Goal: Task Accomplishment & Management: Manage account settings

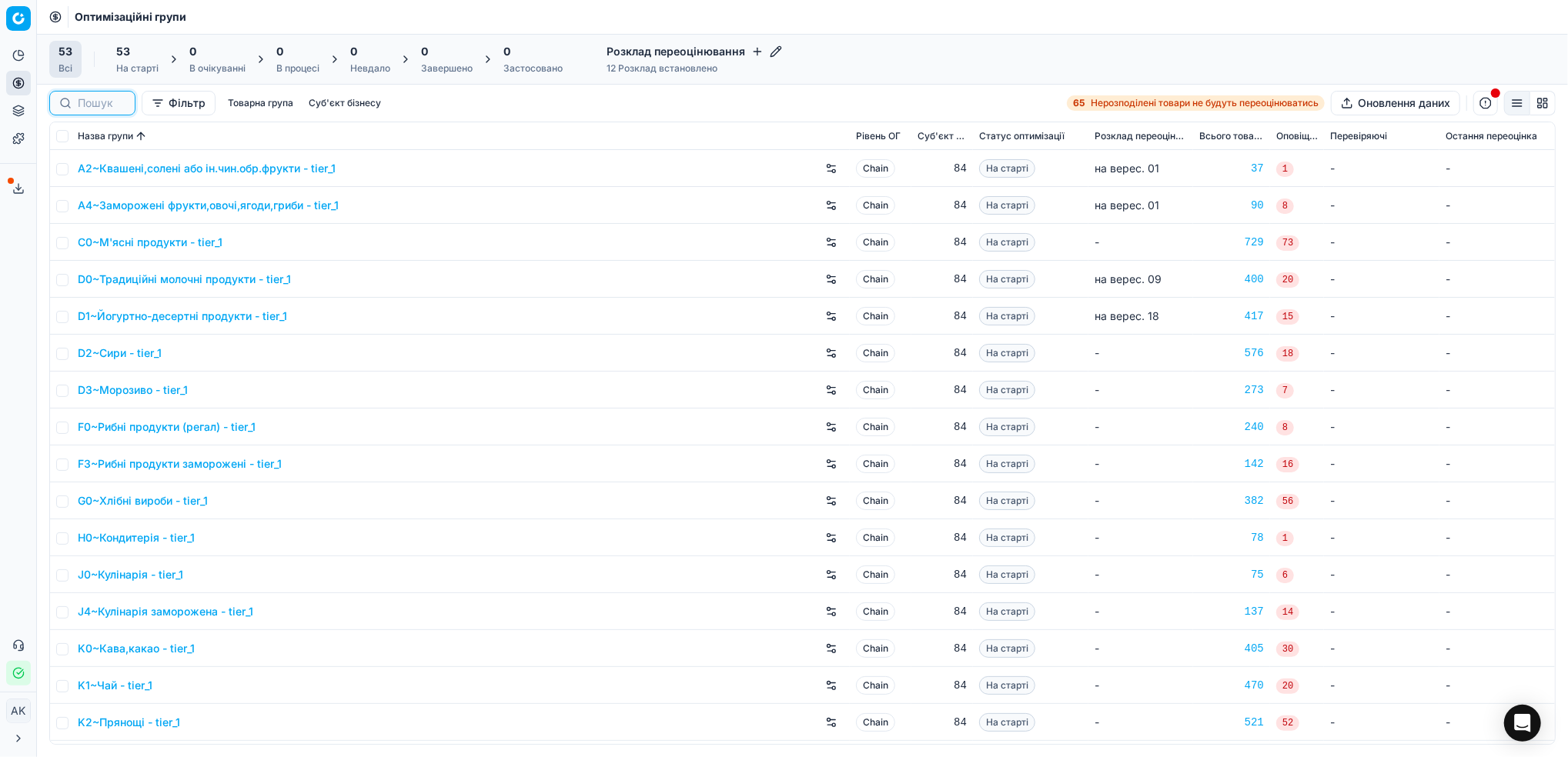
click at [90, 100] on input at bounding box center [101, 103] width 47 height 16
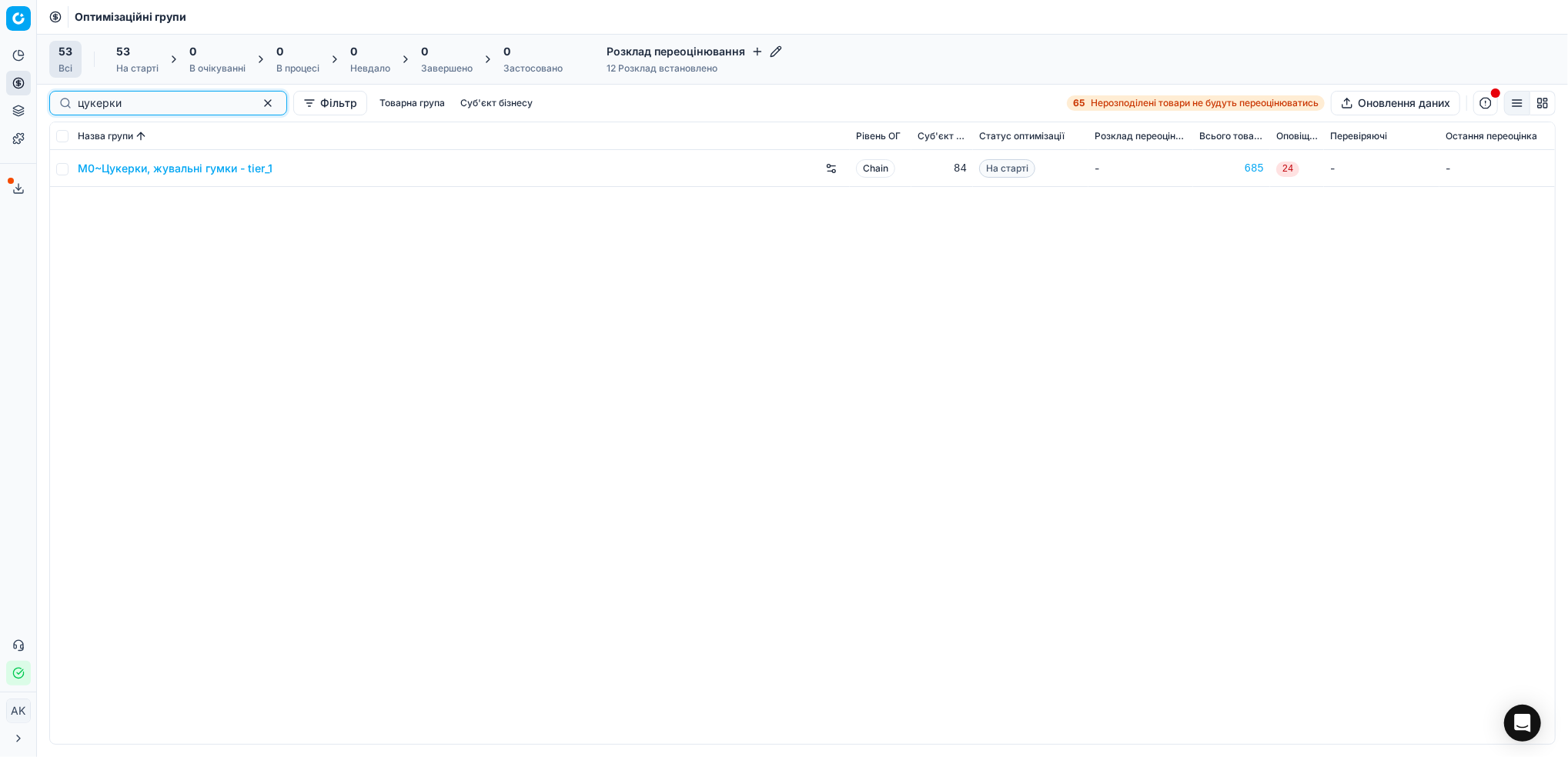
type input "цукерки"
click at [60, 168] on input "checkbox" at bounding box center [62, 169] width 12 height 12
checkbox input "true"
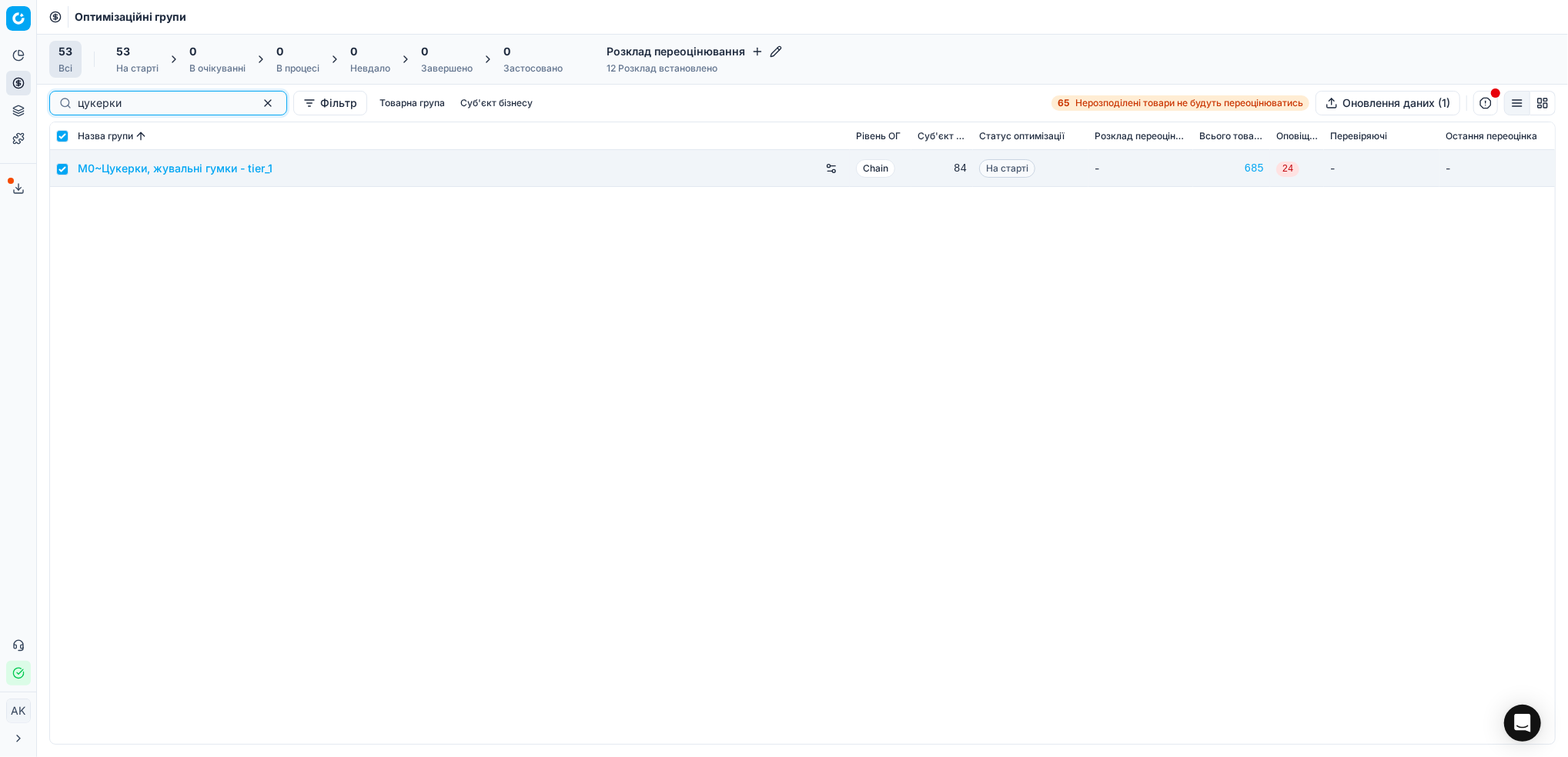
click at [259, 103] on button "button" at bounding box center [268, 103] width 19 height 19
checkbox input "false"
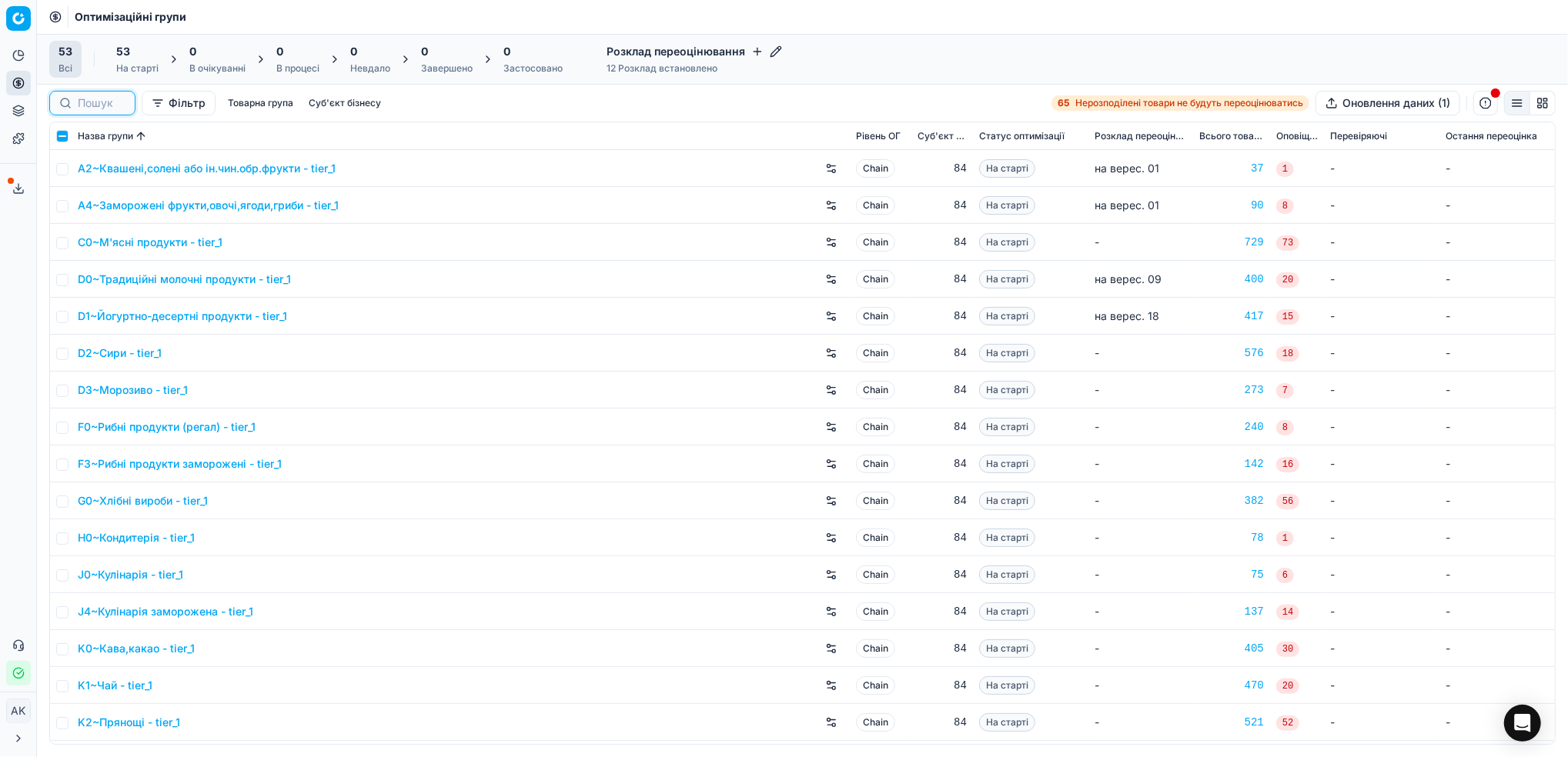
click at [103, 105] on input at bounding box center [101, 103] width 47 height 16
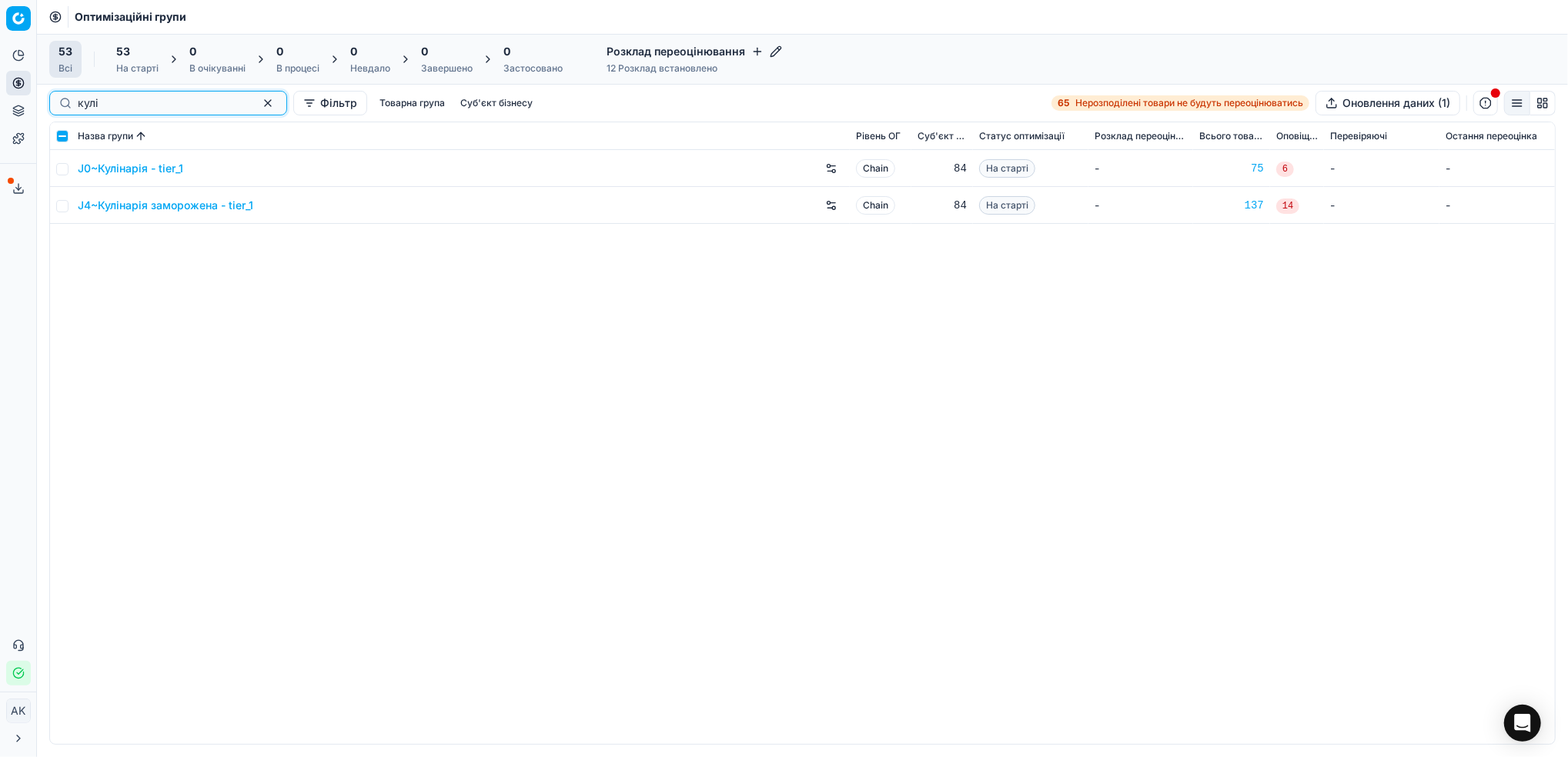
type input "кулі"
click at [65, 210] on input "checkbox" at bounding box center [62, 207] width 12 height 12
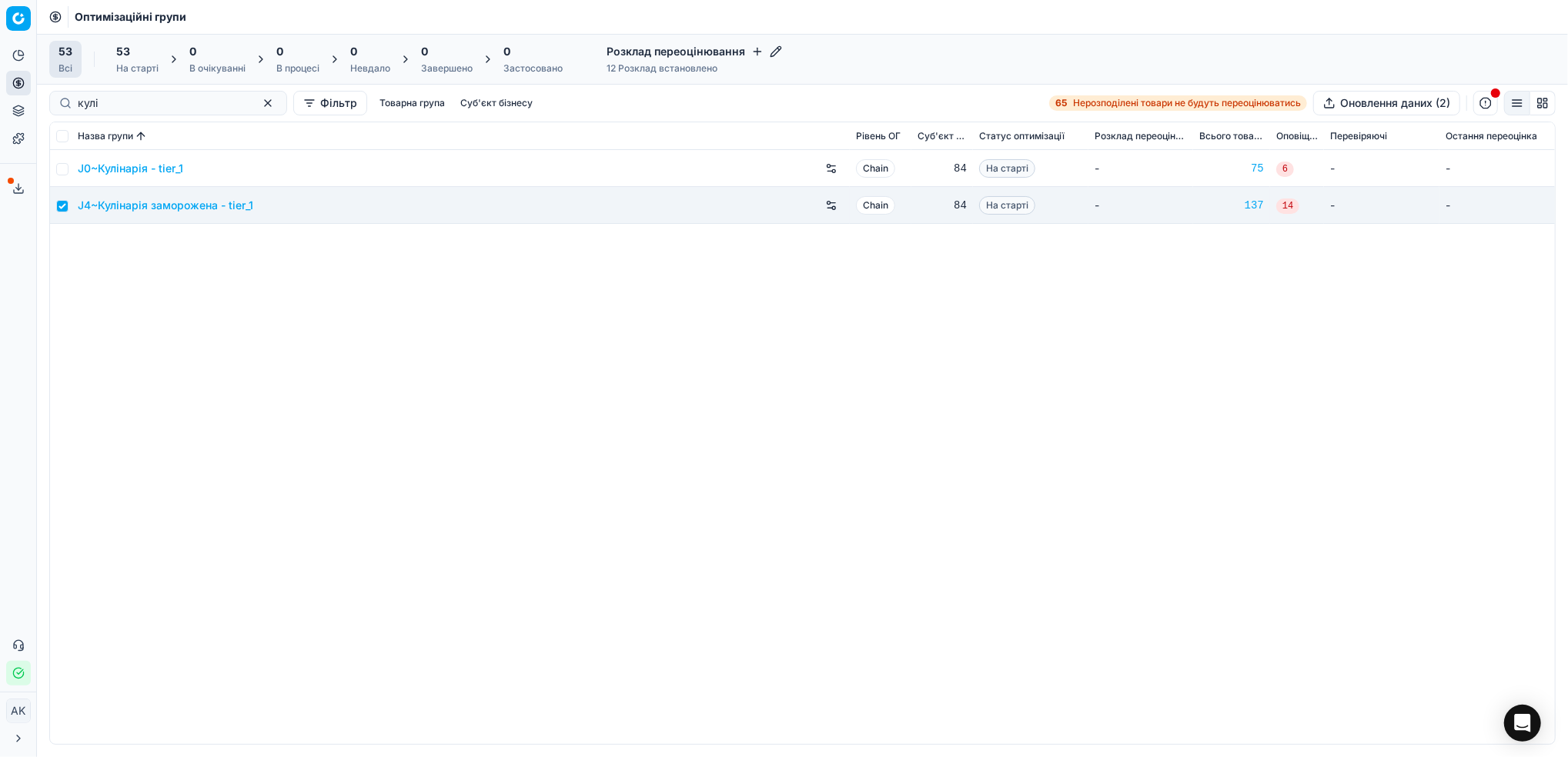
click at [142, 57] on div "53" at bounding box center [137, 51] width 43 height 16
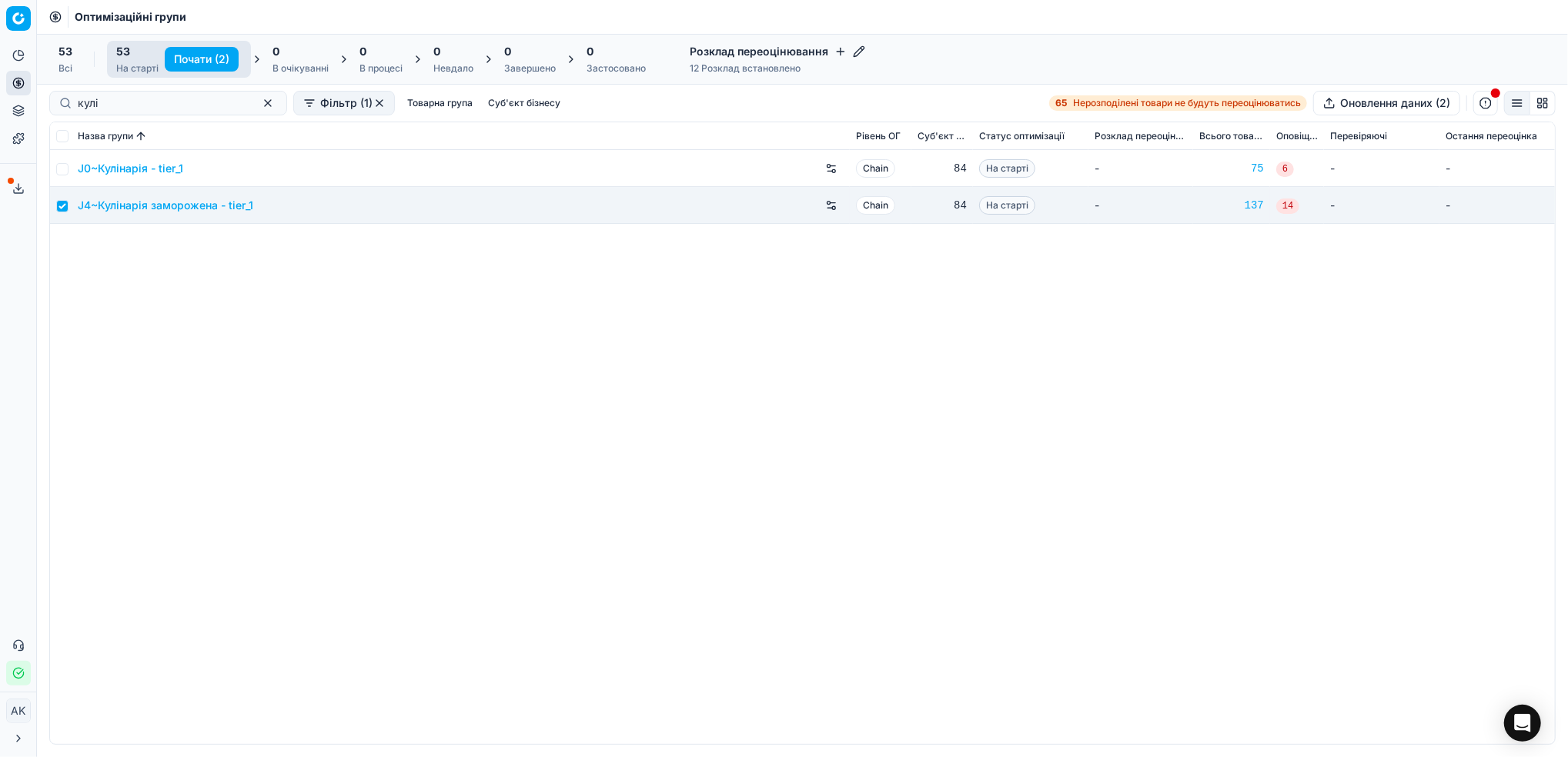
click at [202, 59] on button "Почати (2)" at bounding box center [201, 59] width 74 height 25
checkbox input "false"
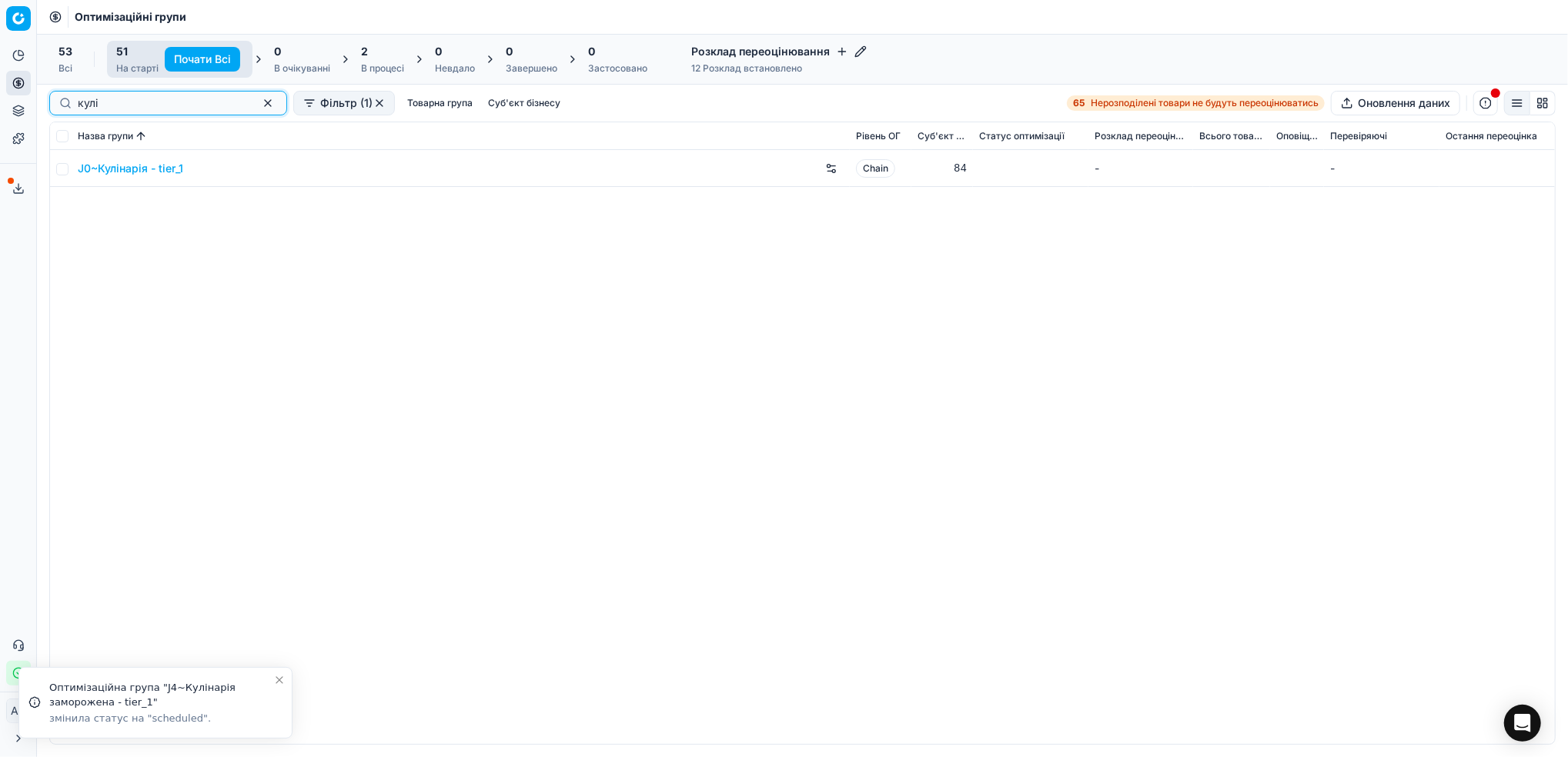
click at [259, 109] on button "button" at bounding box center [268, 103] width 19 height 19
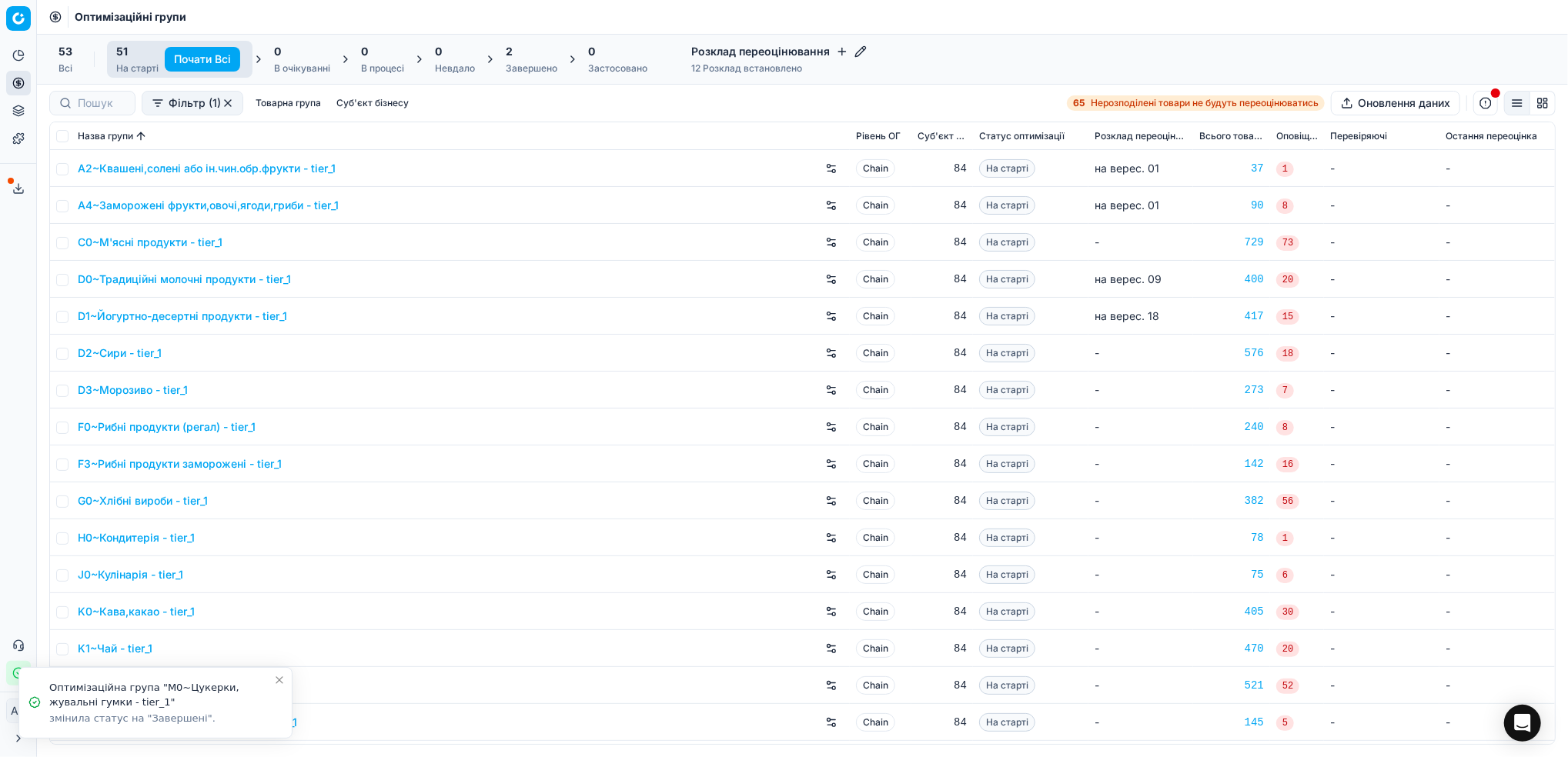
click at [520, 61] on div "2 Завершено" at bounding box center [531, 59] width 51 height 31
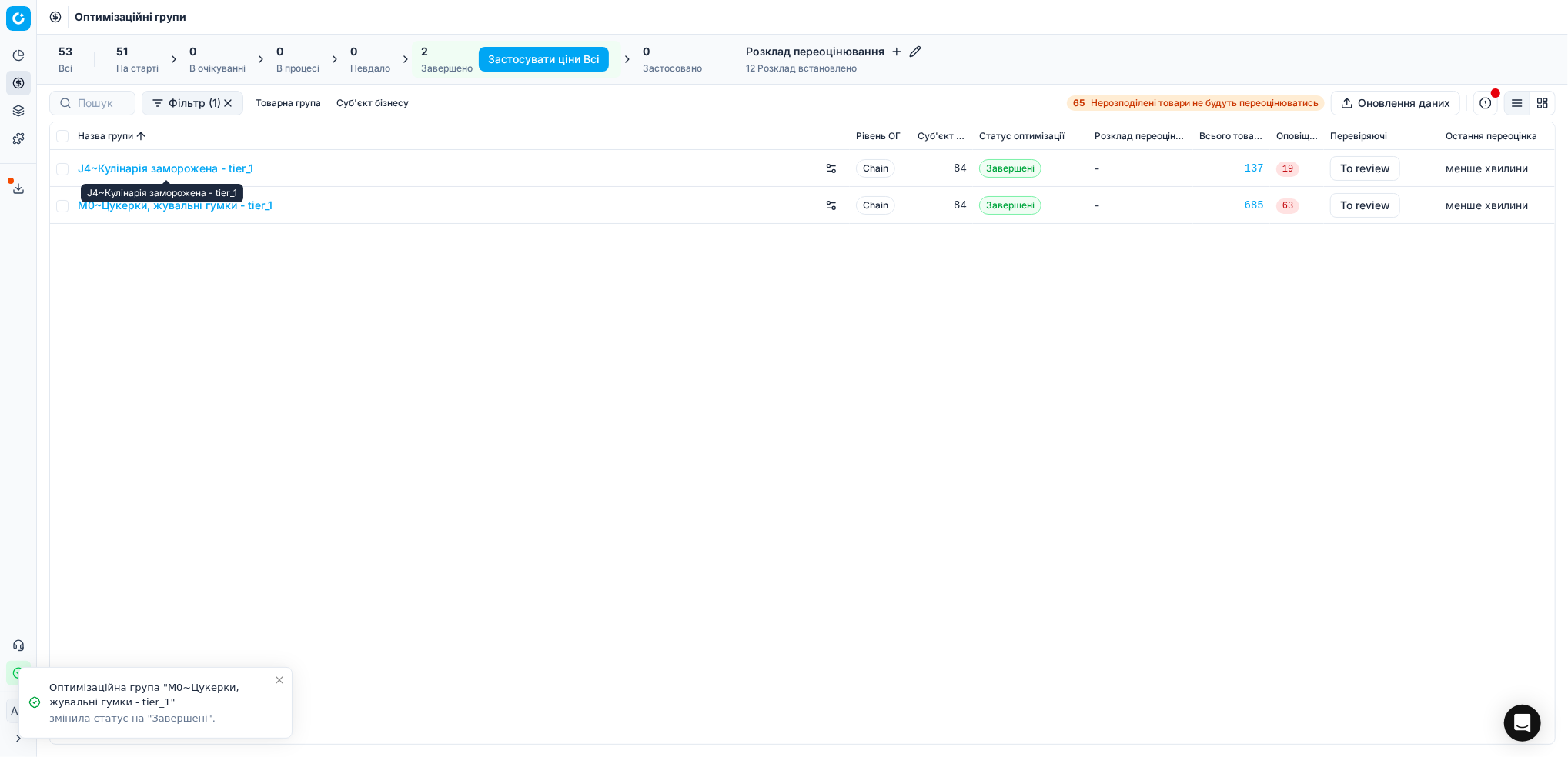
click at [146, 169] on link "J4~Кулінарія заморожена - tier_1" at bounding box center [165, 168] width 176 height 16
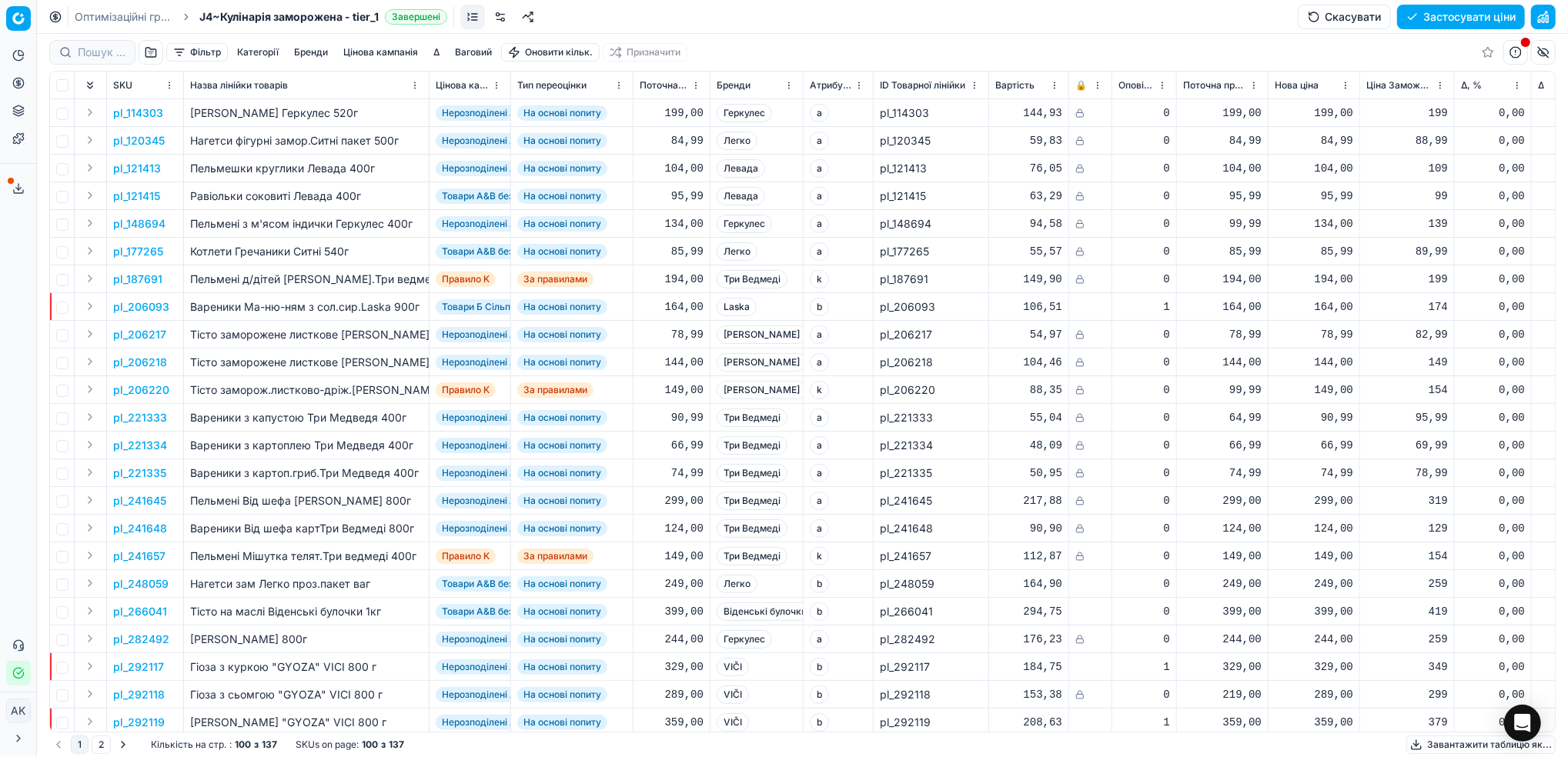
click at [1543, 17] on button "button" at bounding box center [1543, 17] width 25 height 25
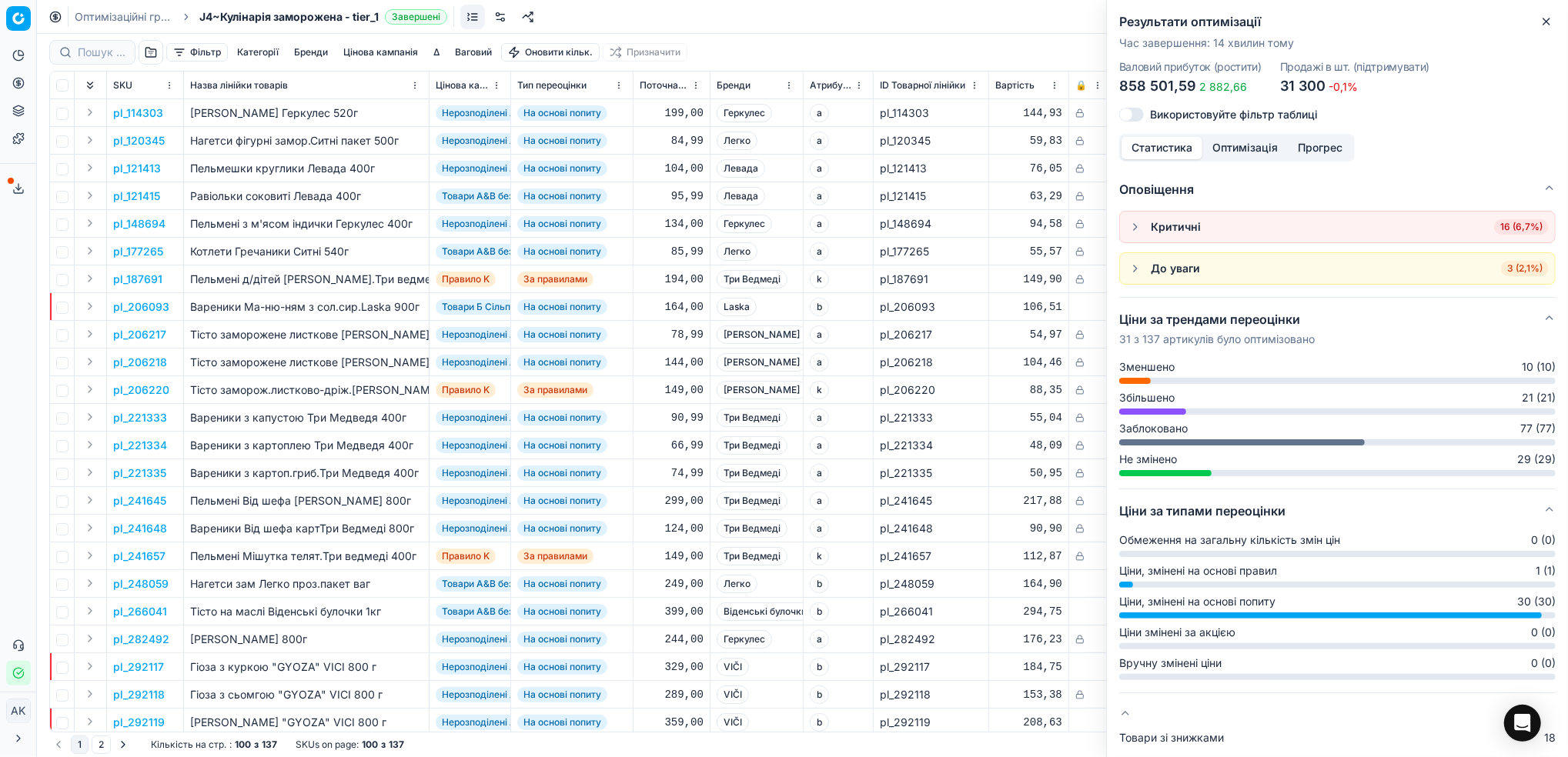
click at [1556, 23] on div "Результати оптимізації Час завершення : 14 хвилин тому Валовий прибуток (ростит…" at bounding box center [1337, 67] width 461 height 134
click at [1548, 19] on icon "button" at bounding box center [1546, 22] width 6 height 6
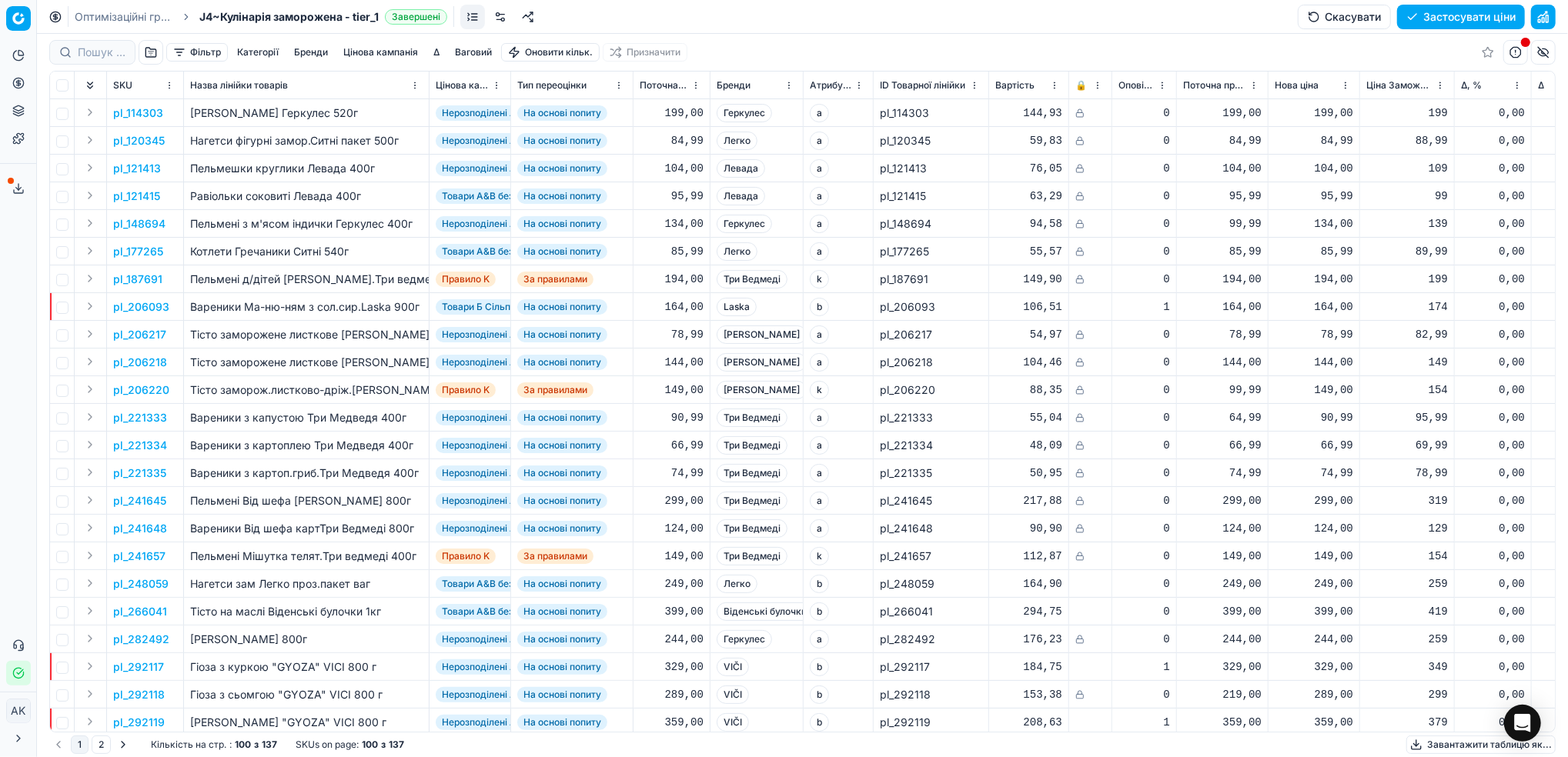
click at [532, 16] on link at bounding box center [528, 17] width 25 height 25
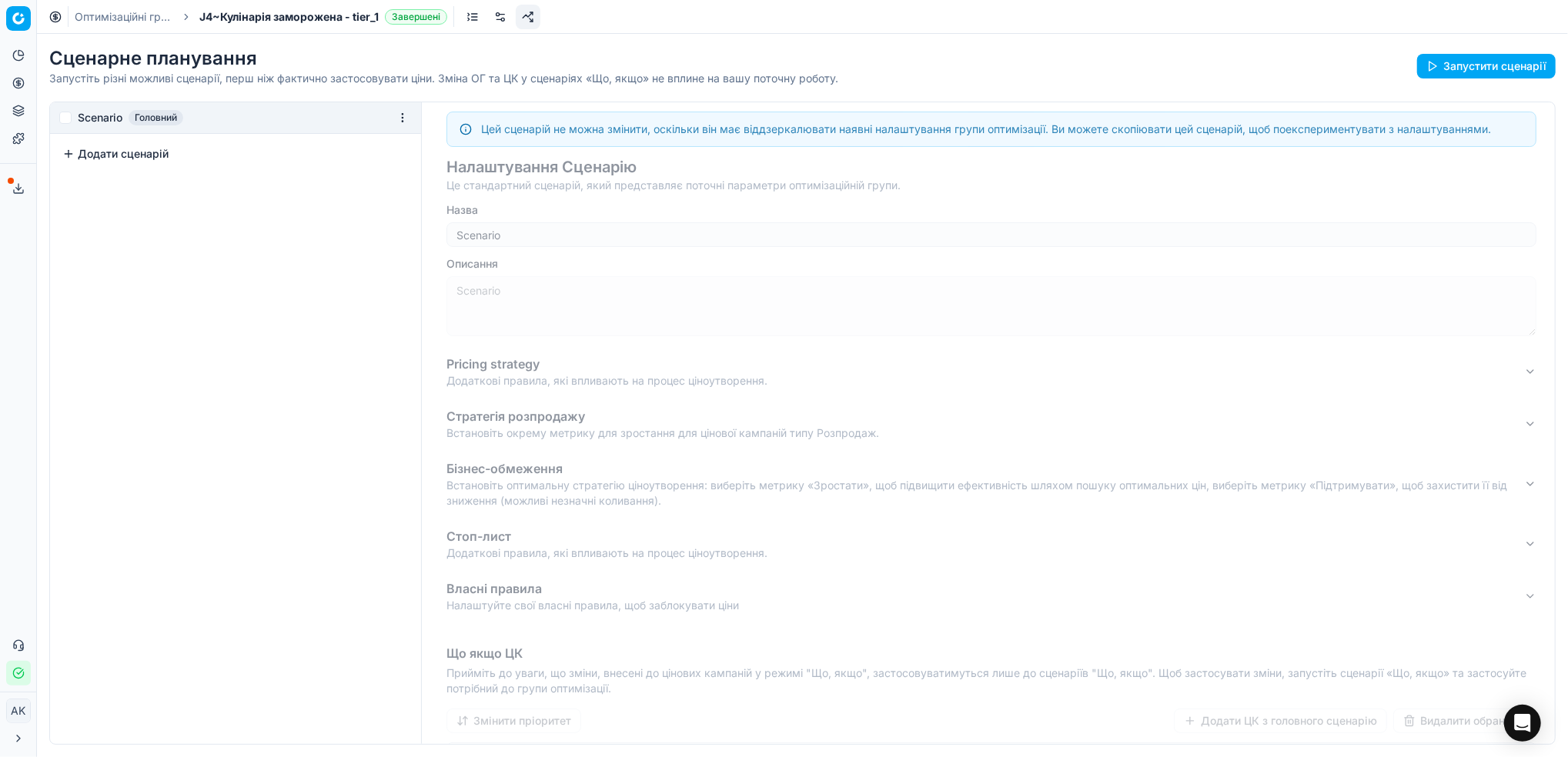
click at [499, 11] on link at bounding box center [500, 17] width 25 height 25
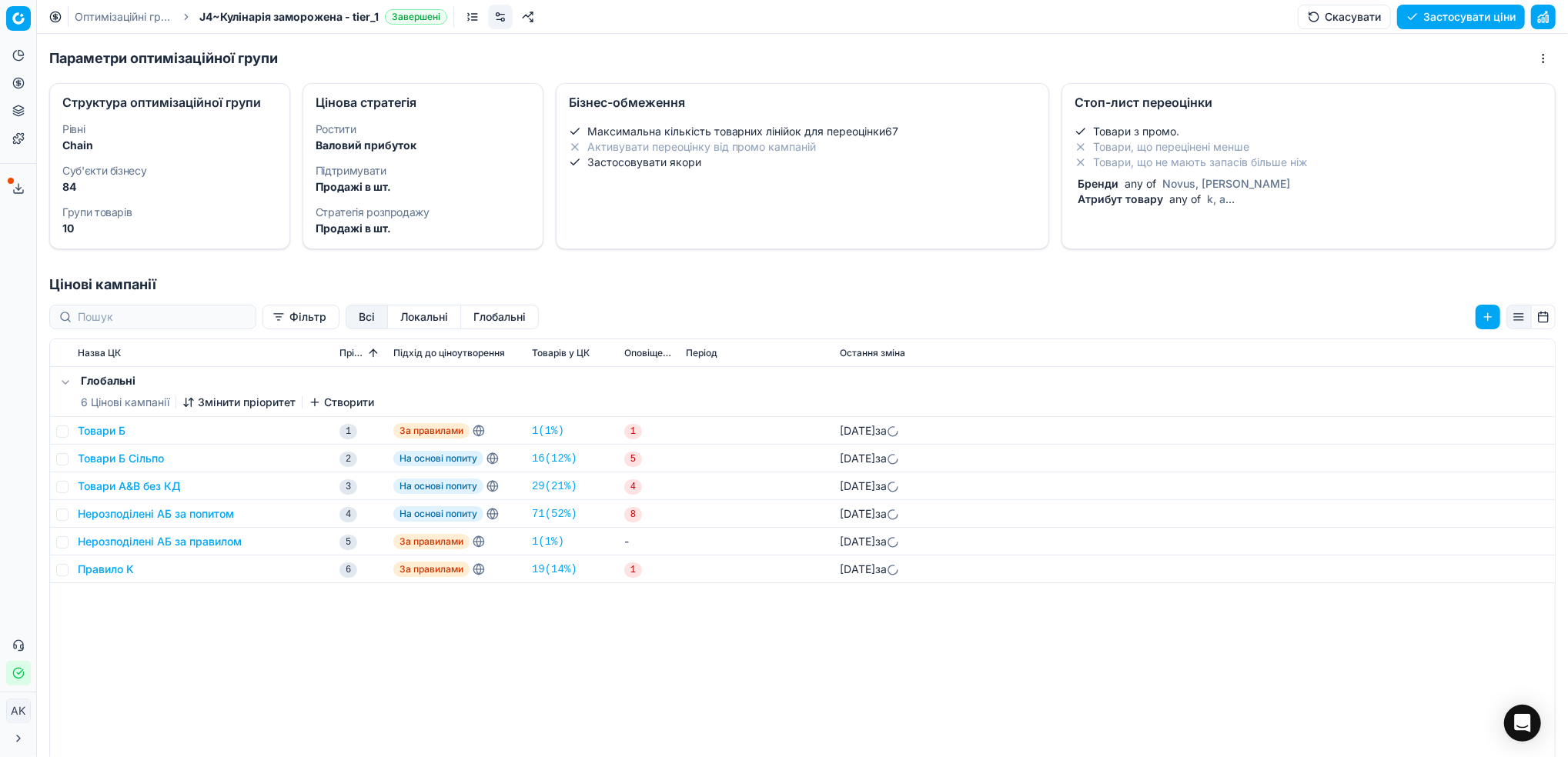
click at [1168, 159] on li "Товари, що не мають запасів більше ніж" at bounding box center [1308, 162] width 468 height 16
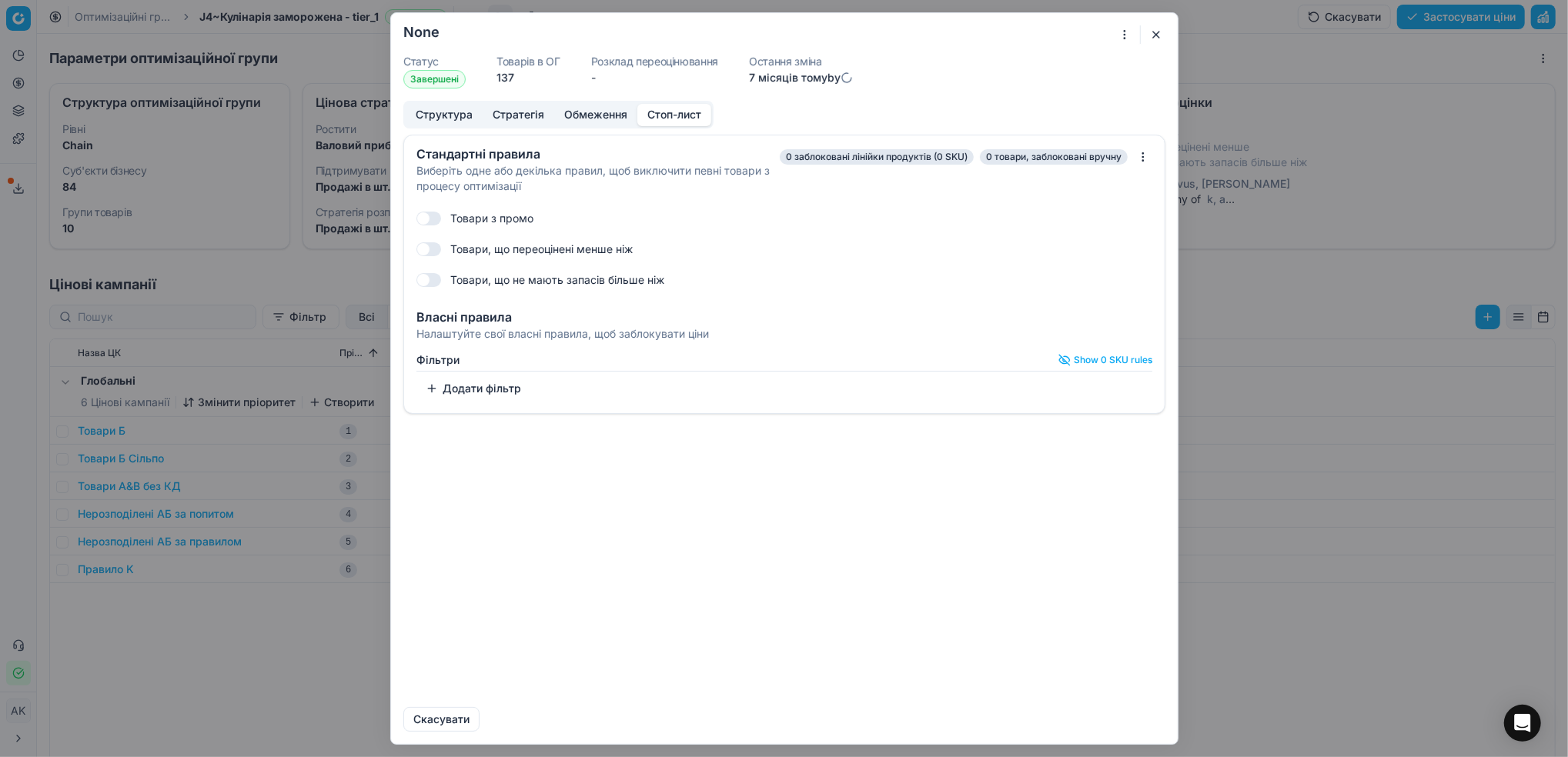
checkbox input "true"
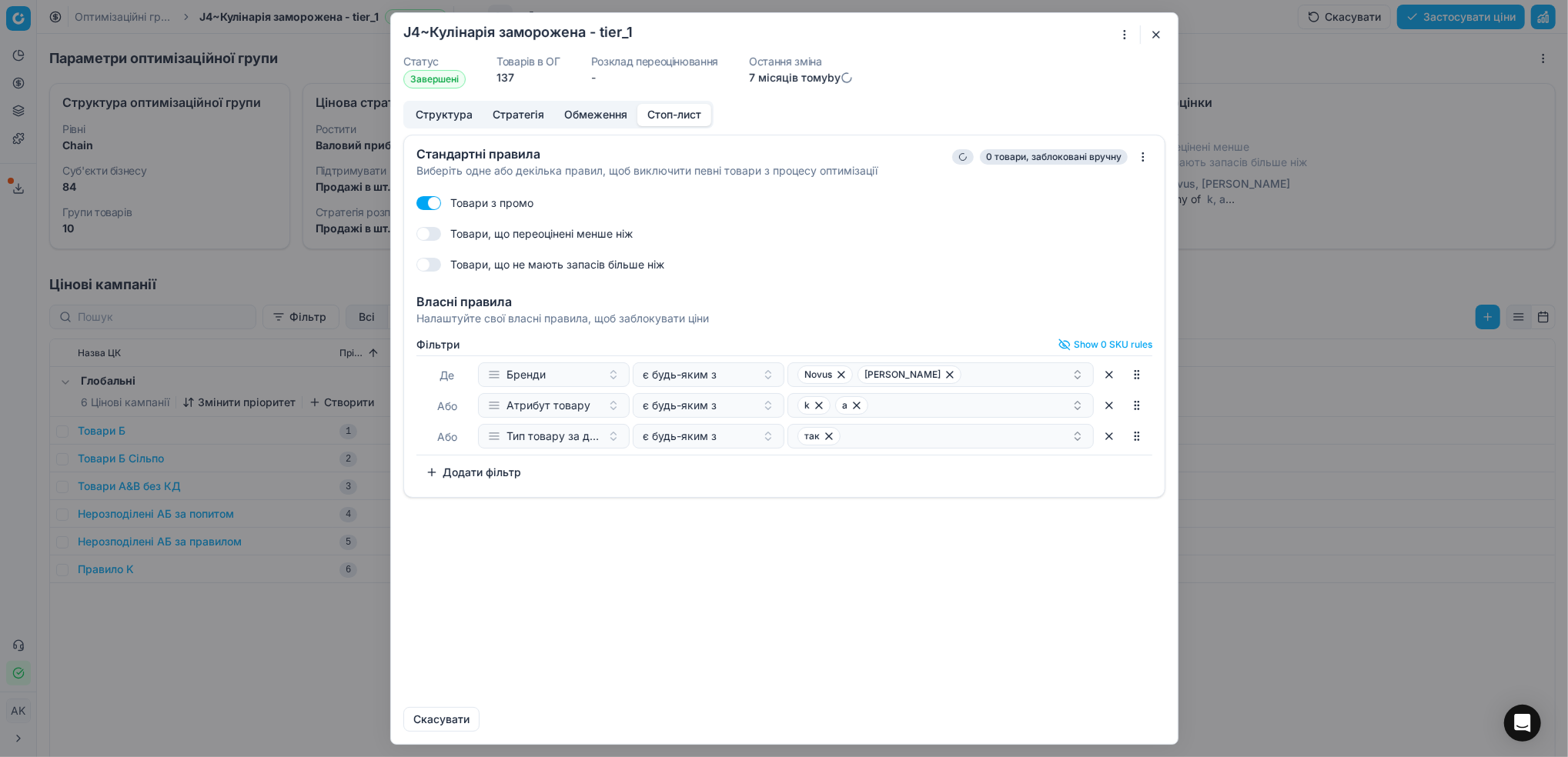
click at [1160, 33] on button "button" at bounding box center [1156, 35] width 19 height 19
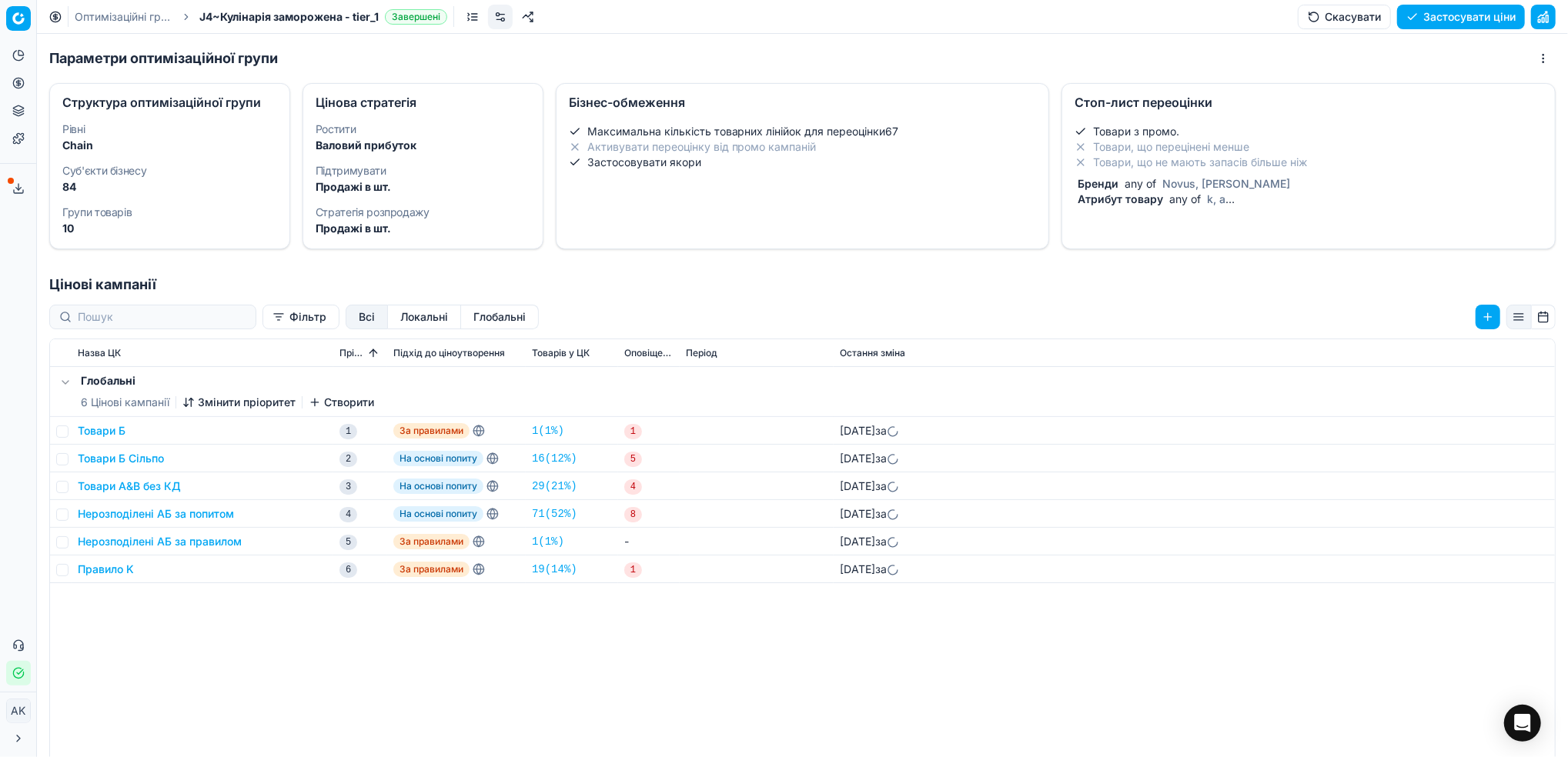
drag, startPoint x: 103, startPoint y: 17, endPoint x: 329, endPoint y: 161, distance: 268.0
click at [105, 17] on link "Оптимізаційні групи" at bounding box center [123, 17] width 99 height 16
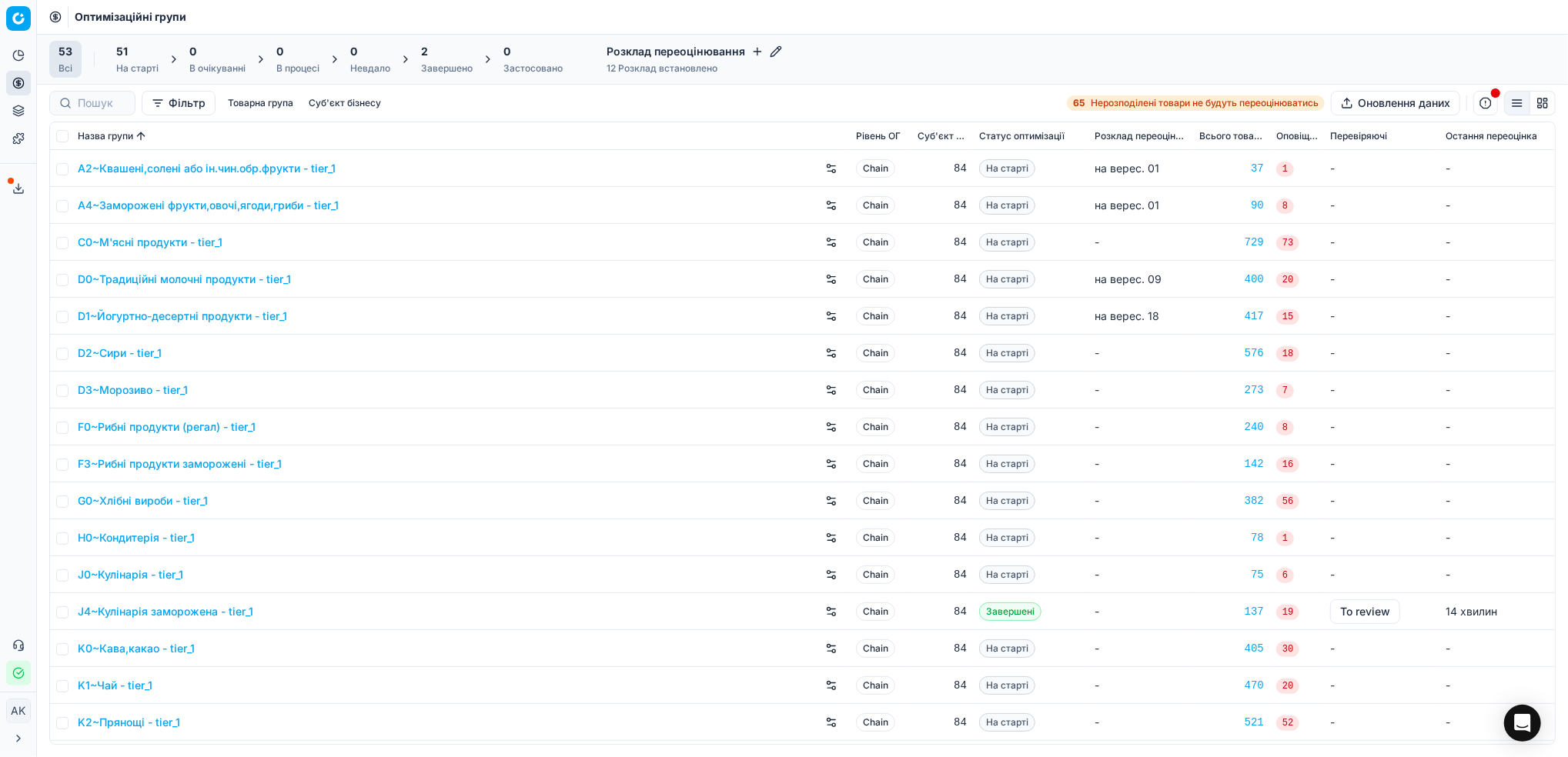
click at [427, 60] on div "2 Завершено" at bounding box center [447, 59] width 51 height 31
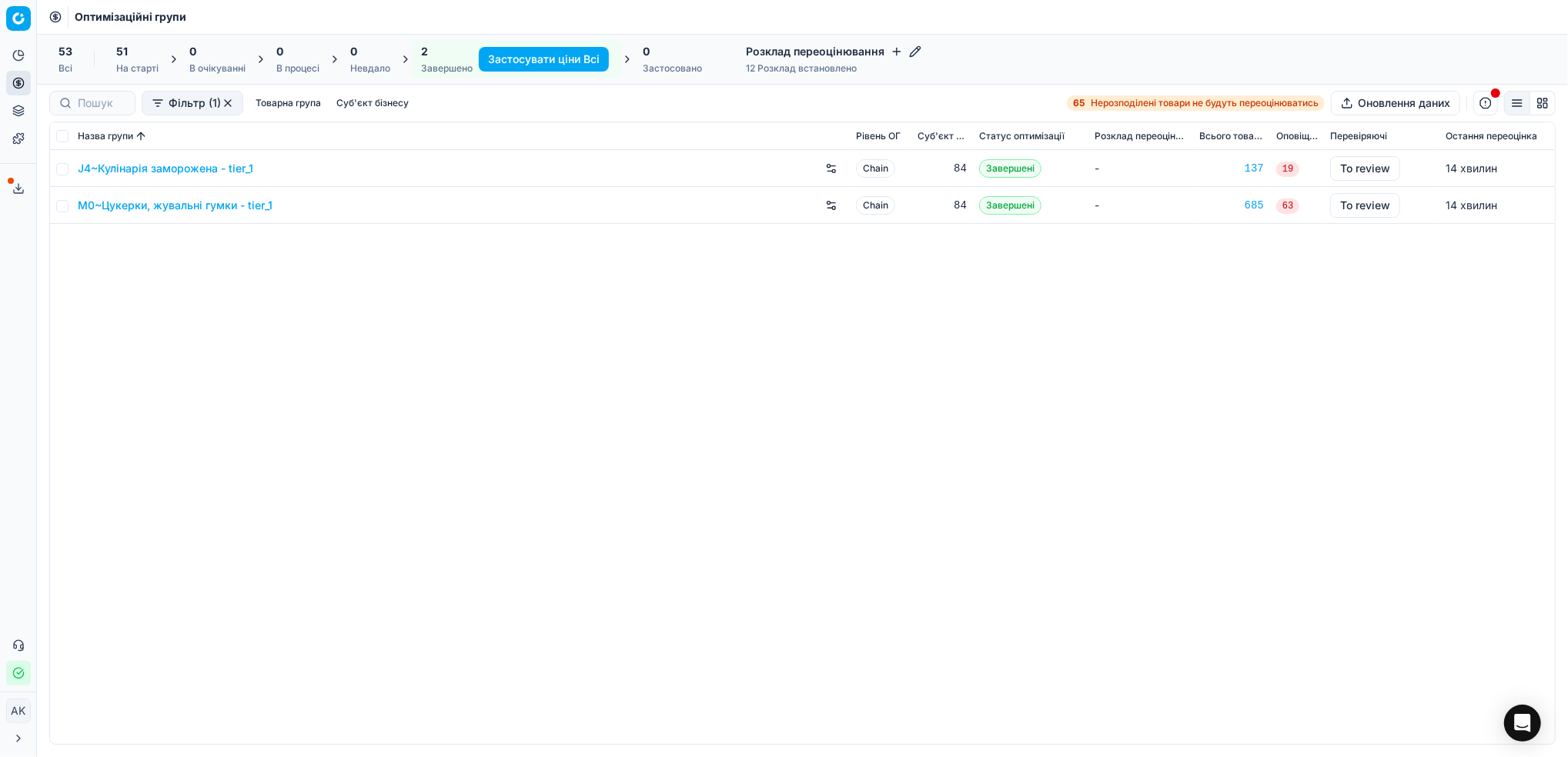
click at [149, 168] on link "J4~Кулінарія заморожена - tier_1" at bounding box center [165, 168] width 176 height 16
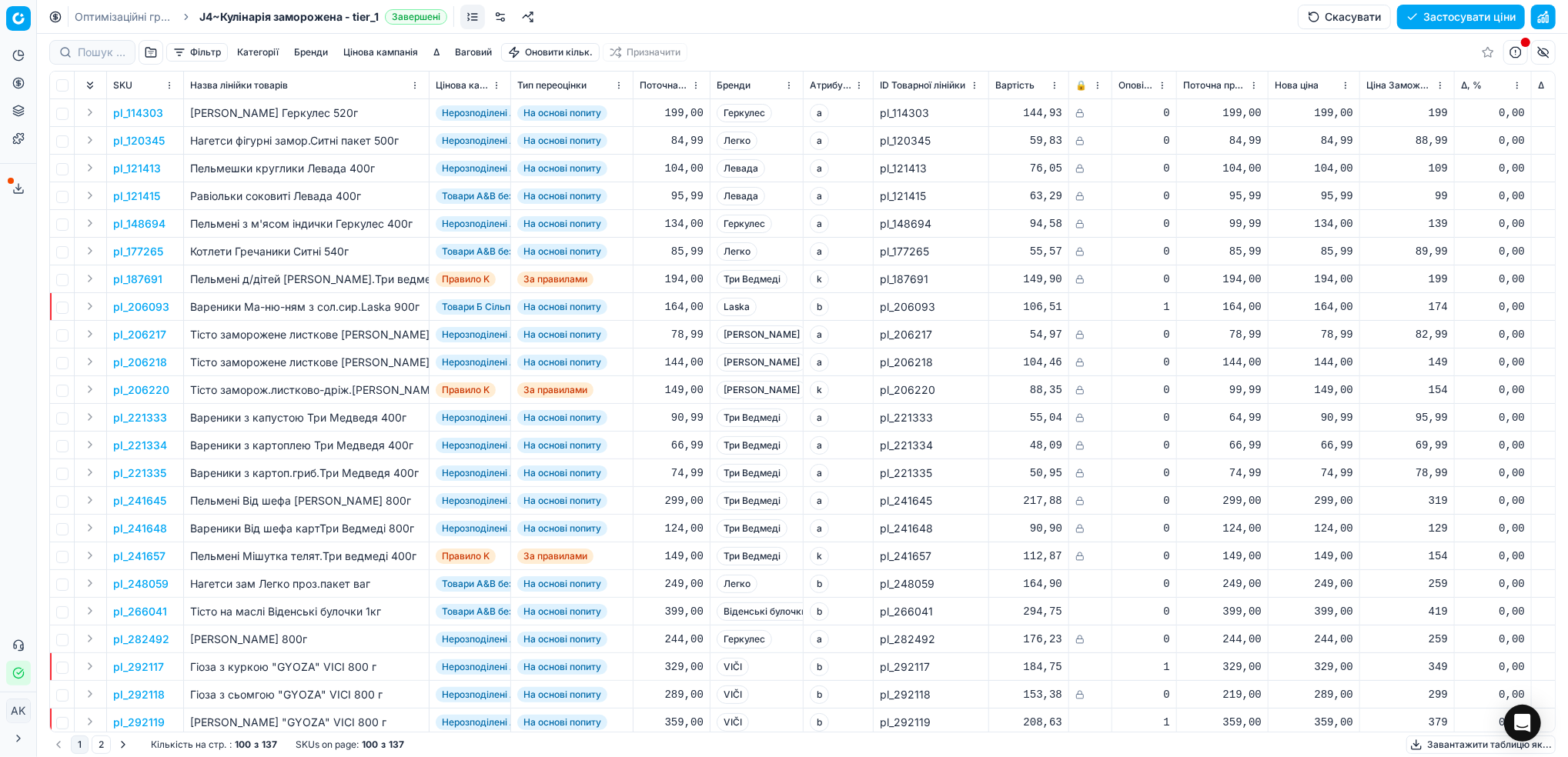
click at [383, 52] on button "Цінова кампанія" at bounding box center [381, 52] width 87 height 19
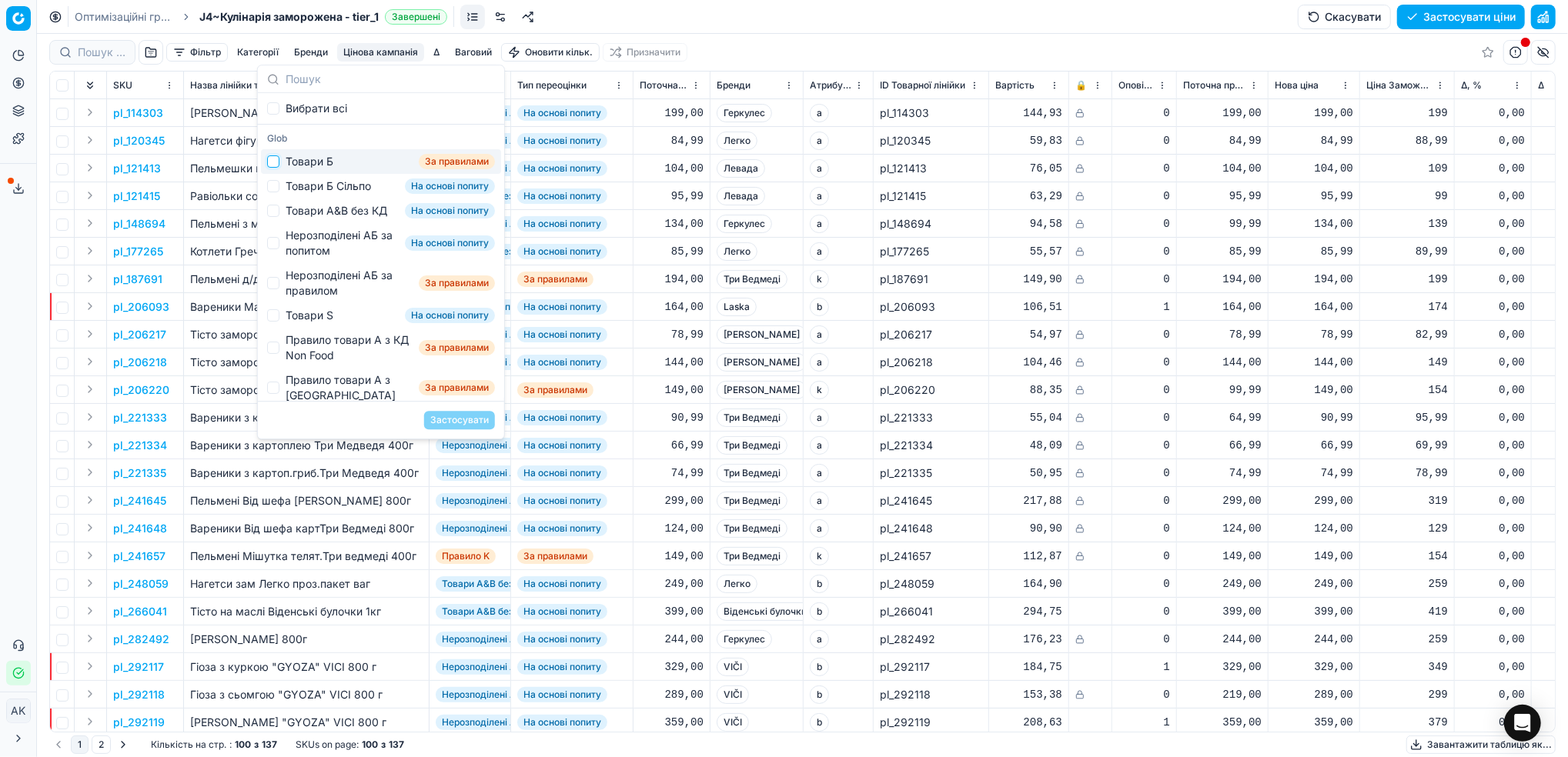
click at [276, 162] on input "Suggestions" at bounding box center [273, 161] width 12 height 12
checkbox input "true"
click at [472, 417] on button "Застосувати" at bounding box center [459, 420] width 71 height 19
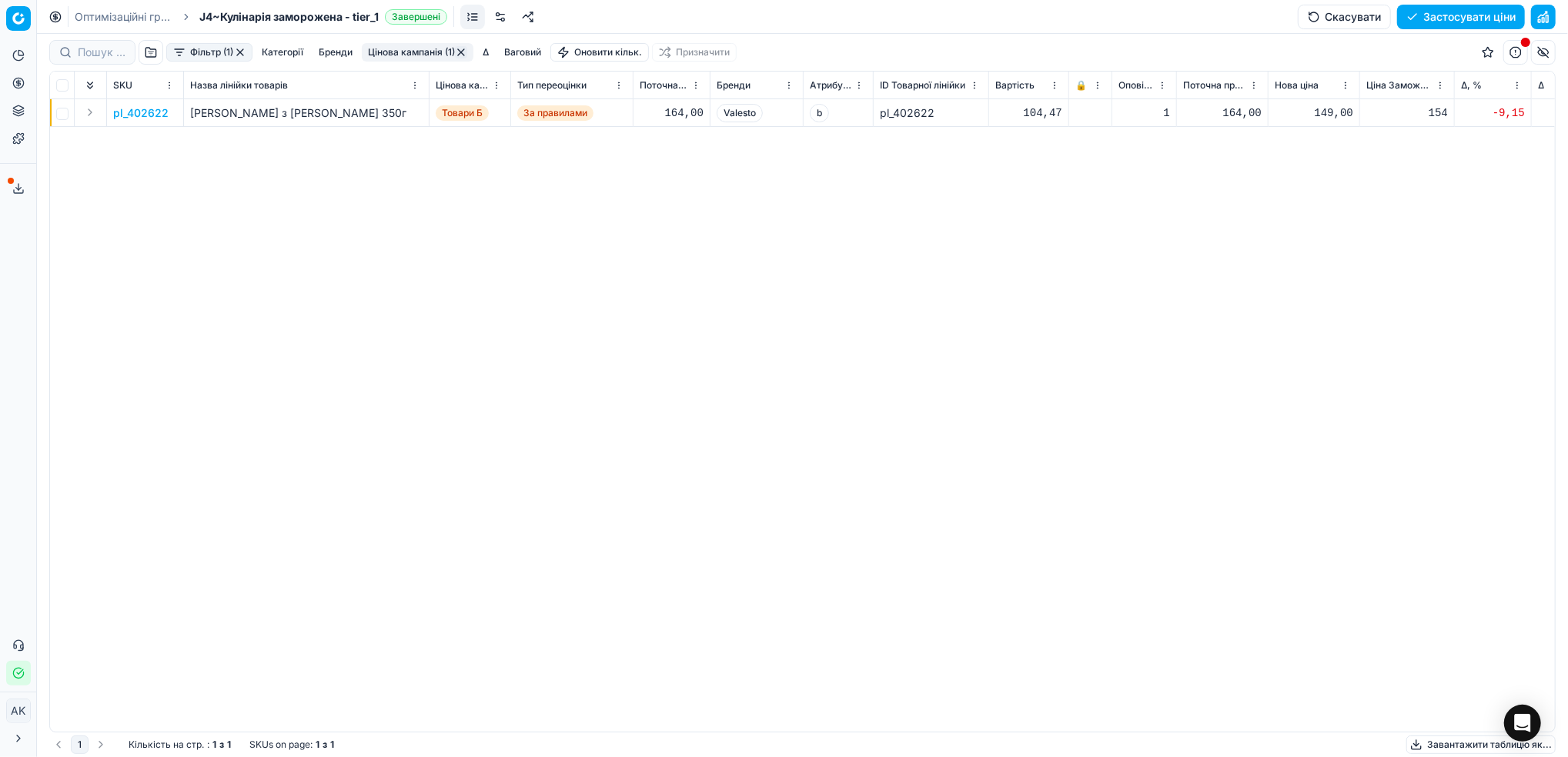
click at [464, 52] on button "button" at bounding box center [461, 52] width 12 height 12
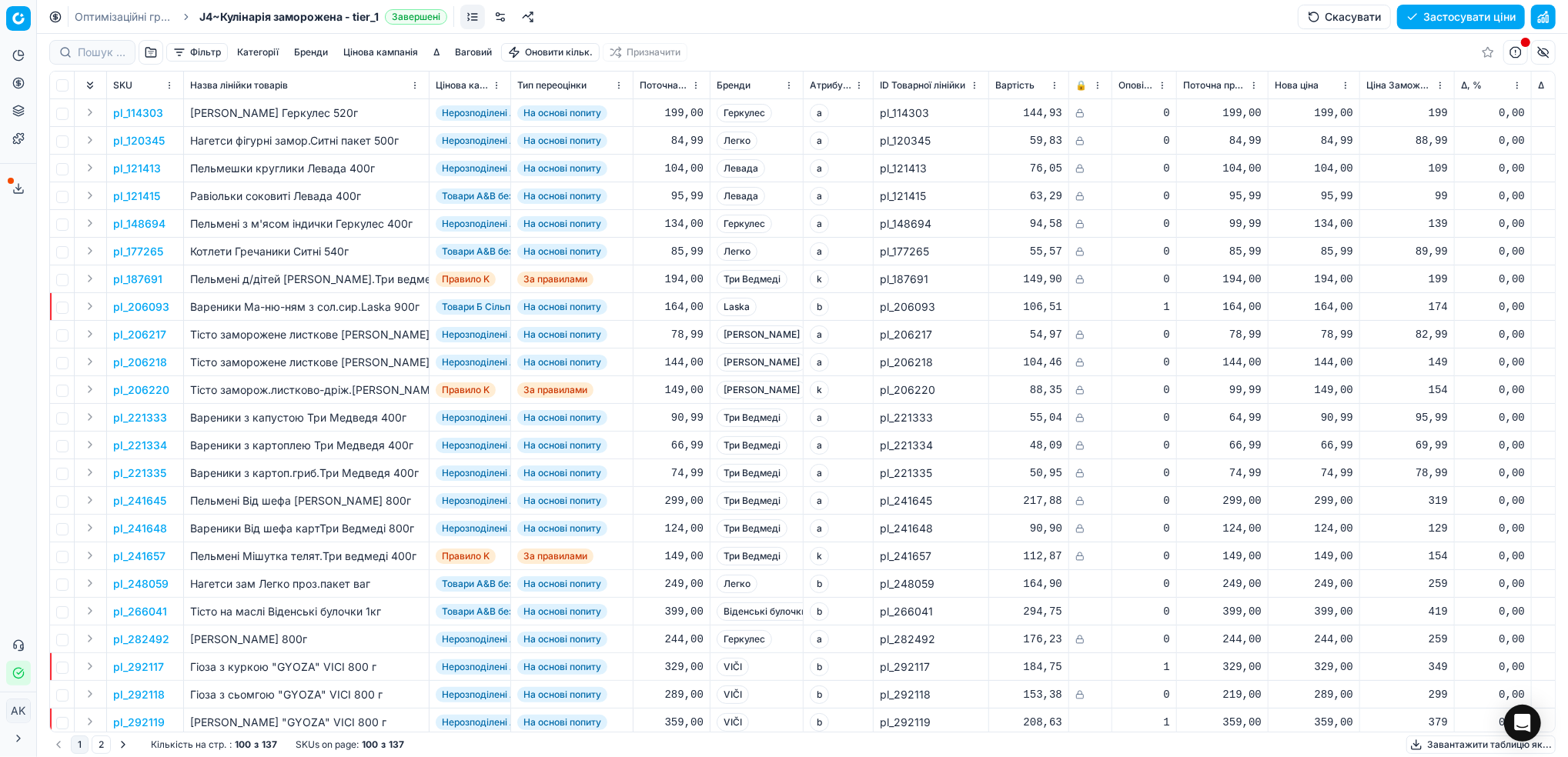
click at [198, 53] on button "Фільтр" at bounding box center [196, 52] width 61 height 19
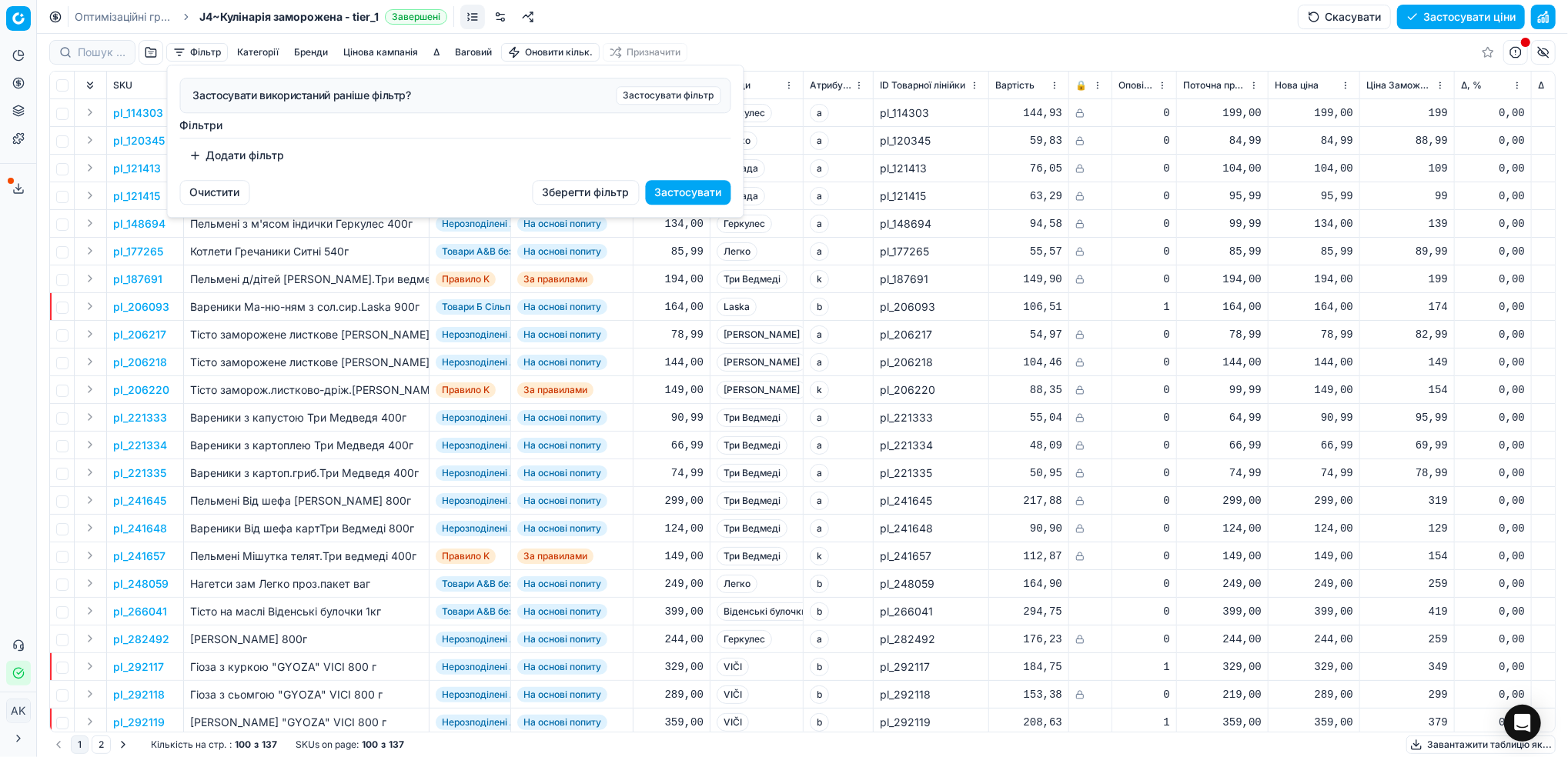
click at [226, 156] on button "Додати фільтр" at bounding box center [237, 155] width 114 height 25
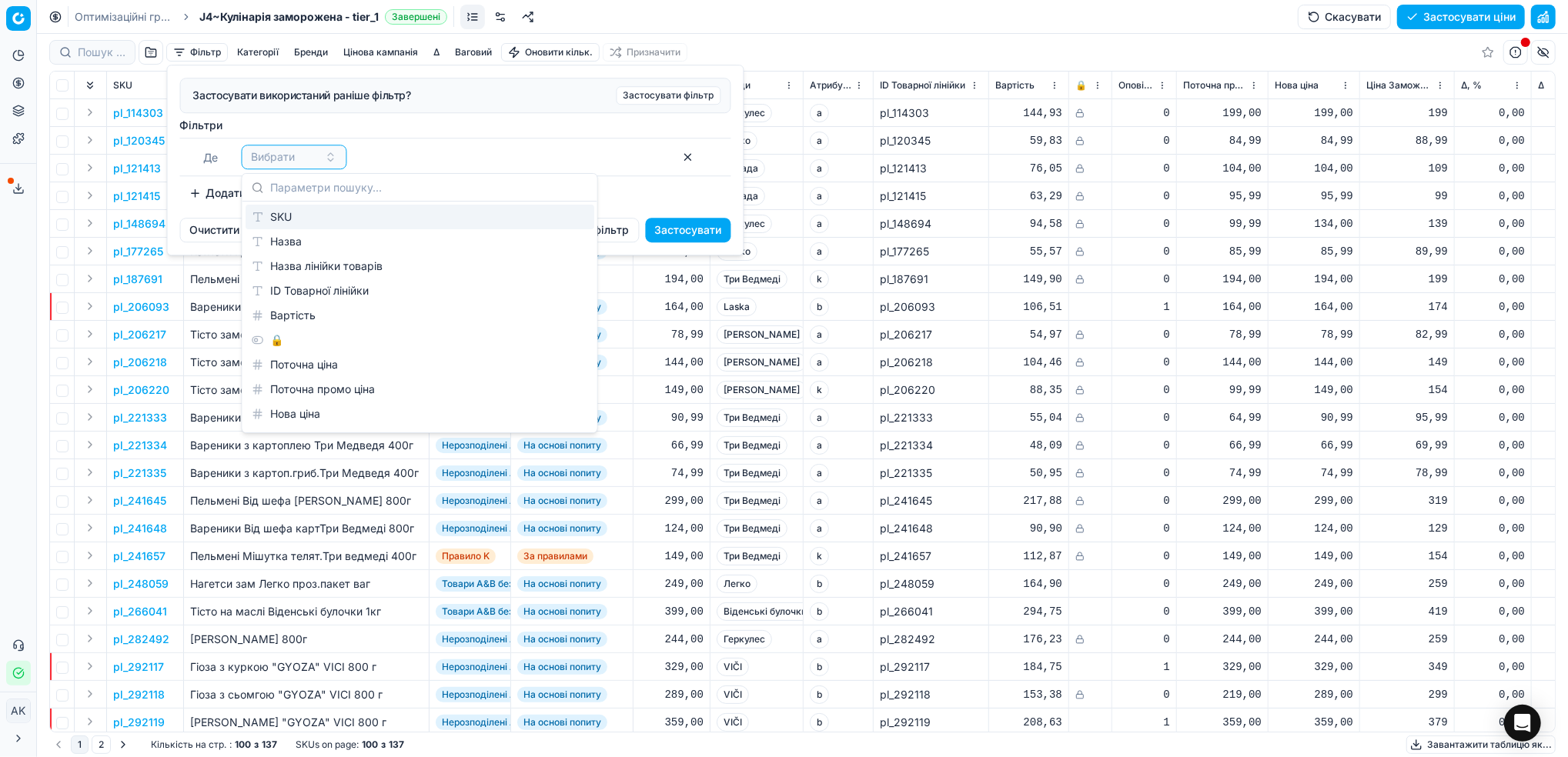
click at [301, 212] on div "SKU" at bounding box center [419, 217] width 349 height 25
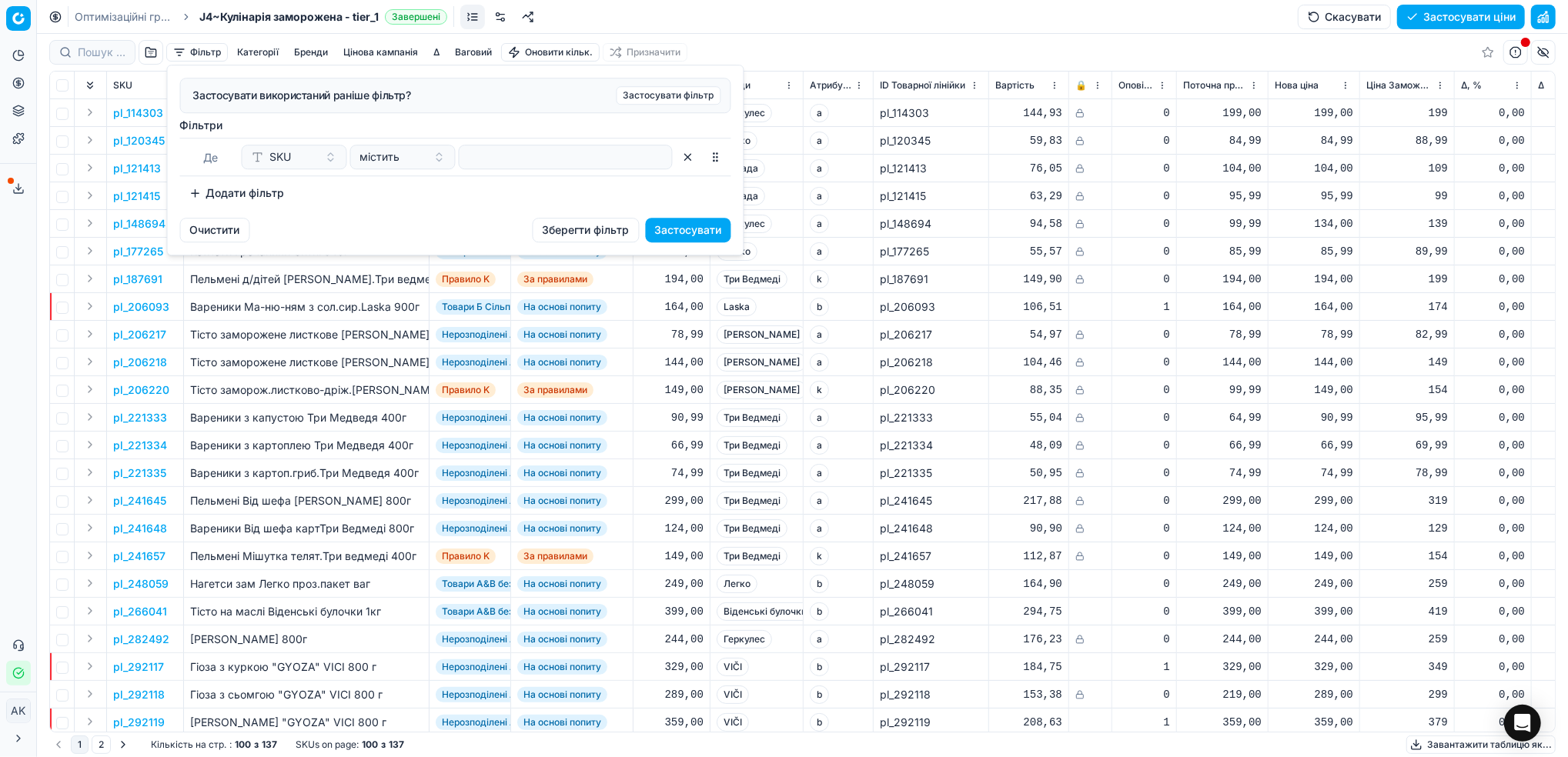
click at [519, 170] on div "Де SKU містить" at bounding box center [456, 157] width 551 height 39
click at [515, 161] on input at bounding box center [566, 157] width 200 height 23
click at [694, 238] on button "Застосувати" at bounding box center [688, 230] width 85 height 25
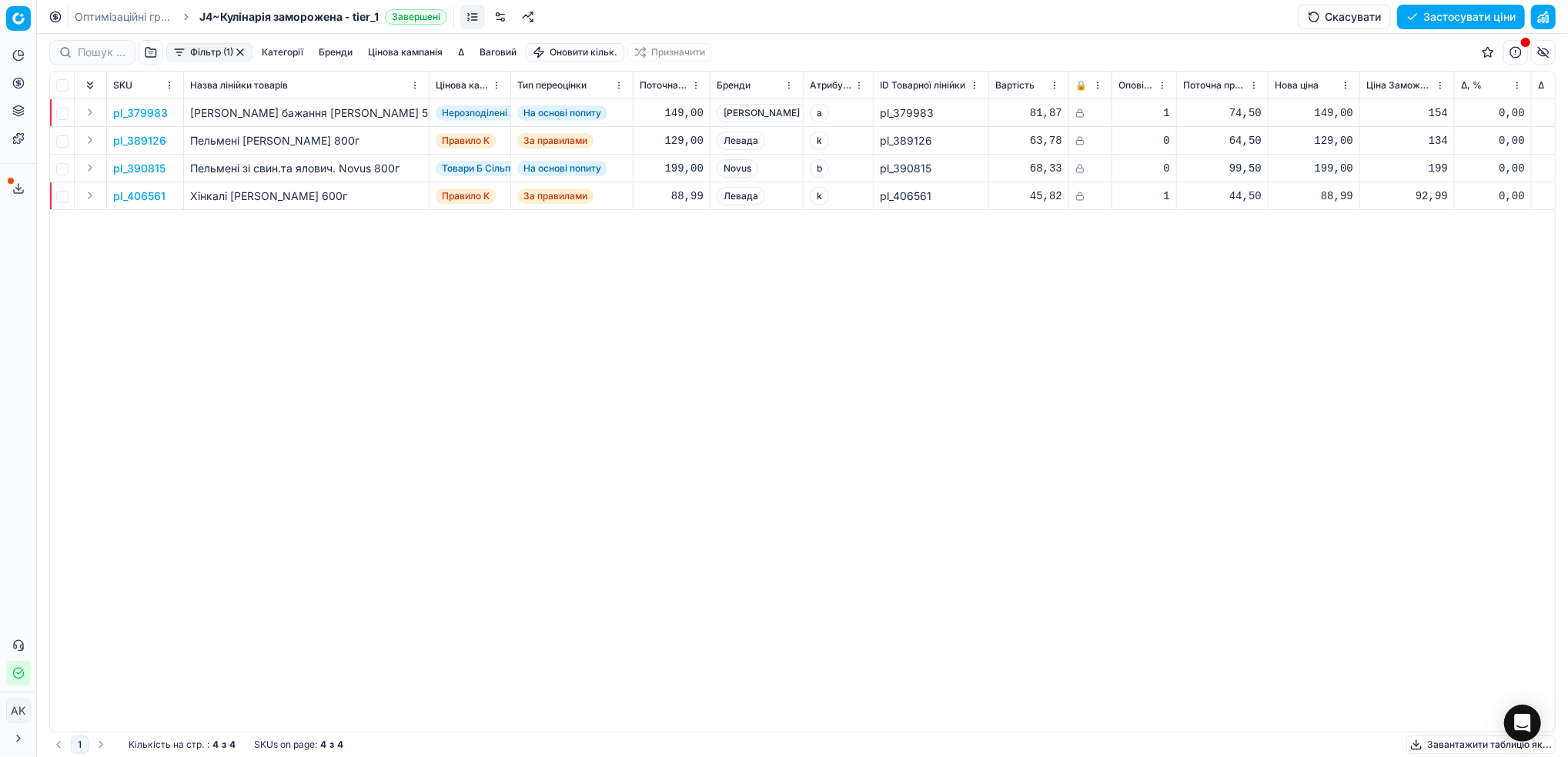
click at [238, 50] on button "button" at bounding box center [240, 52] width 12 height 12
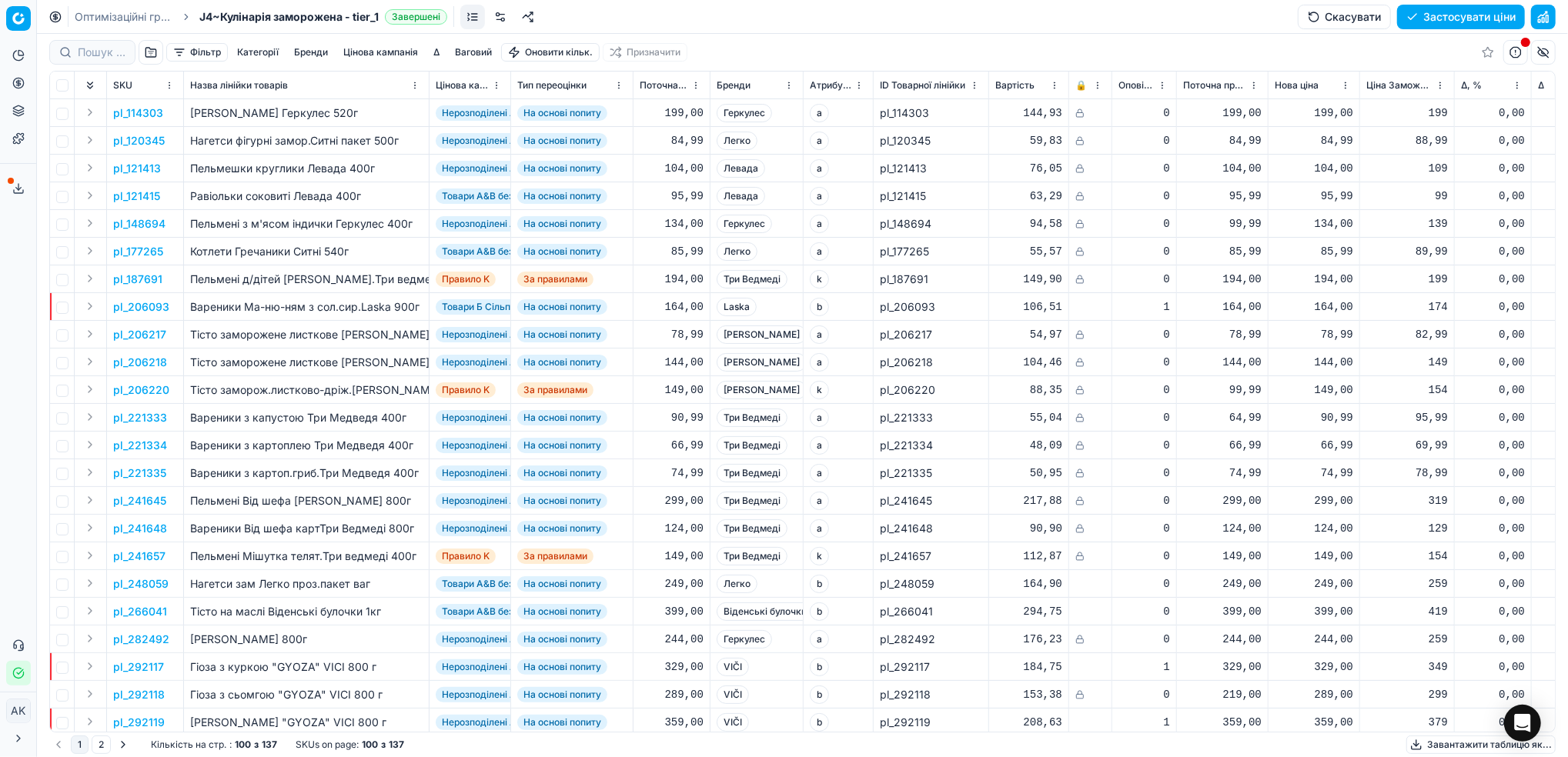
click at [352, 48] on button "Цінова кампанія" at bounding box center [381, 52] width 87 height 19
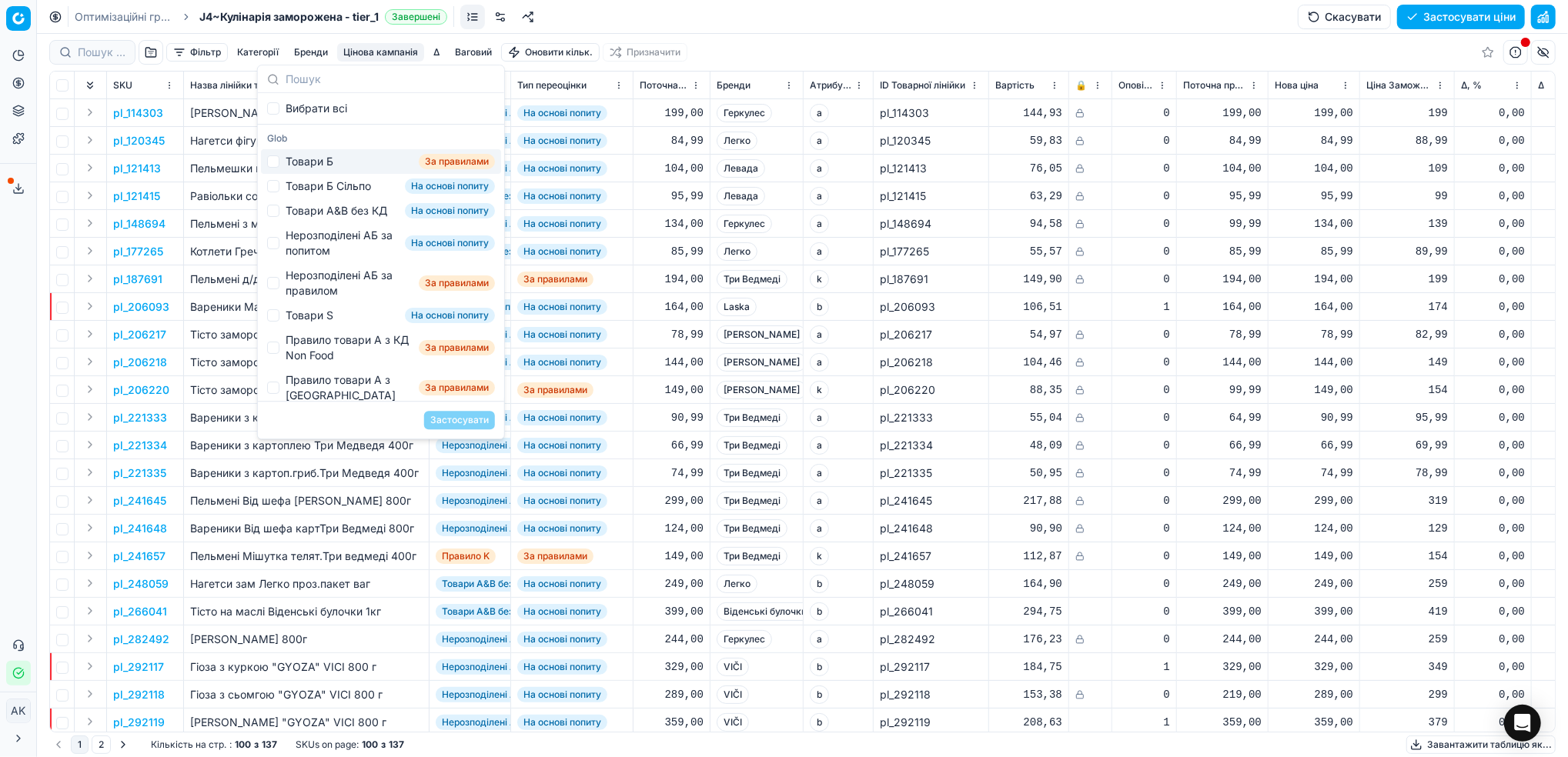
click at [297, 161] on div "Товари Б" at bounding box center [309, 161] width 47 height 16
checkbox input "true"
click at [469, 411] on button "Застосувати" at bounding box center [459, 420] width 71 height 19
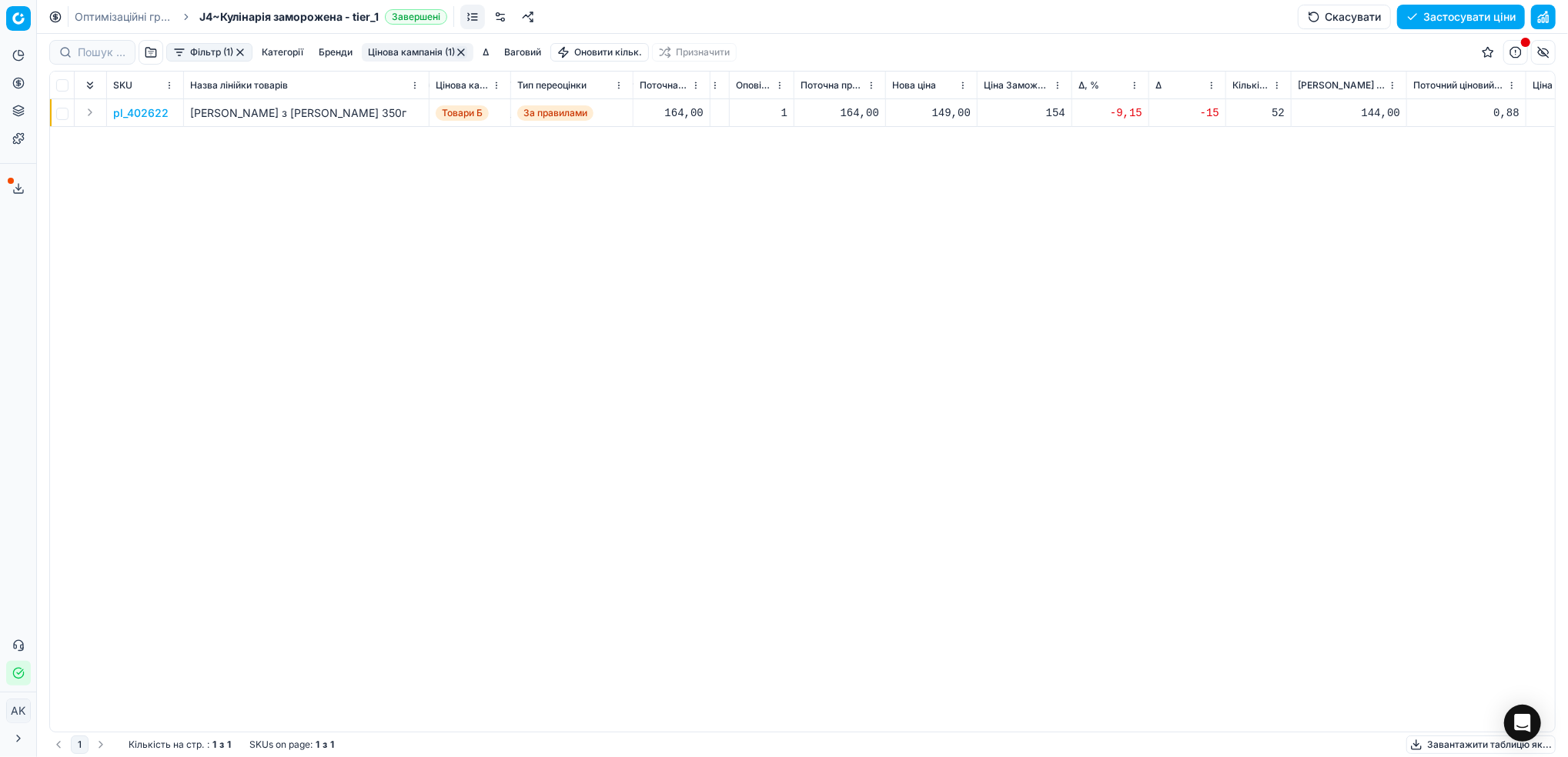
scroll to position [0, 555]
click at [155, 103] on td "pl_402622" at bounding box center [145, 113] width 77 height 28
click at [137, 113] on p "pl_402622" at bounding box center [141, 113] width 55 height 16
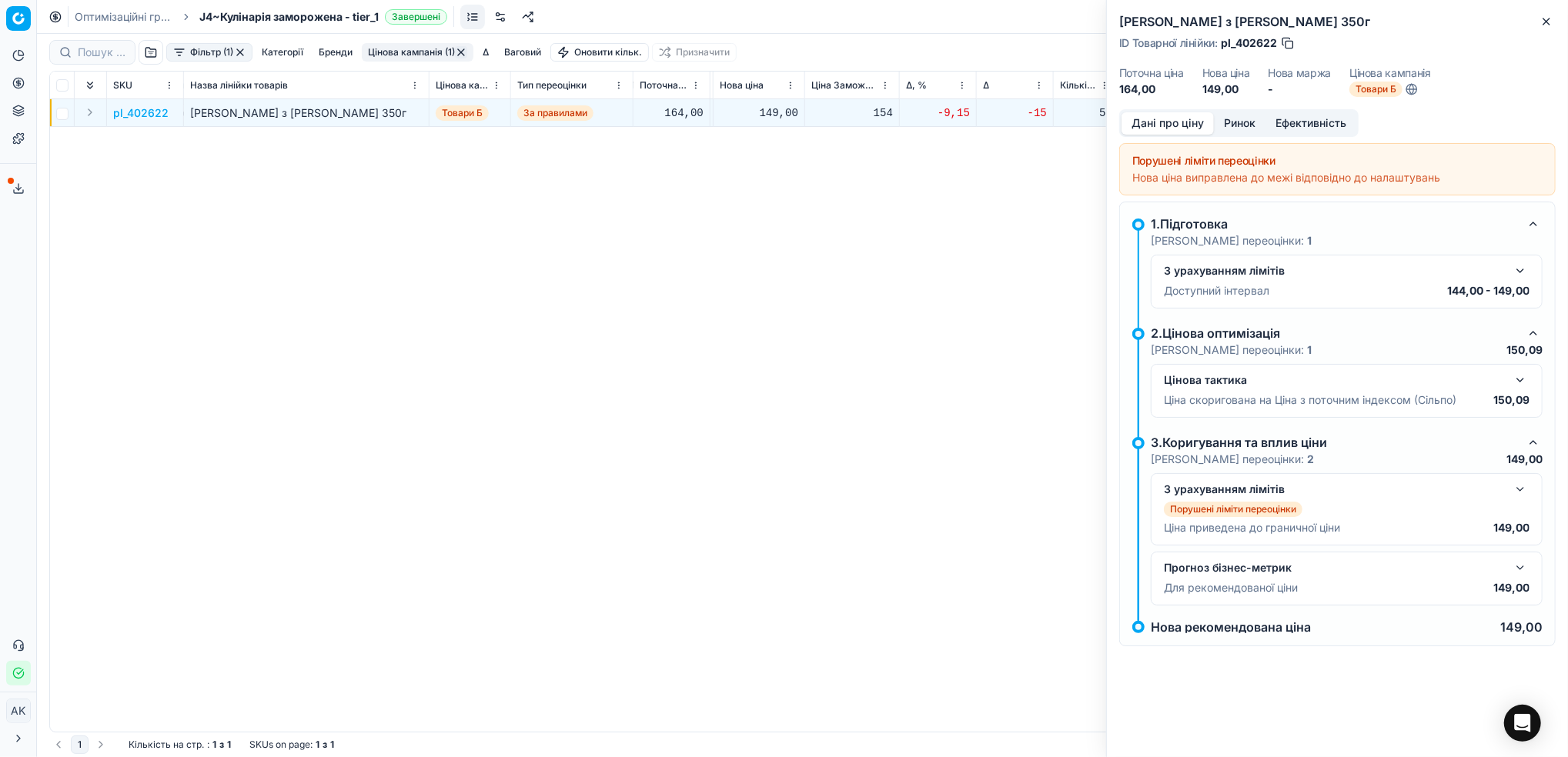
click at [1234, 126] on button "Ринок" at bounding box center [1239, 123] width 51 height 23
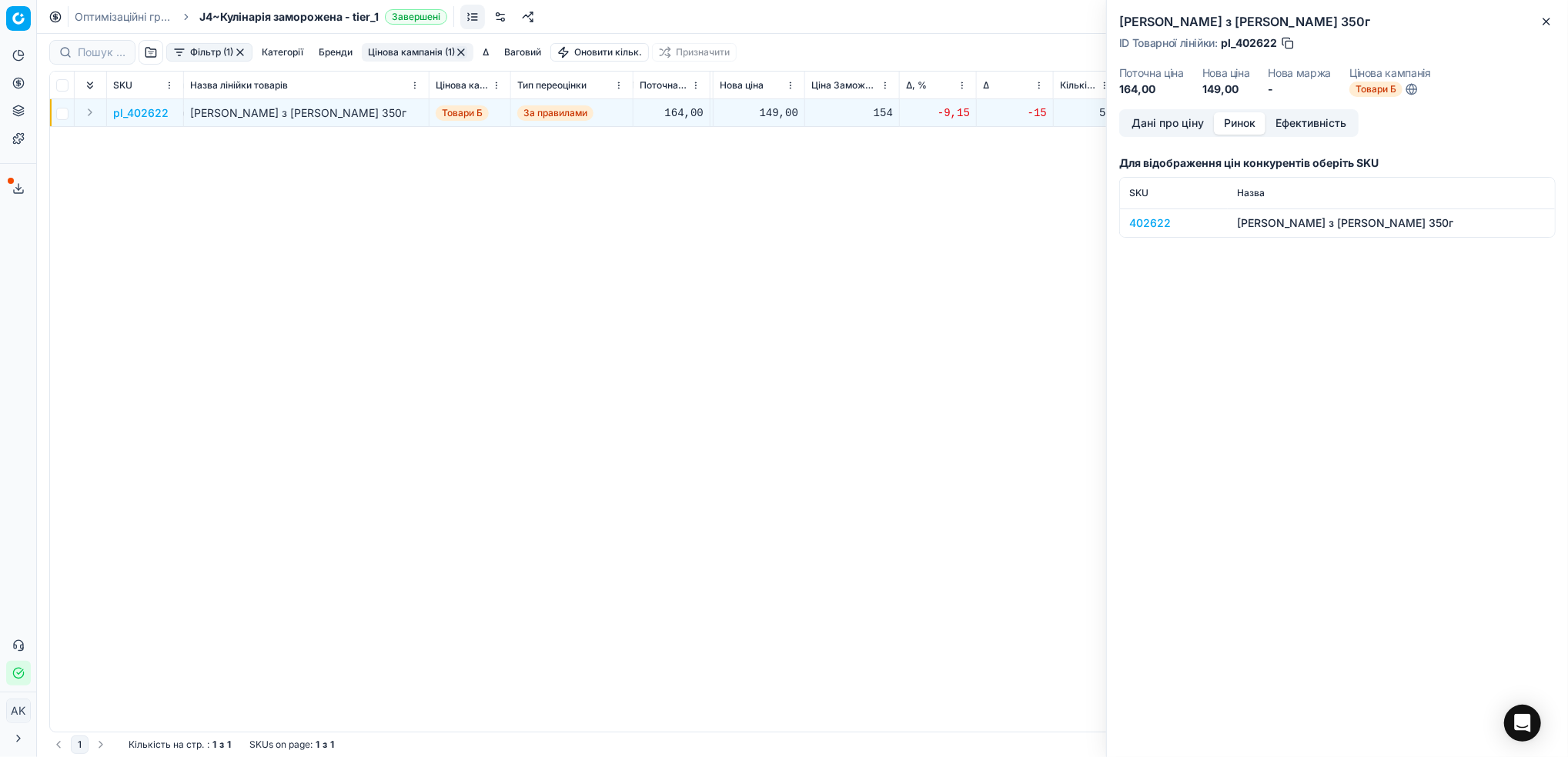
click at [1154, 218] on div "402622" at bounding box center [1173, 223] width 89 height 16
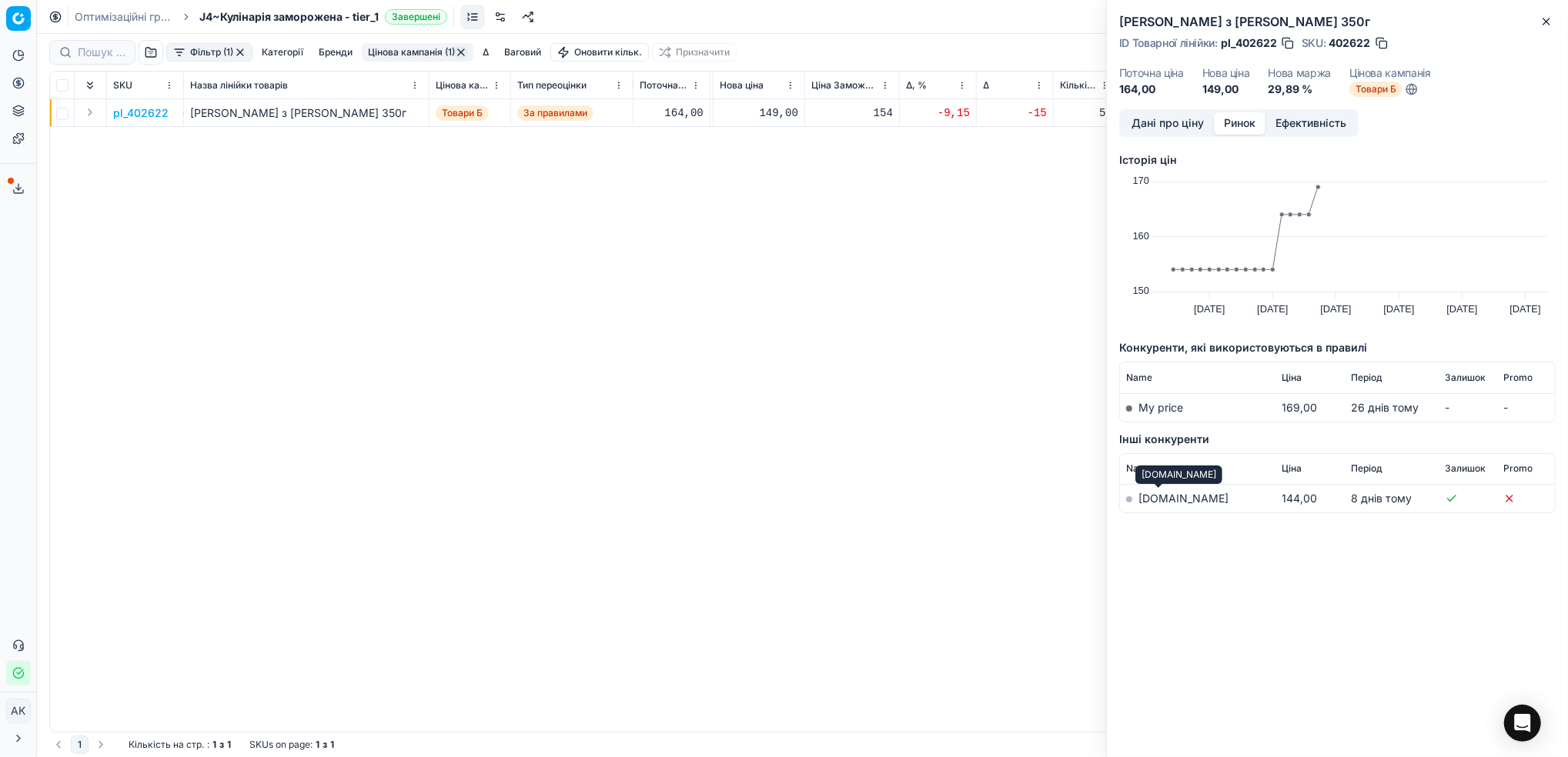
click at [1160, 495] on link "silpo.ua" at bounding box center [1184, 498] width 90 height 13
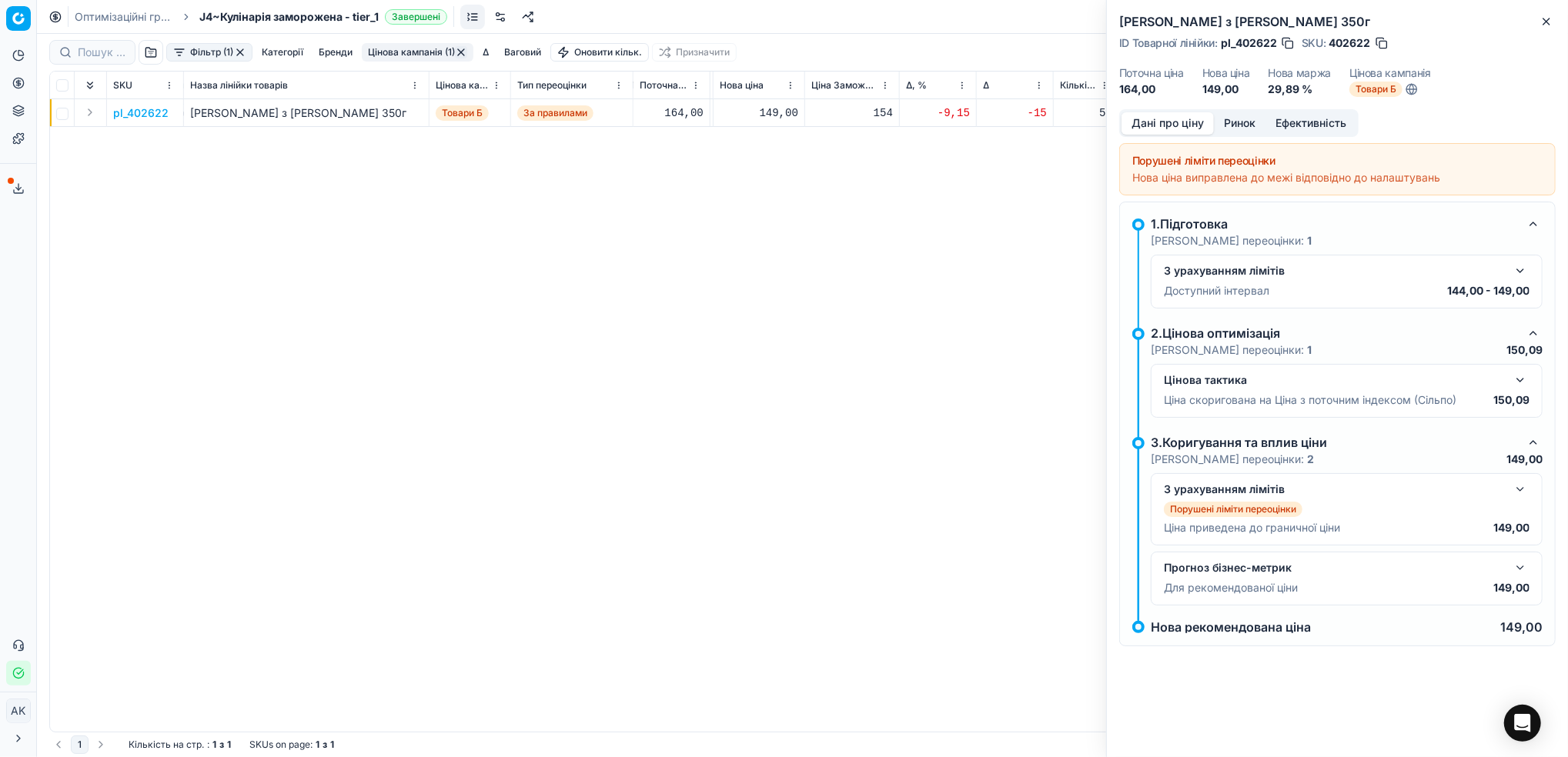
click at [1175, 120] on button "Дані про ціну" at bounding box center [1167, 123] width 92 height 23
click at [1547, 28] on button "Close" at bounding box center [1546, 22] width 19 height 19
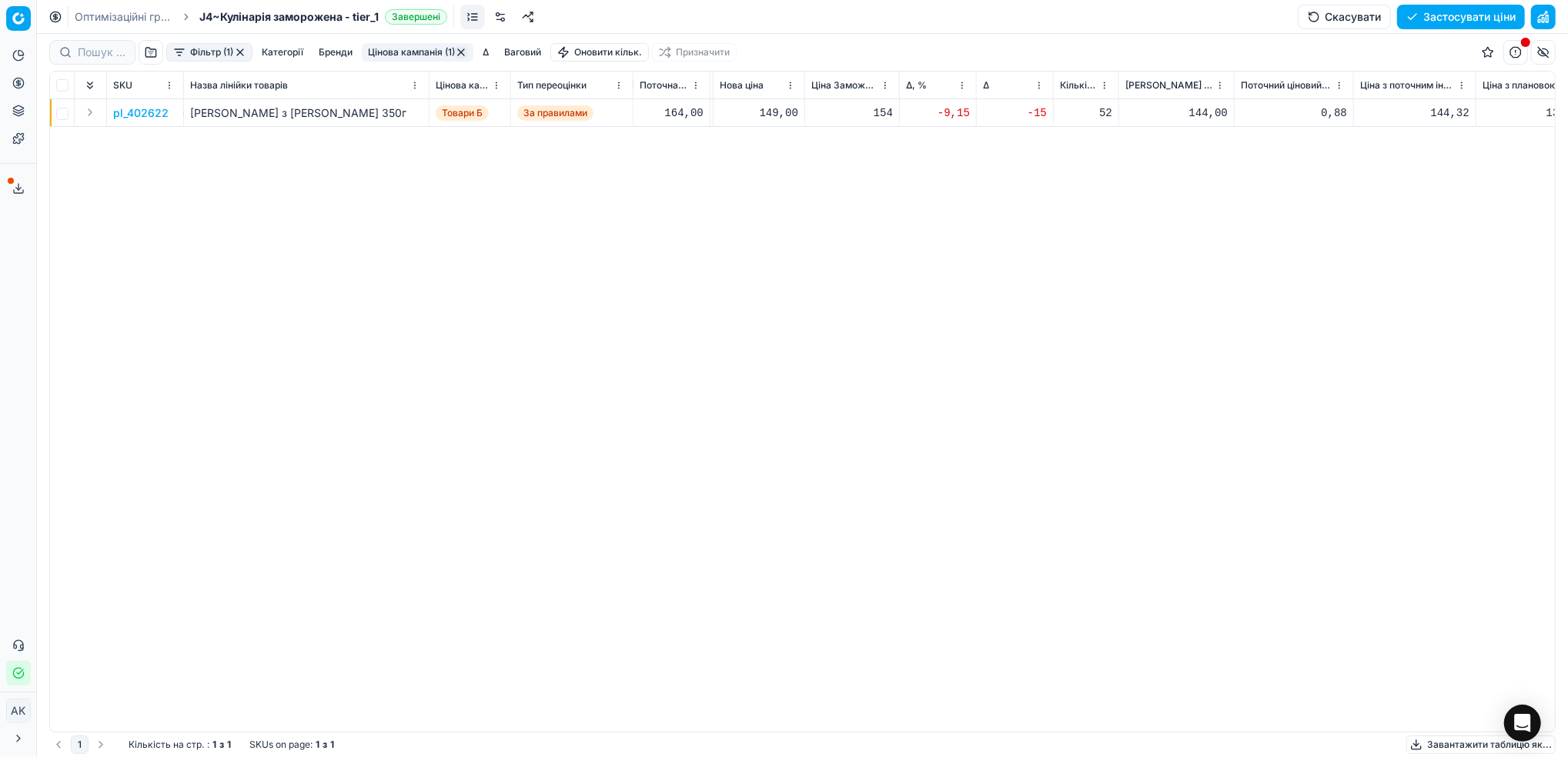
click at [768, 112] on div "149,00" at bounding box center [759, 113] width 78 height 16
drag, startPoint x: 784, startPoint y: 251, endPoint x: 767, endPoint y: 251, distance: 17.0
click at [767, 251] on input "149.00" at bounding box center [814, 249] width 111 height 25
type input "164.00"
click at [401, 53] on button "Цінова кампанія (1)" at bounding box center [418, 52] width 112 height 19
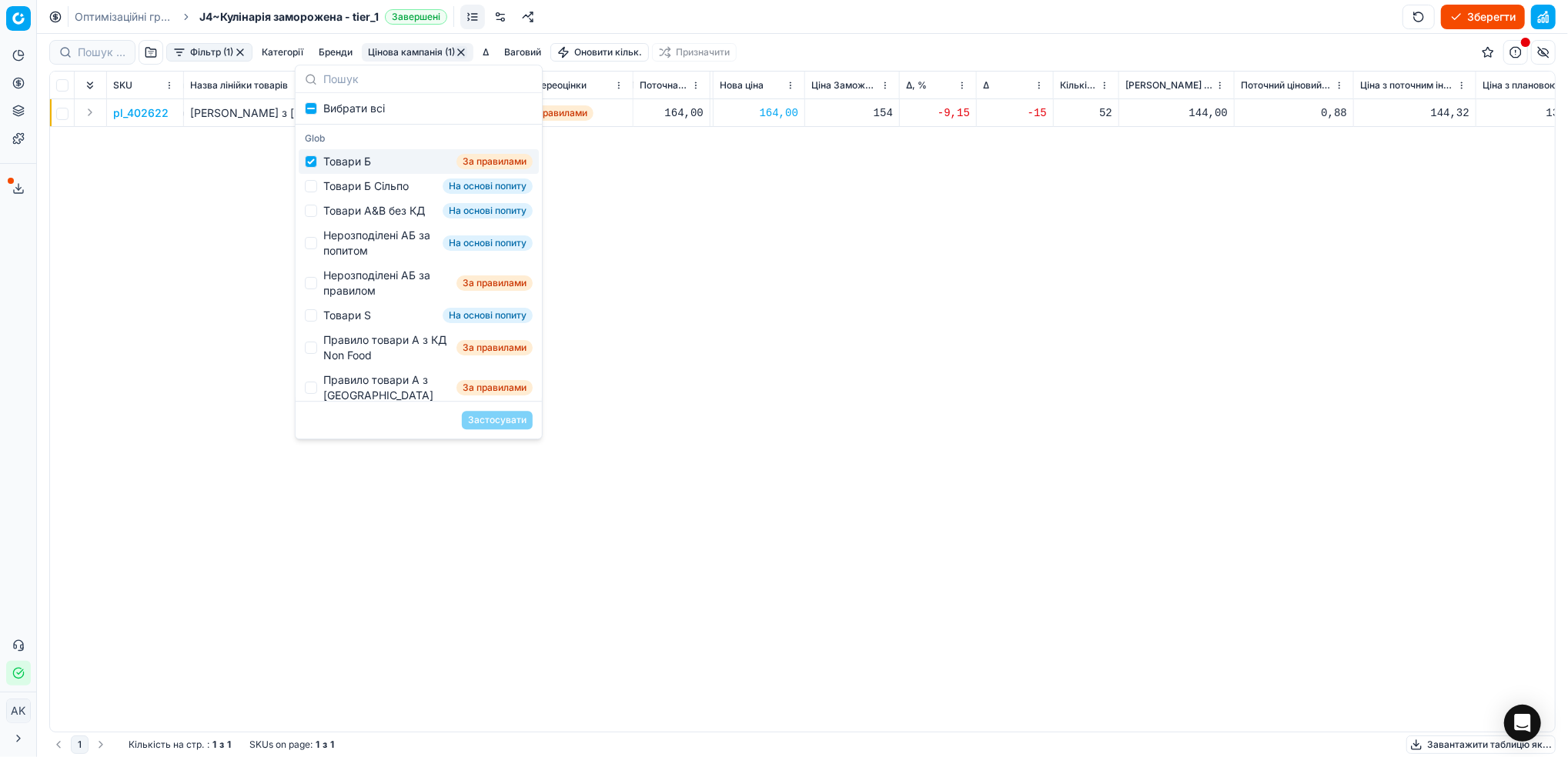
click at [318, 170] on div "Товари Б За правилами" at bounding box center [418, 161] width 240 height 25
checkbox input "false"
click at [320, 186] on div "Товари Б Сільпо На основі попиту" at bounding box center [418, 186] width 240 height 25
checkbox input "true"
click at [495, 417] on button "Застосувати" at bounding box center [497, 420] width 71 height 19
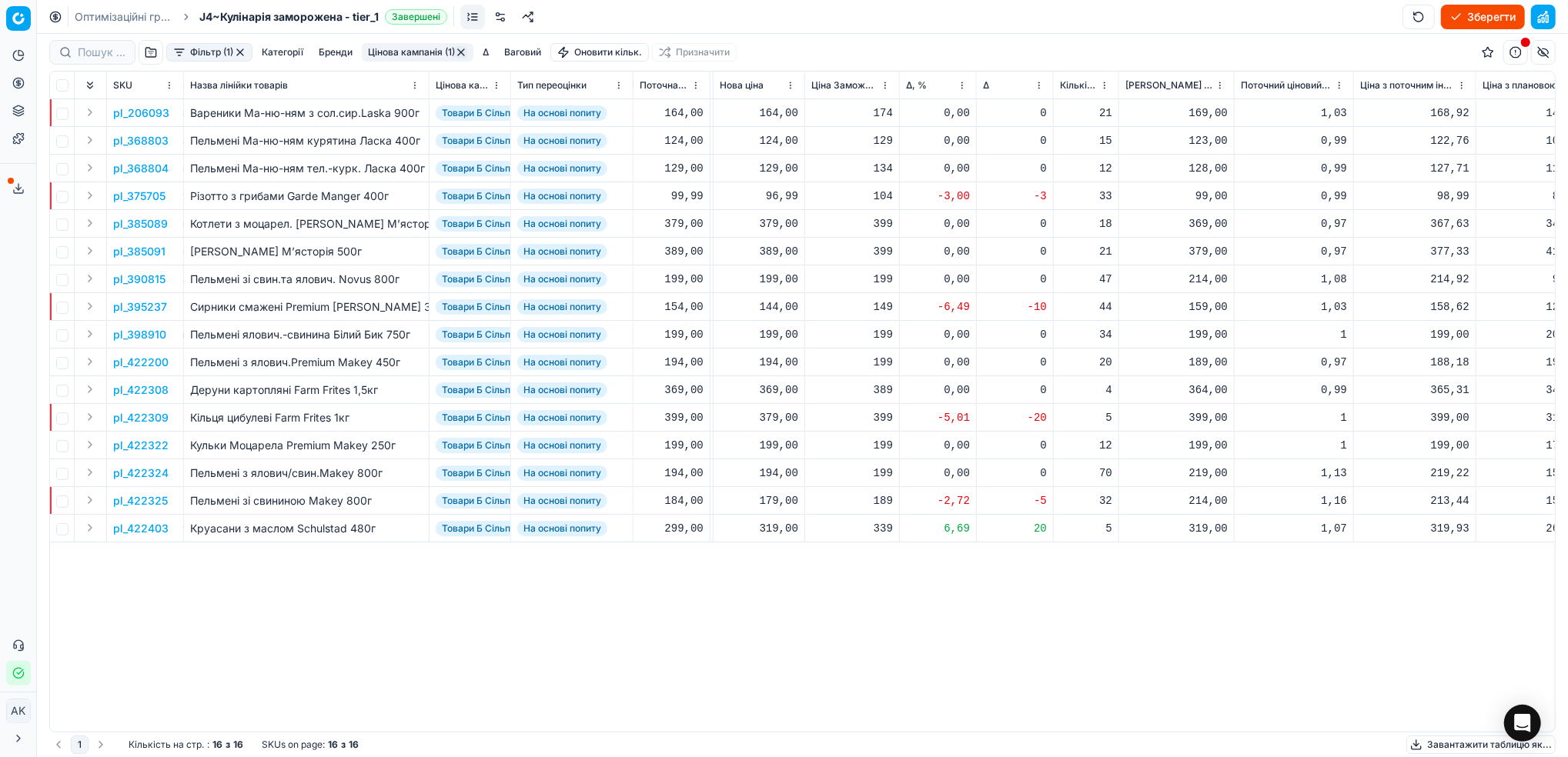
click at [965, 85] on html "Pricing platform Аналітика Цінова оптимізація Асортимент продукції Шаблони Серв…" at bounding box center [784, 378] width 1568 height 757
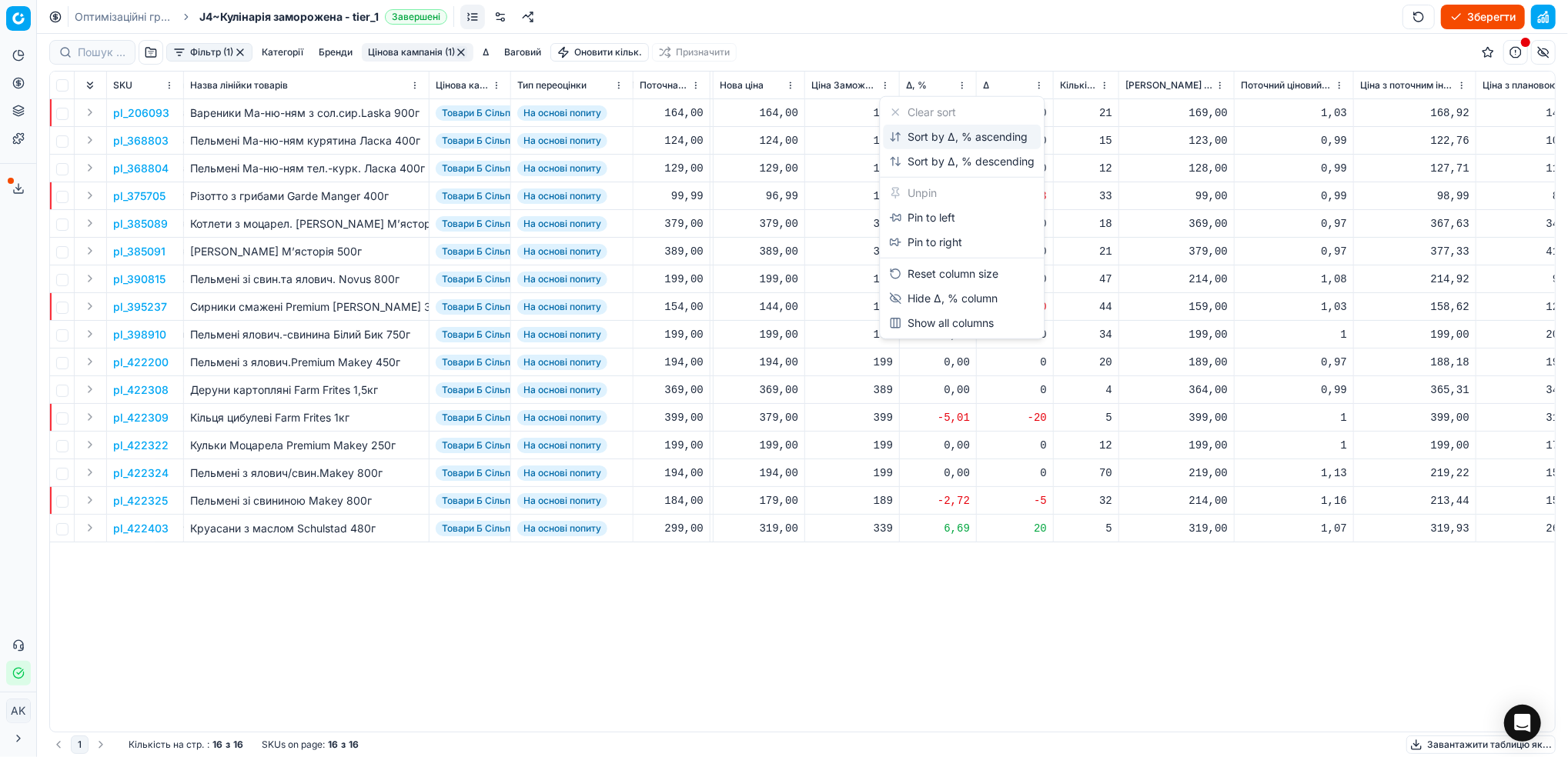
click at [925, 130] on div "Sort by Δ, % ascending" at bounding box center [958, 137] width 138 height 16
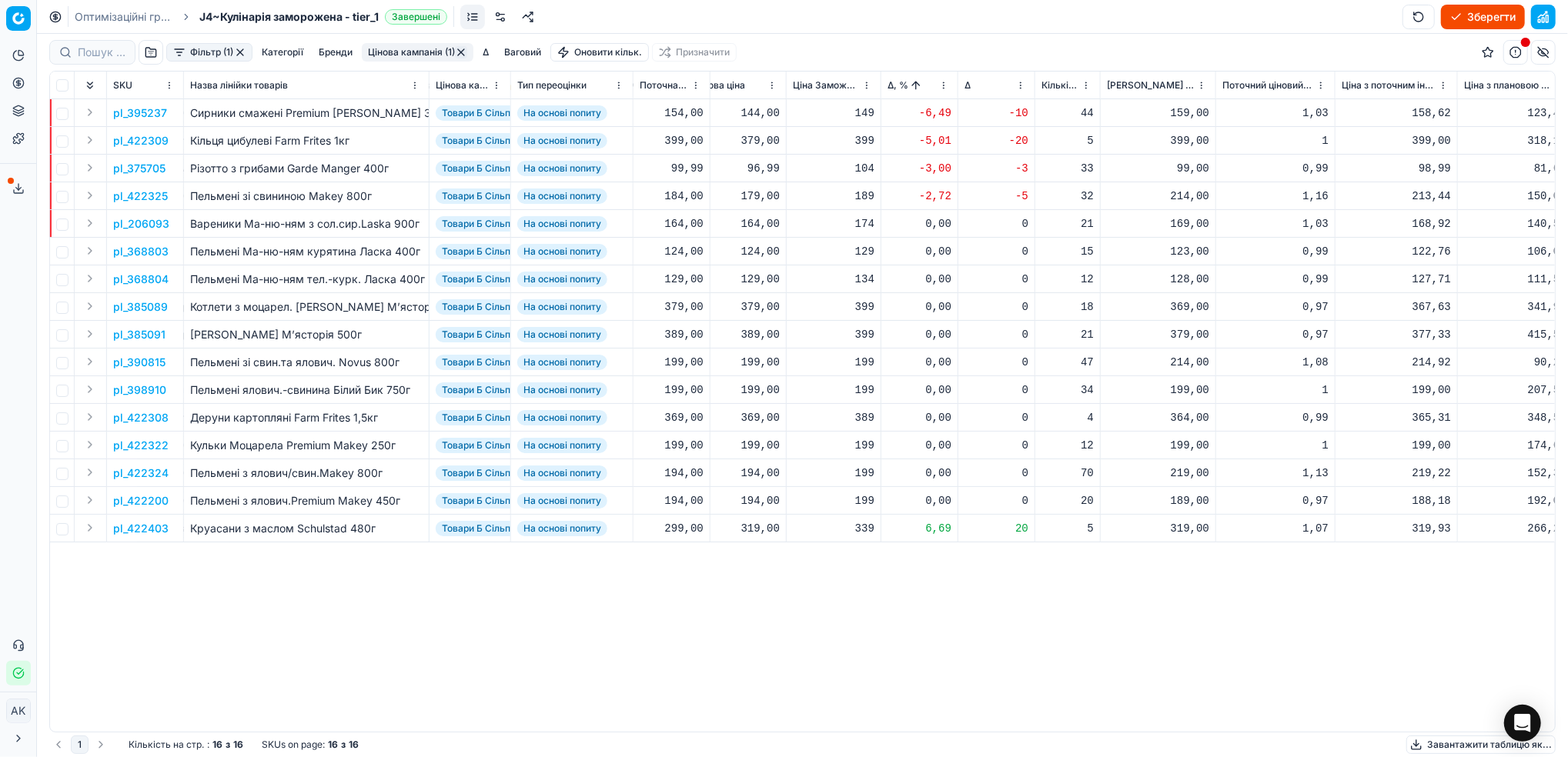
scroll to position [0, 593]
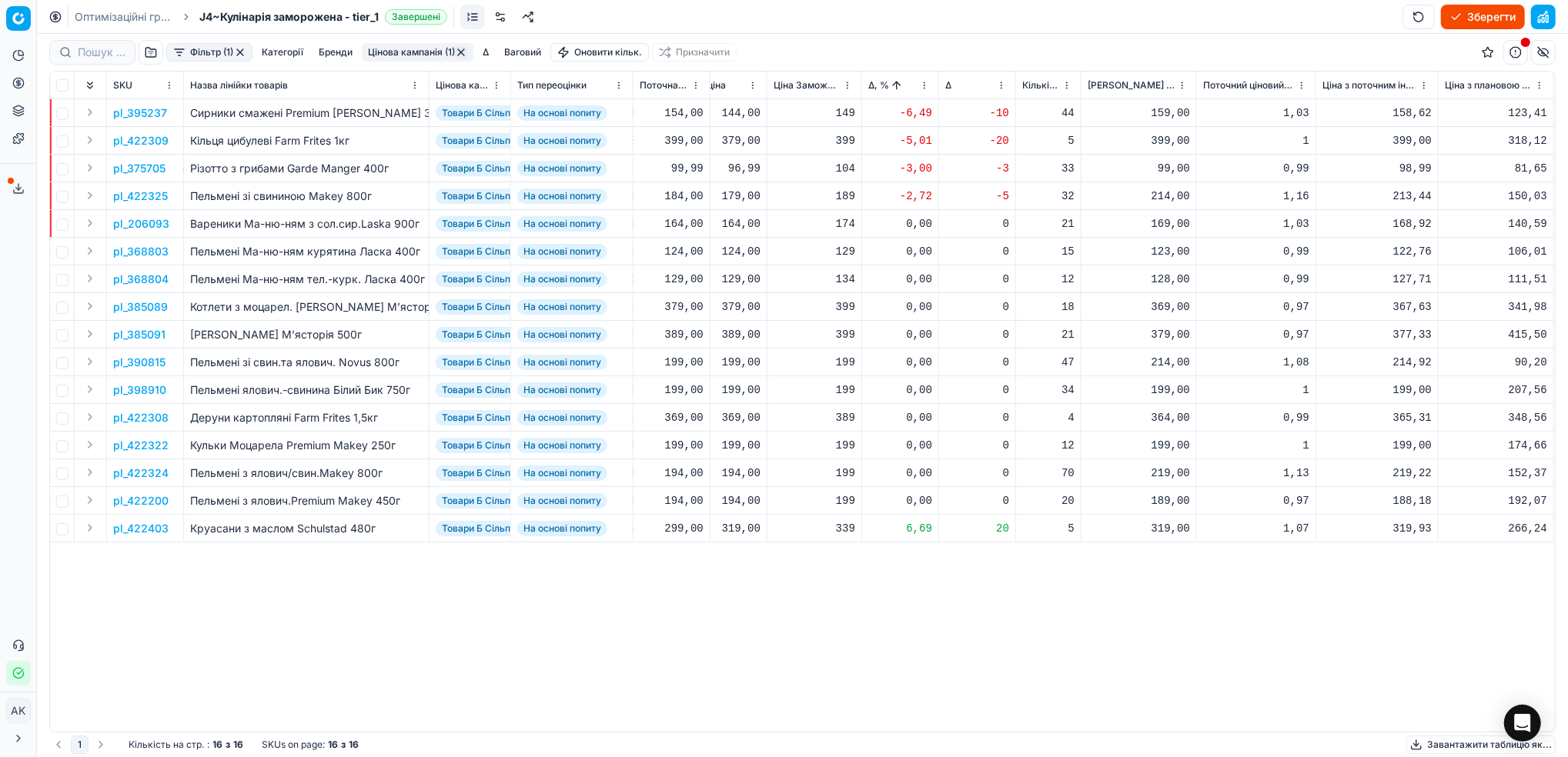
click at [135, 114] on p "pl_395237" at bounding box center [140, 113] width 54 height 16
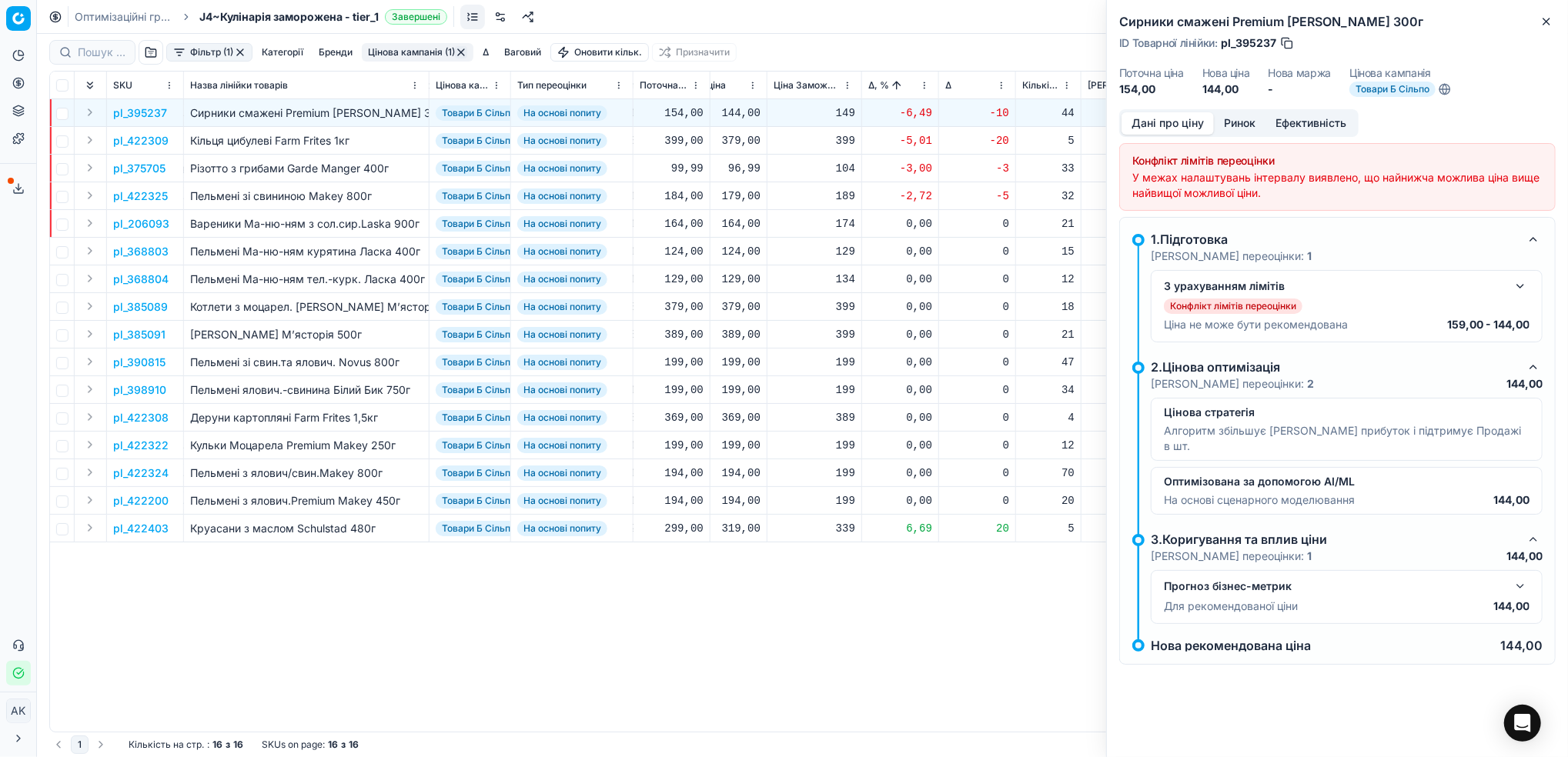
click at [1231, 121] on button "Ринок" at bounding box center [1239, 123] width 51 height 23
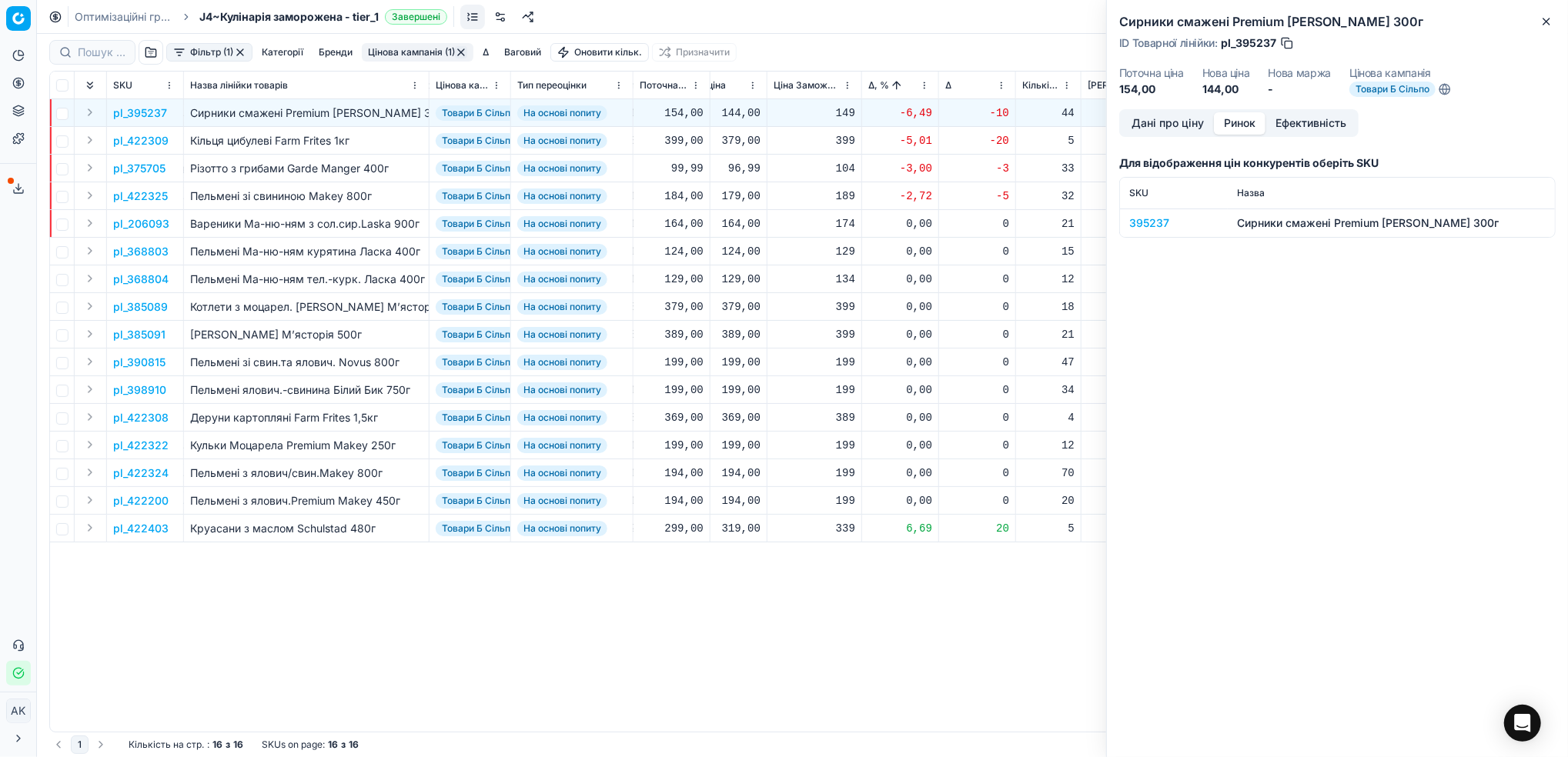
click at [1137, 224] on div "395237" at bounding box center [1173, 223] width 89 height 16
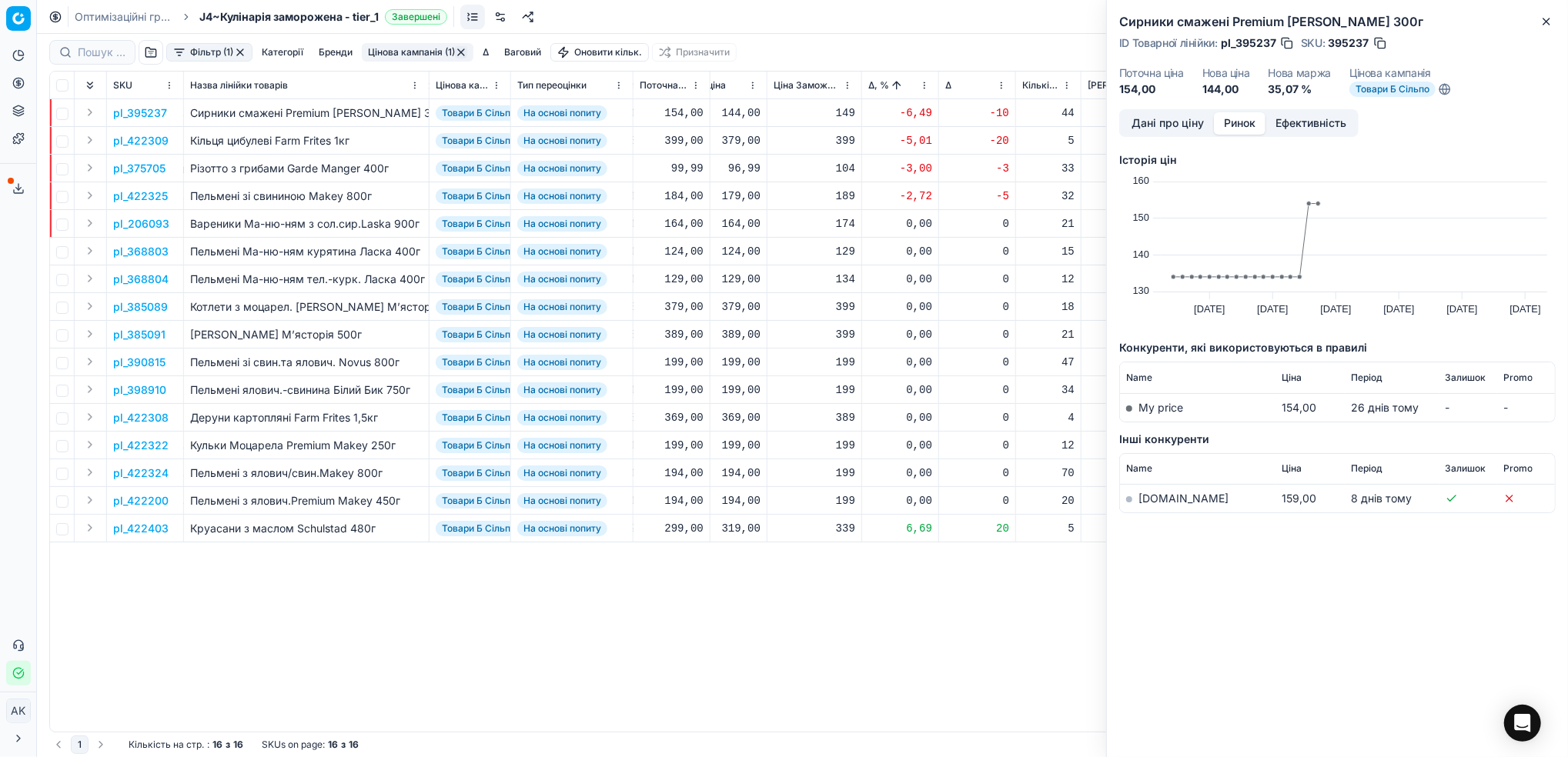
click at [1147, 500] on link "silpo.ua" at bounding box center [1184, 498] width 90 height 13
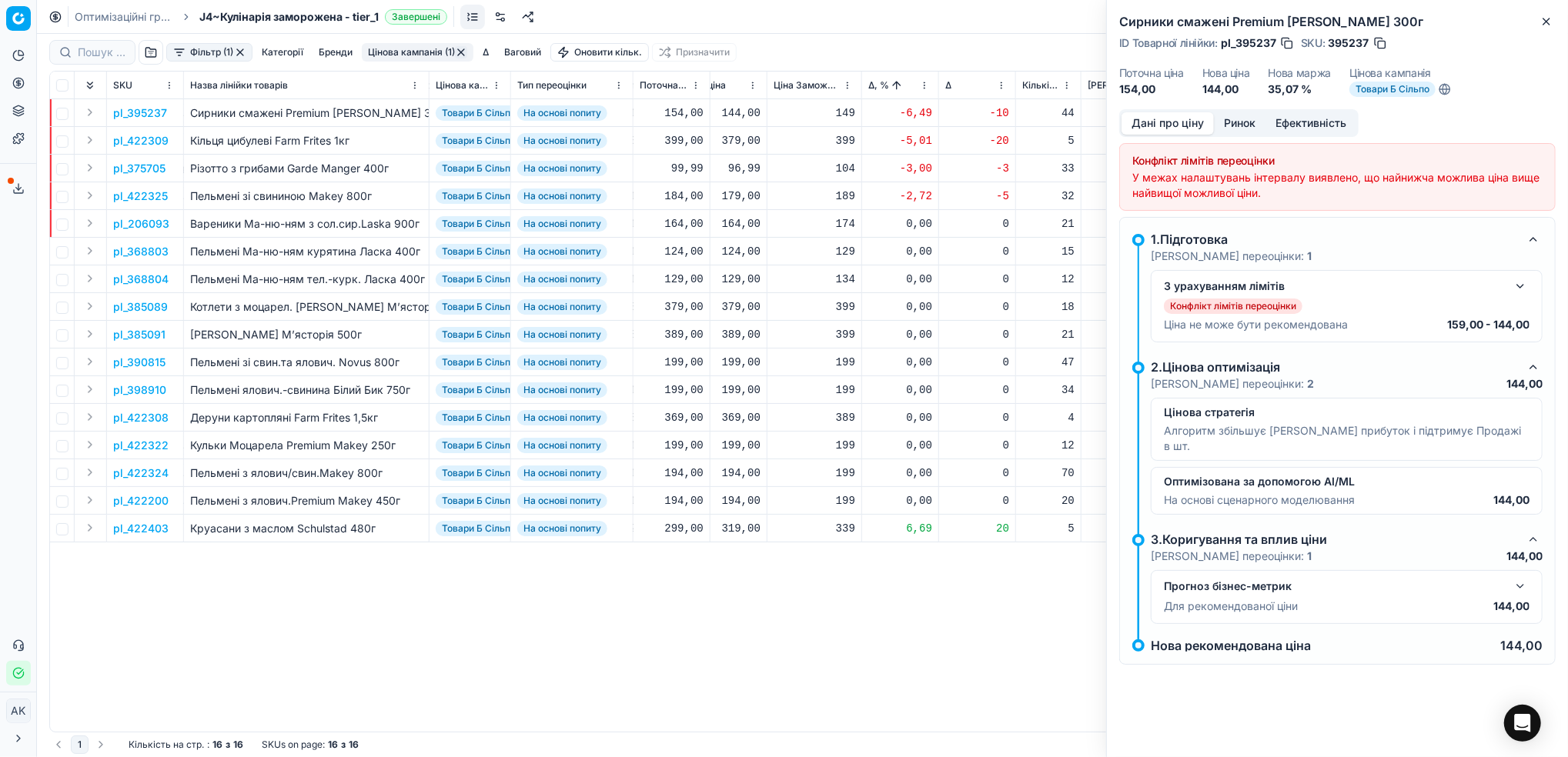
click at [1173, 125] on button "Дані про ціну" at bounding box center [1167, 123] width 92 height 23
click at [1515, 292] on button "button" at bounding box center [1520, 286] width 19 height 19
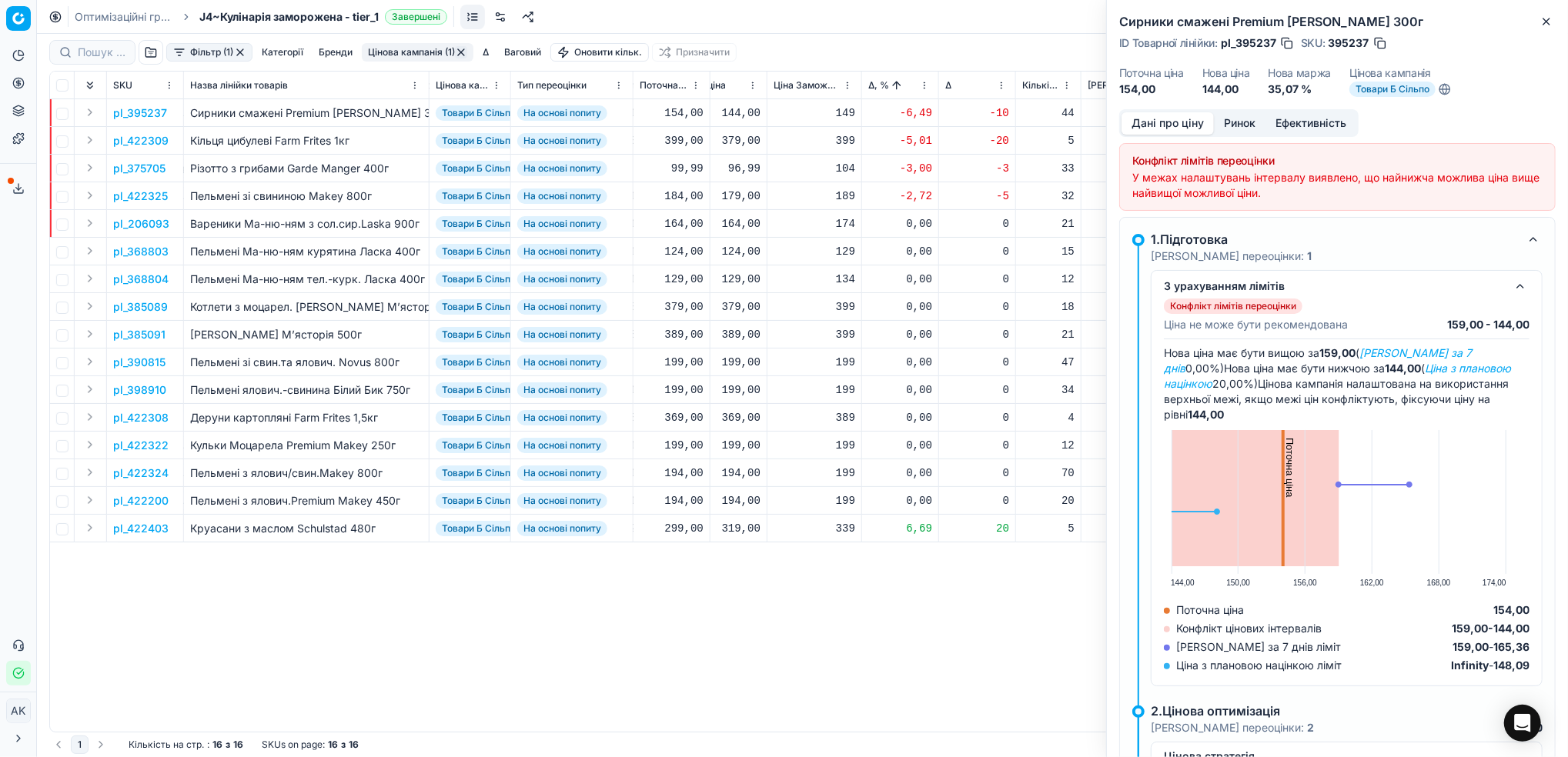
click at [1377, 43] on button "button" at bounding box center [1380, 43] width 16 height 16
click at [1549, 28] on button "Close" at bounding box center [1546, 22] width 19 height 19
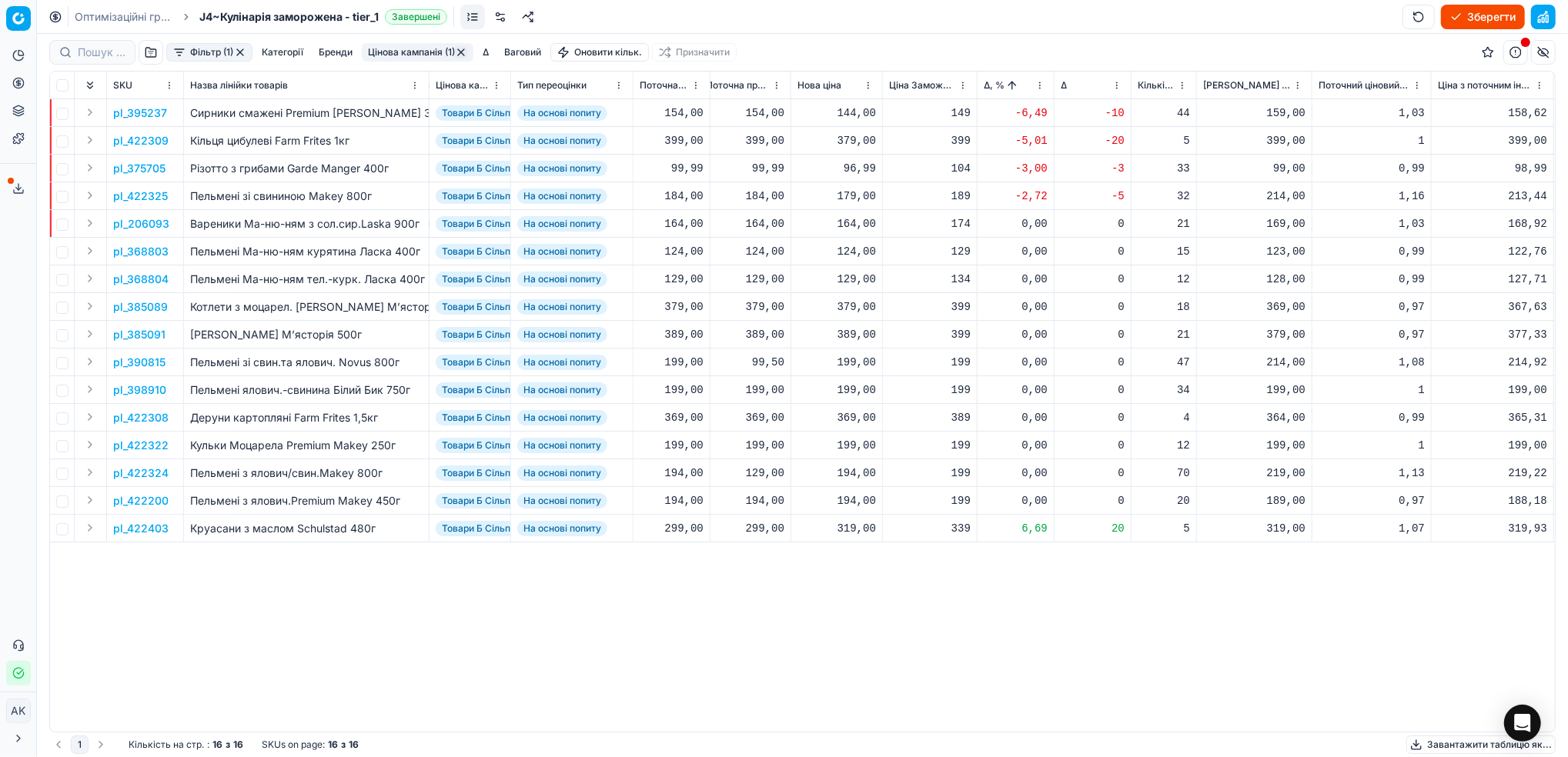
scroll to position [0, 426]
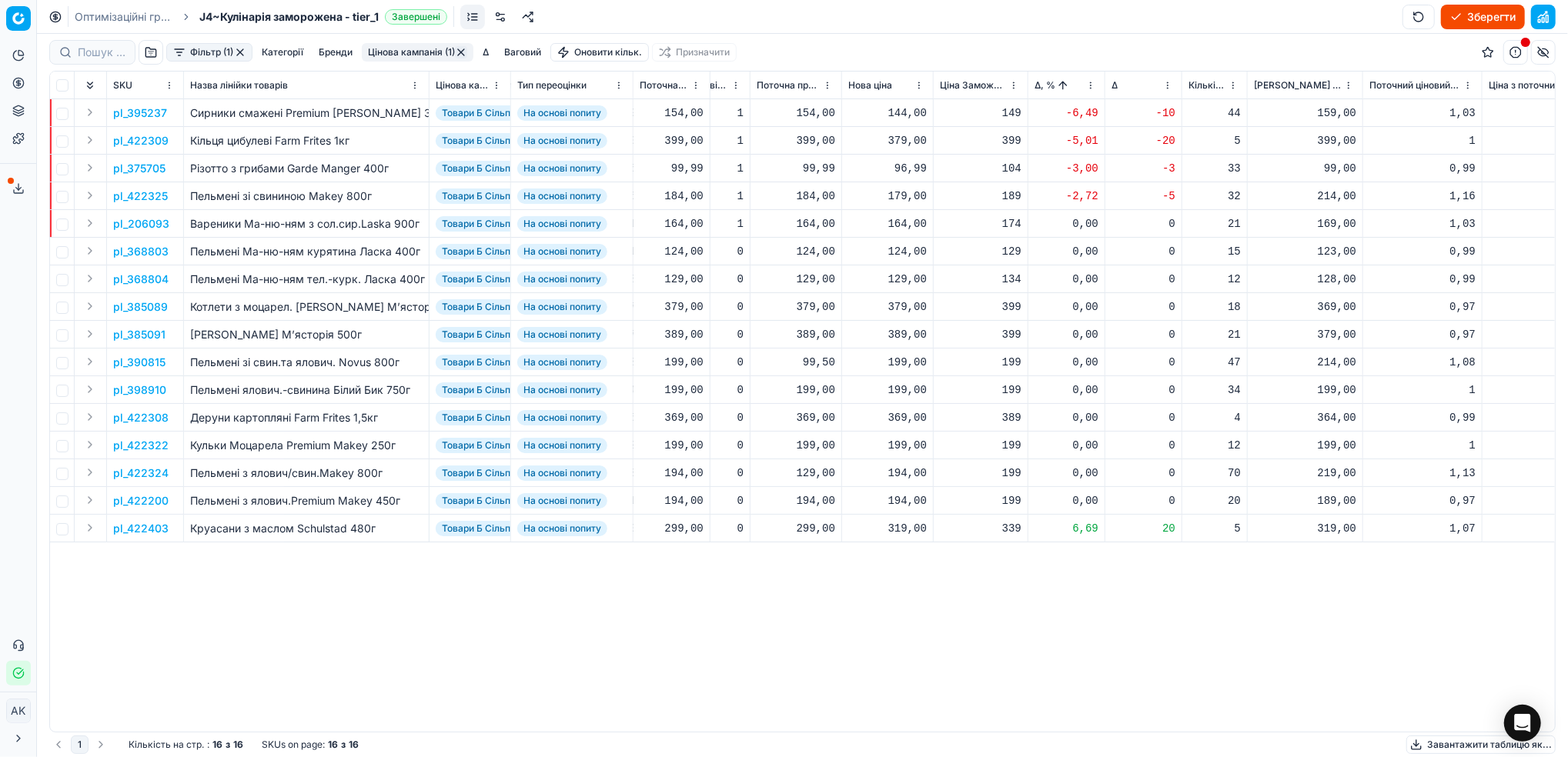
click at [149, 139] on p "pl_422309" at bounding box center [141, 141] width 55 height 16
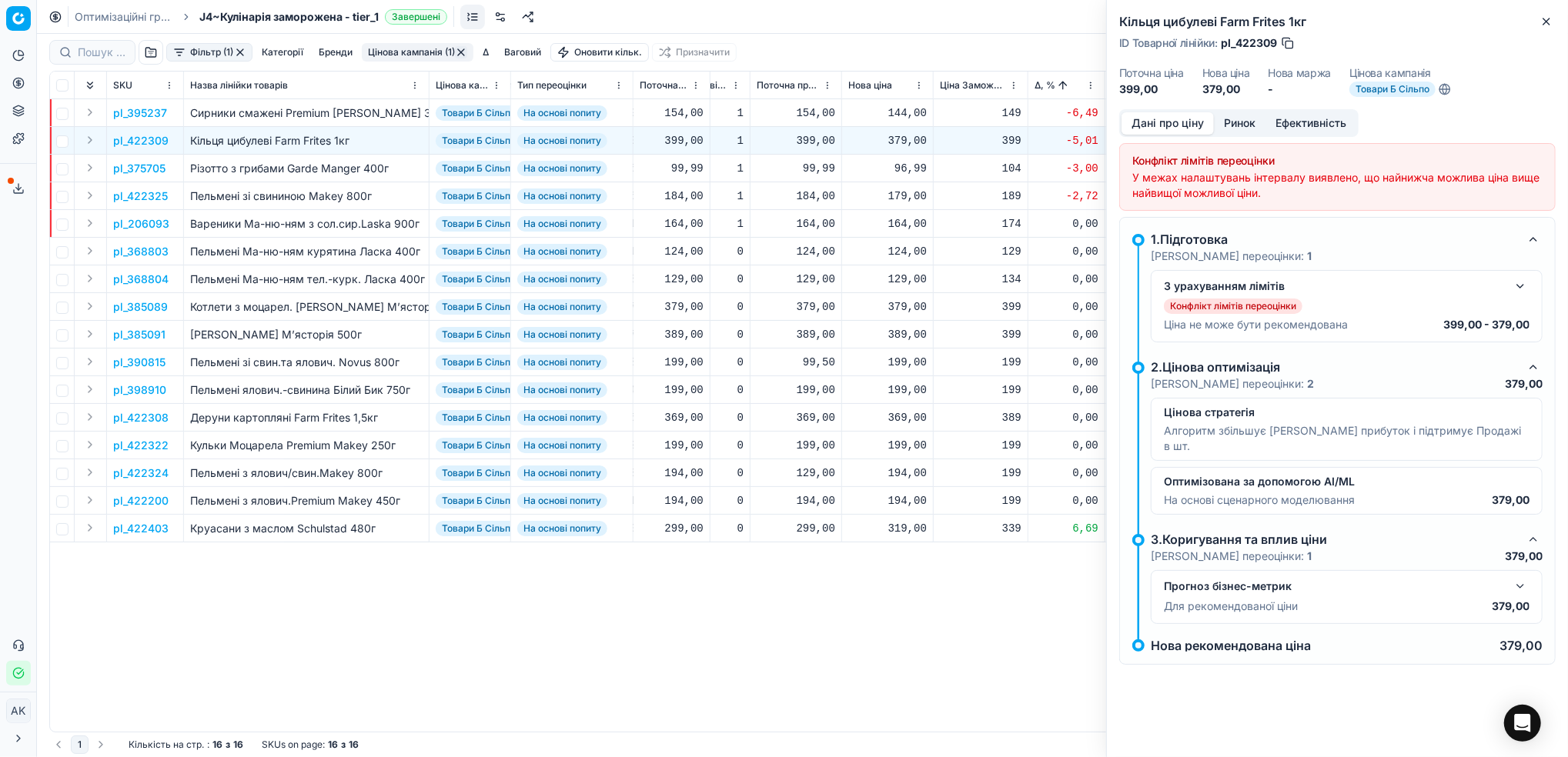
click at [1516, 292] on button "button" at bounding box center [1520, 286] width 19 height 19
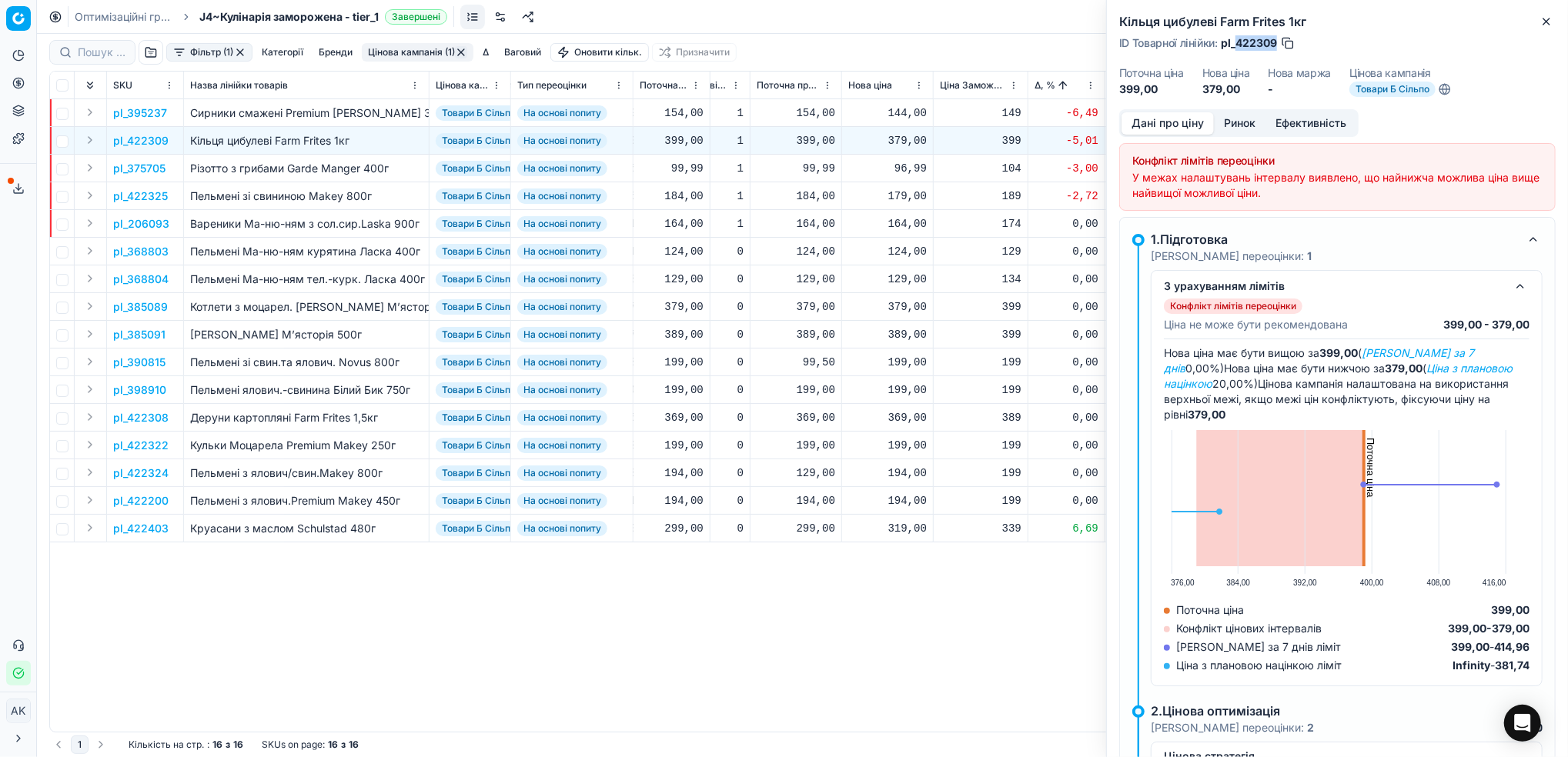
drag, startPoint x: 1277, startPoint y: 41, endPoint x: 1237, endPoint y: 41, distance: 40.0
click at [1237, 41] on span "pl_422309" at bounding box center [1249, 43] width 56 height 16
copy span "422309"
click at [1552, 20] on icon "button" at bounding box center [1546, 22] width 12 height 12
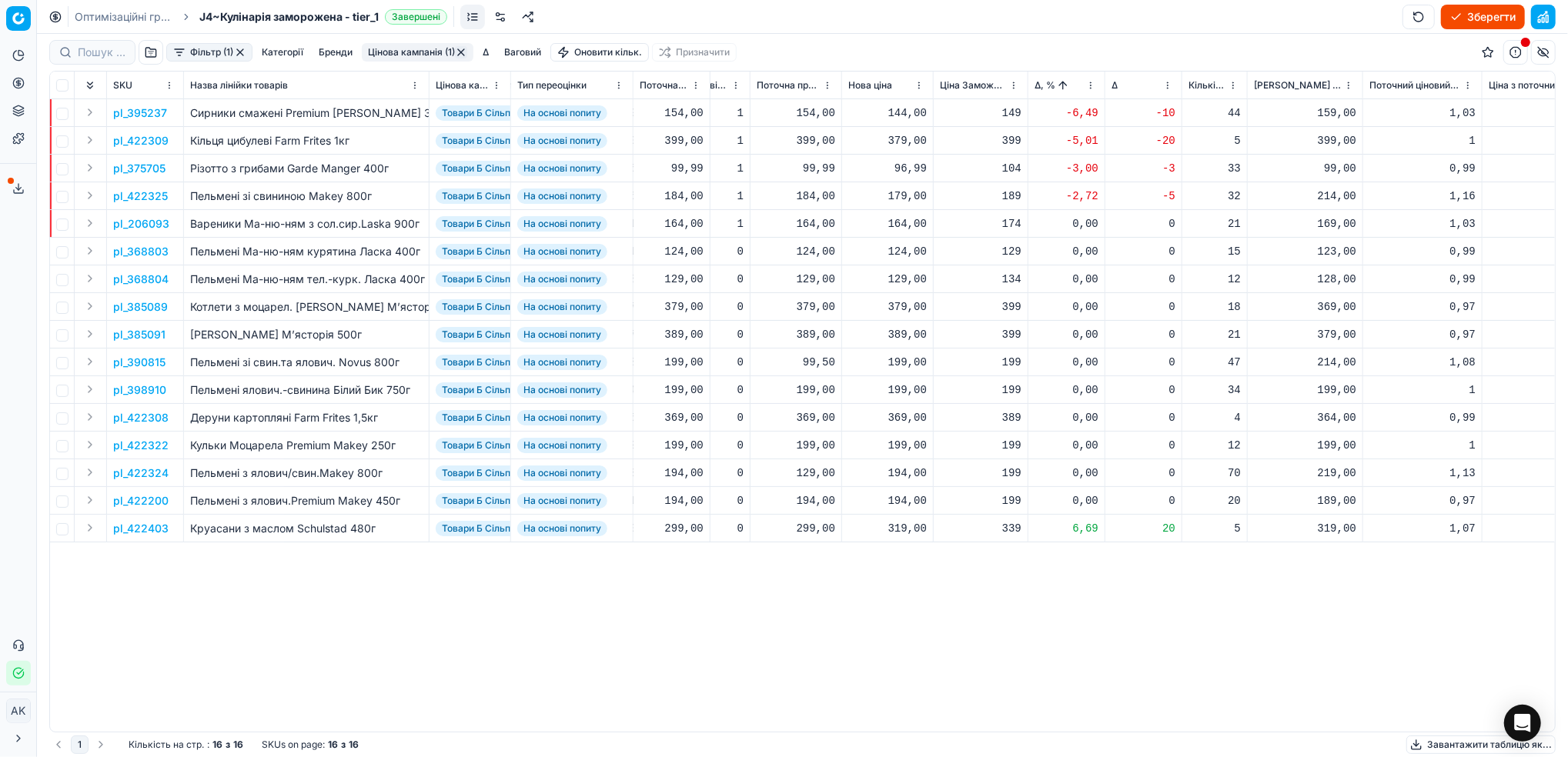
click at [133, 170] on p "pl_375705" at bounding box center [139, 168] width 52 height 16
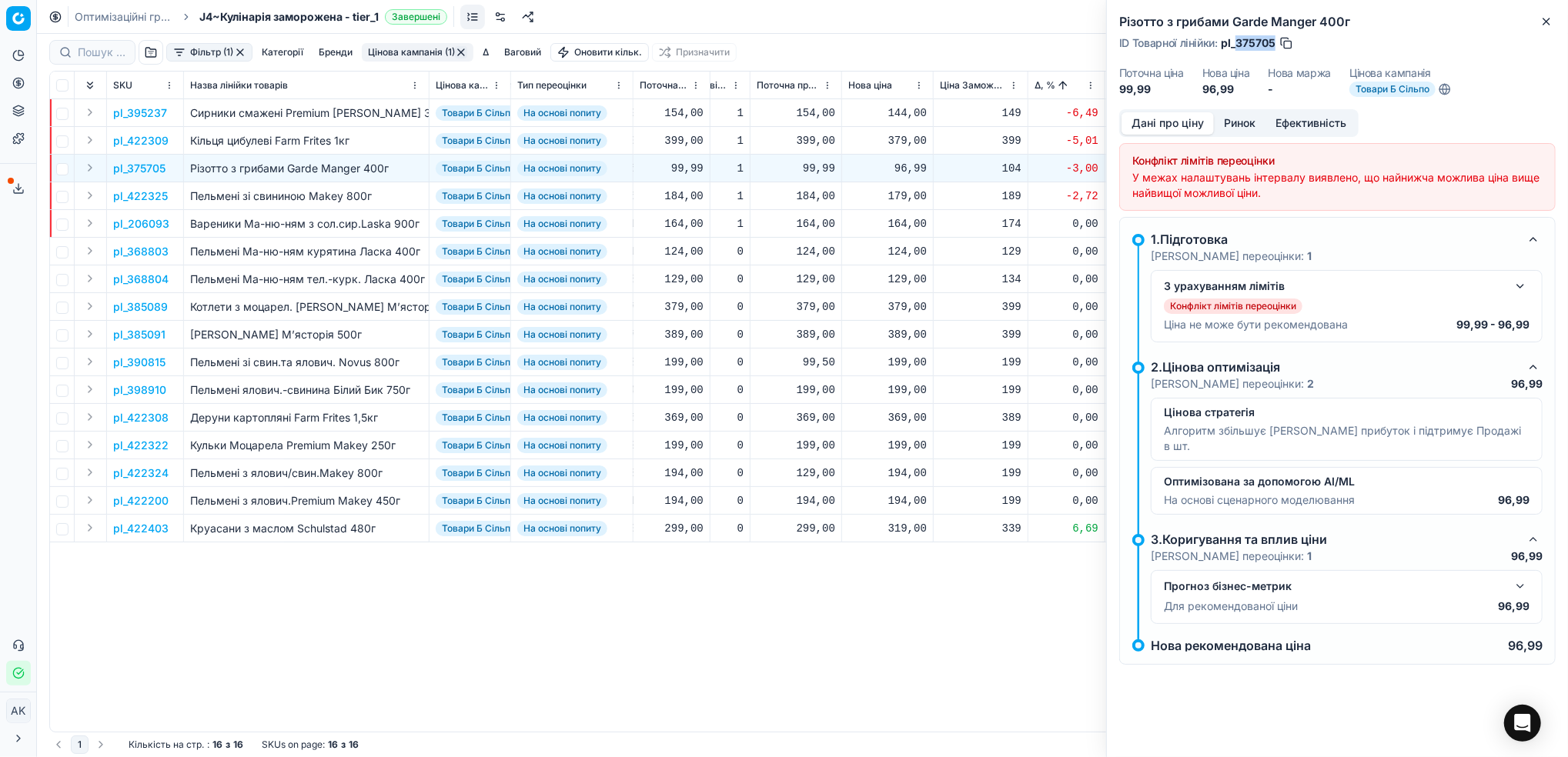
drag, startPoint x: 1274, startPoint y: 43, endPoint x: 1237, endPoint y: 50, distance: 37.7
click at [1237, 50] on span "pl_375705" at bounding box center [1248, 43] width 54 height 16
copy span "375705"
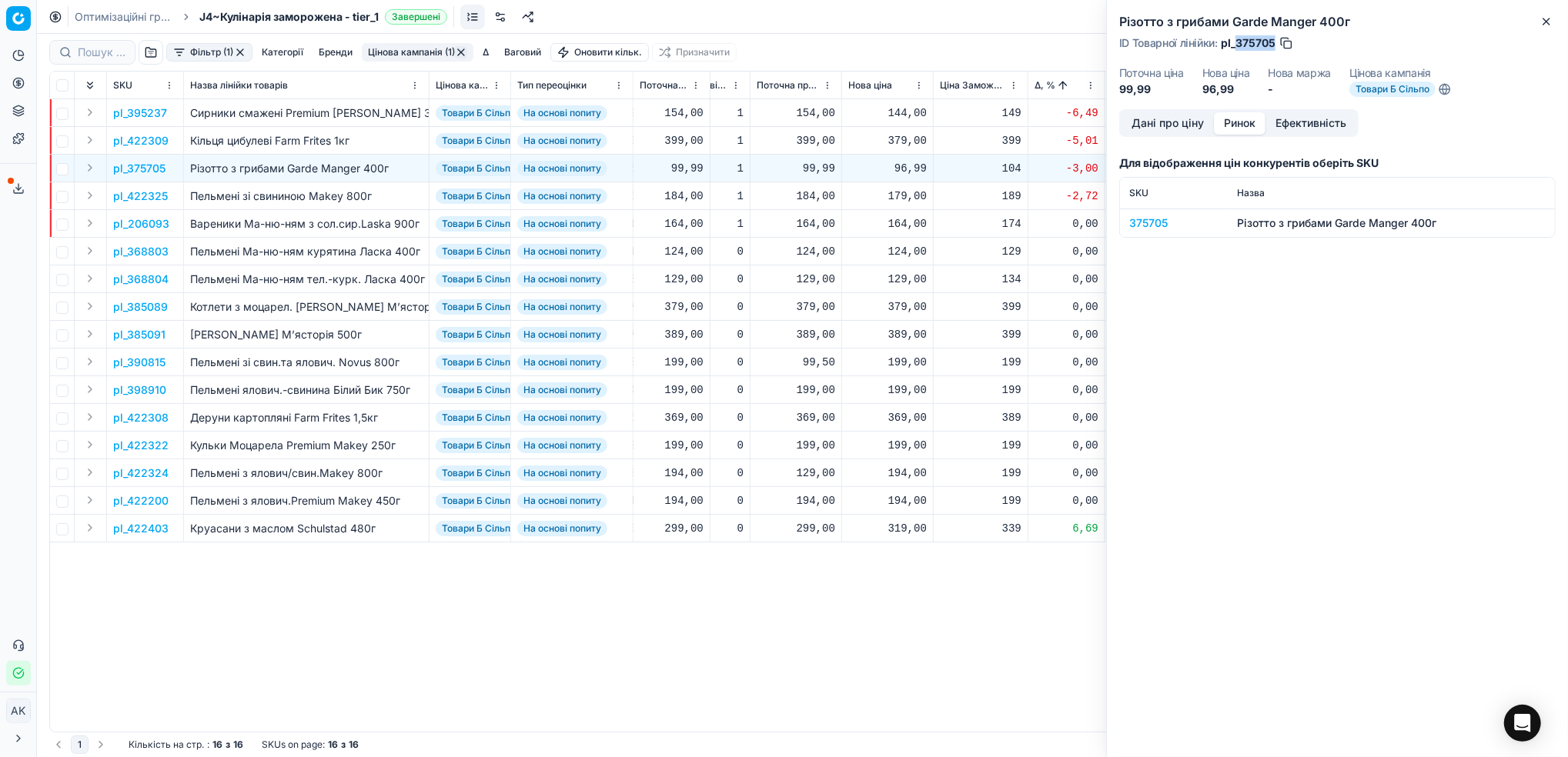
click at [1237, 127] on button "Ринок" at bounding box center [1239, 123] width 51 height 23
click at [1142, 222] on div "375705" at bounding box center [1173, 223] width 89 height 16
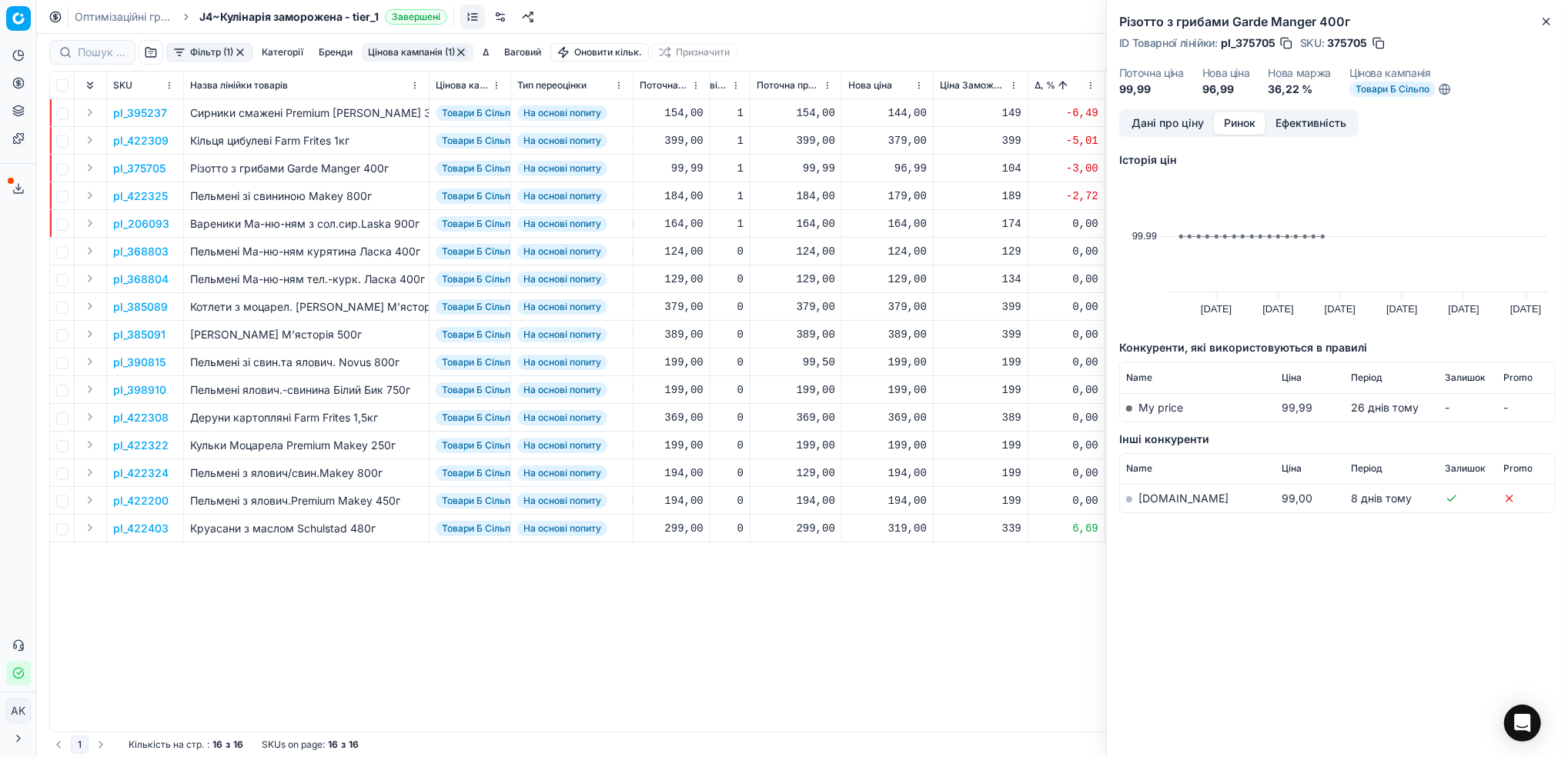
click at [1154, 125] on button "Дані про ціну" at bounding box center [1167, 123] width 92 height 23
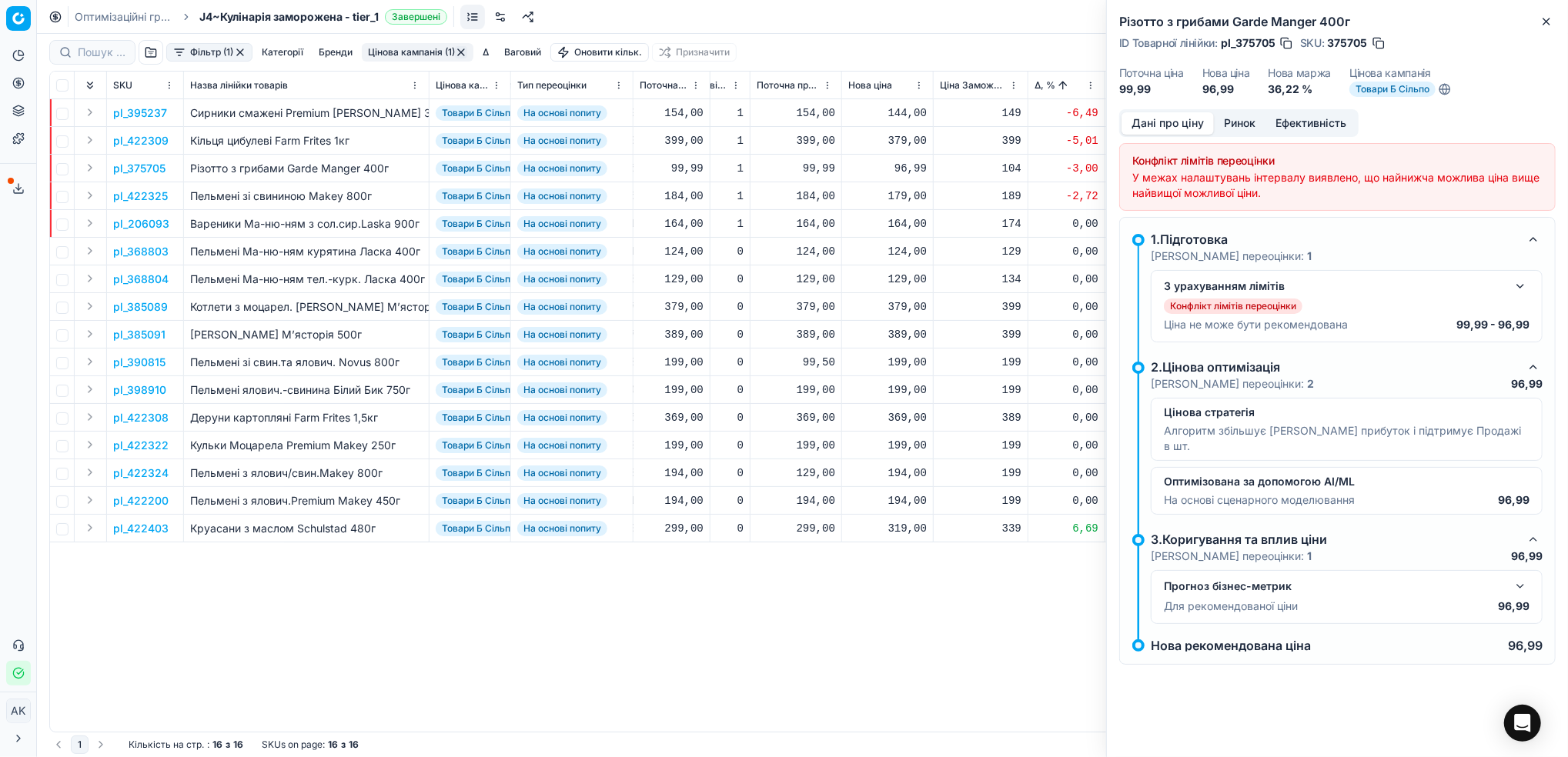
click at [1249, 120] on button "Ринок" at bounding box center [1239, 123] width 51 height 23
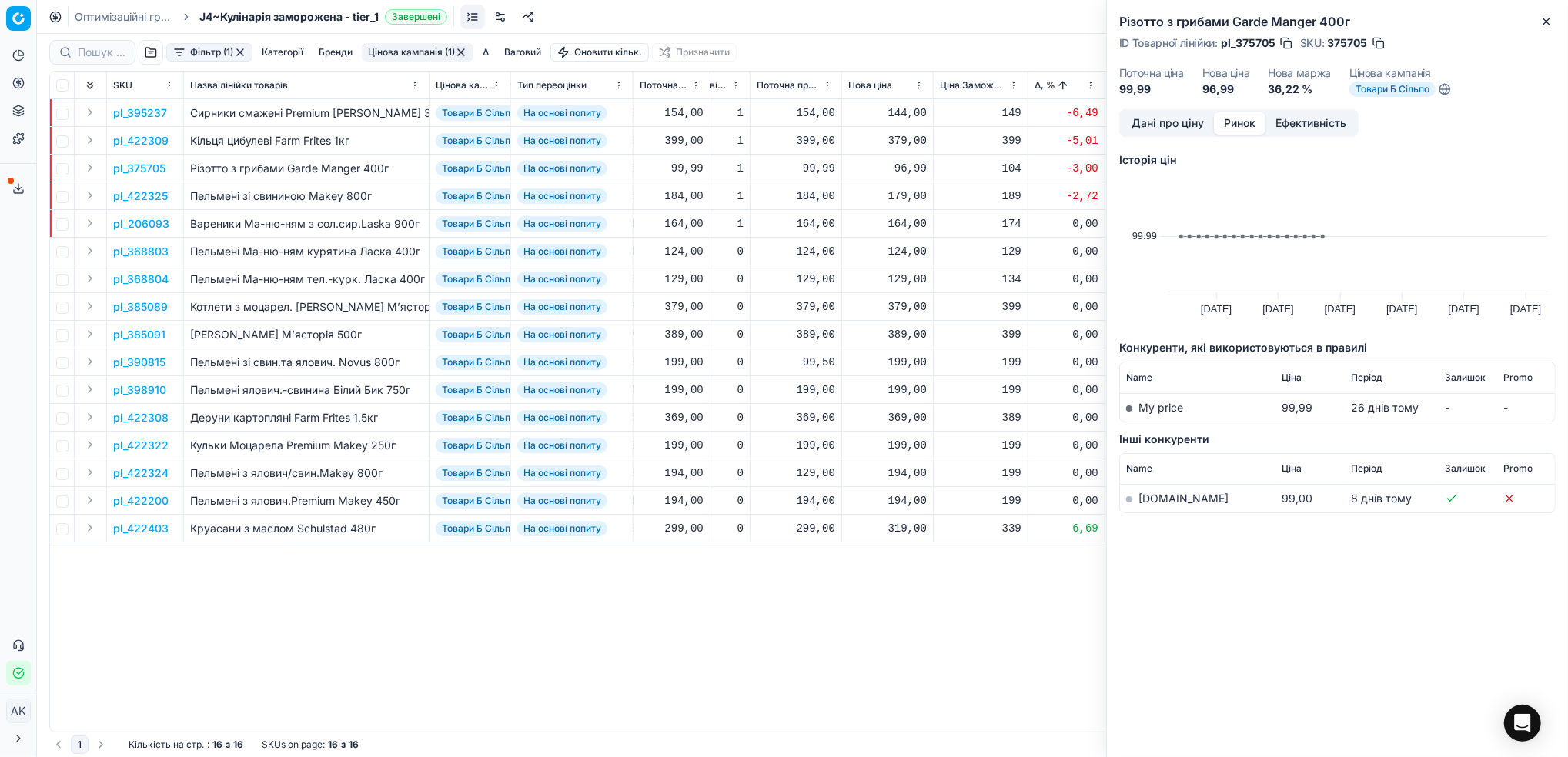
click at [1144, 499] on link "silpo.ua" at bounding box center [1184, 498] width 90 height 13
click at [1144, 121] on button "Дані про ціну" at bounding box center [1167, 123] width 92 height 23
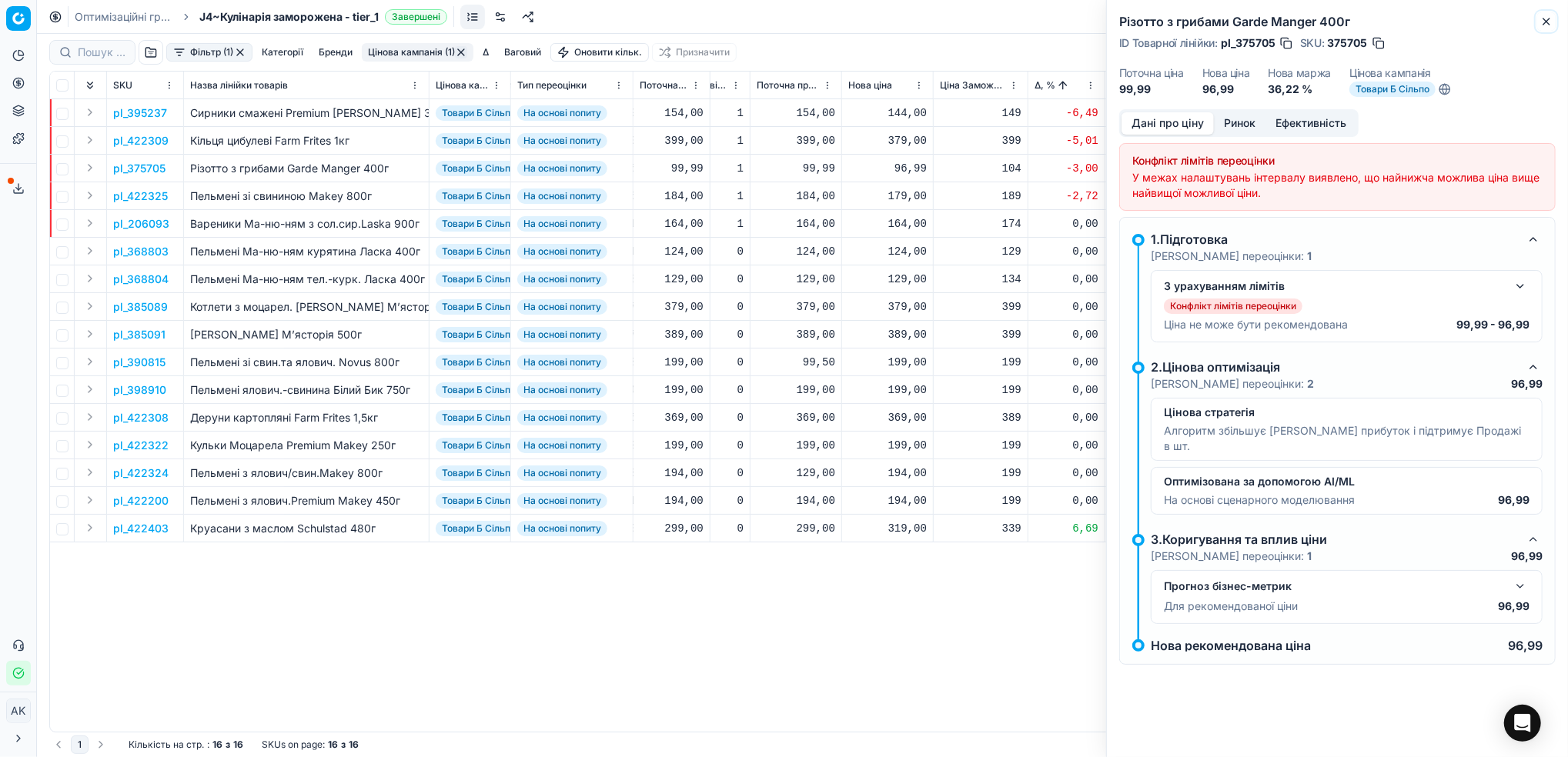
click at [1548, 23] on icon "button" at bounding box center [1546, 22] width 12 height 12
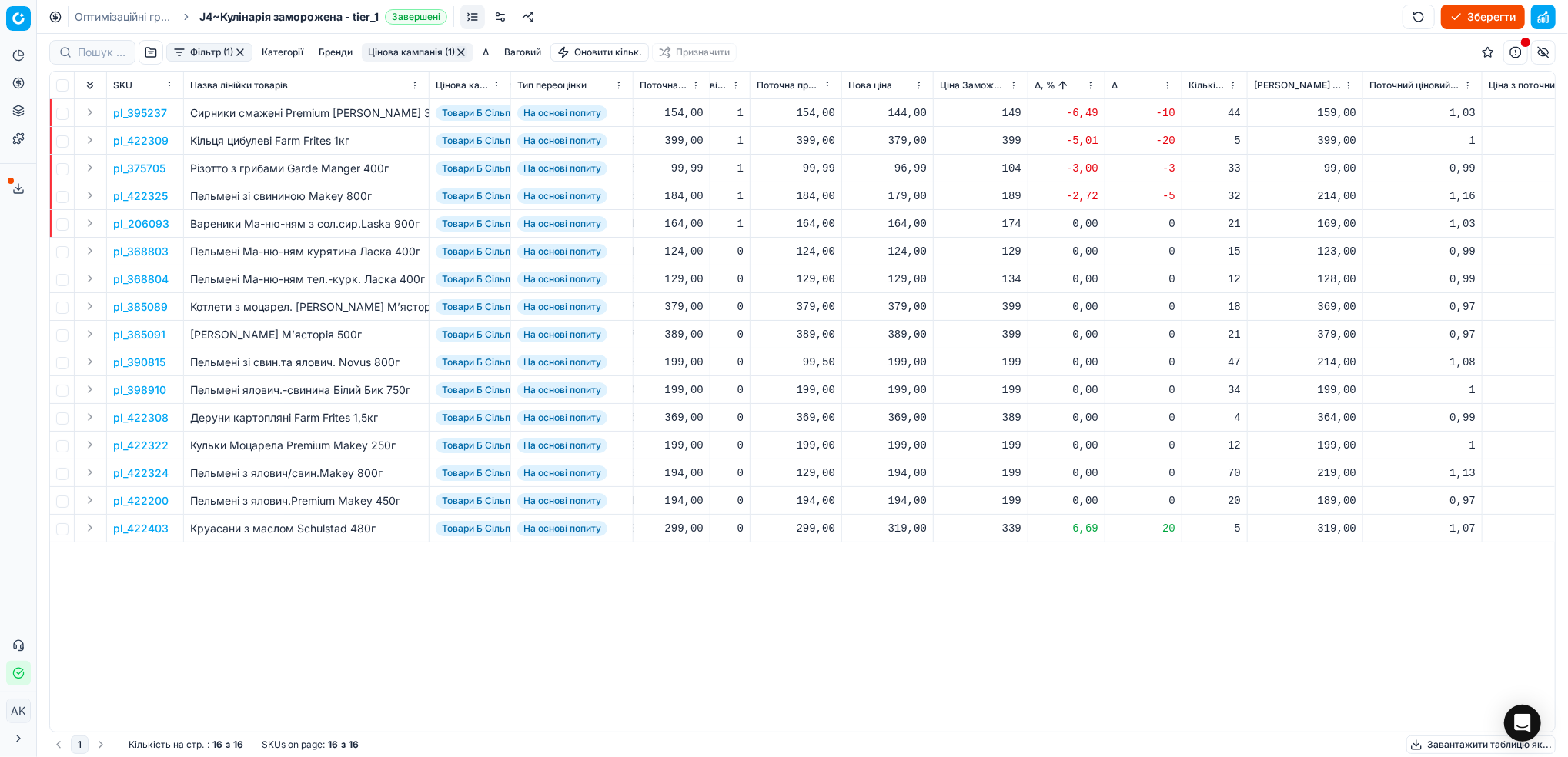
click at [135, 167] on p "pl_375705" at bounding box center [139, 168] width 52 height 16
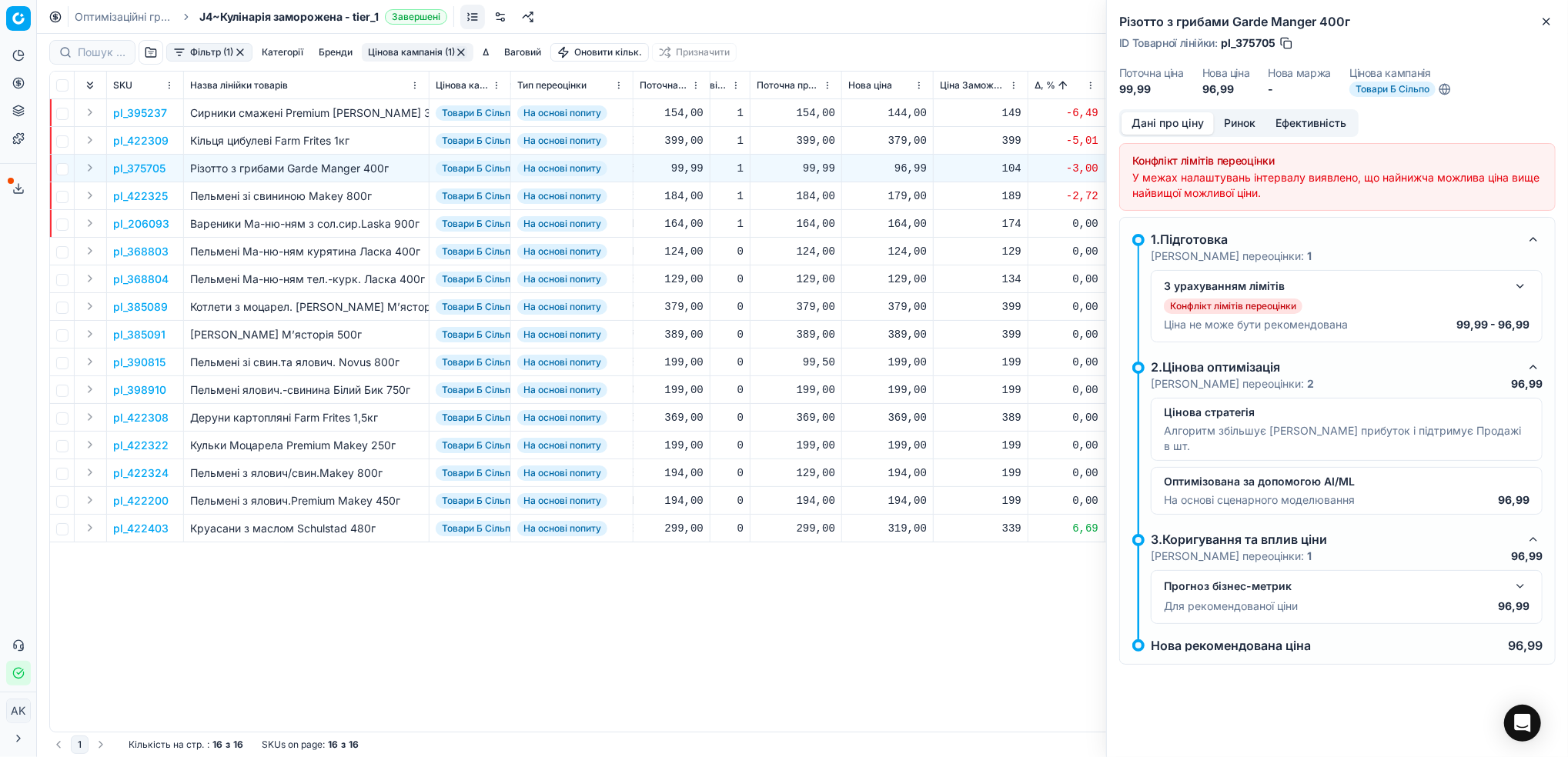
click at [1513, 296] on div "З урахуванням лімітів Конфлікт лімітів переоцінки Ціна не може бути рекомендова…" at bounding box center [1346, 306] width 366 height 58
click at [1519, 297] on div "З урахуванням лімітів Конфлікт лімітів переоцінки Ціна не може бути рекомендова…" at bounding box center [1346, 306] width 366 height 58
click at [1517, 290] on button "button" at bounding box center [1520, 286] width 19 height 19
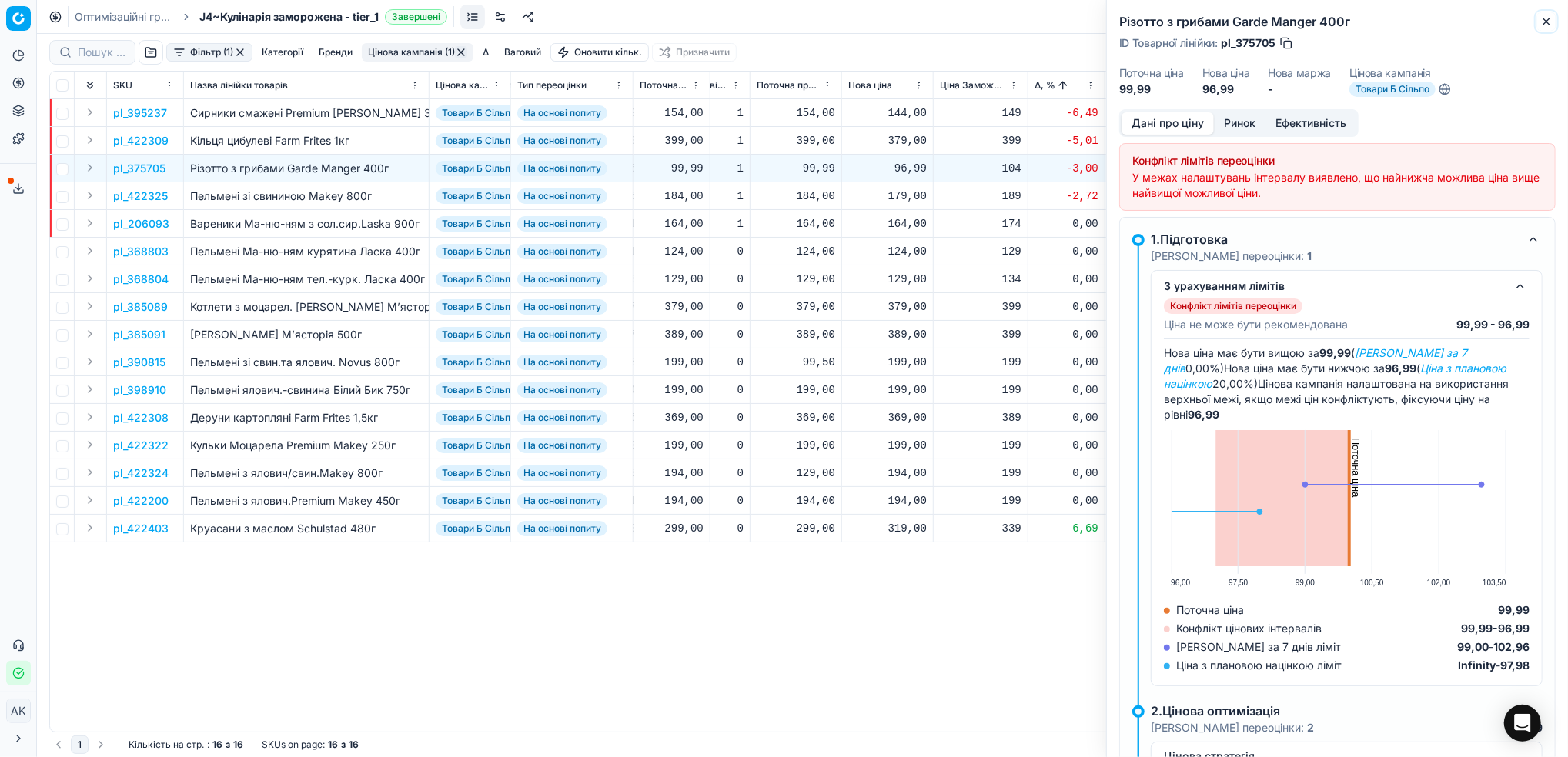
click at [1548, 29] on button "Close" at bounding box center [1546, 22] width 19 height 19
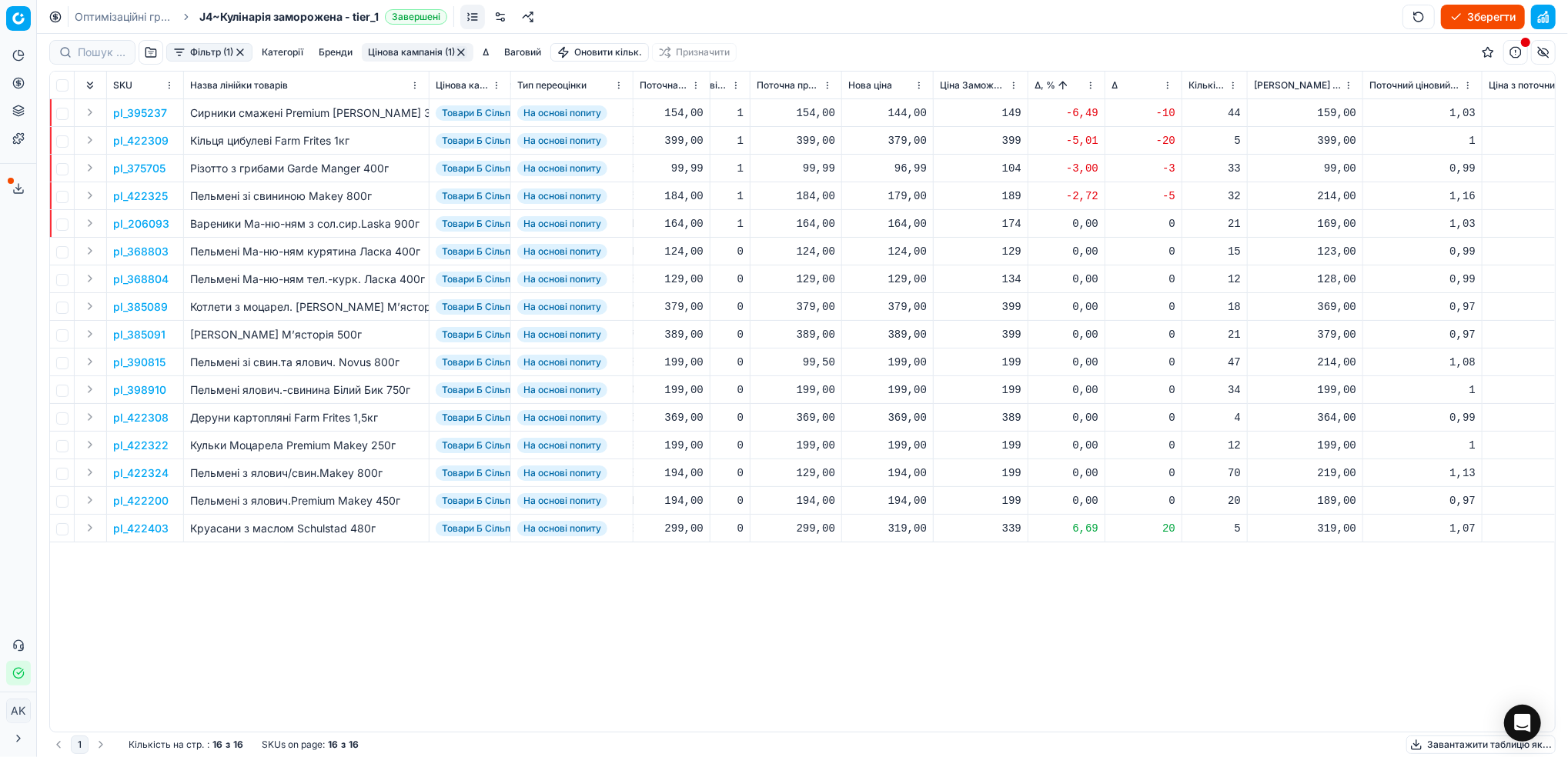
click at [903, 168] on div "96,99" at bounding box center [887, 168] width 78 height 16
click at [906, 307] on input "96.99" at bounding box center [942, 304] width 111 height 25
type input "99.99"
click at [144, 193] on p "pl_422325" at bounding box center [141, 196] width 54 height 16
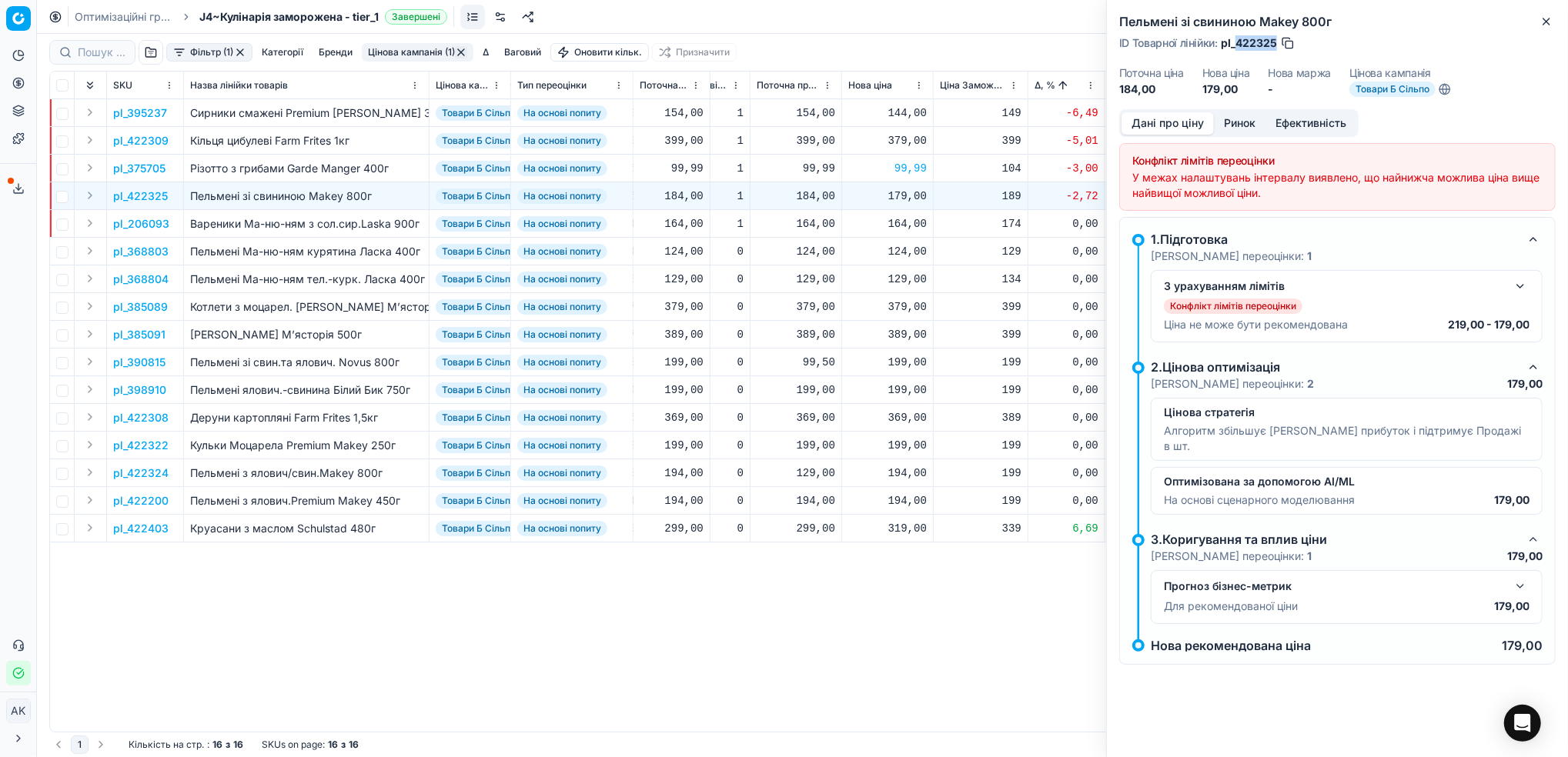
drag, startPoint x: 1274, startPoint y: 41, endPoint x: 1238, endPoint y: 39, distance: 36.1
click at [1238, 39] on span "pl_422325" at bounding box center [1249, 43] width 56 height 16
copy span "422325"
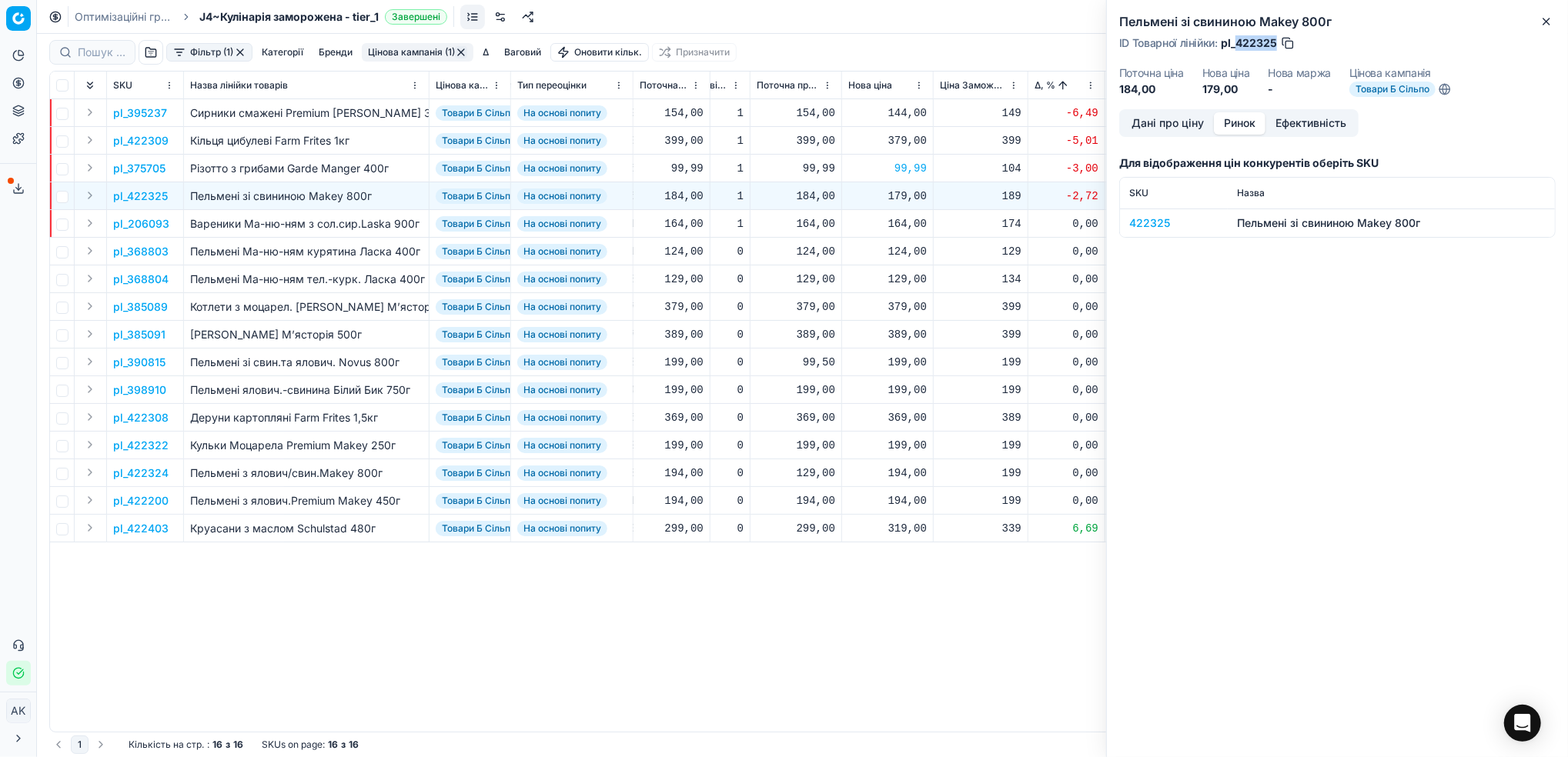
click at [1229, 120] on button "Ринок" at bounding box center [1239, 123] width 51 height 23
click at [1134, 220] on div "422325" at bounding box center [1173, 223] width 89 height 16
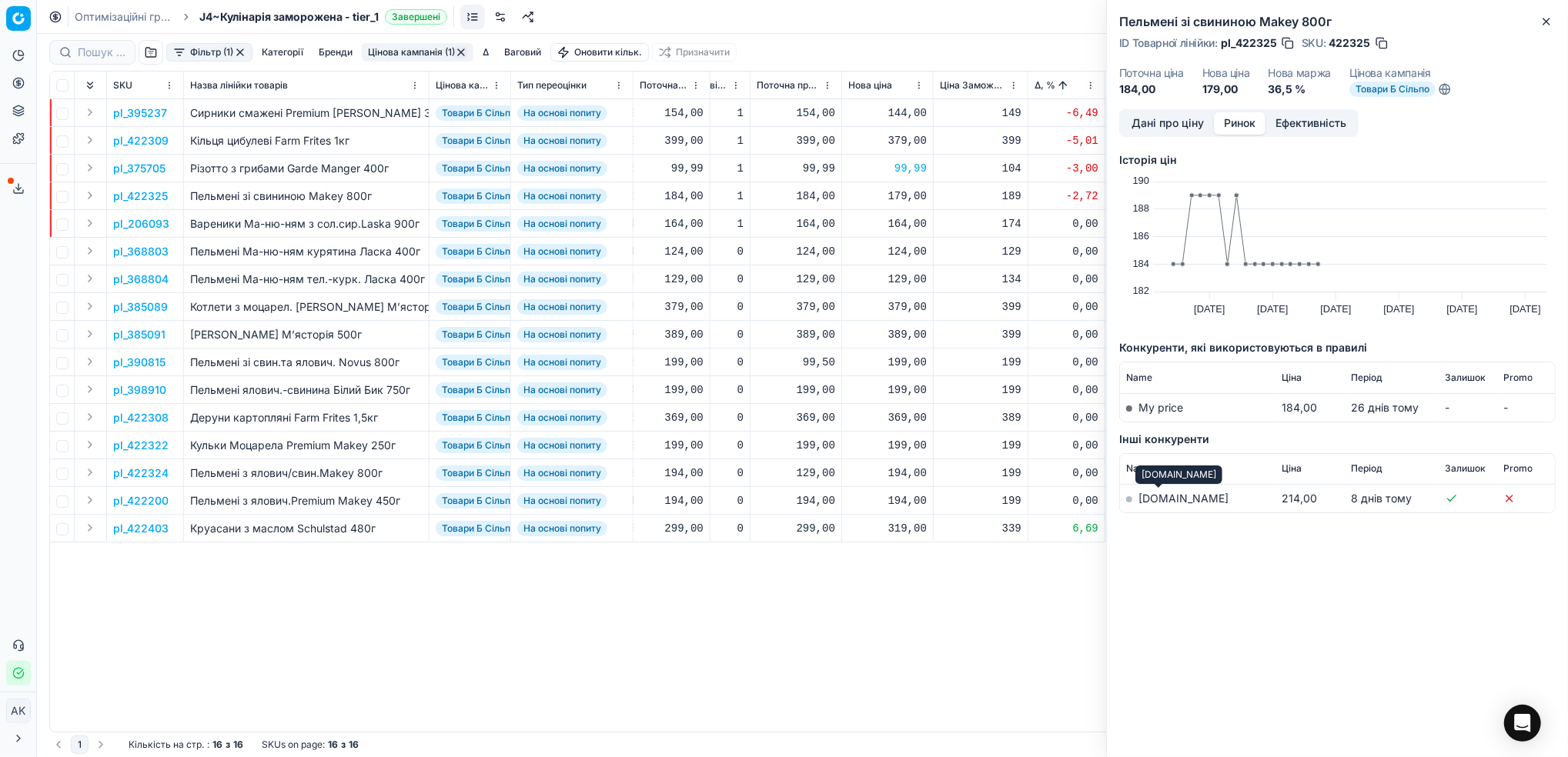
click at [1149, 496] on link "silpo.ua" at bounding box center [1184, 498] width 90 height 13
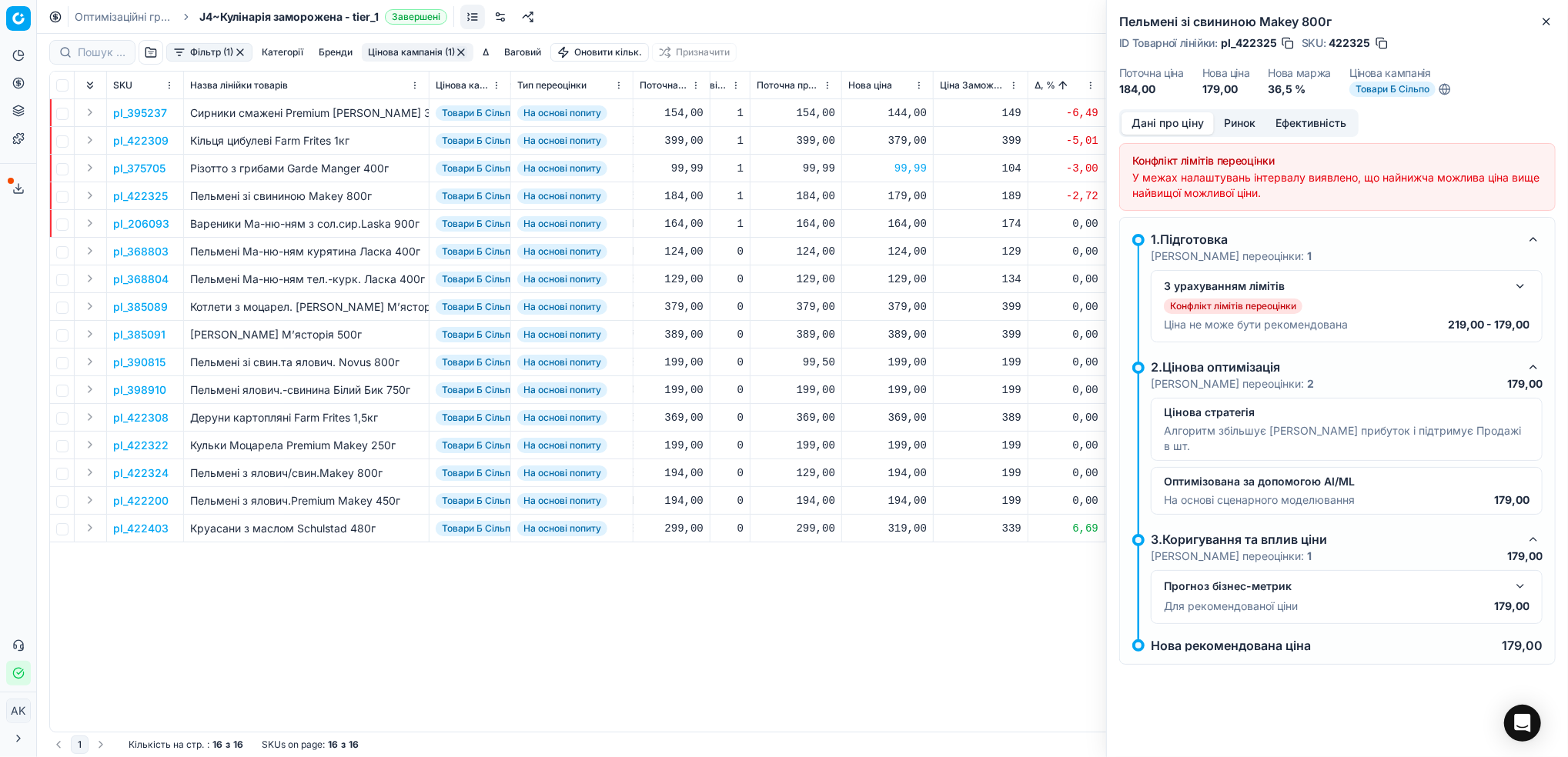
click at [1168, 124] on button "Дані про ціну" at bounding box center [1167, 123] width 92 height 23
click at [1549, 30] on button "Close" at bounding box center [1546, 22] width 19 height 19
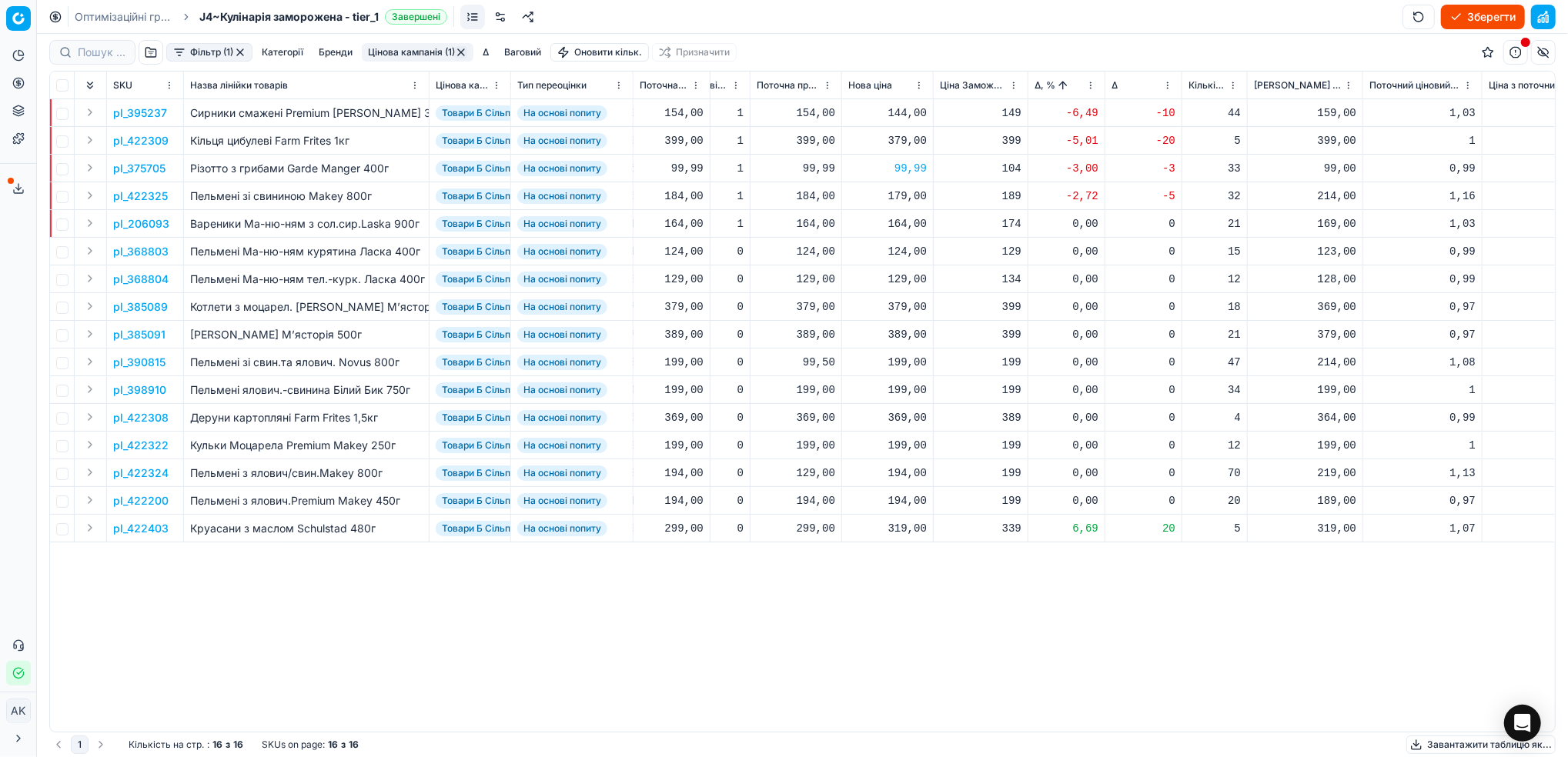
click at [909, 196] on div "179,00" at bounding box center [887, 196] width 78 height 16
click at [899, 335] on input "179.00" at bounding box center [942, 332] width 111 height 25
type input "189.00"
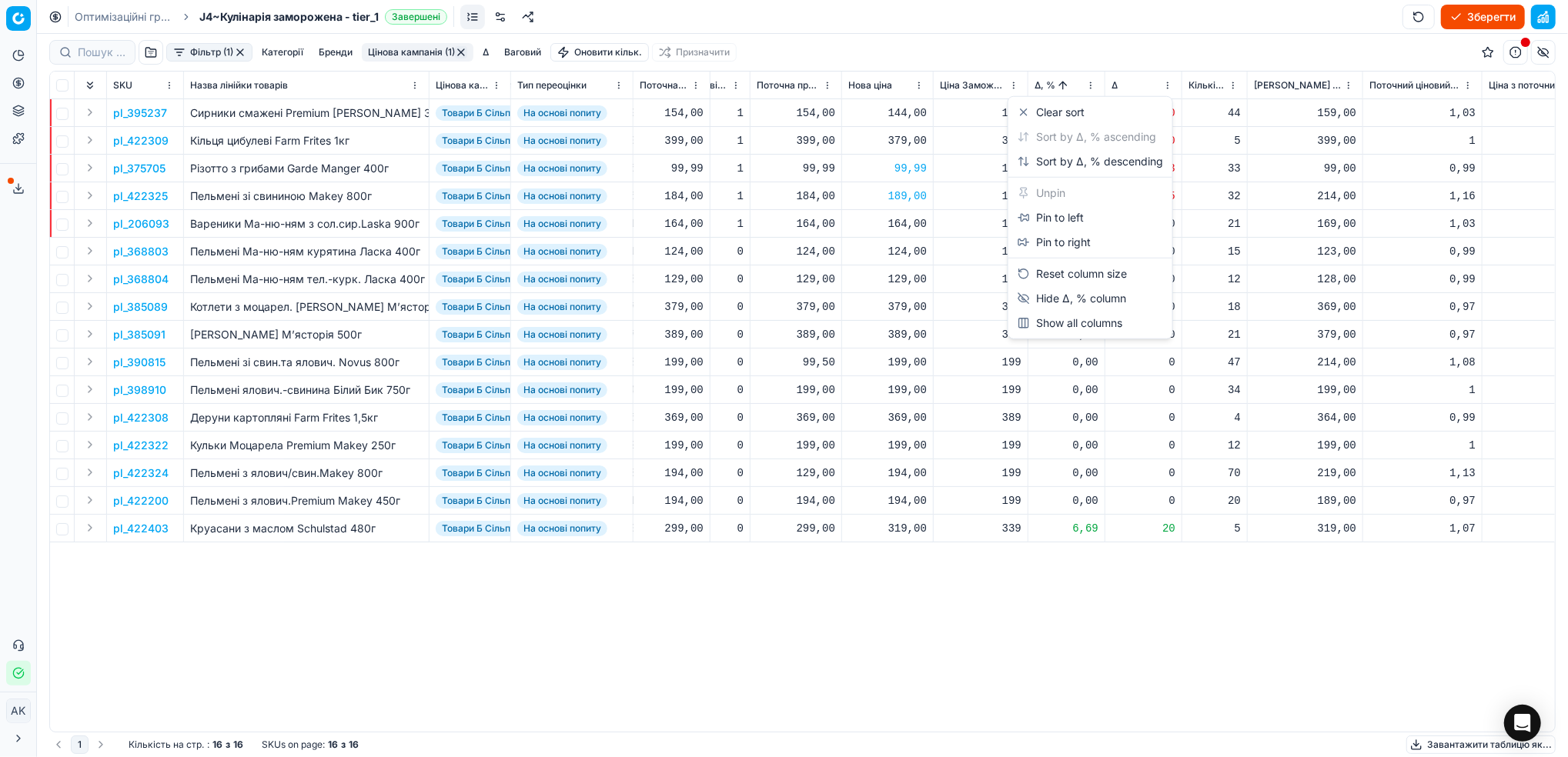
click at [1087, 82] on html "Pricing platform Аналітика Цінова оптимізація Асортимент продукції Шаблони Серв…" at bounding box center [784, 378] width 1568 height 757
click at [1051, 155] on div "Sort by Δ, % descending" at bounding box center [1090, 161] width 145 height 16
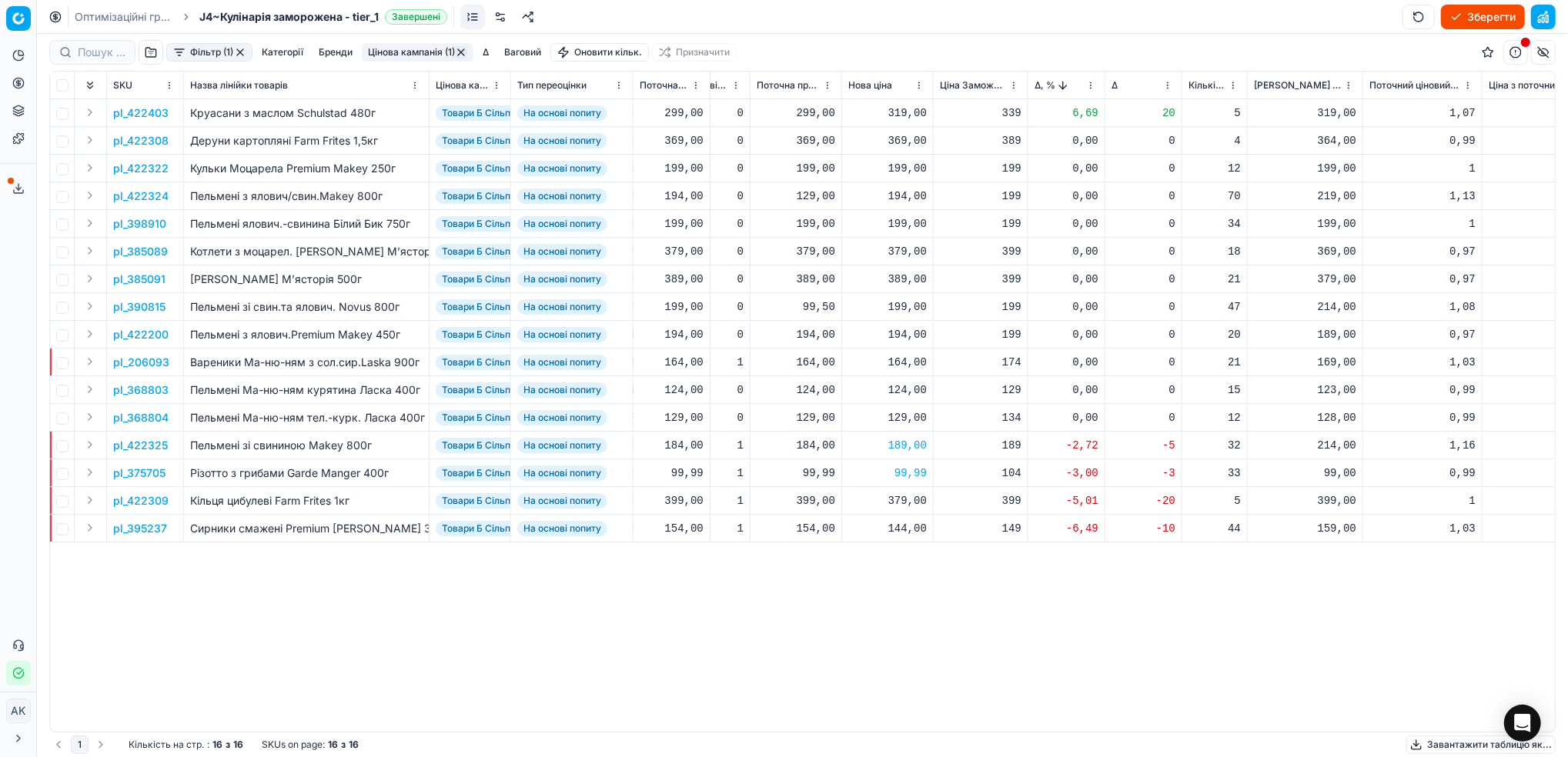
click at [143, 113] on p "pl_422403" at bounding box center [141, 113] width 55 height 16
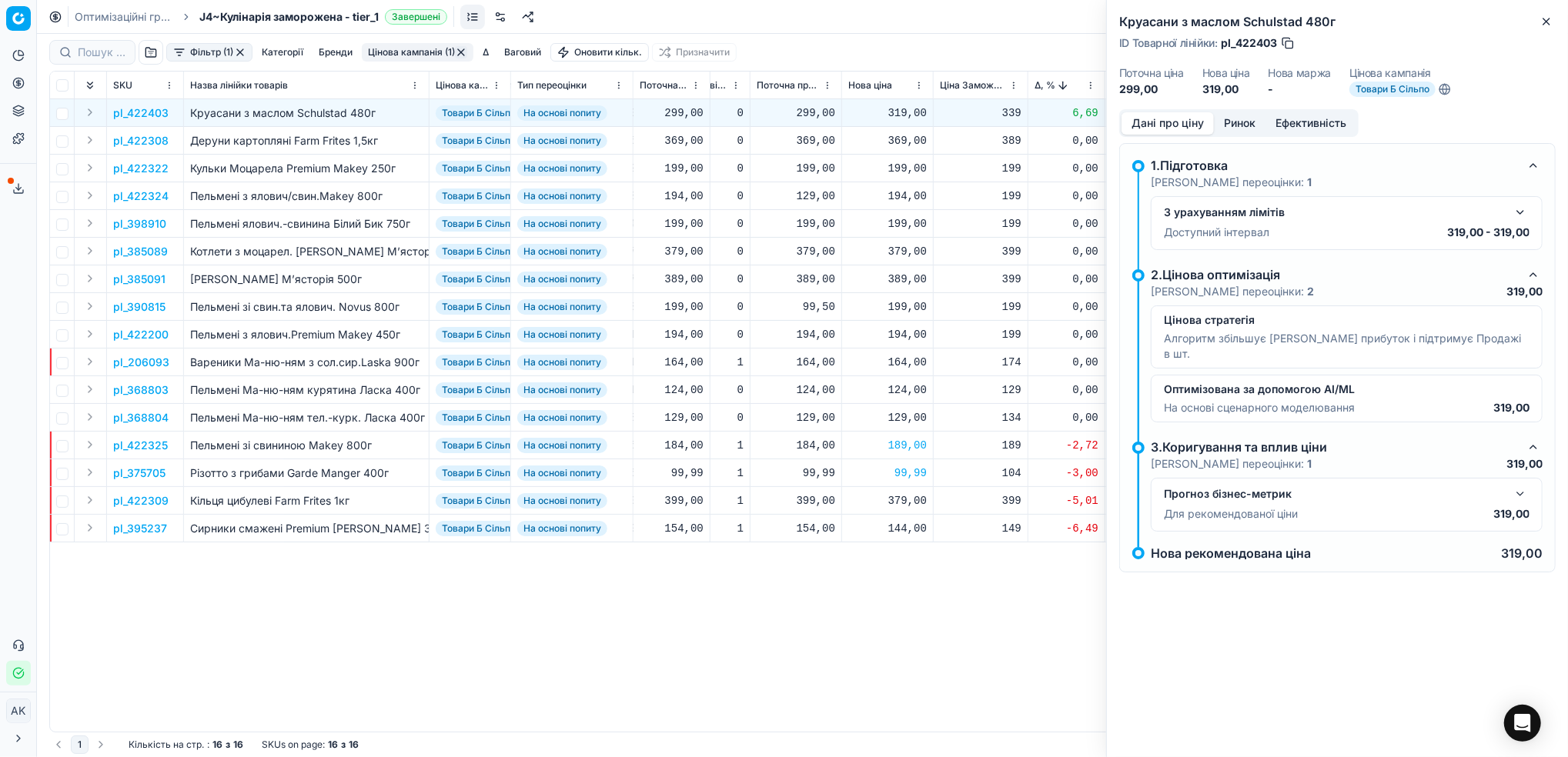
click at [1242, 124] on button "Ринок" at bounding box center [1239, 123] width 51 height 23
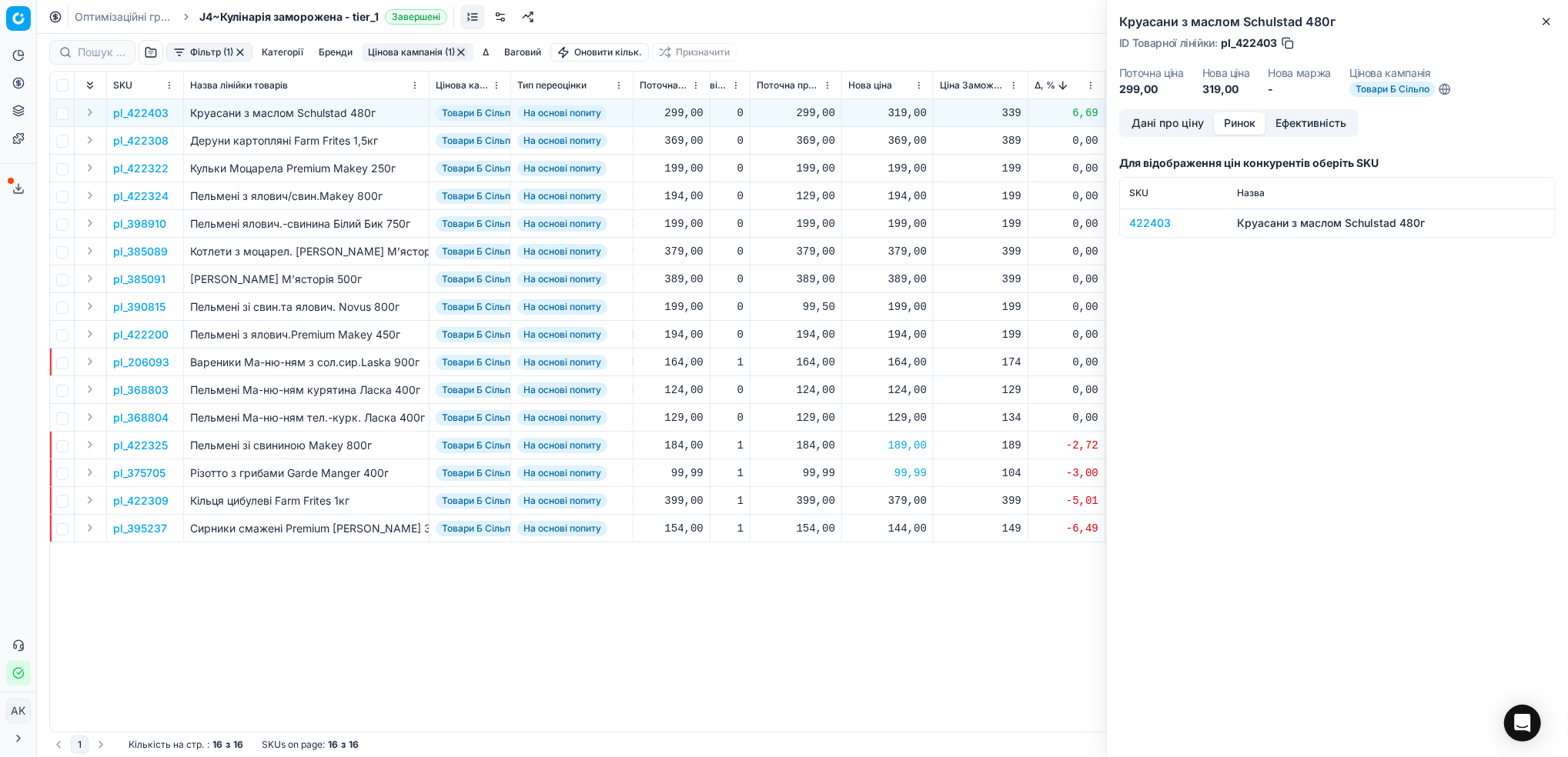
click at [1153, 220] on div "422403" at bounding box center [1173, 223] width 89 height 16
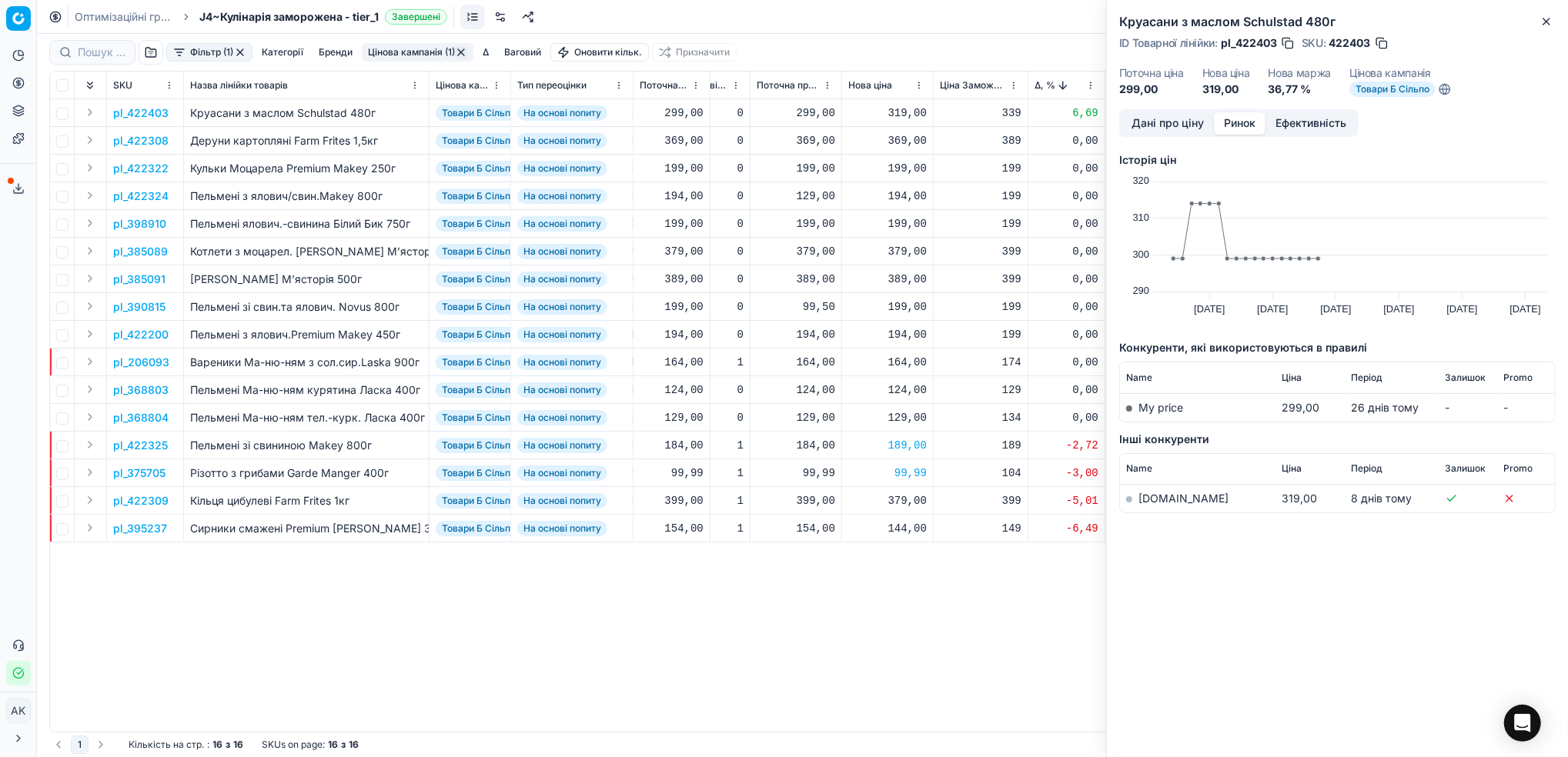
click at [1147, 502] on link "silpo.ua" at bounding box center [1184, 498] width 90 height 13
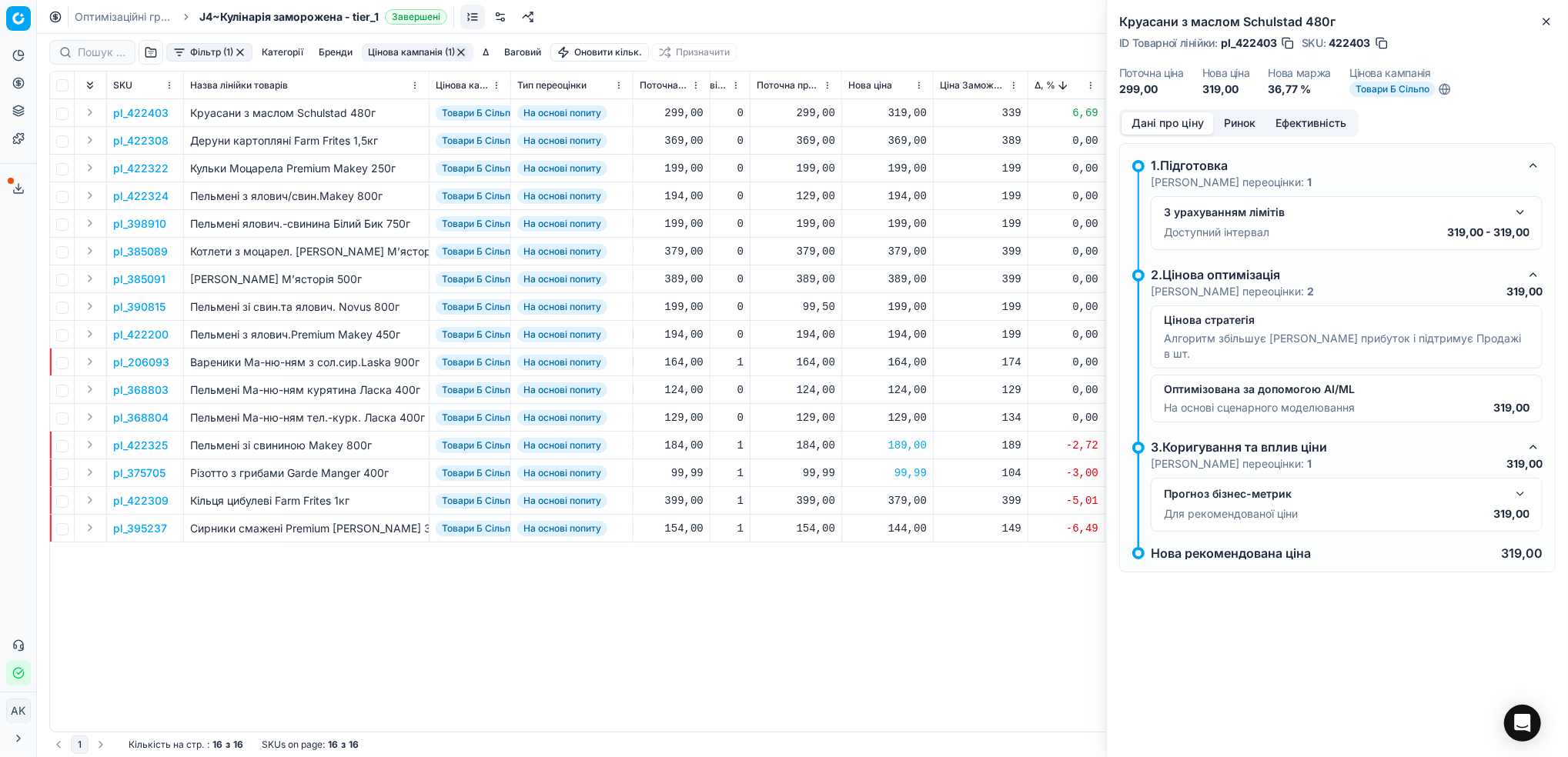
click at [1170, 127] on button "Дані про ціну" at bounding box center [1167, 123] width 92 height 23
click at [1521, 213] on button "button" at bounding box center [1520, 213] width 19 height 19
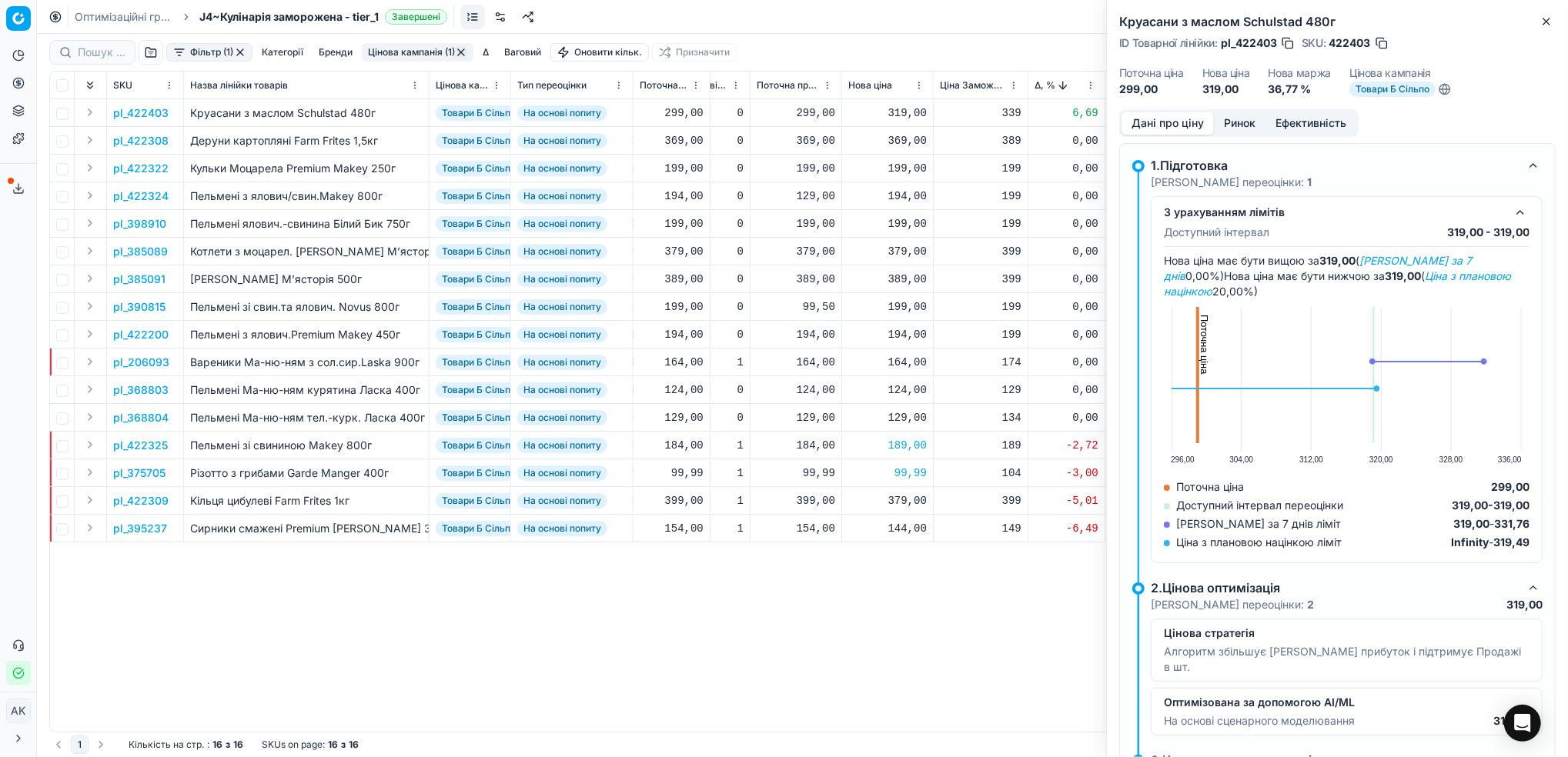
click at [1381, 43] on button "button" at bounding box center [1382, 43] width 16 height 16
click at [1549, 23] on icon "button" at bounding box center [1546, 22] width 12 height 12
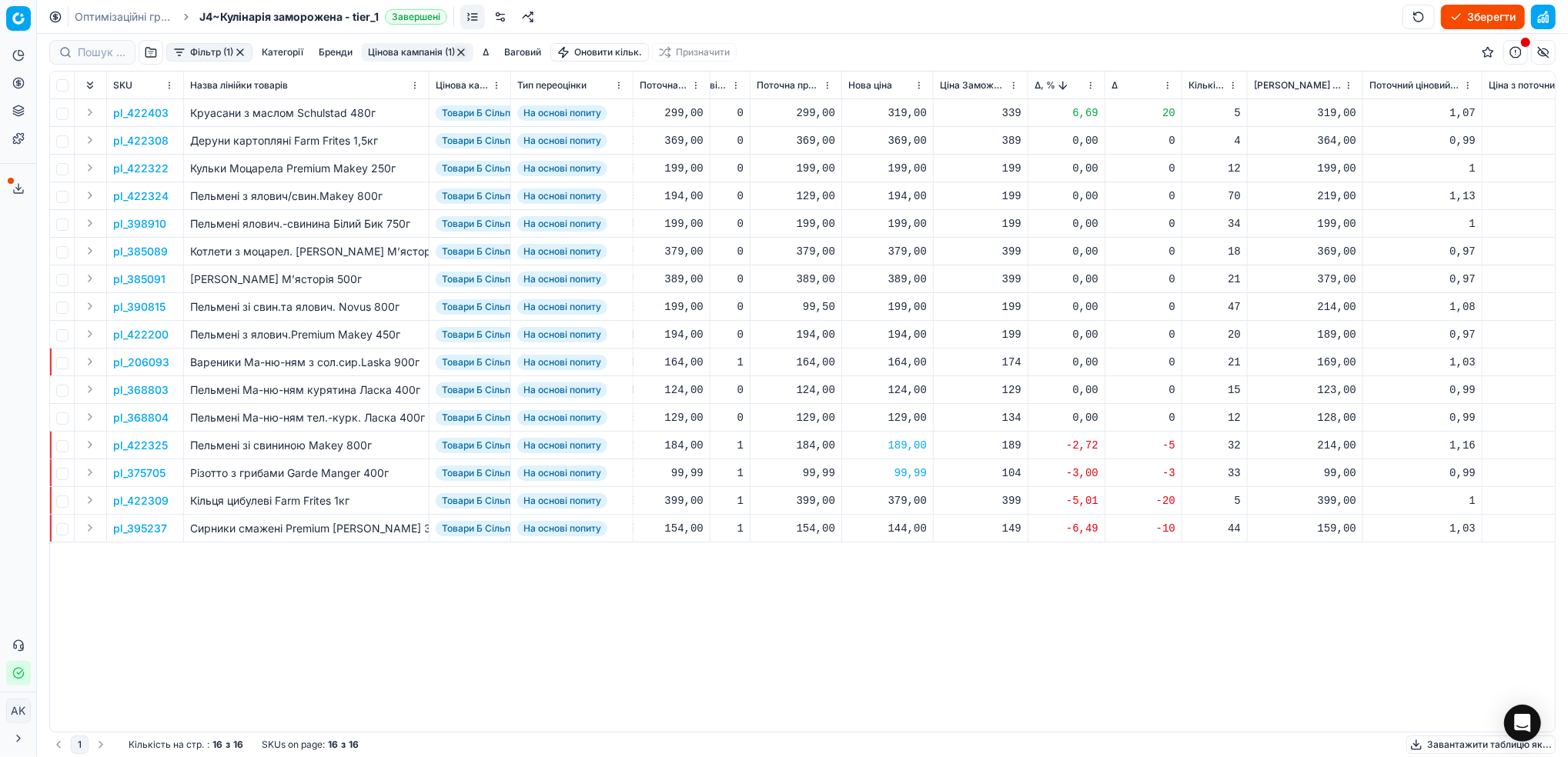
click at [900, 118] on div "319,00" at bounding box center [887, 113] width 78 height 16
drag, startPoint x: 907, startPoint y: 249, endPoint x: 894, endPoint y: 252, distance: 13.3
click at [894, 252] on input "319.00" at bounding box center [942, 249] width 111 height 25
type input "289.00"
click at [425, 48] on button "Цінова кампанія (1)" at bounding box center [418, 52] width 112 height 19
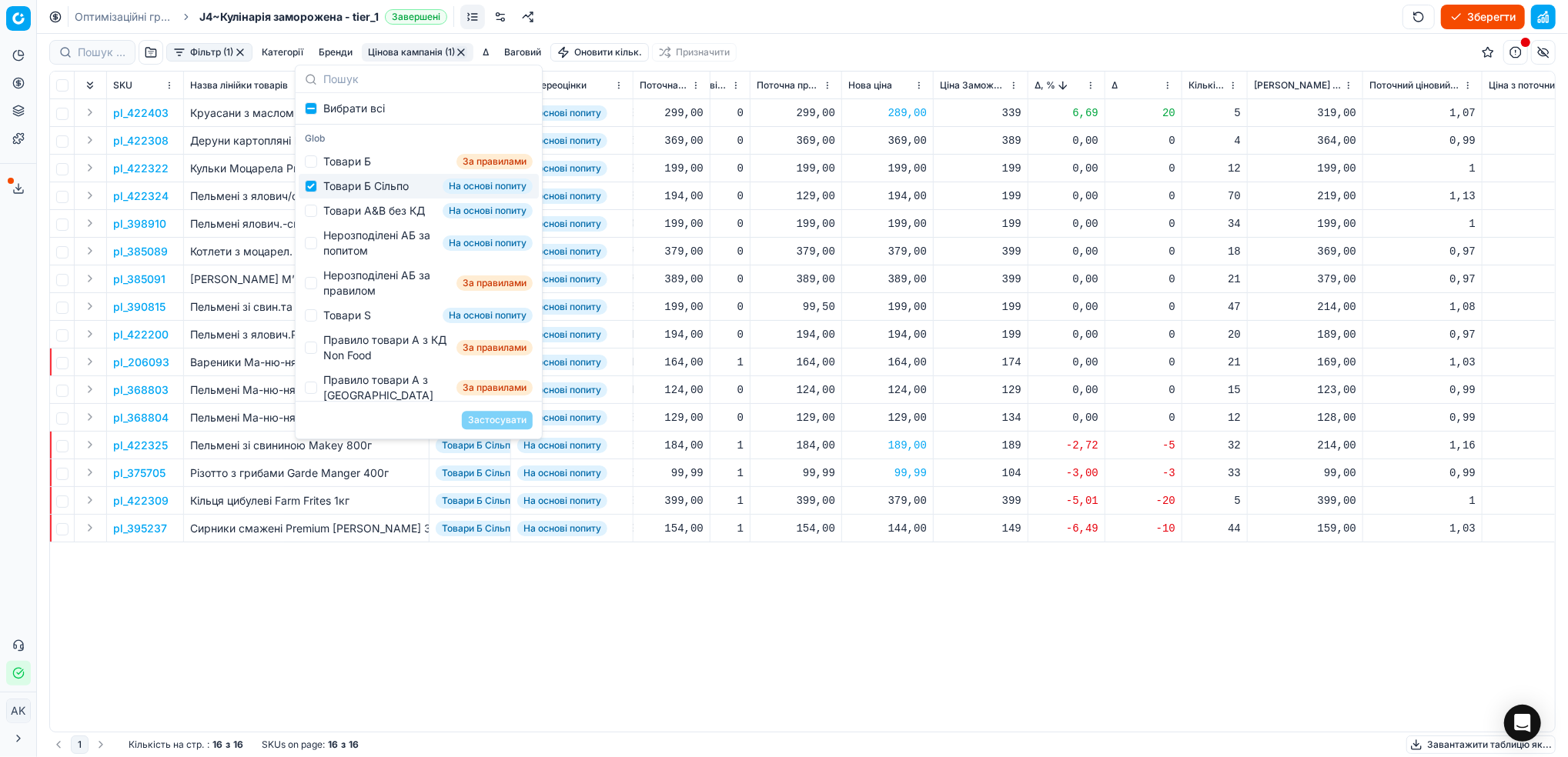
click at [317, 188] on div "Товари Б Сільпо На основі попиту" at bounding box center [418, 186] width 240 height 25
checkbox input "false"
click at [314, 213] on input "Suggestions" at bounding box center [311, 211] width 12 height 12
checkbox input "true"
click at [501, 418] on button "Застосувати" at bounding box center [497, 420] width 71 height 19
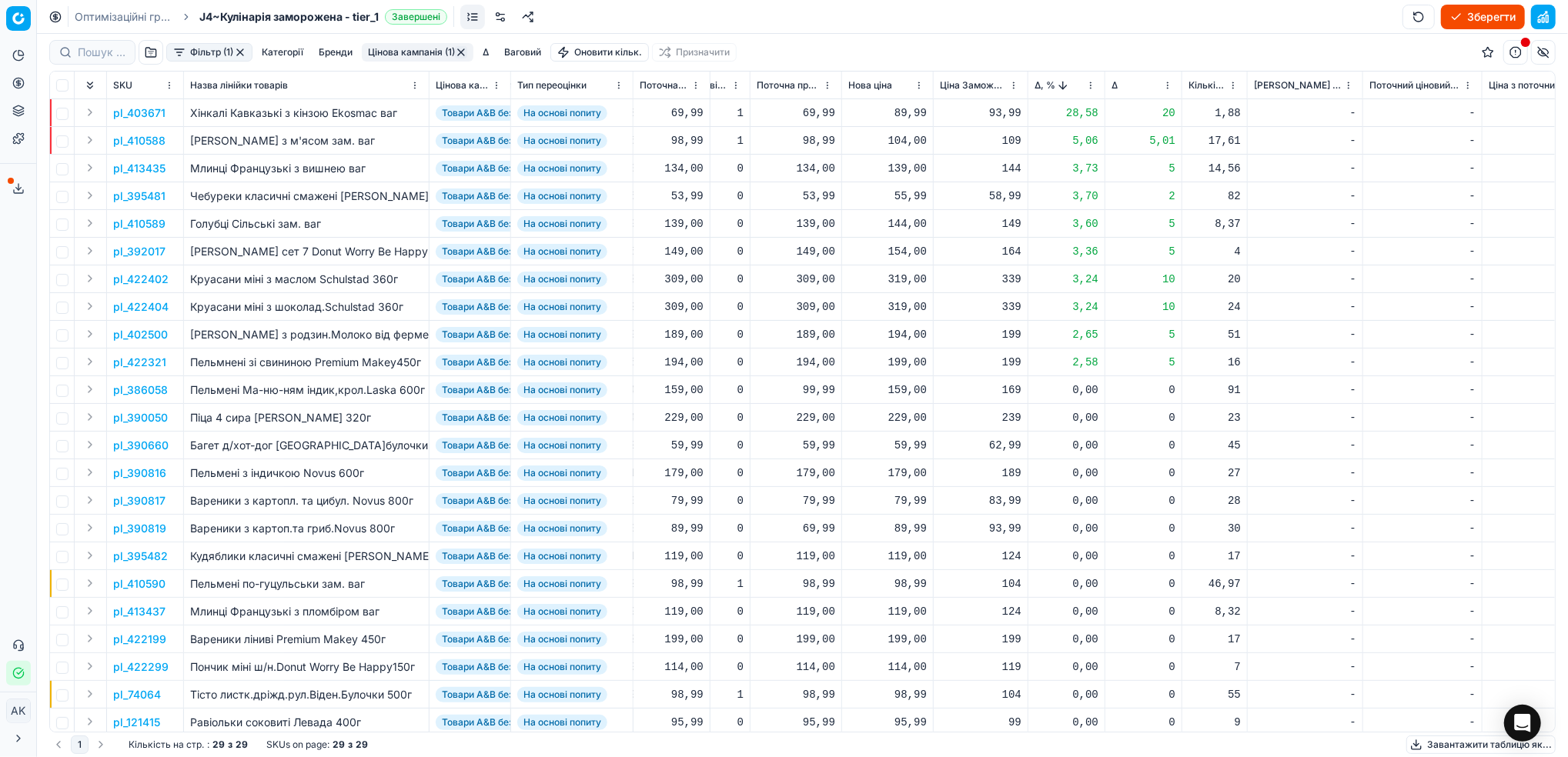
click at [121, 116] on p "pl_403671" at bounding box center [139, 113] width 52 height 16
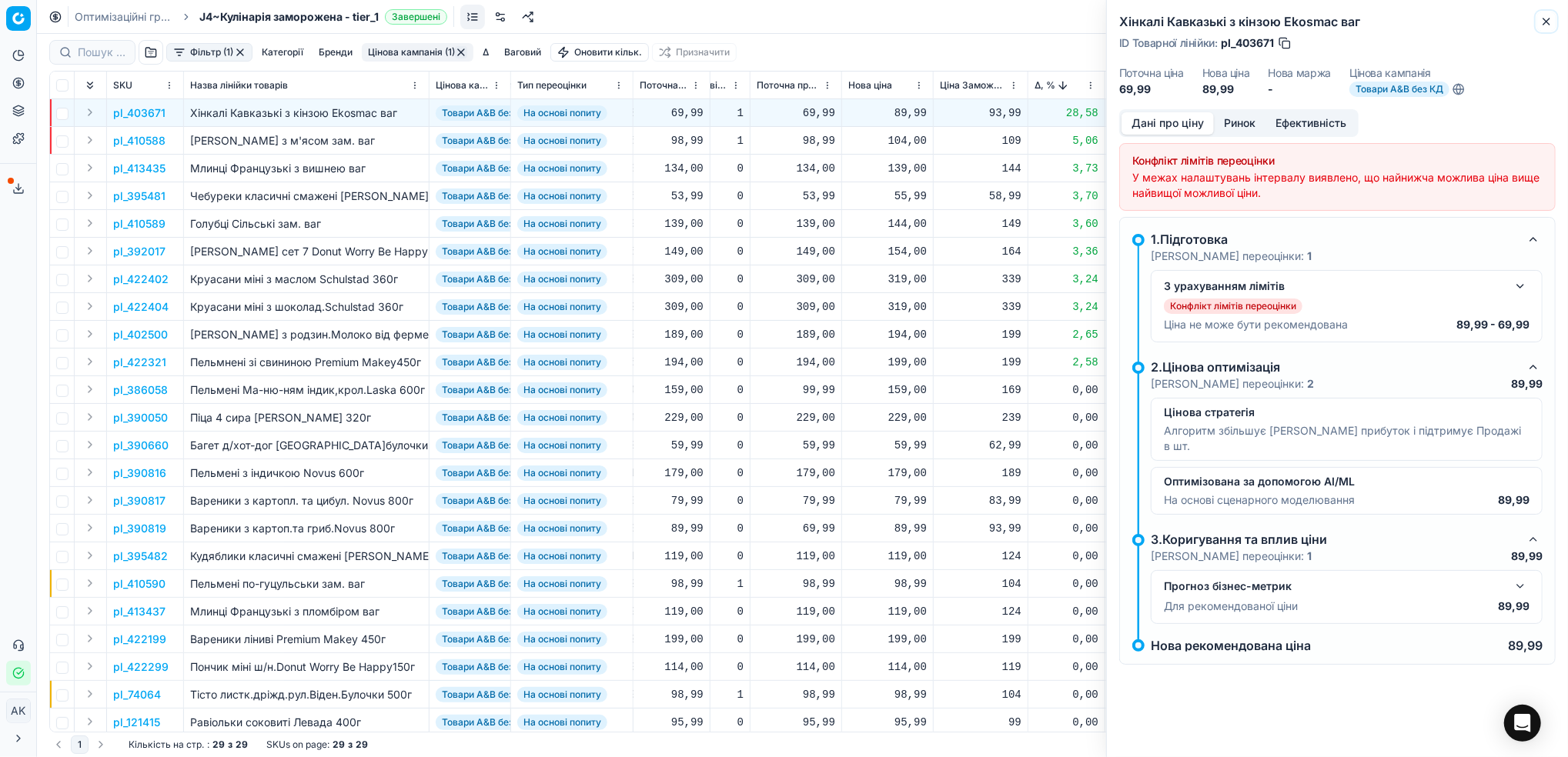
click at [1545, 26] on icon "button" at bounding box center [1546, 22] width 12 height 12
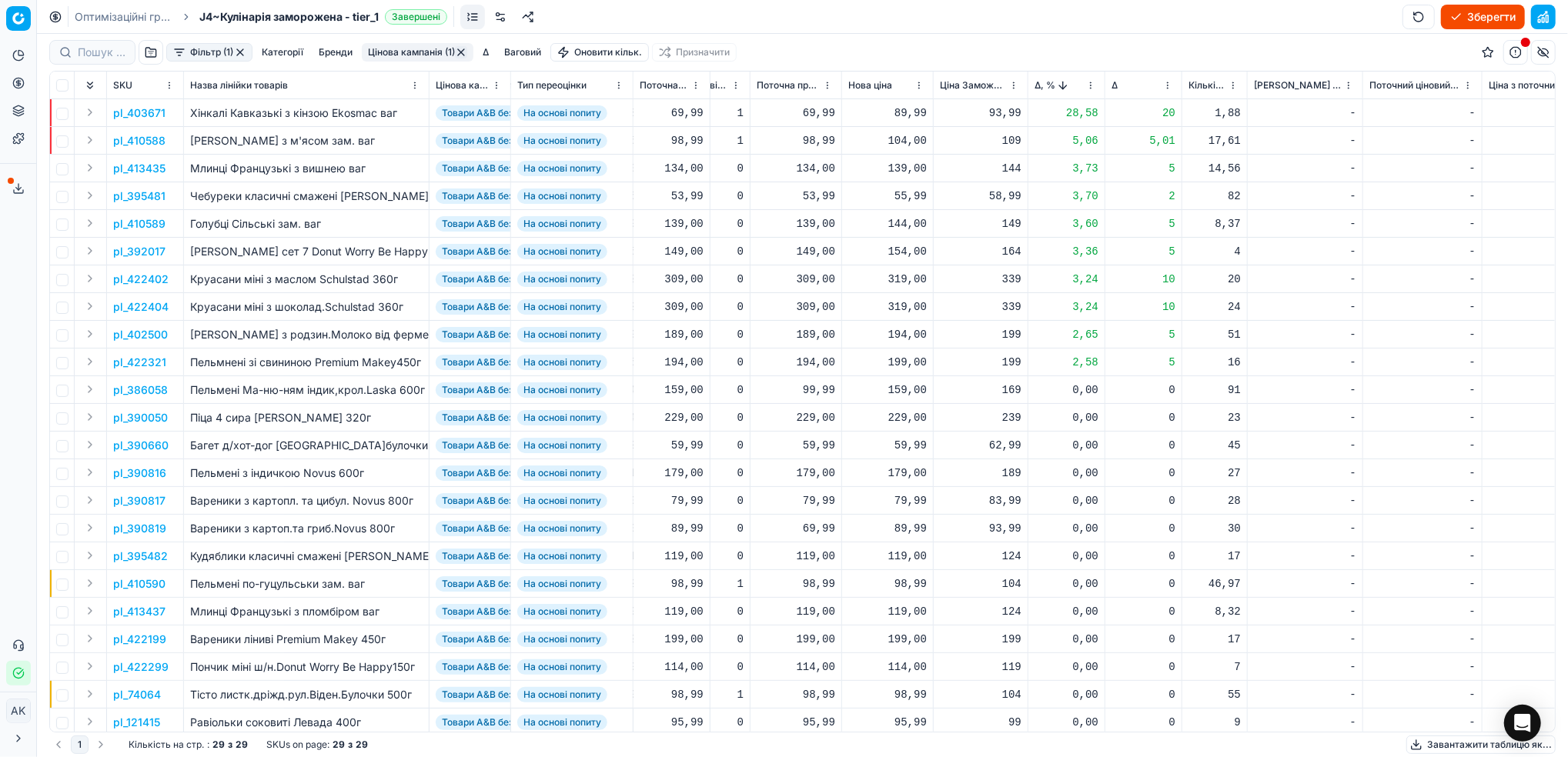
scroll to position [0, 420]
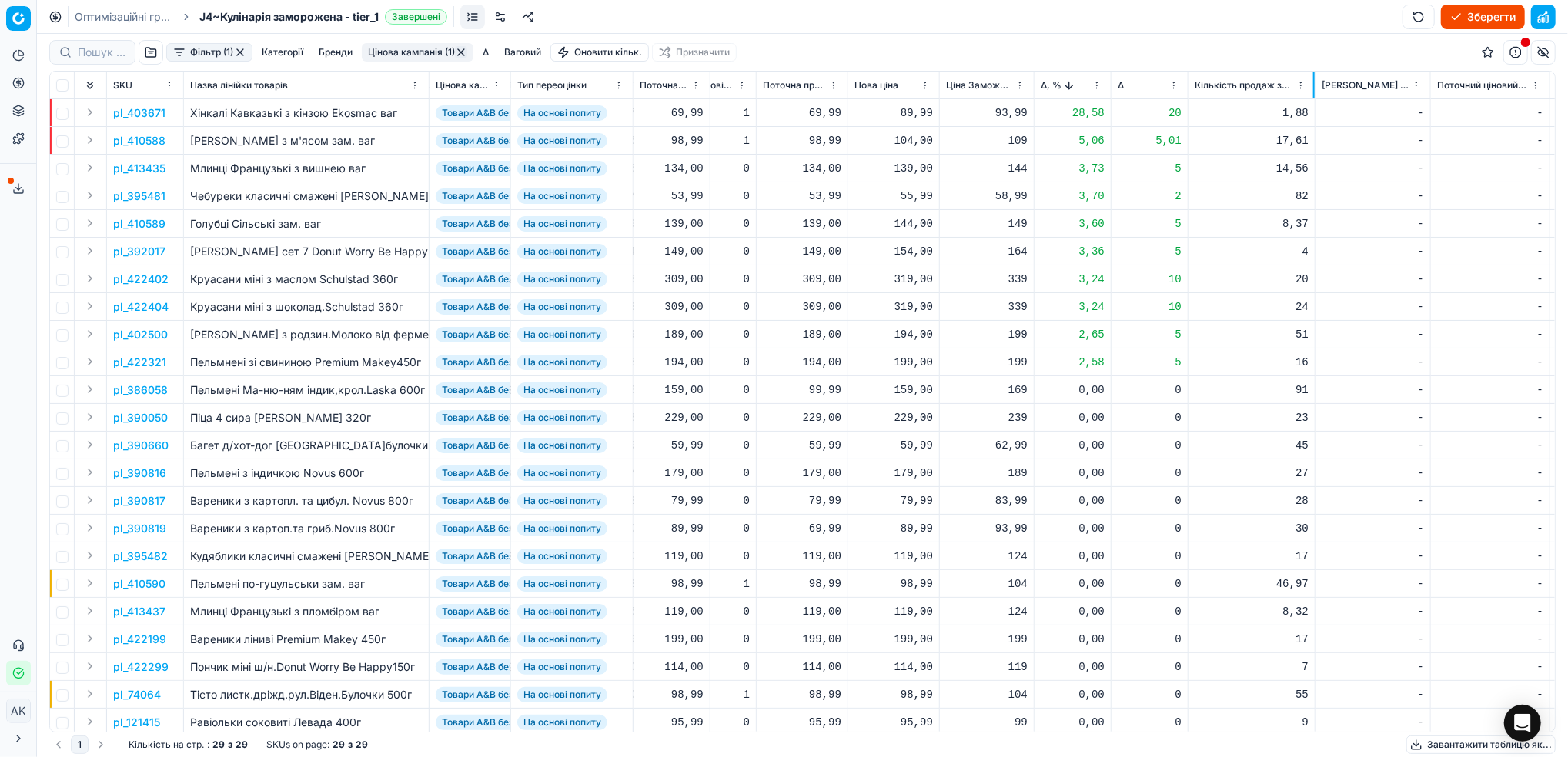
drag, startPoint x: 1250, startPoint y: 82, endPoint x: 1312, endPoint y: 90, distance: 62.5
click at [1313, 90] on div at bounding box center [1314, 85] width 2 height 27
click at [130, 111] on p "pl_403671" at bounding box center [139, 113] width 52 height 16
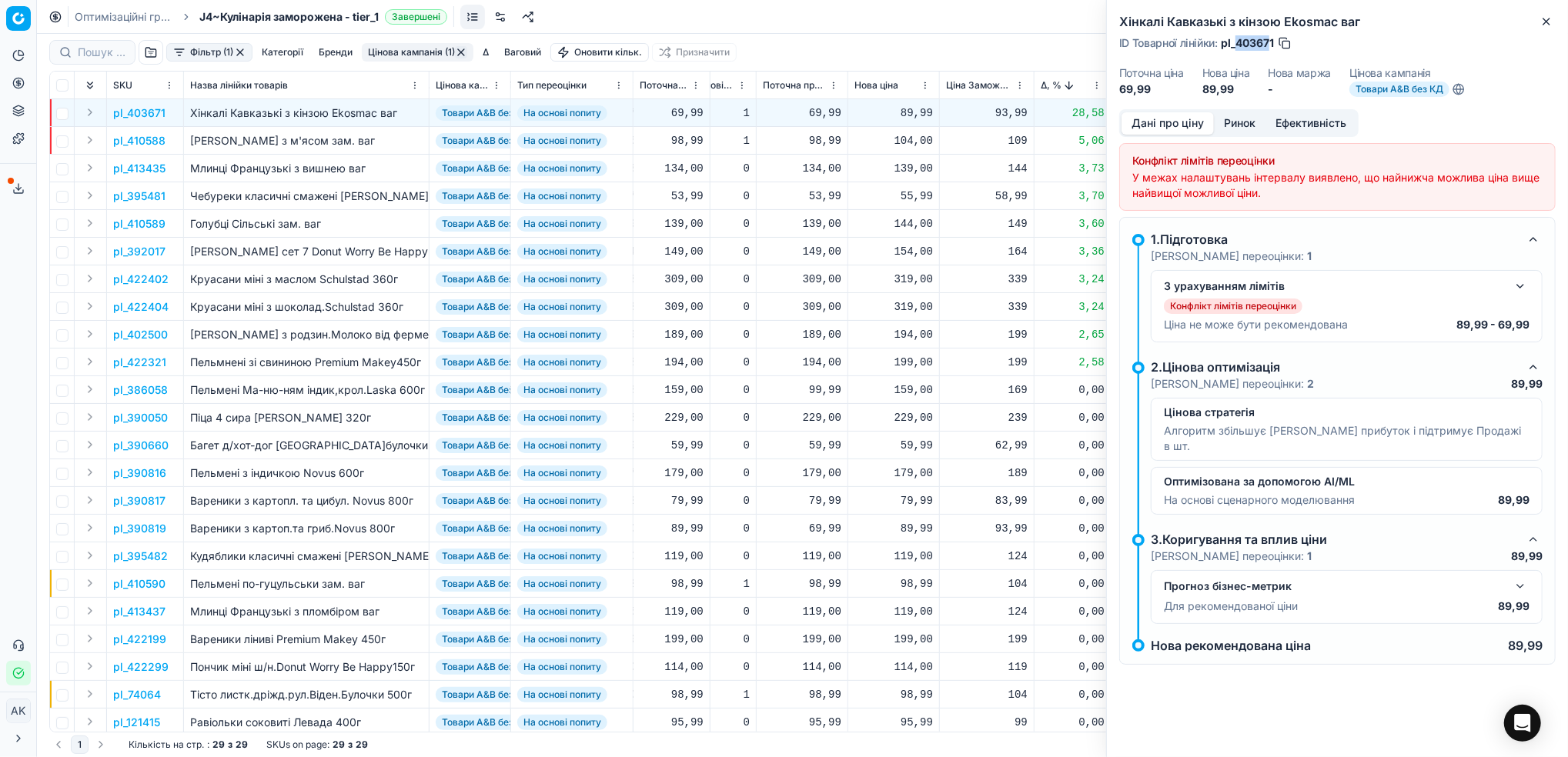
drag, startPoint x: 1271, startPoint y: 43, endPoint x: 1235, endPoint y: 41, distance: 36.1
click at [1235, 41] on span "pl_403671" at bounding box center [1247, 43] width 53 height 16
drag, startPoint x: 1275, startPoint y: 43, endPoint x: 1236, endPoint y: 44, distance: 39.0
click at [1236, 44] on div "ID Товарної лінійки : pl_403671" at bounding box center [1205, 43] width 173 height 16
copy span "403671"
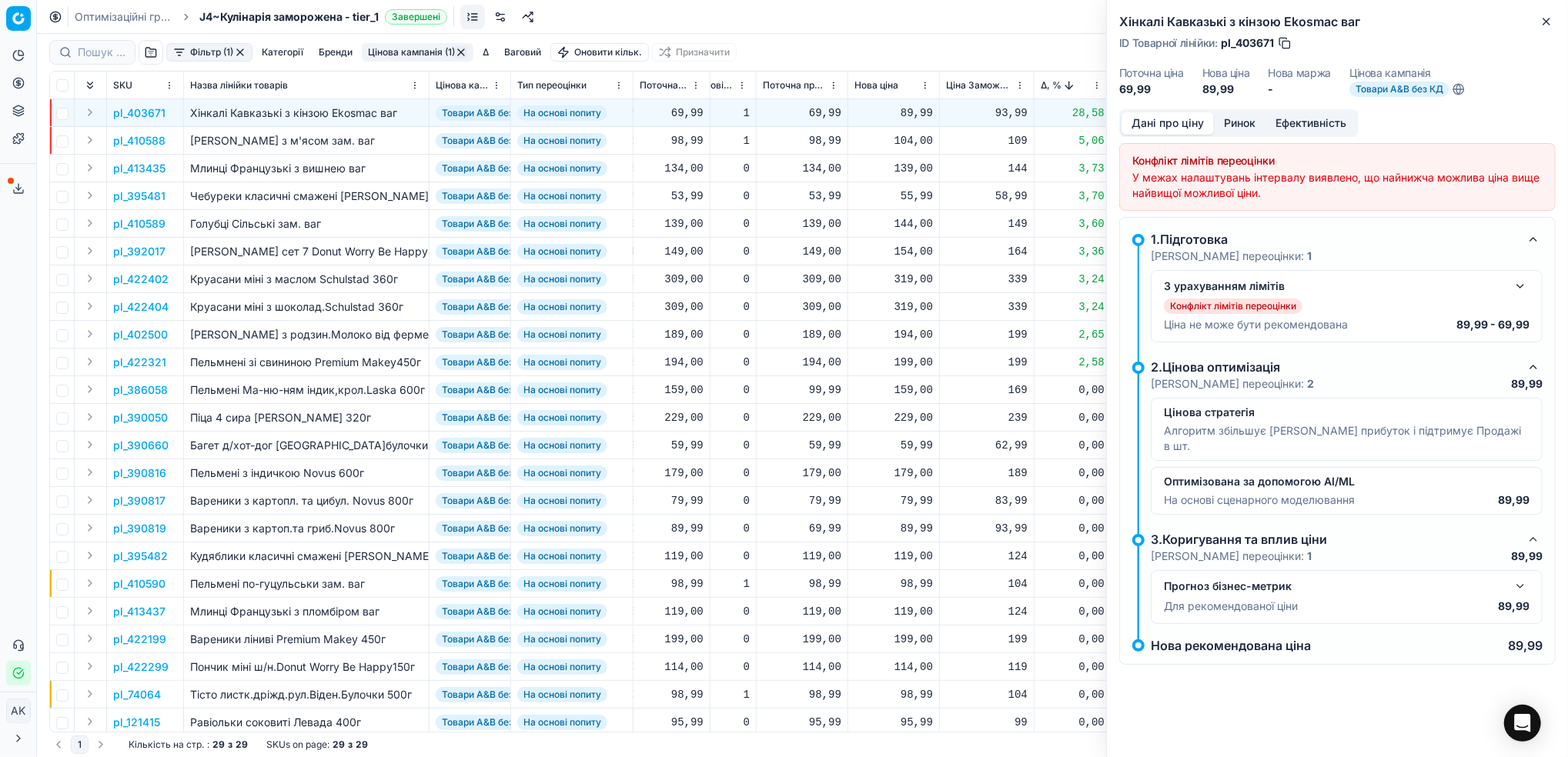
click at [899, 112] on div "89,99" at bounding box center [893, 113] width 78 height 16
click at [905, 251] on input "89.99" at bounding box center [947, 249] width 111 height 25
type input "69.99"
click at [1545, 25] on icon "button" at bounding box center [1546, 22] width 12 height 12
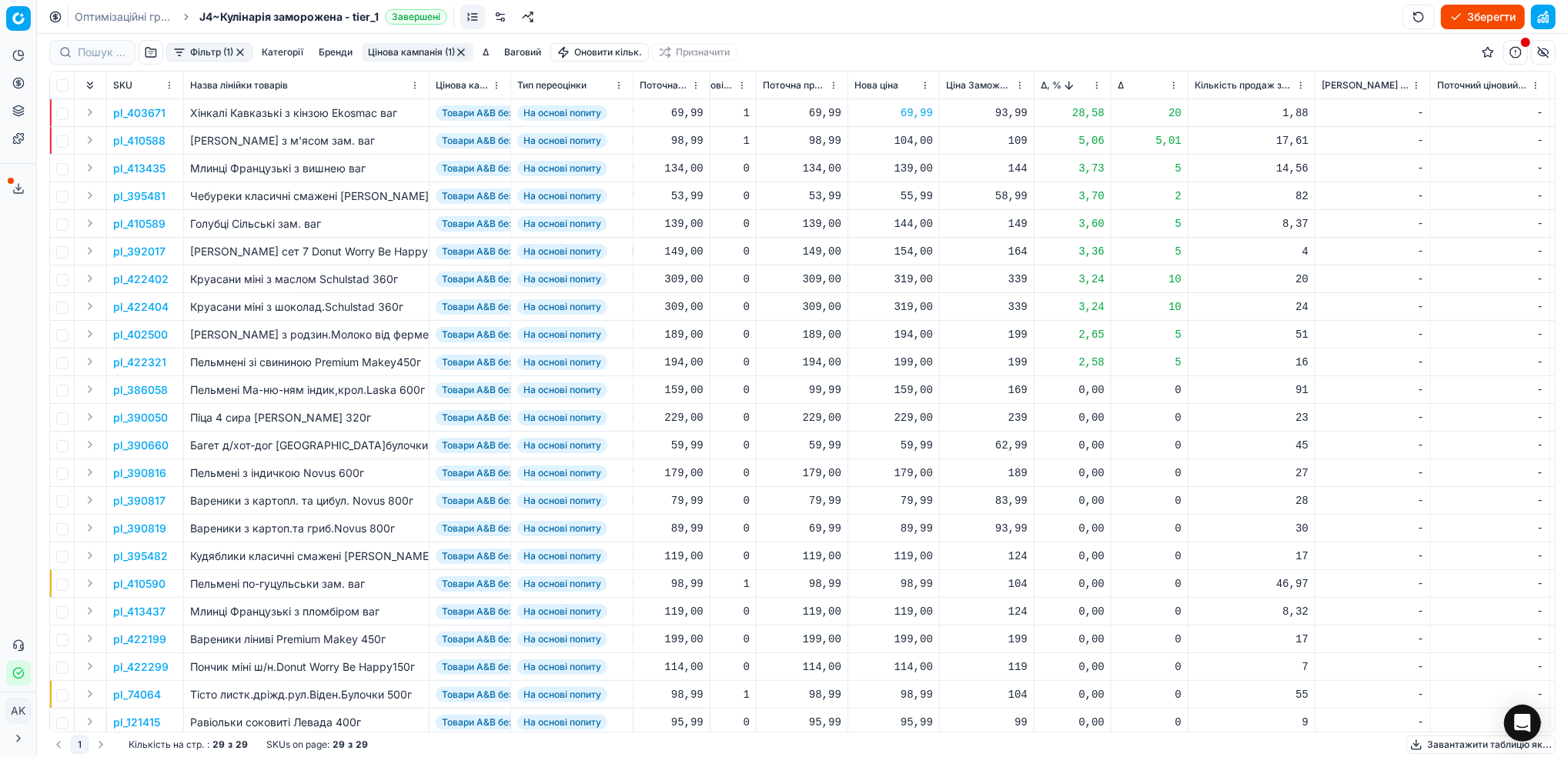
click at [131, 135] on p "pl_410588" at bounding box center [139, 141] width 52 height 16
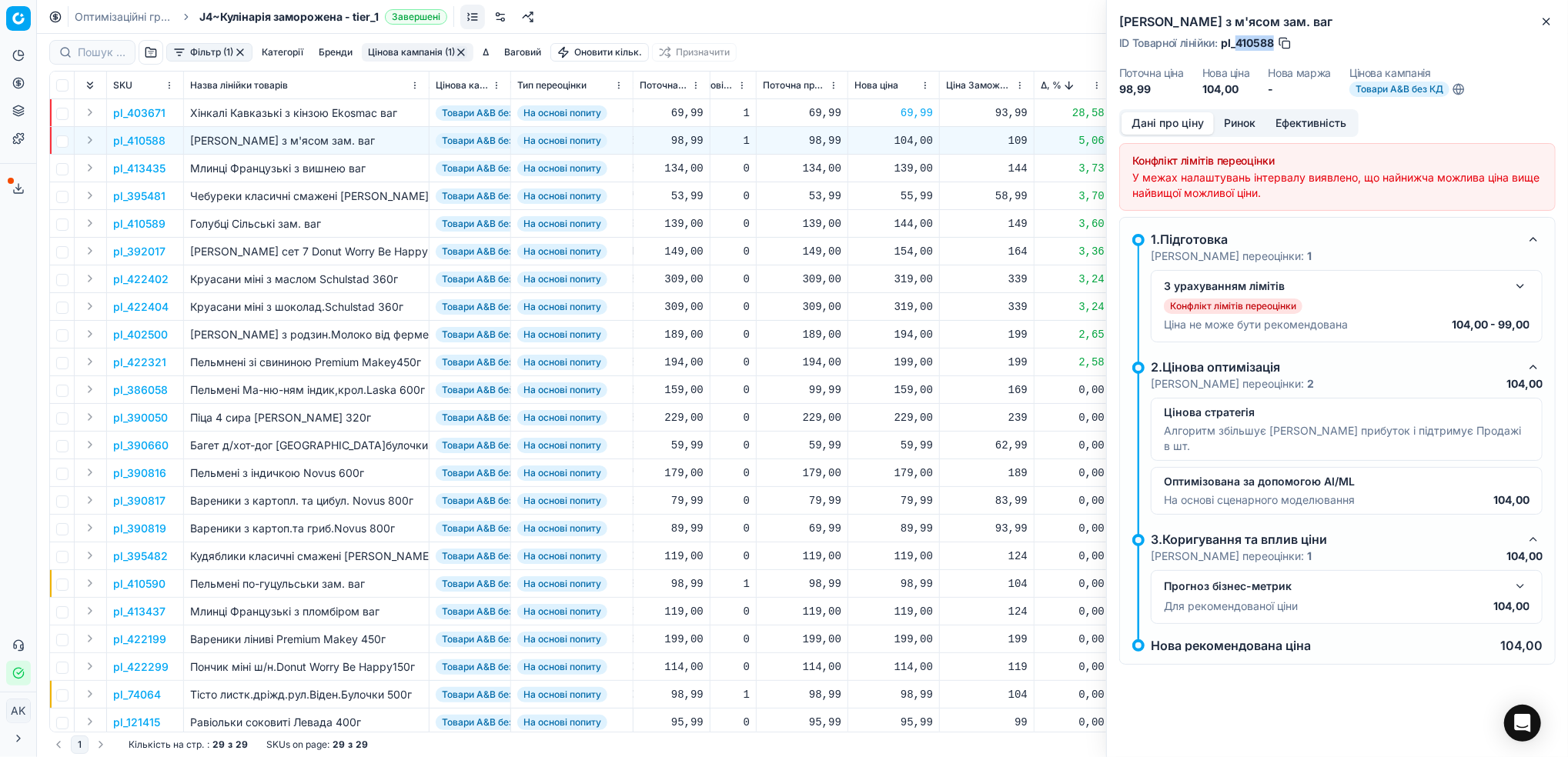
drag, startPoint x: 1274, startPoint y: 40, endPoint x: 1237, endPoint y: 42, distance: 37.1
click at [1237, 42] on span "pl_410588" at bounding box center [1247, 43] width 53 height 16
copy span "410588"
click at [900, 142] on div "104,00" at bounding box center [893, 141] width 78 height 16
drag, startPoint x: 918, startPoint y: 275, endPoint x: 888, endPoint y: 275, distance: 30.0
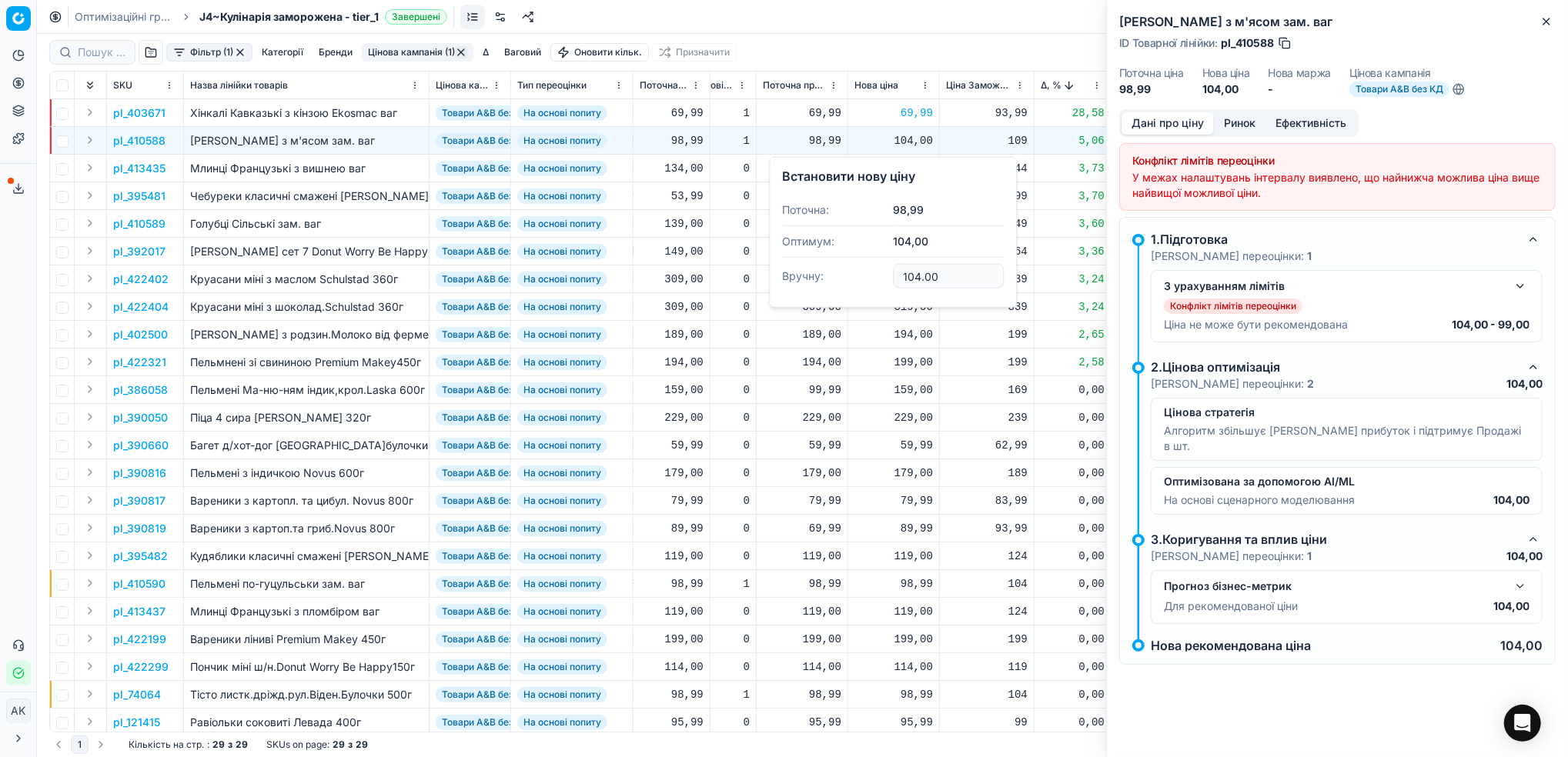
click at [888, 275] on dl "Поточна: 98,99 Оптимум: 104,00 Вручну: 104.00" at bounding box center [892, 245] width 221 height 100
drag, startPoint x: 930, startPoint y: 282, endPoint x: 920, endPoint y: 280, distance: 10.2
click at [920, 280] on input "98.00" at bounding box center [947, 276] width 111 height 25
type input "98.99"
click at [1542, 21] on icon "button" at bounding box center [1546, 22] width 12 height 12
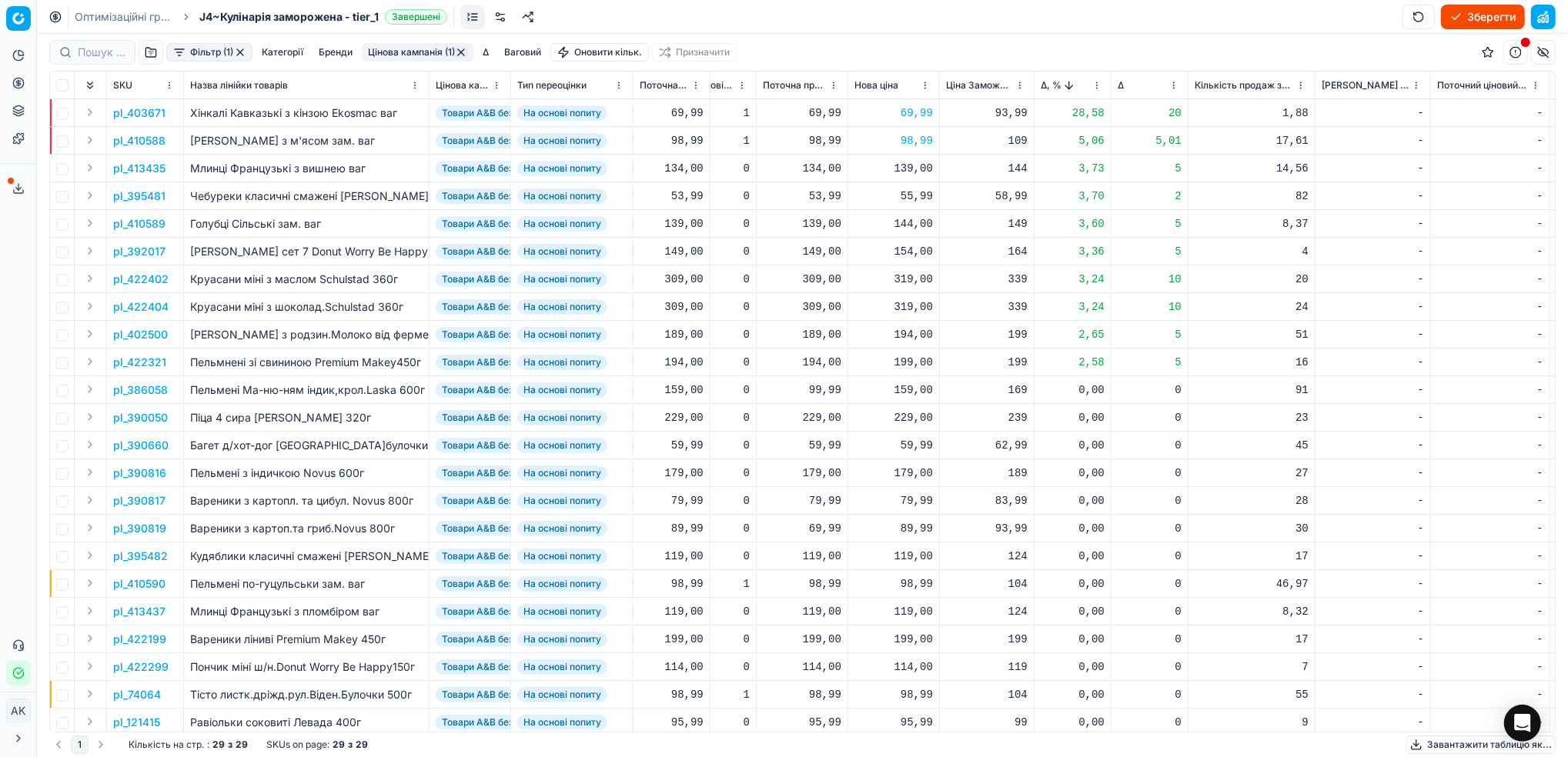
click at [120, 166] on p "pl_413435" at bounding box center [139, 168] width 52 height 16
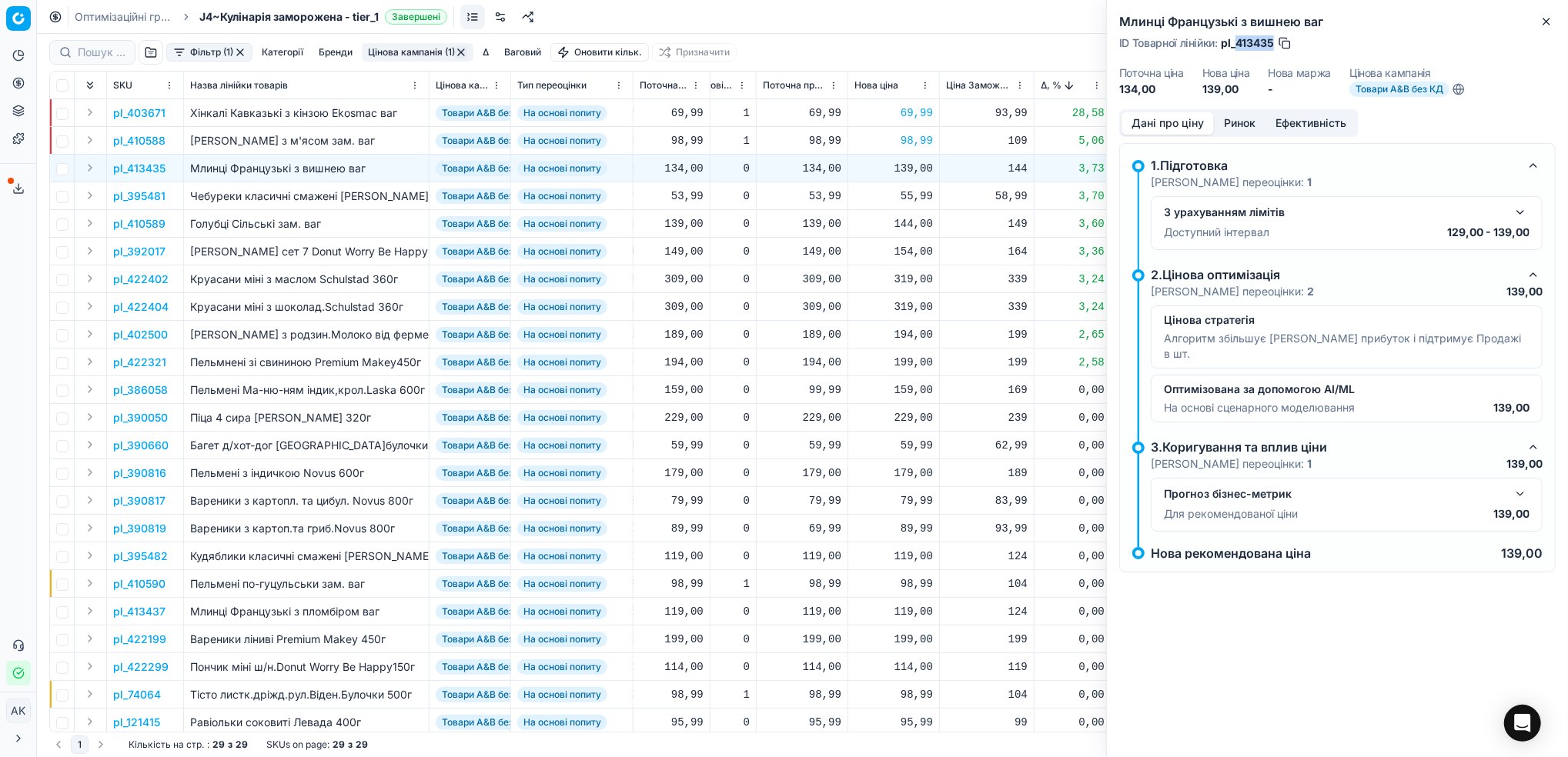
drag, startPoint x: 1273, startPoint y: 40, endPoint x: 1237, endPoint y: 43, distance: 36.1
click at [1237, 43] on span "pl_413435" at bounding box center [1247, 43] width 53 height 16
copy span "413435"
click at [896, 172] on div "139,00" at bounding box center [893, 168] width 78 height 16
click at [915, 307] on input "139.00" at bounding box center [947, 304] width 111 height 25
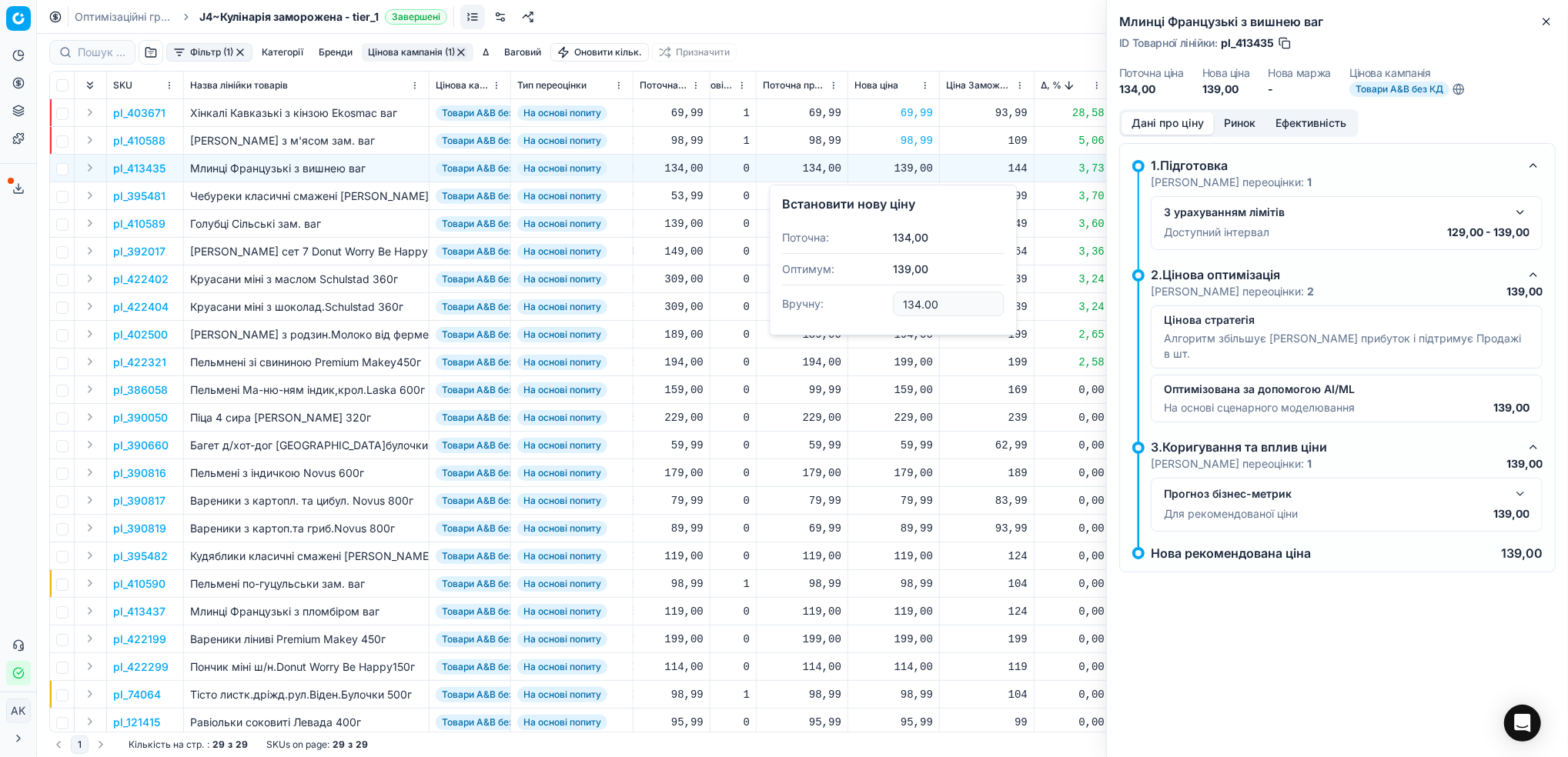
type input "134.00"
click at [125, 197] on p "pl_395481" at bounding box center [139, 196] width 52 height 16
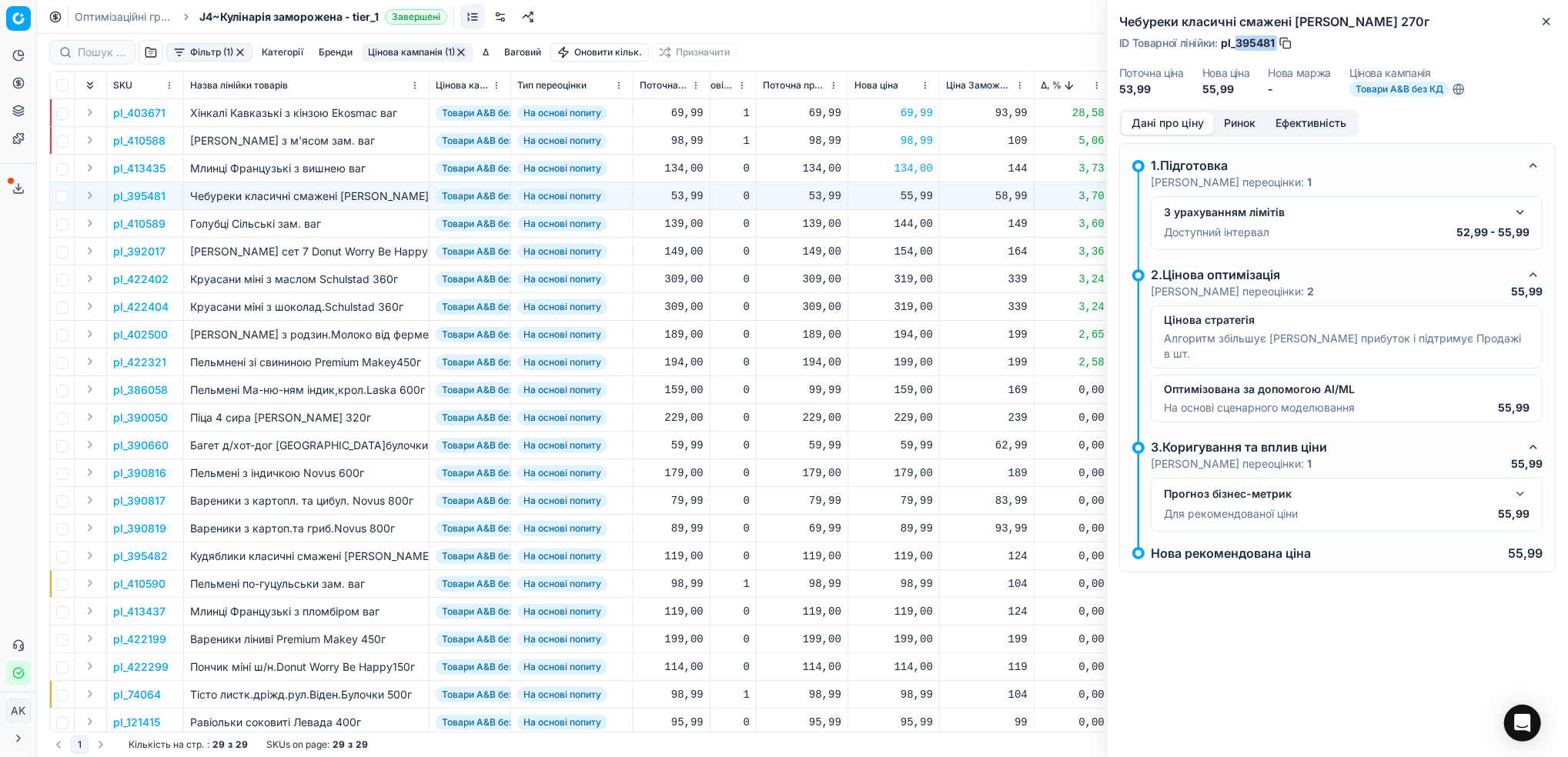
drag, startPoint x: 1277, startPoint y: 38, endPoint x: 1236, endPoint y: 41, distance: 41.1
click at [1236, 41] on div "ID Товарної лінійки : pl_395481" at bounding box center [1206, 43] width 174 height 16
copy div "395481"
click at [130, 230] on p "pl_410589" at bounding box center [139, 224] width 52 height 16
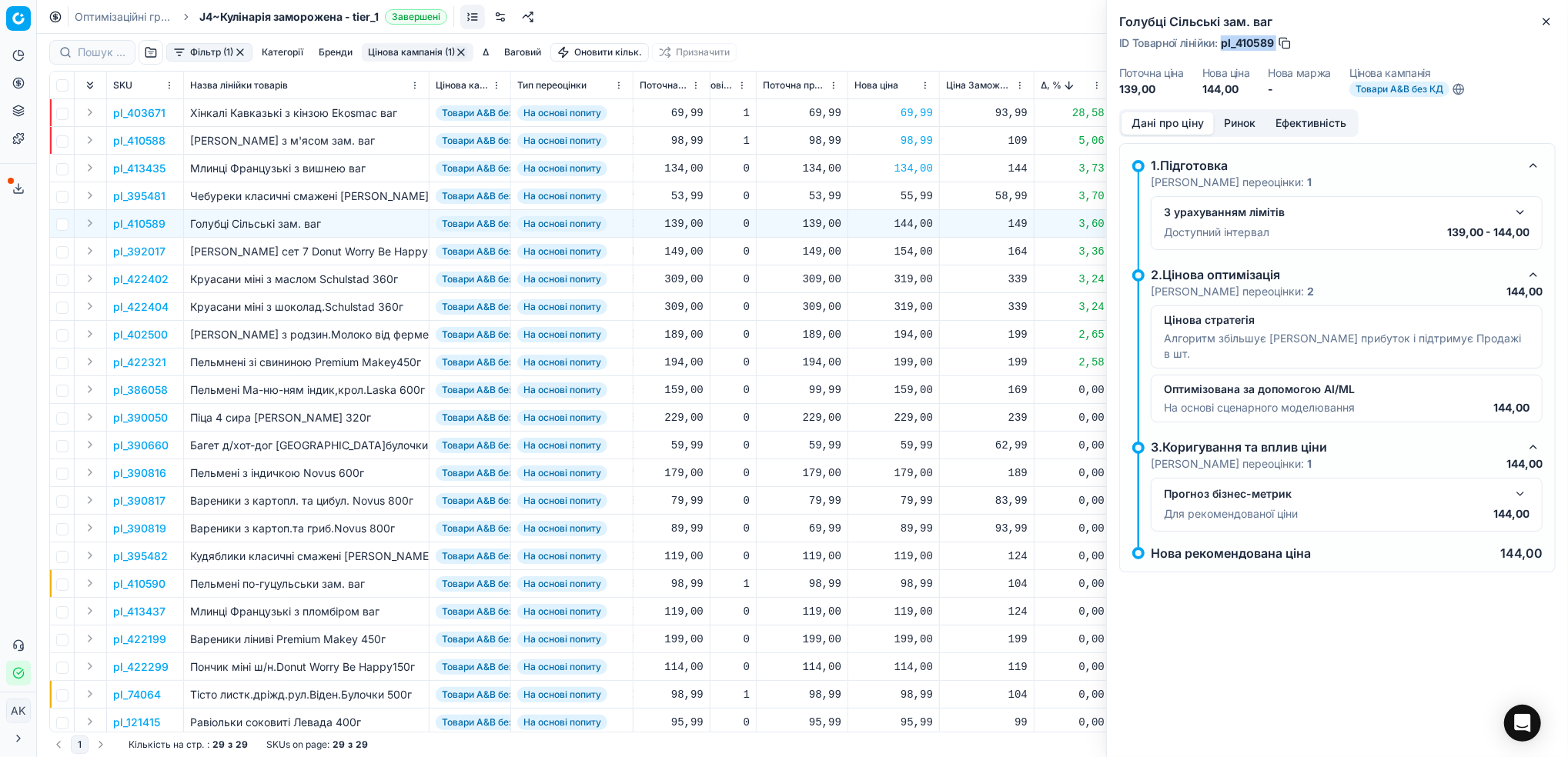
click at [1236, 37] on span "pl_410589" at bounding box center [1247, 43] width 53 height 16
click at [1265, 47] on span "pl_410589" at bounding box center [1247, 43] width 53 height 16
drag, startPoint x: 1274, startPoint y: 44, endPoint x: 1237, endPoint y: 44, distance: 37.0
click at [1237, 44] on span "pl_410589" at bounding box center [1247, 43] width 53 height 16
copy span "410589"
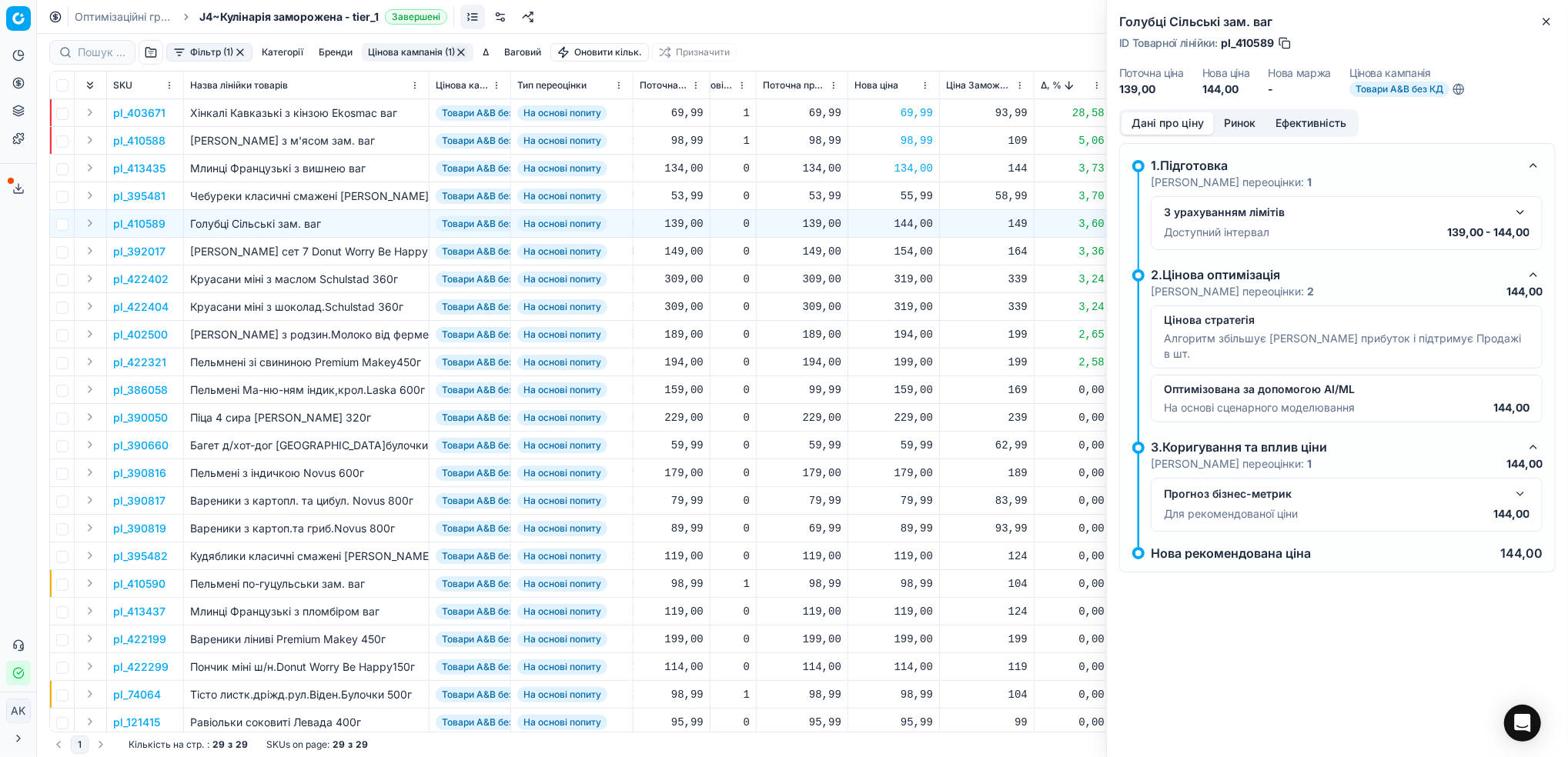
click at [897, 222] on div "144,00" at bounding box center [893, 224] width 78 height 16
drag, startPoint x: 921, startPoint y: 362, endPoint x: 907, endPoint y: 366, distance: 14.6
click at [907, 366] on input "144.00" at bounding box center [947, 360] width 111 height 25
type input "139.00"
click at [137, 253] on p "pl_392017" at bounding box center [139, 252] width 52 height 16
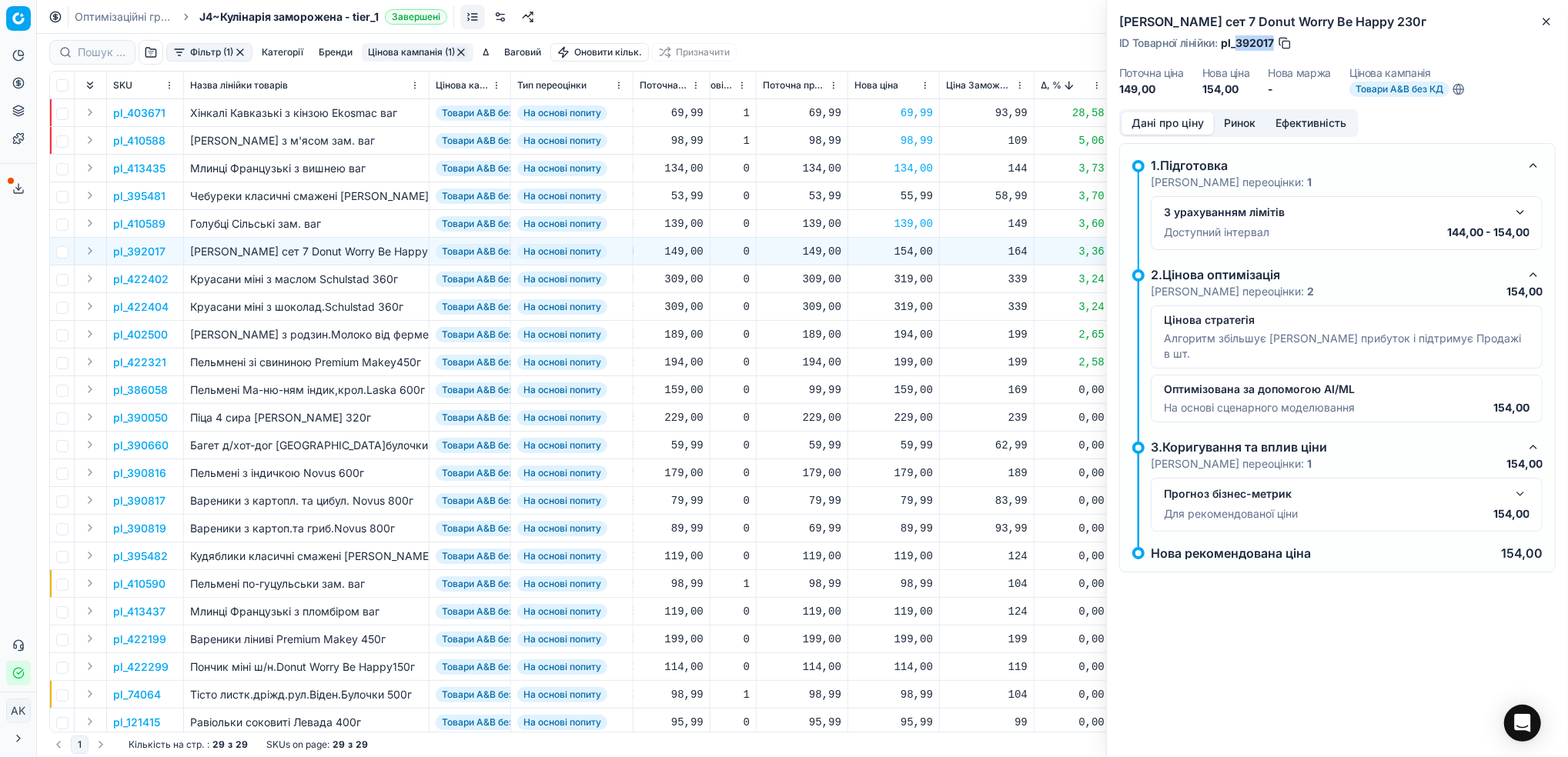
drag, startPoint x: 1274, startPoint y: 42, endPoint x: 1236, endPoint y: 41, distance: 38.0
click at [1236, 41] on span "pl_392017" at bounding box center [1247, 43] width 53 height 16
copy span "392017"
click at [1547, 19] on icon "button" at bounding box center [1546, 22] width 12 height 12
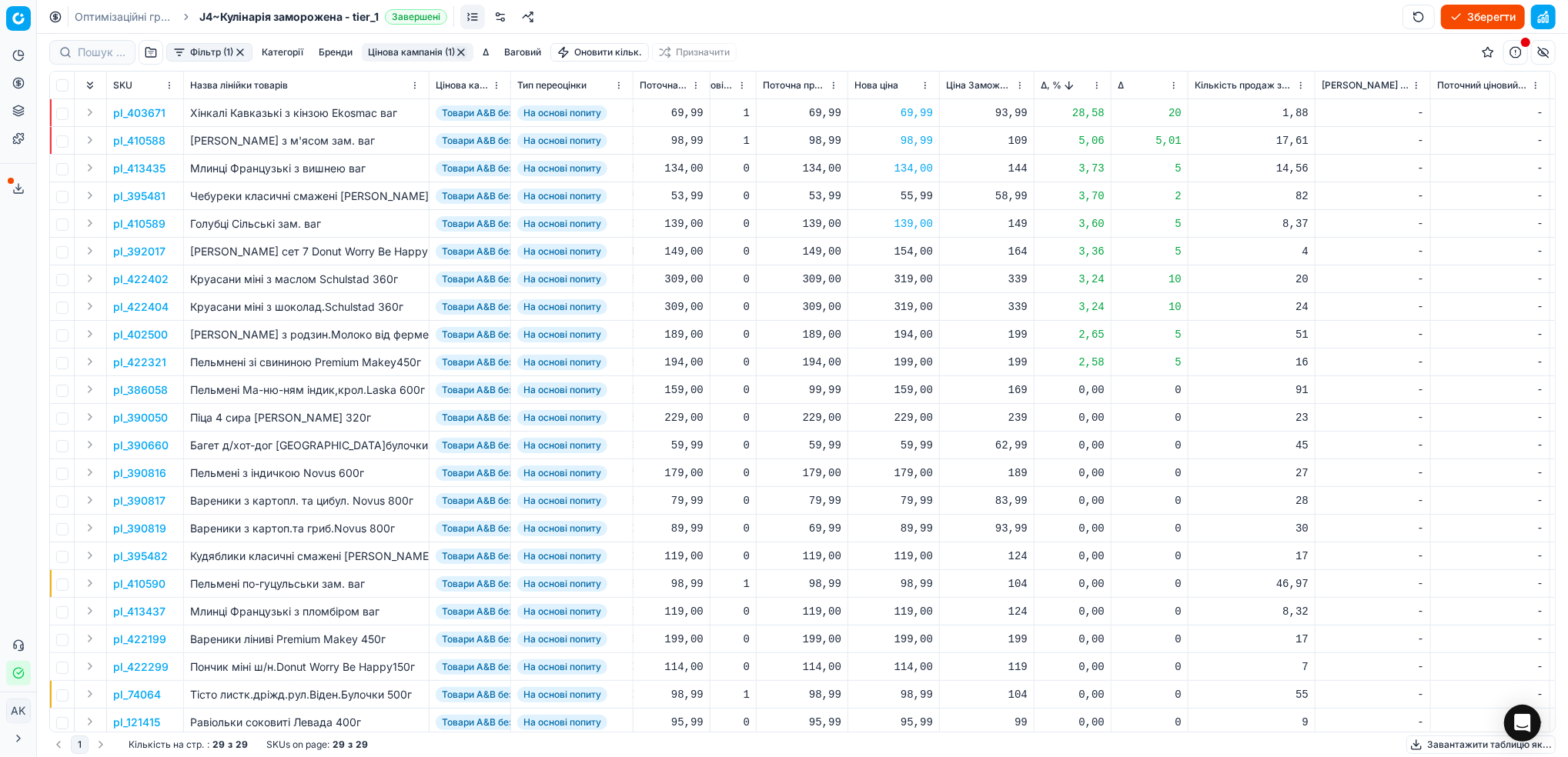
click at [902, 256] on div "154,00" at bounding box center [893, 252] width 78 height 16
drag, startPoint x: 920, startPoint y: 382, endPoint x: 907, endPoint y: 385, distance: 13.3
click at [907, 385] on input "154.00" at bounding box center [947, 387] width 111 height 25
type input "139.00"
click at [135, 285] on p "pl_422402" at bounding box center [141, 280] width 55 height 16
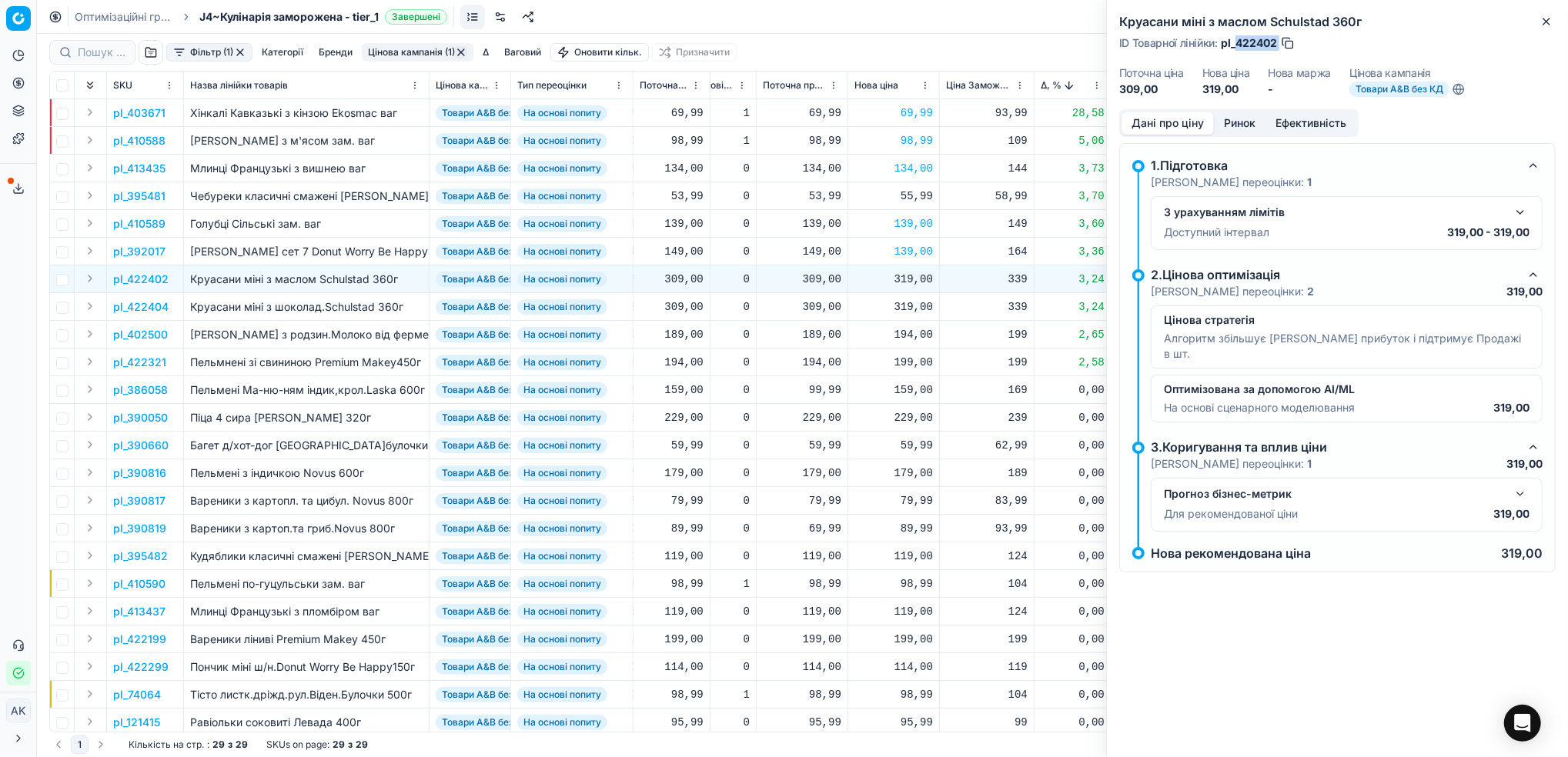
drag, startPoint x: 1279, startPoint y: 42, endPoint x: 1236, endPoint y: 46, distance: 43.2
click at [1236, 46] on div "ID Товарної лінійки : pl_422402" at bounding box center [1207, 43] width 176 height 16
copy div "422402"
click at [1545, 23] on icon "button" at bounding box center [1546, 22] width 6 height 6
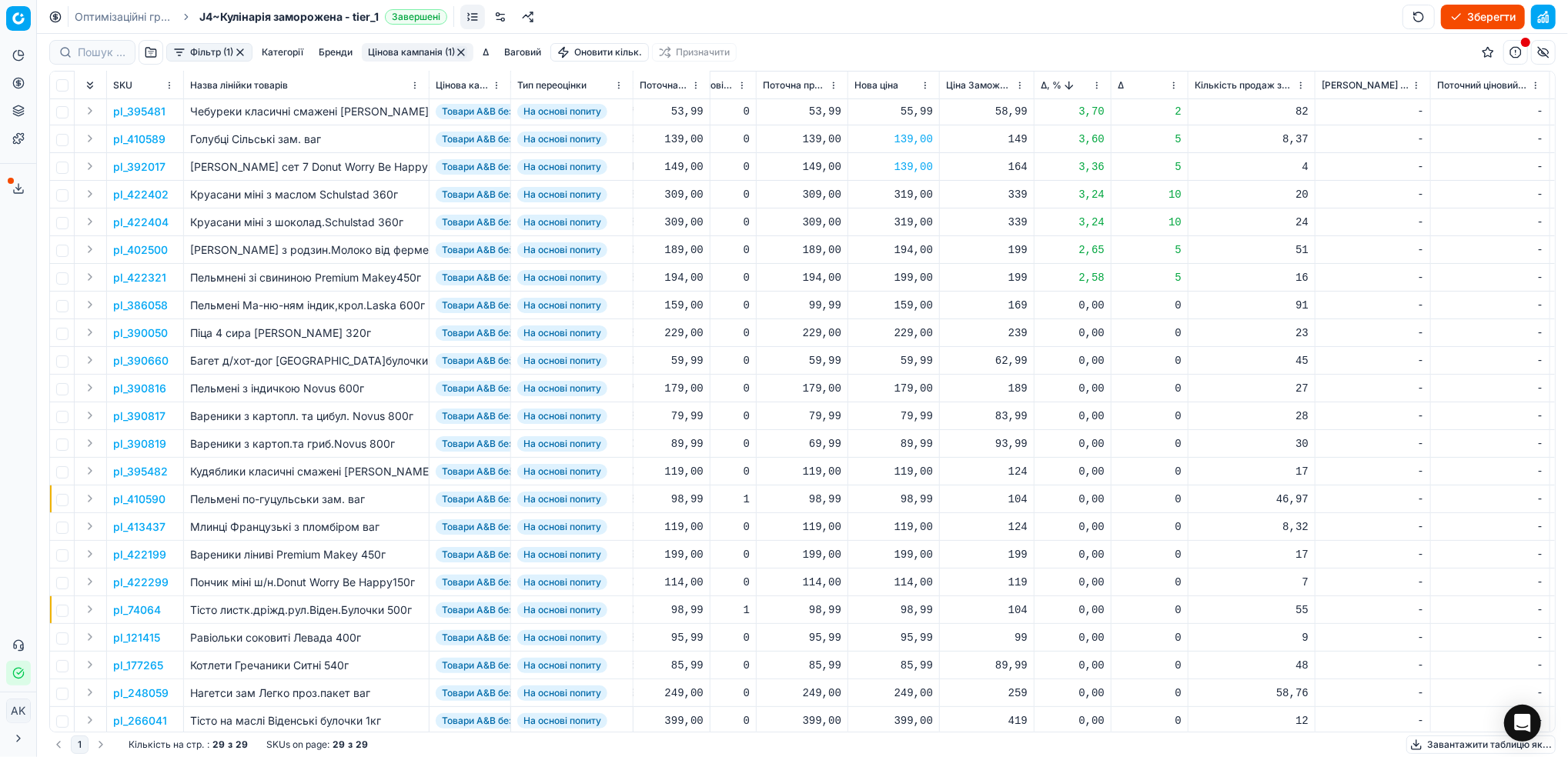
scroll to position [102, 420]
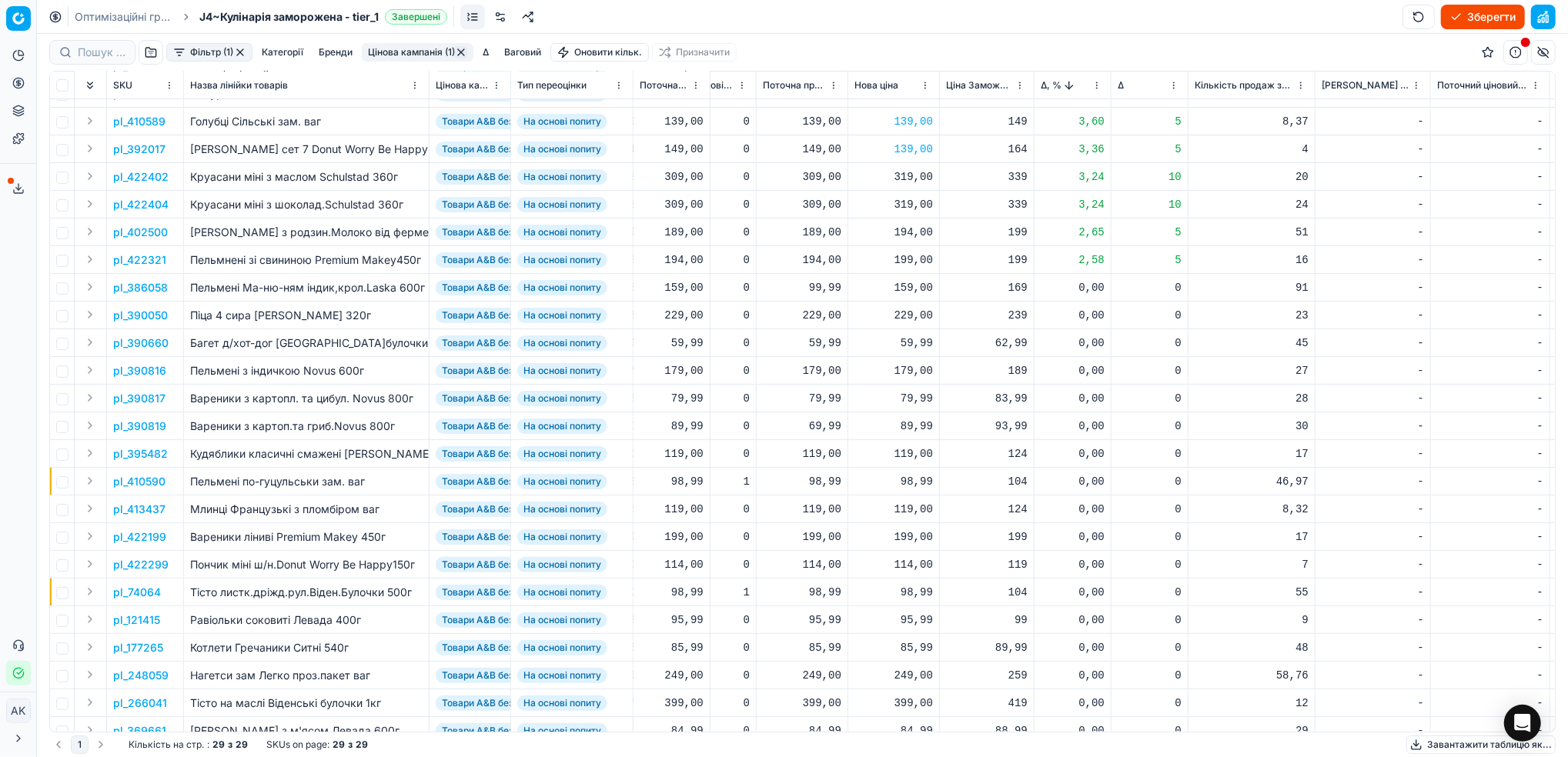
click at [151, 227] on p "pl_402500" at bounding box center [141, 232] width 54 height 16
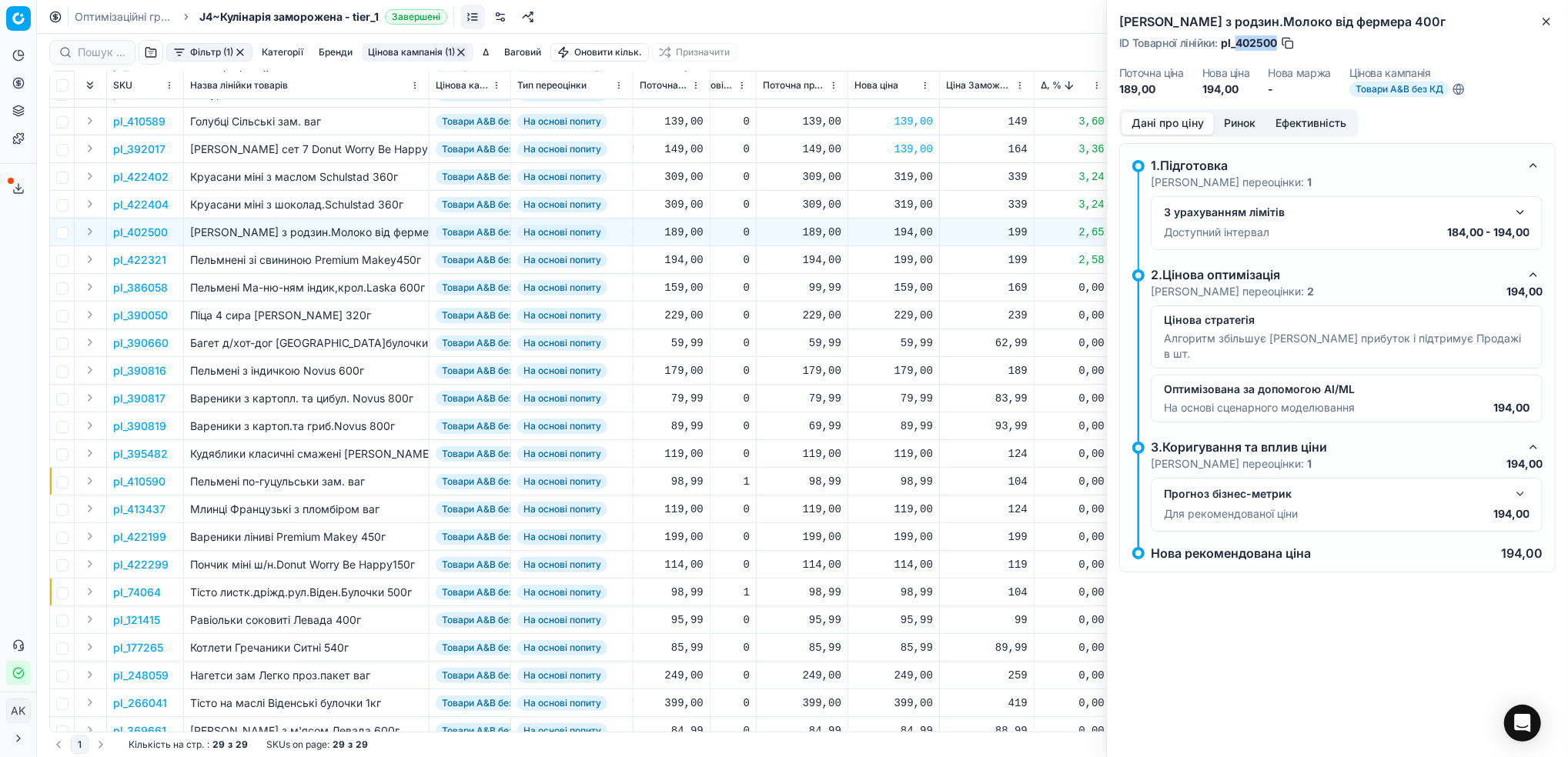
drag, startPoint x: 1276, startPoint y: 42, endPoint x: 1236, endPoint y: 42, distance: 40.0
click at [1236, 42] on span "pl_402500" at bounding box center [1249, 43] width 56 height 16
click at [1547, 26] on icon "button" at bounding box center [1546, 22] width 12 height 12
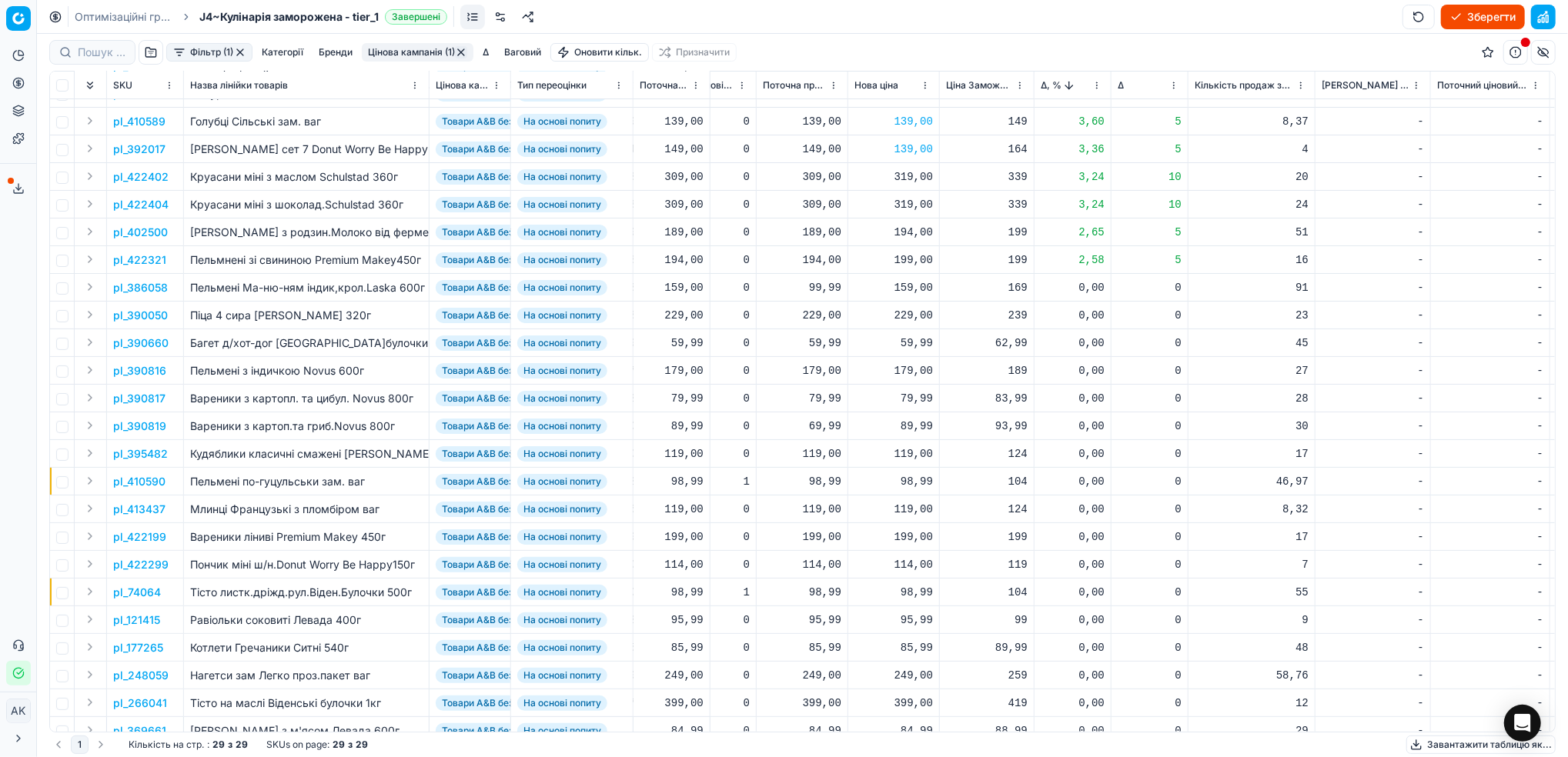
click at [909, 232] on div "194,00" at bounding box center [893, 232] width 78 height 16
click at [909, 366] on input "194.00" at bounding box center [947, 368] width 111 height 25
type input "184.00"
click at [906, 233] on div "184,00" at bounding box center [893, 232] width 78 height 16
click at [908, 370] on input "184.00" at bounding box center [947, 368] width 111 height 25
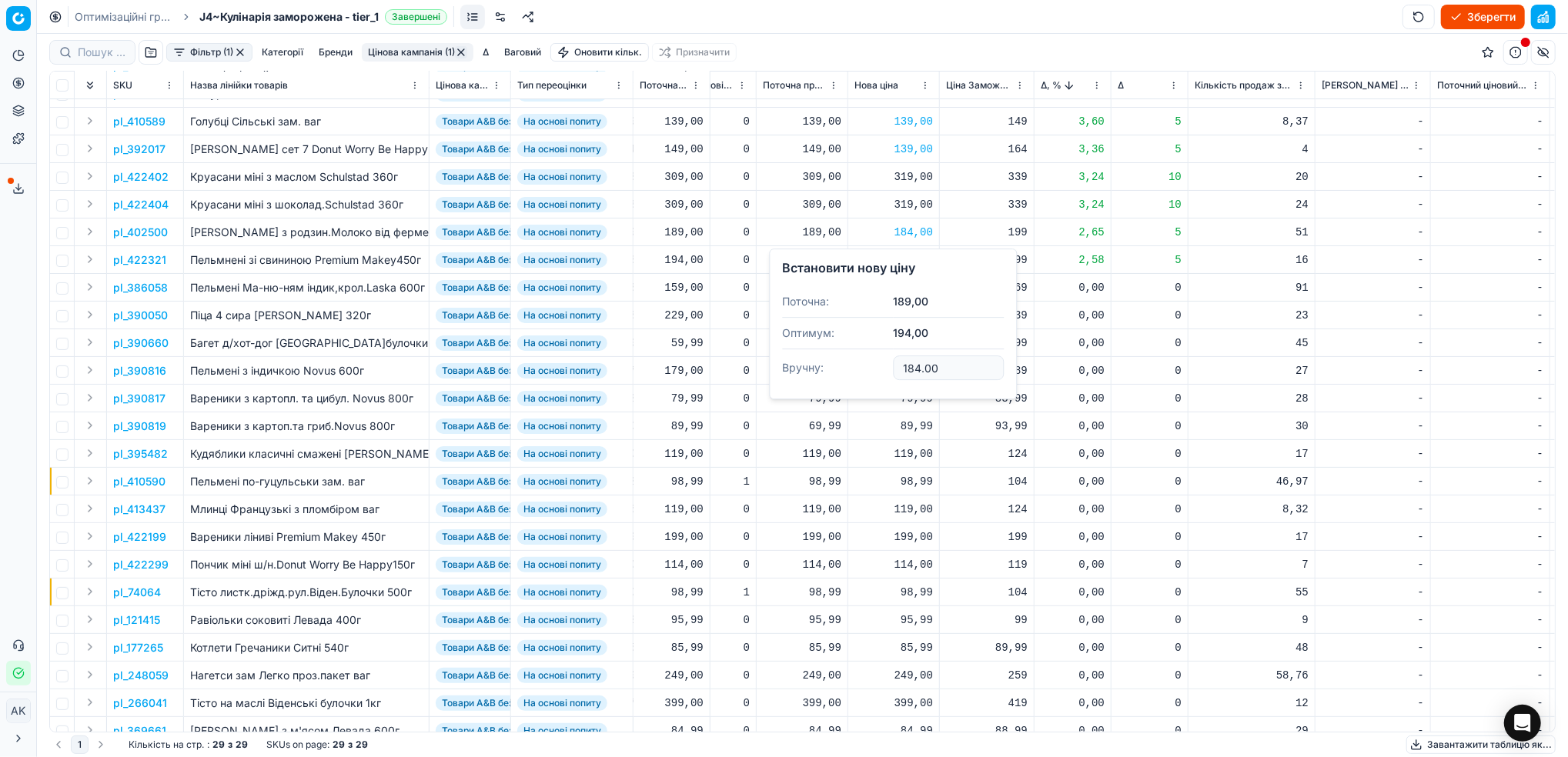
click at [895, 228] on div "184,00" at bounding box center [893, 232] width 78 height 16
click at [139, 257] on p "pl_422321" at bounding box center [140, 260] width 53 height 16
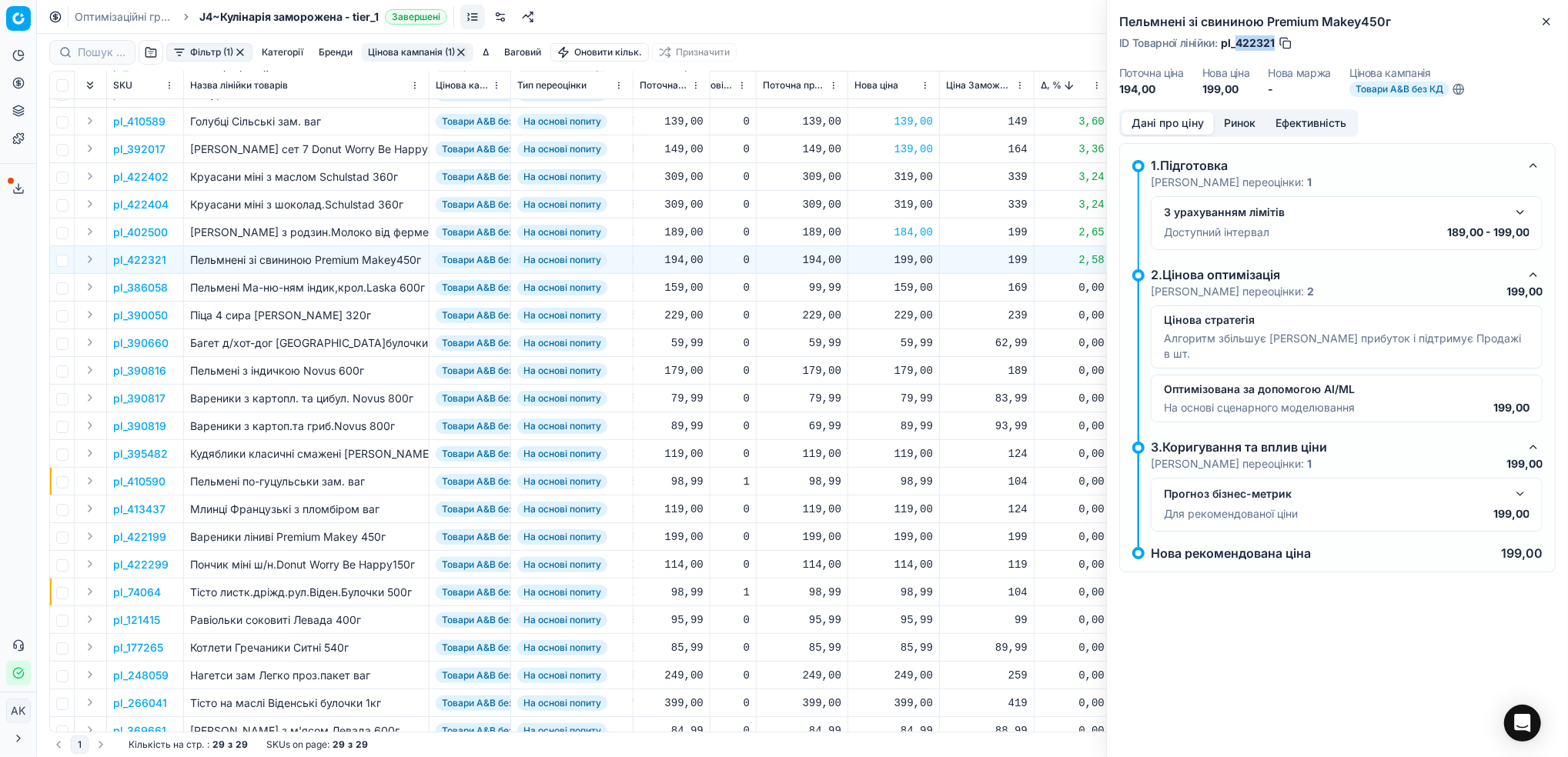
drag, startPoint x: 1272, startPoint y: 43, endPoint x: 1237, endPoint y: 45, distance: 35.1
click at [1237, 45] on span "pl_422321" at bounding box center [1247, 43] width 54 height 16
click at [902, 265] on div "199,00" at bounding box center [893, 260] width 78 height 16
click at [913, 400] on input "199.00" at bounding box center [947, 394] width 111 height 25
type input "189.00"
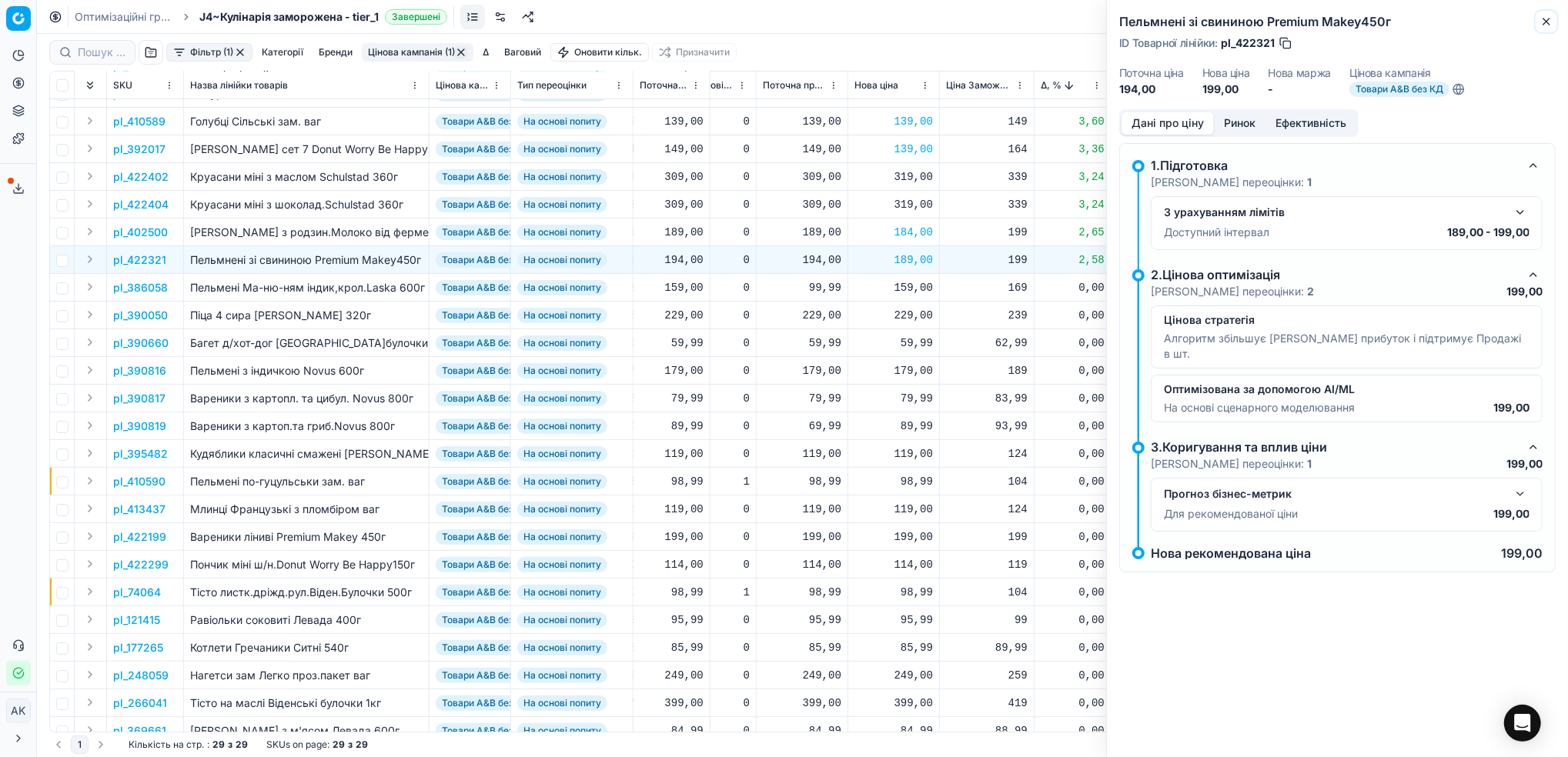
click at [1550, 27] on icon "button" at bounding box center [1546, 22] width 12 height 12
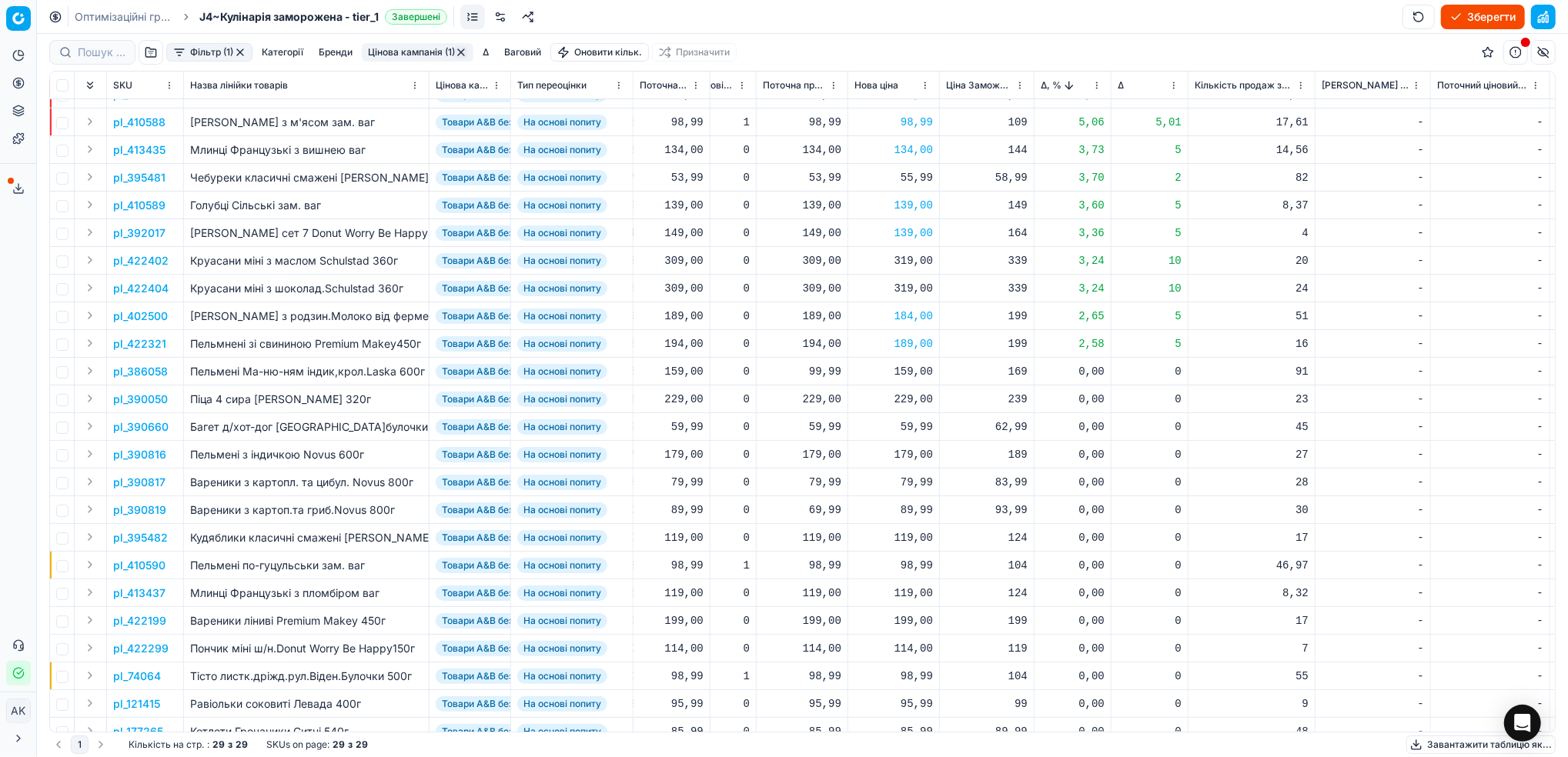
scroll to position [0, 420]
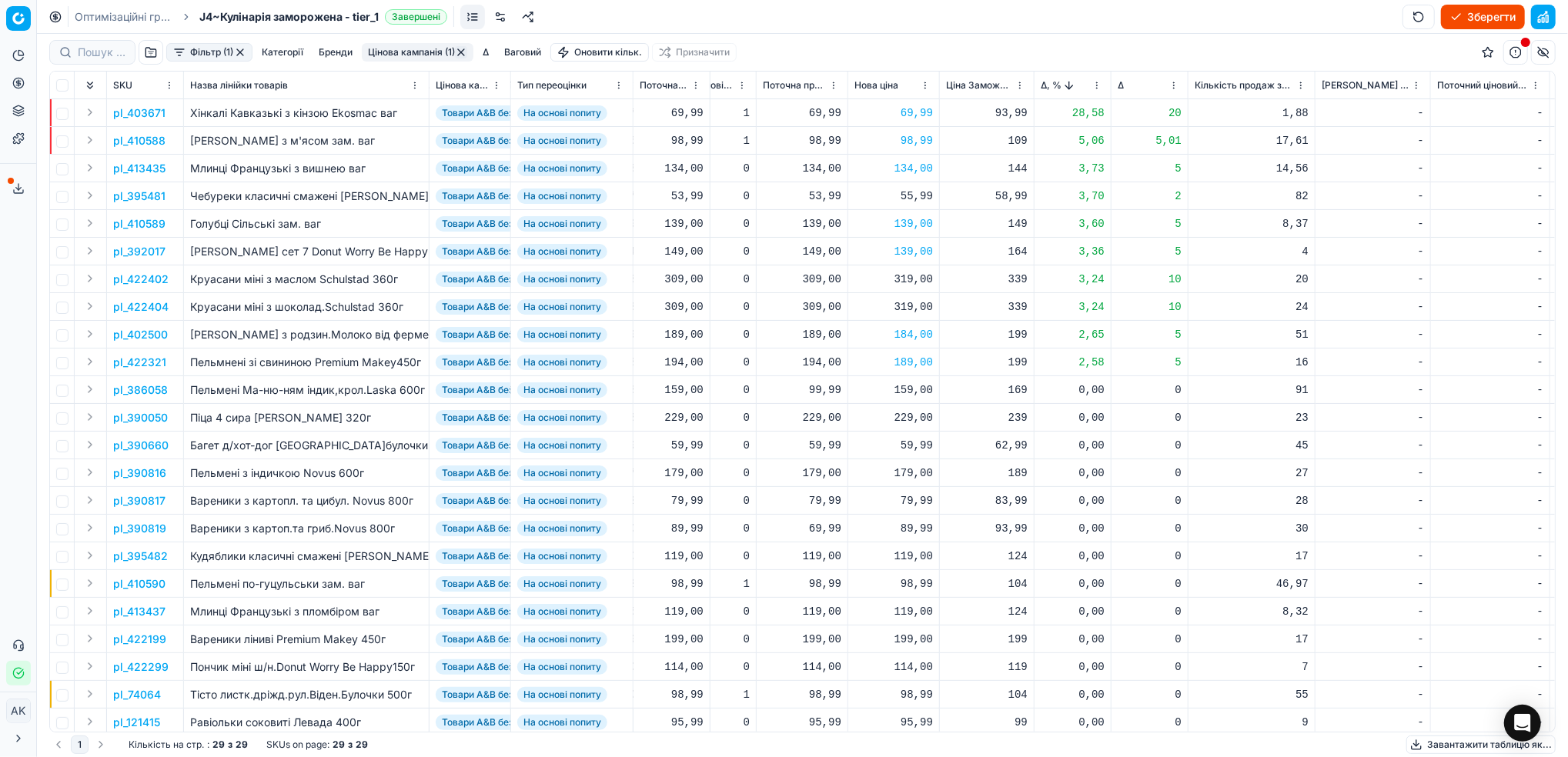
click at [1097, 83] on html "Pricing platform Аналітика Цінова оптимізація Асортимент продукції Шаблони Серв…" at bounding box center [784, 378] width 1568 height 757
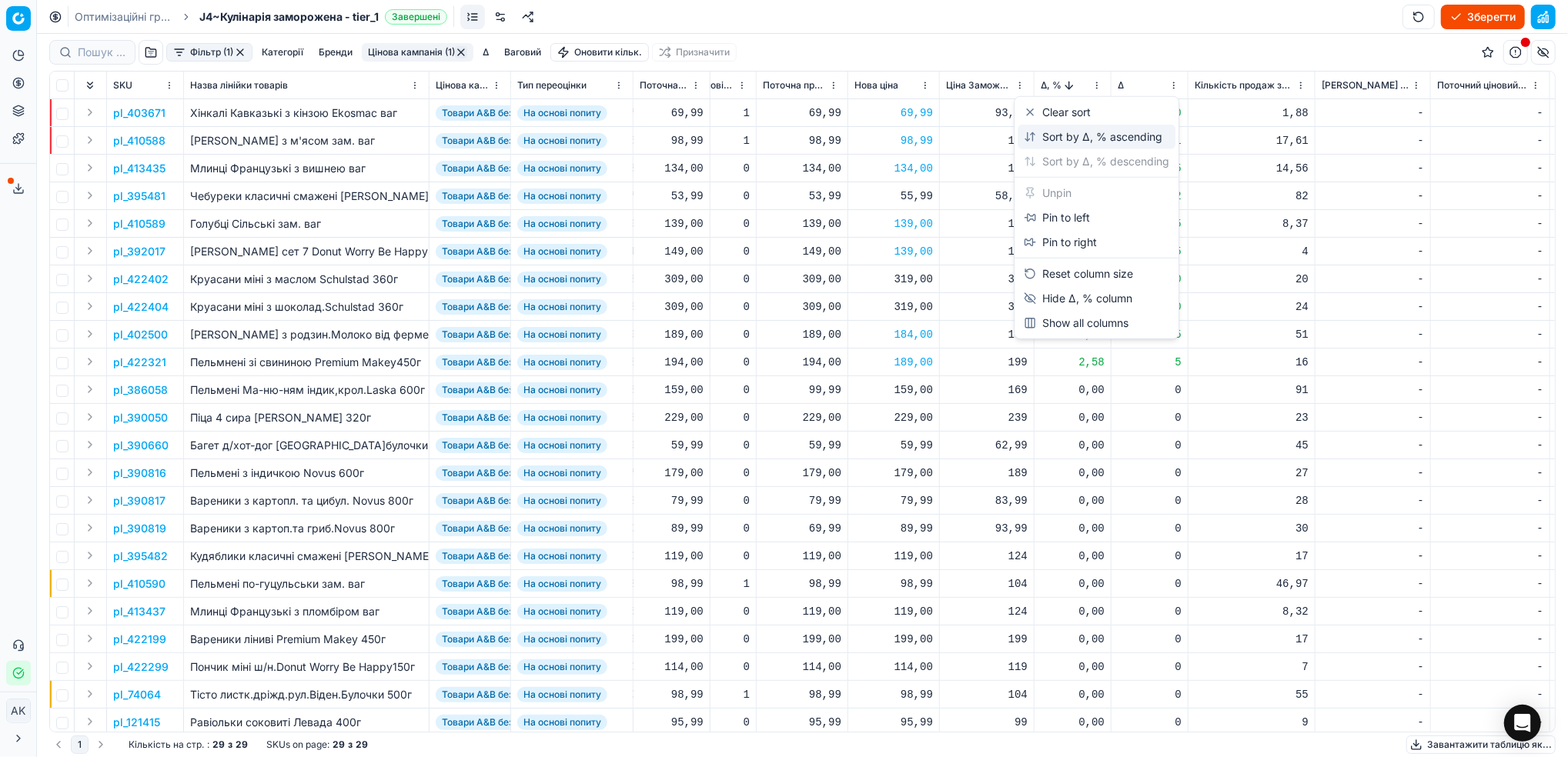
click at [1047, 131] on div "Sort by Δ, % ascending" at bounding box center [1093, 137] width 138 height 16
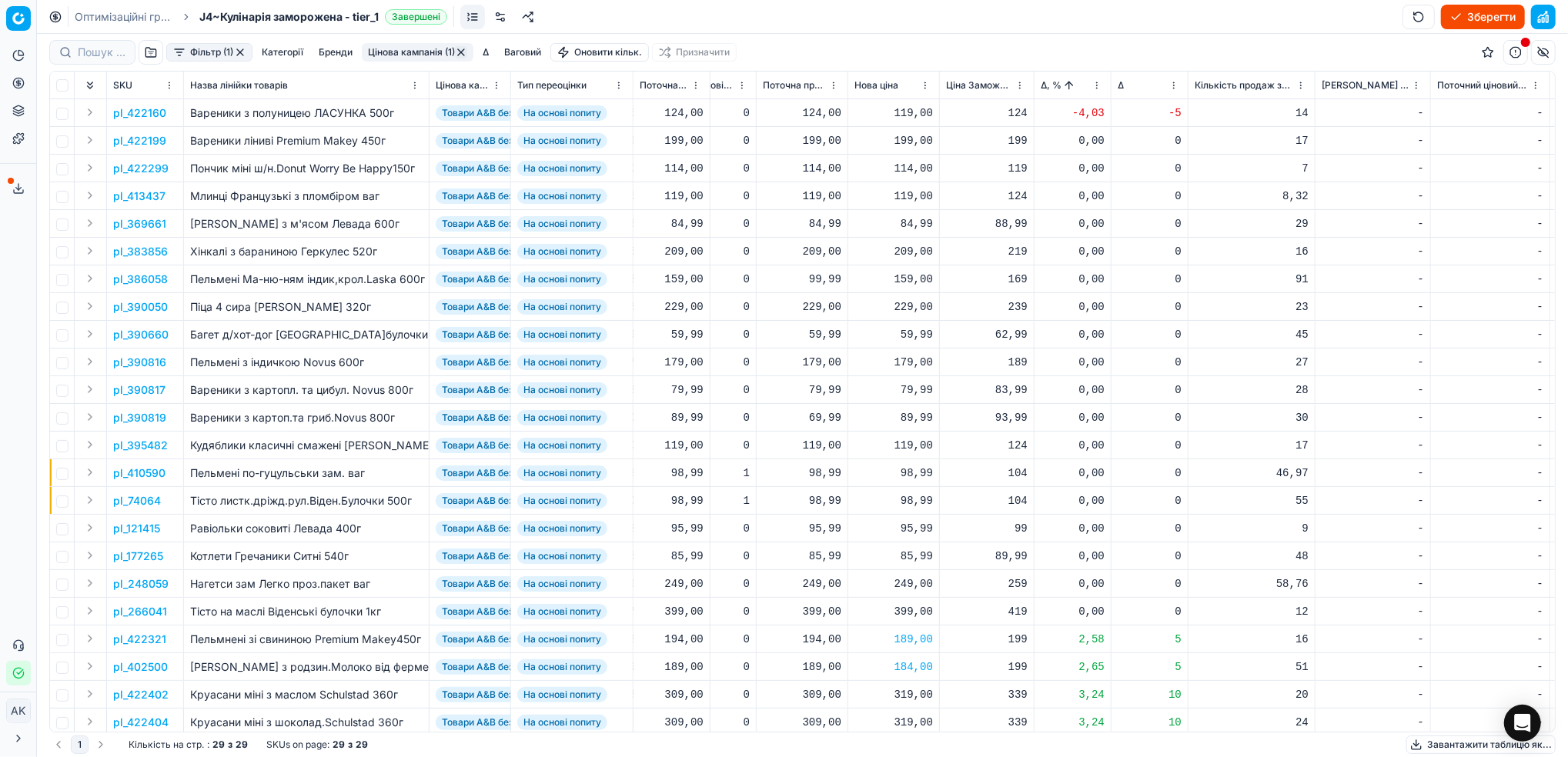
click at [144, 109] on p "pl_422160" at bounding box center [140, 113] width 53 height 16
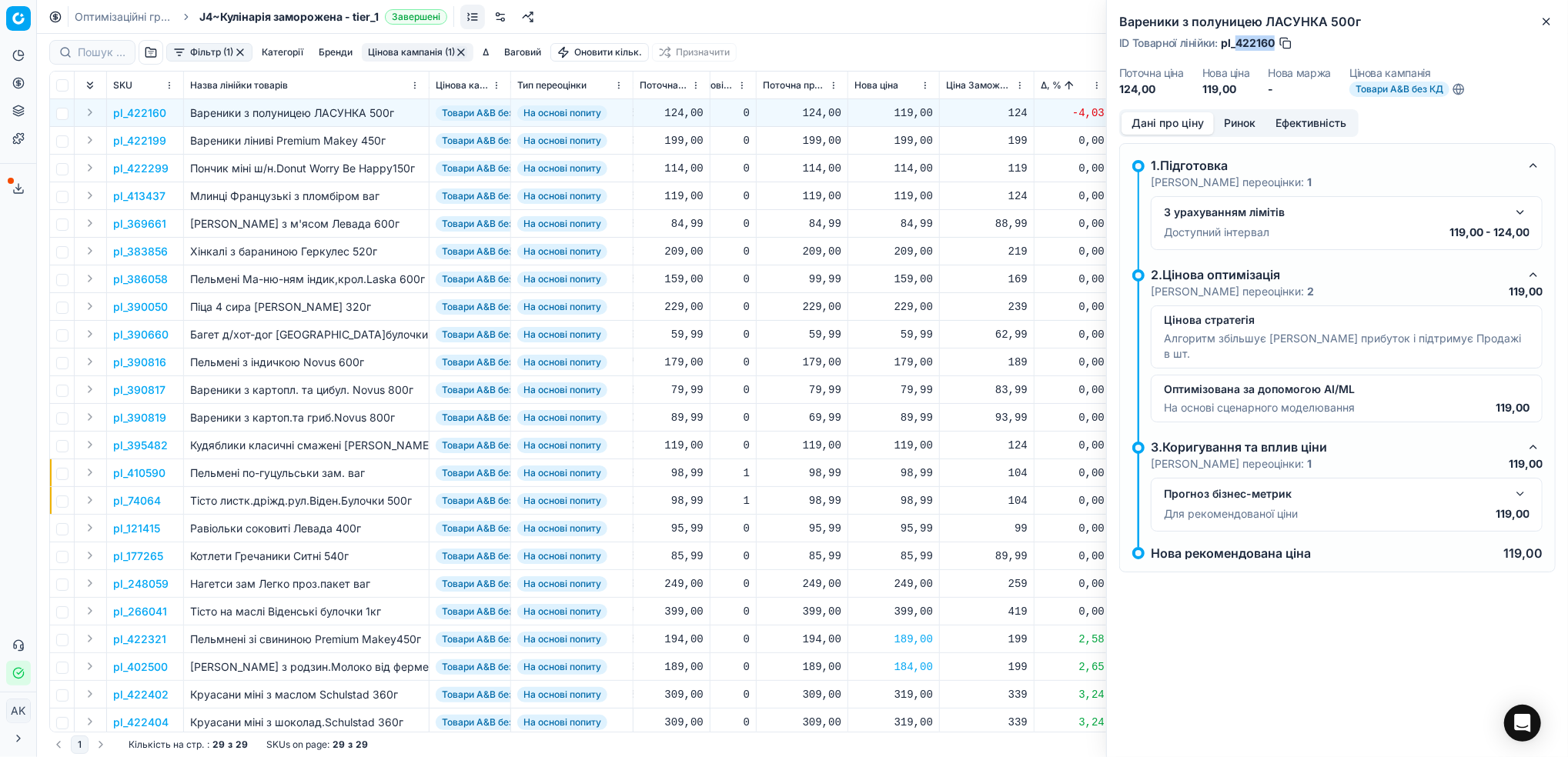
drag, startPoint x: 1275, startPoint y: 40, endPoint x: 1235, endPoint y: 46, distance: 40.4
click at [1235, 46] on div "ID Товарної лінійки : pl_422160" at bounding box center [1206, 43] width 174 height 16
click at [1554, 17] on button "Close" at bounding box center [1546, 22] width 19 height 19
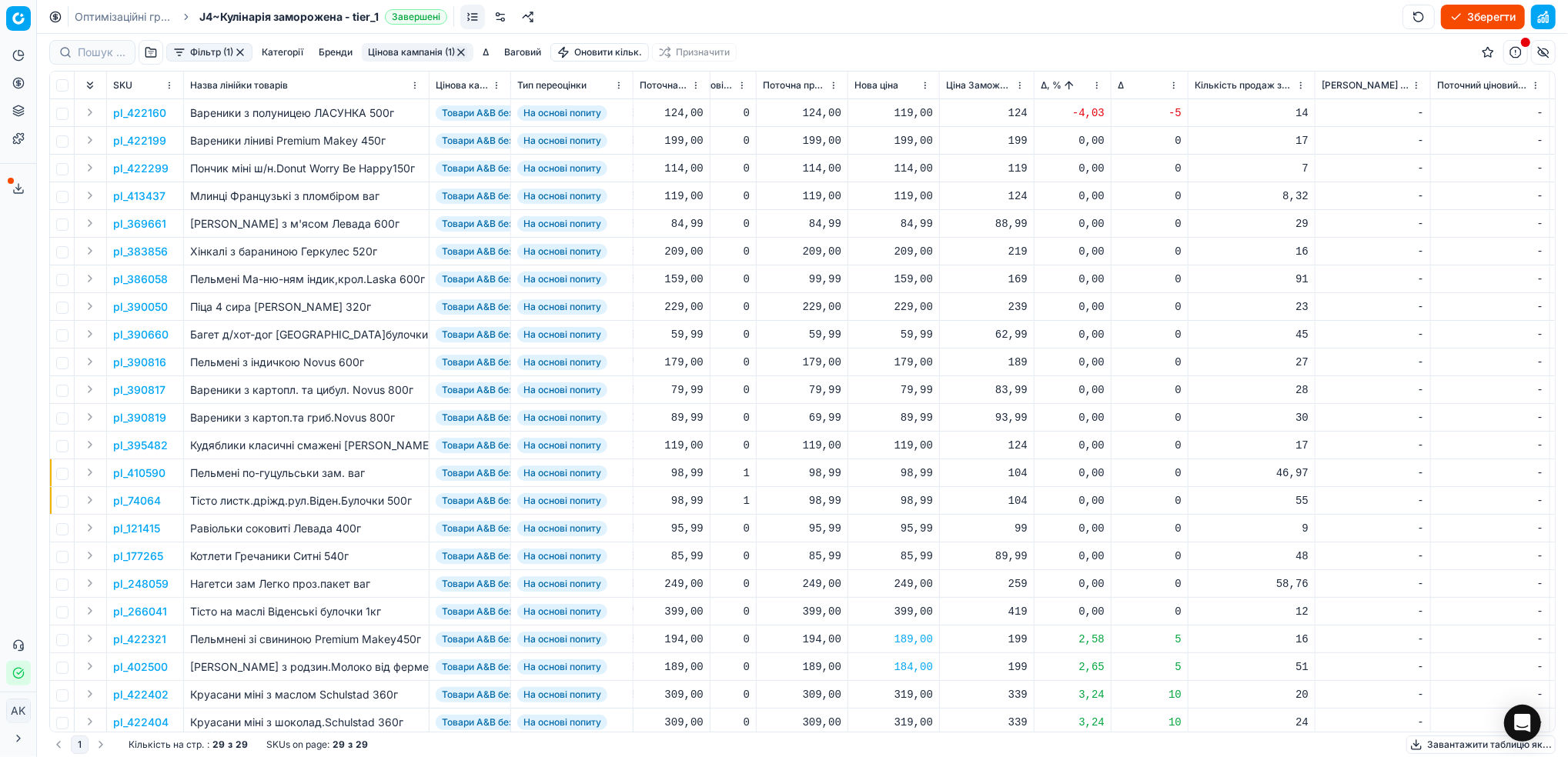
click at [907, 118] on div "119,00" at bounding box center [893, 113] width 78 height 16
drag, startPoint x: 918, startPoint y: 248, endPoint x: 908, endPoint y: 248, distance: 10.0
click at [908, 248] on input "119.00" at bounding box center [947, 249] width 111 height 25
type input "124.00"
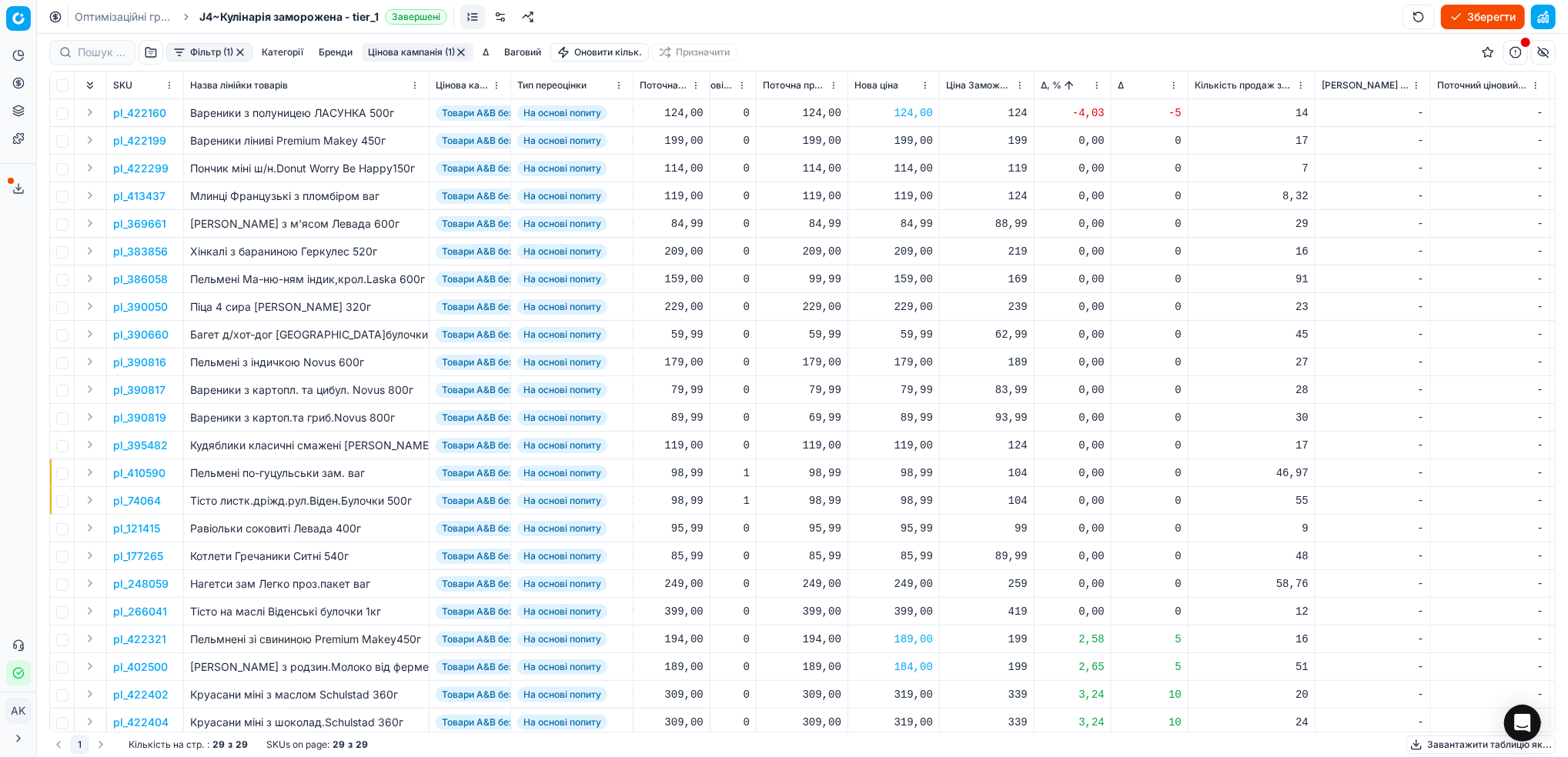
click at [429, 46] on button "Цінова кампанія (1)" at bounding box center [418, 52] width 112 height 19
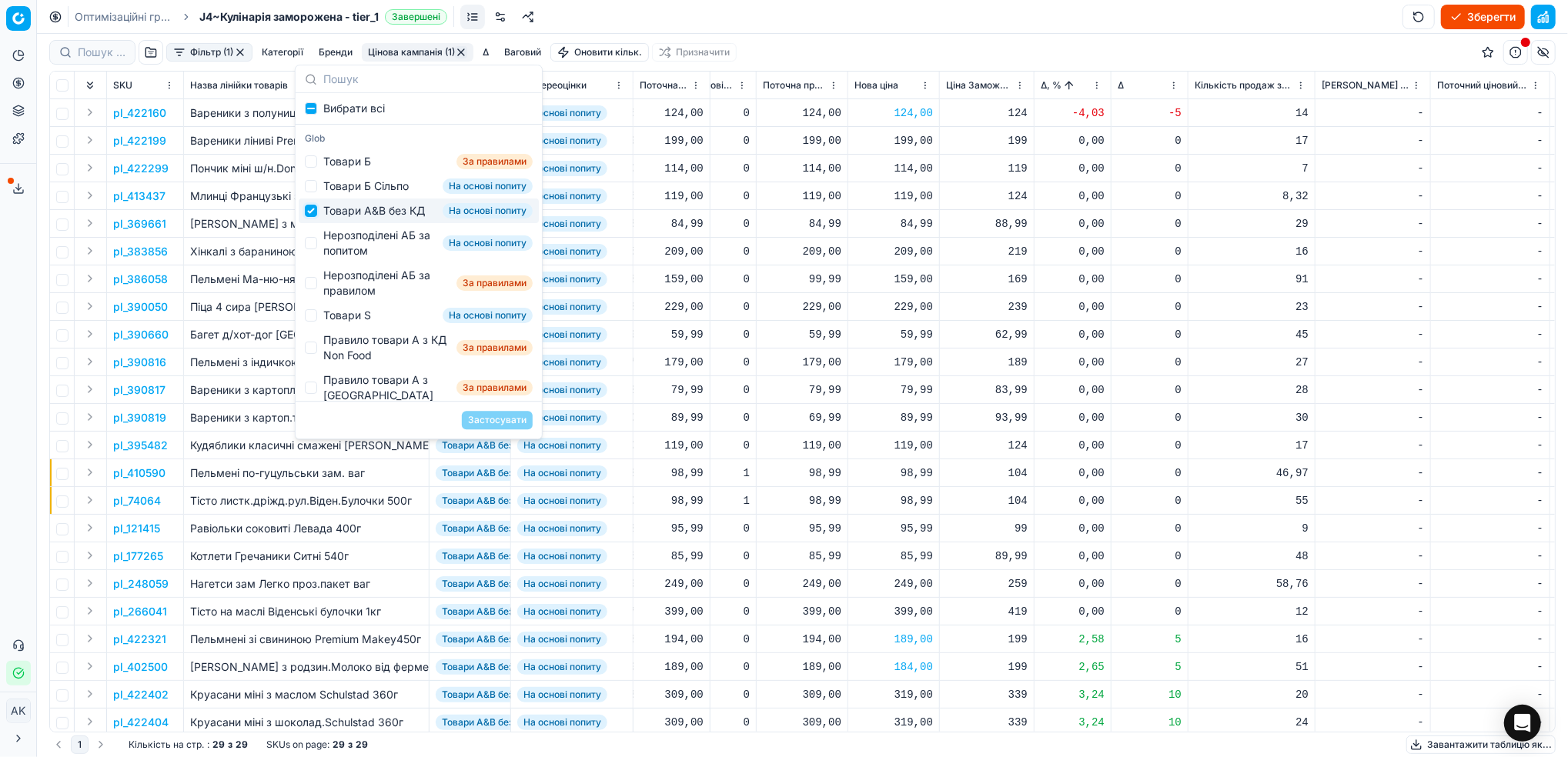
click at [315, 217] on input "Suggestions" at bounding box center [311, 211] width 12 height 12
checkbox input "false"
click at [315, 249] on input "Suggestions" at bounding box center [311, 243] width 12 height 12
checkbox input "true"
click at [500, 425] on button "Застосувати" at bounding box center [497, 420] width 71 height 19
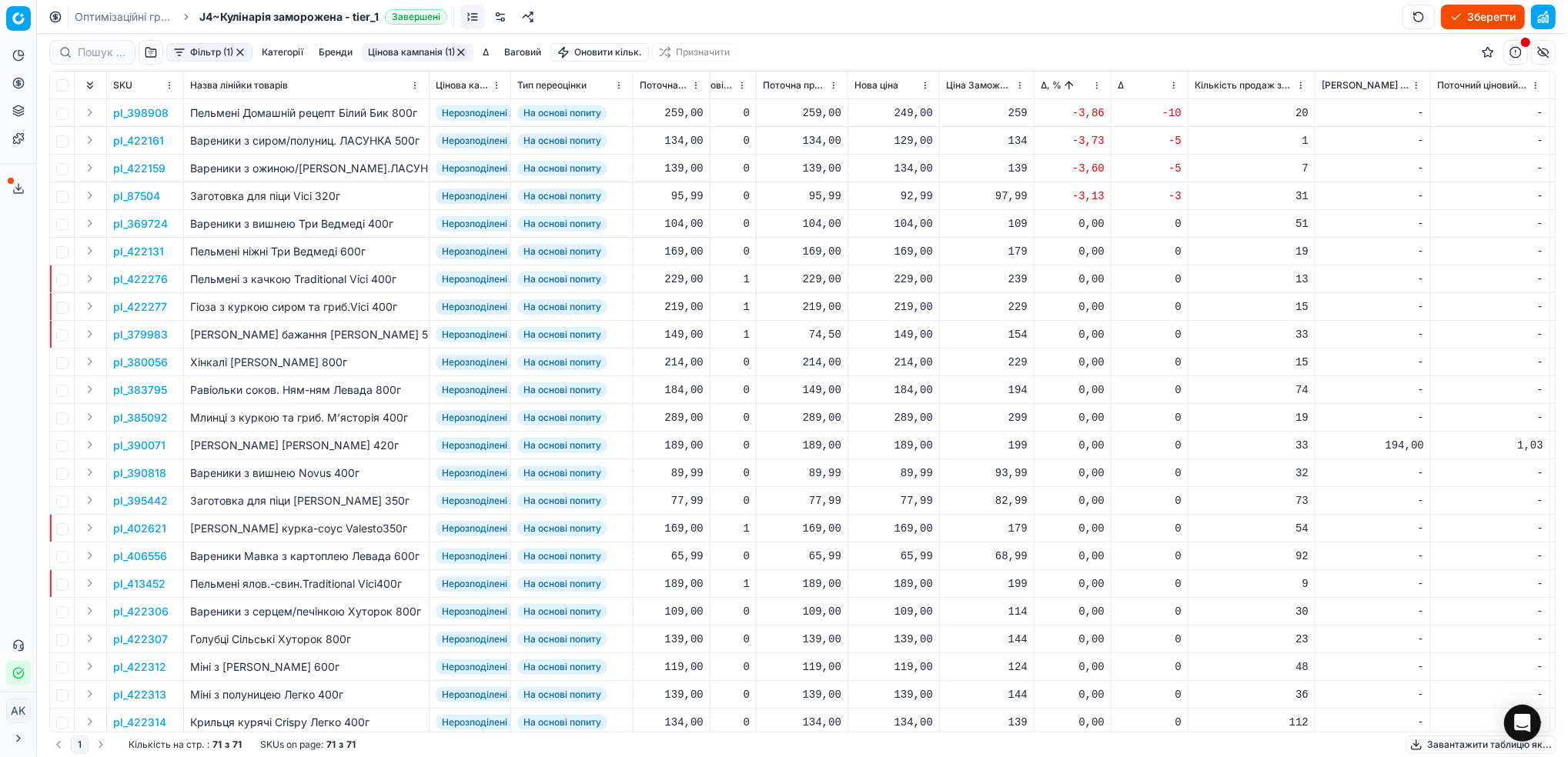
click at [206, 48] on button "Фільтр (1)" at bounding box center [209, 52] width 86 height 19
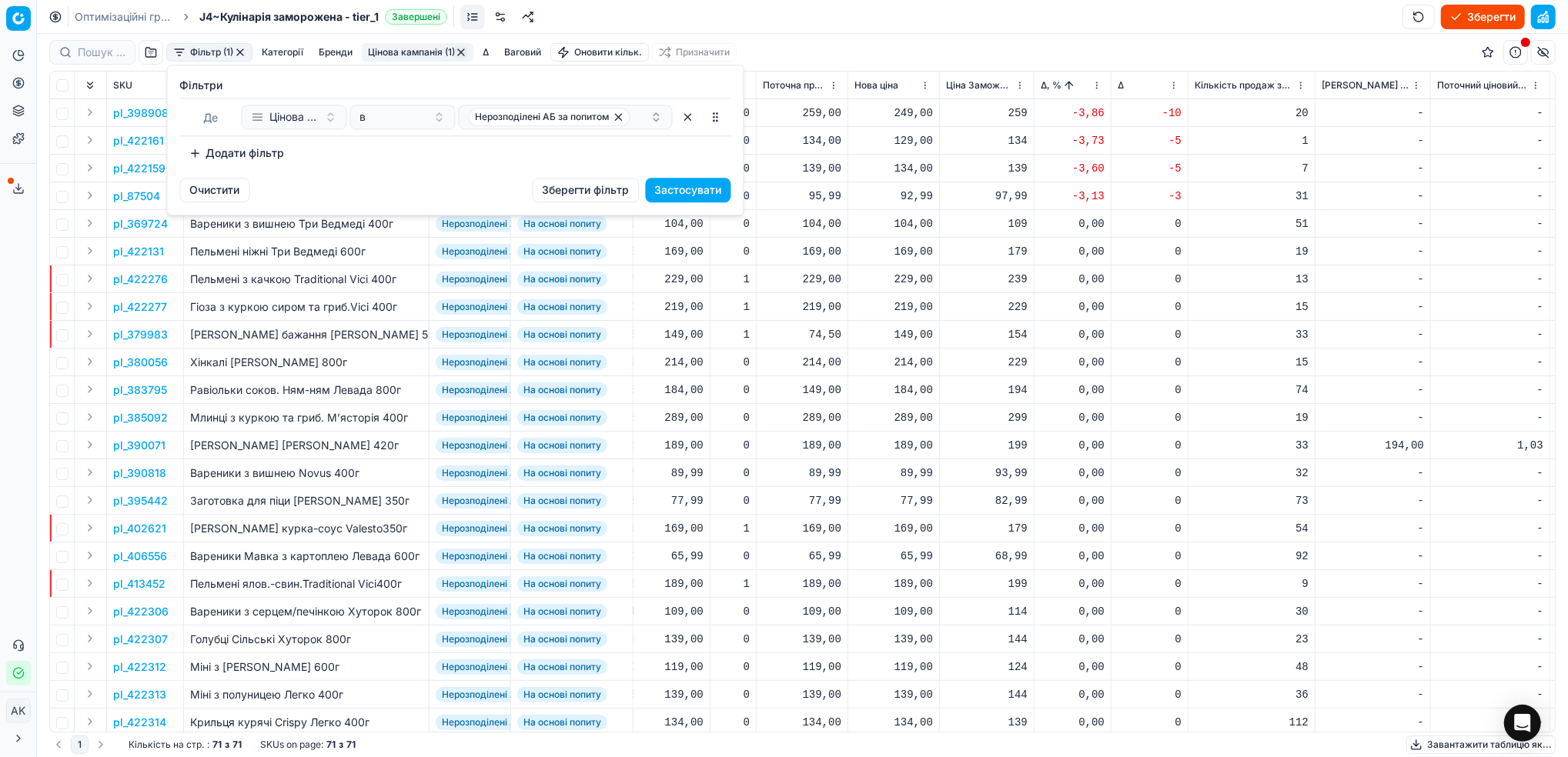
click at [389, 48] on html "Pricing platform Аналітика Цінова оптимізація Асортимент продукції Шаблони Серв…" at bounding box center [784, 378] width 1568 height 757
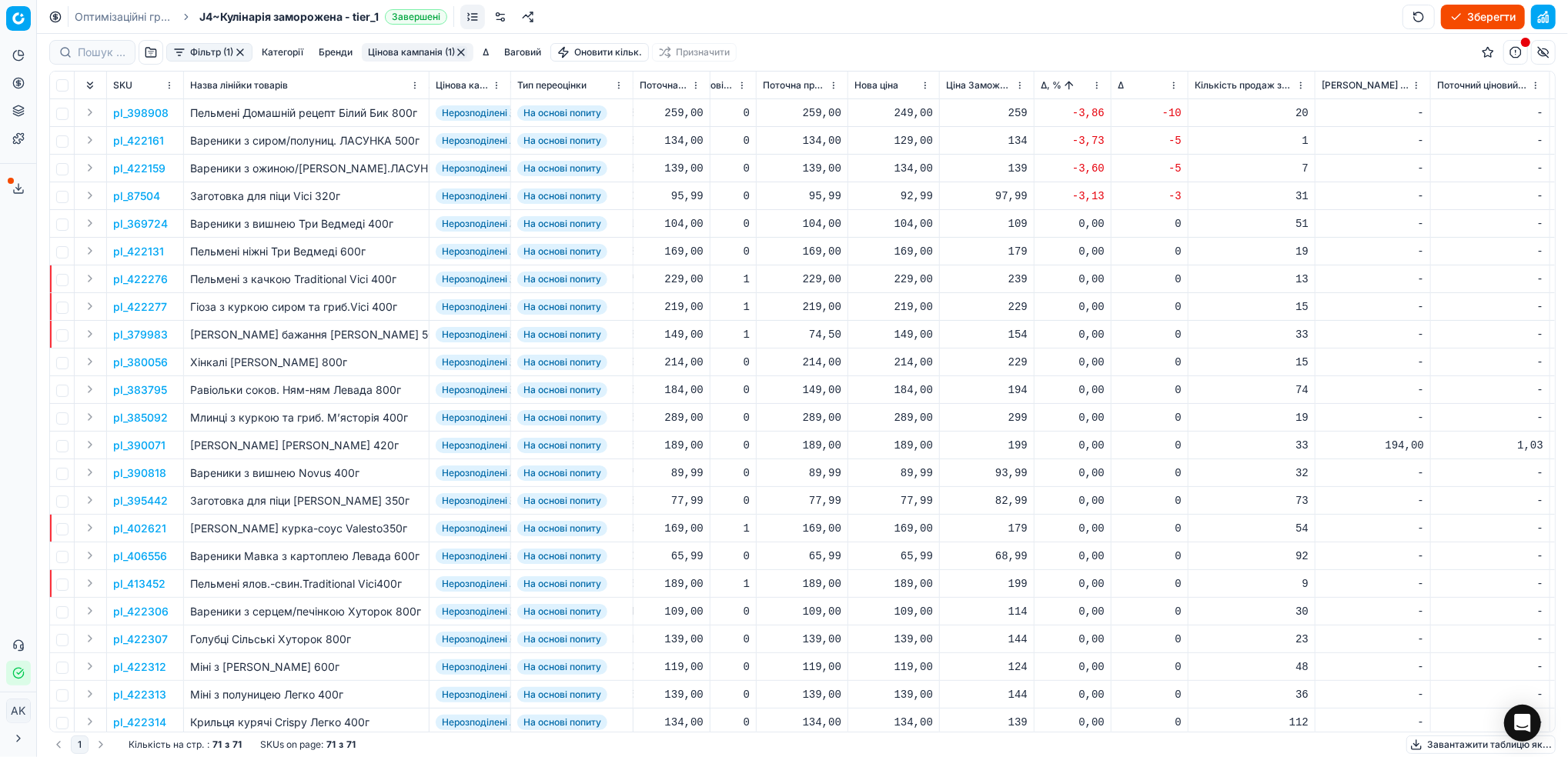
click at [215, 55] on button "Фільтр (1)" at bounding box center [209, 52] width 86 height 19
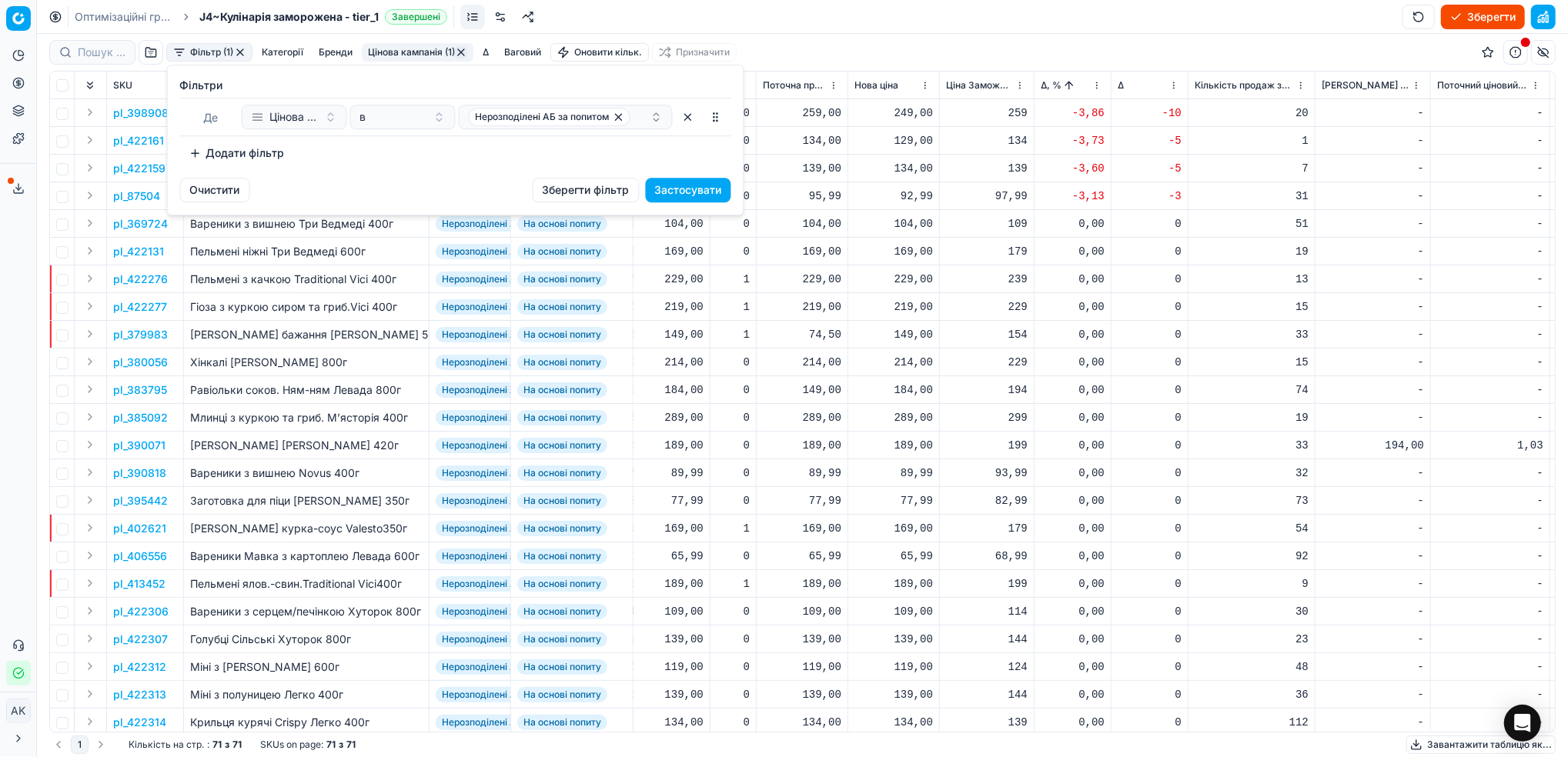
click at [235, 152] on button "Додати фільтр" at bounding box center [237, 153] width 114 height 25
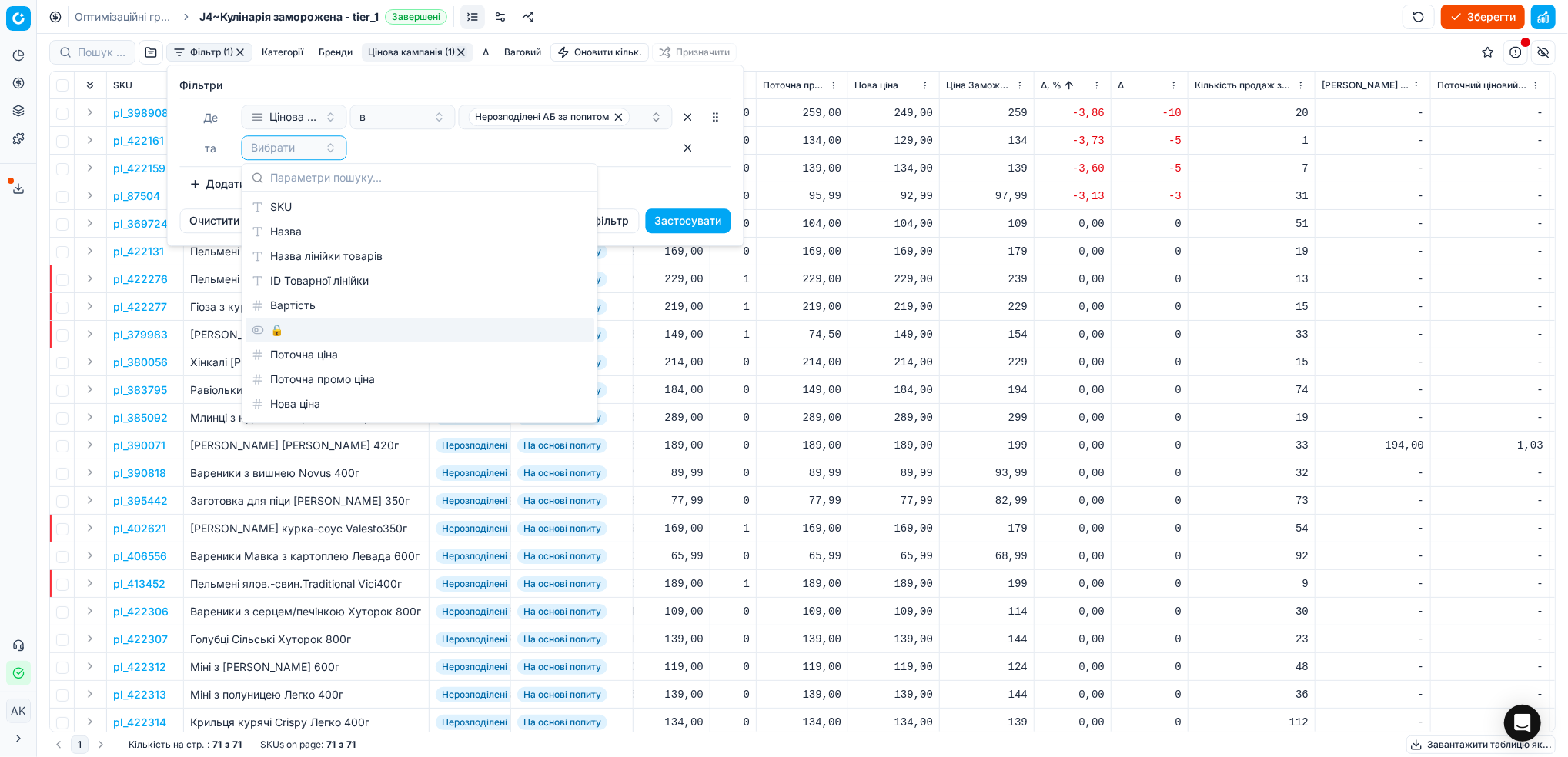
click at [282, 331] on div "🔒" at bounding box center [419, 330] width 349 height 25
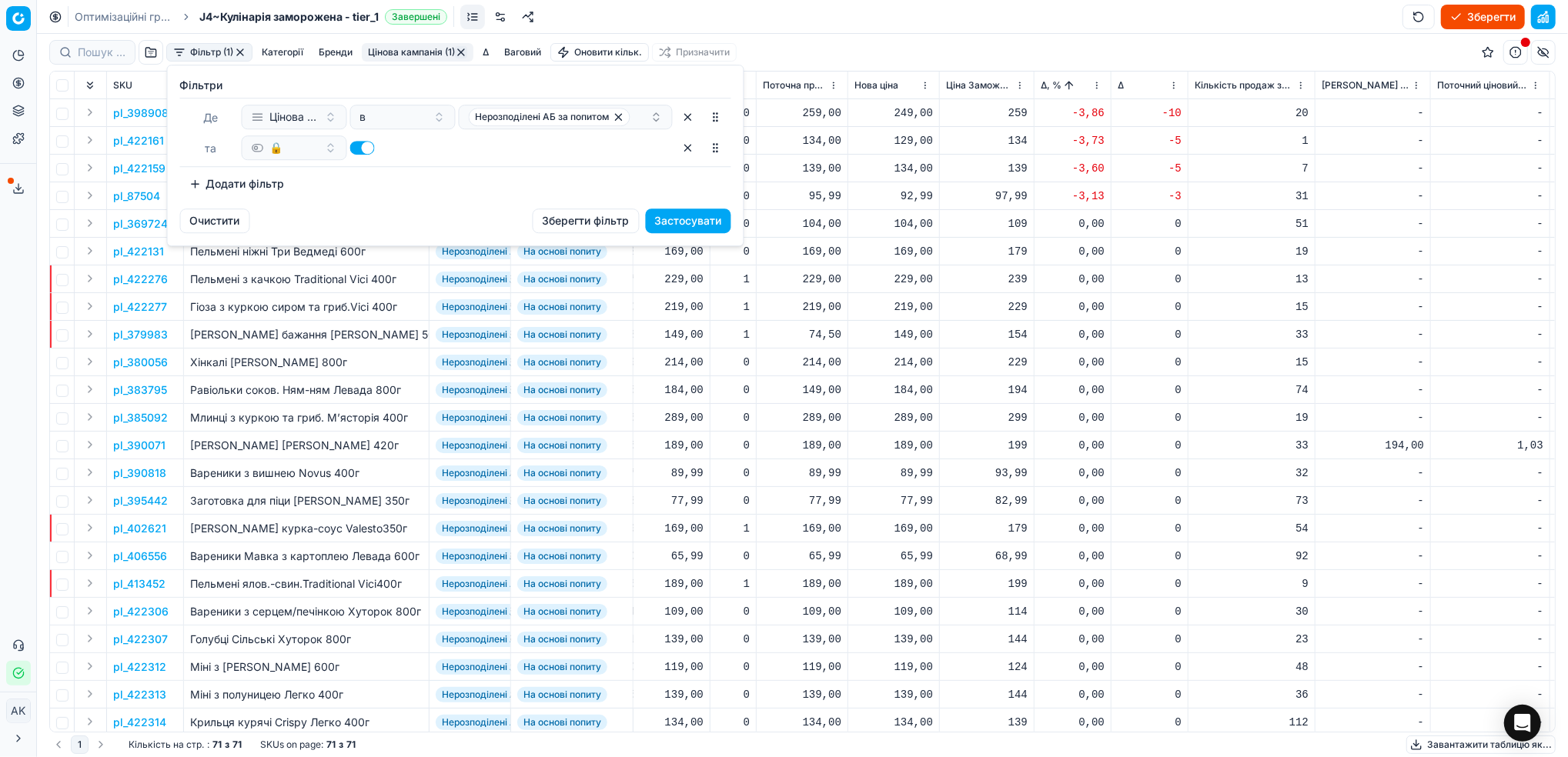
click at [360, 148] on button "button" at bounding box center [363, 148] width 25 height 14
checkbox input "false"
click at [690, 230] on button "Застосувати" at bounding box center [688, 221] width 85 height 25
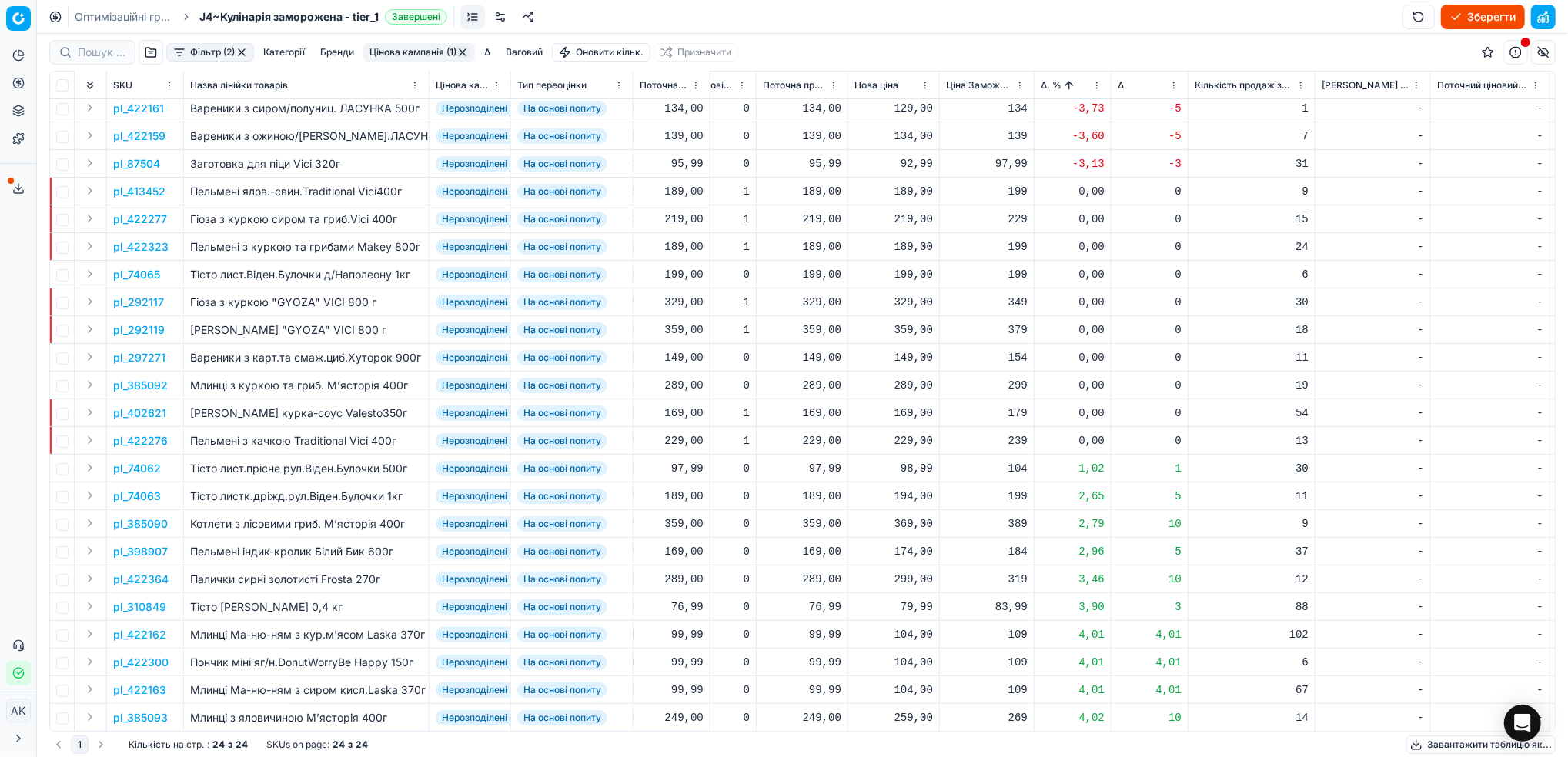
scroll to position [0, 420]
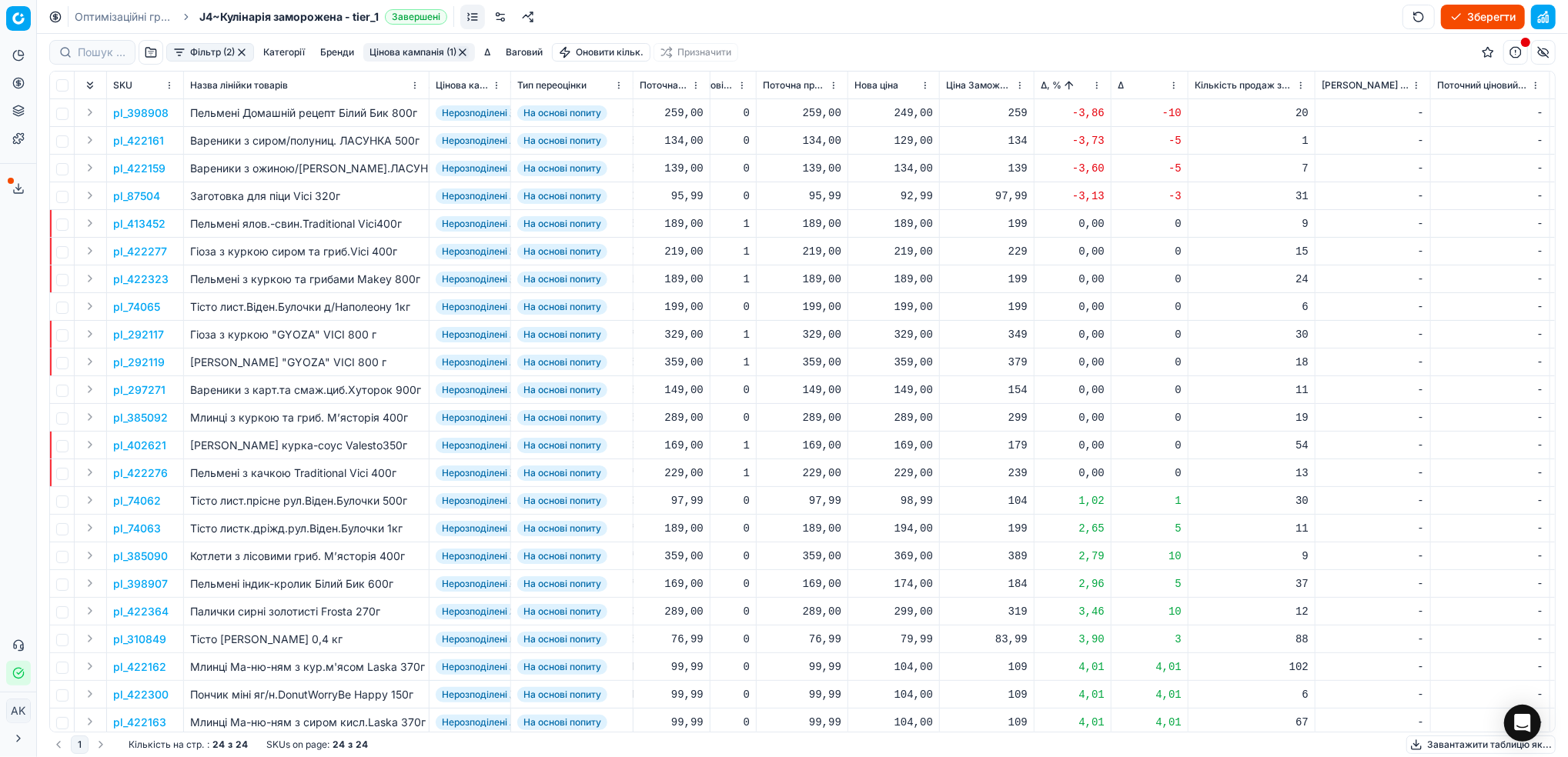
click at [153, 116] on p "pl_398908" at bounding box center [141, 113] width 55 height 16
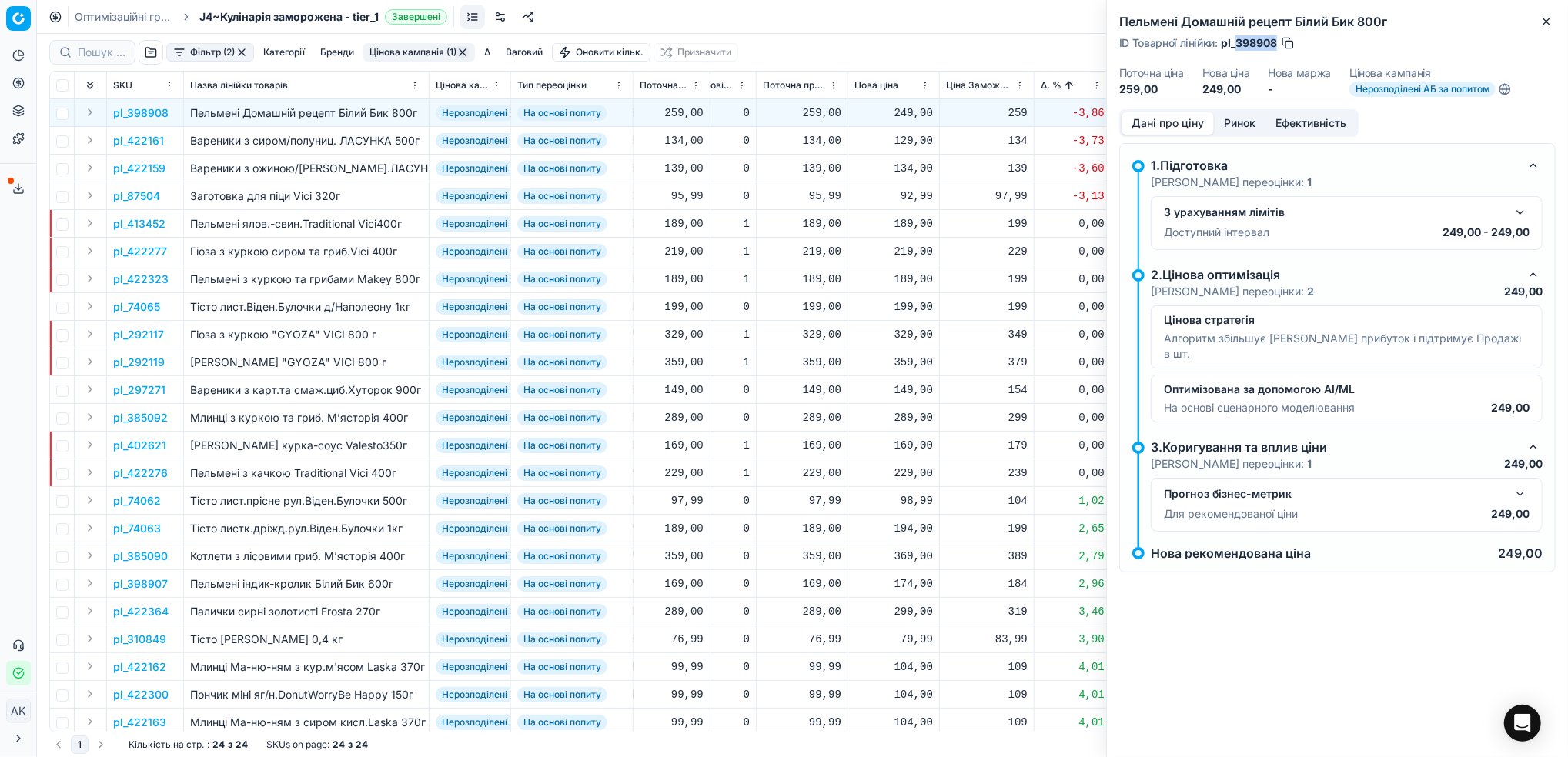
drag, startPoint x: 1275, startPoint y: 38, endPoint x: 1237, endPoint y: 39, distance: 38.0
click at [1237, 39] on span "pl_398908" at bounding box center [1249, 43] width 56 height 16
click at [1552, 19] on icon "button" at bounding box center [1546, 22] width 12 height 12
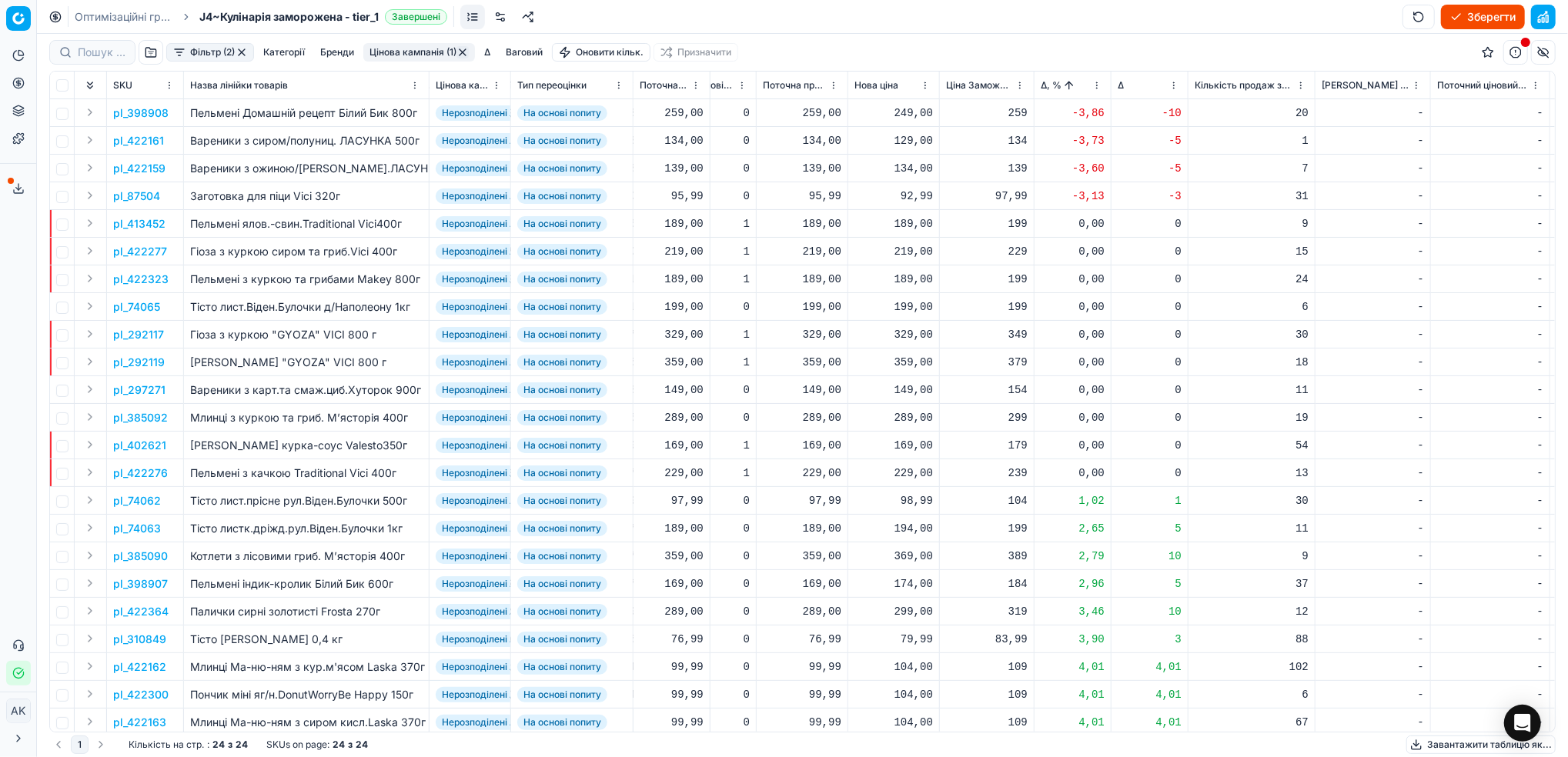
click at [161, 112] on p "pl_398908" at bounding box center [141, 113] width 55 height 16
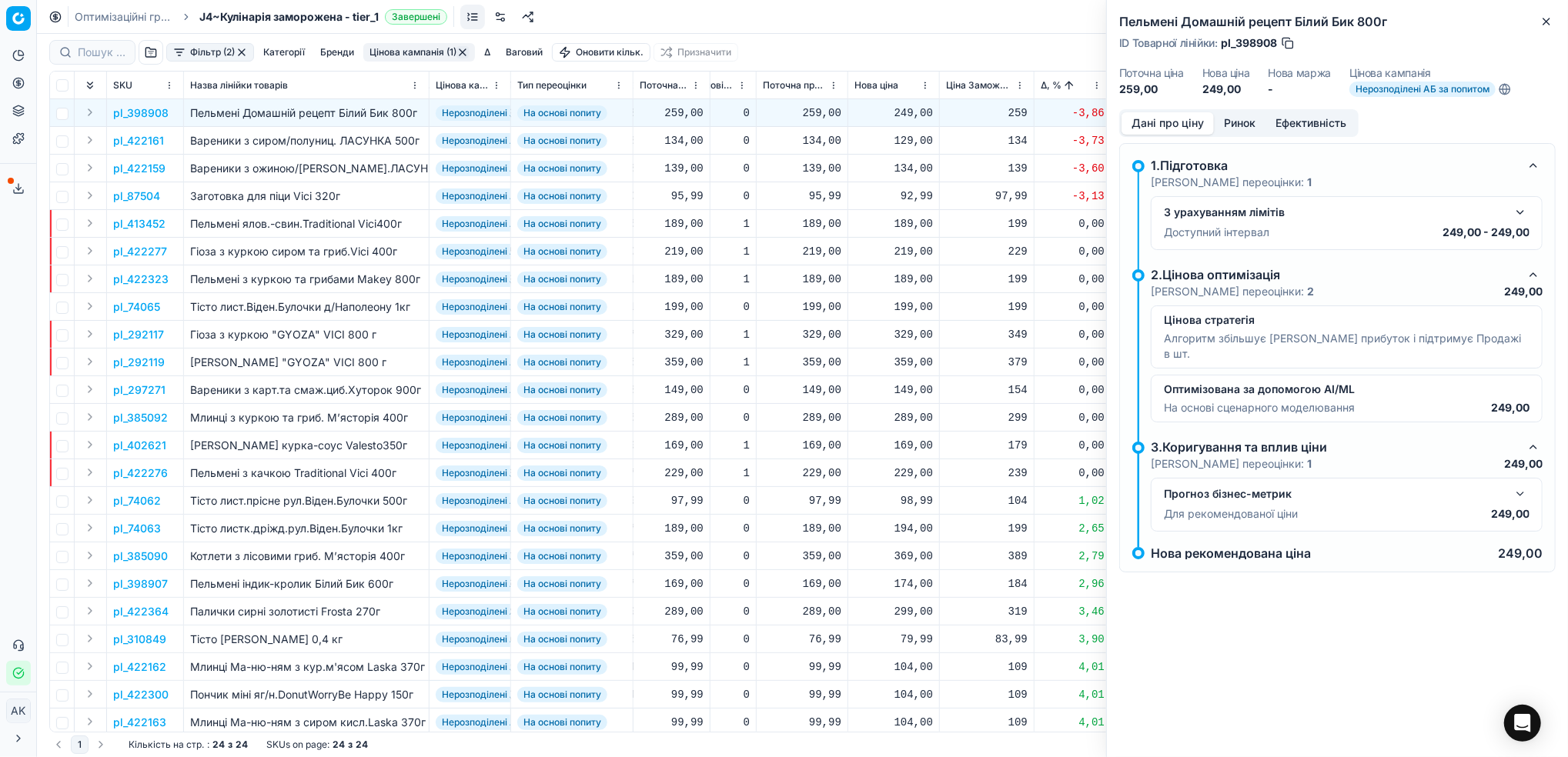
click at [1237, 120] on button "Ринок" at bounding box center [1239, 123] width 51 height 23
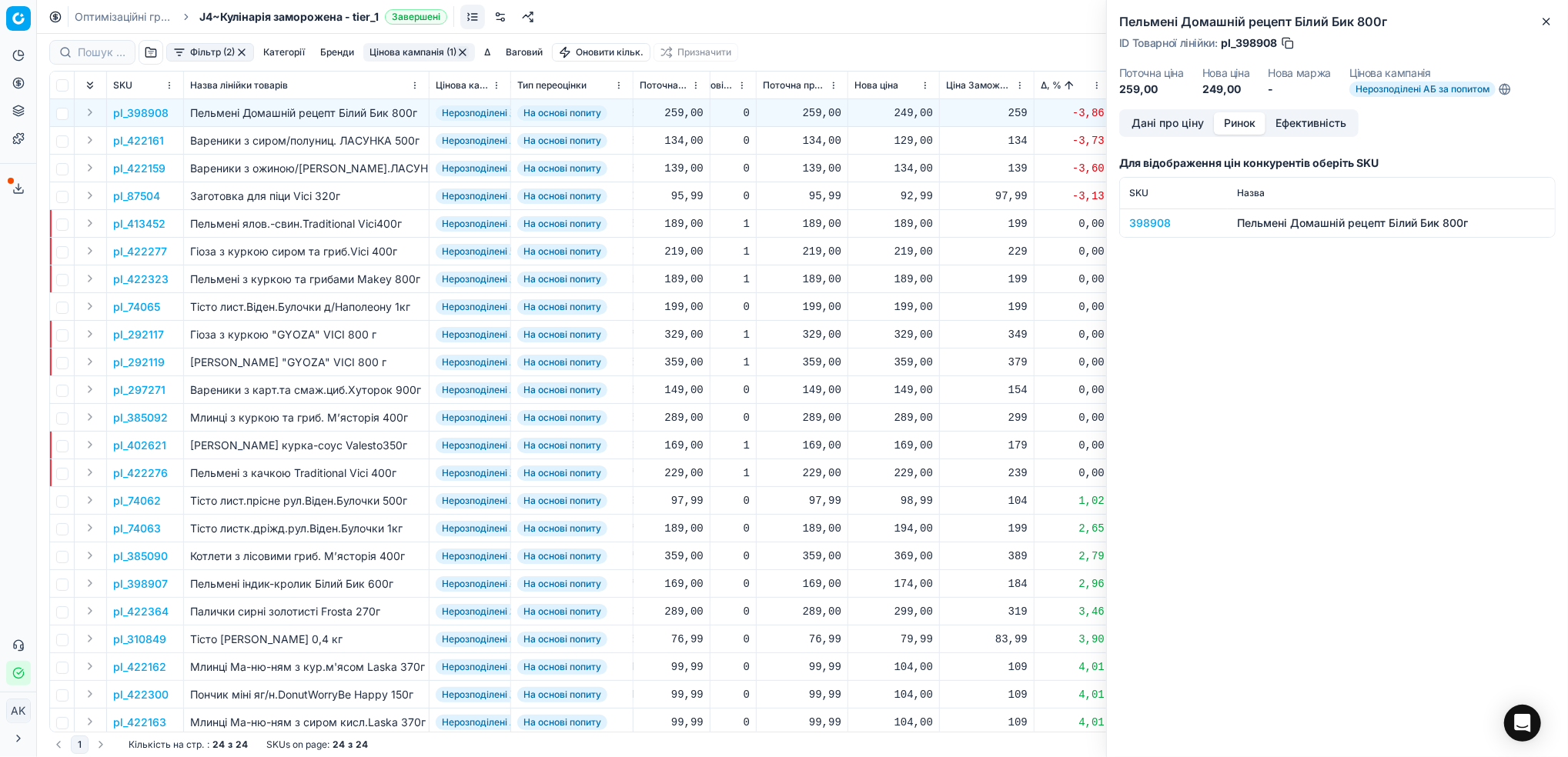
click at [1162, 220] on div "398908" at bounding box center [1173, 223] width 89 height 16
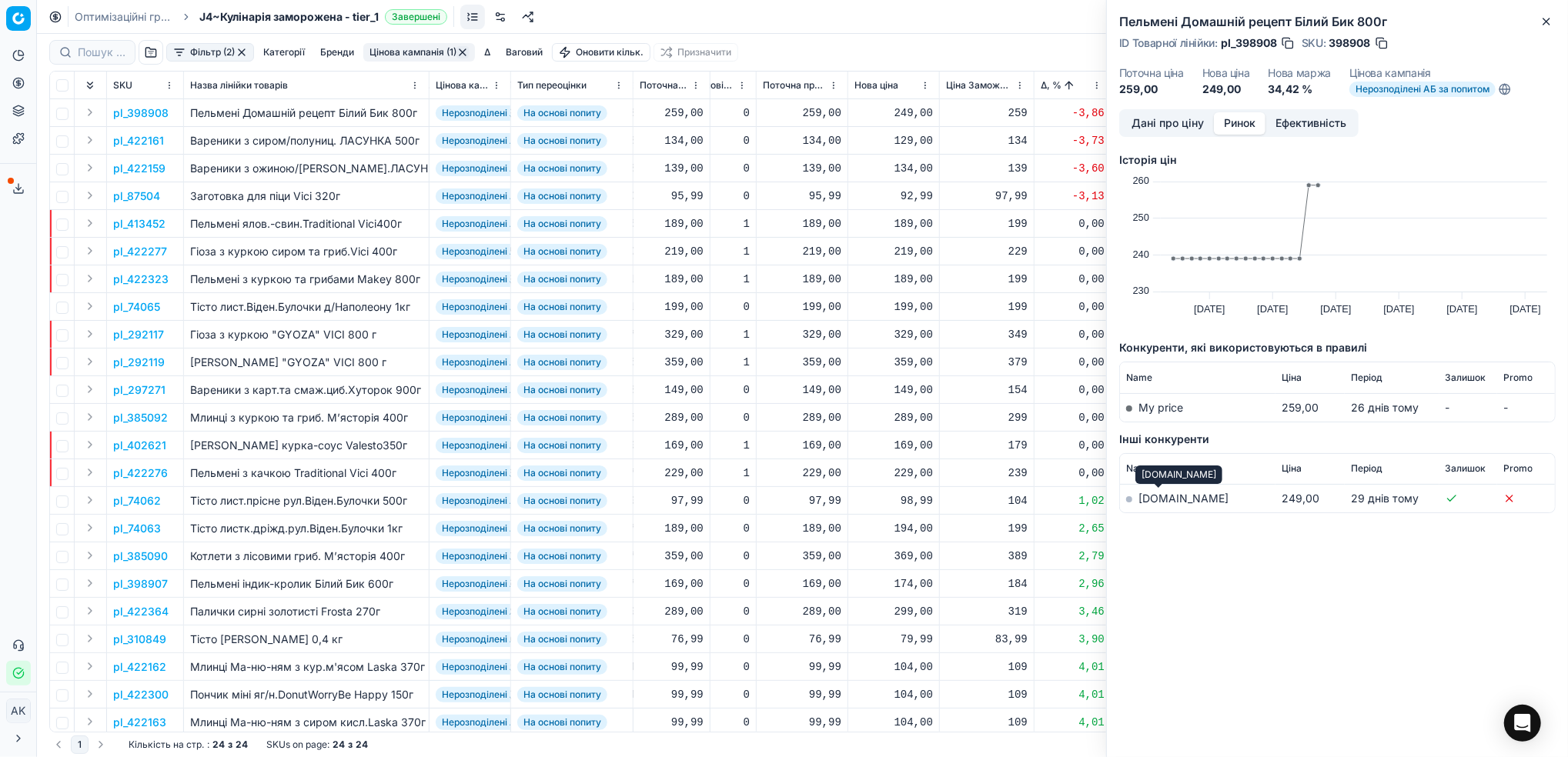
click at [1166, 502] on link "silpo.ua" at bounding box center [1184, 498] width 90 height 13
click at [1166, 121] on button "Дані про ціну" at bounding box center [1167, 123] width 92 height 23
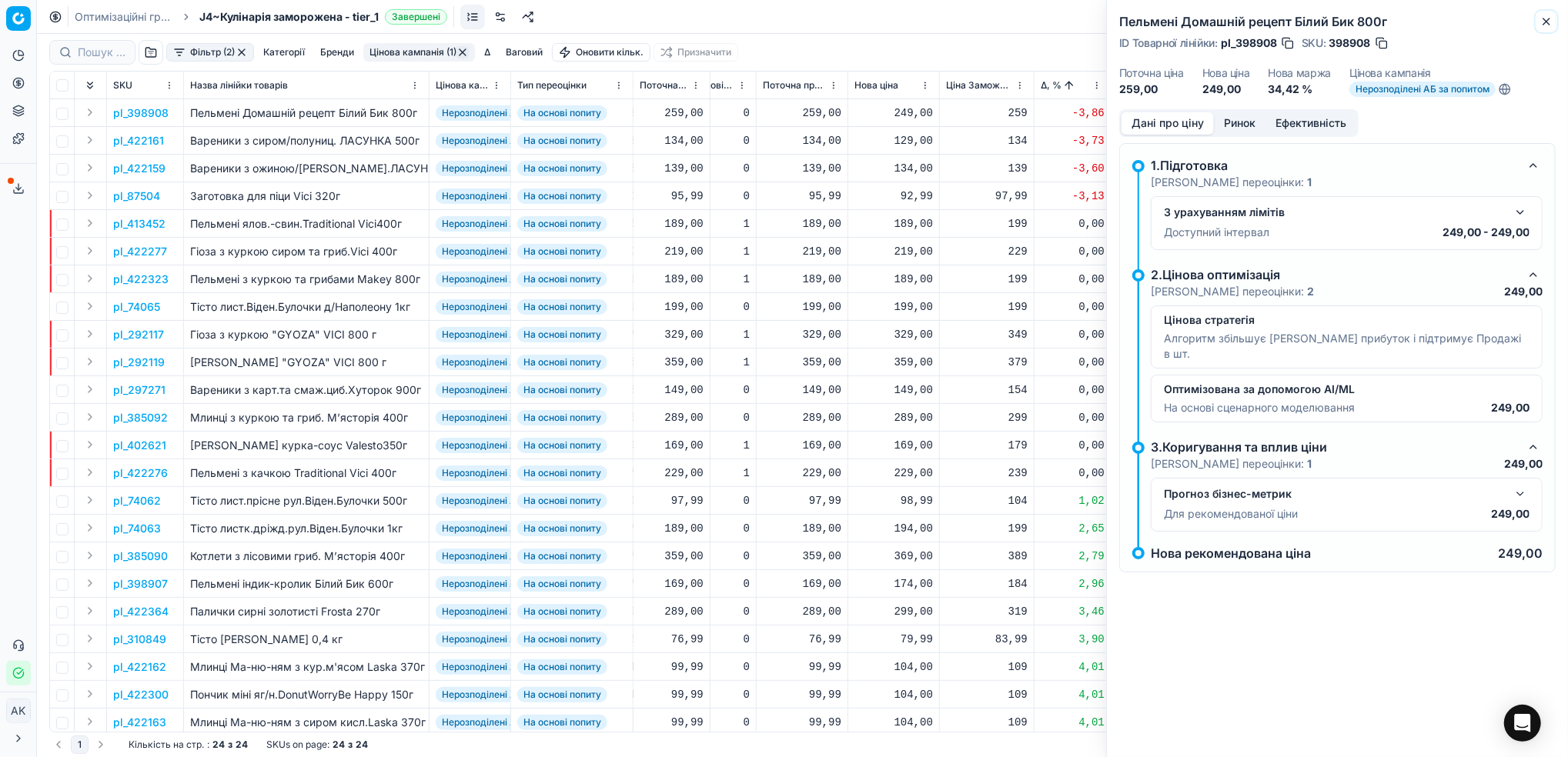
click at [1546, 19] on icon "button" at bounding box center [1546, 22] width 12 height 12
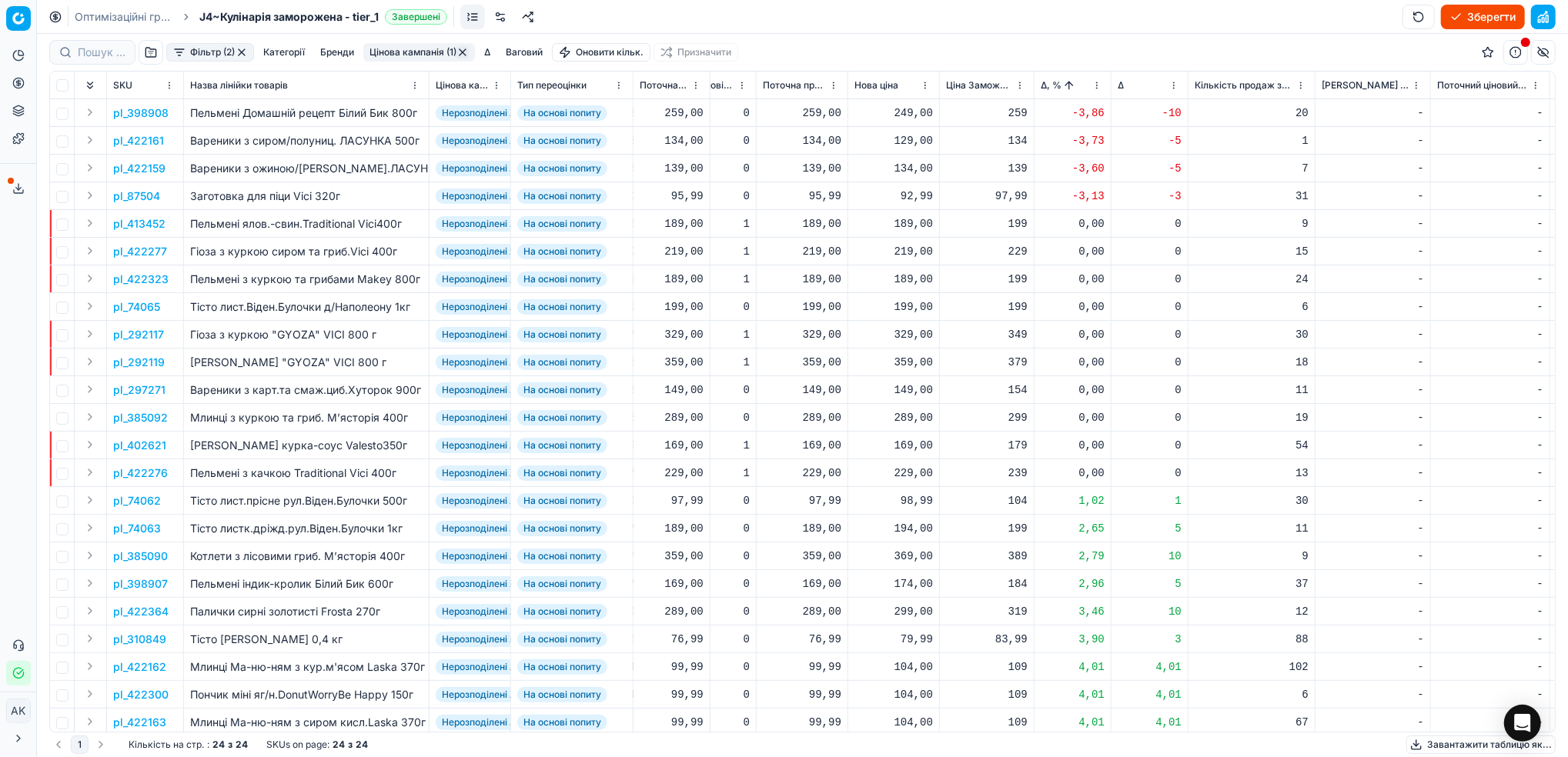
click at [144, 138] on p "pl_422161" at bounding box center [138, 141] width 50 height 16
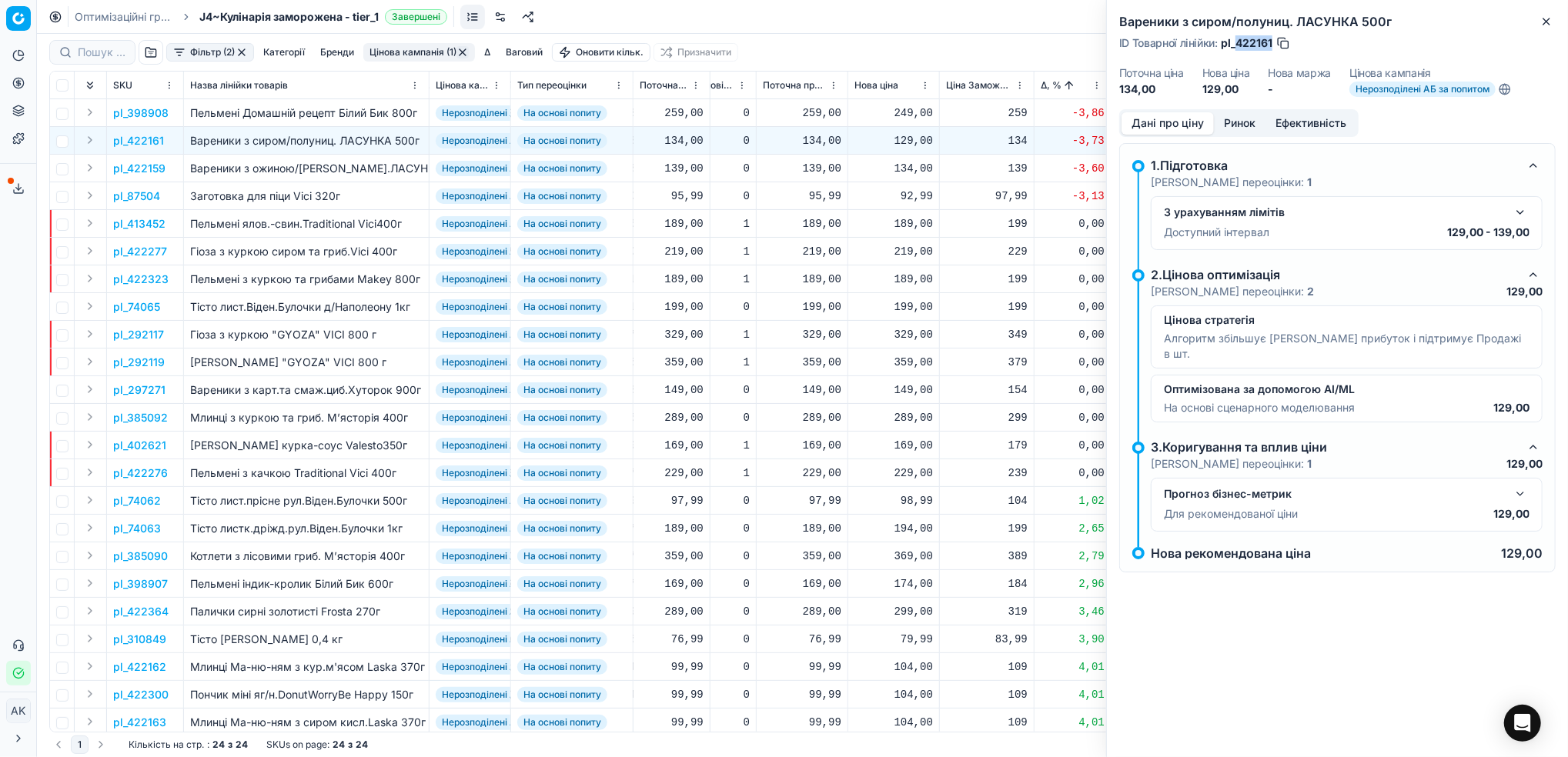
drag, startPoint x: 1272, startPoint y: 44, endPoint x: 1236, endPoint y: 47, distance: 36.1
click at [1236, 47] on span "pl_422161" at bounding box center [1246, 43] width 51 height 16
click at [809, 141] on div "134,00" at bounding box center [801, 141] width 78 height 16
click at [896, 146] on div "129,00" at bounding box center [893, 141] width 78 height 16
drag, startPoint x: 920, startPoint y: 278, endPoint x: 907, endPoint y: 278, distance: 13.0
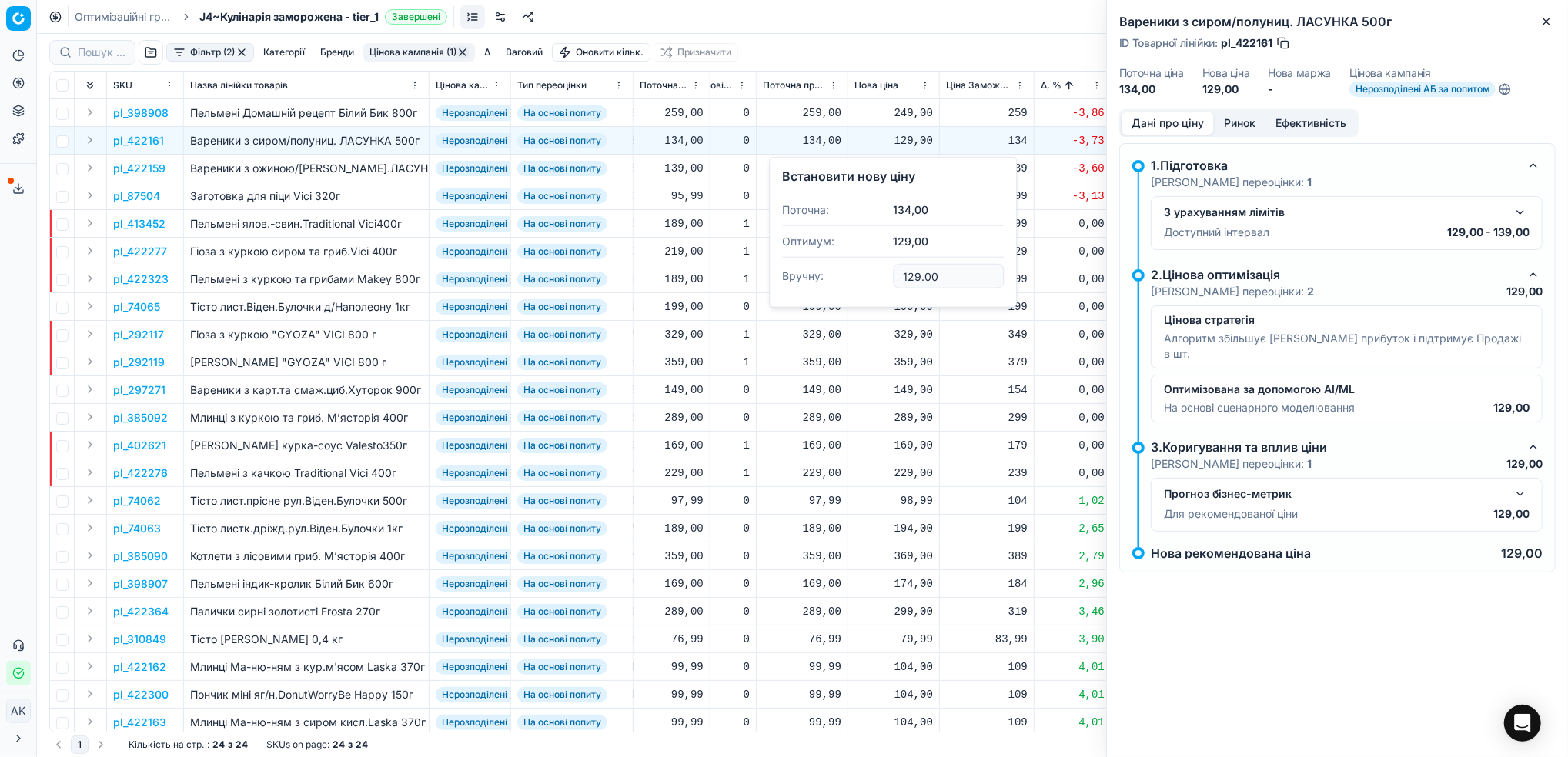
click at [907, 278] on input "129.00" at bounding box center [947, 276] width 111 height 25
type input "134.00"
click at [143, 166] on p "pl_422159" at bounding box center [139, 168] width 52 height 16
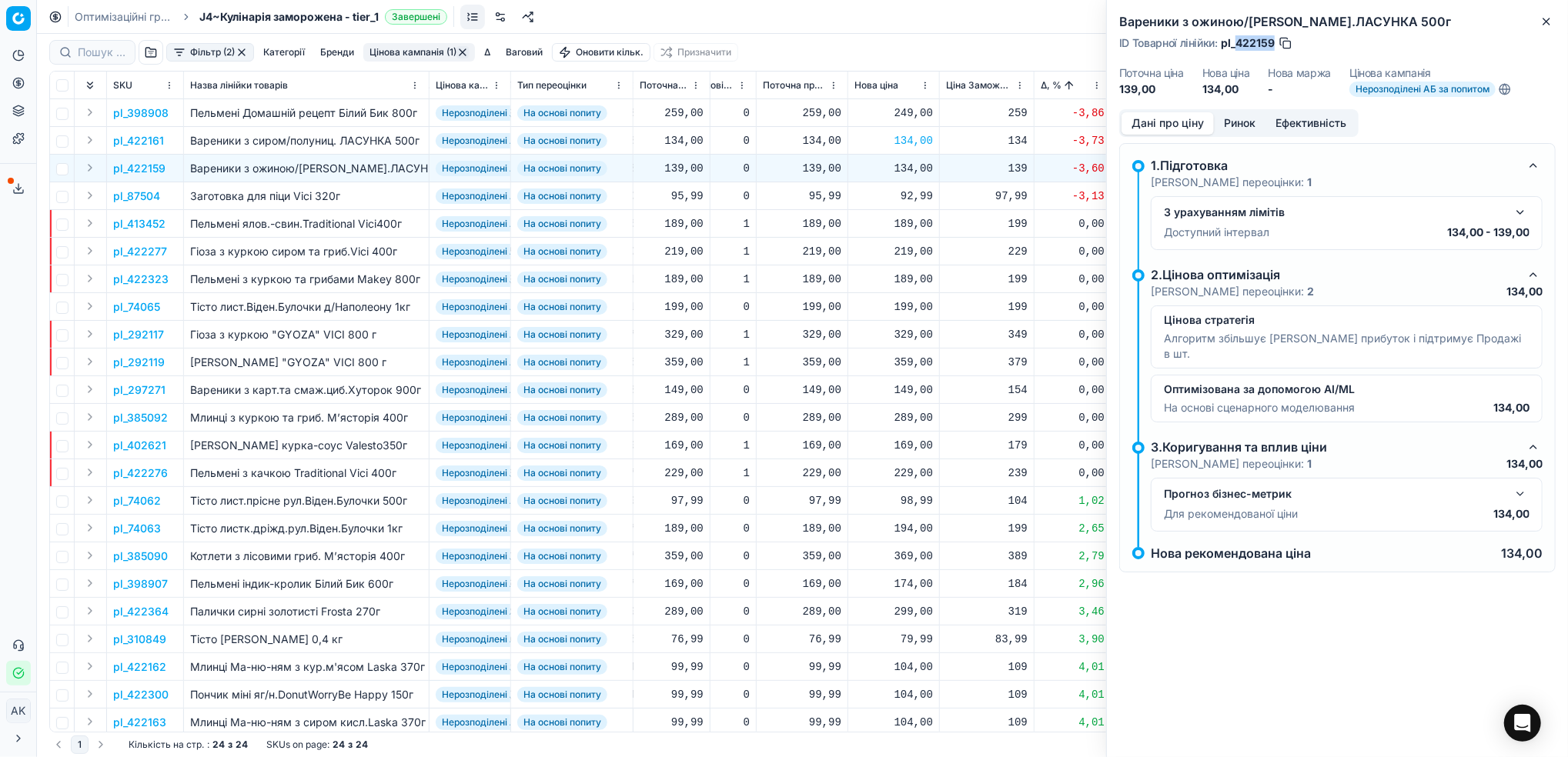
drag, startPoint x: 1274, startPoint y: 40, endPoint x: 1236, endPoint y: 40, distance: 38.0
click at [1236, 40] on span "pl_422159" at bounding box center [1247, 43] width 54 height 16
click at [908, 172] on div "134,00" at bounding box center [893, 168] width 78 height 16
click at [913, 308] on input "134.00" at bounding box center [947, 304] width 111 height 25
type input "139.00"
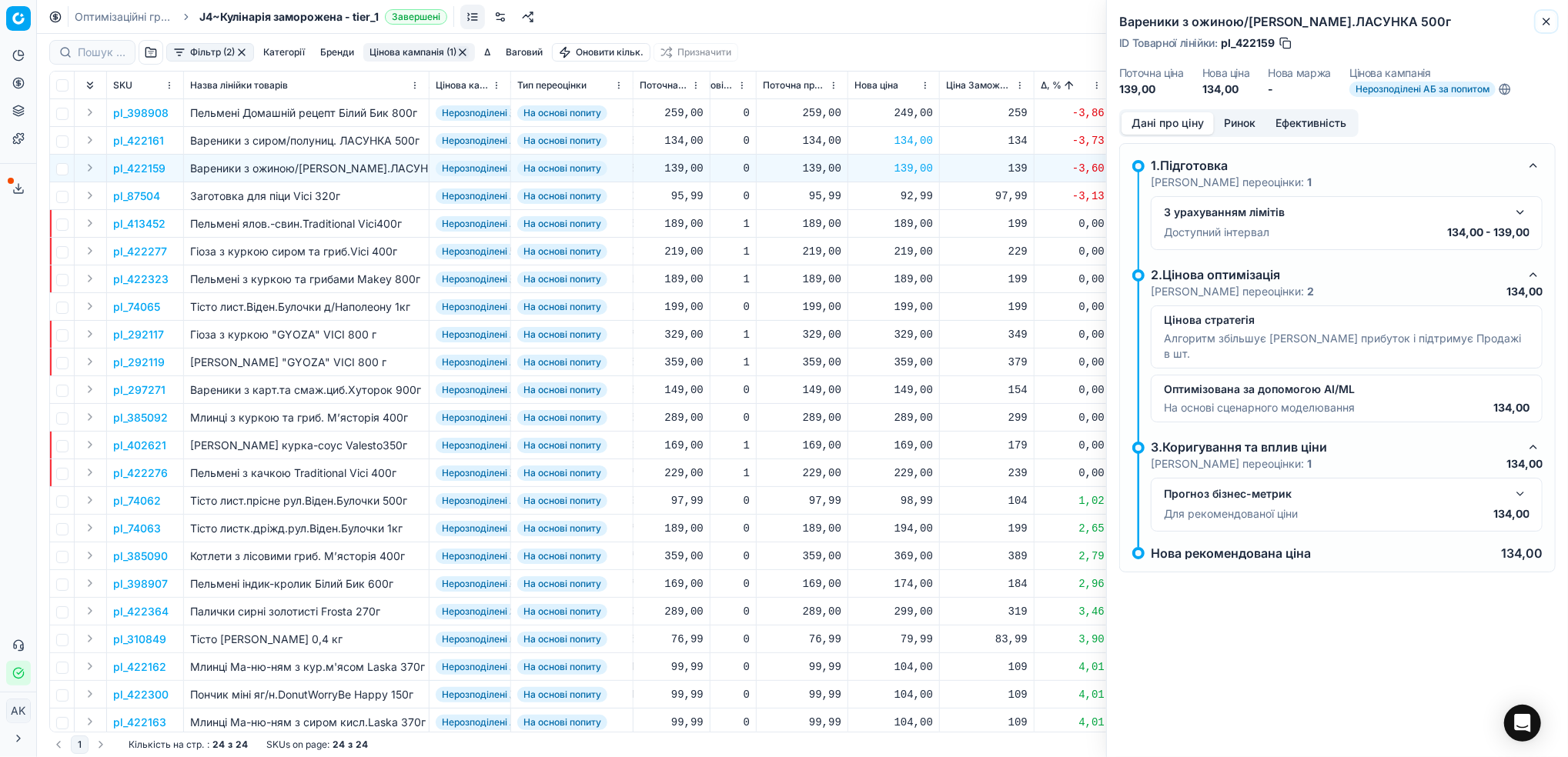
click at [1542, 23] on icon "button" at bounding box center [1546, 22] width 12 height 12
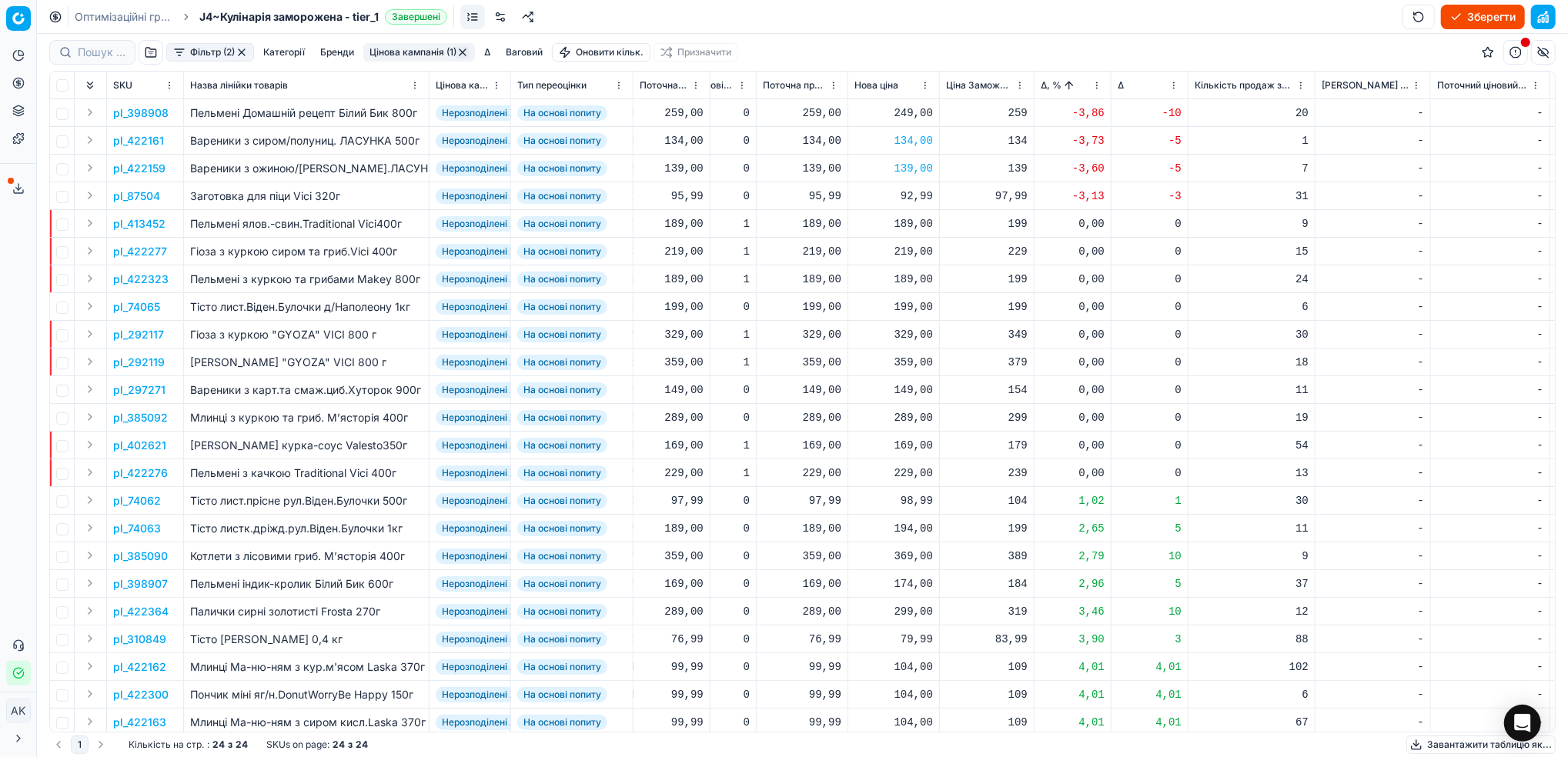
click at [134, 193] on p "pl_87504" at bounding box center [137, 196] width 47 height 16
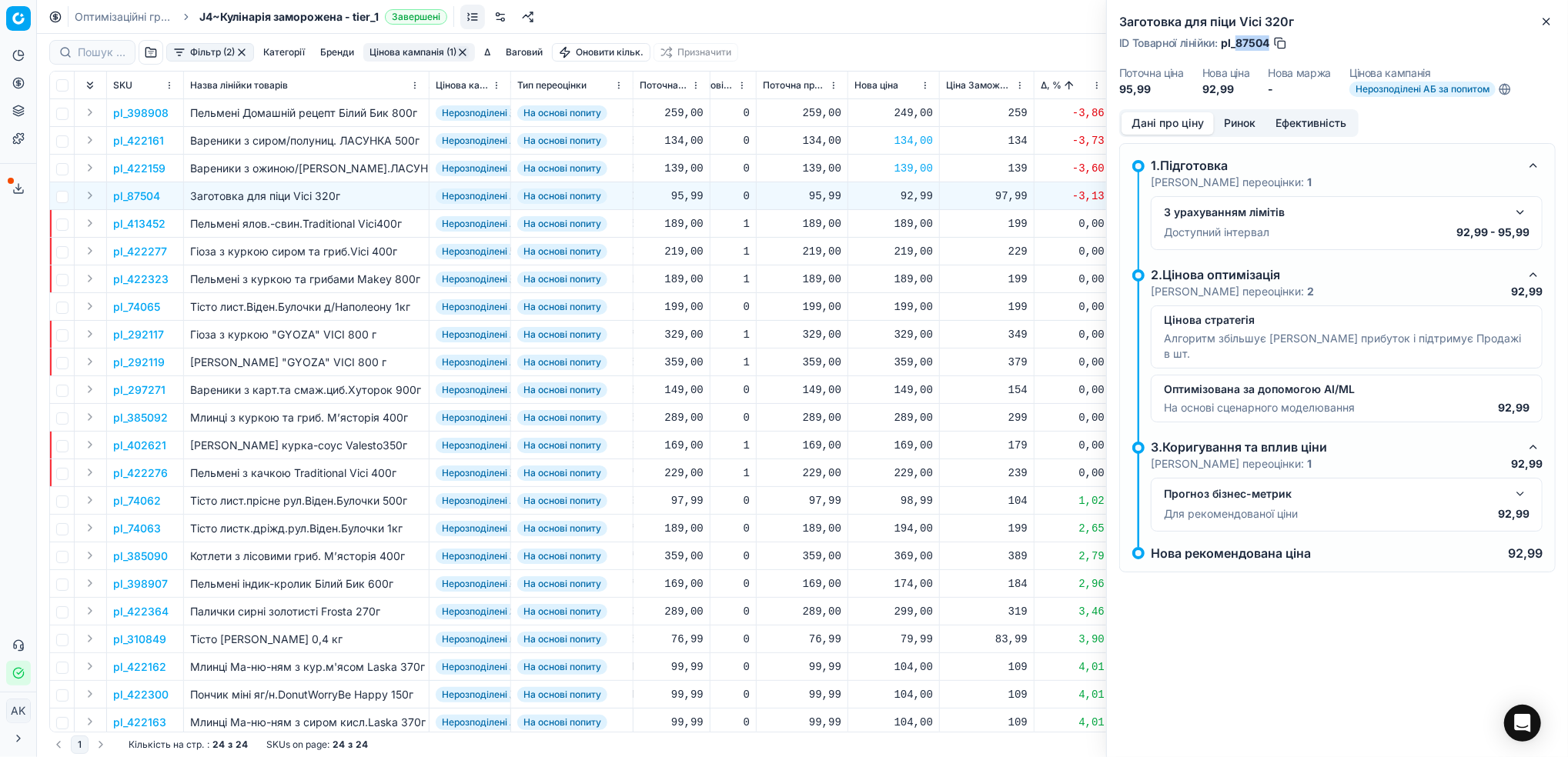
drag, startPoint x: 1269, startPoint y: 42, endPoint x: 1236, endPoint y: 42, distance: 33.0
click at [1236, 42] on span "pl_87504" at bounding box center [1245, 43] width 48 height 16
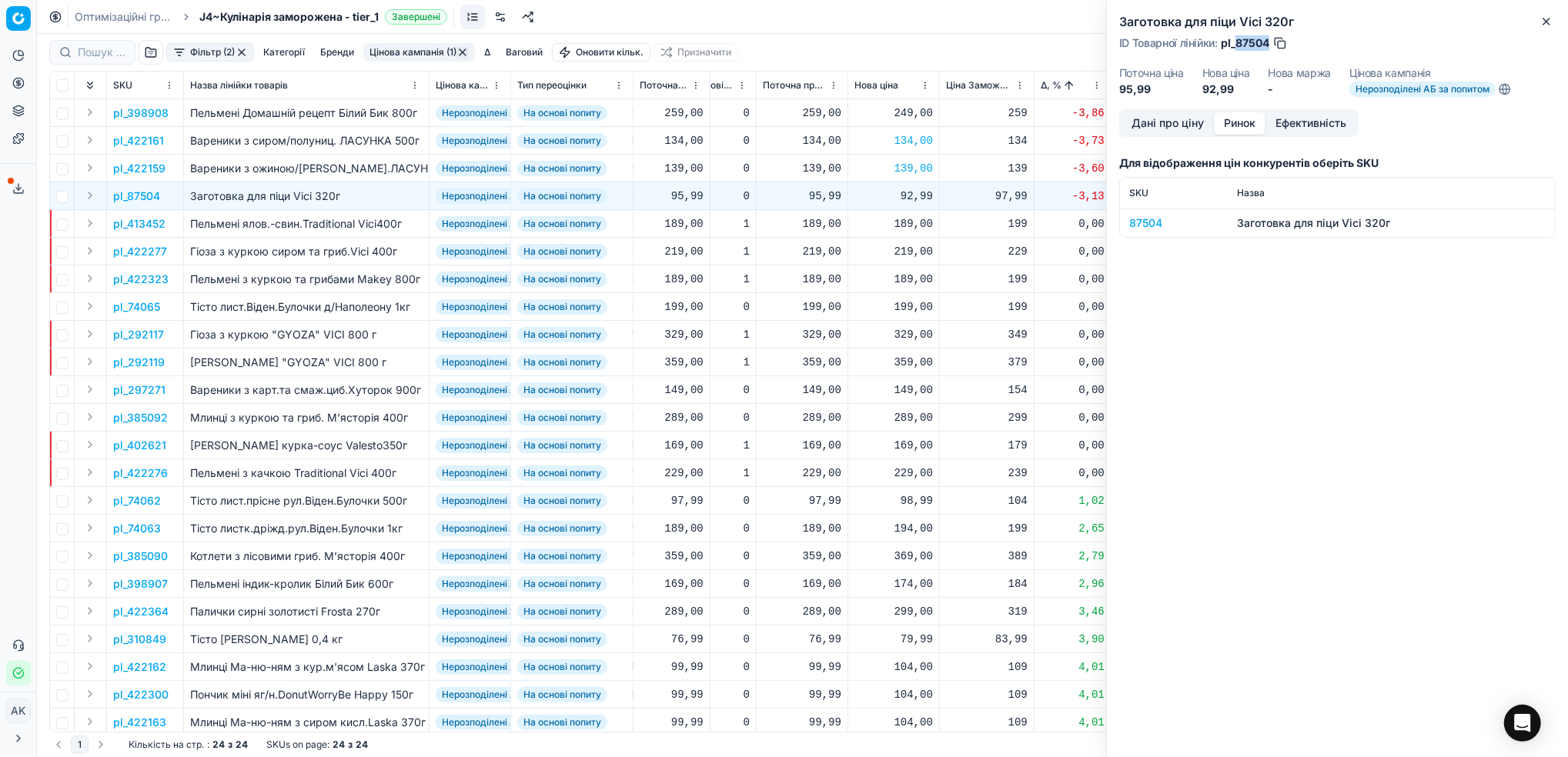
click at [1235, 127] on button "Ринок" at bounding box center [1239, 123] width 51 height 23
click at [1145, 221] on div "87504" at bounding box center [1173, 223] width 89 height 16
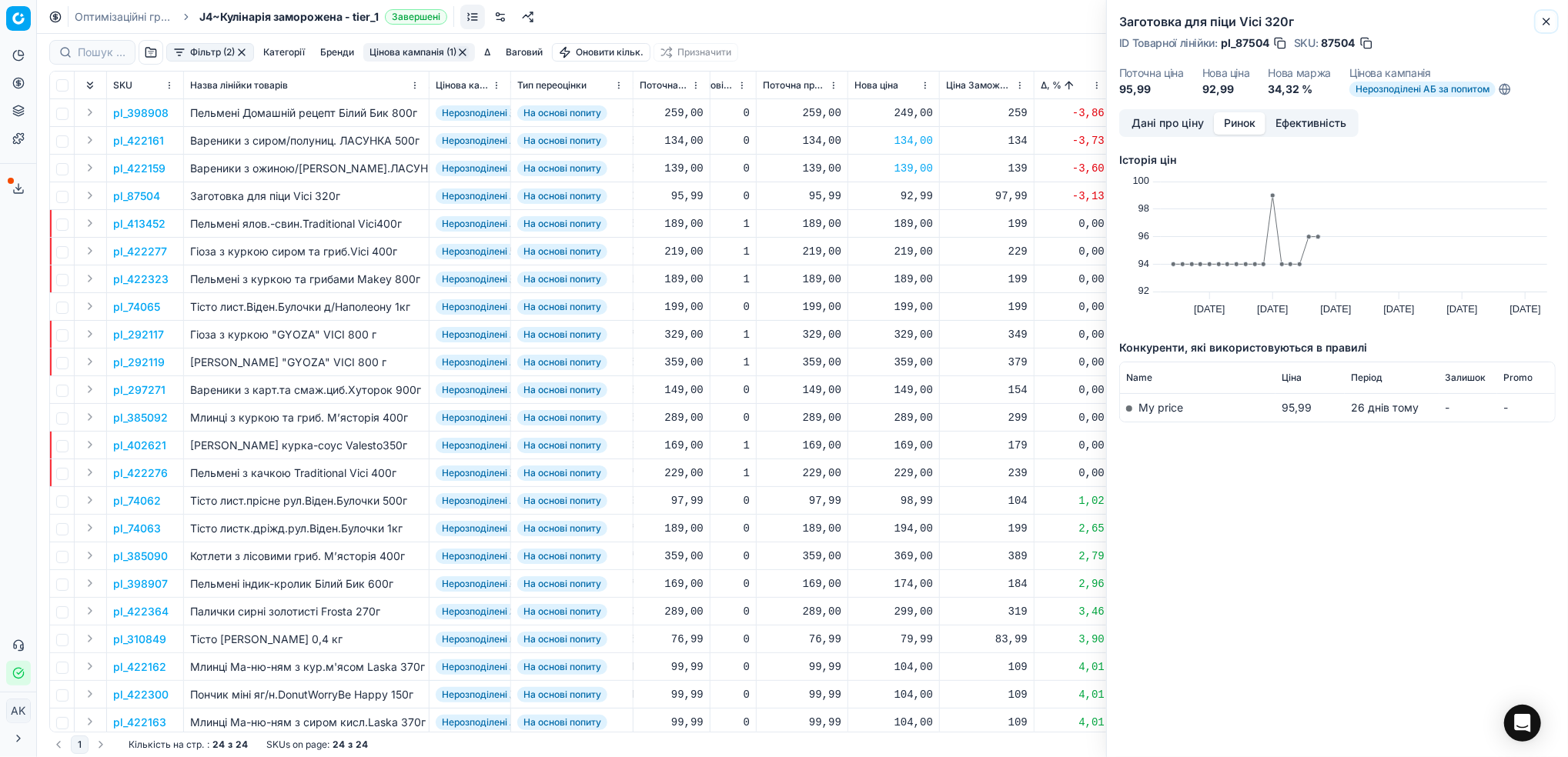
click at [1546, 24] on icon "button" at bounding box center [1546, 22] width 12 height 12
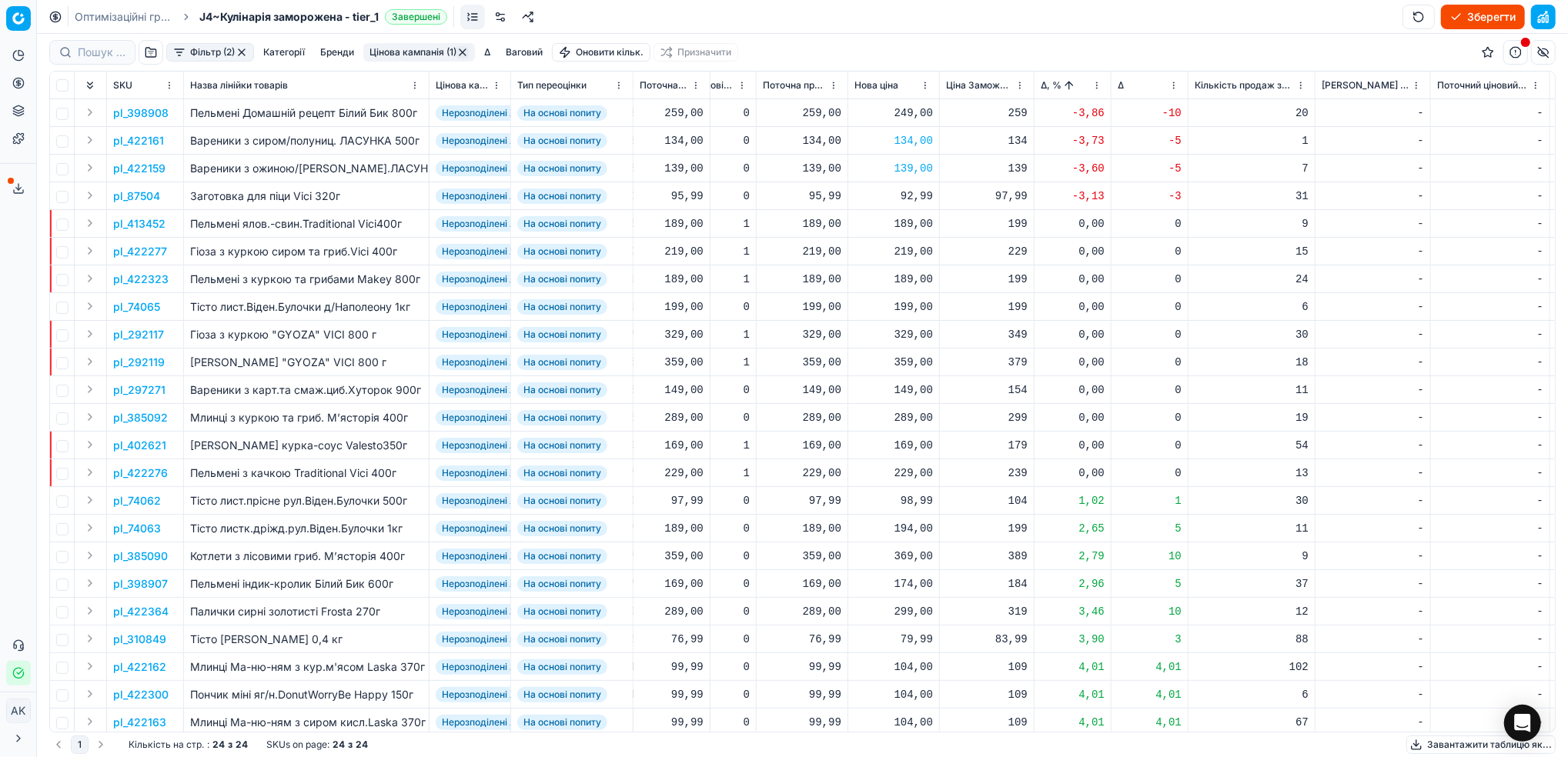
click at [911, 201] on div "92,99" at bounding box center [893, 196] width 78 height 16
drag, startPoint x: 914, startPoint y: 331, endPoint x: 902, endPoint y: 331, distance: 12.0
click at [902, 331] on input "92.99" at bounding box center [947, 332] width 111 height 25
type input "89.99"
click at [1093, 89] on html "Pricing platform Аналітика Цінова оптимізація Асортимент продукції Шаблони Серв…" at bounding box center [784, 378] width 1568 height 757
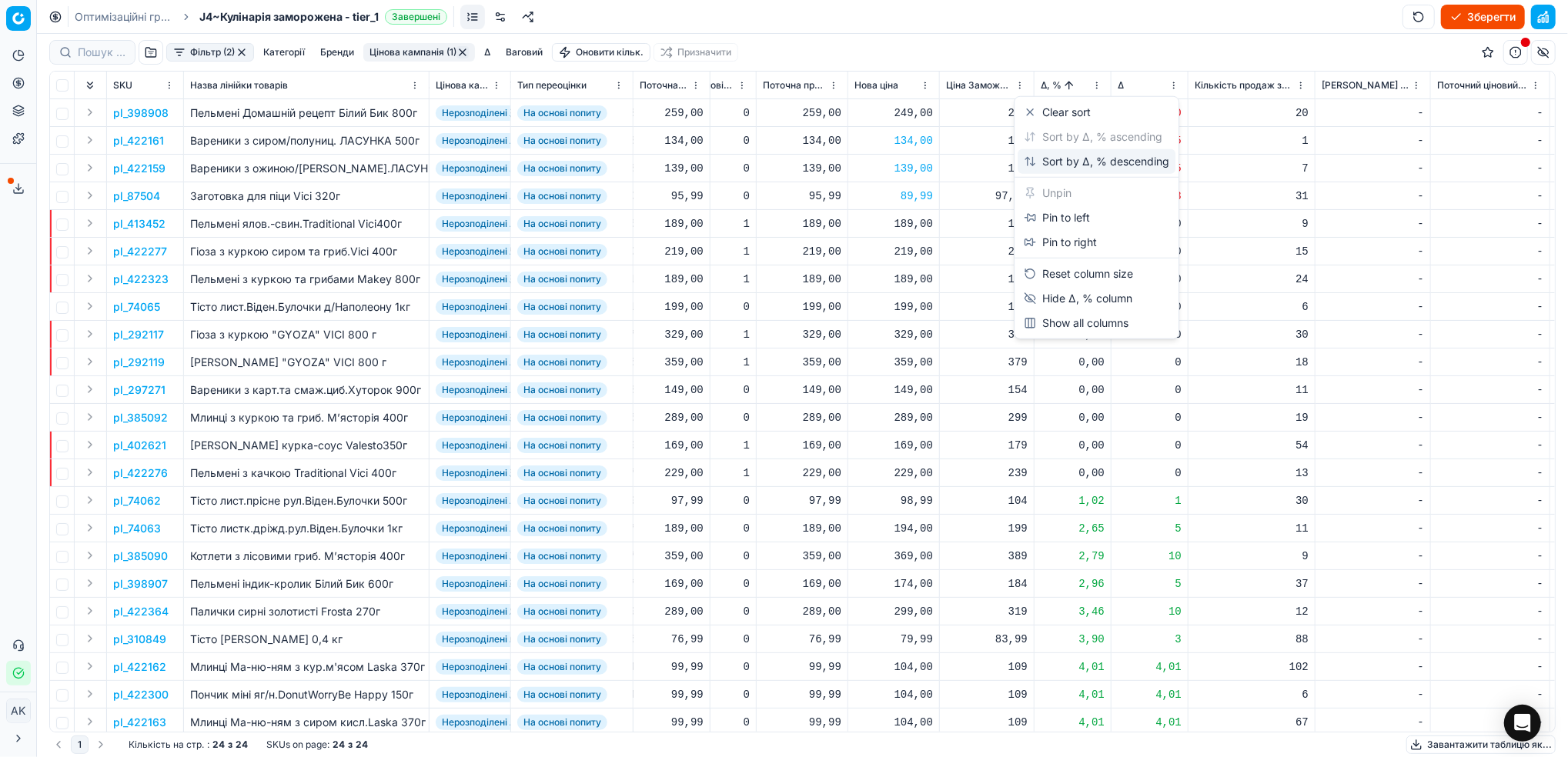
click at [1093, 158] on div "Sort by Δ, % descending" at bounding box center [1096, 161] width 145 height 16
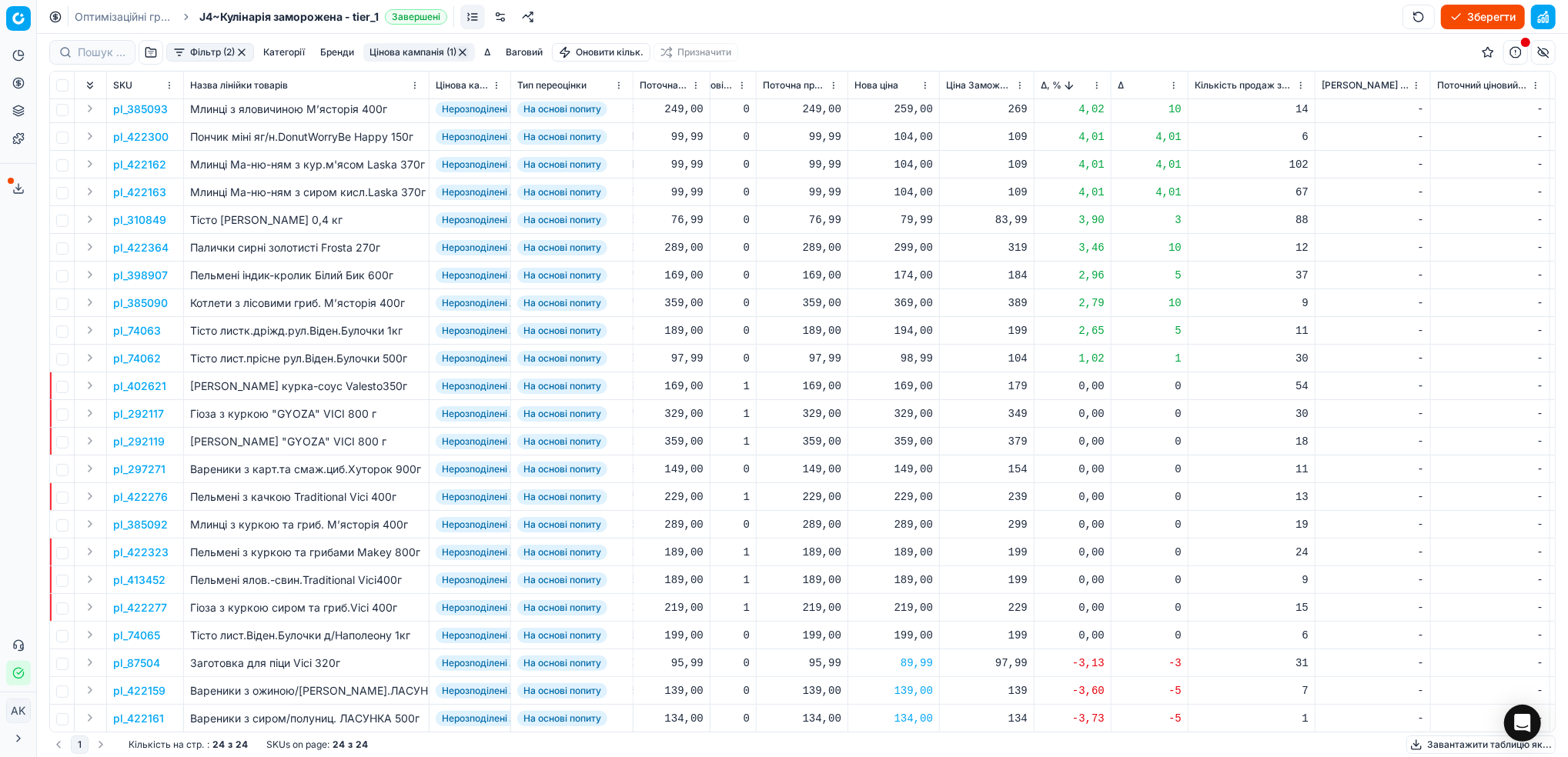
scroll to position [0, 420]
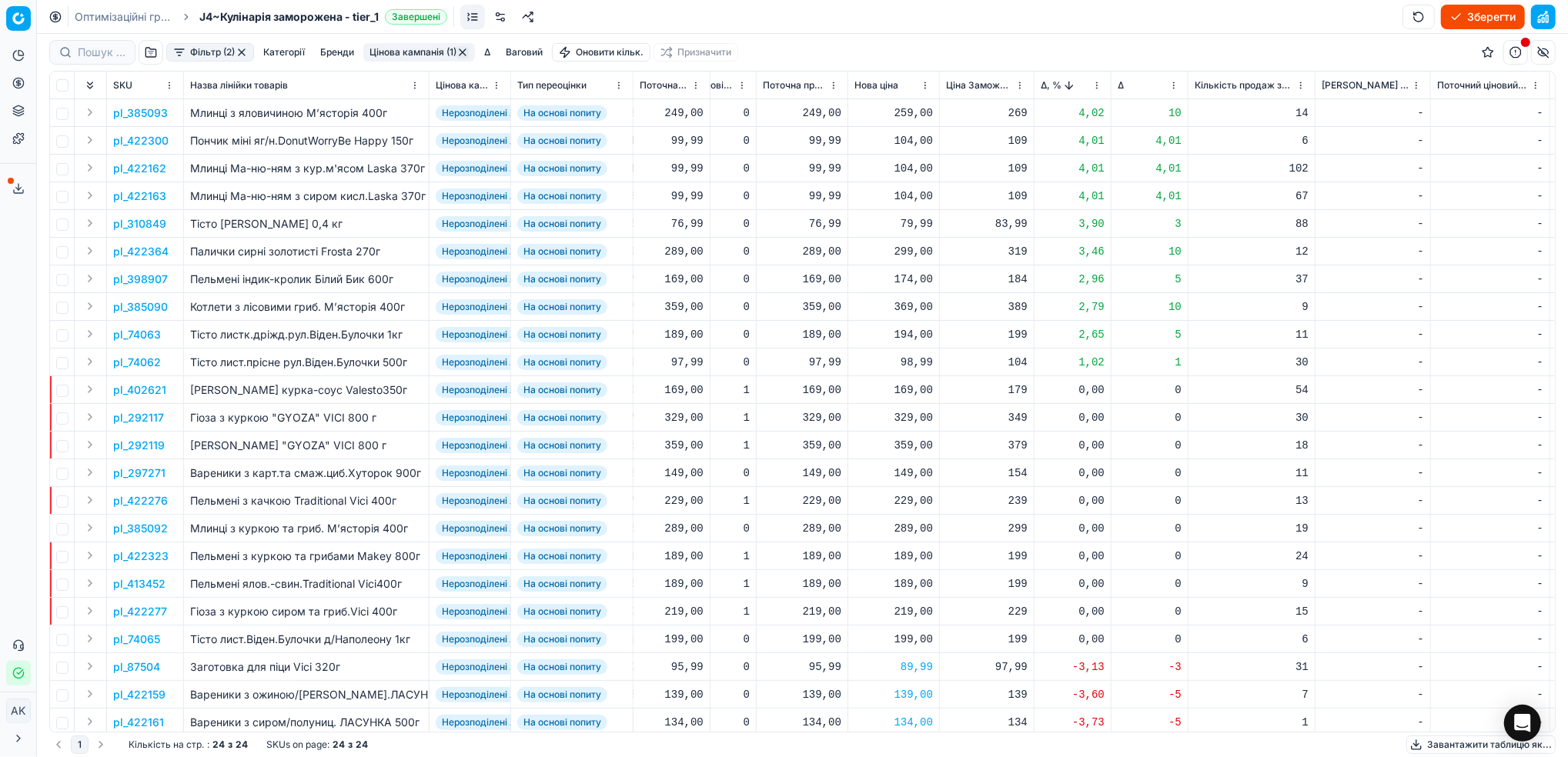
click at [150, 108] on p "pl_385093" at bounding box center [141, 113] width 54 height 16
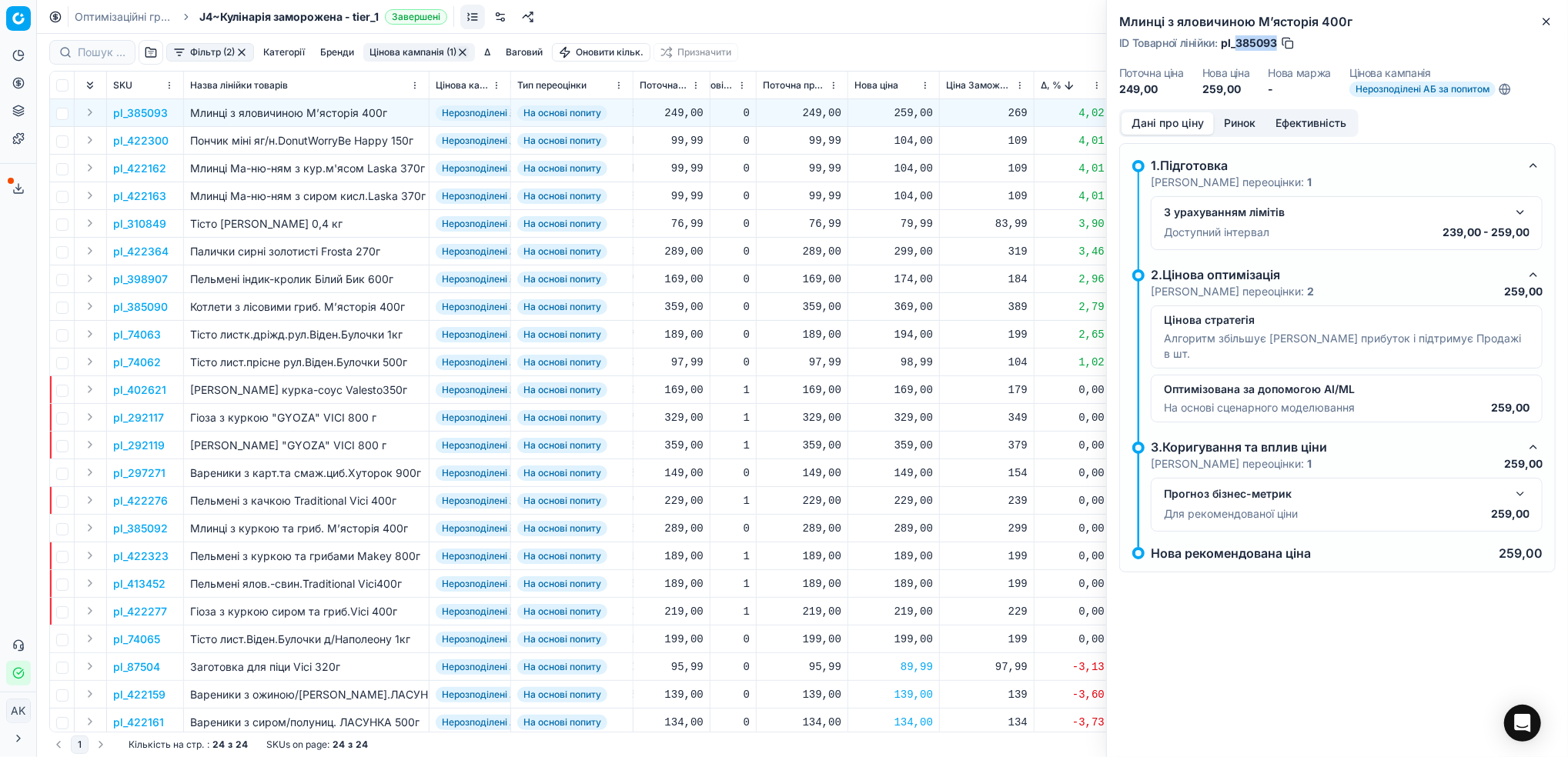
drag, startPoint x: 1278, startPoint y: 40, endPoint x: 1236, endPoint y: 43, distance: 42.1
click at [1236, 43] on div "ID Товарної лінійки : pl_385093" at bounding box center [1207, 43] width 176 height 16
click at [1549, 23] on icon "button" at bounding box center [1546, 22] width 12 height 12
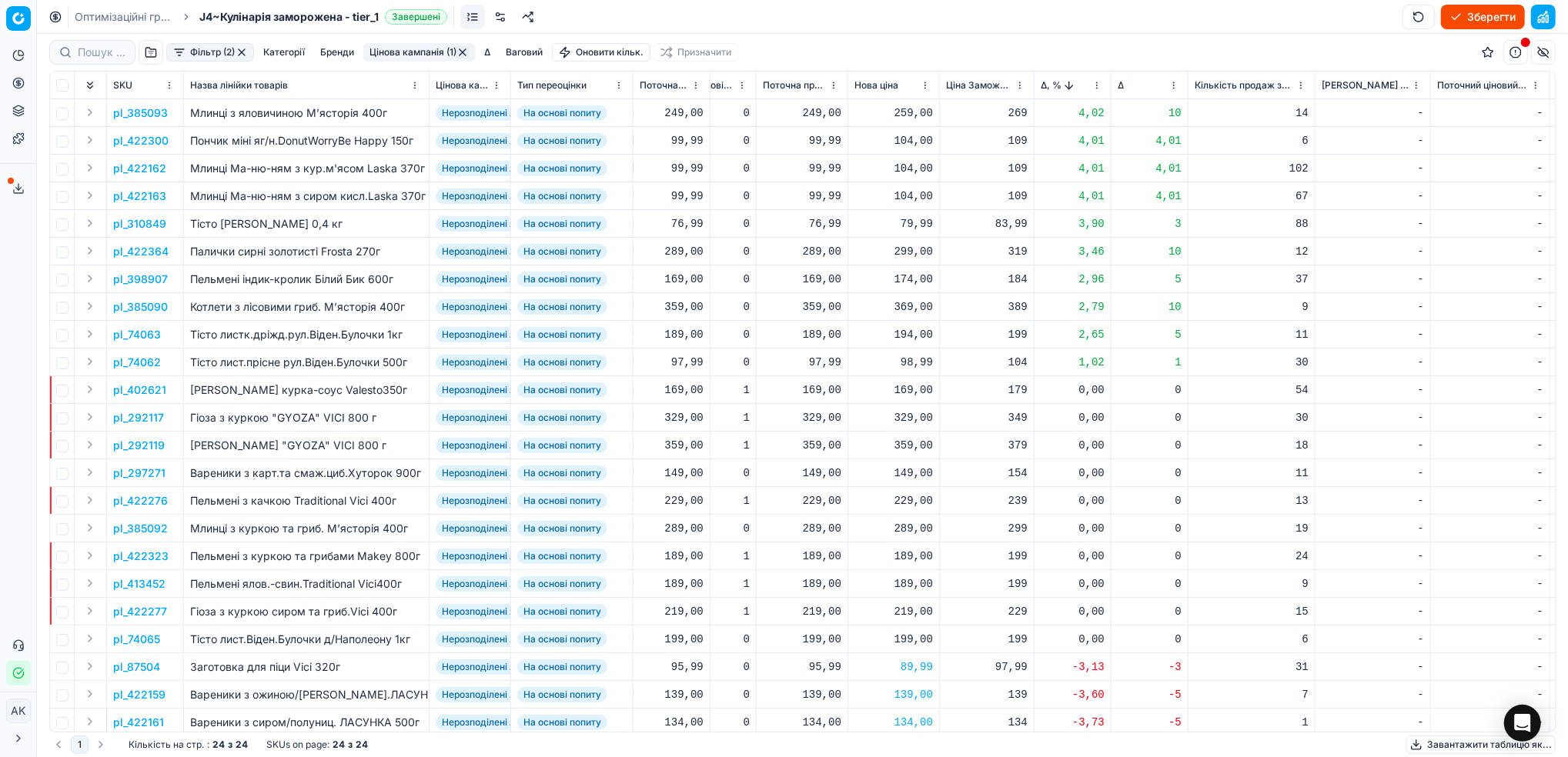
click at [145, 362] on p "pl_74062" at bounding box center [137, 363] width 47 height 16
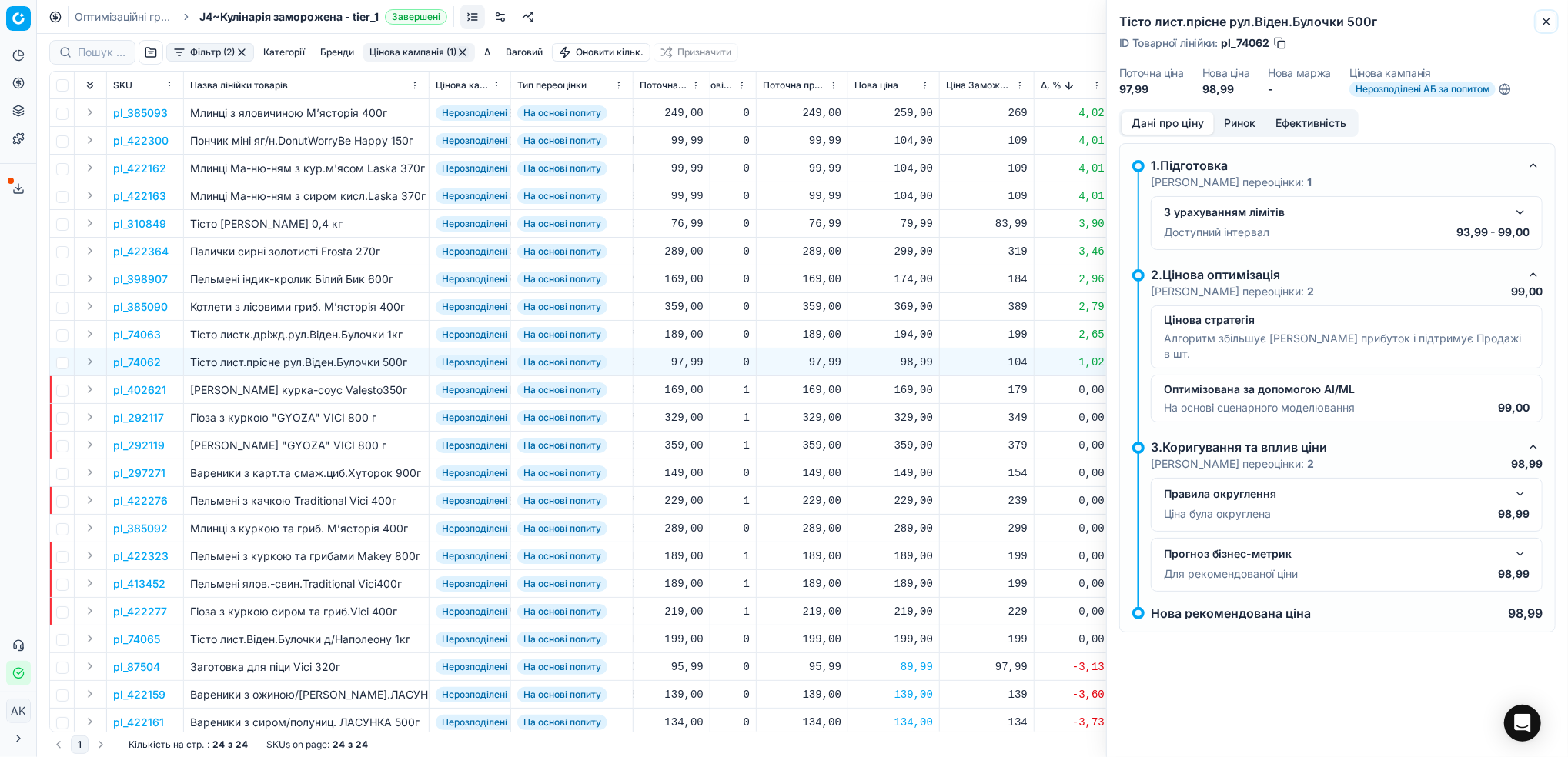
click at [1545, 24] on icon "button" at bounding box center [1546, 22] width 12 height 12
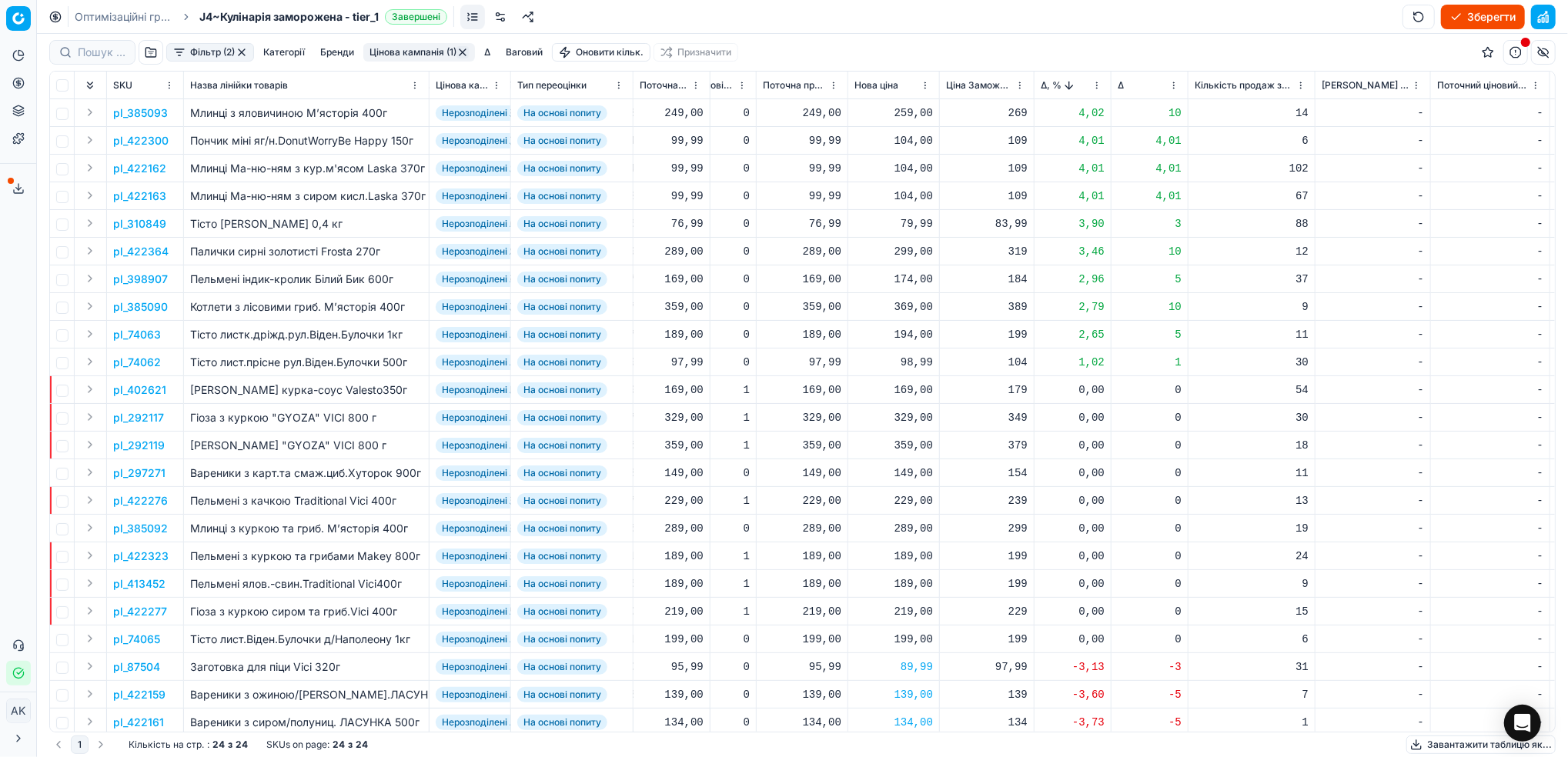
click at [156, 363] on p "pl_74062" at bounding box center [137, 363] width 47 height 16
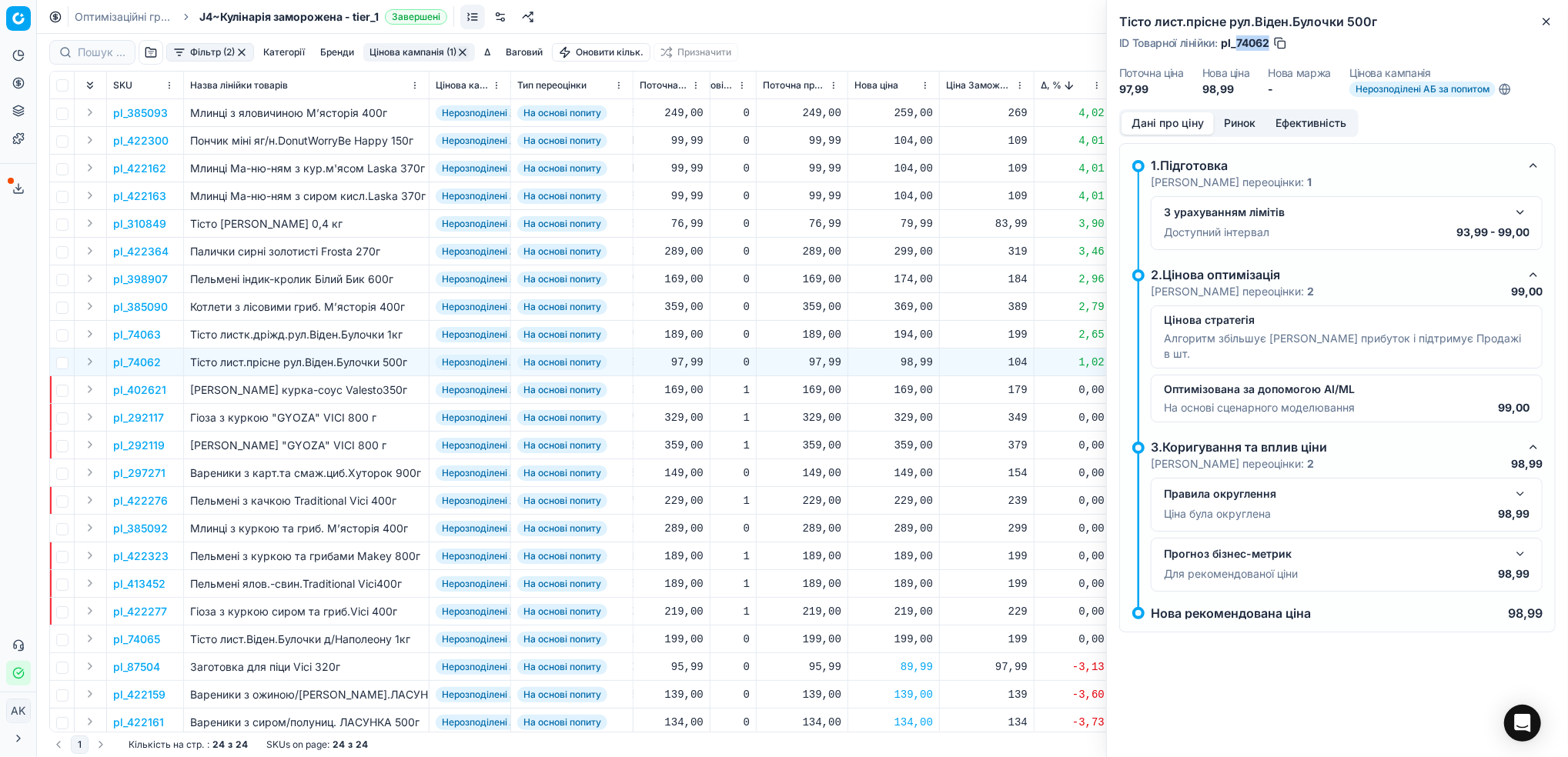
drag, startPoint x: 1268, startPoint y: 42, endPoint x: 1236, endPoint y: 40, distance: 32.1
click at [1236, 40] on span "pl_74062" at bounding box center [1245, 43] width 48 height 16
click at [1545, 16] on icon "button" at bounding box center [1546, 22] width 12 height 12
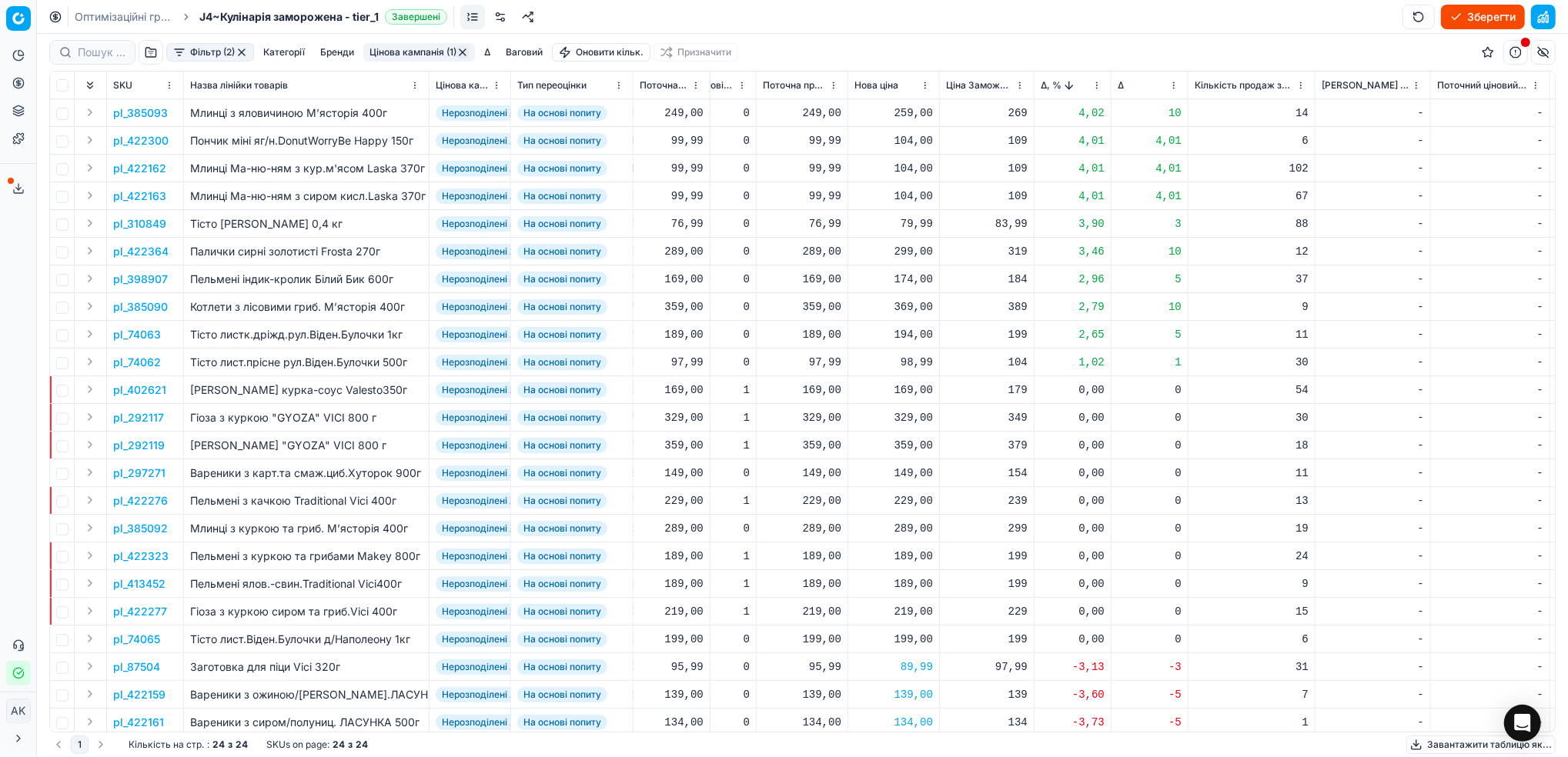
click at [906, 362] on div "98,99" at bounding box center [893, 363] width 78 height 16
click at [909, 496] on input "98.99" at bounding box center [947, 498] width 111 height 25
type input "99.99"
click at [138, 224] on p "pl_310849" at bounding box center [140, 224] width 53 height 16
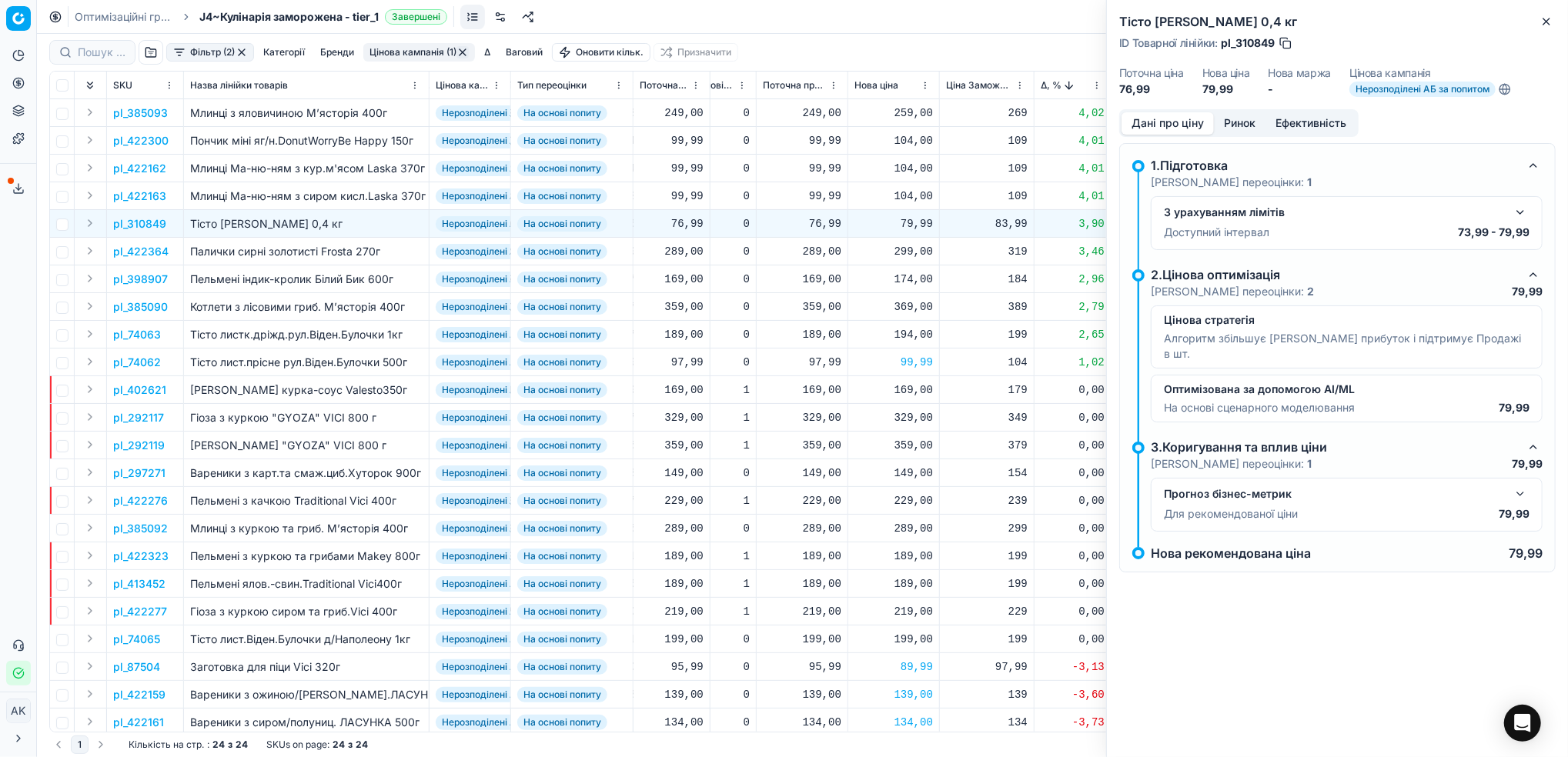
drag, startPoint x: 1278, startPoint y: 42, endPoint x: 1246, endPoint y: 42, distance: 32.0
click at [1242, 42] on div "ID Товарної лінійки : pl_310849" at bounding box center [1206, 43] width 174 height 16
drag, startPoint x: 1274, startPoint y: 42, endPoint x: 1237, endPoint y: 40, distance: 37.1
click at [1237, 40] on span "pl_310849" at bounding box center [1247, 43] width 54 height 16
click at [1552, 20] on icon "button" at bounding box center [1546, 22] width 12 height 12
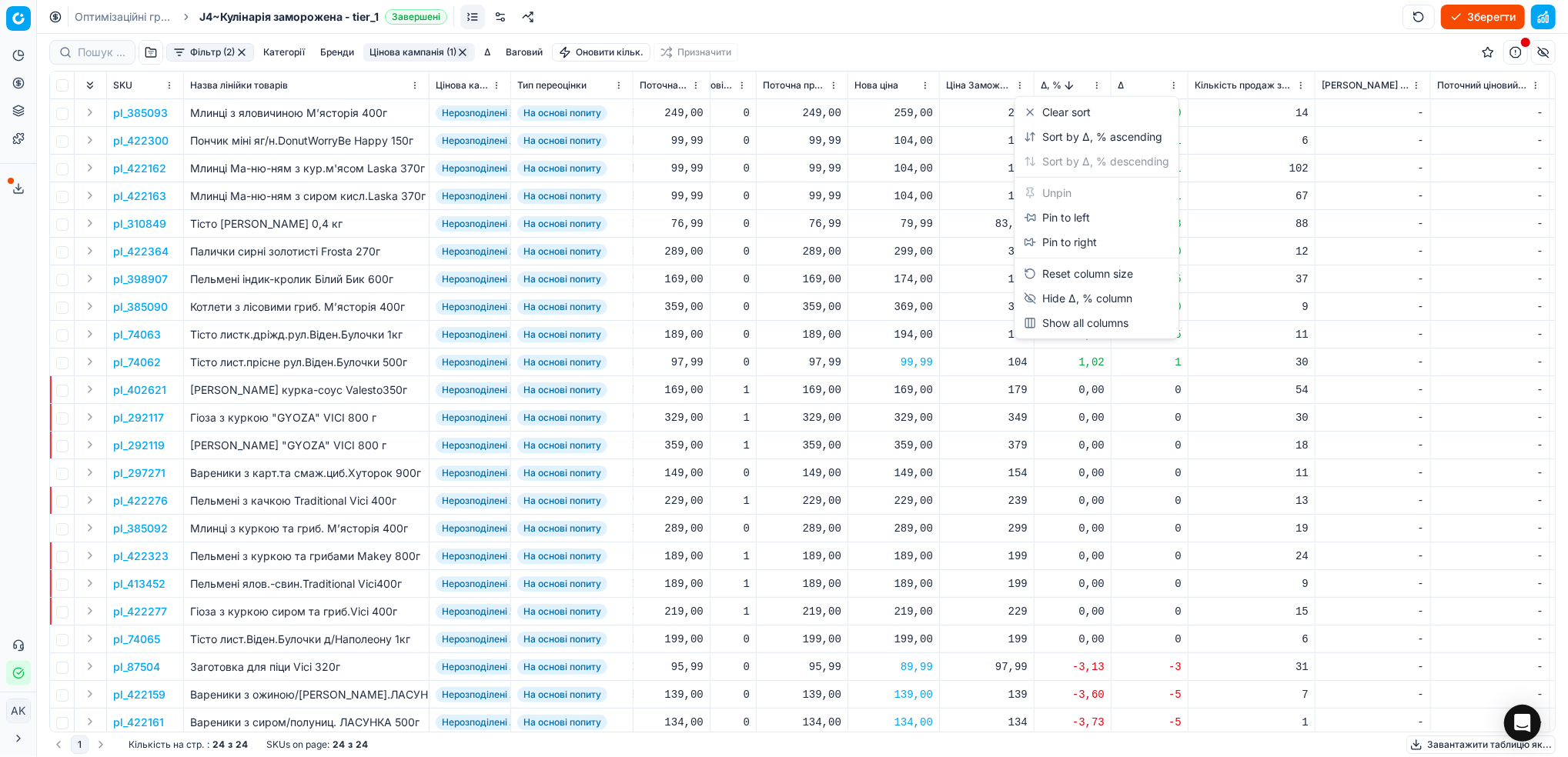
click at [1097, 90] on html "Pricing platform Аналітика Цінова оптимізація Асортимент продукції Шаблони Серв…" at bounding box center [784, 378] width 1568 height 757
click at [1054, 139] on div "Sort by Δ, % ascending" at bounding box center [1093, 137] width 138 height 16
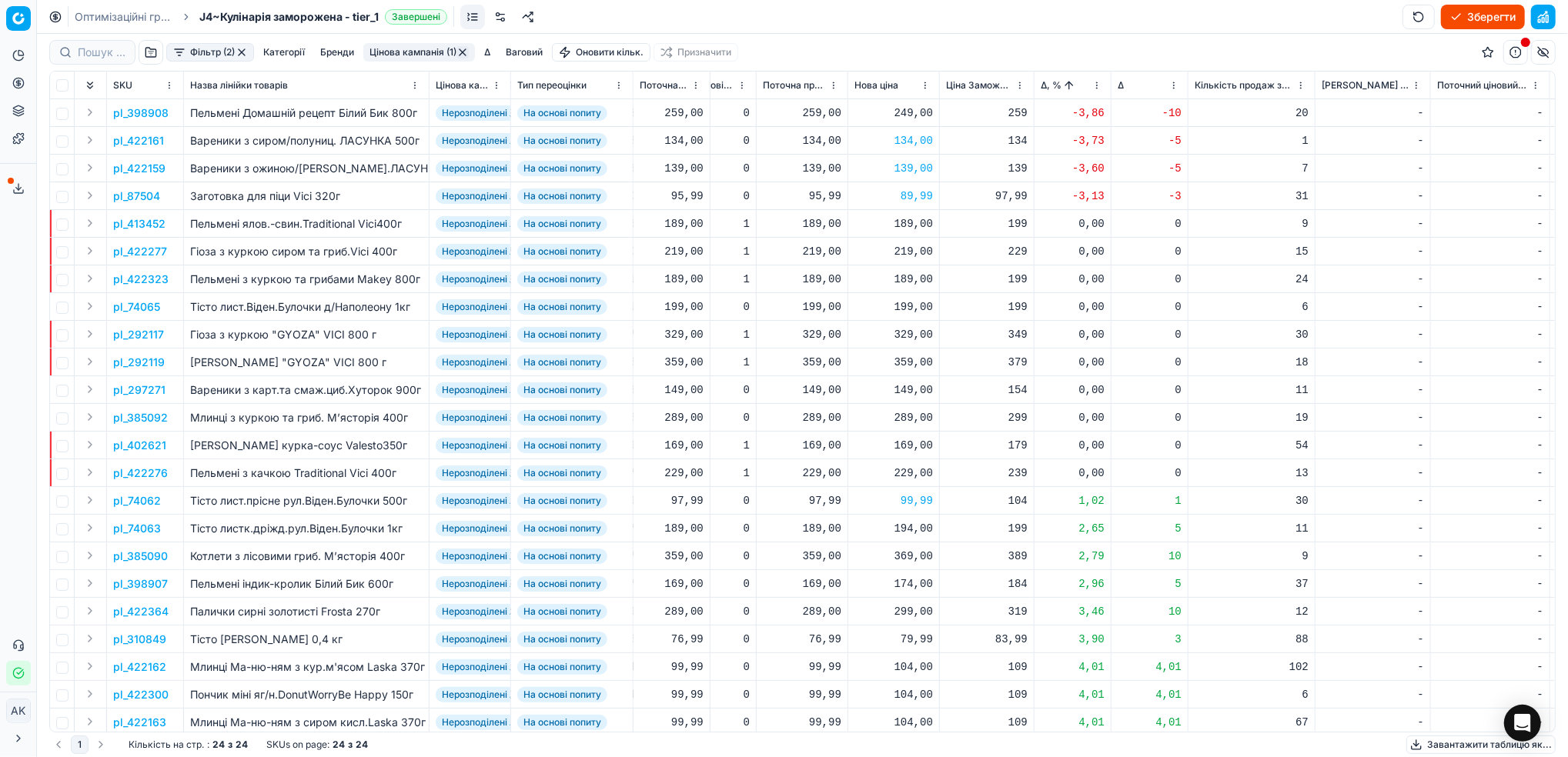
click at [395, 50] on button "Цінова кампанія (1)" at bounding box center [419, 52] width 112 height 19
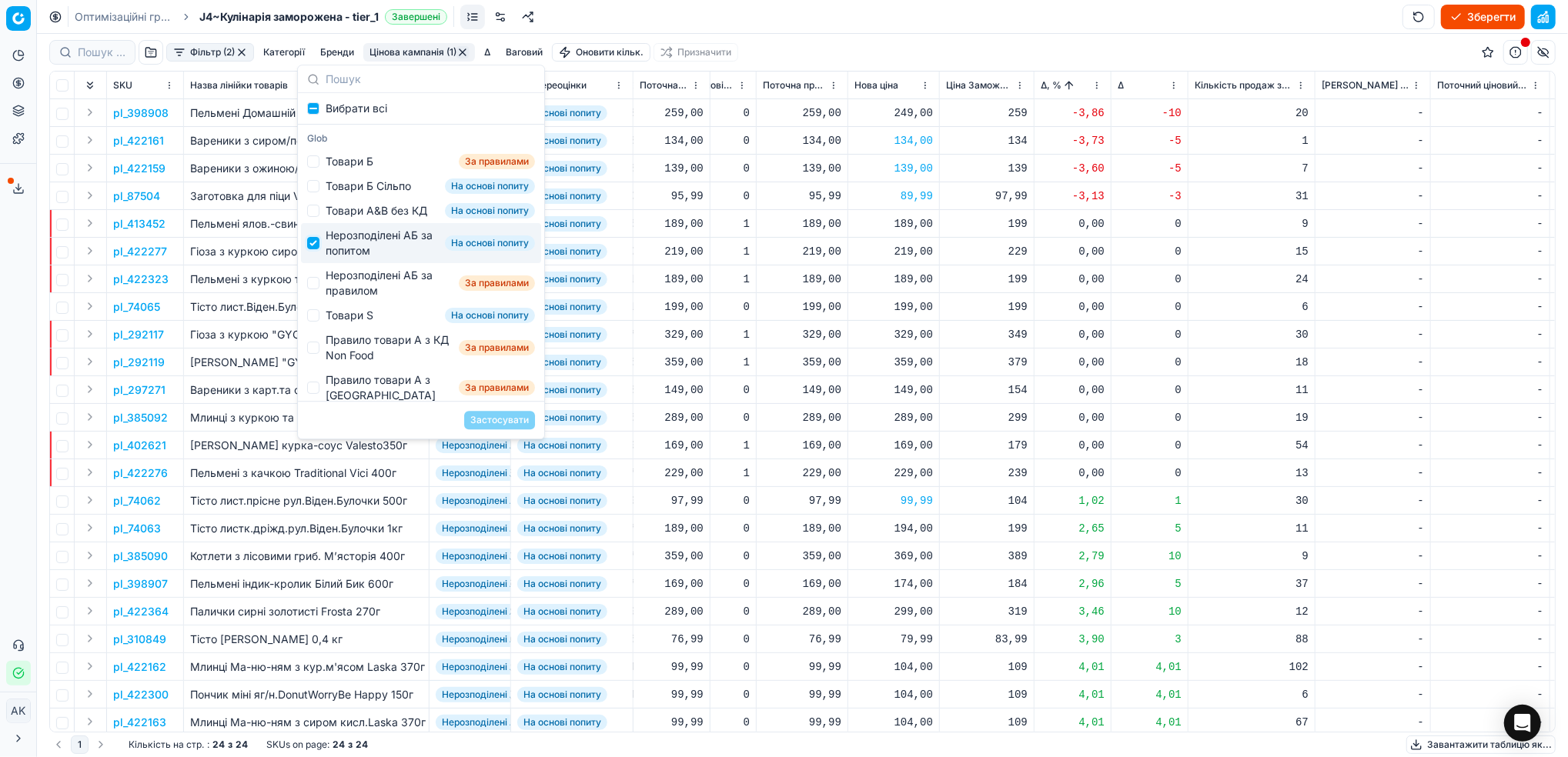
click at [308, 249] on input "Suggestions" at bounding box center [313, 243] width 12 height 12
checkbox input "false"
click at [326, 298] on div "Нерозподілені АБ за правилом" at bounding box center [389, 283] width 127 height 31
checkbox input "true"
click at [520, 425] on button "Застосувати" at bounding box center [499, 420] width 71 height 19
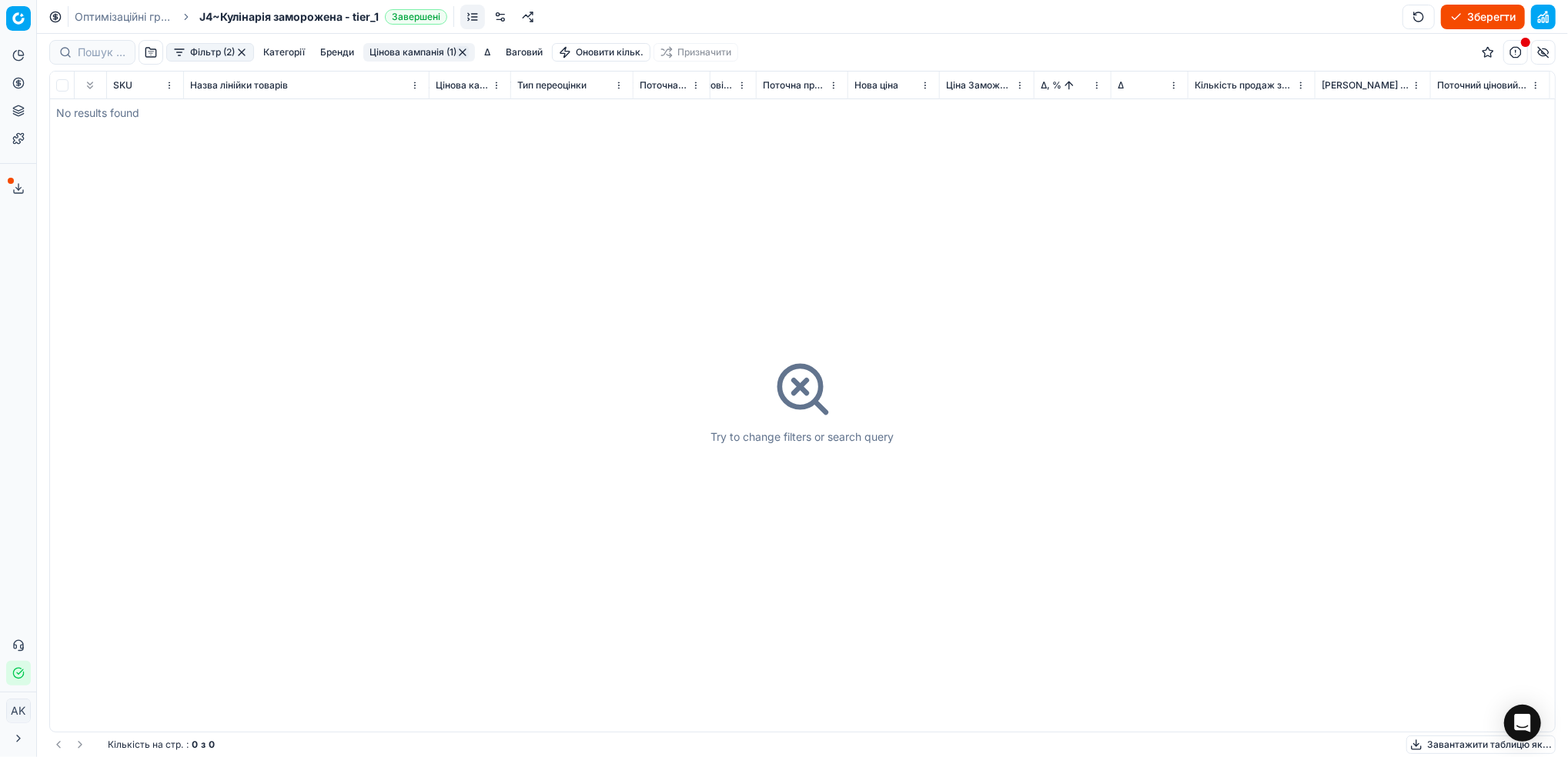
click at [242, 50] on button "button" at bounding box center [242, 52] width 12 height 12
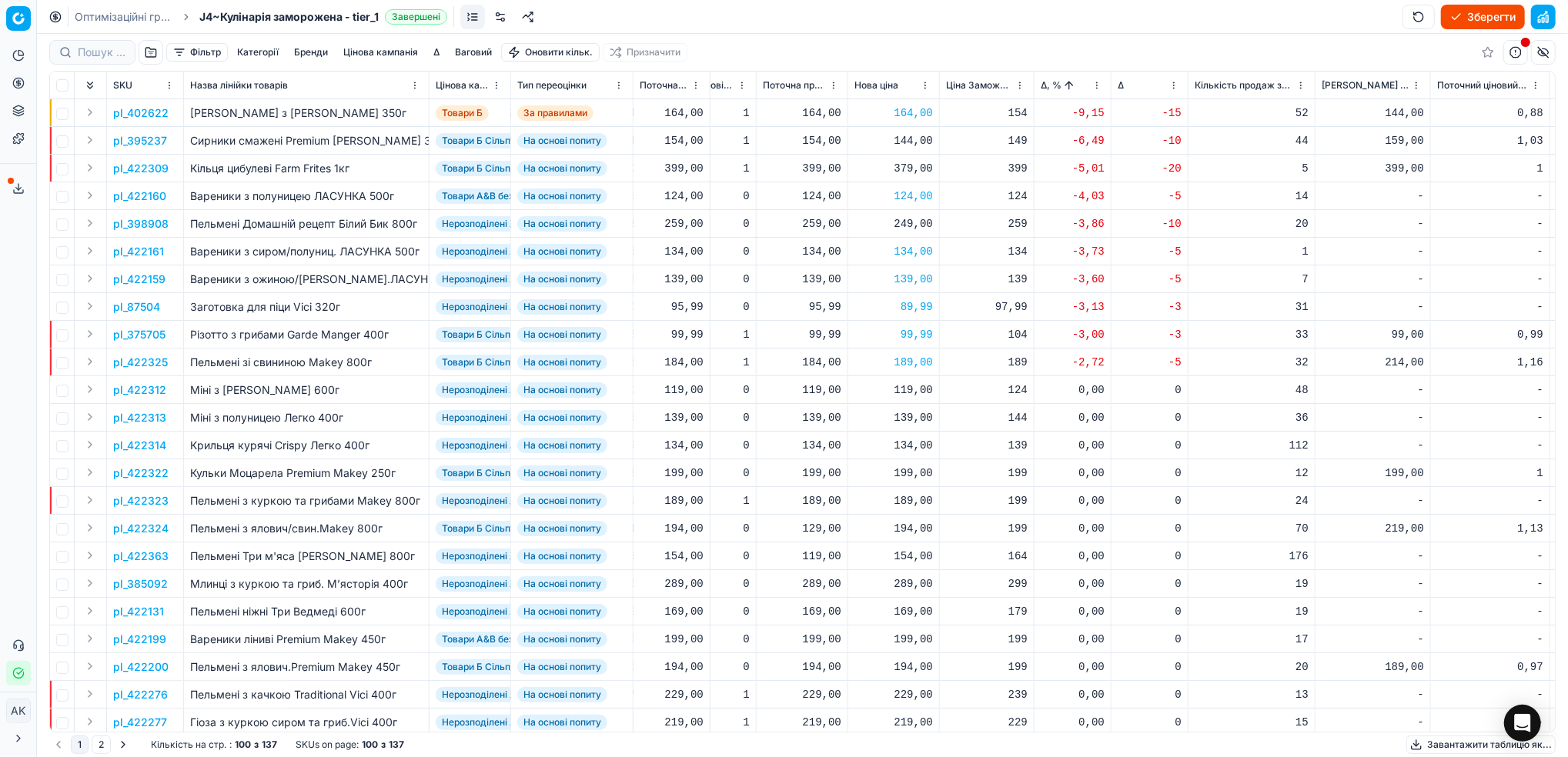
click at [1471, 16] on button "Зберегти" at bounding box center [1483, 17] width 84 height 25
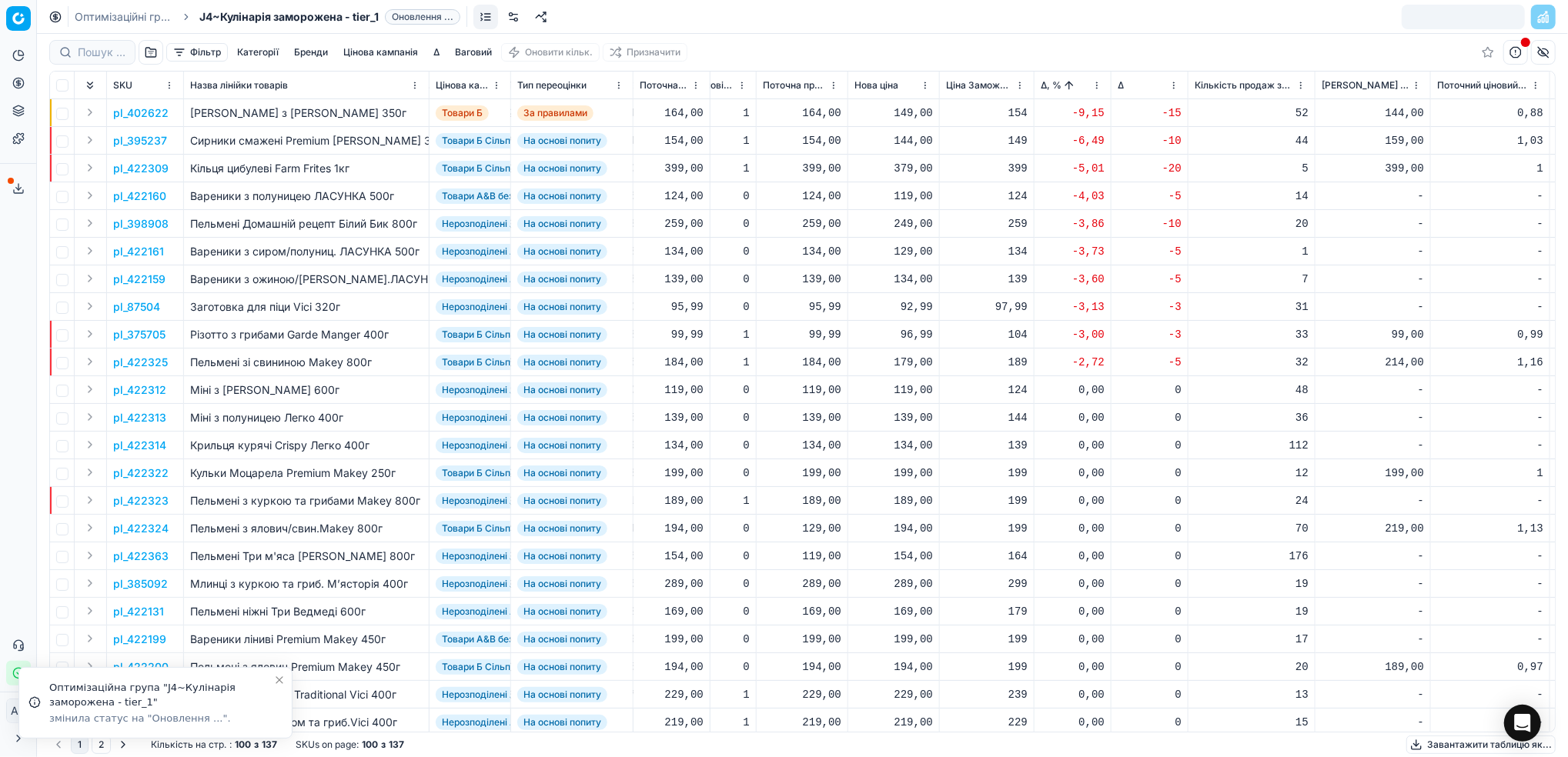
click at [103, 19] on link "Оптимізаційні групи" at bounding box center [123, 17] width 99 height 16
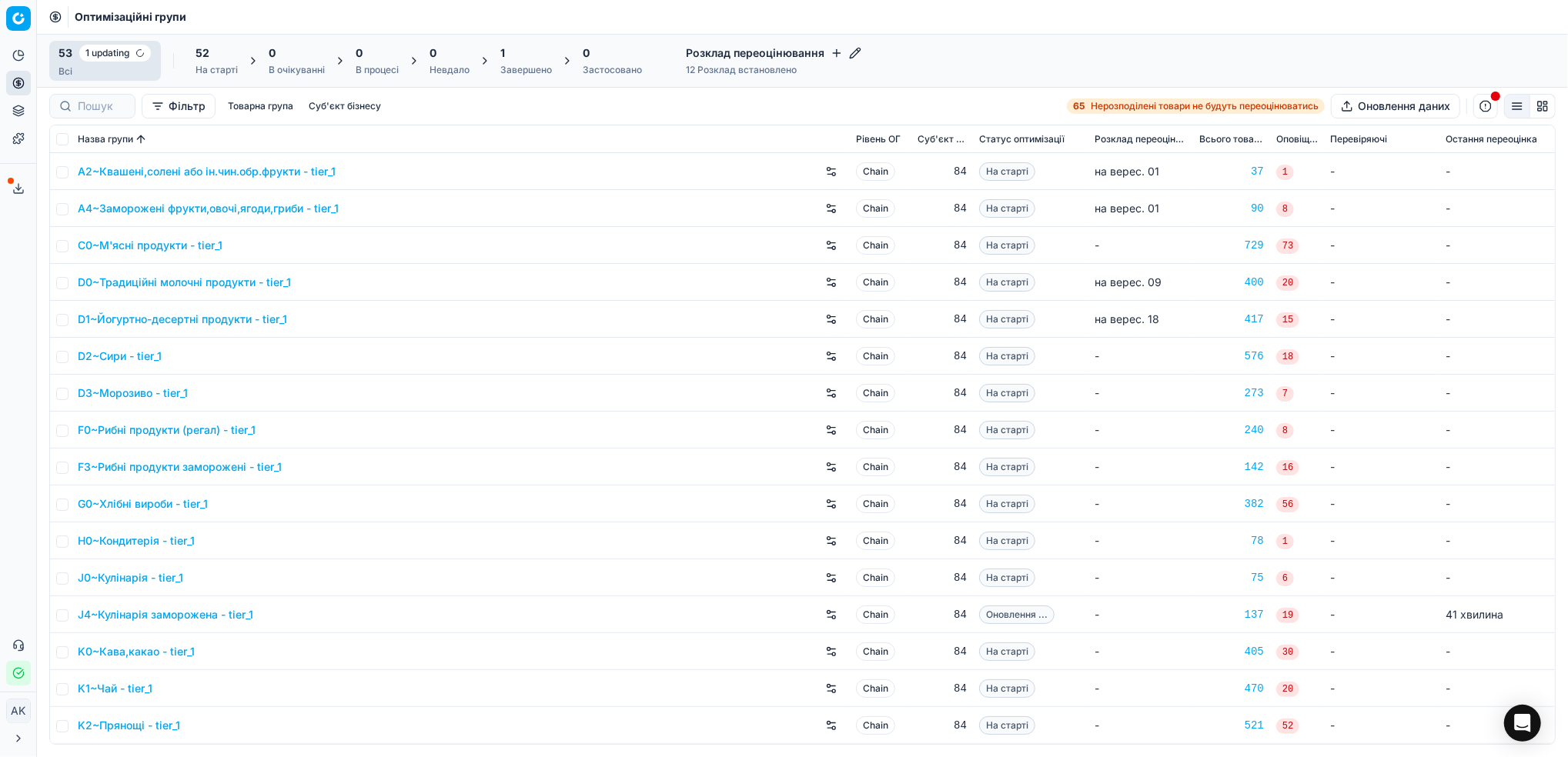
click at [523, 68] on div "Завершено" at bounding box center [526, 70] width 51 height 12
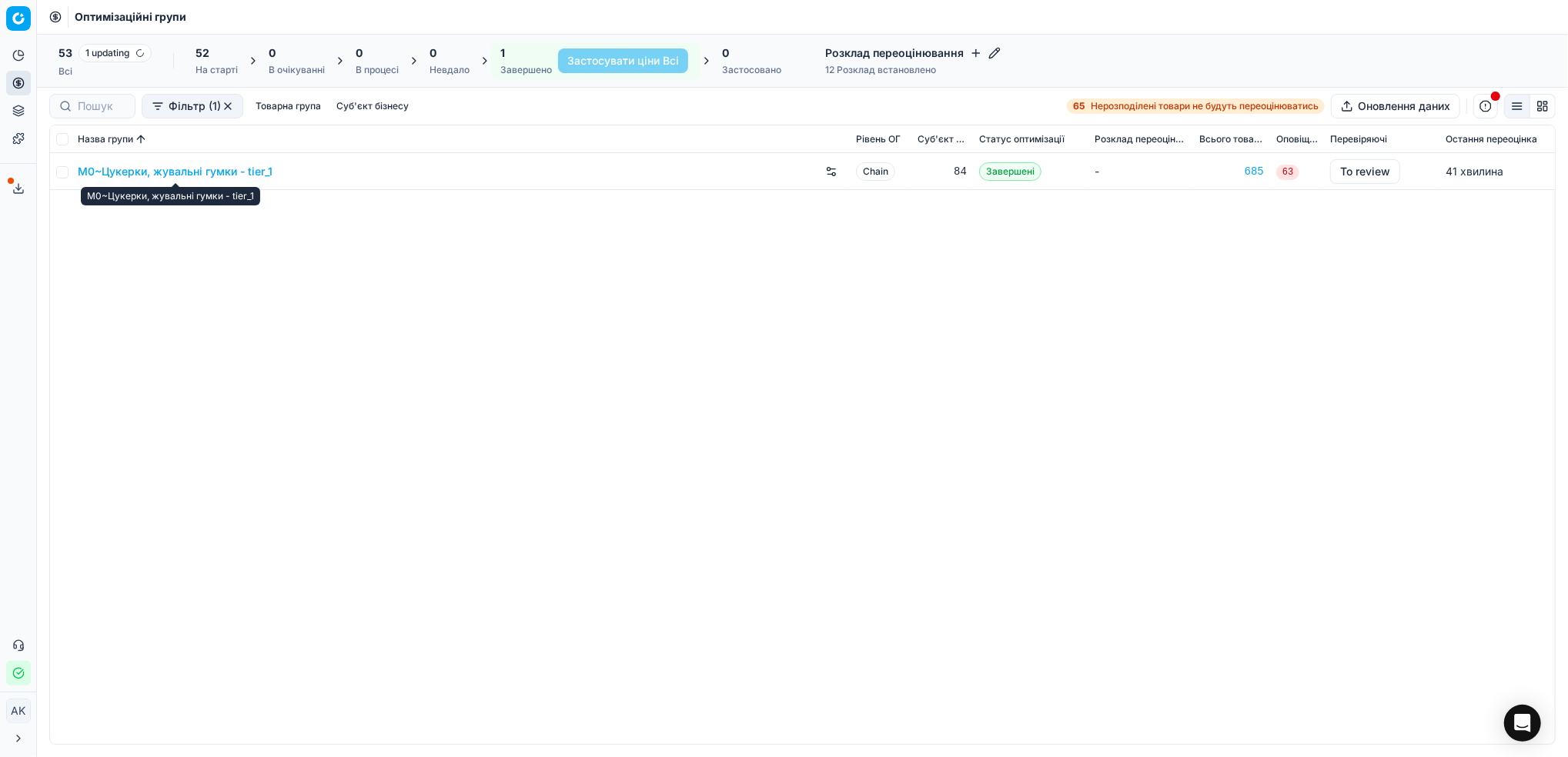
click at [163, 171] on link "M0~Цукерки, жувальні гумки - tier_1" at bounding box center [175, 172] width 195 height 16
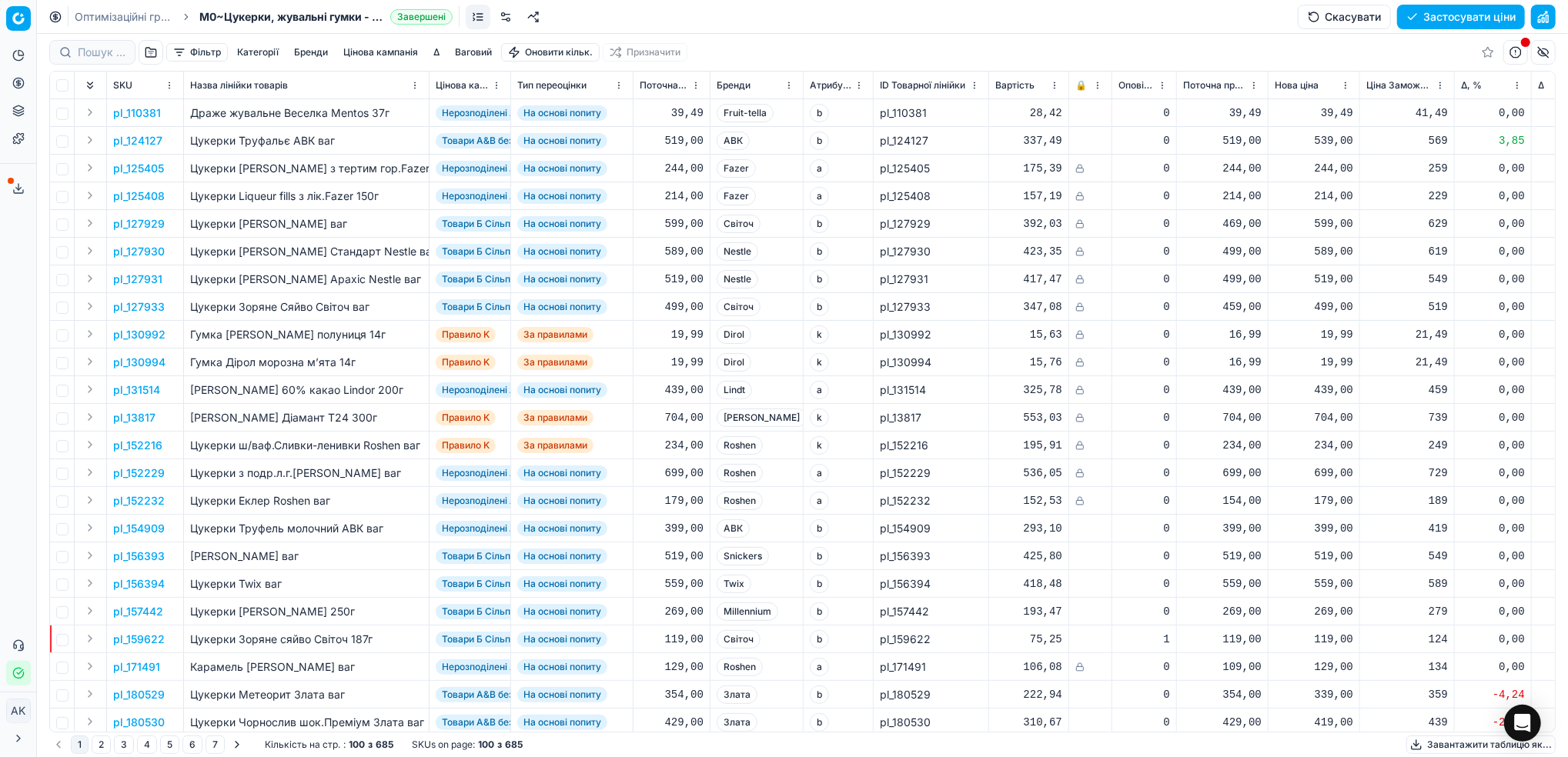
click at [1545, 13] on button "button" at bounding box center [1543, 17] width 25 height 25
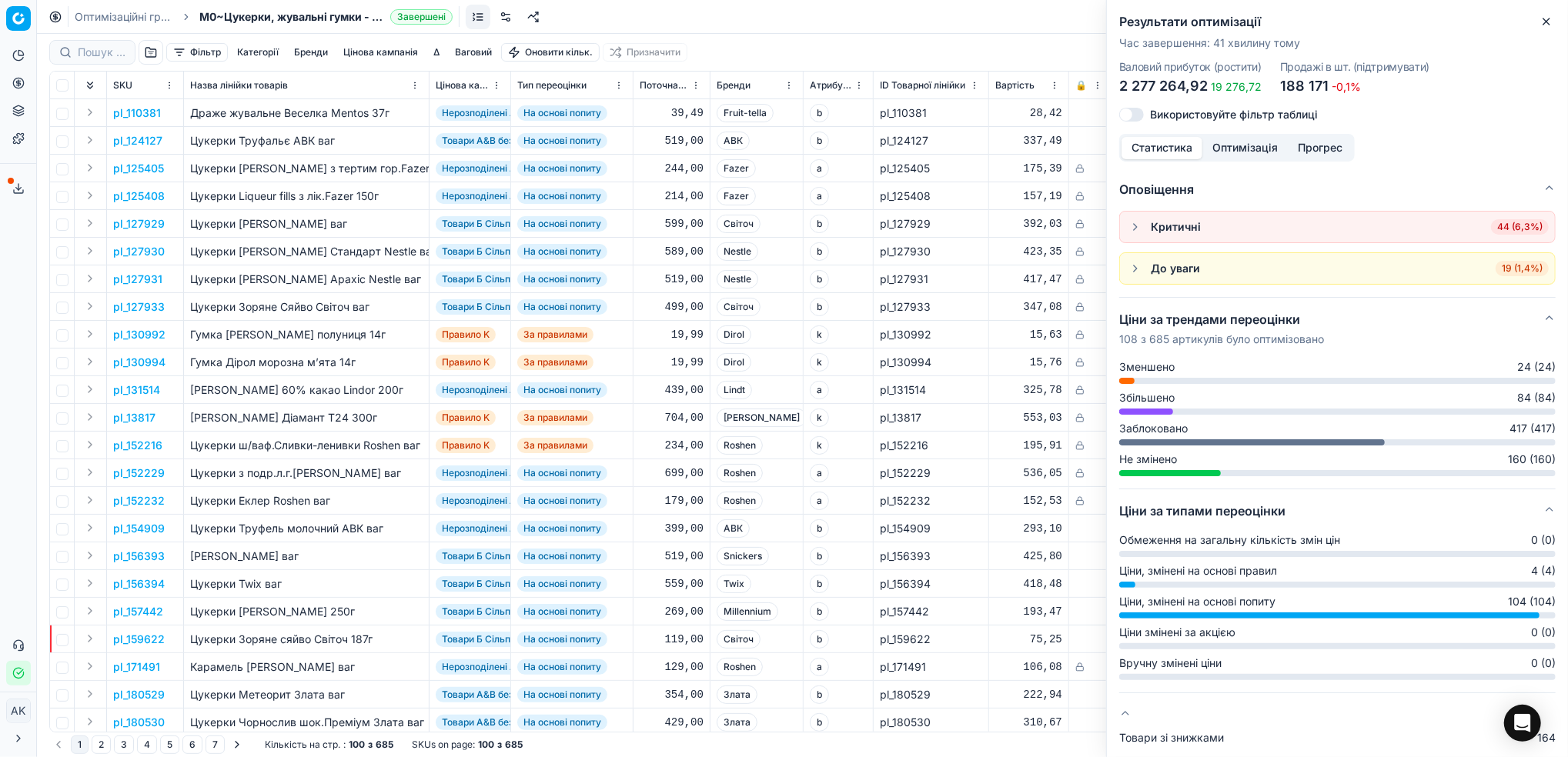
click at [1552, 17] on icon "button" at bounding box center [1546, 22] width 12 height 12
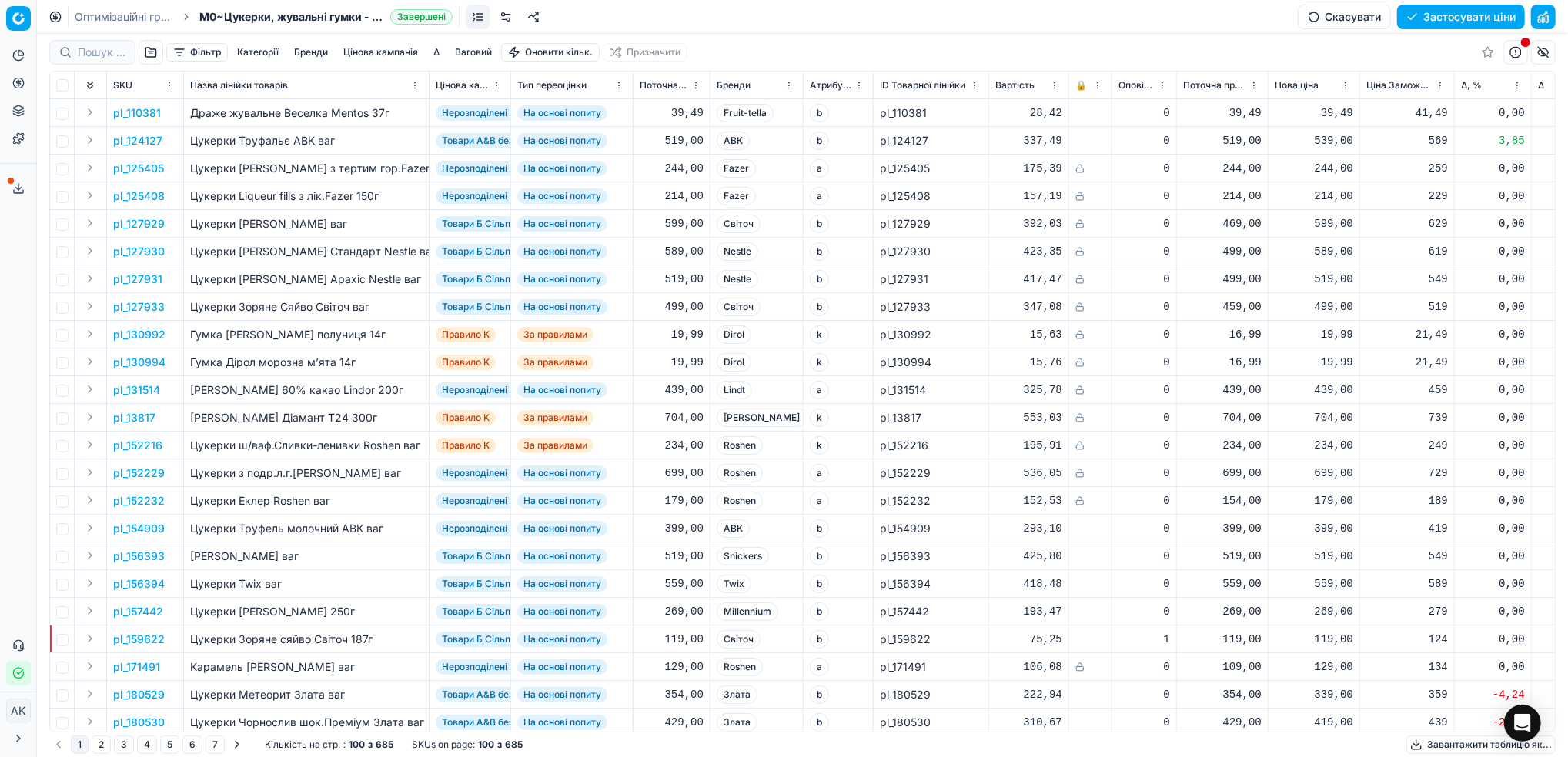
click at [381, 46] on button "Цінова кампанія" at bounding box center [381, 52] width 87 height 19
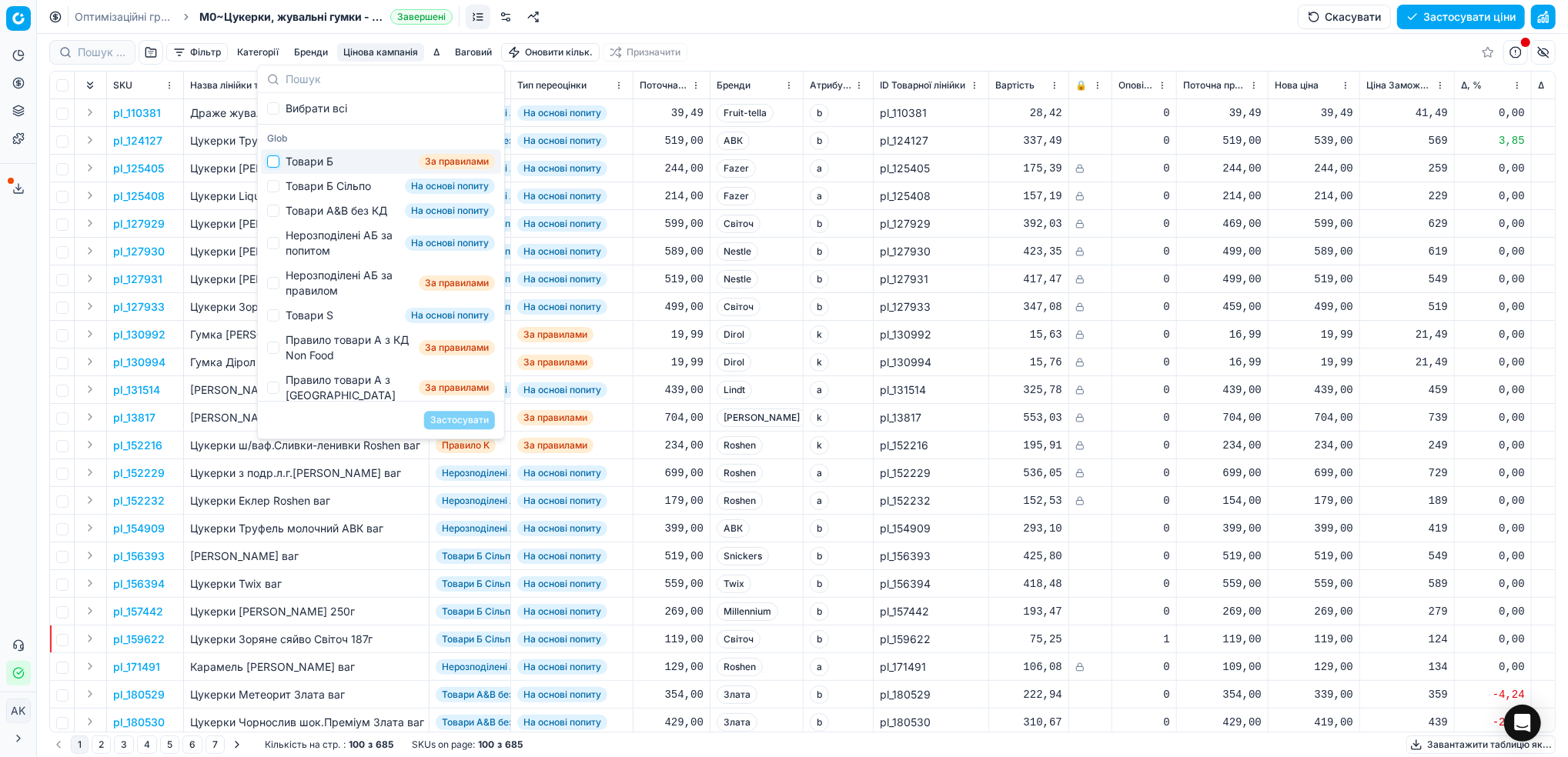
click at [272, 165] on input "Suggestions" at bounding box center [273, 161] width 12 height 12
checkbox input "true"
click at [454, 421] on button "Застосувати" at bounding box center [459, 420] width 71 height 19
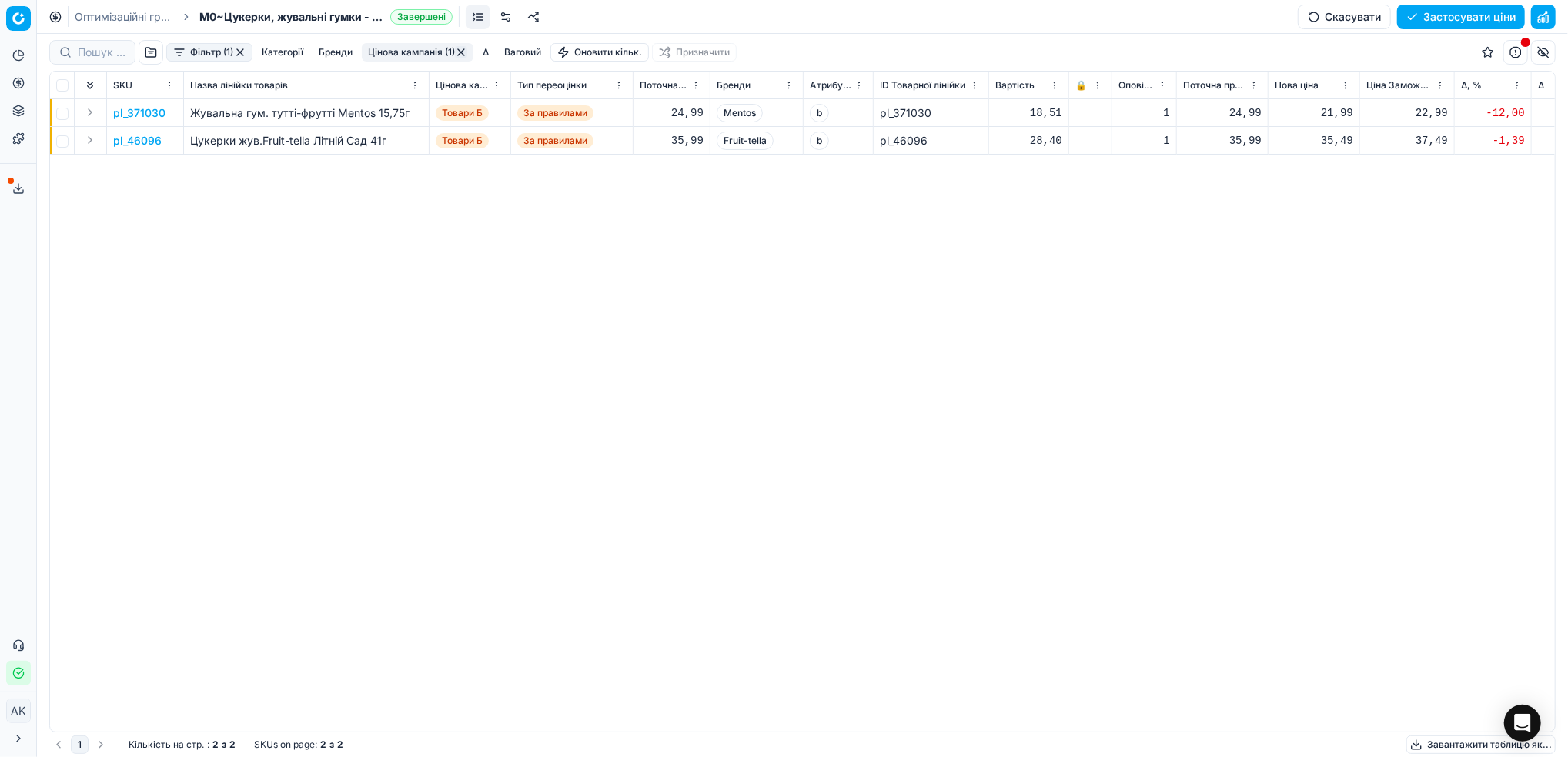
click at [211, 52] on button "Фільтр (1)" at bounding box center [209, 52] width 86 height 19
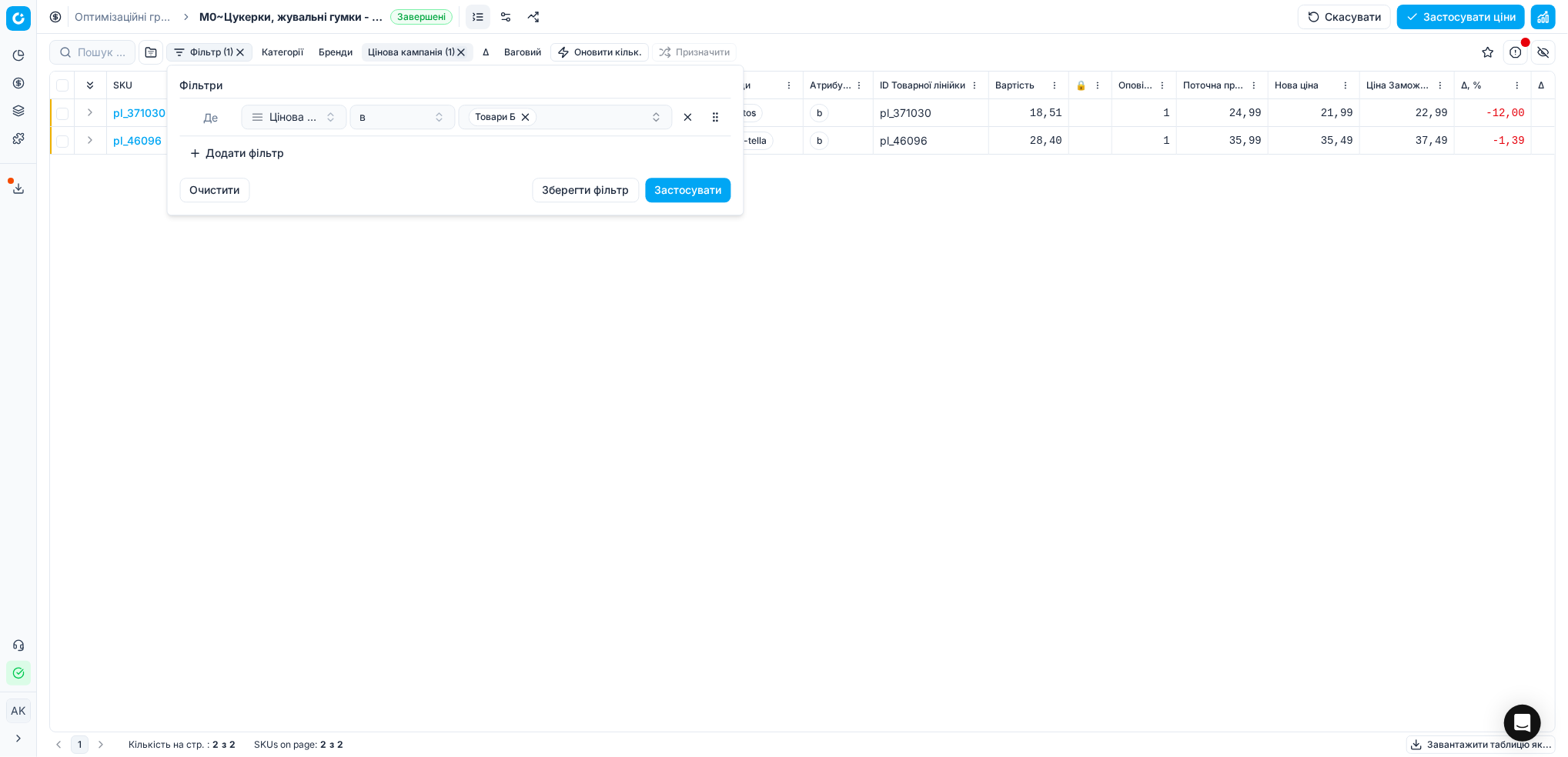
click at [219, 155] on button "Додати фільтр" at bounding box center [237, 153] width 114 height 25
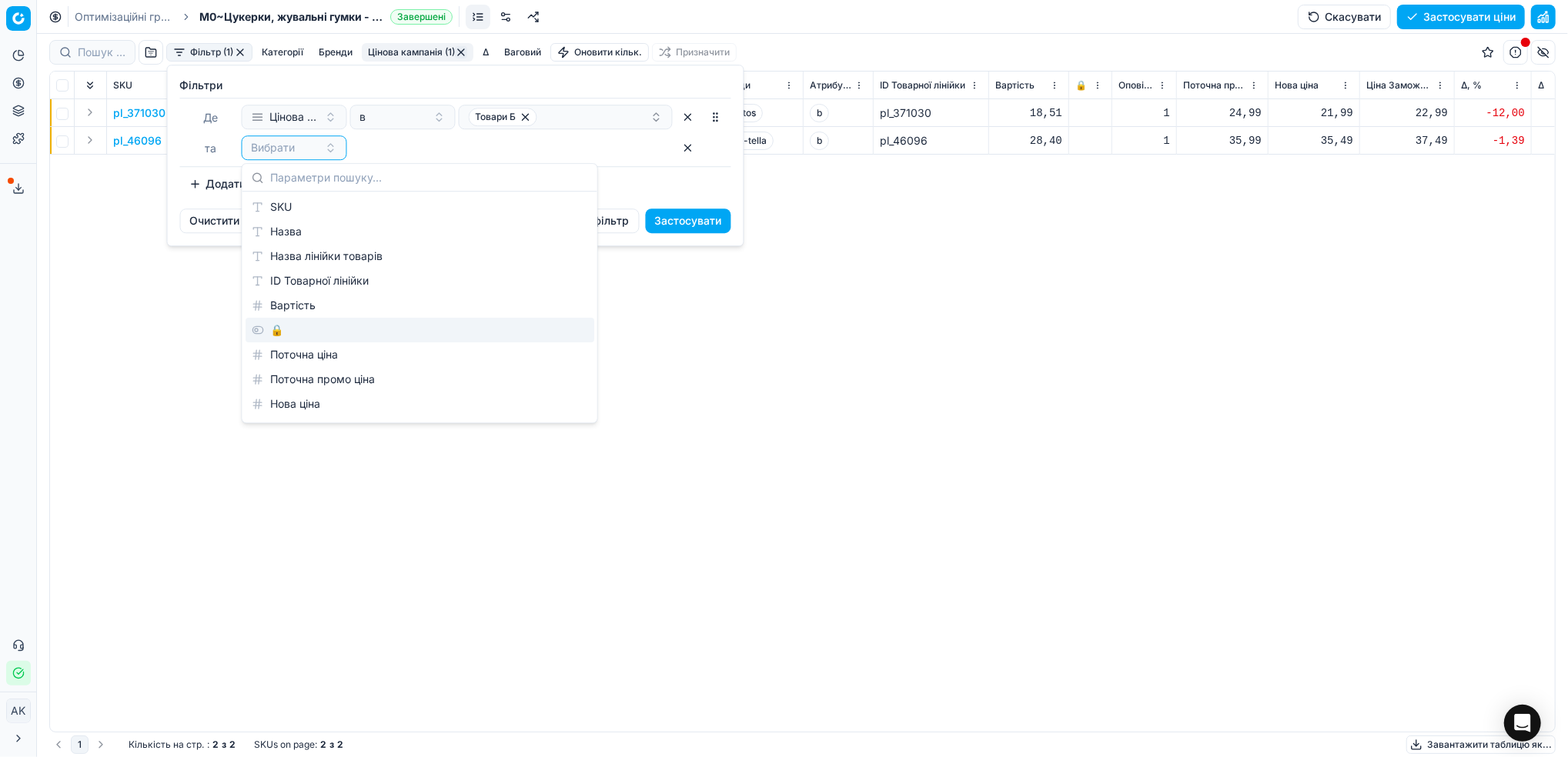
click at [276, 327] on div "🔒" at bounding box center [419, 330] width 349 height 25
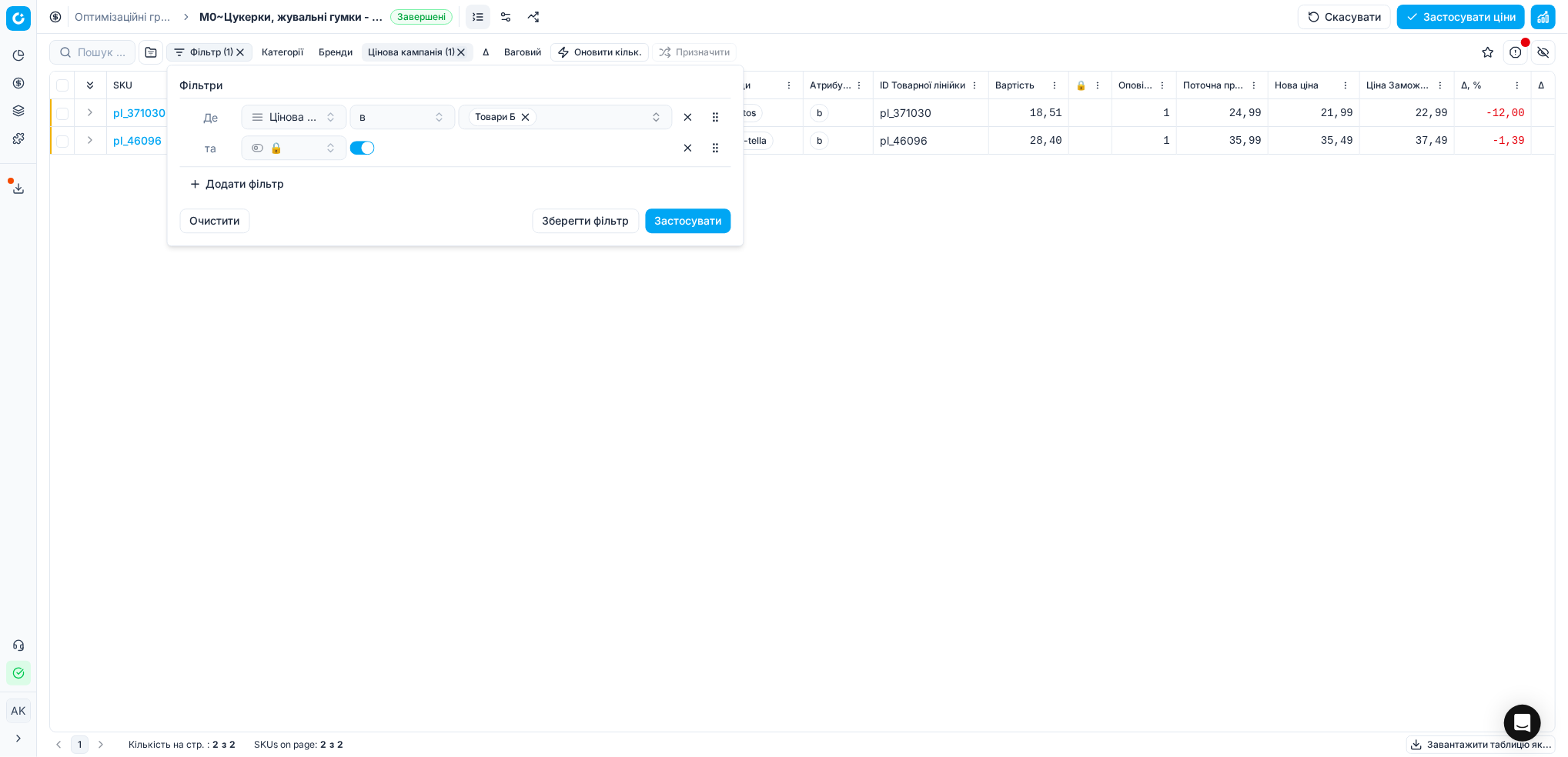
click at [360, 151] on button "button" at bounding box center [363, 148] width 25 height 14
checkbox input "false"
click at [683, 224] on button "Застосувати" at bounding box center [688, 221] width 85 height 25
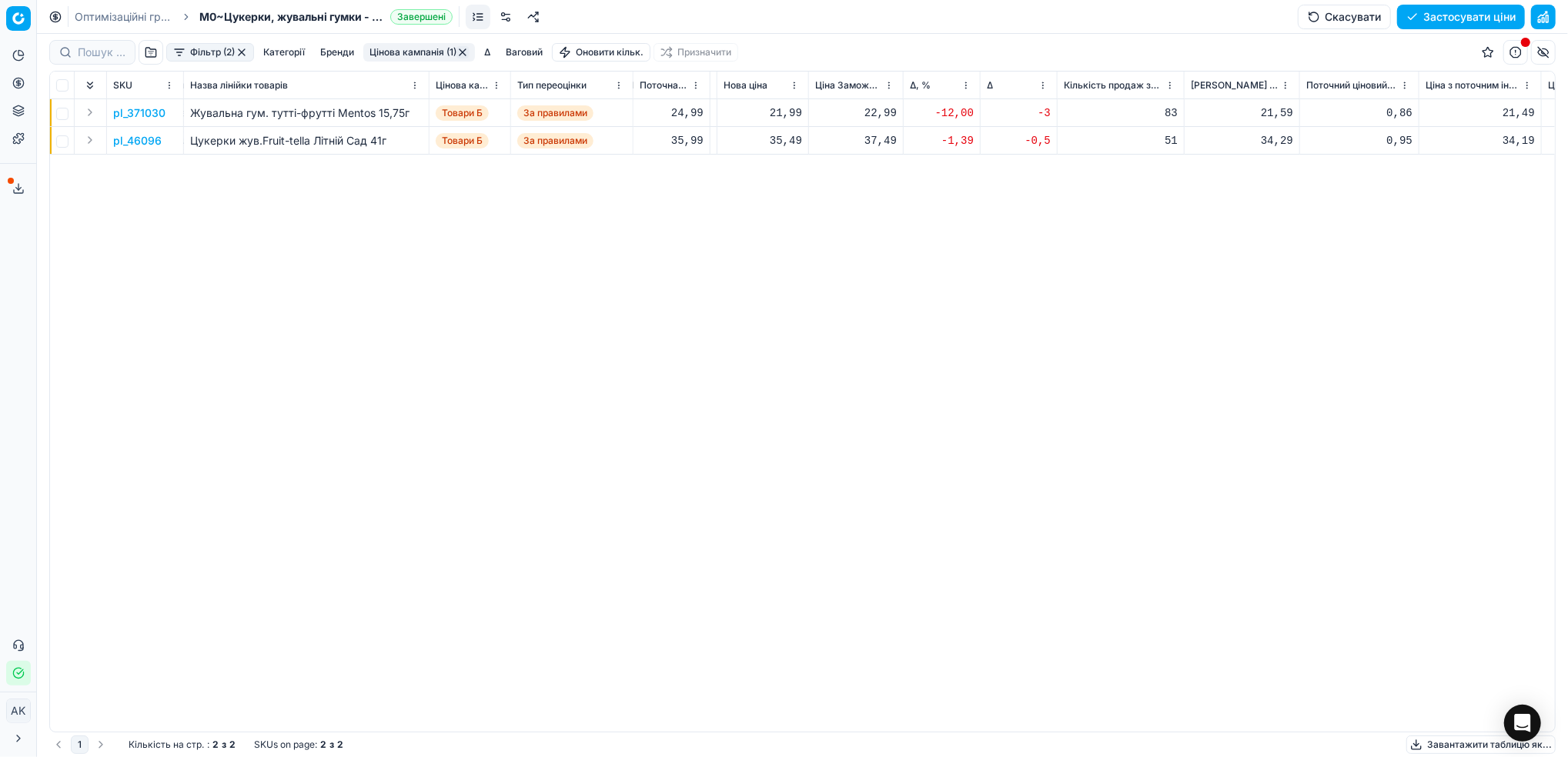
scroll to position [0, 557]
click at [141, 116] on p "pl_371030" at bounding box center [139, 113] width 52 height 16
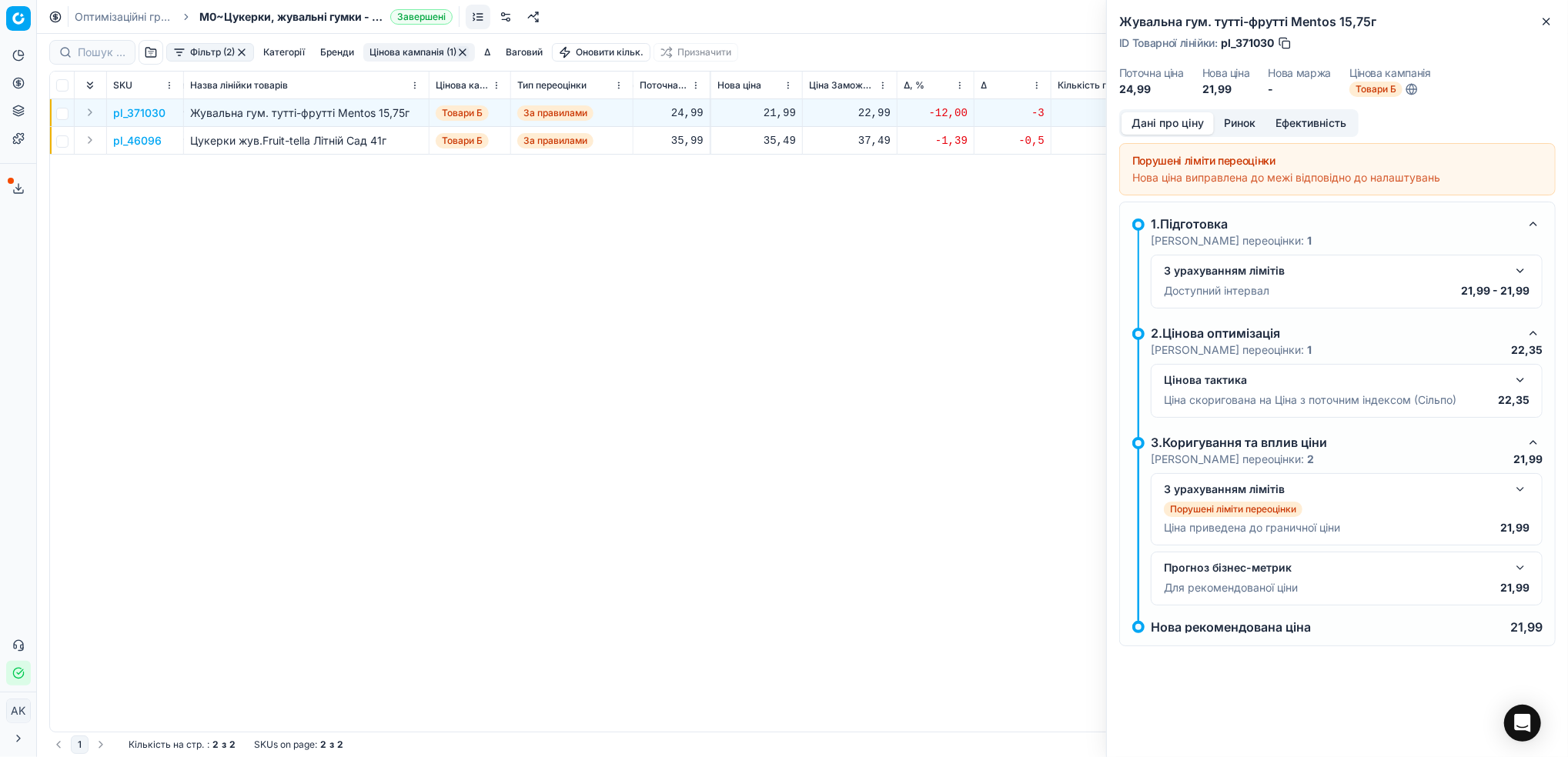
click at [1237, 120] on button "Ринок" at bounding box center [1239, 123] width 51 height 23
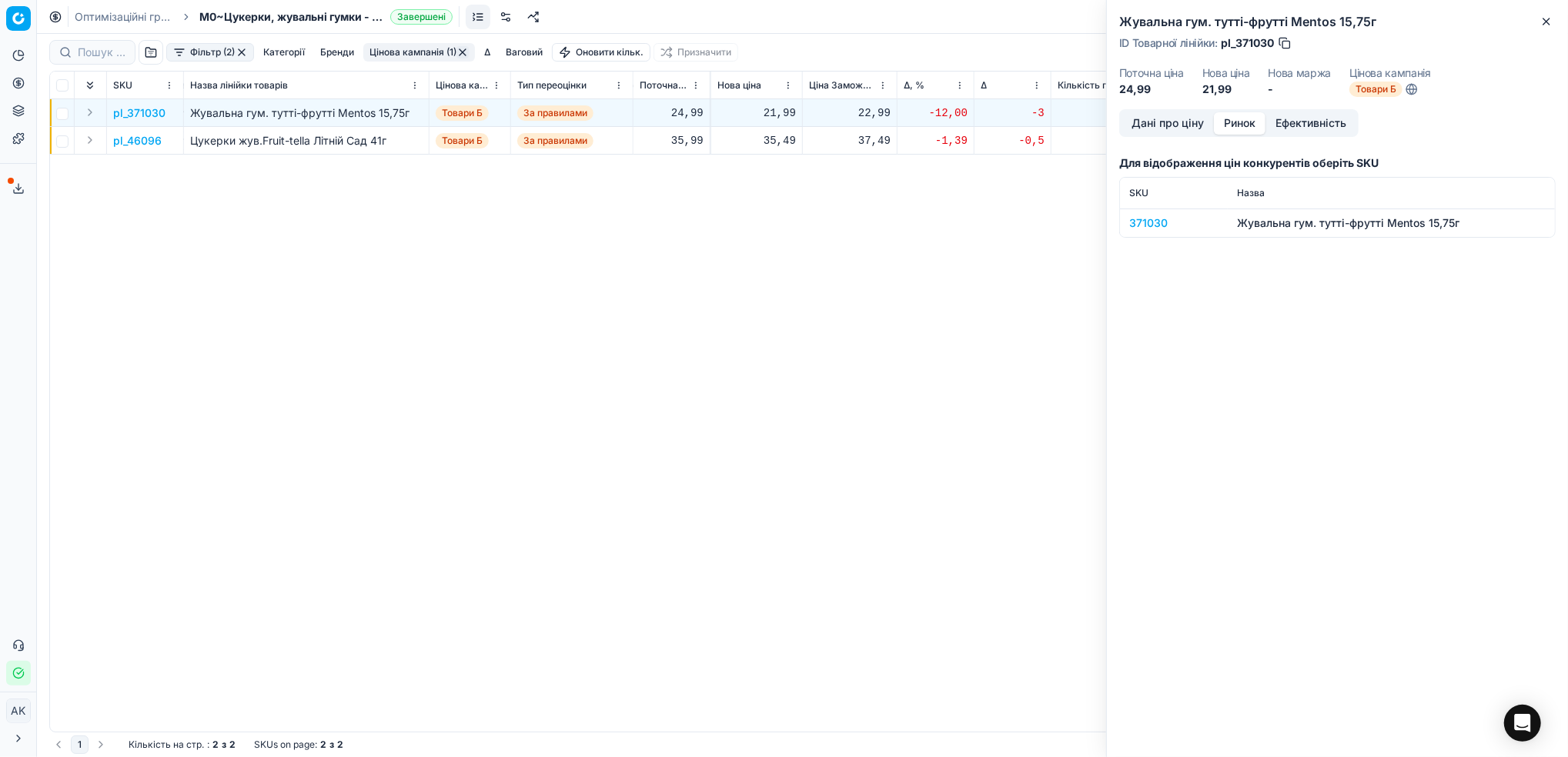
click at [1144, 218] on div "371030" at bounding box center [1173, 223] width 89 height 16
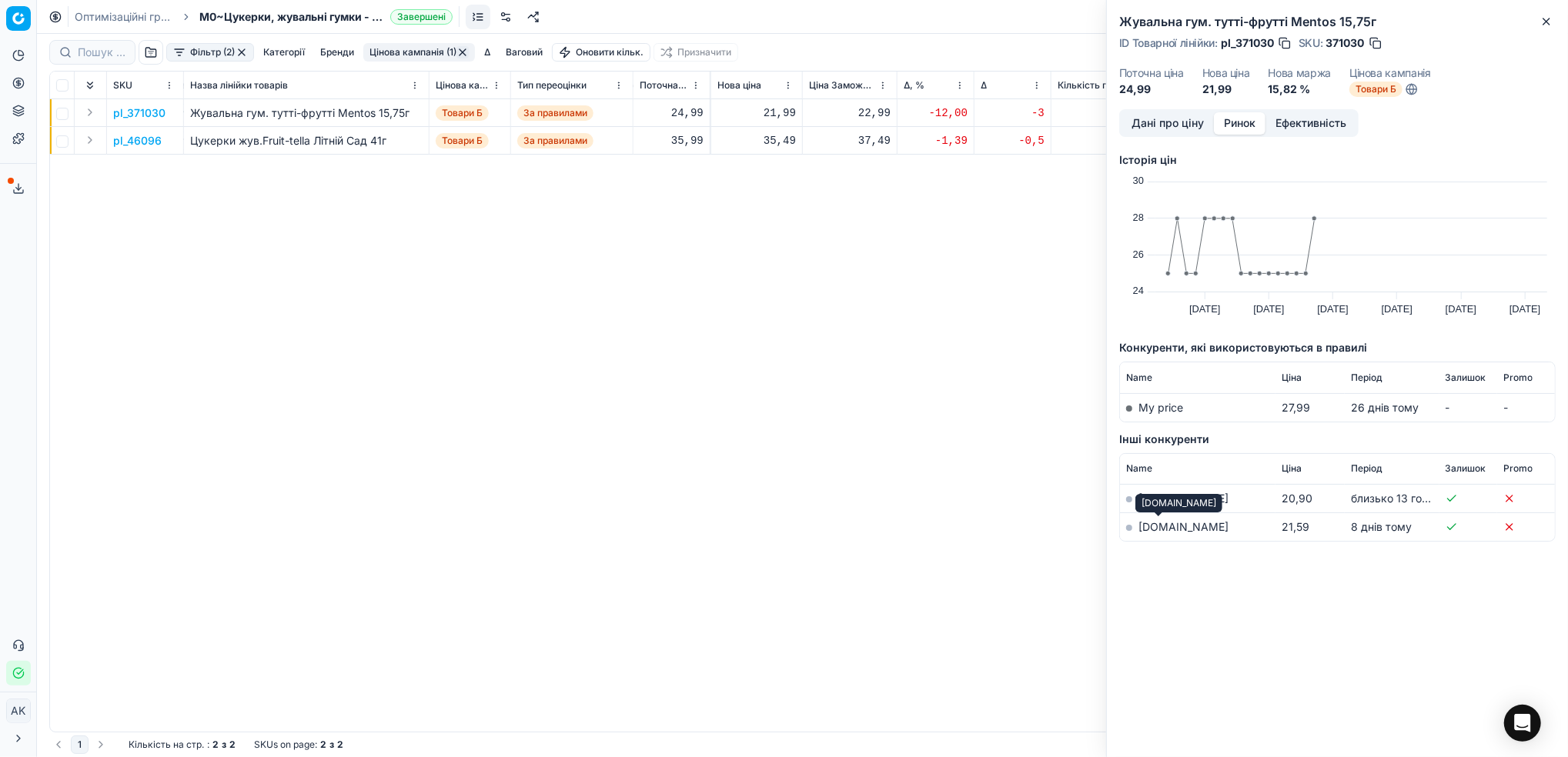
click at [1150, 527] on link "silpo.ua" at bounding box center [1184, 526] width 90 height 13
click at [1177, 123] on button "Дані про ціну" at bounding box center [1167, 123] width 92 height 23
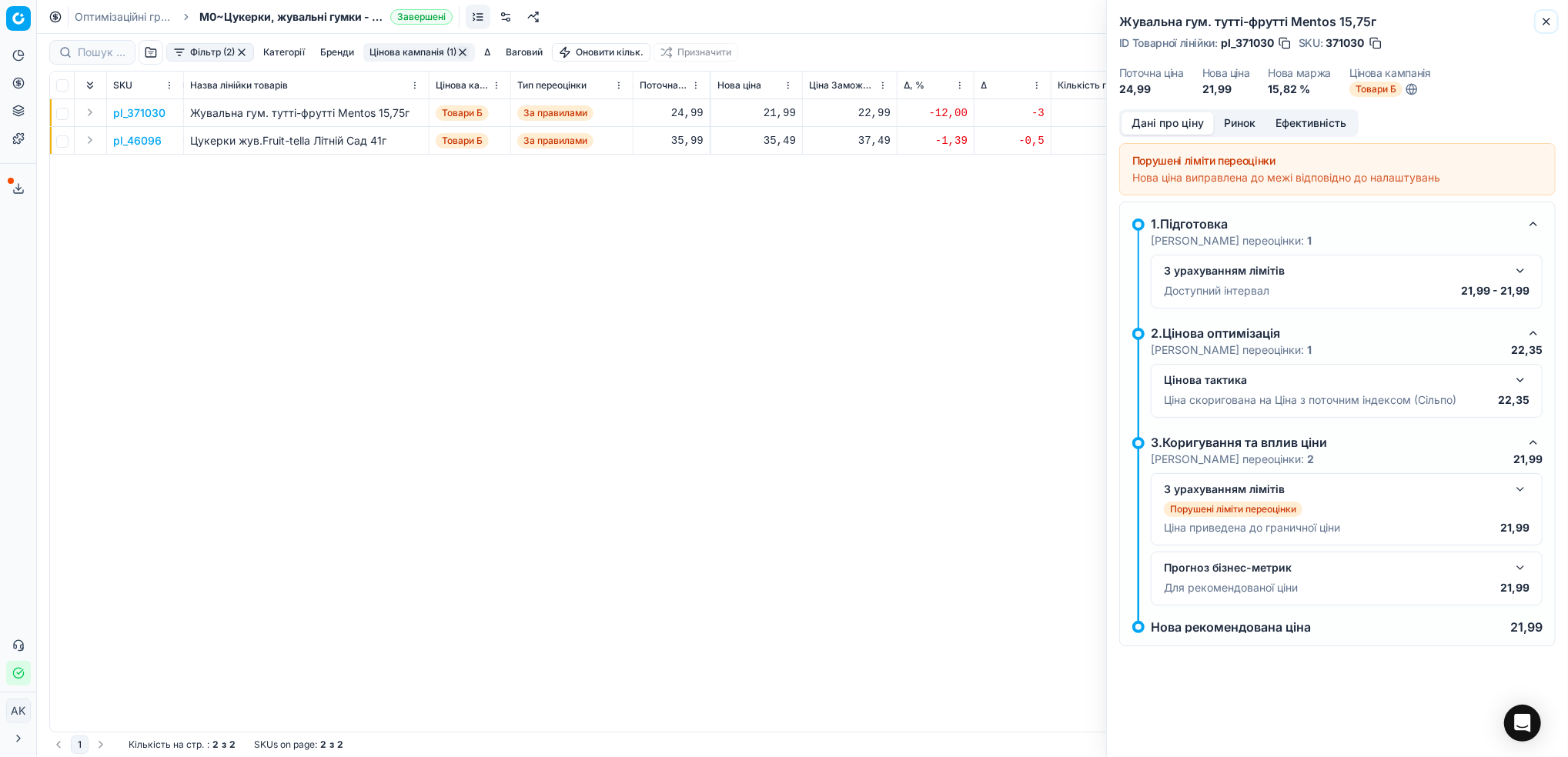
click at [1549, 19] on icon "button" at bounding box center [1546, 22] width 12 height 12
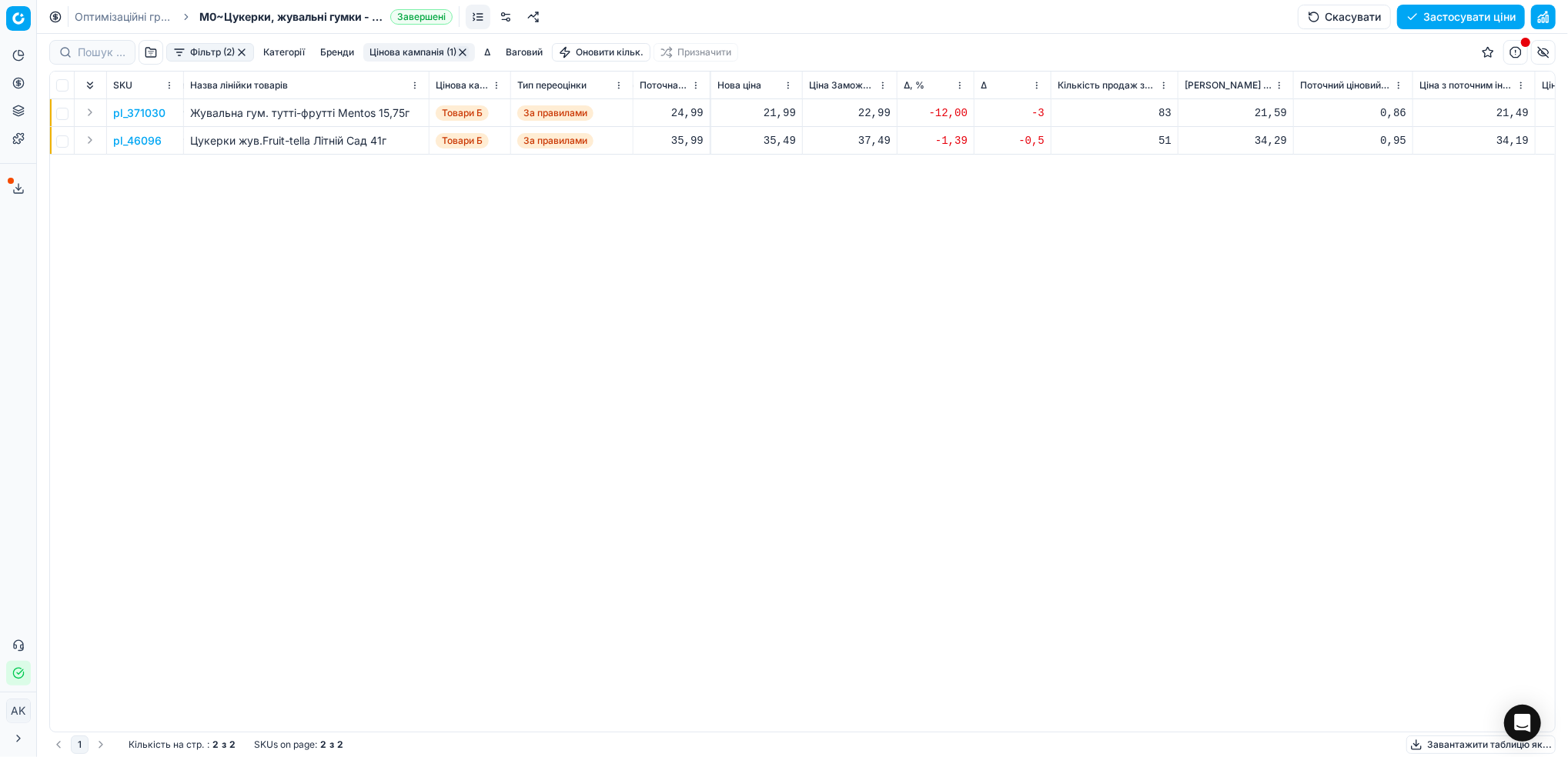
click at [142, 139] on p "pl_46096" at bounding box center [137, 141] width 48 height 16
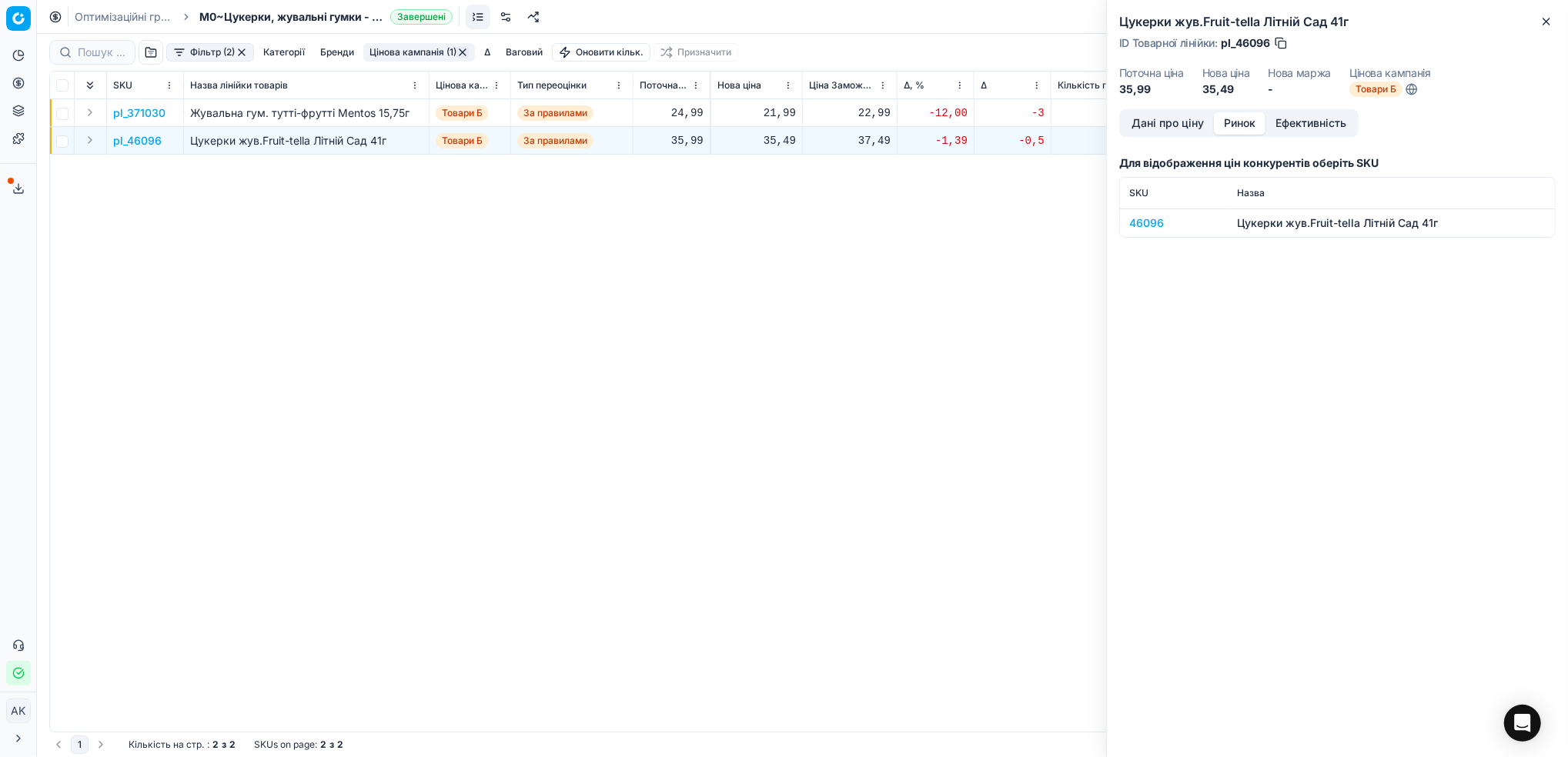
click at [1236, 121] on button "Ринок" at bounding box center [1239, 123] width 51 height 23
click at [1151, 225] on div "46096" at bounding box center [1173, 223] width 89 height 16
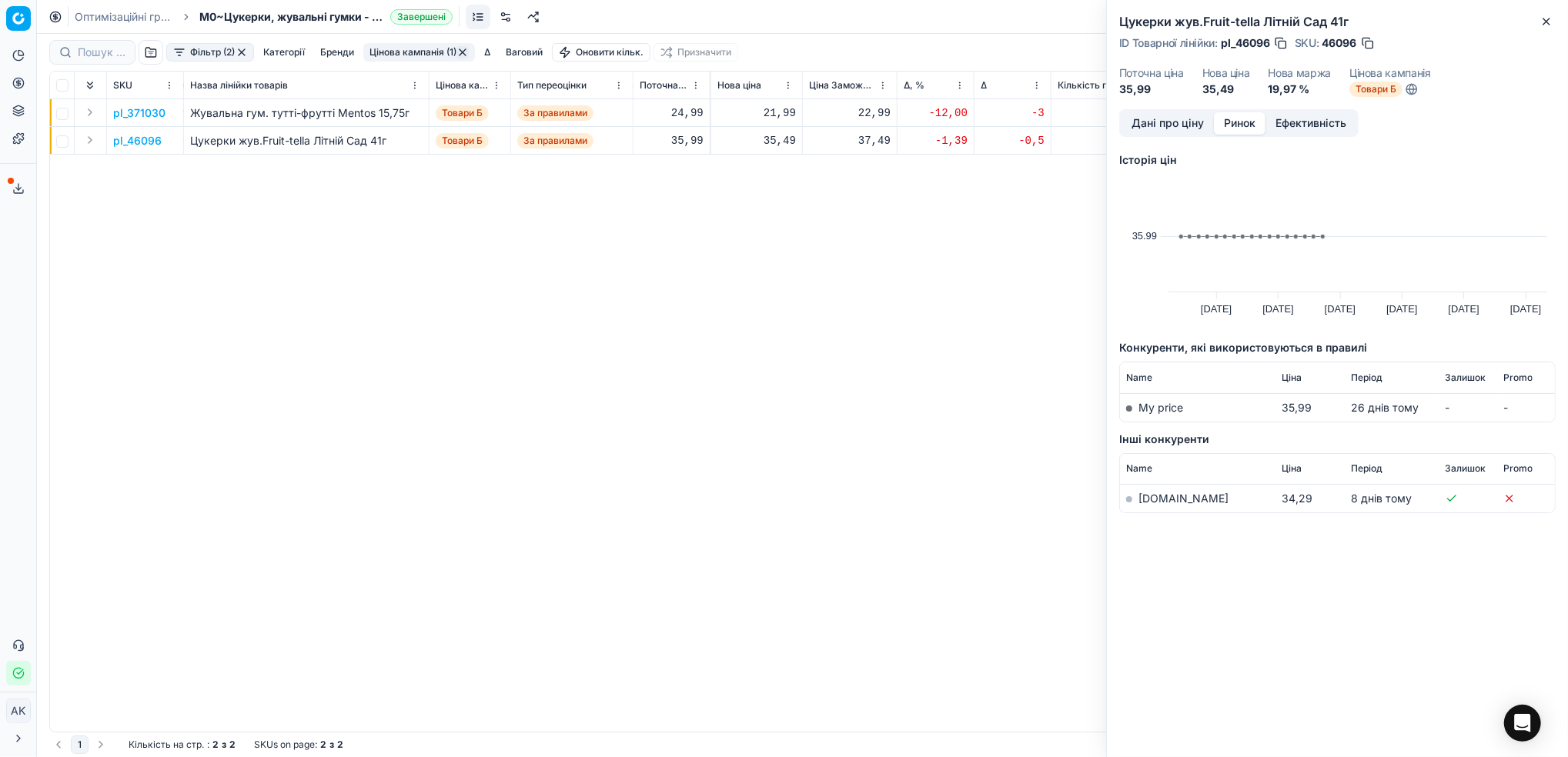
click at [1154, 502] on link "silpo.ua" at bounding box center [1184, 498] width 90 height 13
click at [1167, 127] on button "Дані про ціну" at bounding box center [1167, 123] width 92 height 23
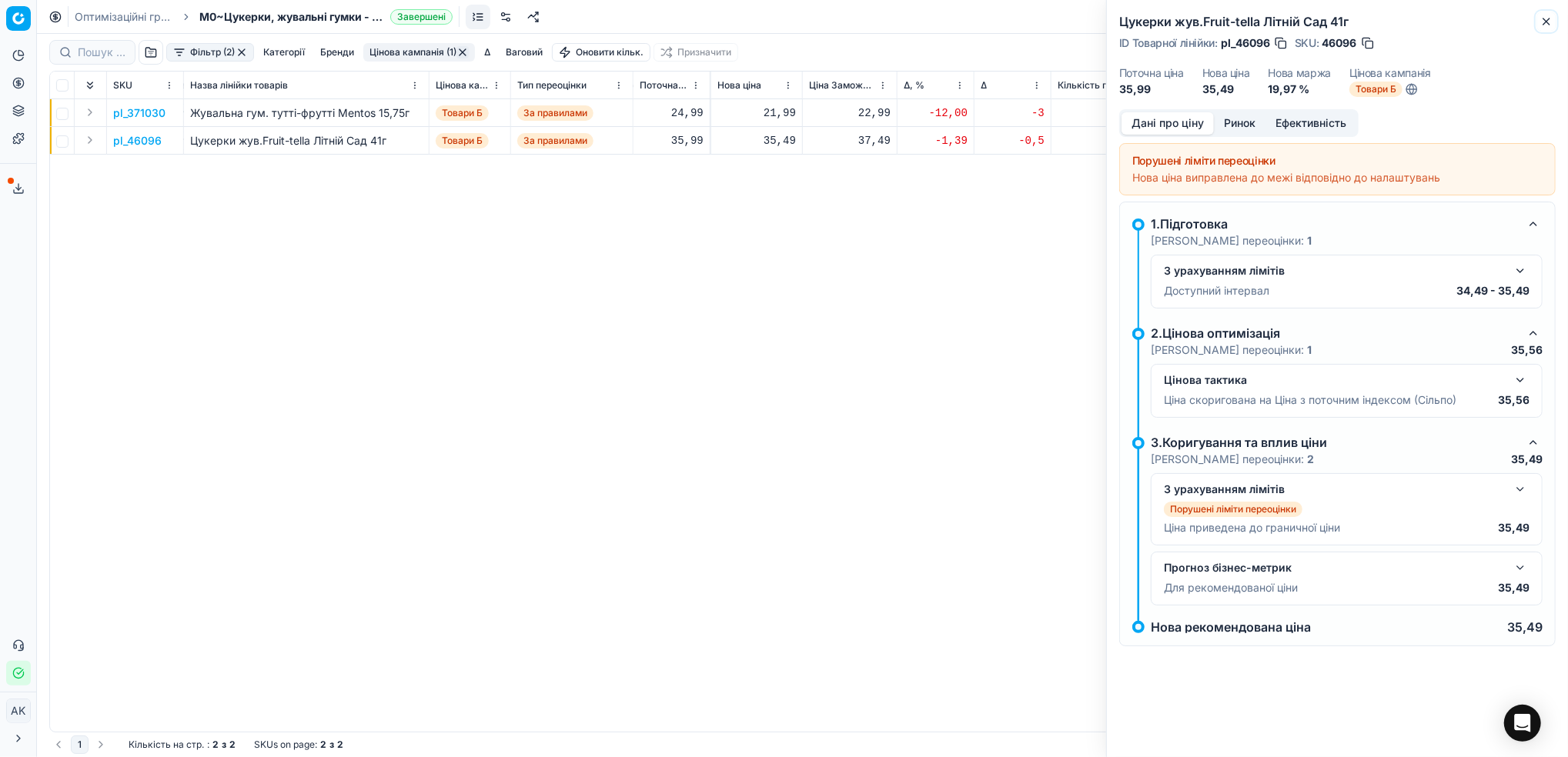
click at [1544, 23] on icon "button" at bounding box center [1546, 22] width 12 height 12
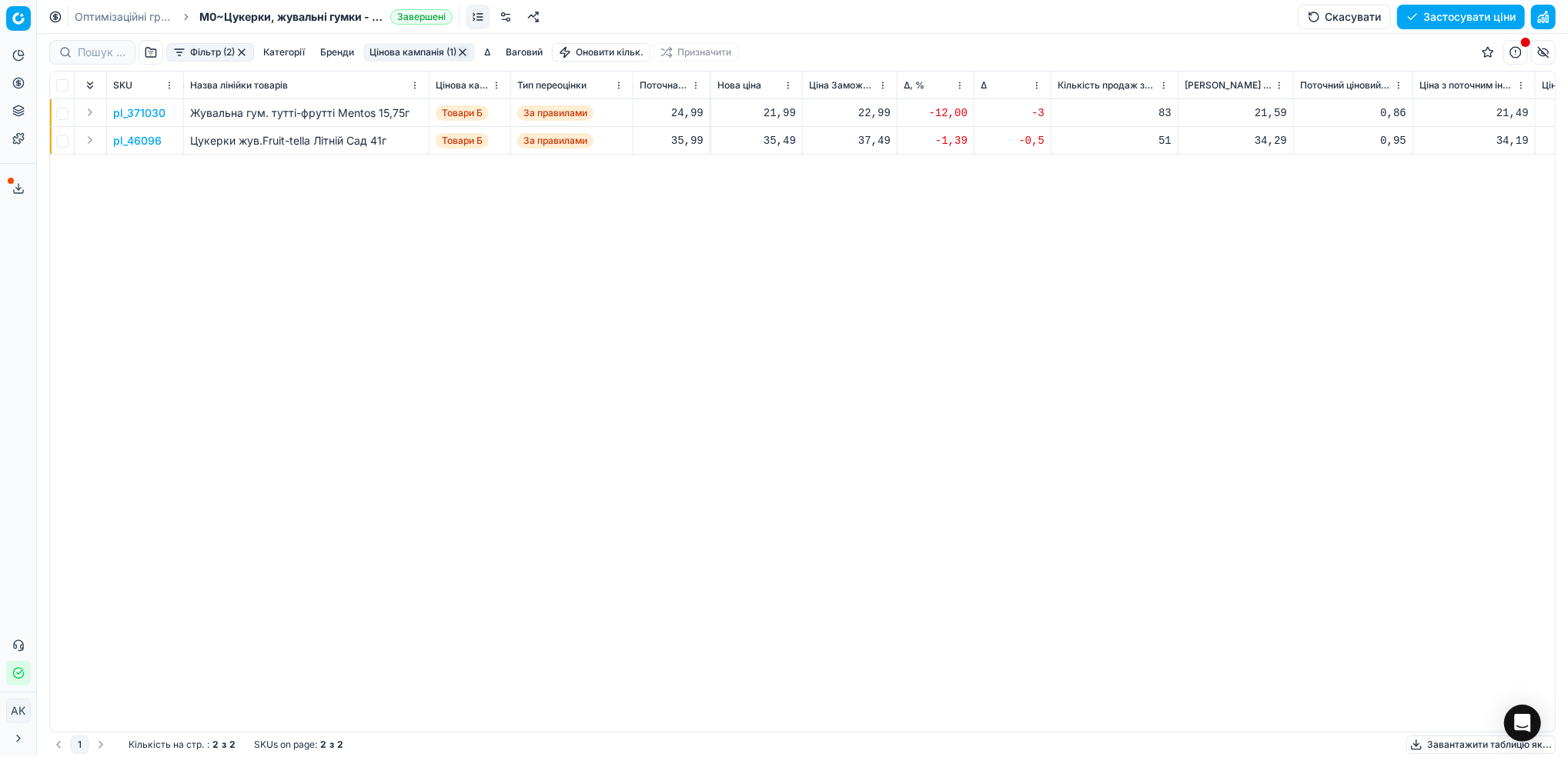
click at [420, 56] on button "Цінова кампанія (1)" at bounding box center [419, 52] width 112 height 19
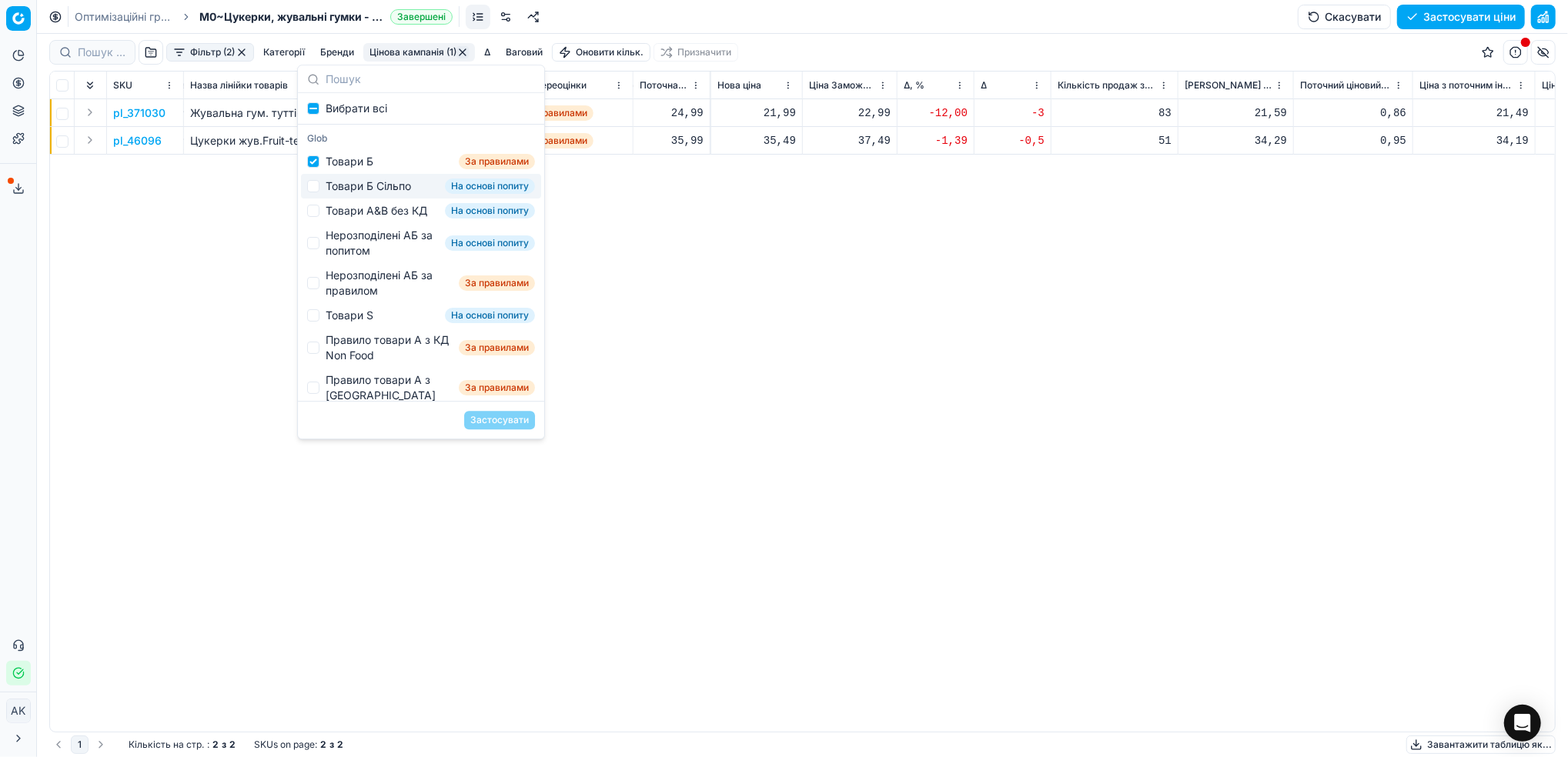
click at [320, 182] on div "Товари Б Сільпо На основі попиту" at bounding box center [420, 186] width 240 height 25
checkbox input "true"
click at [316, 168] on input "Suggestions" at bounding box center [313, 161] width 12 height 12
checkbox input "false"
click at [484, 419] on button "Застосувати" at bounding box center [499, 420] width 71 height 19
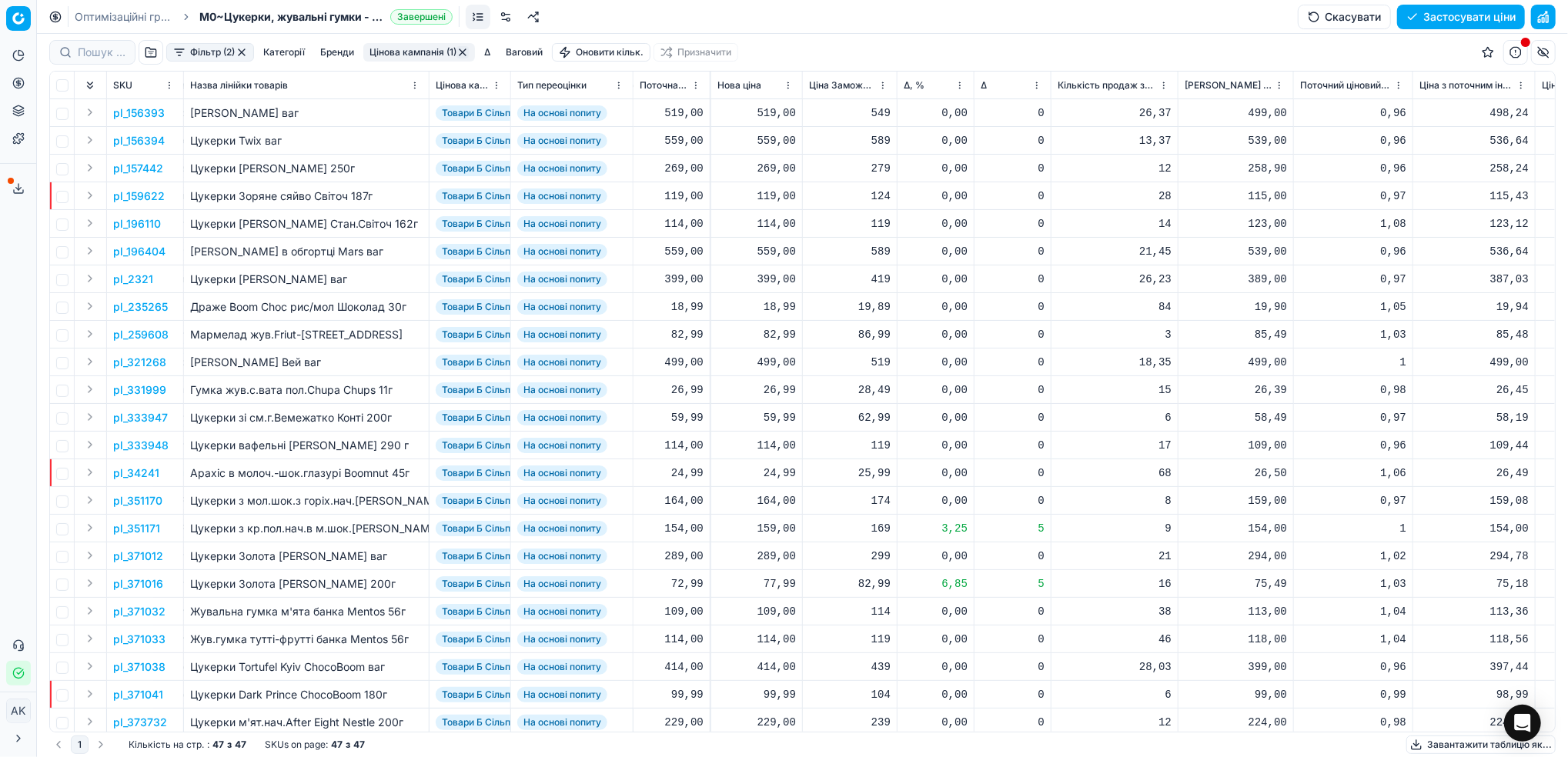
click at [958, 78] on html "Pricing platform Аналітика Цінова оптимізація Асортимент продукції Шаблони Серв…" at bounding box center [784, 378] width 1568 height 757
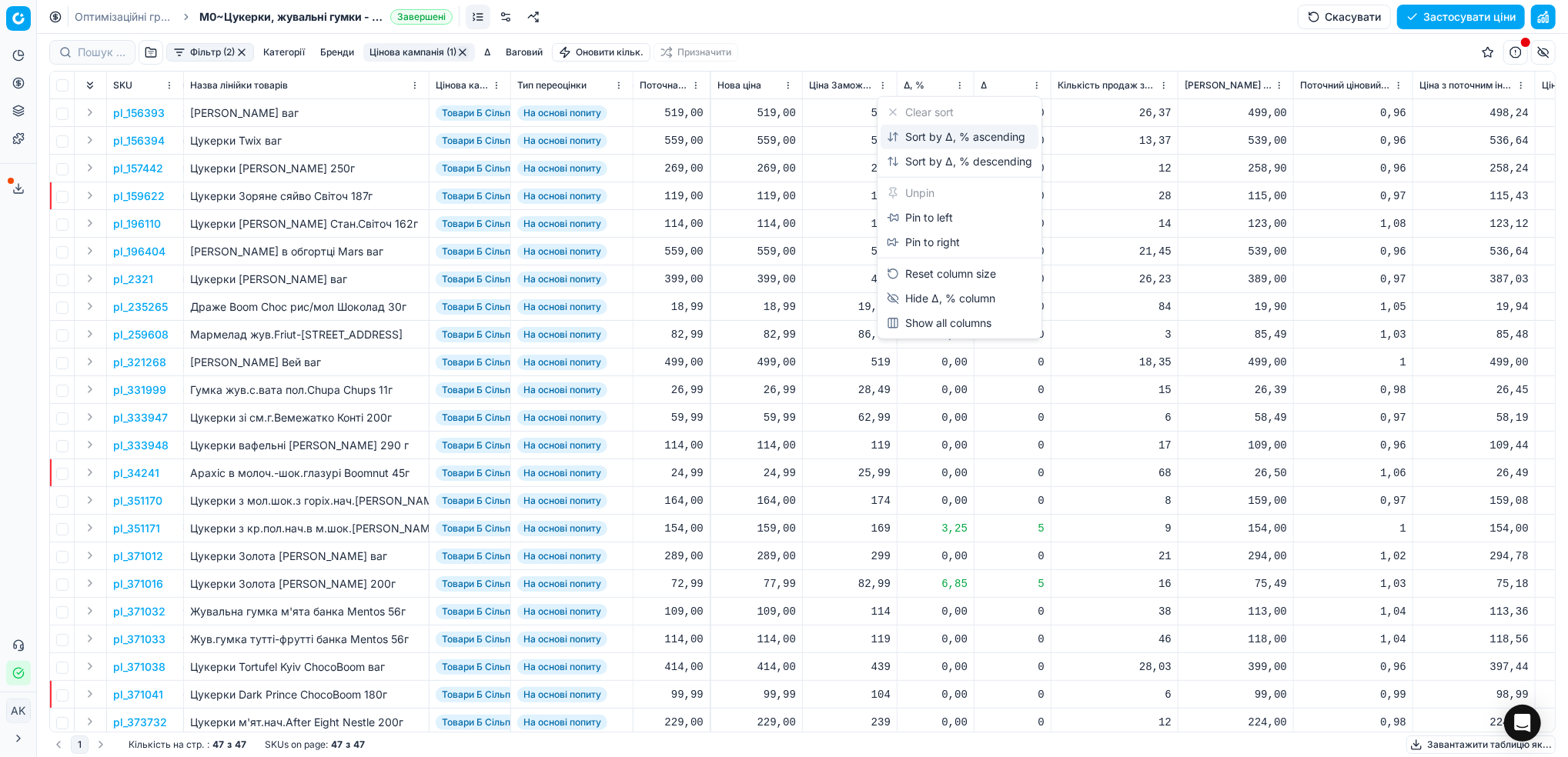
click at [913, 134] on div "Sort by Δ, % ascending" at bounding box center [956, 137] width 138 height 16
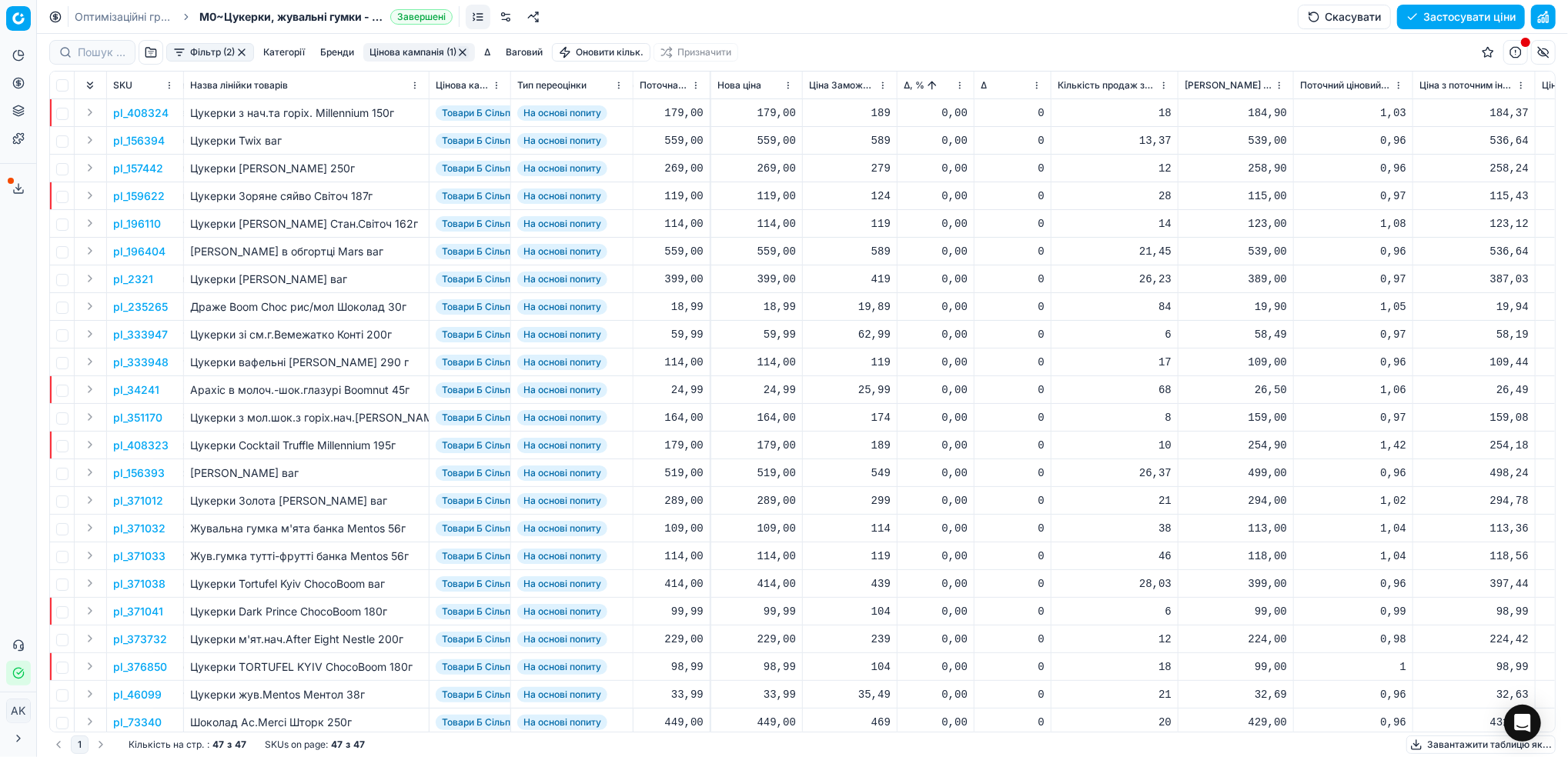
click at [962, 87] on html "Pricing platform Аналітика Цінова оптимізація Асортимент продукції Шаблони Серв…" at bounding box center [784, 378] width 1568 height 757
click at [933, 158] on div "Sort by Δ, % descending" at bounding box center [959, 161] width 145 height 16
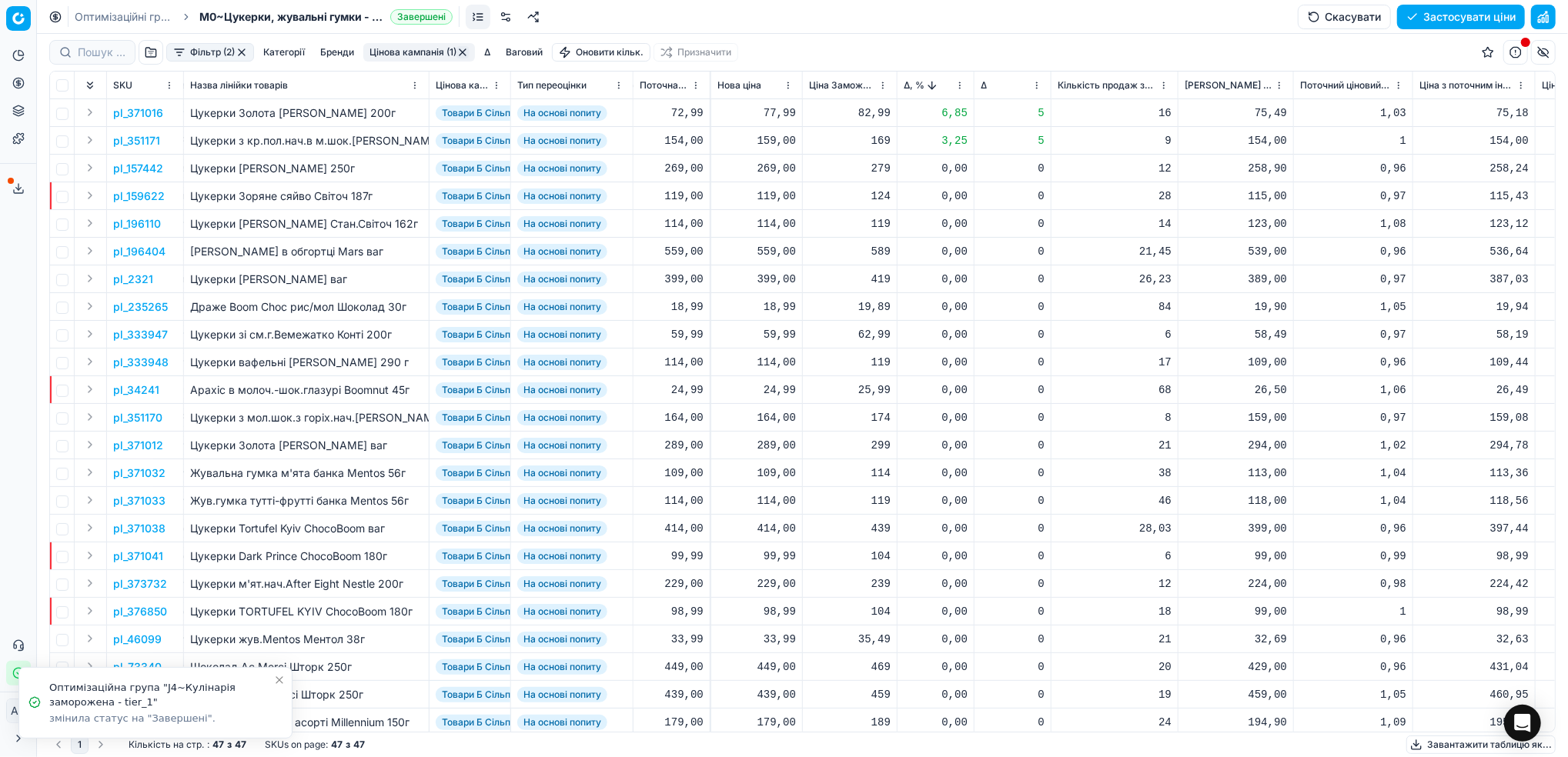
click at [279, 679] on icon "Close toast" at bounding box center [280, 680] width 12 height 12
click at [463, 57] on button "button" at bounding box center [463, 52] width 12 height 12
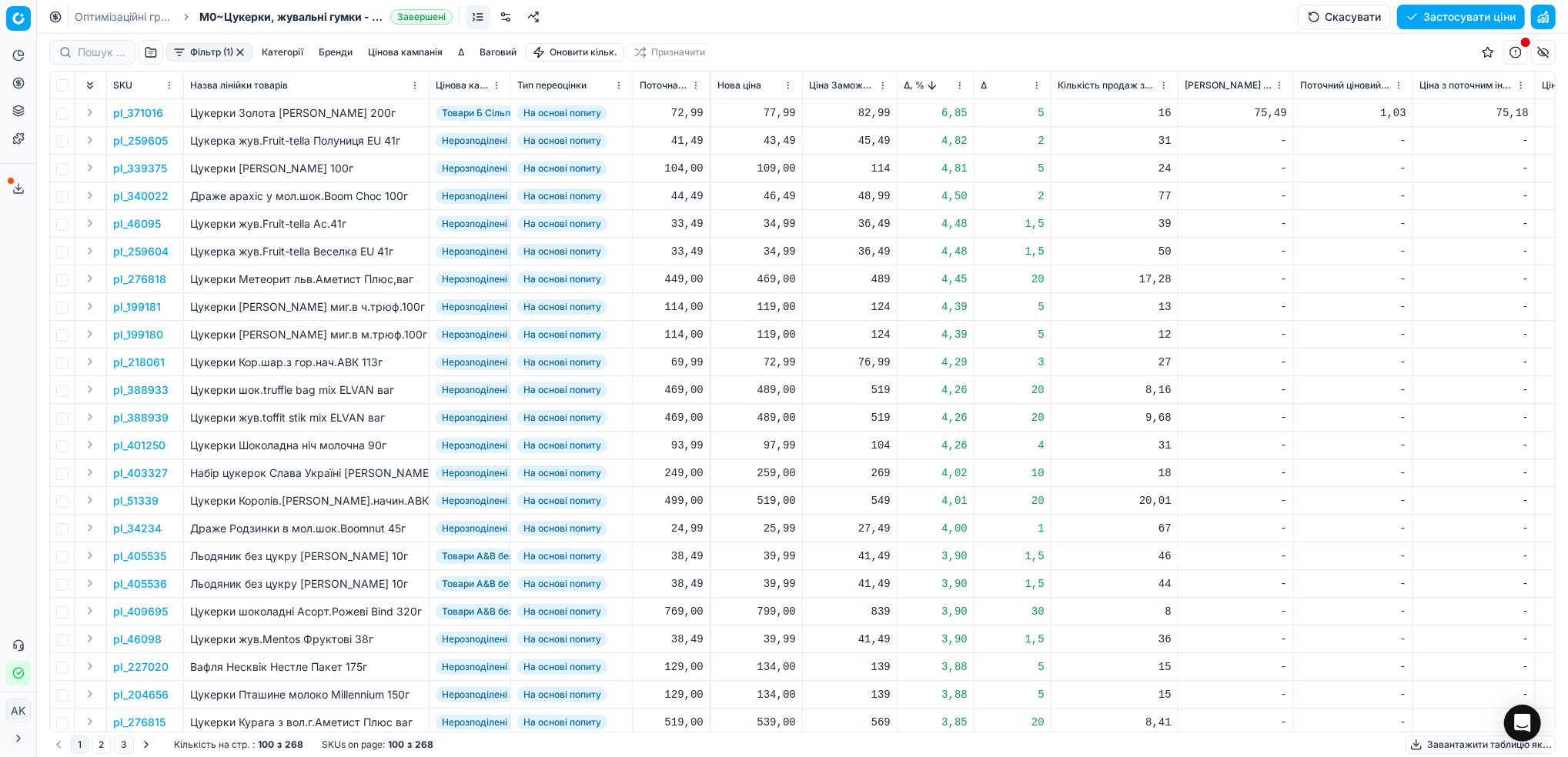
click at [238, 56] on button "button" at bounding box center [240, 52] width 12 height 12
click at [206, 51] on button "Фільтр" at bounding box center [196, 52] width 61 height 19
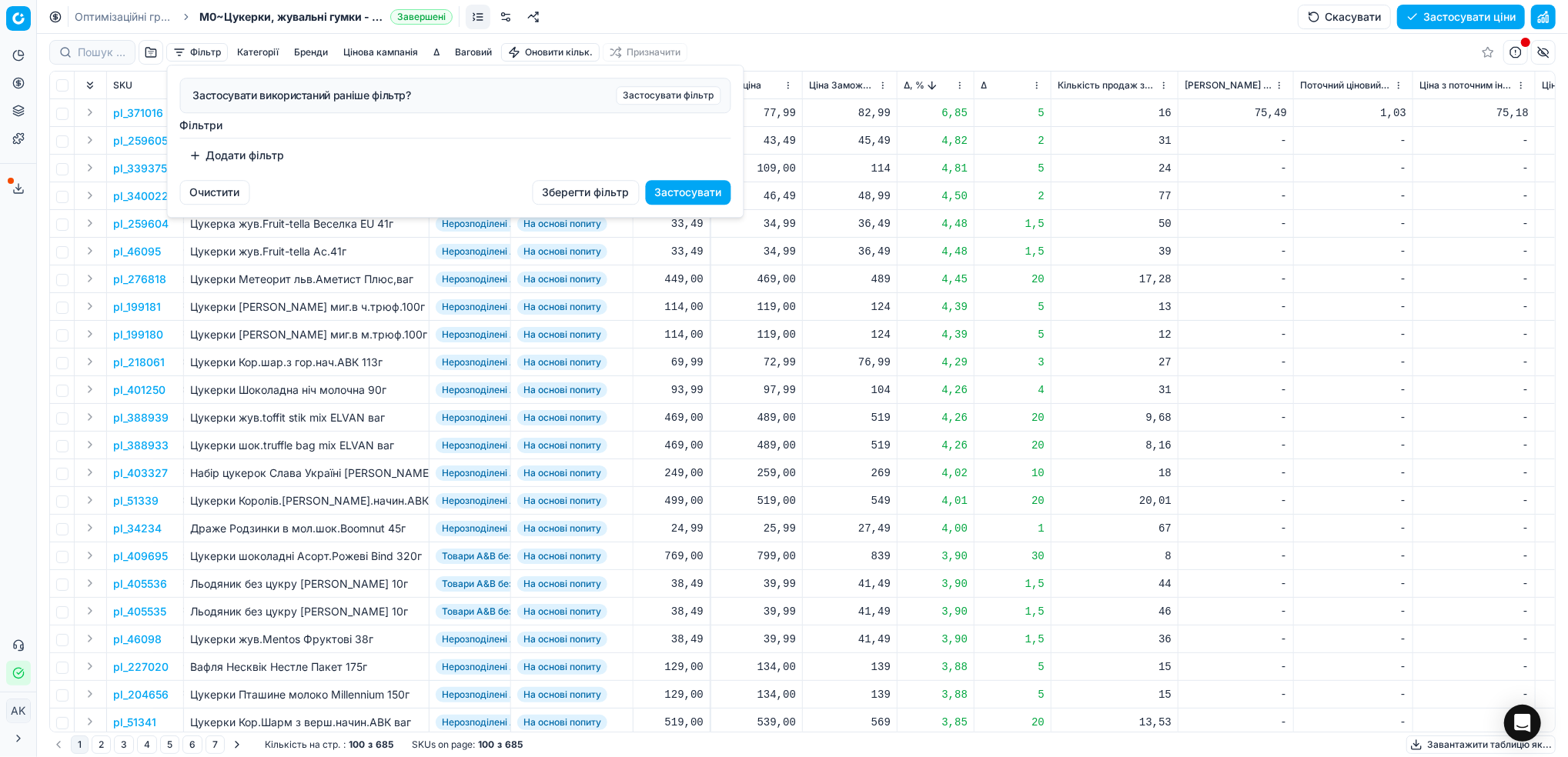
click at [230, 158] on button "Додати фільтр" at bounding box center [237, 155] width 114 height 25
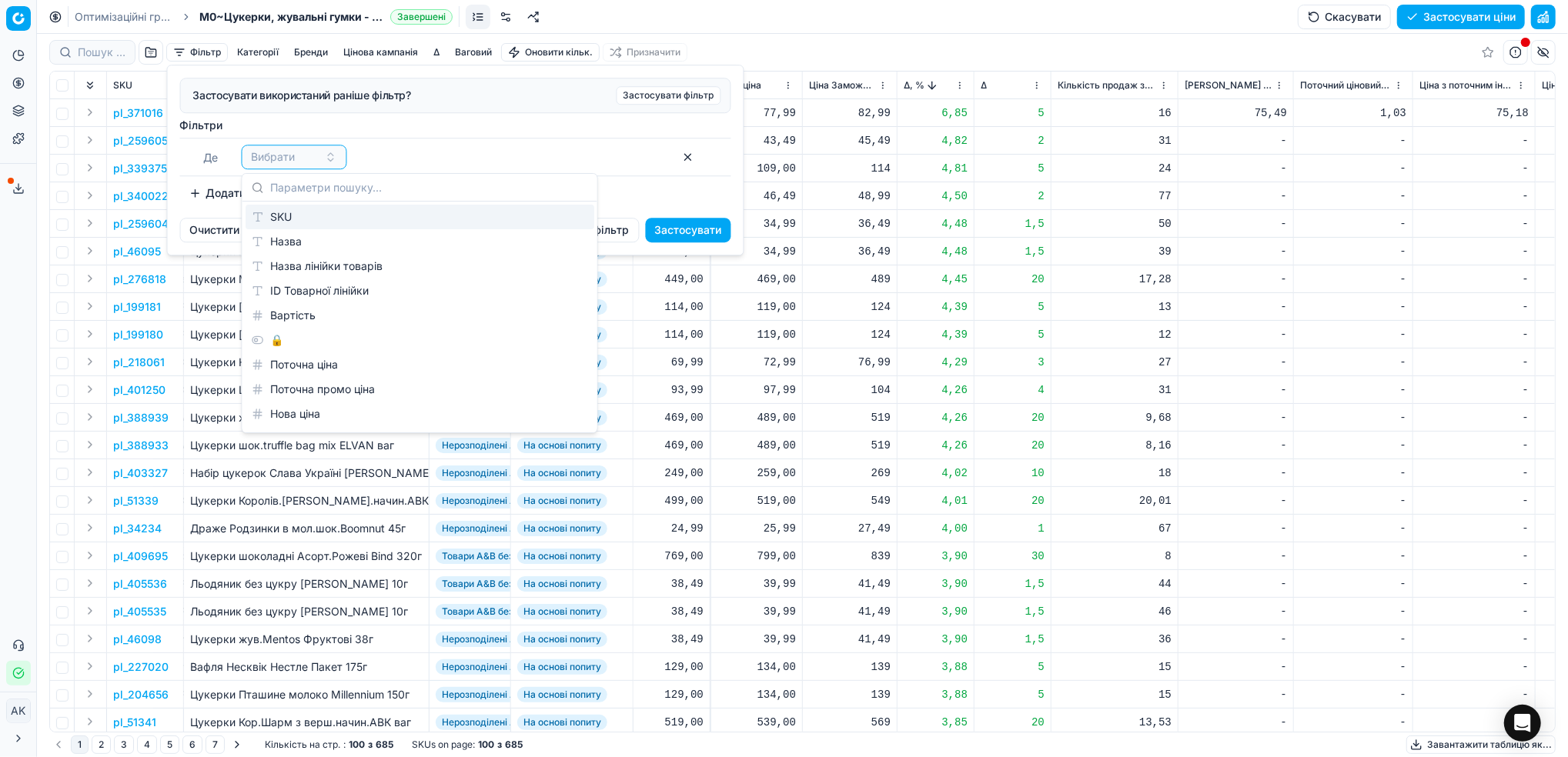
click at [273, 222] on div "SKU" at bounding box center [419, 217] width 349 height 25
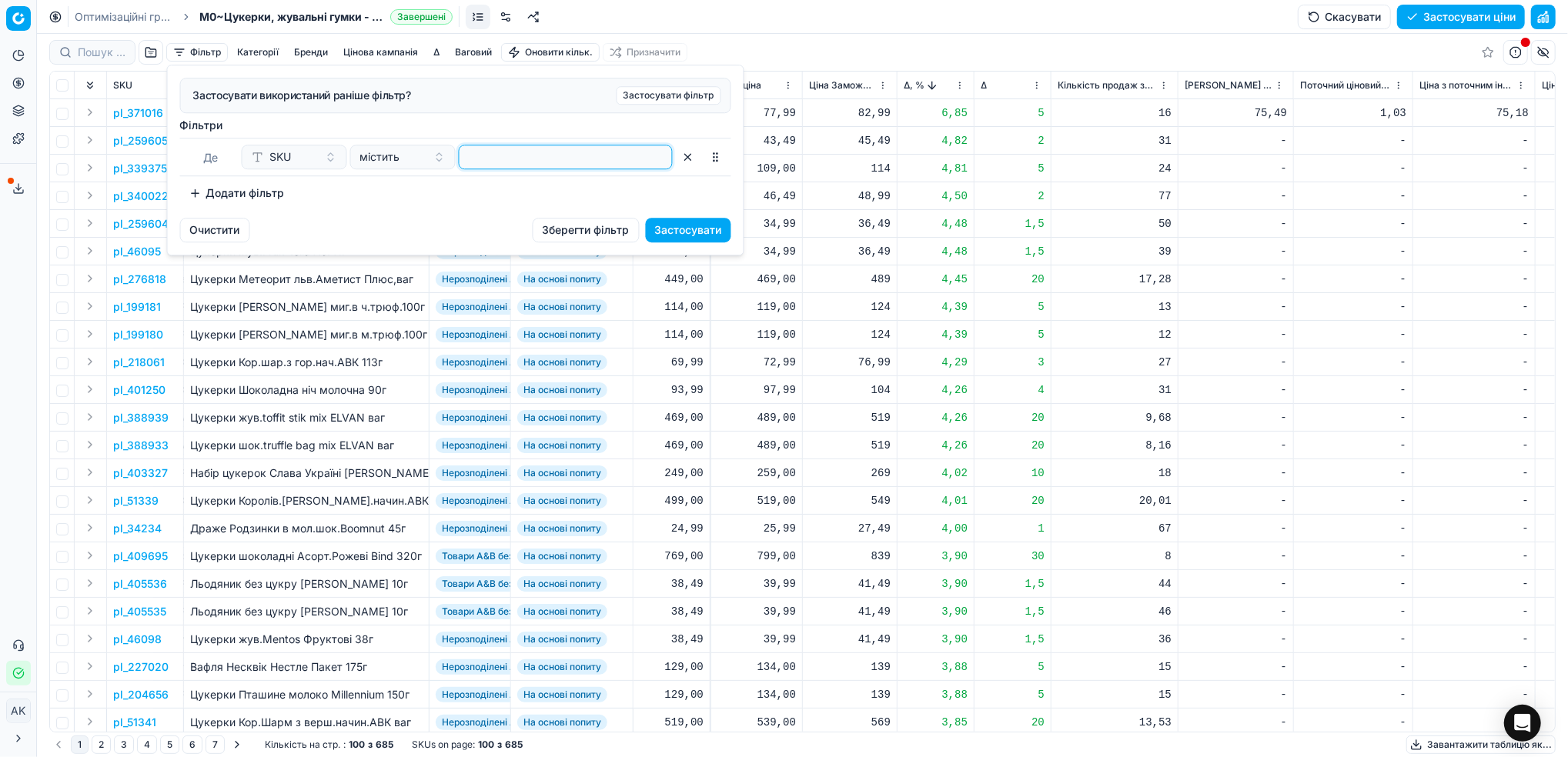
click at [506, 155] on input at bounding box center [566, 157] width 200 height 23
click at [695, 238] on button "Застосувати" at bounding box center [688, 230] width 85 height 25
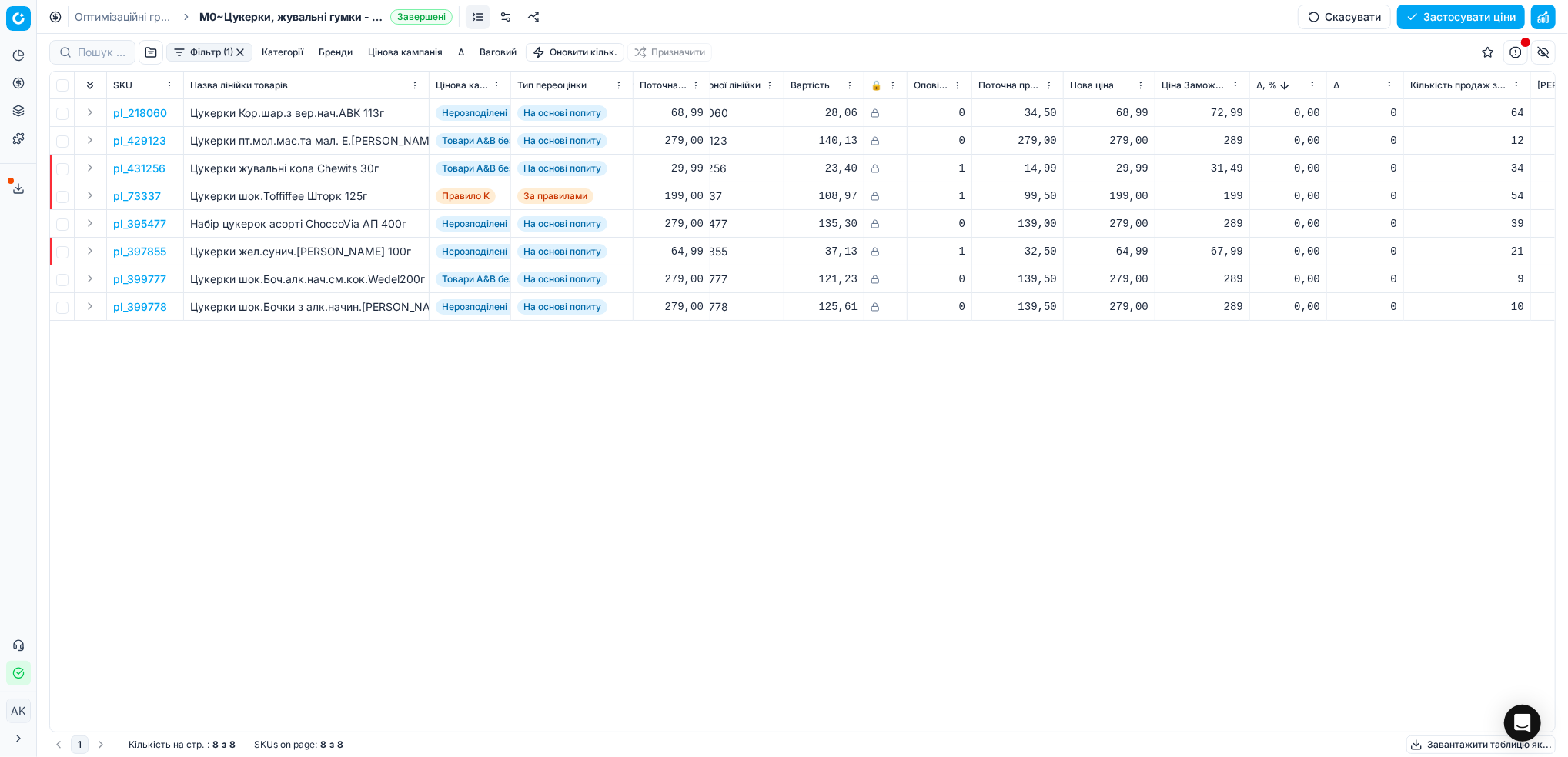
scroll to position [0, 160]
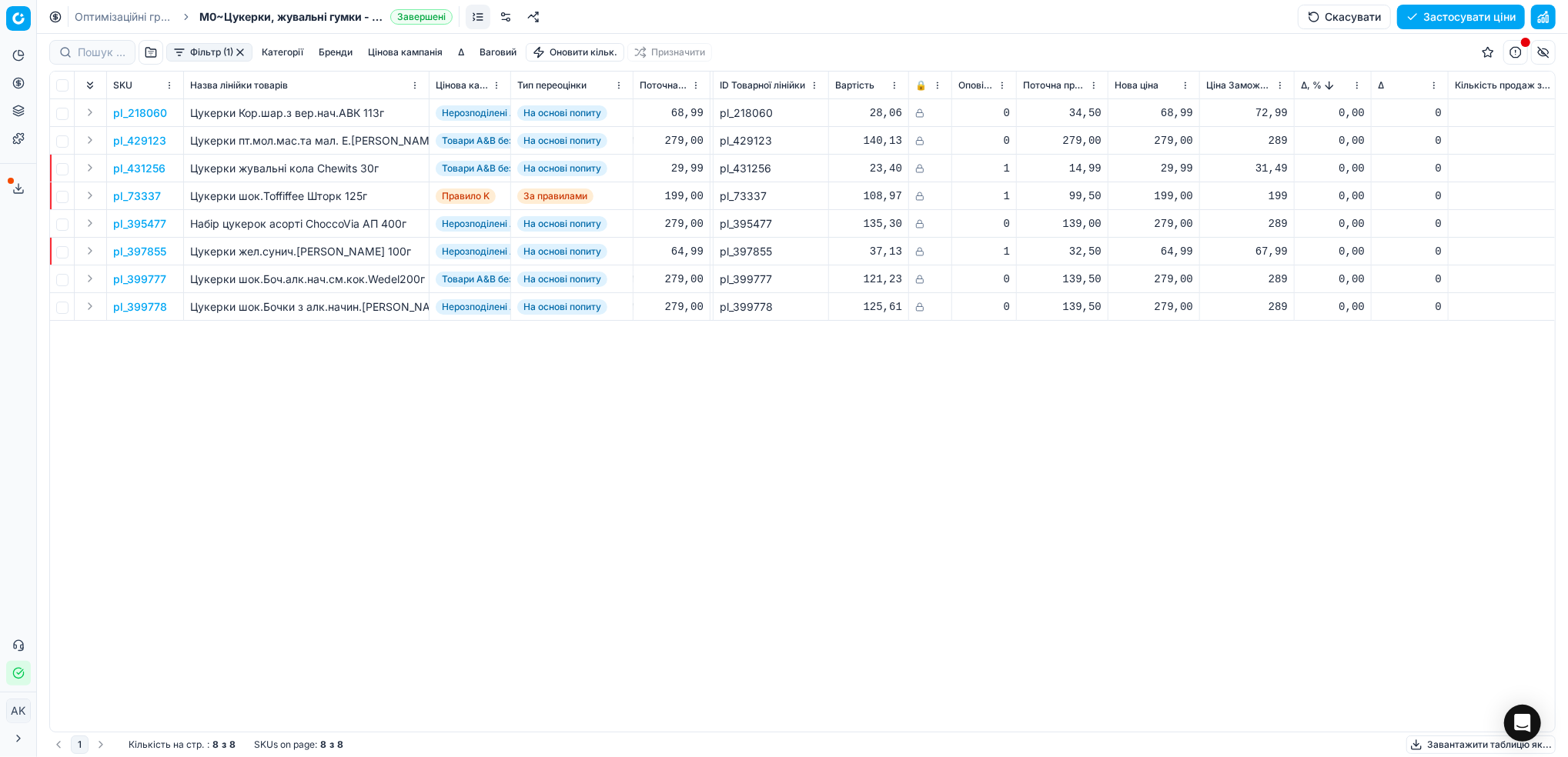
click at [137, 252] on p "pl_397855" at bounding box center [140, 252] width 53 height 16
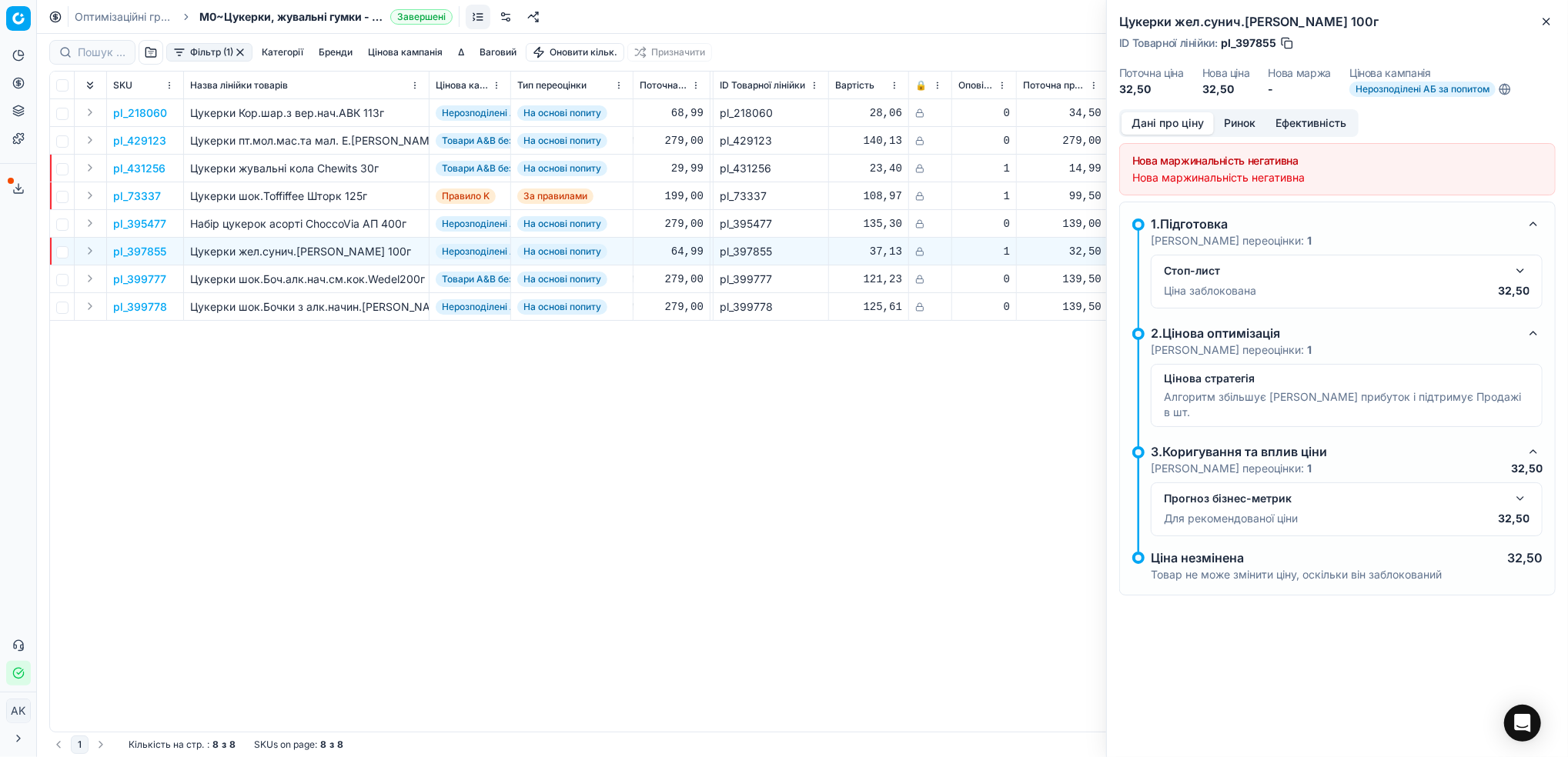
click at [1522, 269] on button "button" at bounding box center [1520, 271] width 19 height 19
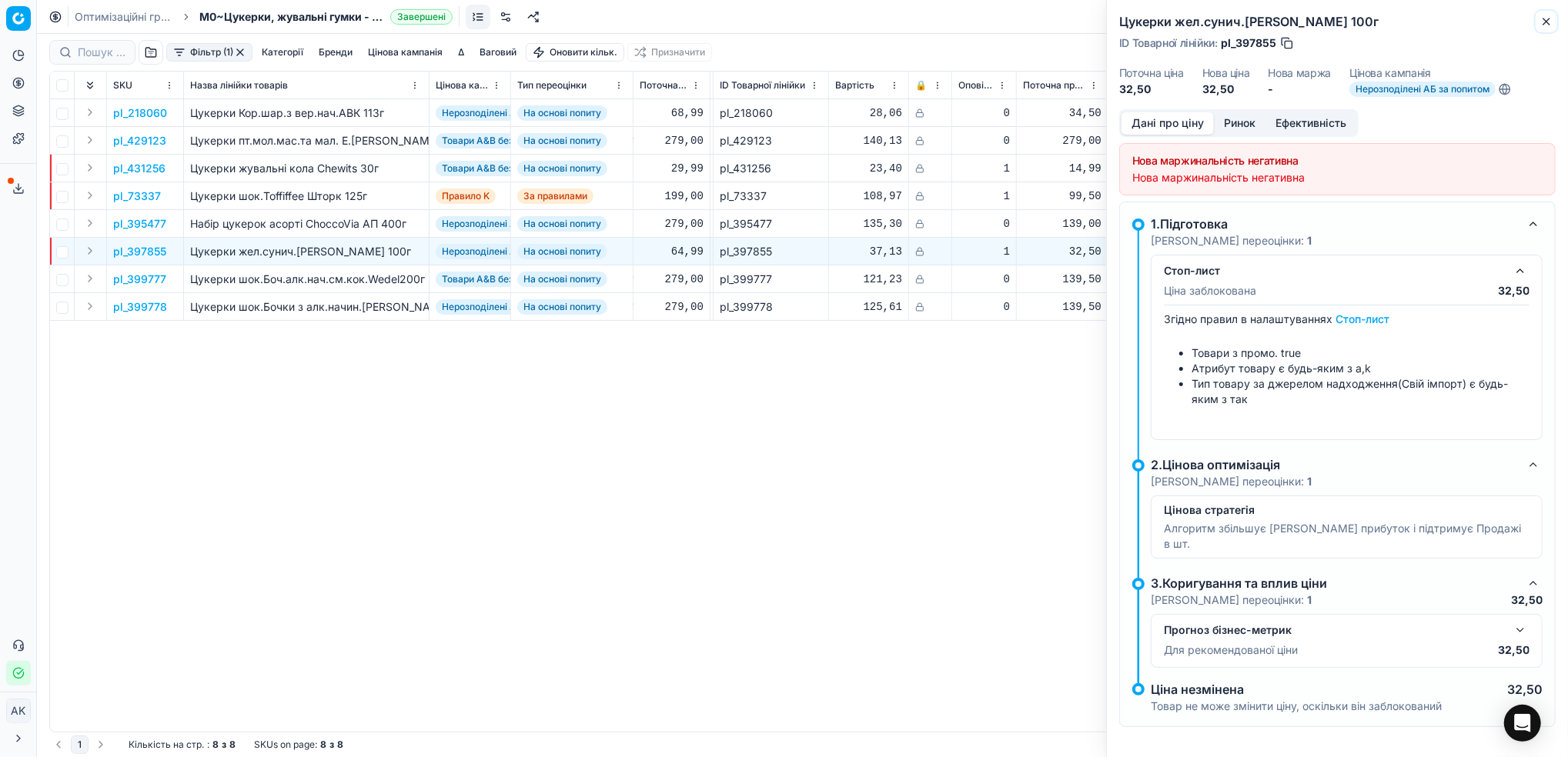
click at [1549, 24] on icon "button" at bounding box center [1546, 22] width 12 height 12
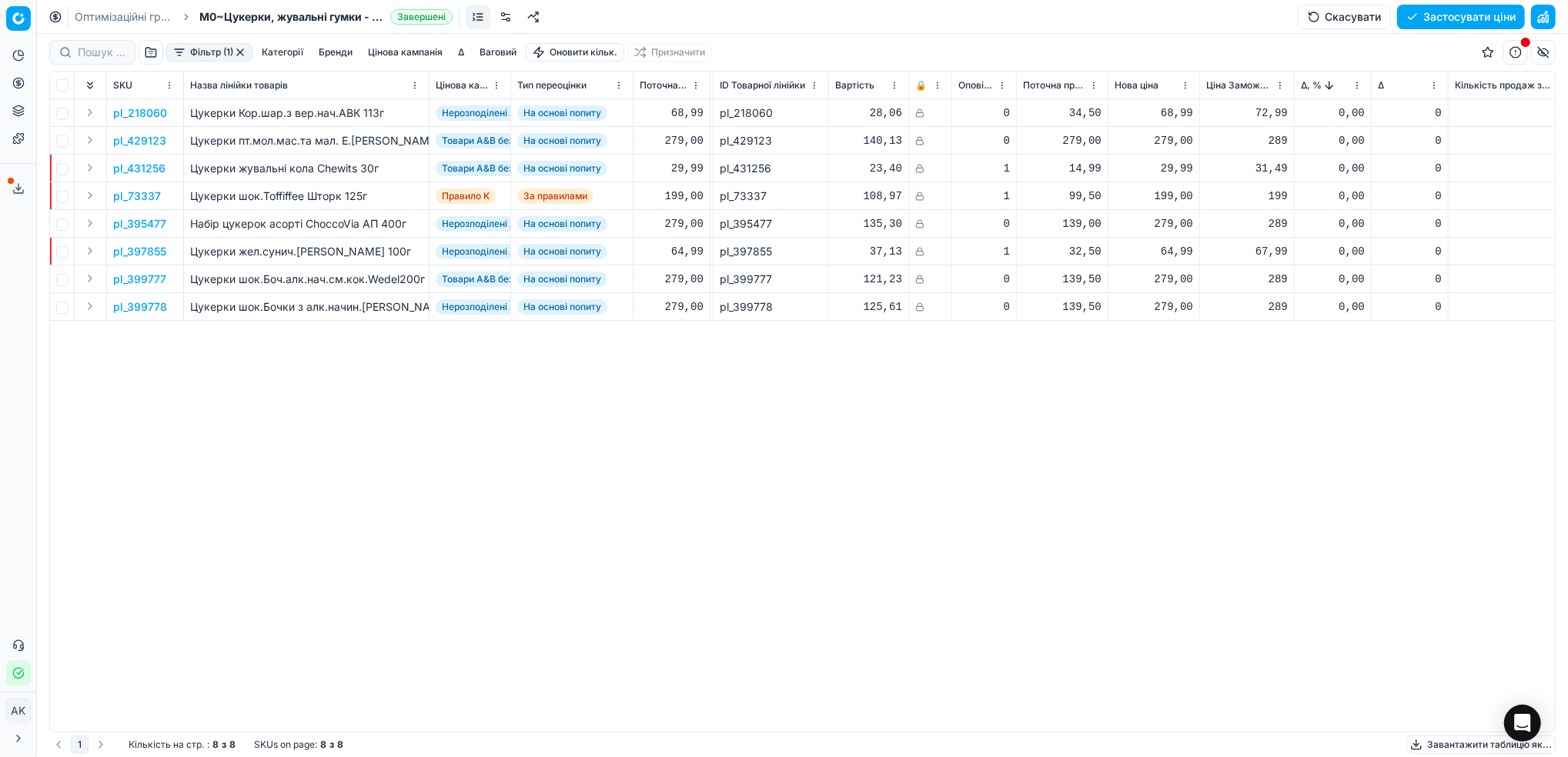
click at [240, 50] on button "button" at bounding box center [240, 52] width 12 height 12
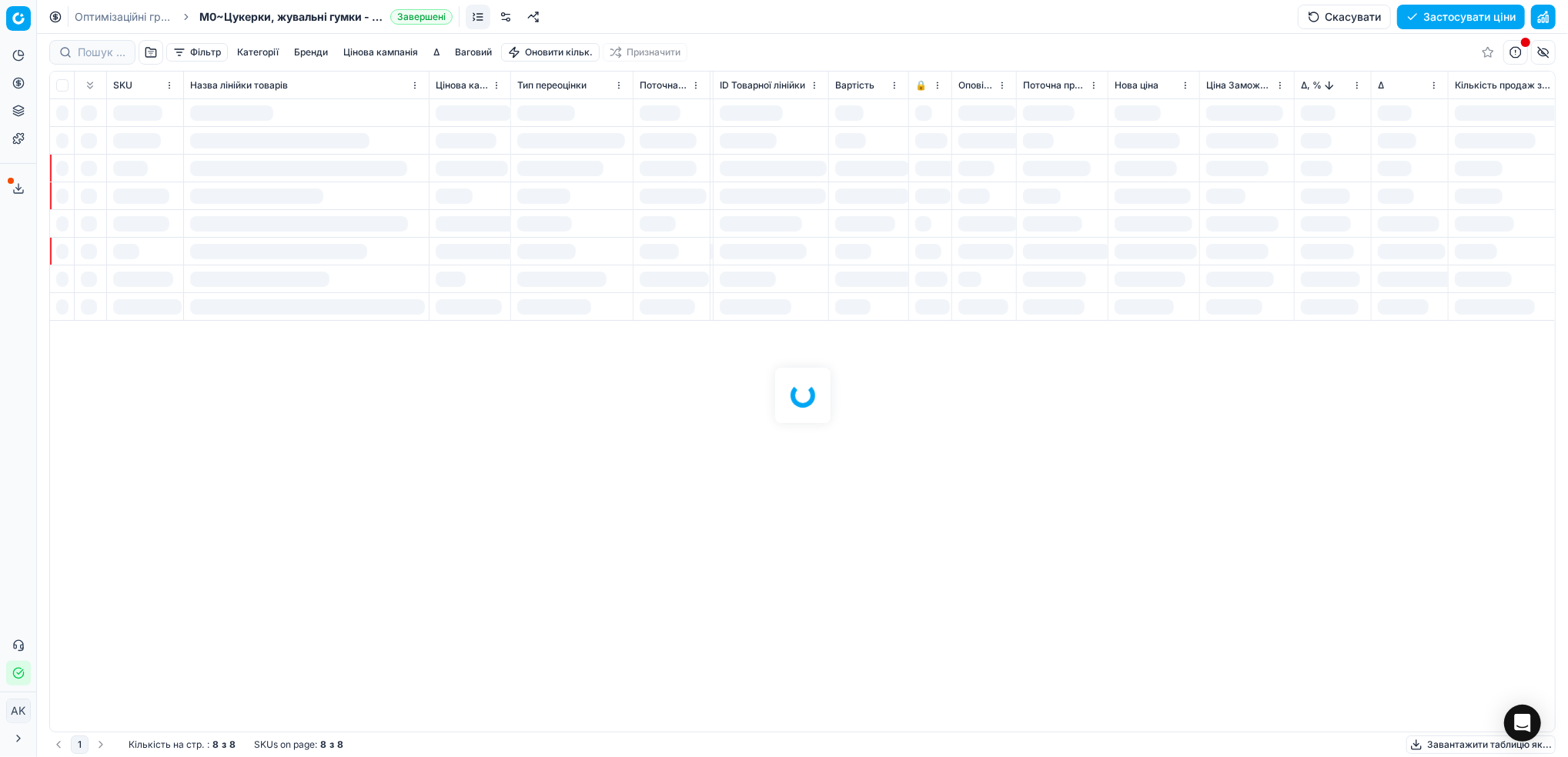
click at [383, 48] on button "Цінова кампанія" at bounding box center [381, 52] width 87 height 19
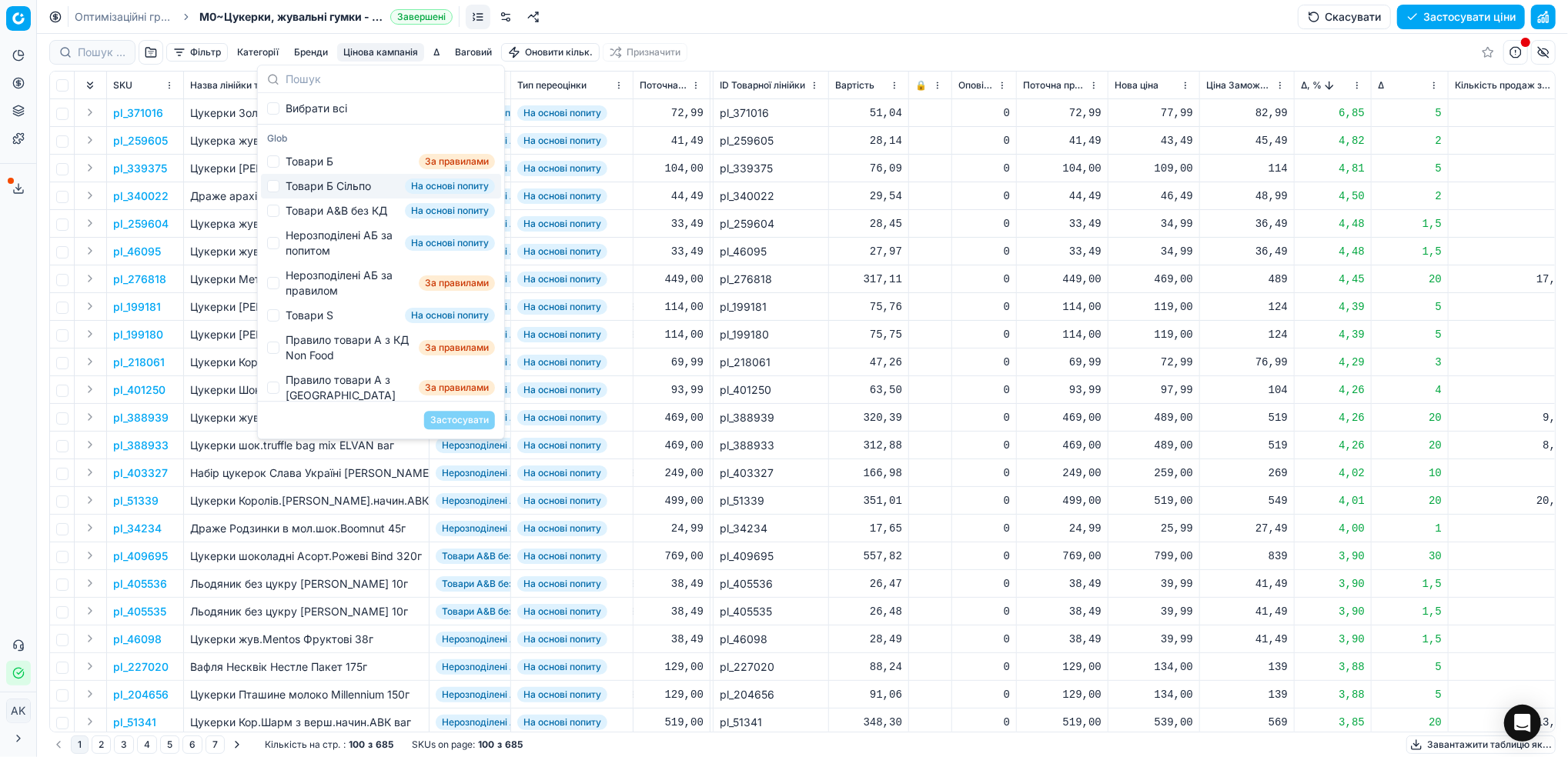
click at [281, 191] on div "Товари Б Сільпо На основі попиту" at bounding box center [381, 186] width 240 height 25
checkbox input "true"
click at [449, 419] on button "Застосувати" at bounding box center [459, 420] width 71 height 19
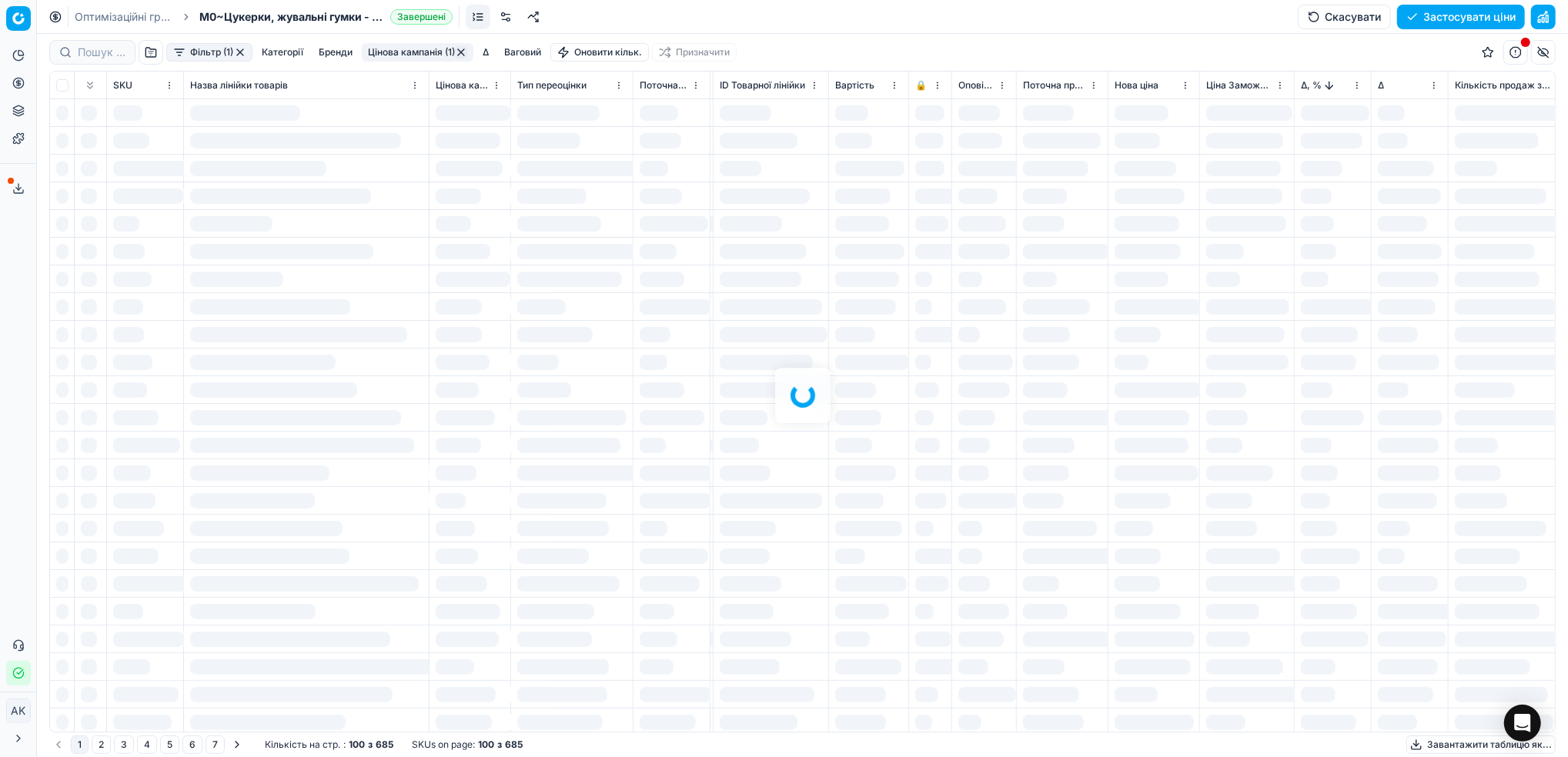
click at [196, 51] on button "Фільтр (1)" at bounding box center [209, 52] width 86 height 19
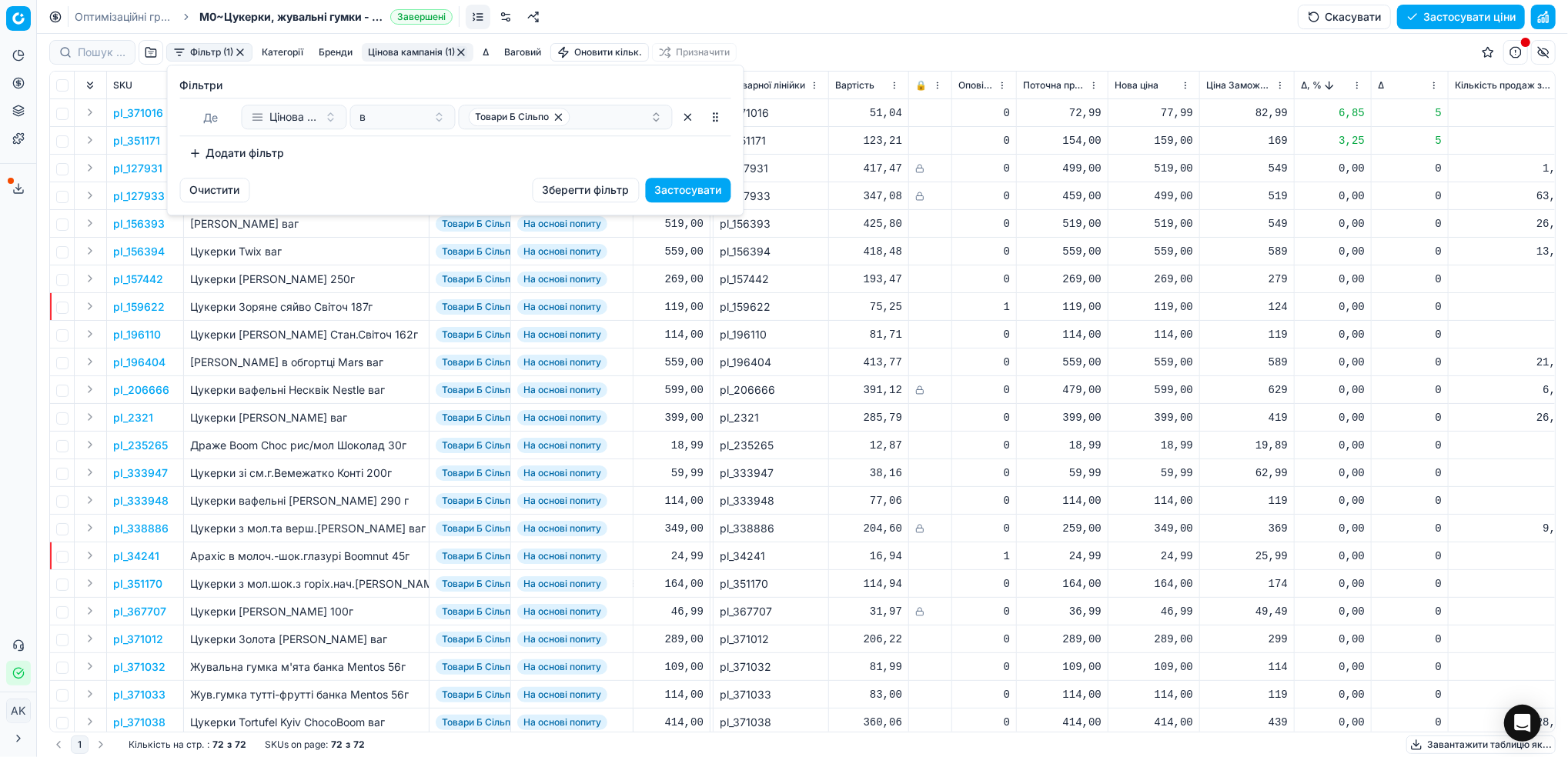
click at [256, 155] on button "Додати фільтр" at bounding box center [237, 153] width 114 height 25
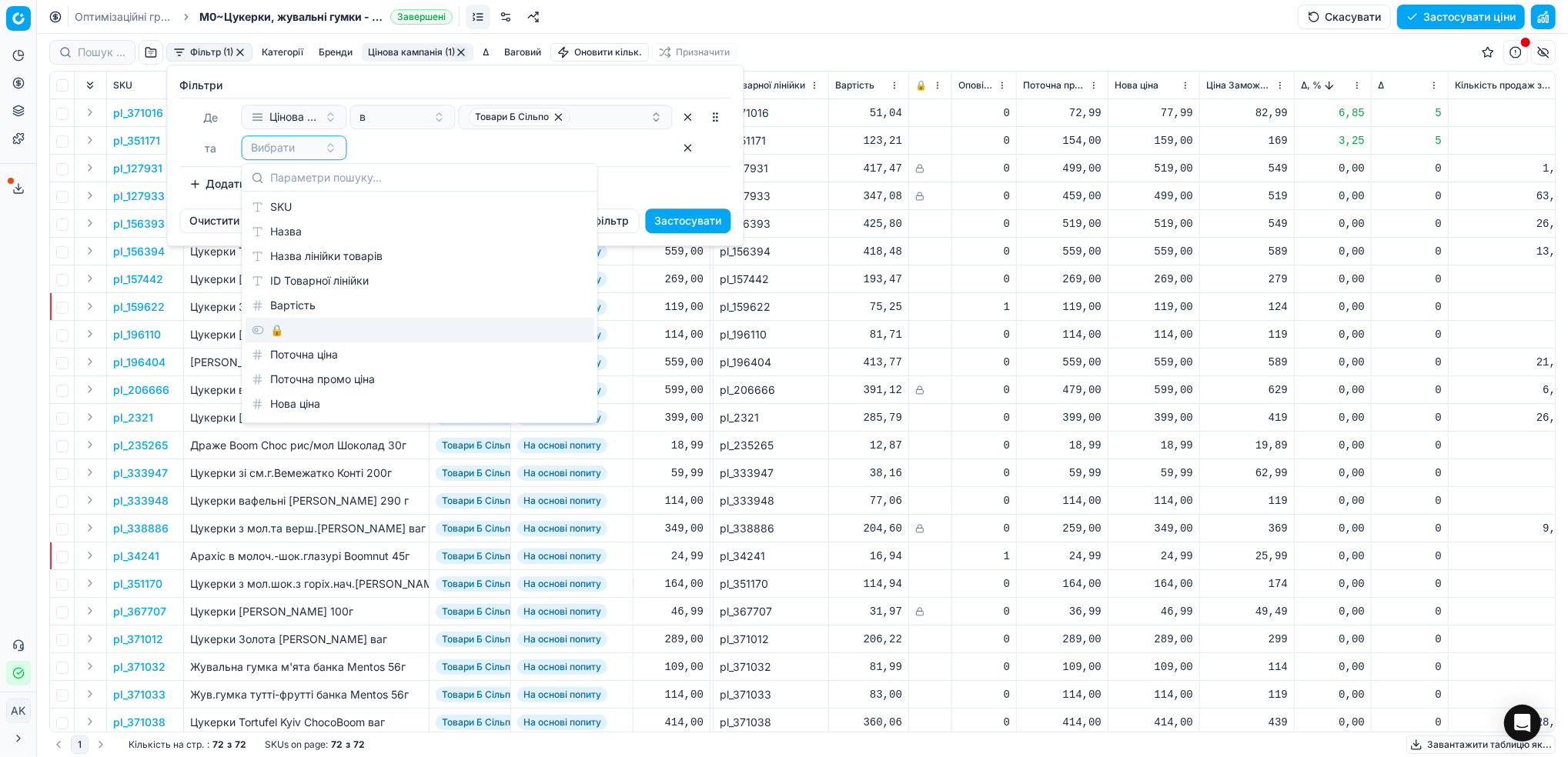
click at [276, 334] on div "🔒" at bounding box center [419, 330] width 349 height 25
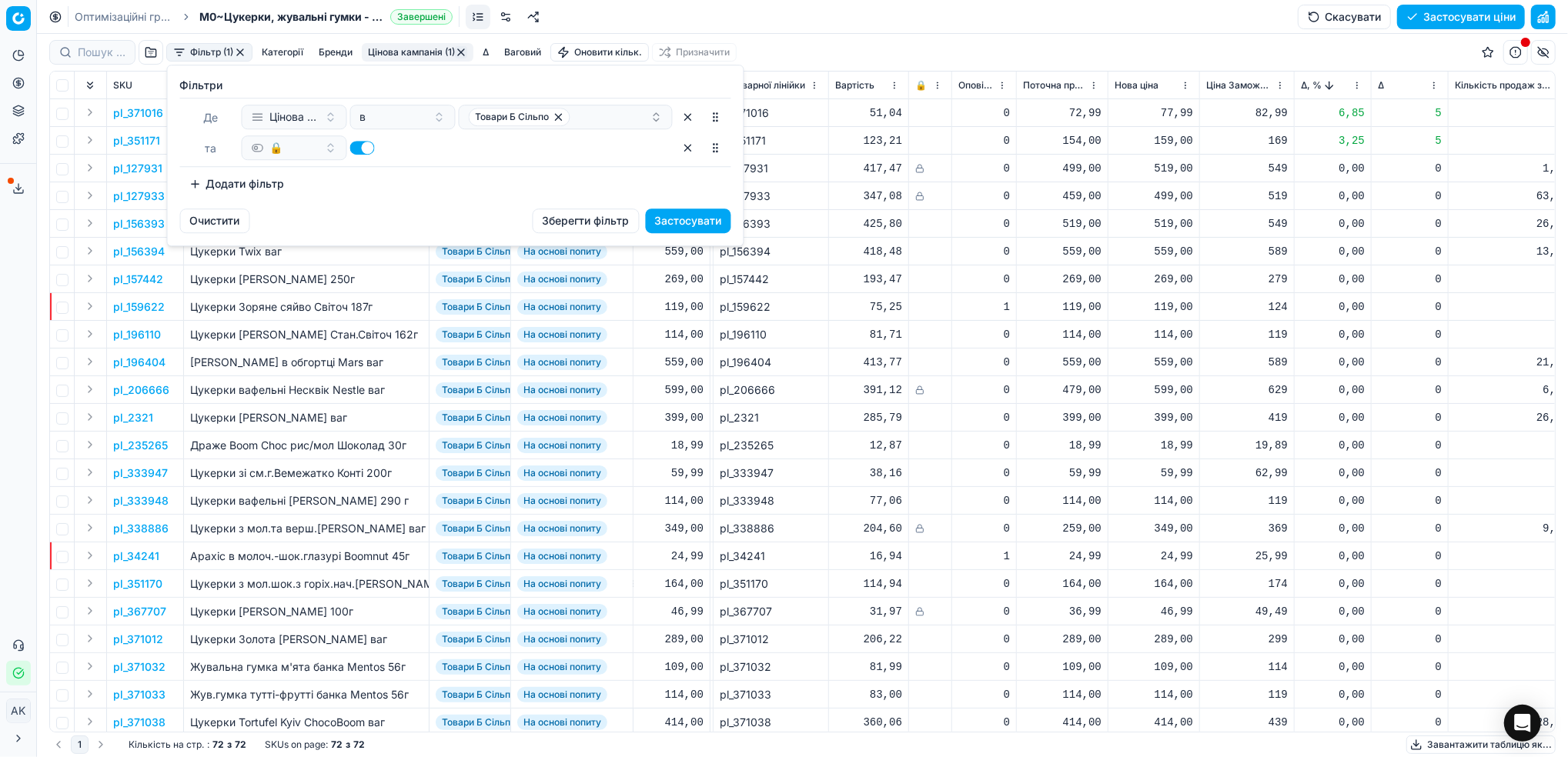
click at [360, 148] on button "button" at bounding box center [363, 148] width 25 height 14
checkbox input "false"
click at [666, 217] on button "Застосувати" at bounding box center [688, 221] width 85 height 25
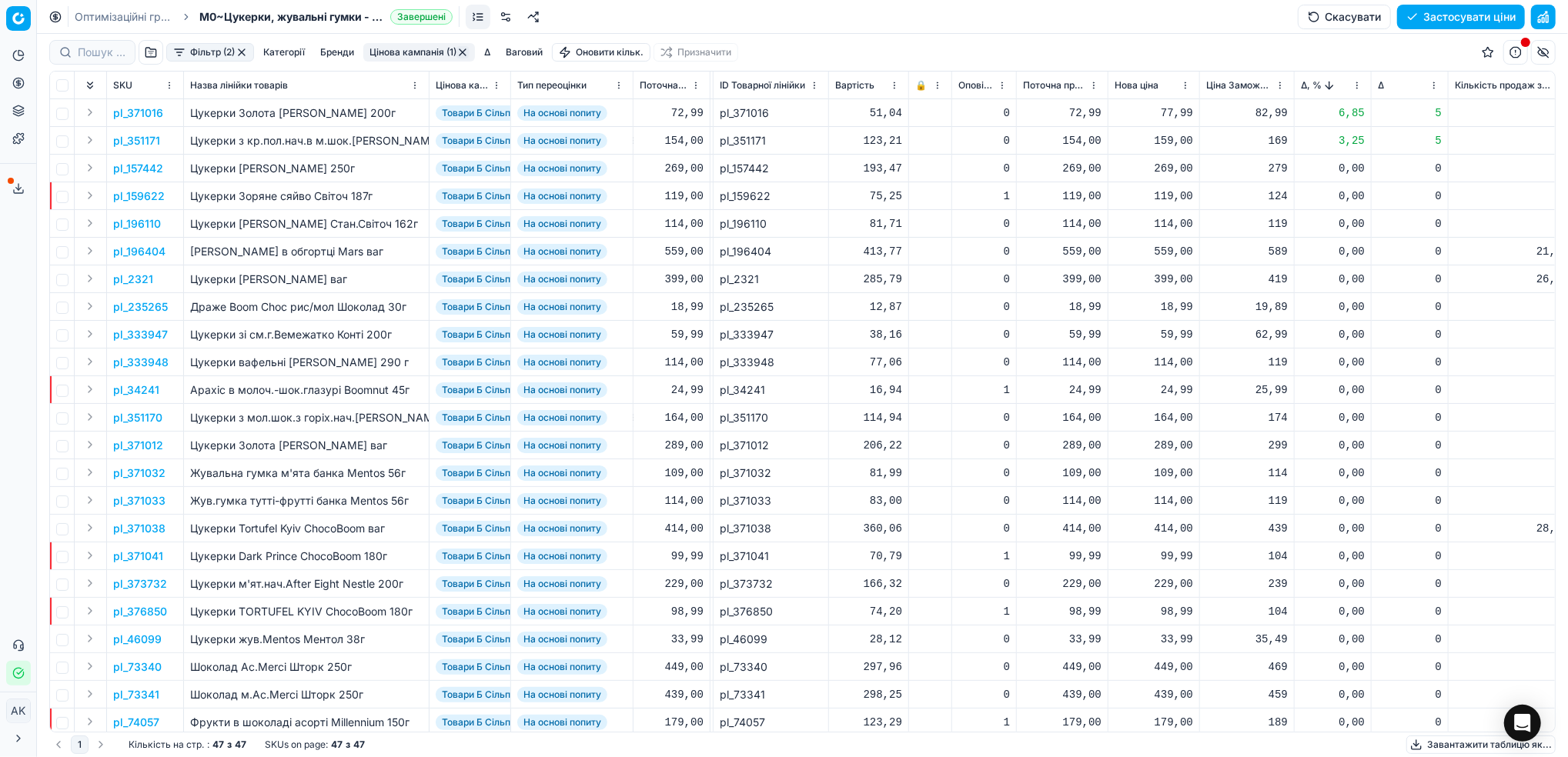
click at [134, 110] on p "pl_371016" at bounding box center [138, 113] width 50 height 16
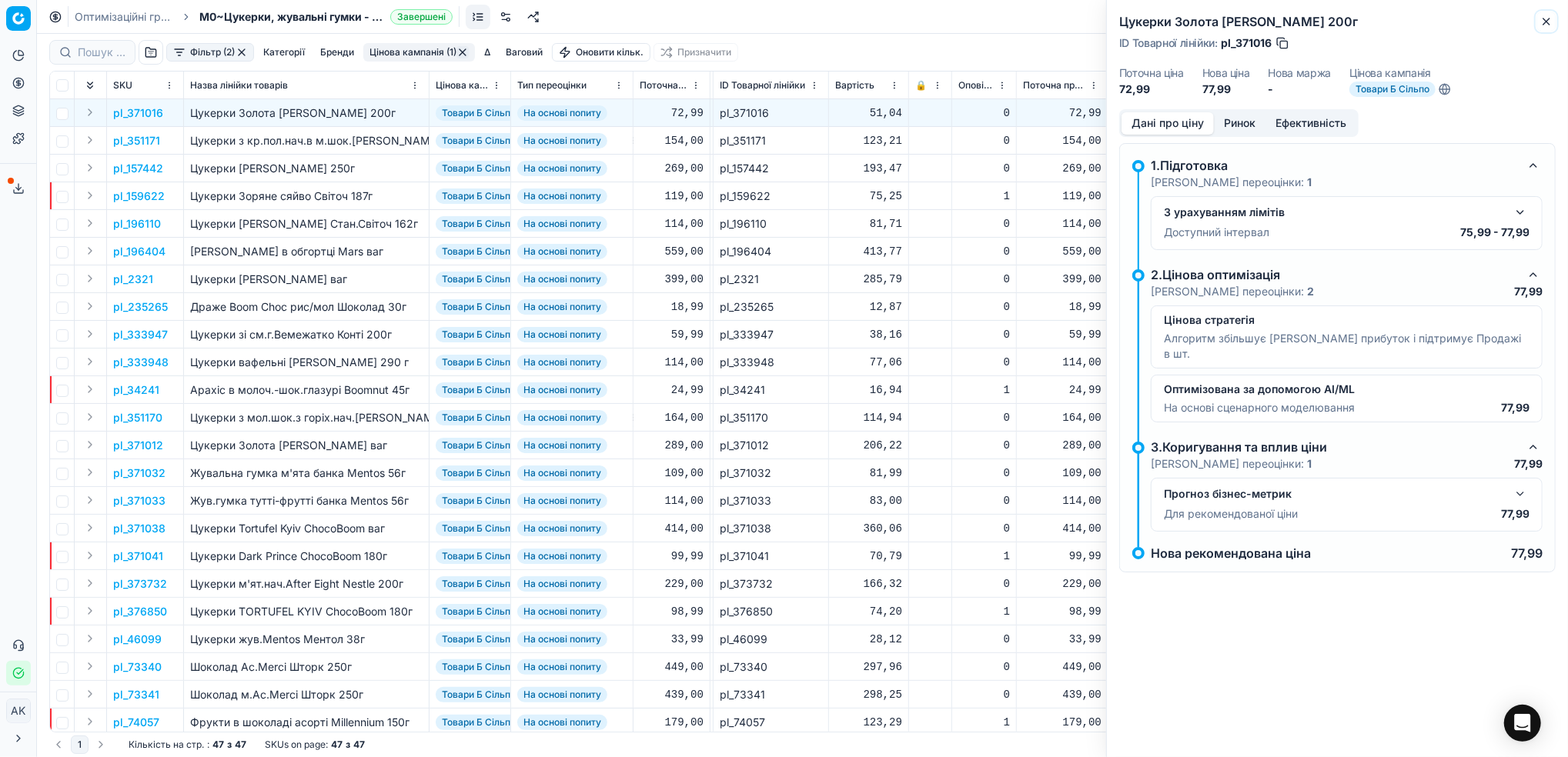
click at [1547, 24] on icon "button" at bounding box center [1546, 22] width 12 height 12
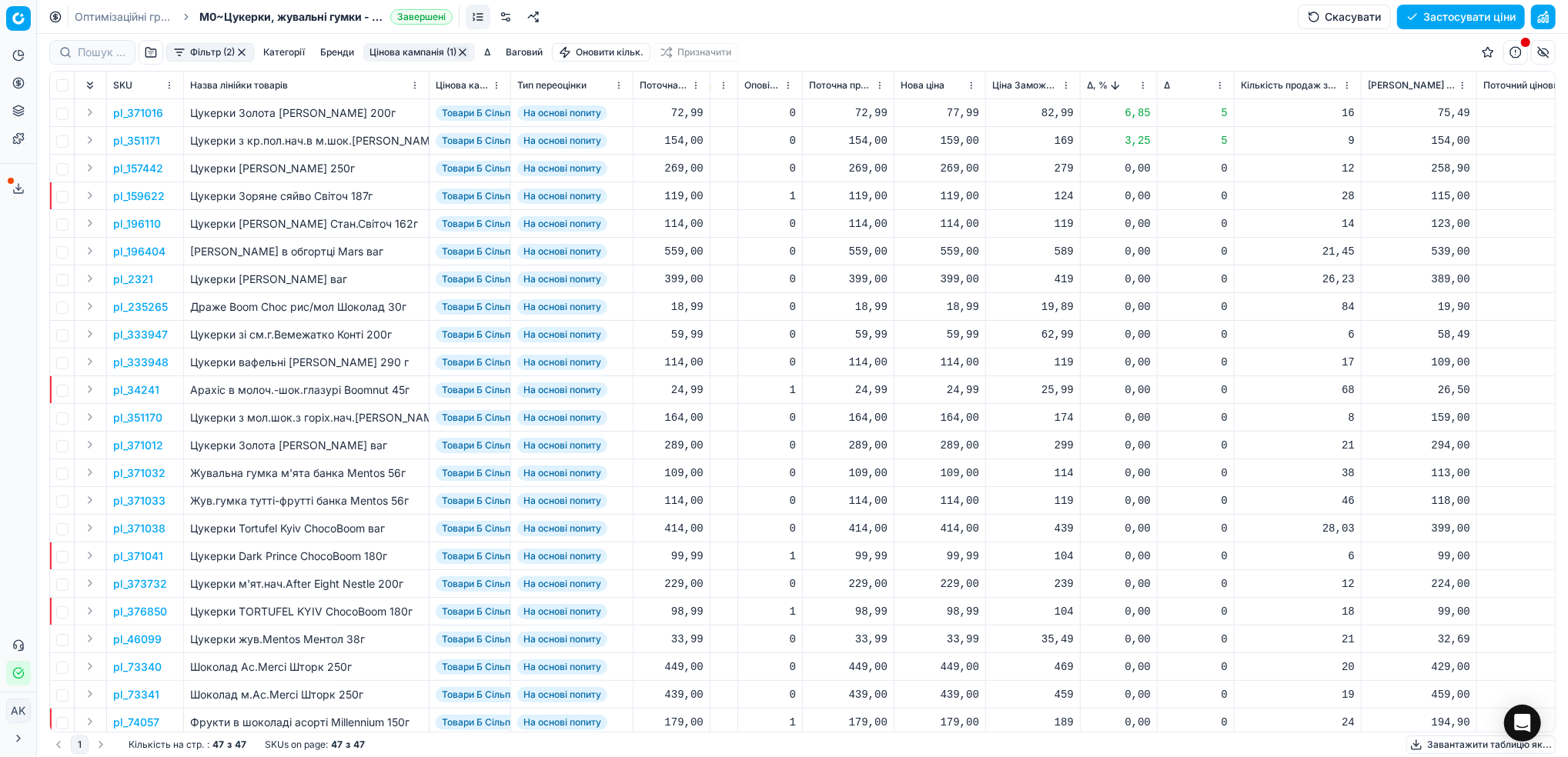
scroll to position [0, 399]
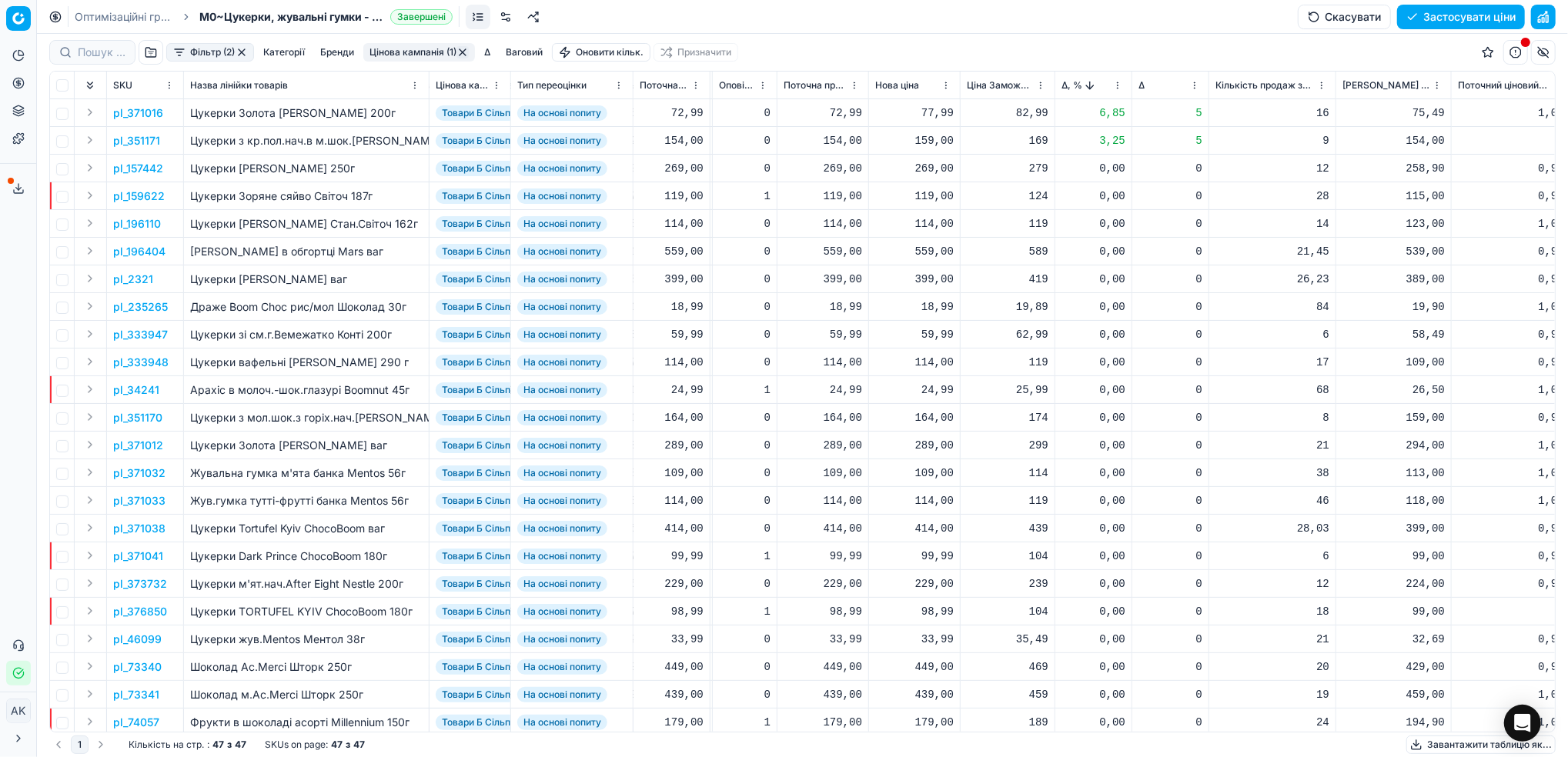
click at [148, 112] on p "pl_371016" at bounding box center [138, 113] width 50 height 16
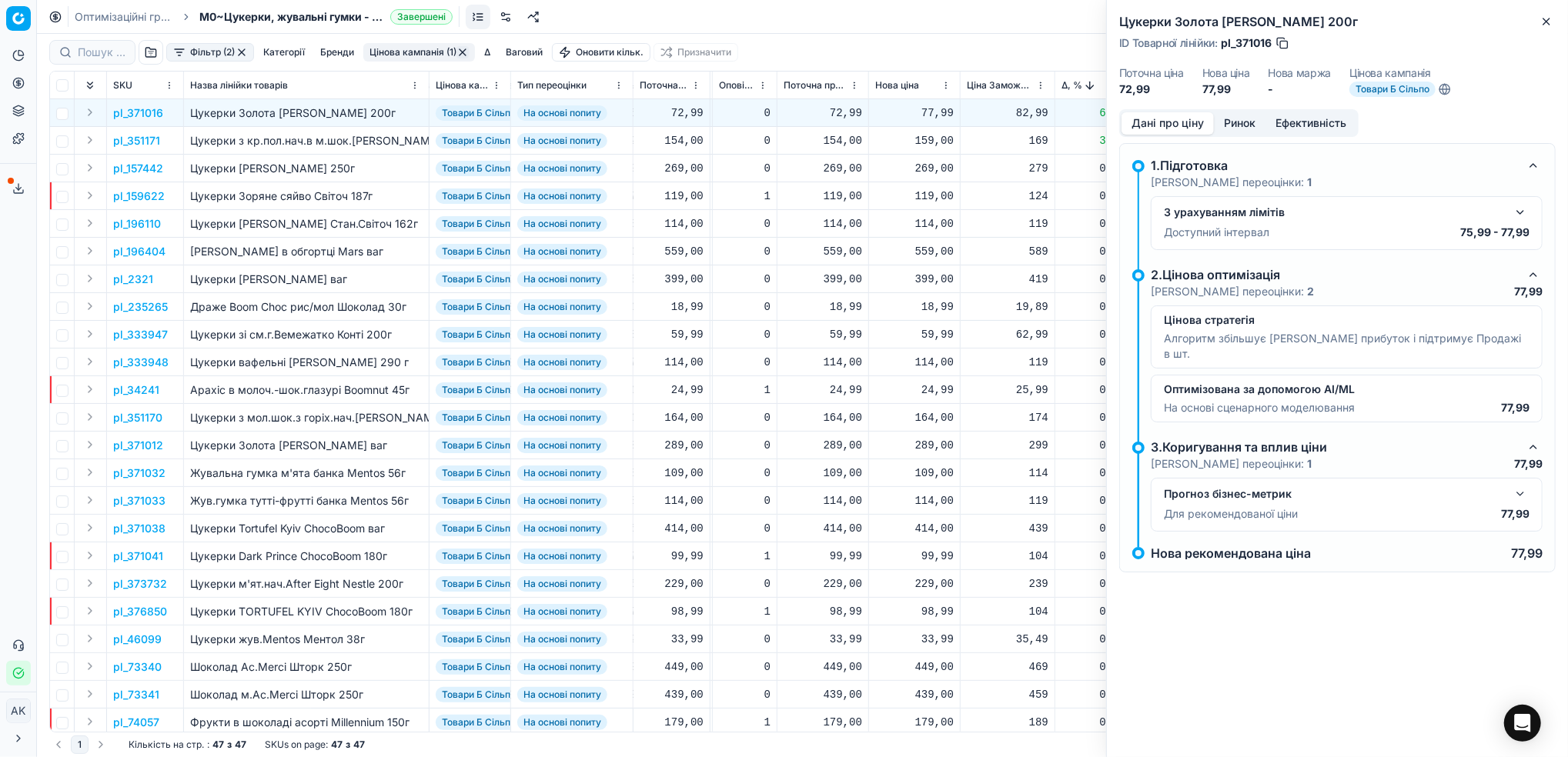
click at [1236, 118] on button "Ринок" at bounding box center [1239, 123] width 51 height 23
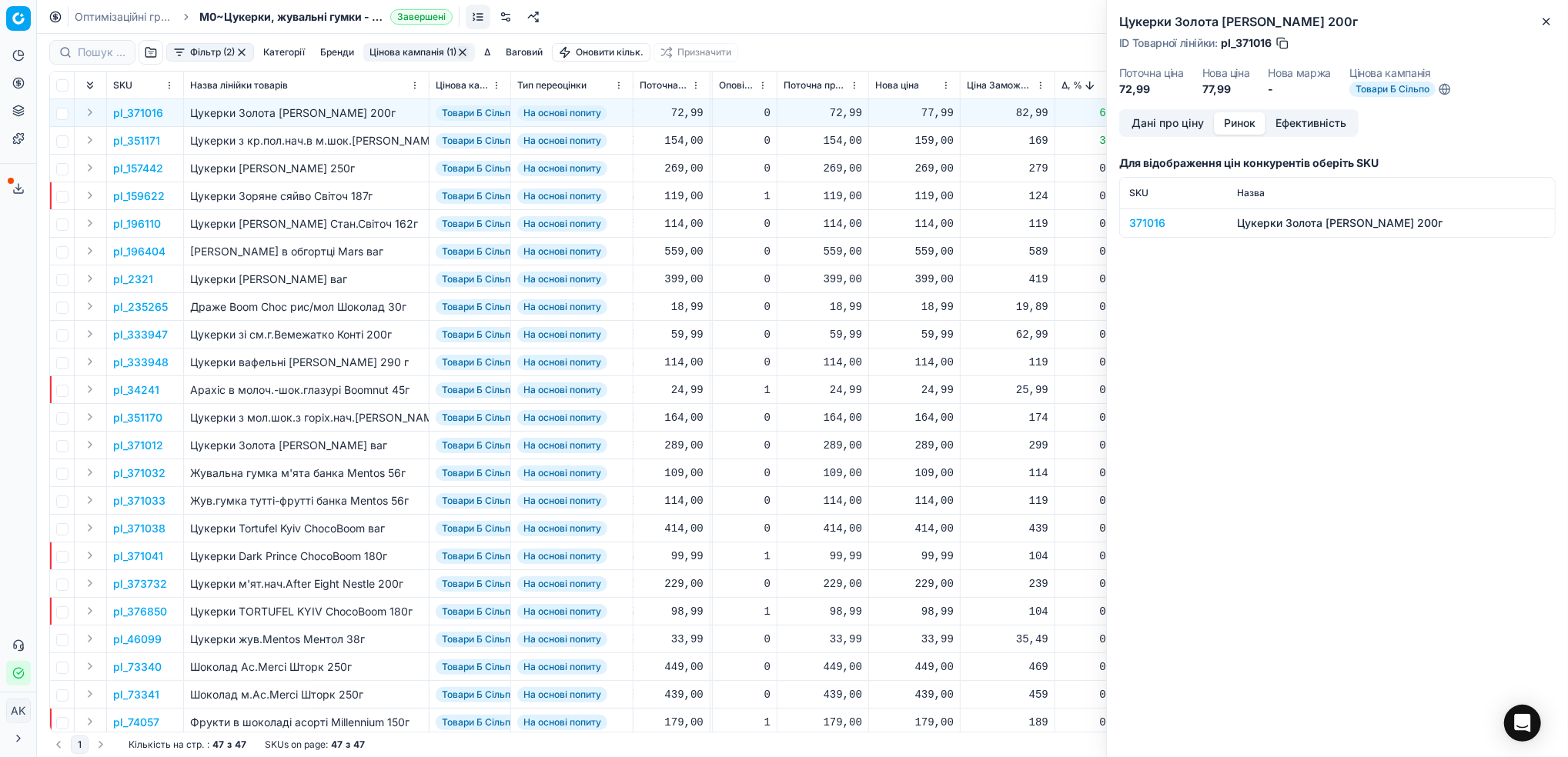
click at [1150, 228] on div "371016" at bounding box center [1173, 223] width 89 height 16
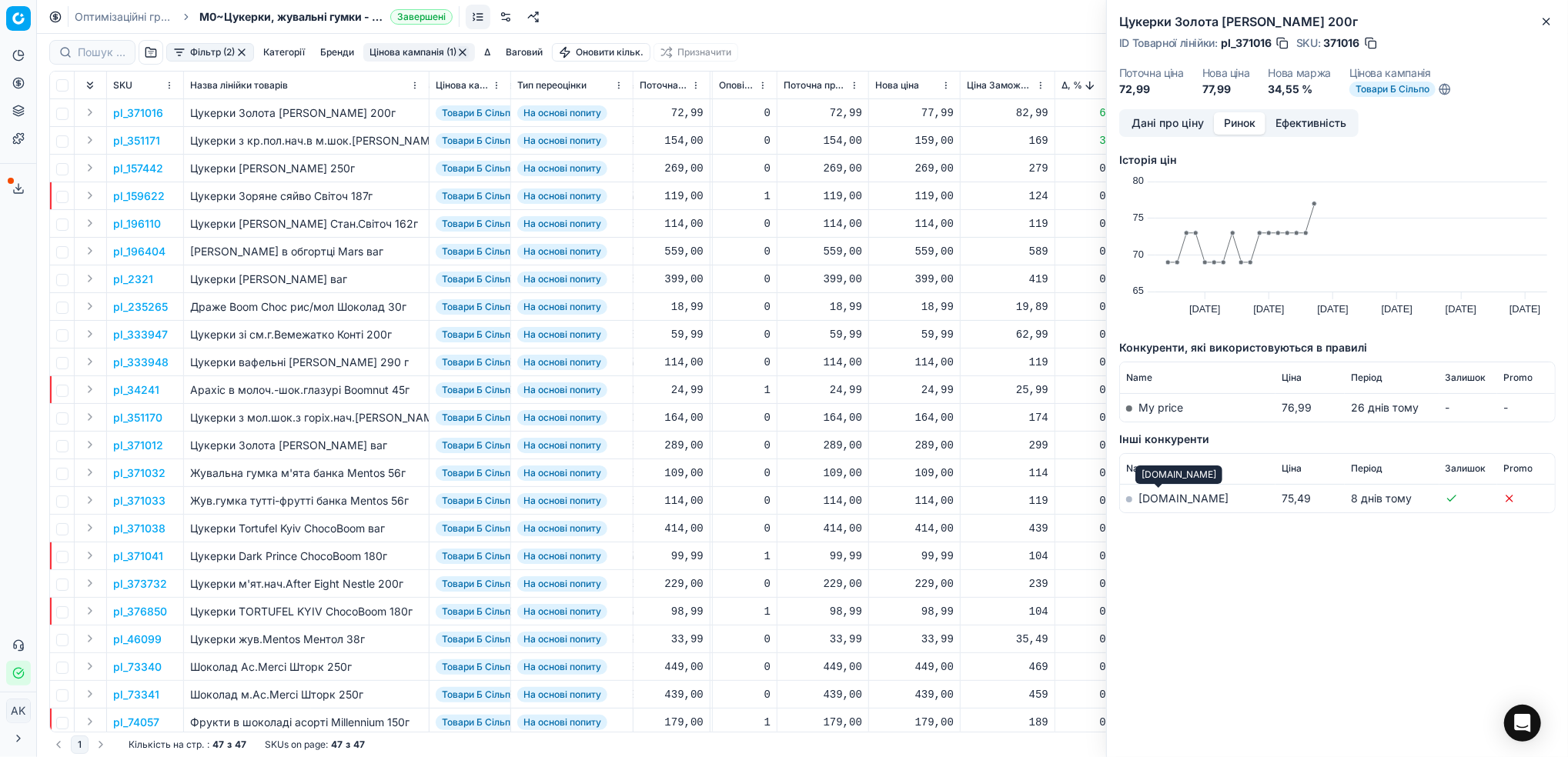
click at [1152, 495] on link "silpo.ua" at bounding box center [1184, 498] width 90 height 13
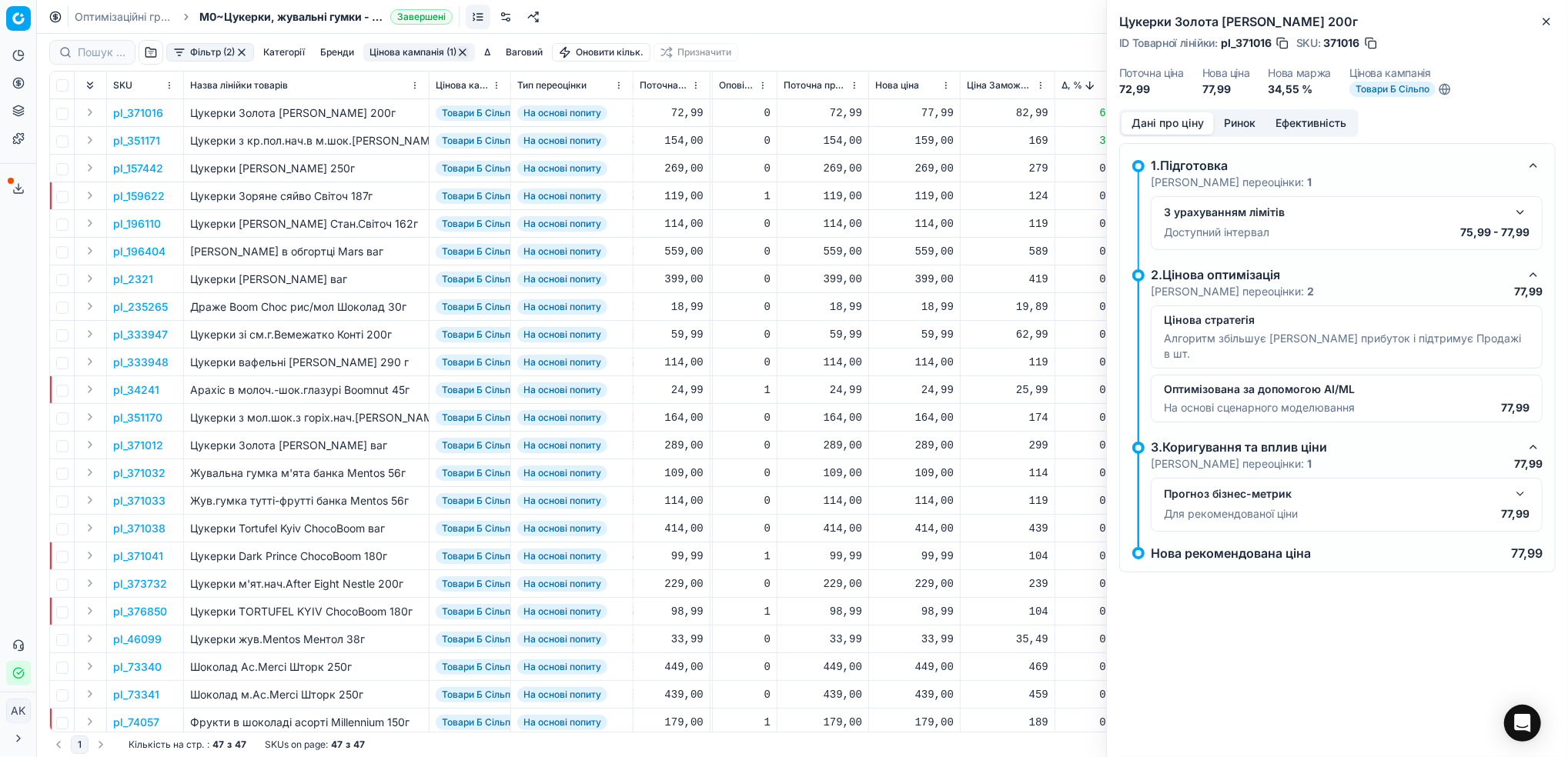
click at [1149, 122] on button "Дані про ціну" at bounding box center [1167, 123] width 92 height 23
click at [1542, 23] on icon "button" at bounding box center [1546, 22] width 12 height 12
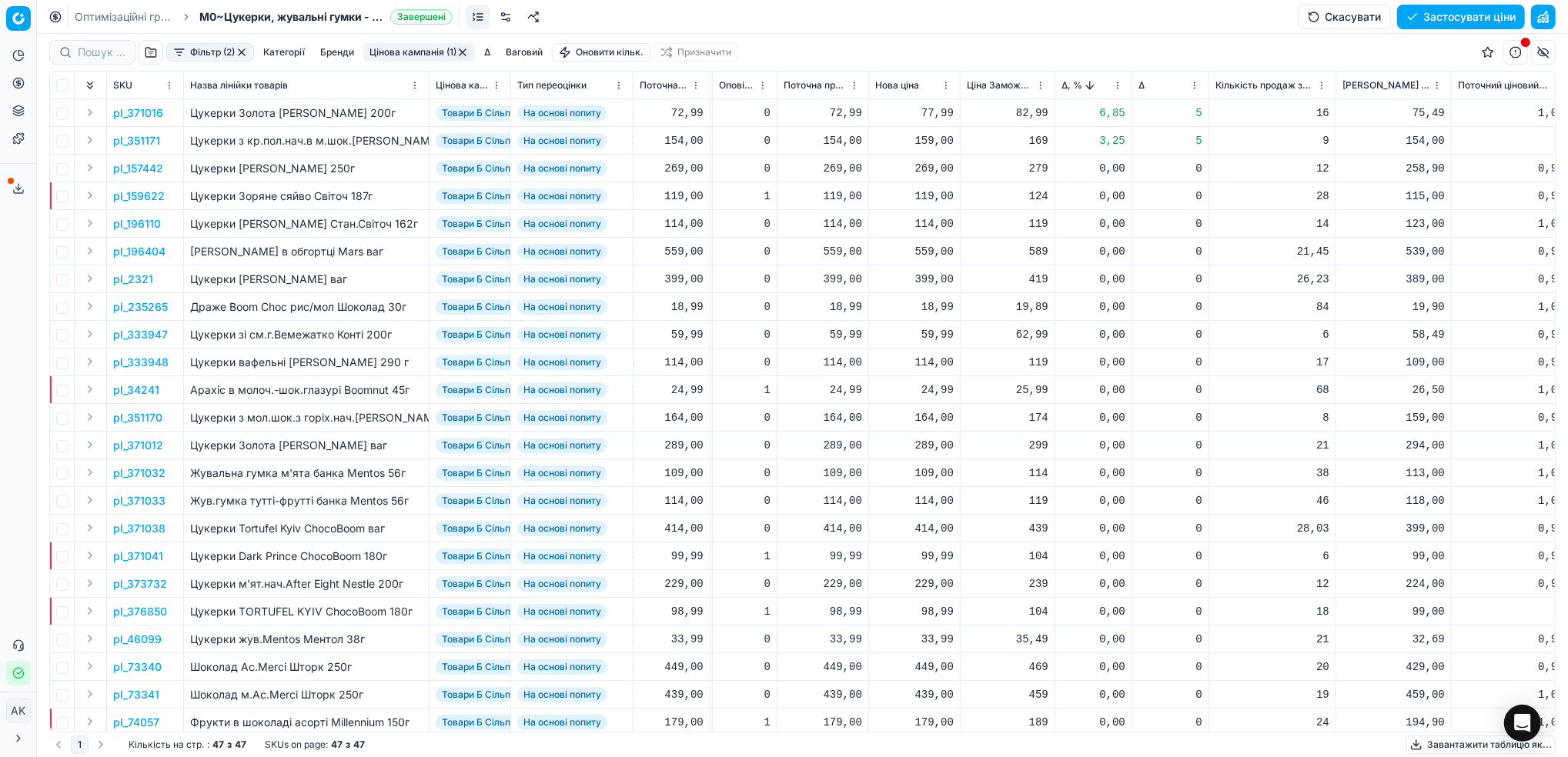
click at [412, 49] on button "Цінова кампанія (1)" at bounding box center [419, 52] width 112 height 19
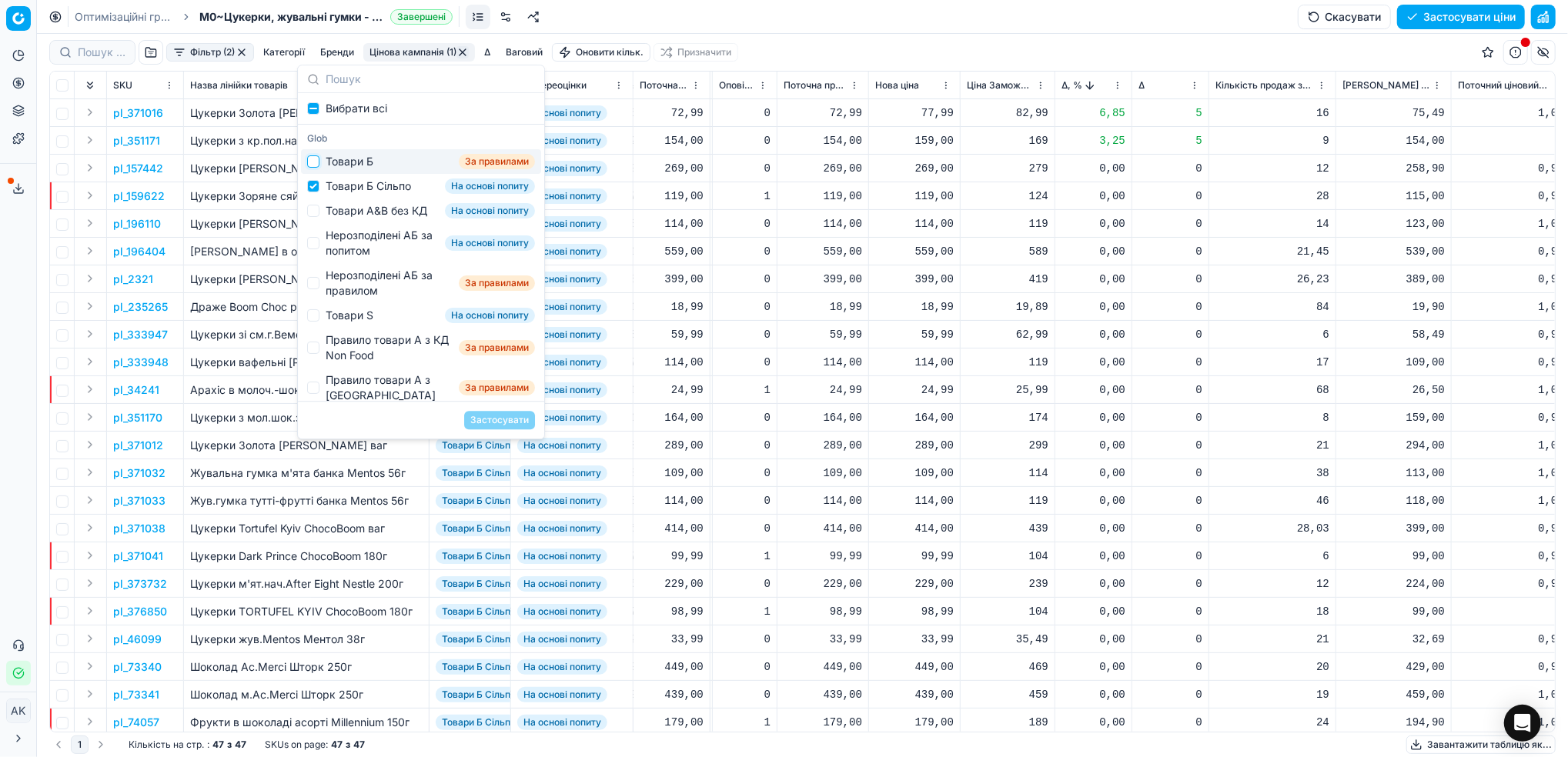
click at [314, 161] on input "Suggestions" at bounding box center [313, 161] width 12 height 12
checkbox input "true"
click at [314, 179] on div "Товари Б Сільпо На основі попиту" at bounding box center [420, 186] width 240 height 25
checkbox input "false"
click at [500, 417] on button "Застосувати" at bounding box center [499, 420] width 71 height 19
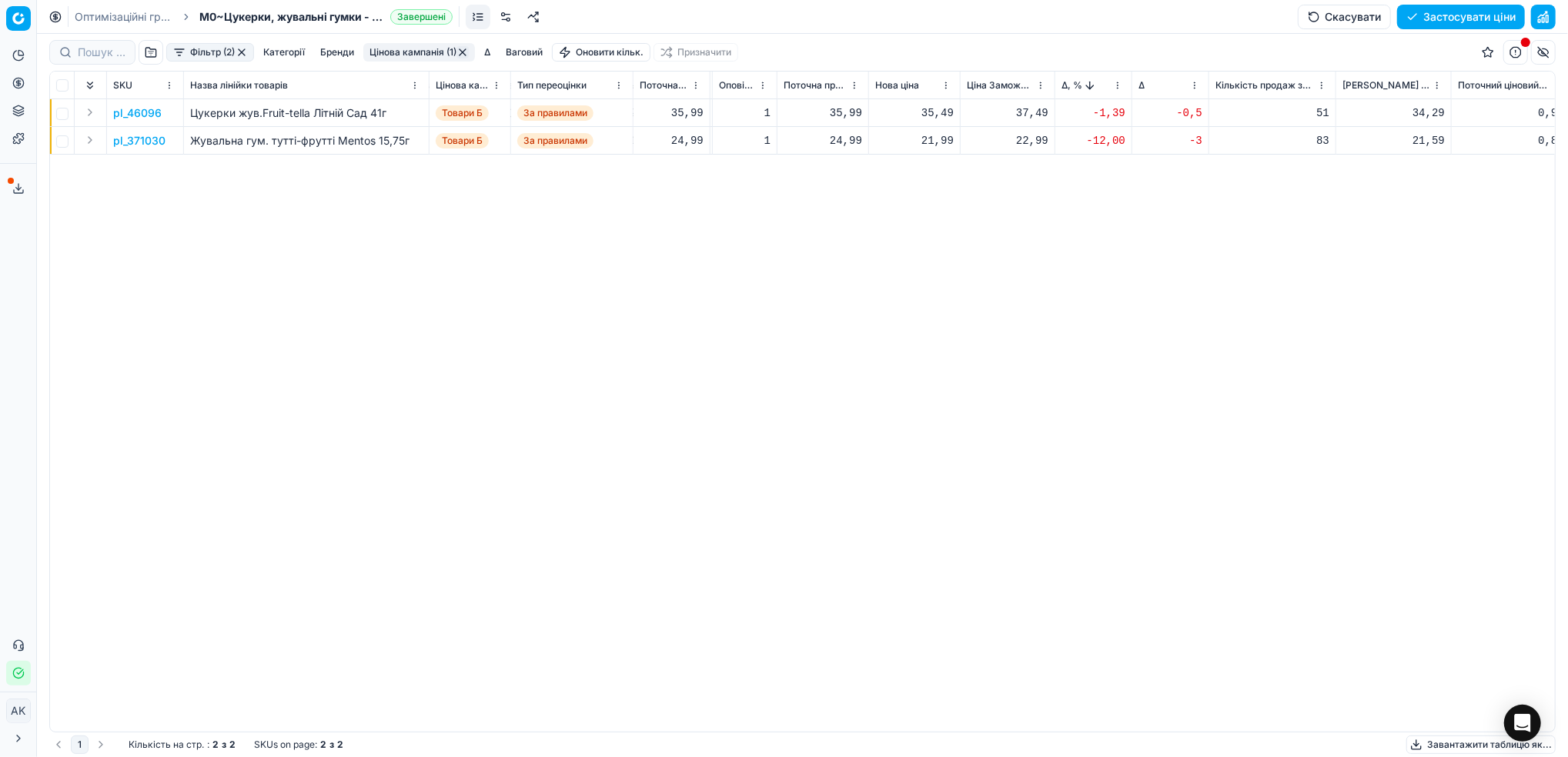
click at [412, 51] on button "Цінова кампанія (1)" at bounding box center [419, 52] width 112 height 19
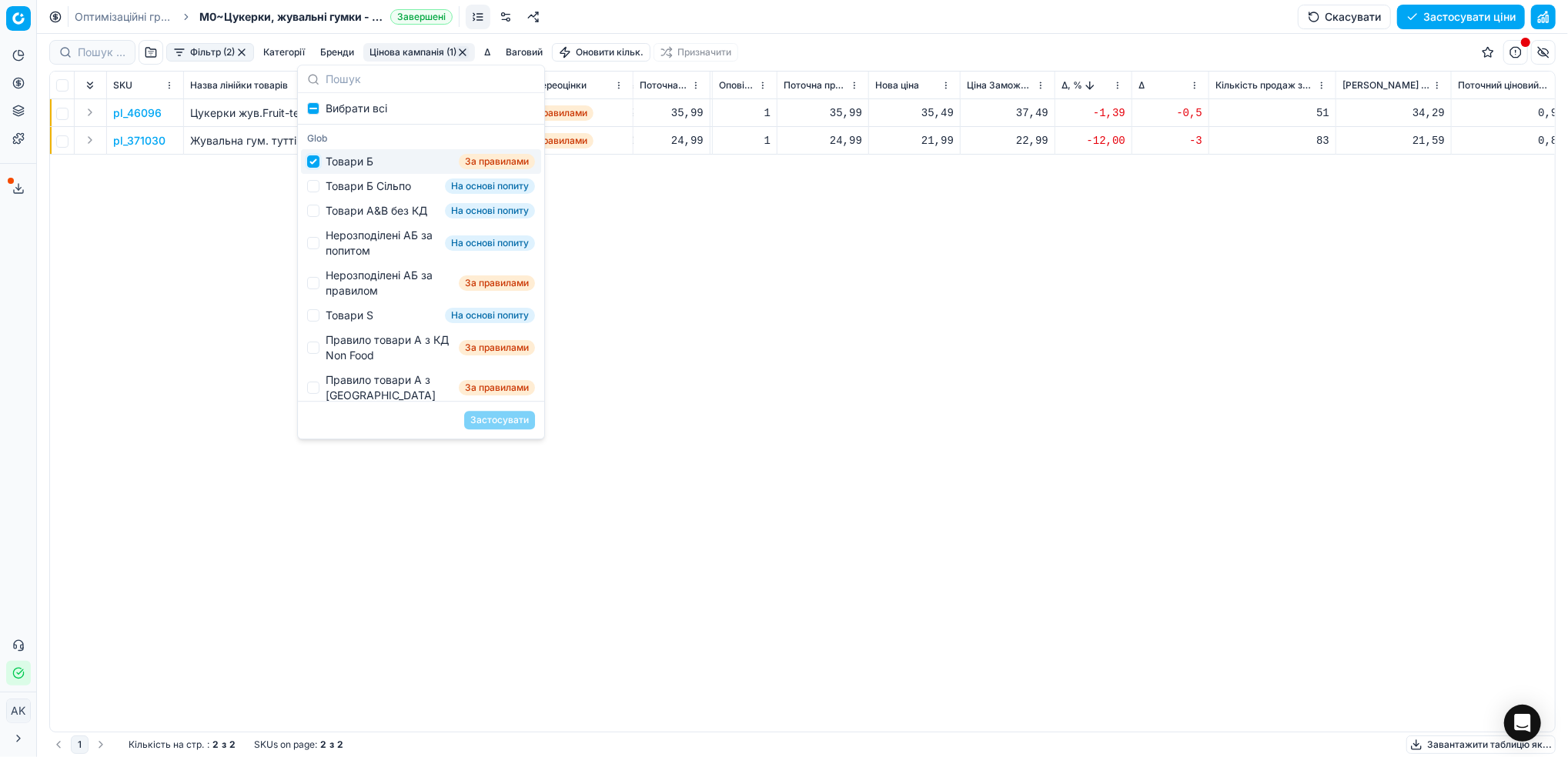
click at [311, 163] on input "Suggestions" at bounding box center [313, 161] width 12 height 12
checkbox input "false"
click at [311, 182] on input "Suggestions" at bounding box center [313, 186] width 12 height 12
checkbox input "true"
click at [491, 417] on button "Застосувати" at bounding box center [499, 420] width 71 height 19
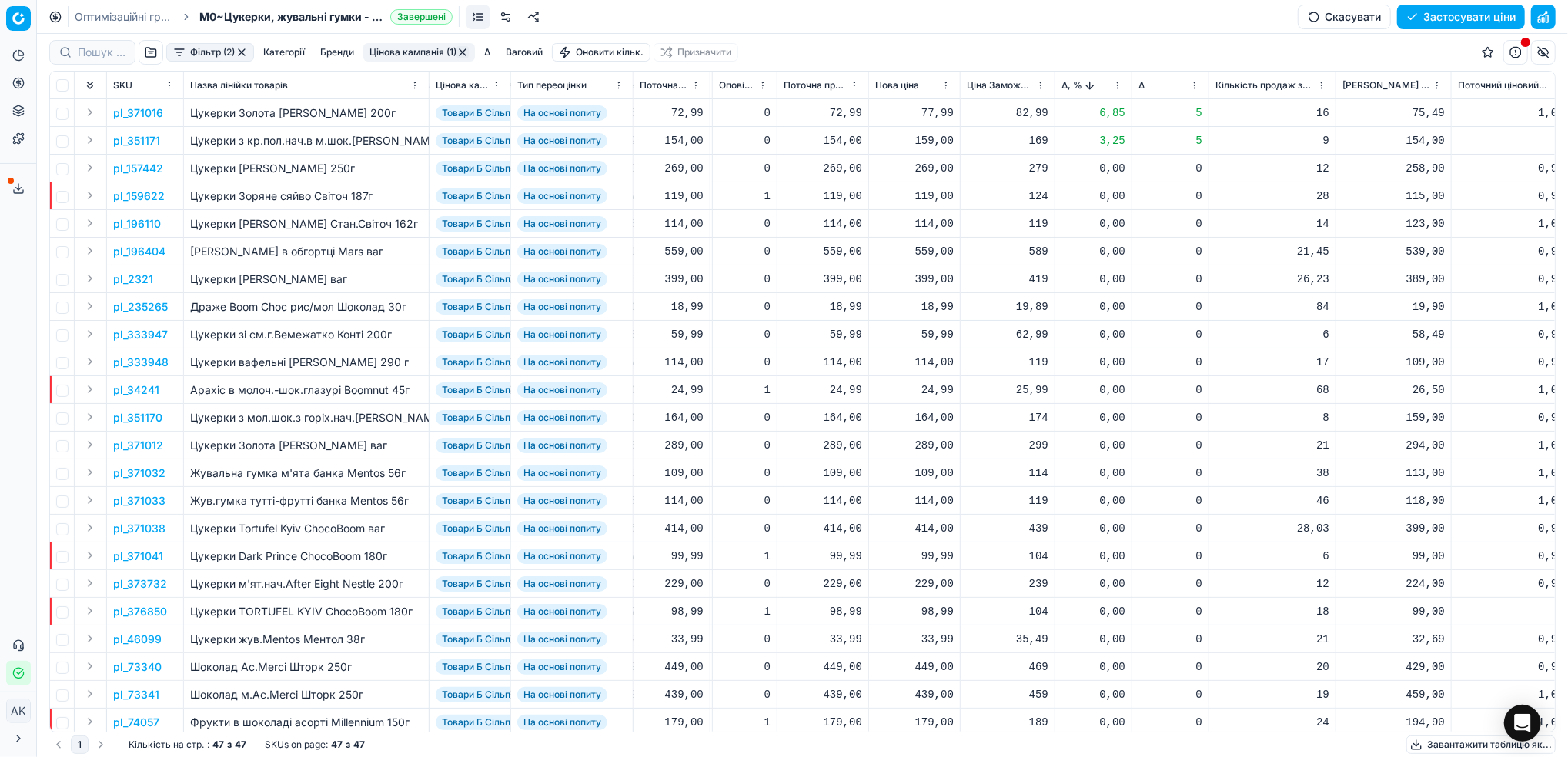
click at [142, 140] on p "pl_351171" at bounding box center [137, 141] width 47 height 16
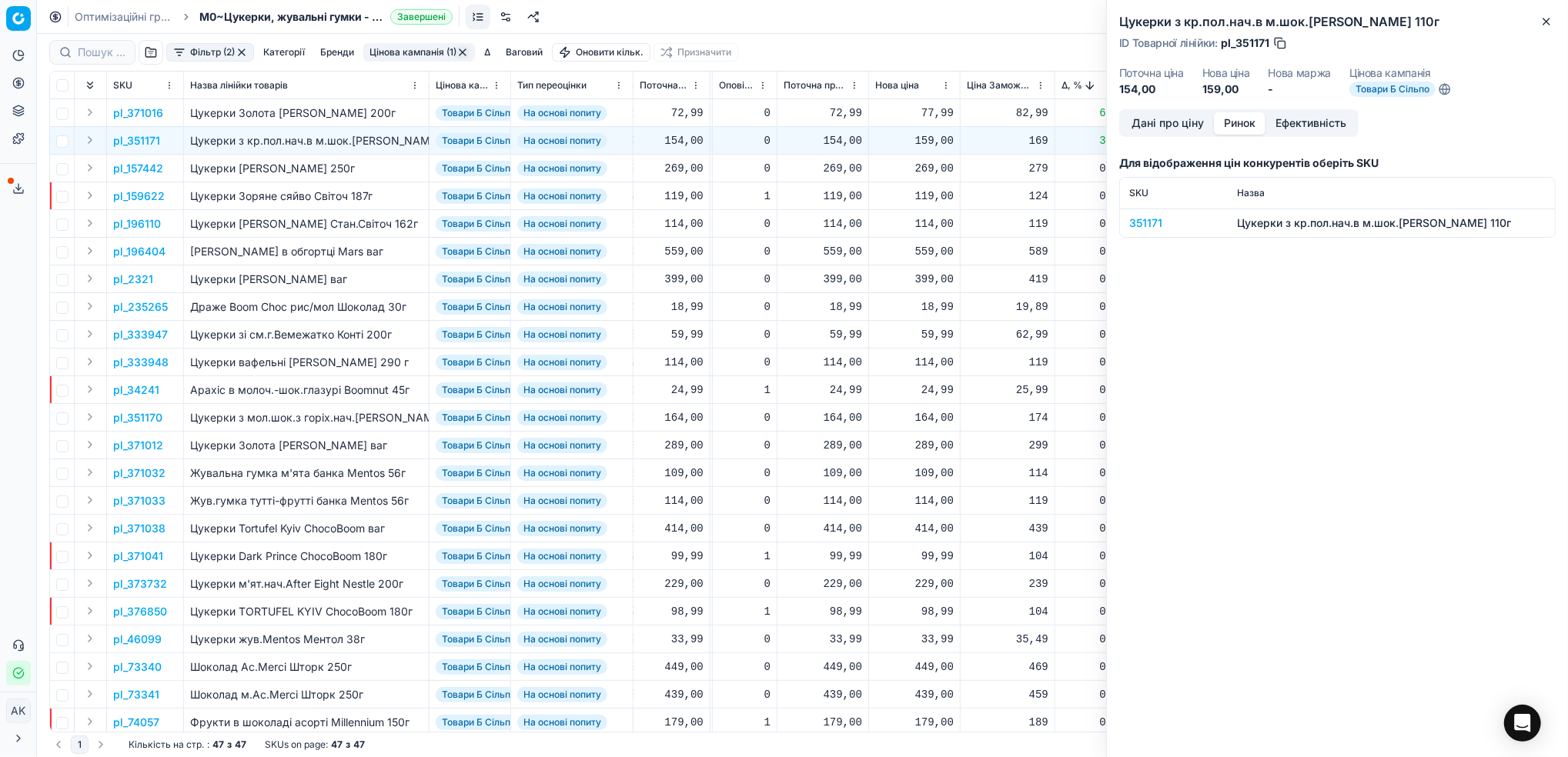
click at [1239, 120] on button "Ринок" at bounding box center [1239, 123] width 51 height 23
click at [1138, 221] on div "351171" at bounding box center [1173, 223] width 89 height 16
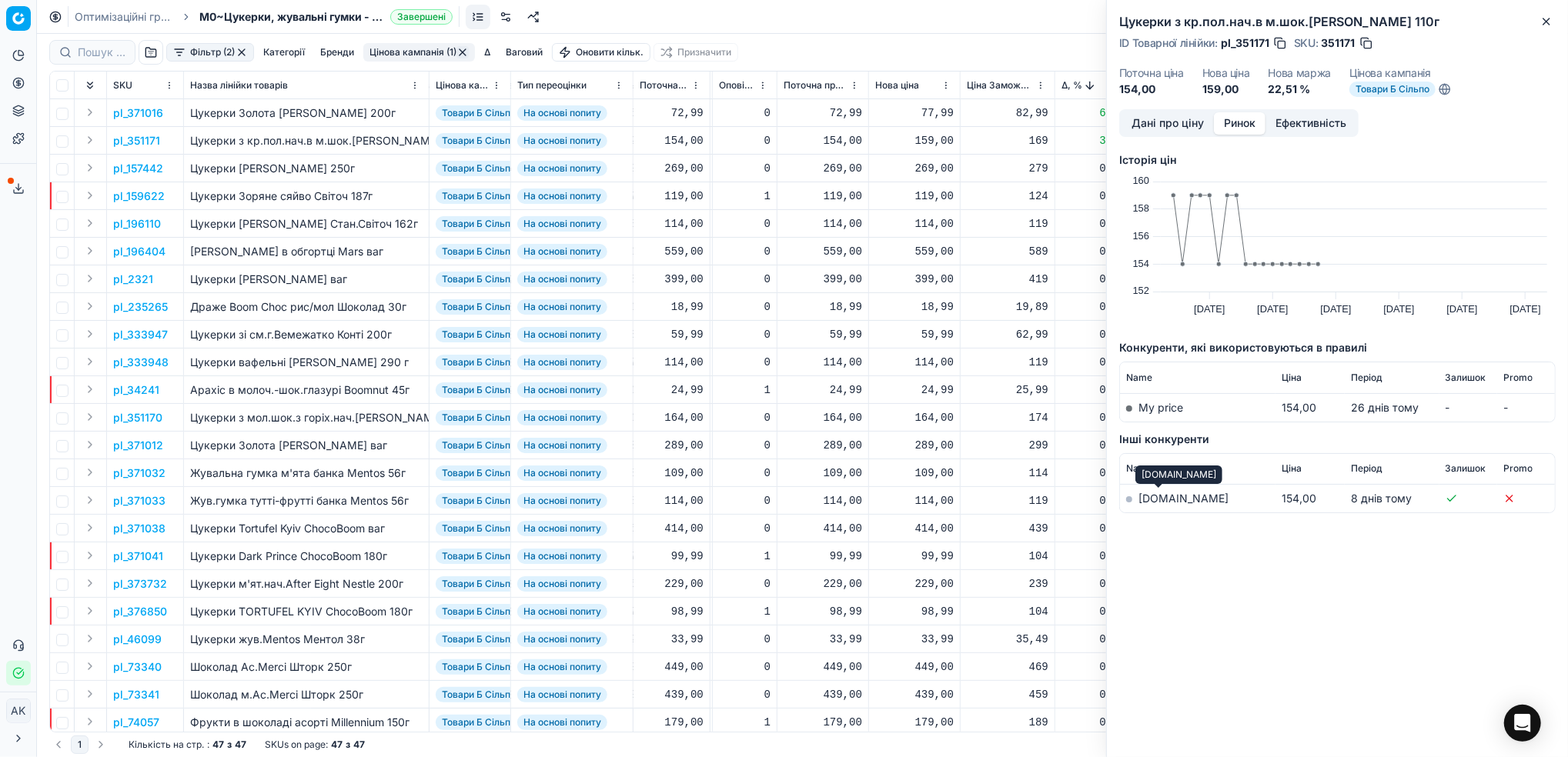
click at [1157, 502] on link "silpo.ua" at bounding box center [1184, 498] width 90 height 13
click at [1542, 23] on icon "button" at bounding box center [1546, 22] width 12 height 12
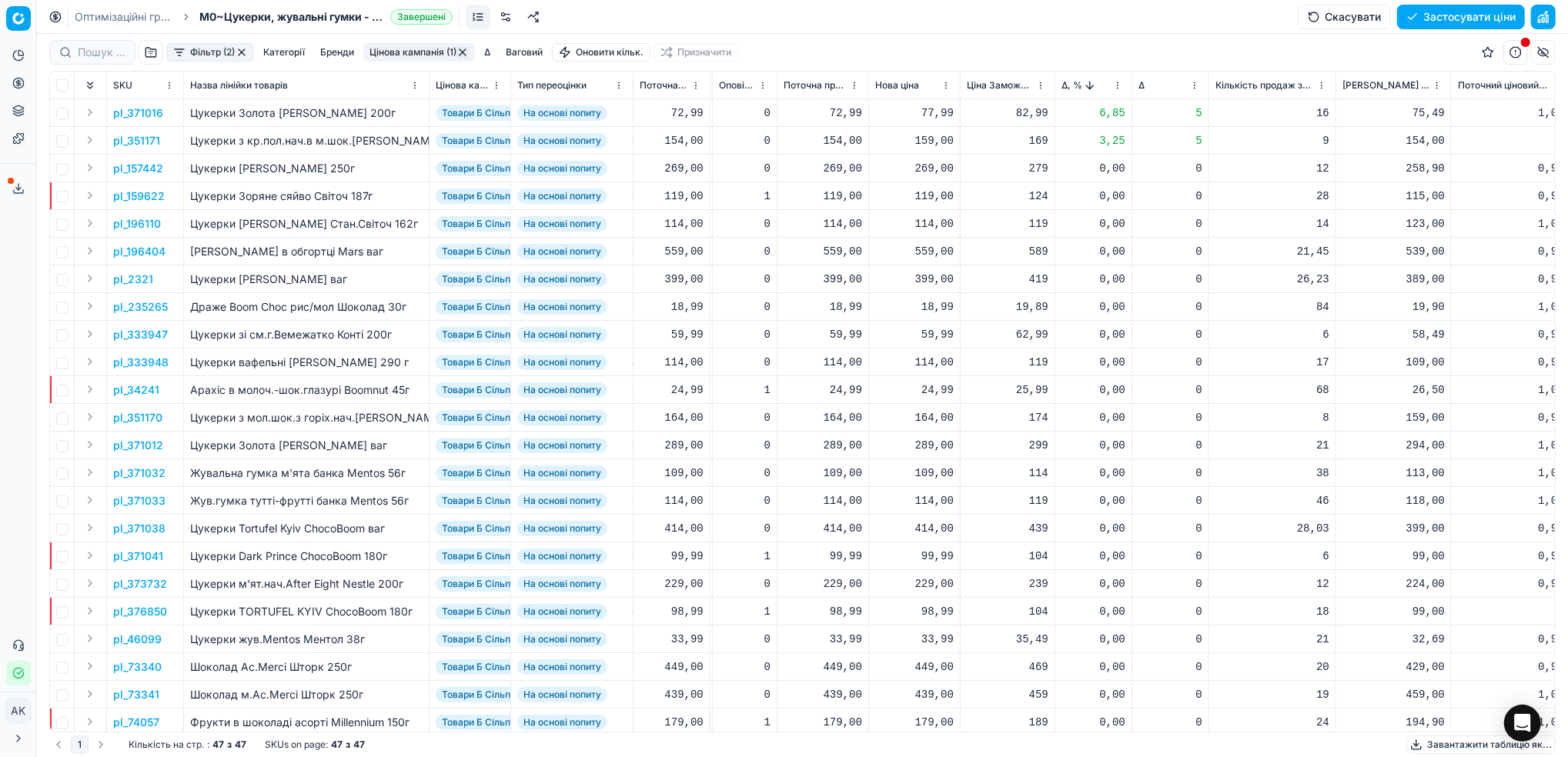
click at [1119, 89] on html "Pricing platform Аналітика Цінова оптимізація Асортимент продукції Шаблони Серв…" at bounding box center [784, 378] width 1568 height 757
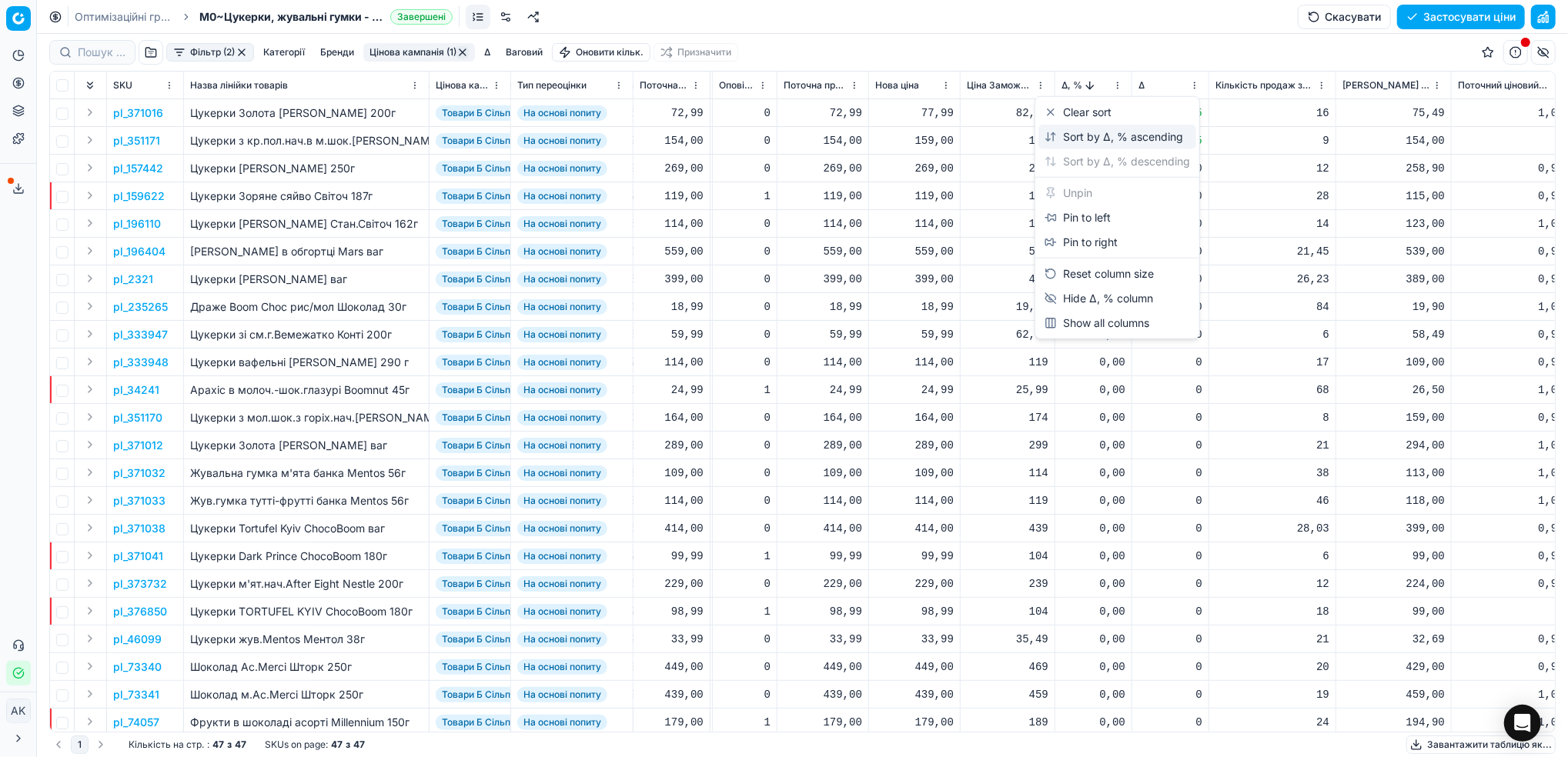
click at [1090, 131] on div "Sort by Δ, % ascending" at bounding box center [1114, 137] width 138 height 16
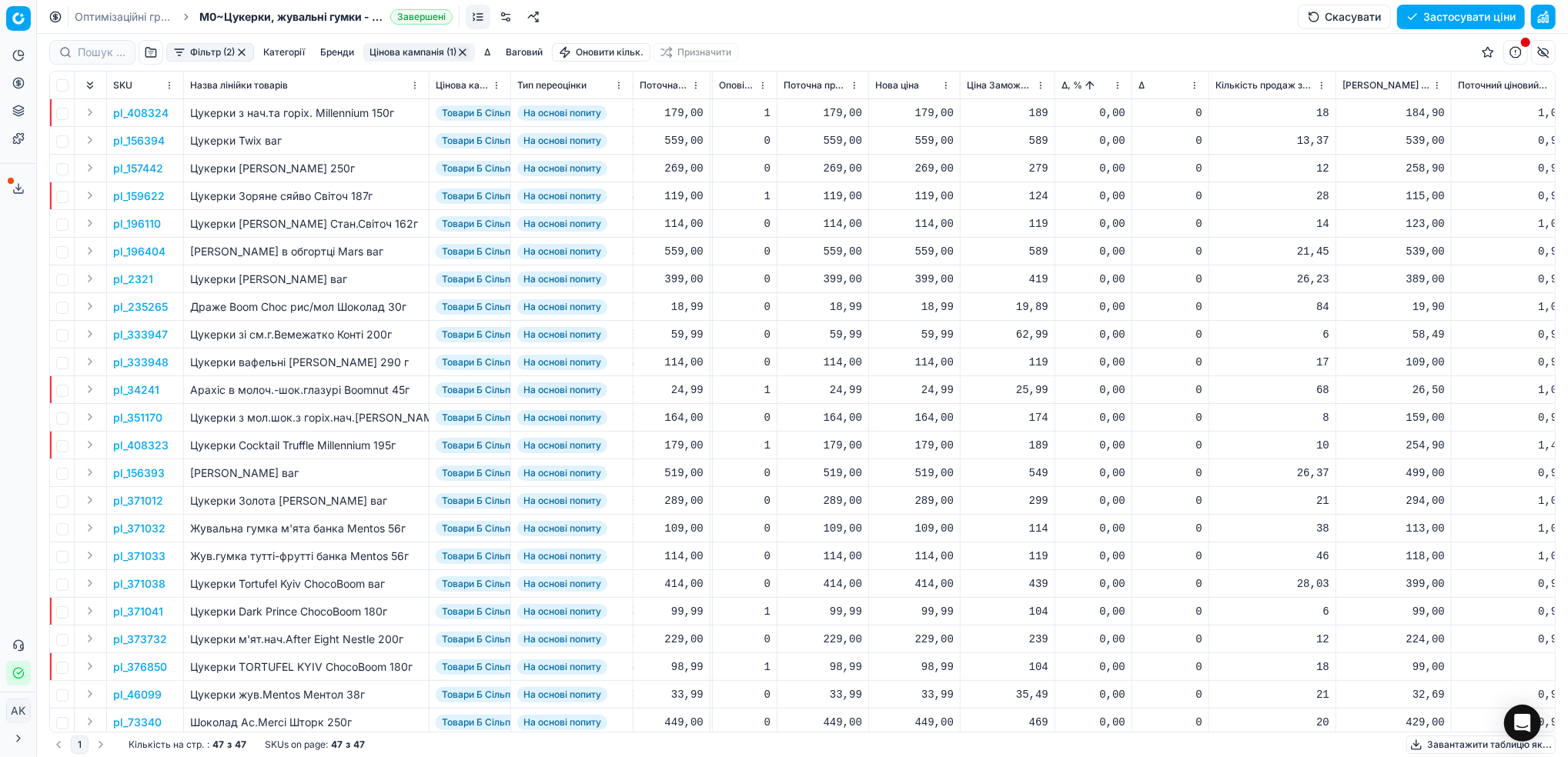
click at [423, 58] on button "Цінова кампанія (1)" at bounding box center [419, 52] width 112 height 19
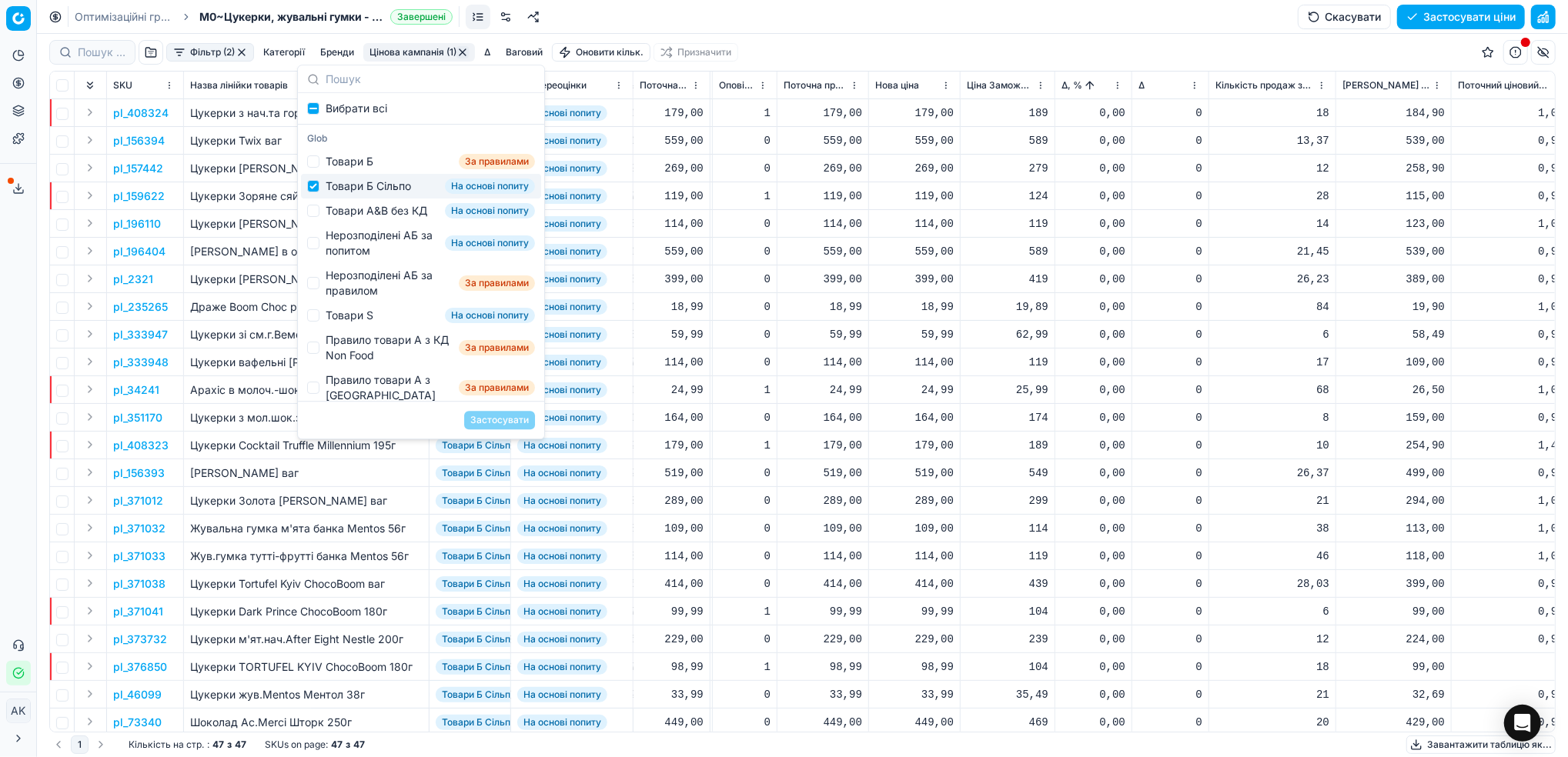
click at [321, 194] on div "Товари Б Сільпо На основі попиту" at bounding box center [420, 186] width 240 height 25
checkbox input "false"
click at [311, 217] on input "Suggestions" at bounding box center [313, 211] width 12 height 12
checkbox input "true"
click at [486, 420] on button "Застосувати" at bounding box center [499, 420] width 71 height 19
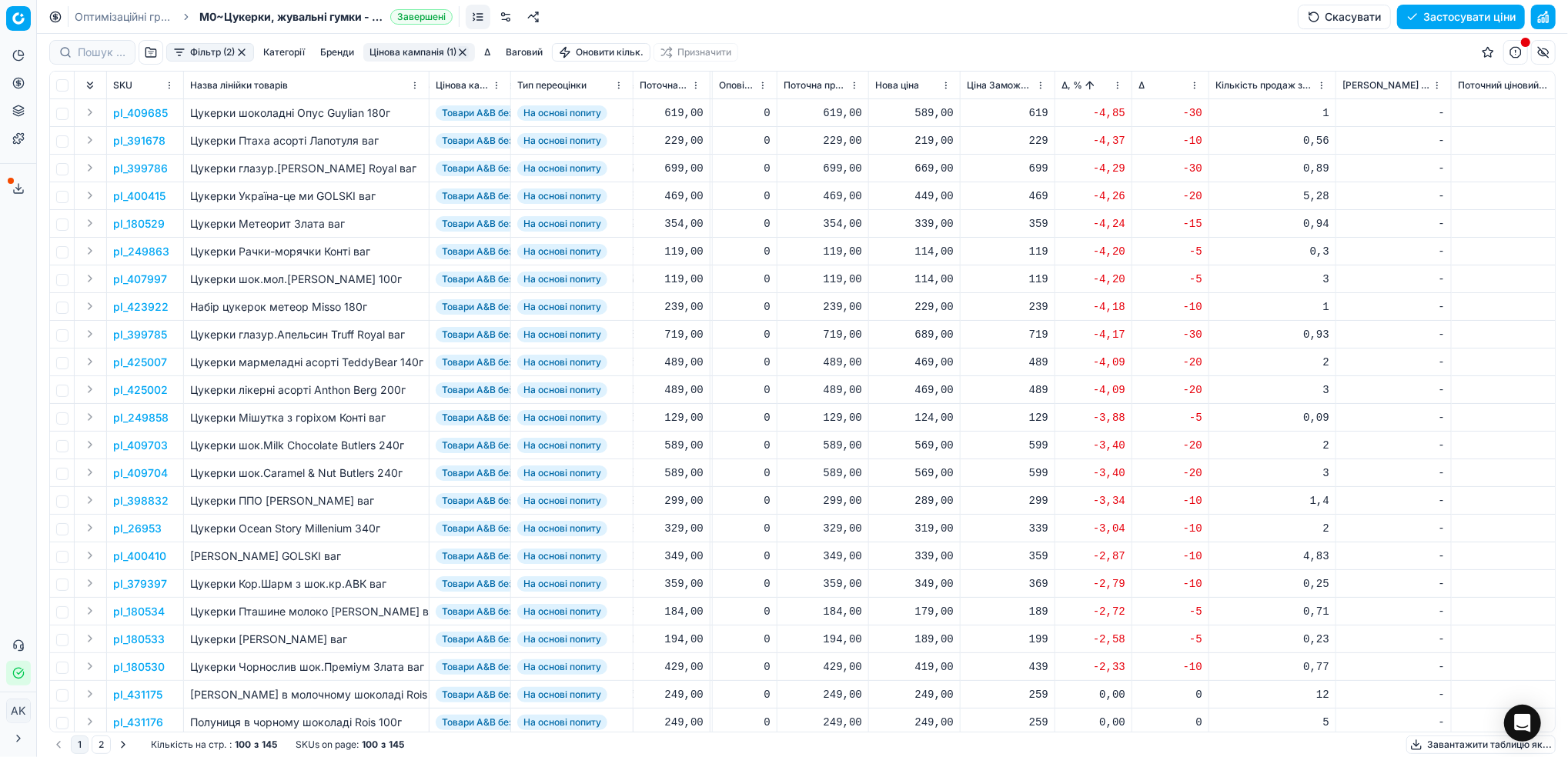
click at [138, 113] on p "pl_409685" at bounding box center [141, 113] width 54 height 16
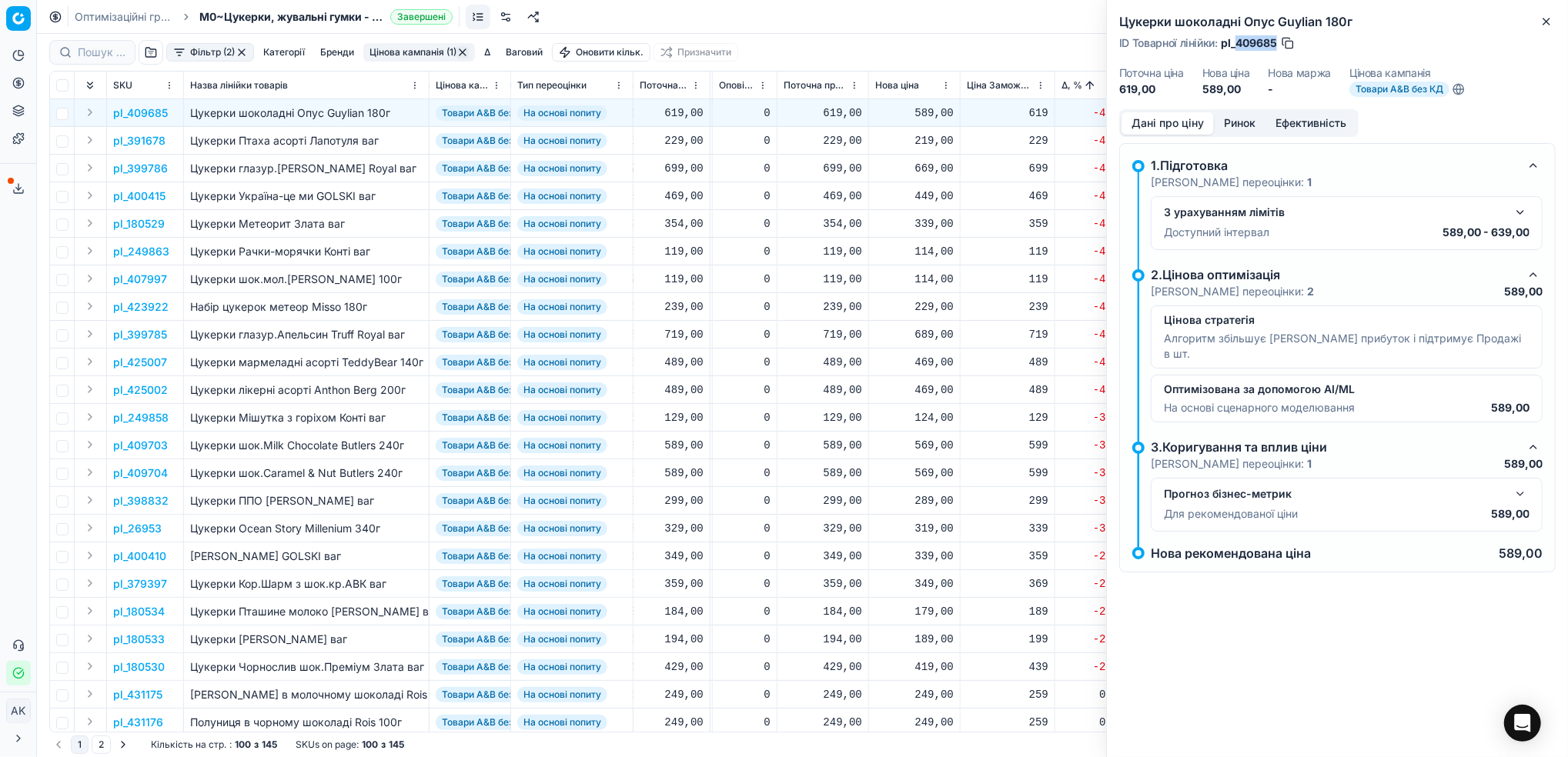
drag, startPoint x: 1276, startPoint y: 36, endPoint x: 1238, endPoint y: 39, distance: 38.1
click at [1238, 39] on span "pl_409685" at bounding box center [1249, 43] width 56 height 16
click at [1545, 24] on icon "button" at bounding box center [1546, 22] width 12 height 12
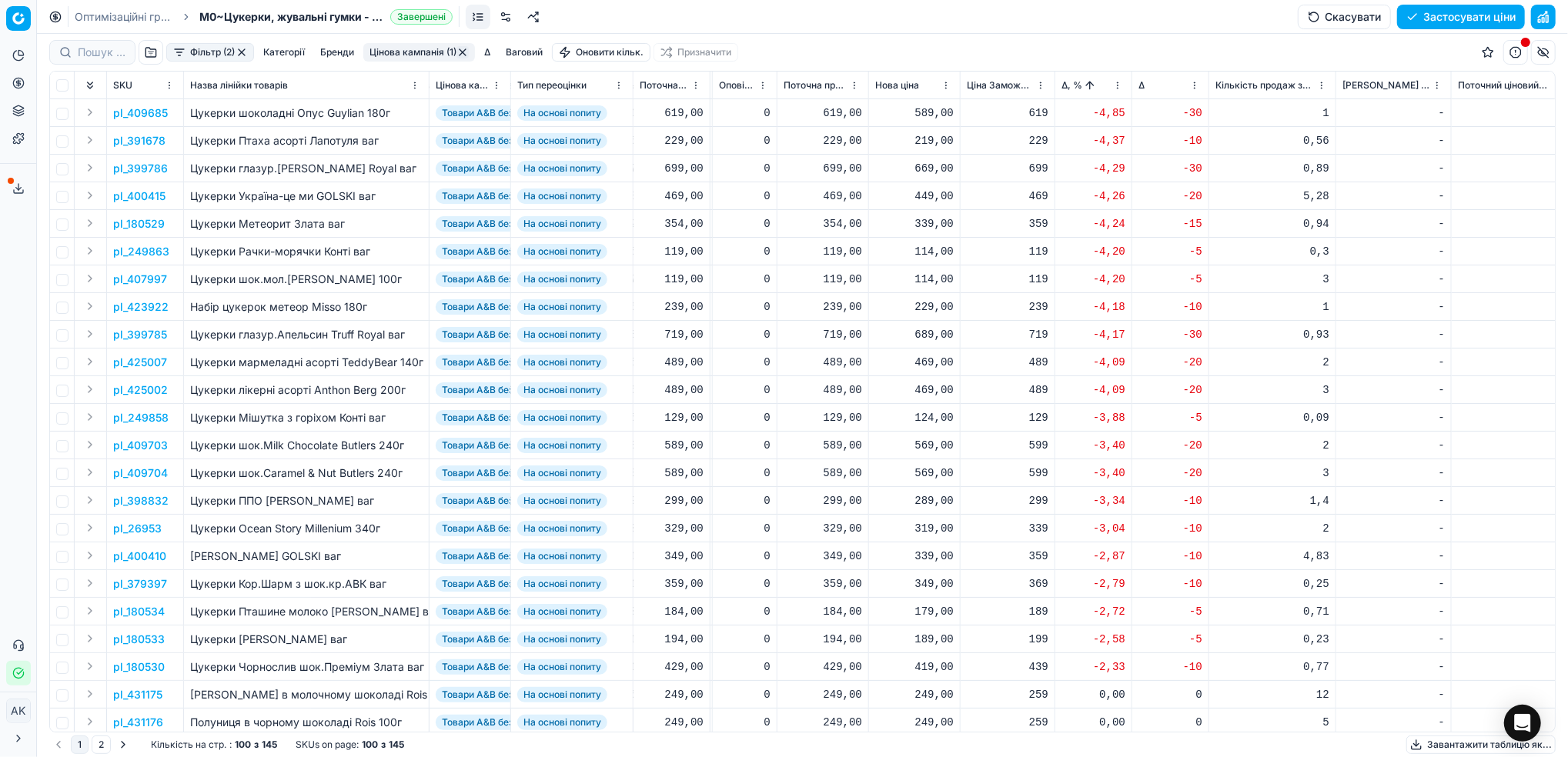
click at [933, 113] on div "589,00" at bounding box center [914, 113] width 78 height 16
drag, startPoint x: 941, startPoint y: 248, endPoint x: 920, endPoint y: 248, distance: 21.0
click at [920, 248] on input "589.00" at bounding box center [968, 249] width 111 height 25
type input "619.00"
click at [139, 139] on p "pl_391678" at bounding box center [139, 141] width 52 height 16
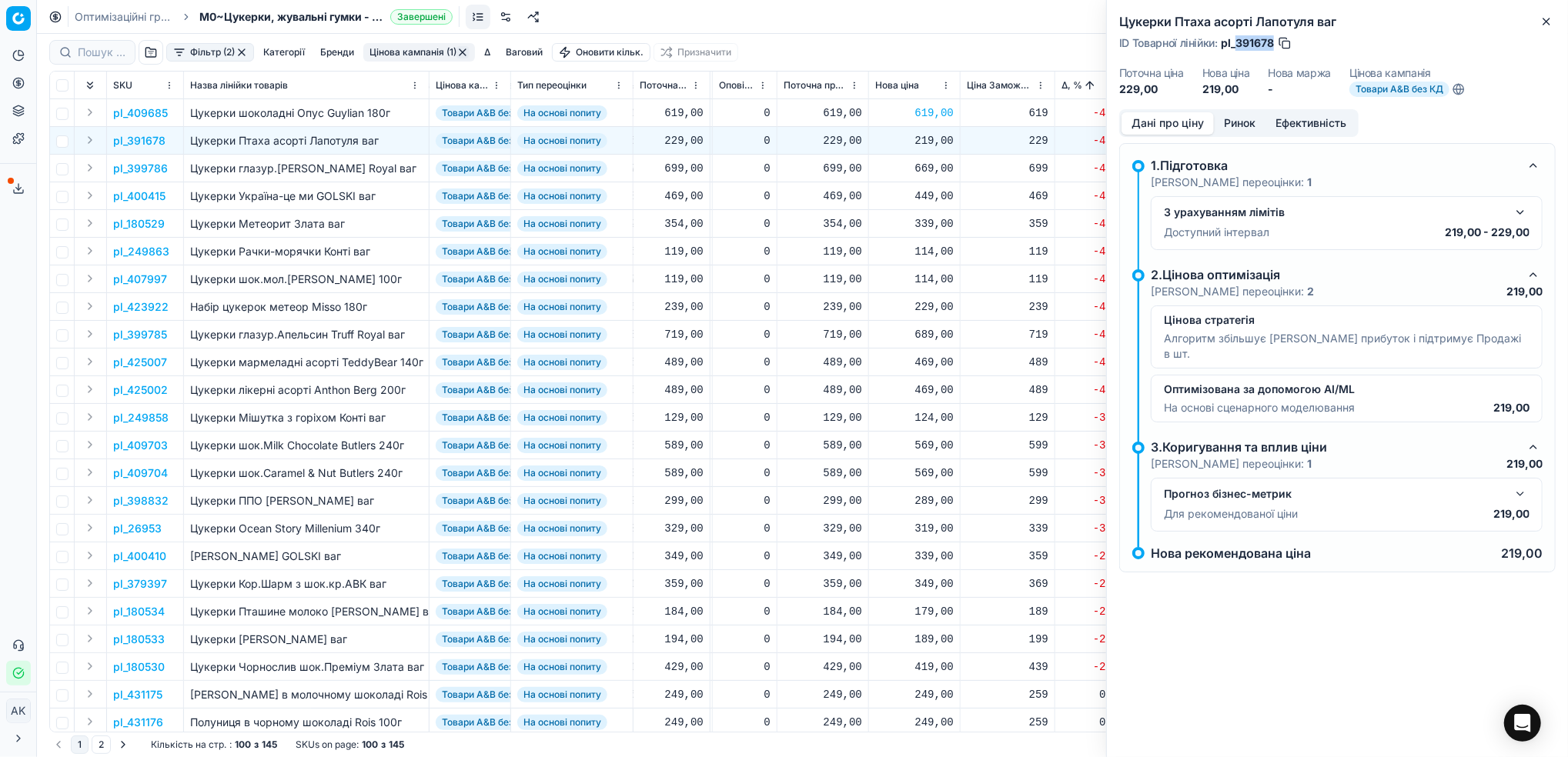
drag, startPoint x: 1272, startPoint y: 39, endPoint x: 1238, endPoint y: 42, distance: 34.1
click at [1238, 42] on span "pl_391678" at bounding box center [1247, 43] width 53 height 16
click at [931, 137] on div "219,00" at bounding box center [914, 141] width 78 height 16
click at [931, 280] on input "219.00" at bounding box center [968, 276] width 111 height 25
type input "229.00"
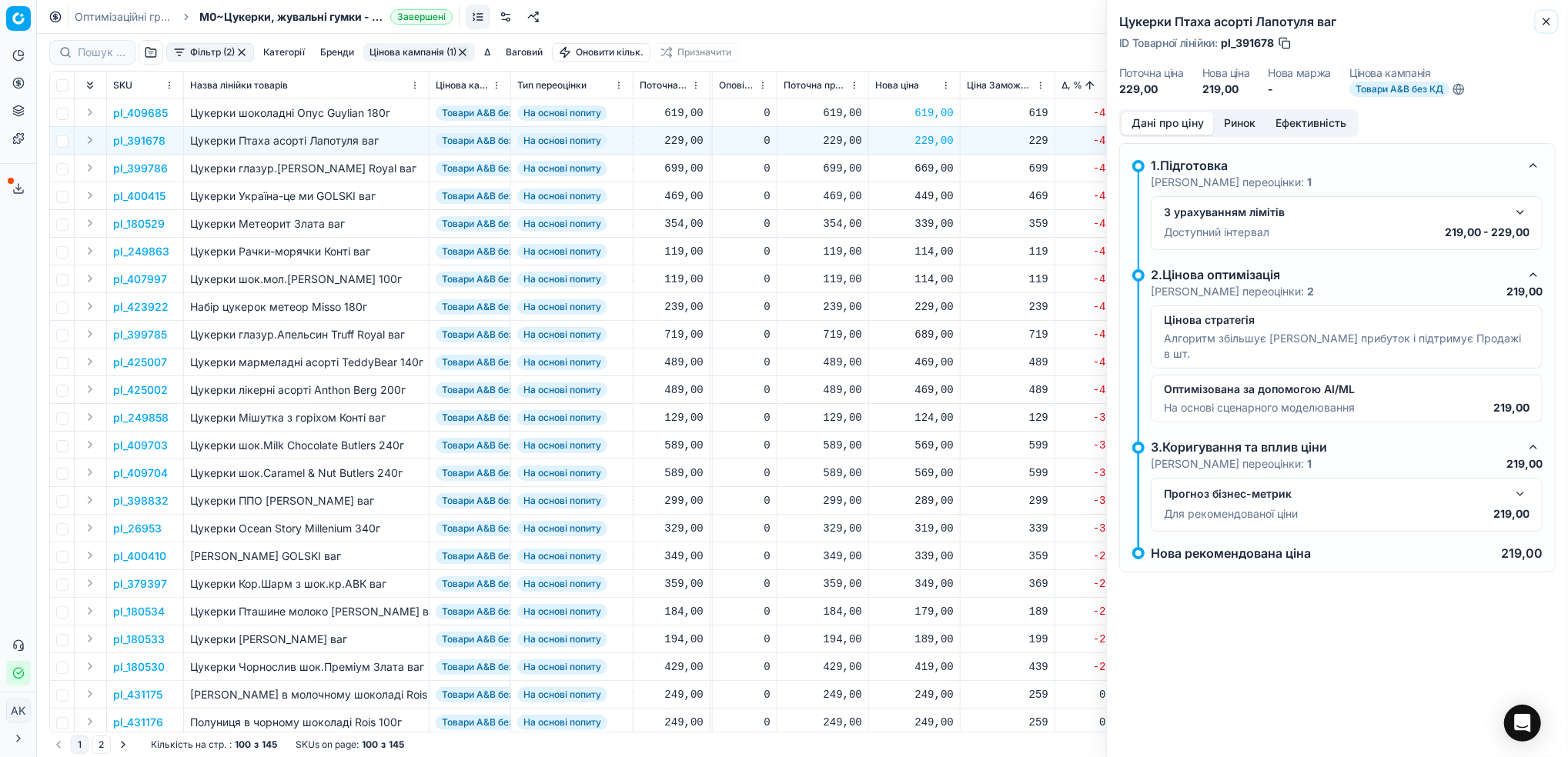
click at [1545, 19] on icon "button" at bounding box center [1546, 22] width 12 height 12
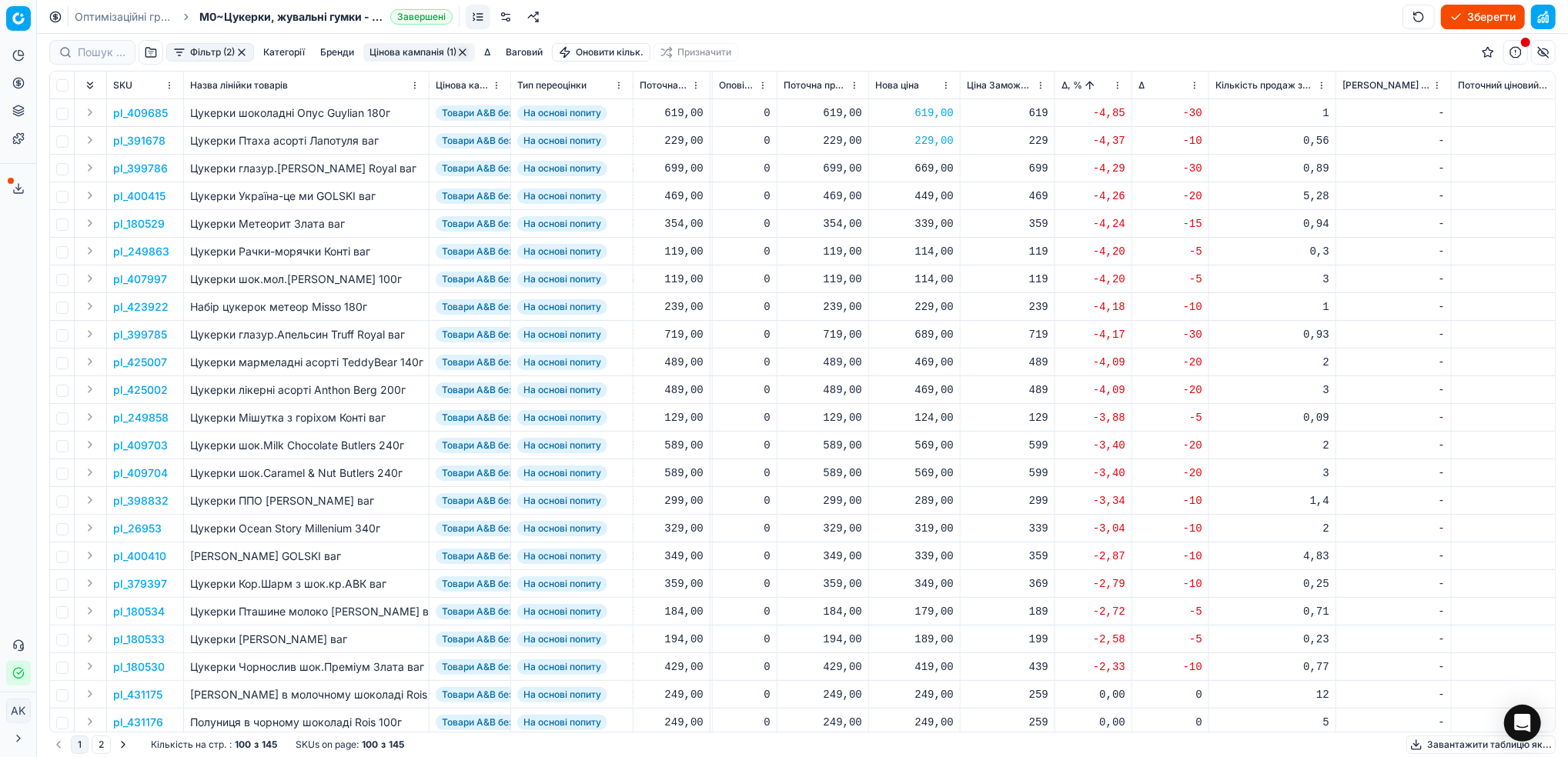
click at [144, 167] on p "pl_399786" at bounding box center [141, 168] width 54 height 16
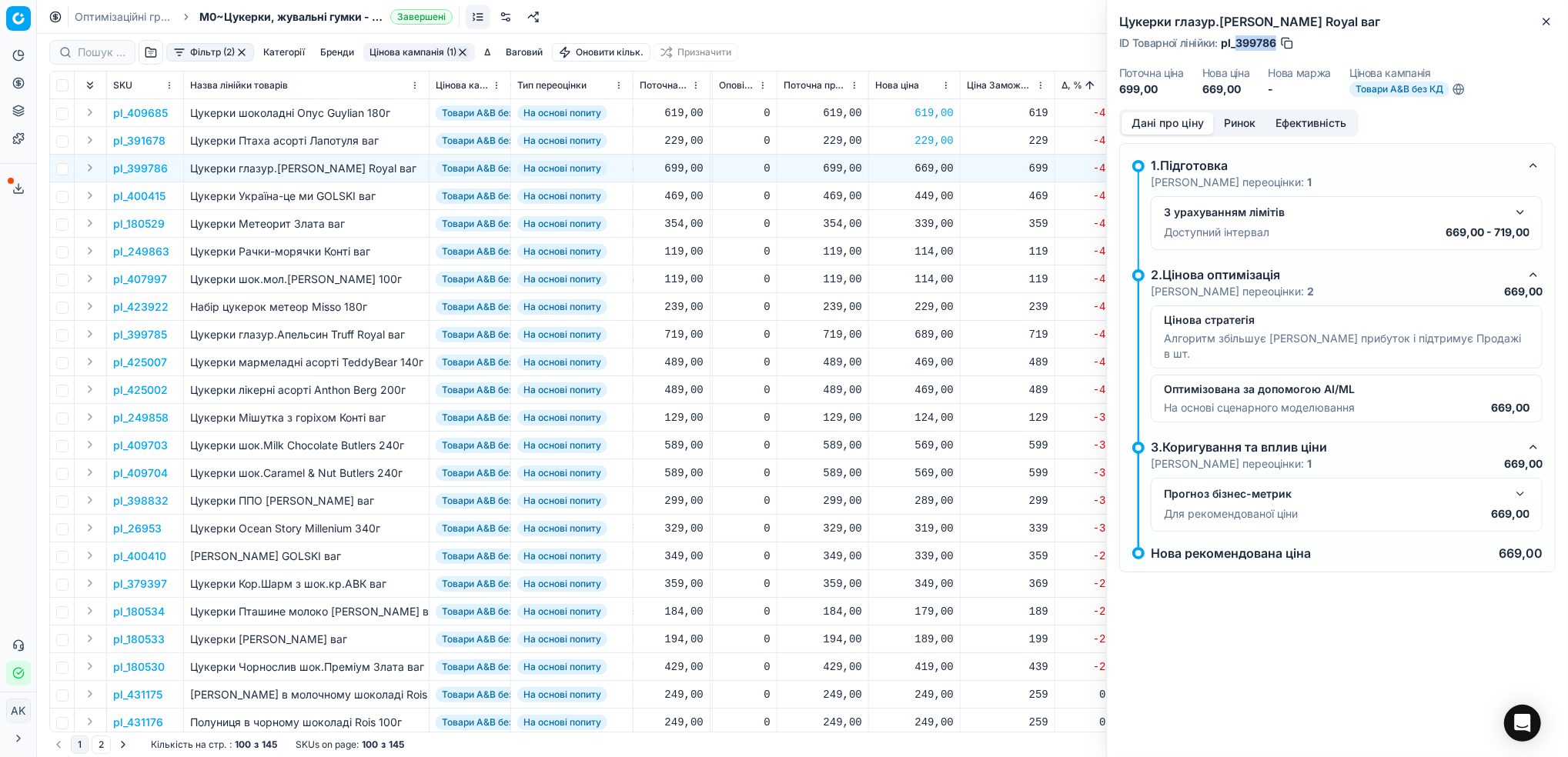
drag, startPoint x: 1276, startPoint y: 43, endPoint x: 1237, endPoint y: 43, distance: 39.0
click at [1237, 43] on div "ID Товарної лінійки : pl_399786" at bounding box center [1207, 43] width 176 height 16
click at [1548, 17] on icon "button" at bounding box center [1546, 22] width 12 height 12
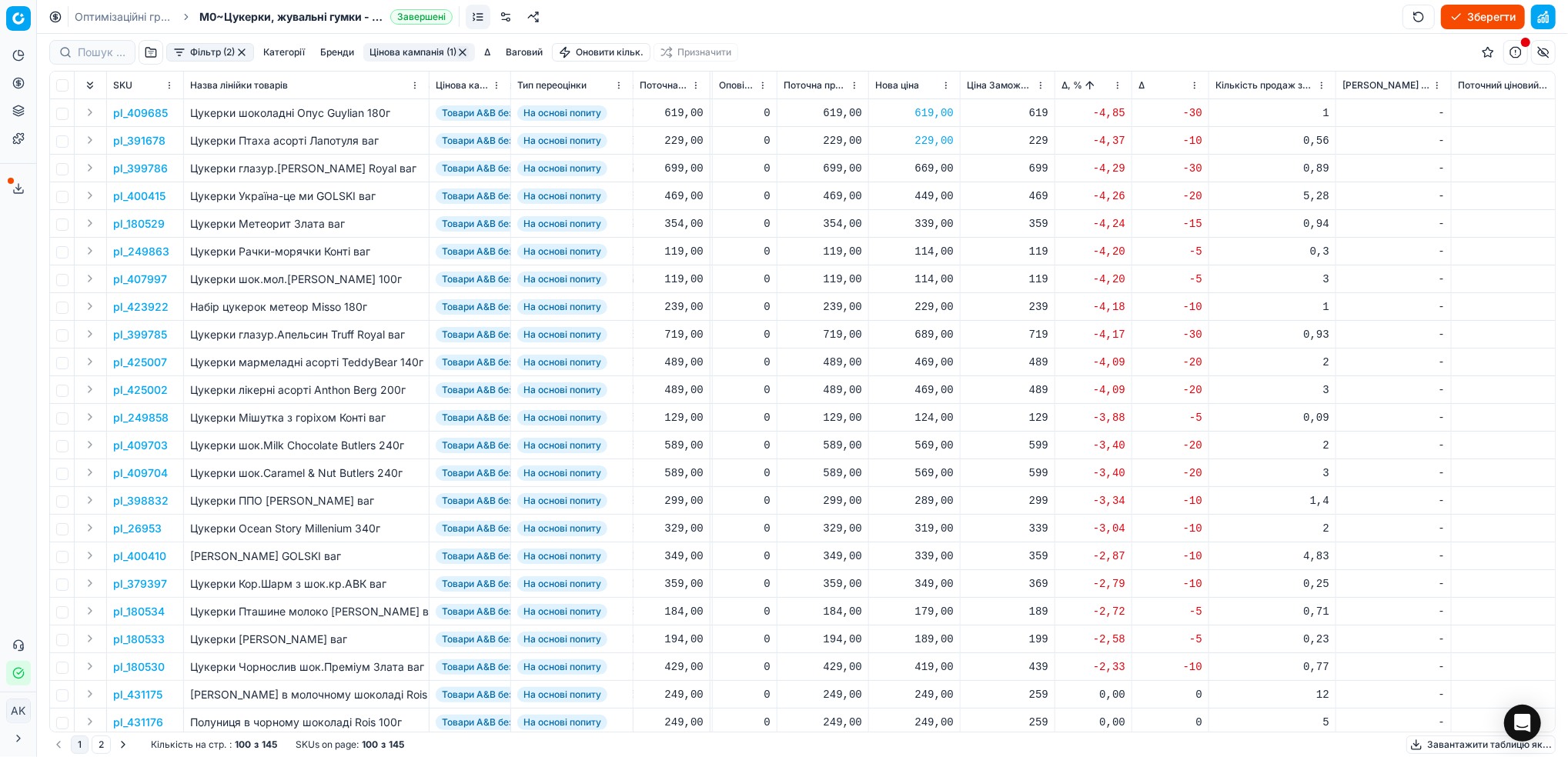
click at [930, 174] on div "669,00" at bounding box center [914, 168] width 78 height 16
click at [932, 305] on input "669.00" at bounding box center [968, 304] width 111 height 25
type input "699.00"
click at [148, 197] on p "pl_400415" at bounding box center [139, 196] width 52 height 16
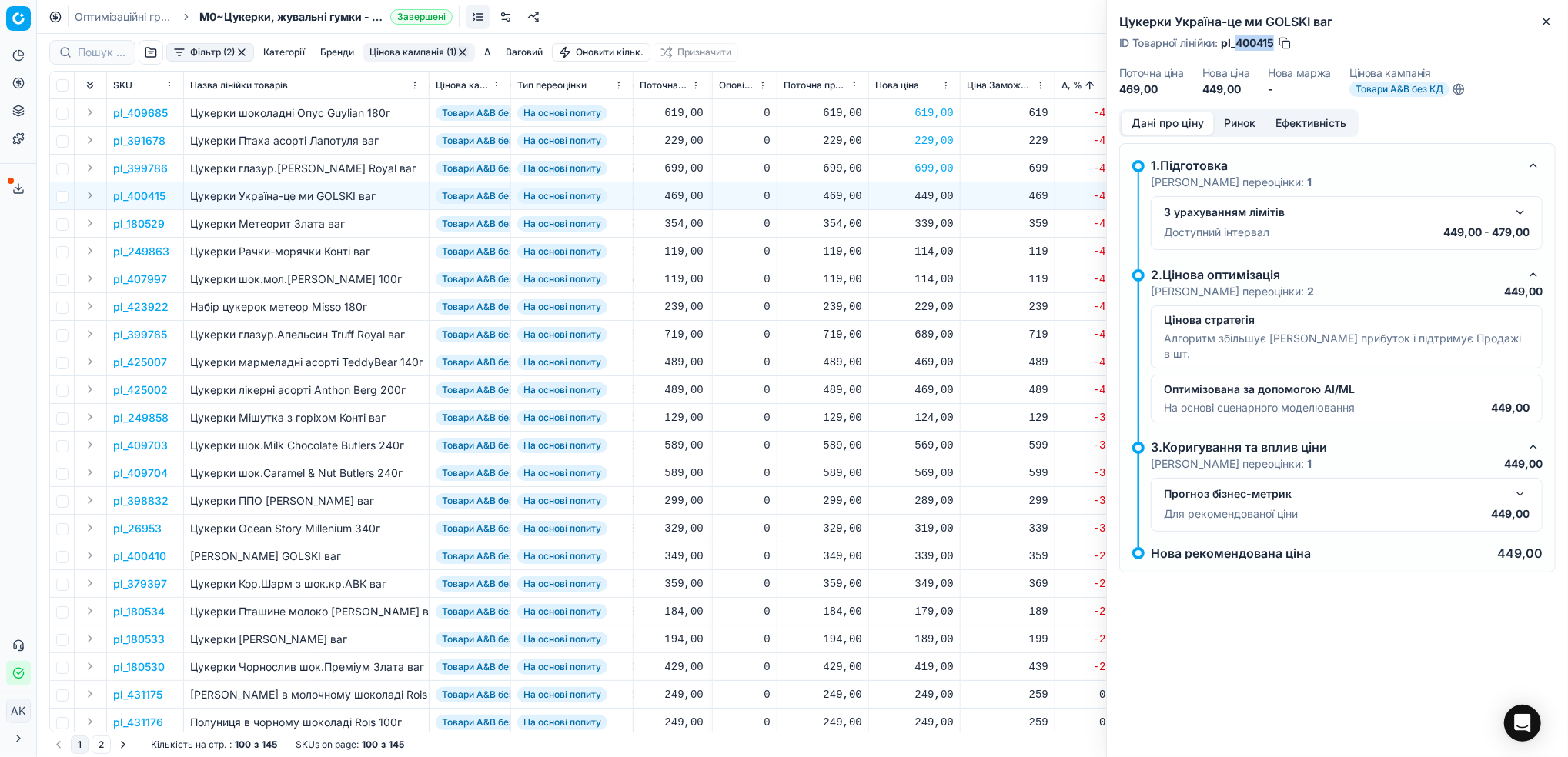
drag, startPoint x: 1275, startPoint y: 40, endPoint x: 1237, endPoint y: 43, distance: 38.1
click at [1237, 43] on div "ID Товарної лінійки : pl_400415" at bounding box center [1205, 43] width 173 height 16
click at [1546, 20] on icon "button" at bounding box center [1546, 22] width 12 height 12
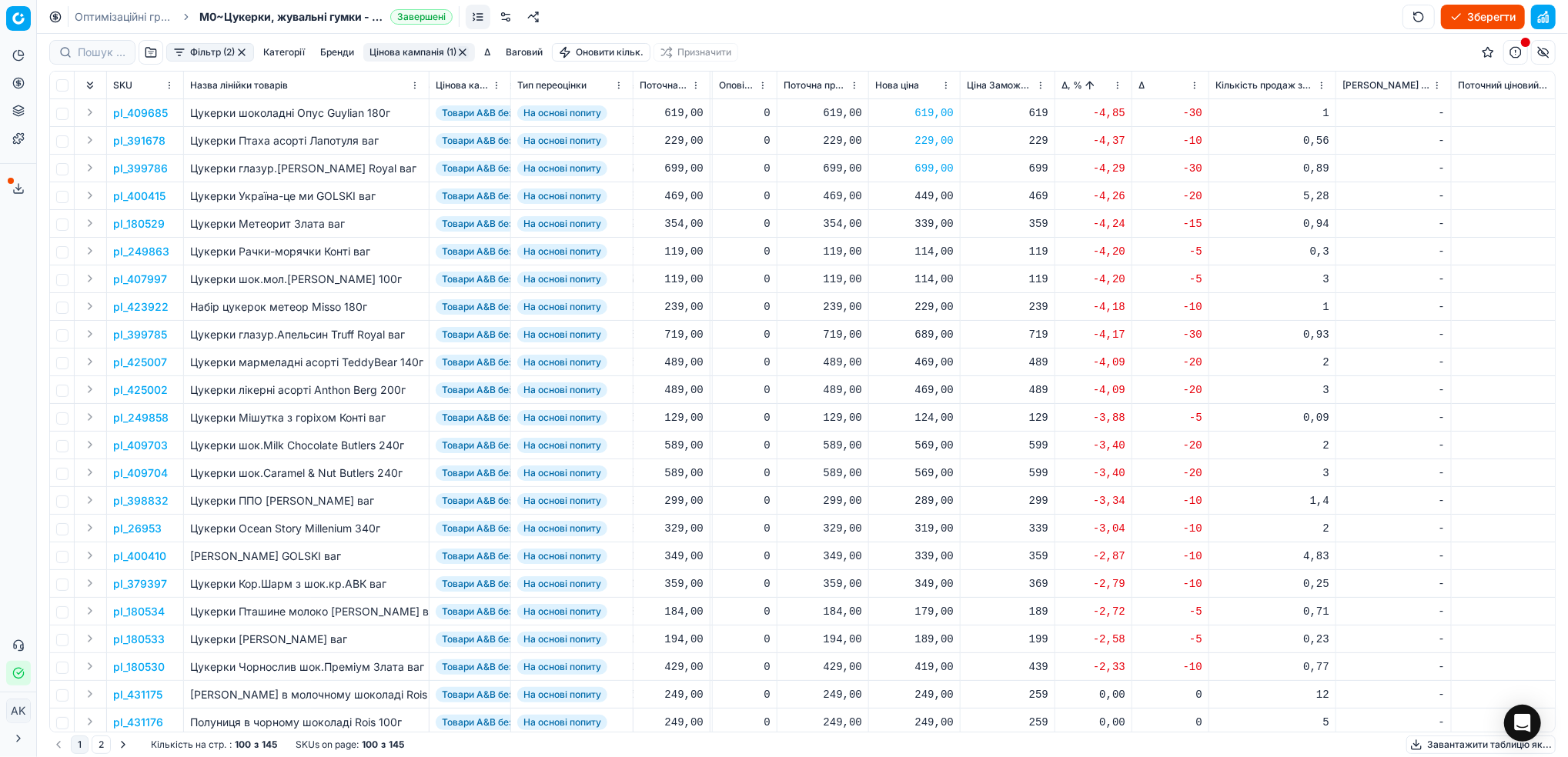
click at [933, 195] on div "449,00" at bounding box center [914, 196] width 78 height 16
click at [979, 196] on div "469" at bounding box center [1007, 196] width 82 height 16
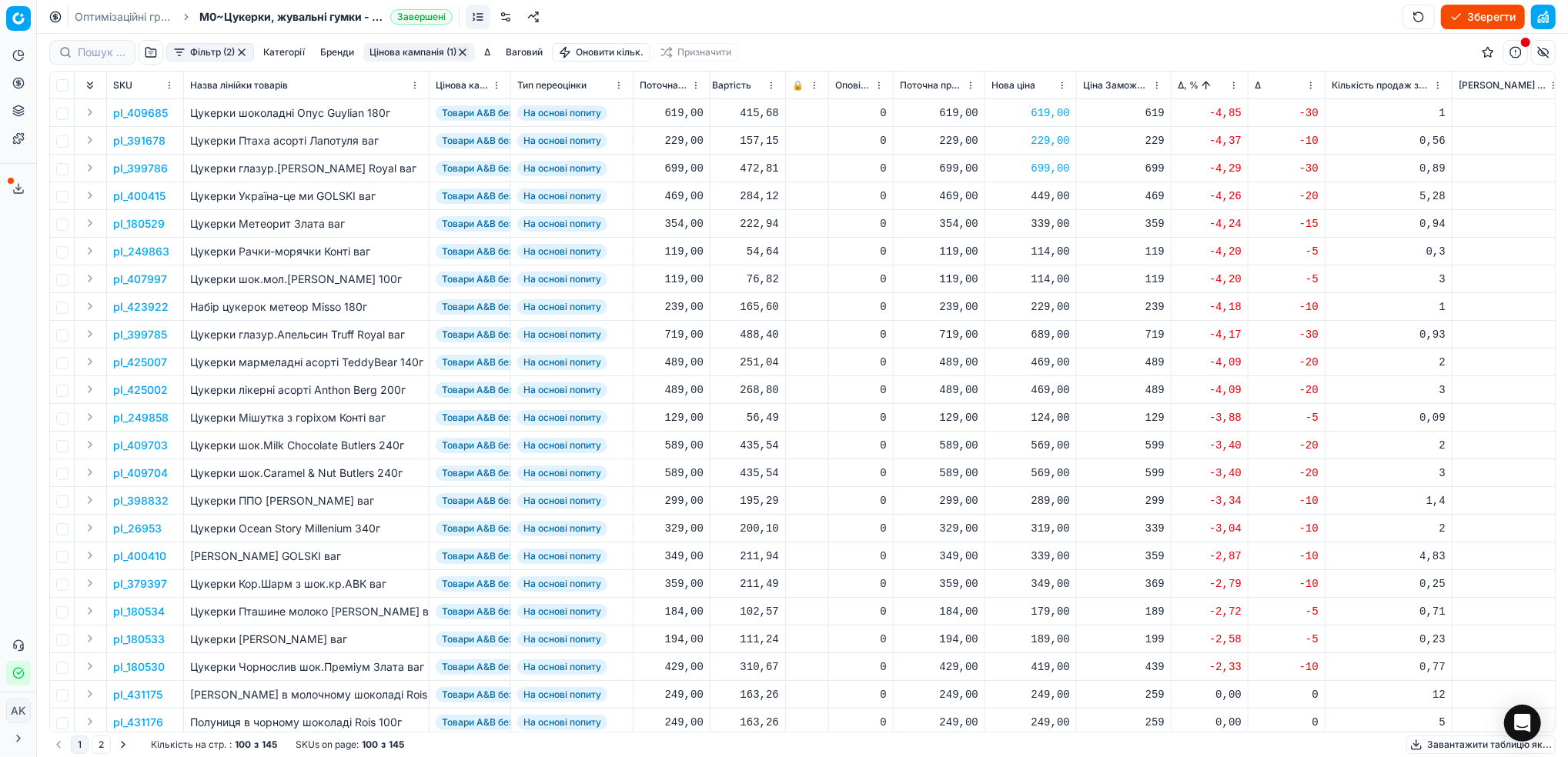
scroll to position [0, 433]
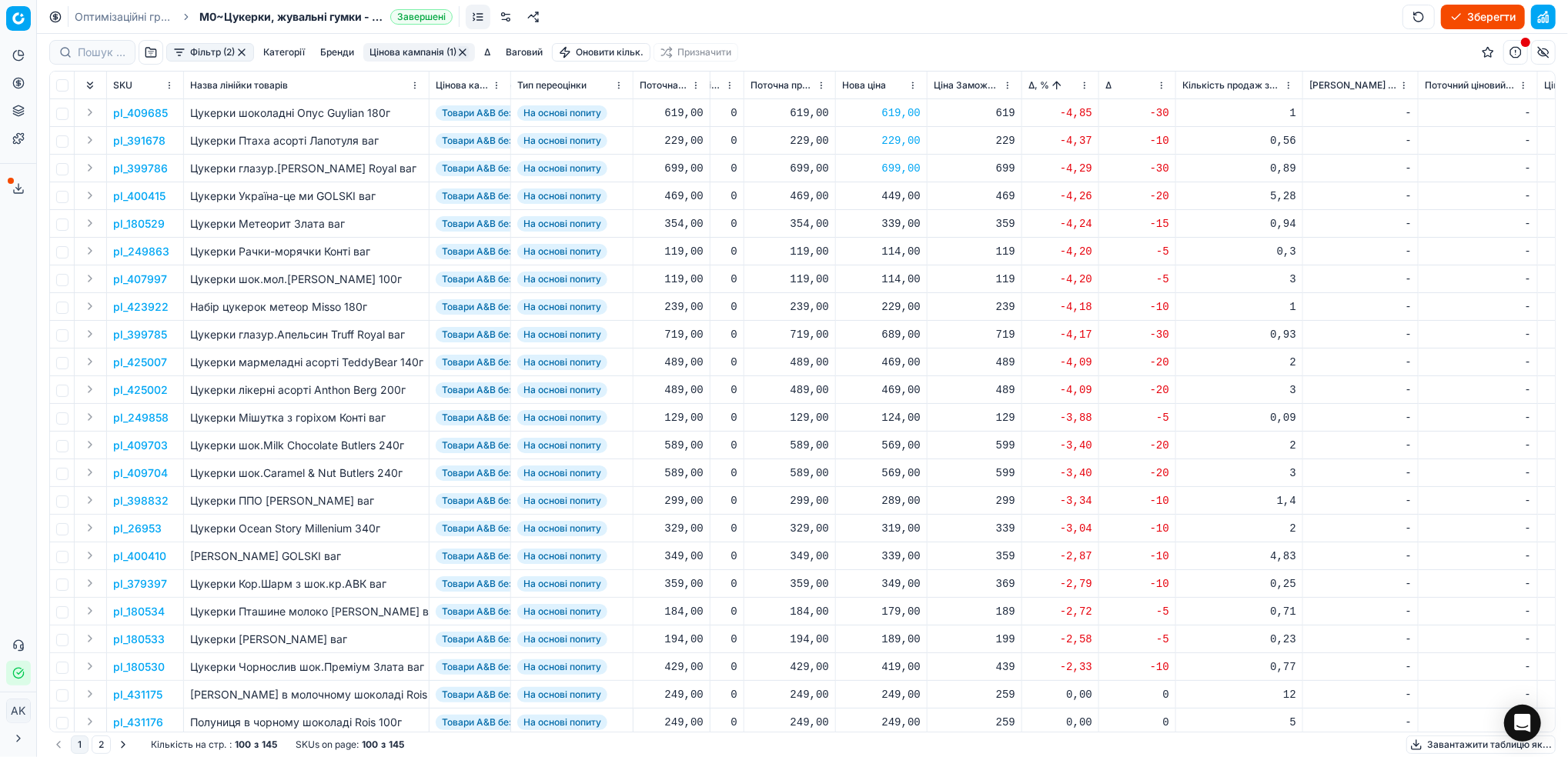
click at [890, 196] on div "449,00" at bounding box center [881, 196] width 78 height 16
click at [900, 328] on input "449.00" at bounding box center [936, 332] width 111 height 25
type input "469.00"
click at [139, 223] on p "pl_180529" at bounding box center [139, 224] width 51 height 16
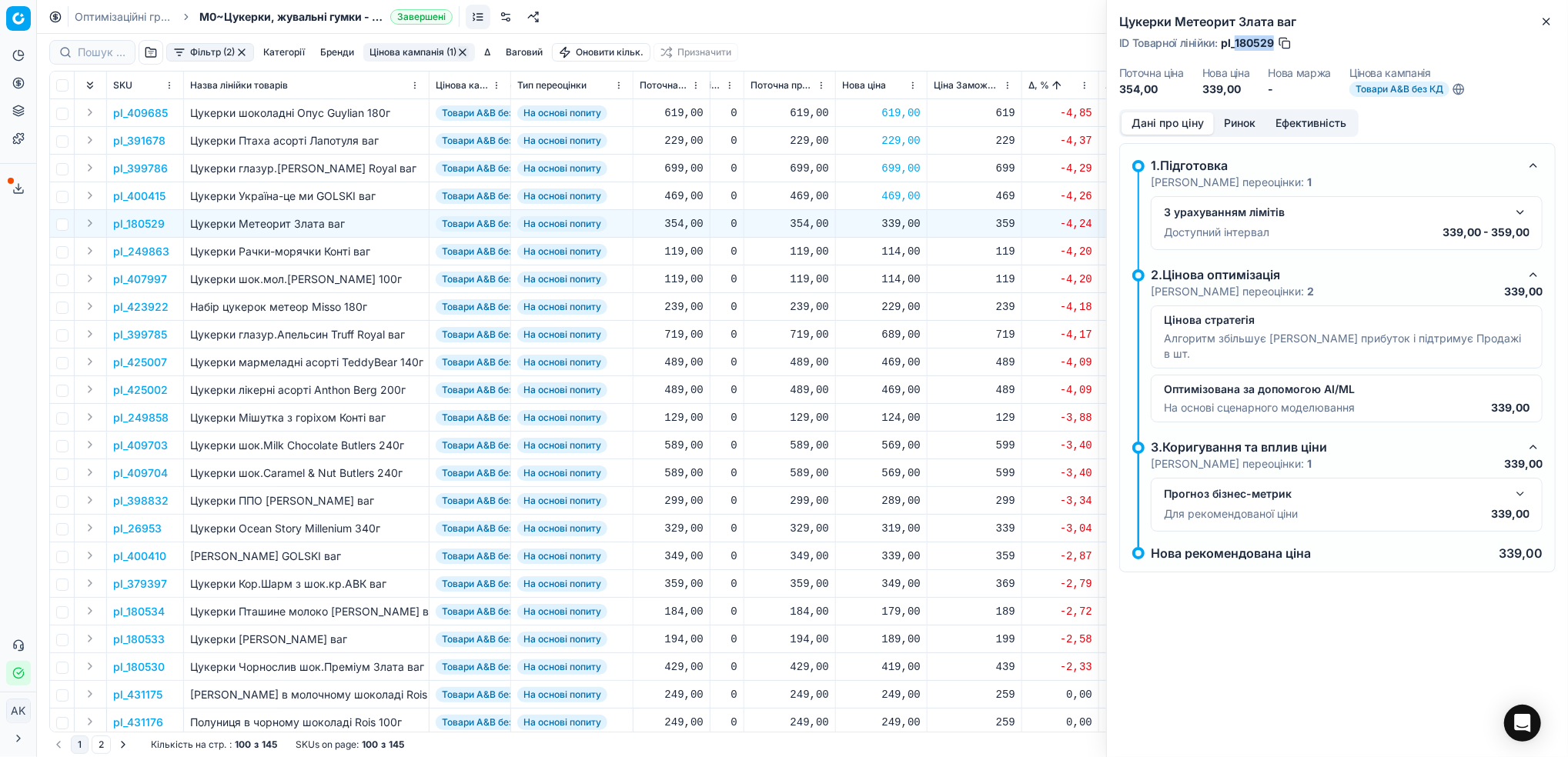
drag, startPoint x: 1274, startPoint y: 45, endPoint x: 1235, endPoint y: 45, distance: 39.0
click at [1235, 45] on span "pl_180529" at bounding box center [1247, 43] width 53 height 16
click at [892, 231] on div "339,00" at bounding box center [881, 224] width 78 height 27
drag, startPoint x: 908, startPoint y: 361, endPoint x: 899, endPoint y: 359, distance: 9.2
click at [899, 359] on input "339.00" at bounding box center [936, 360] width 111 height 25
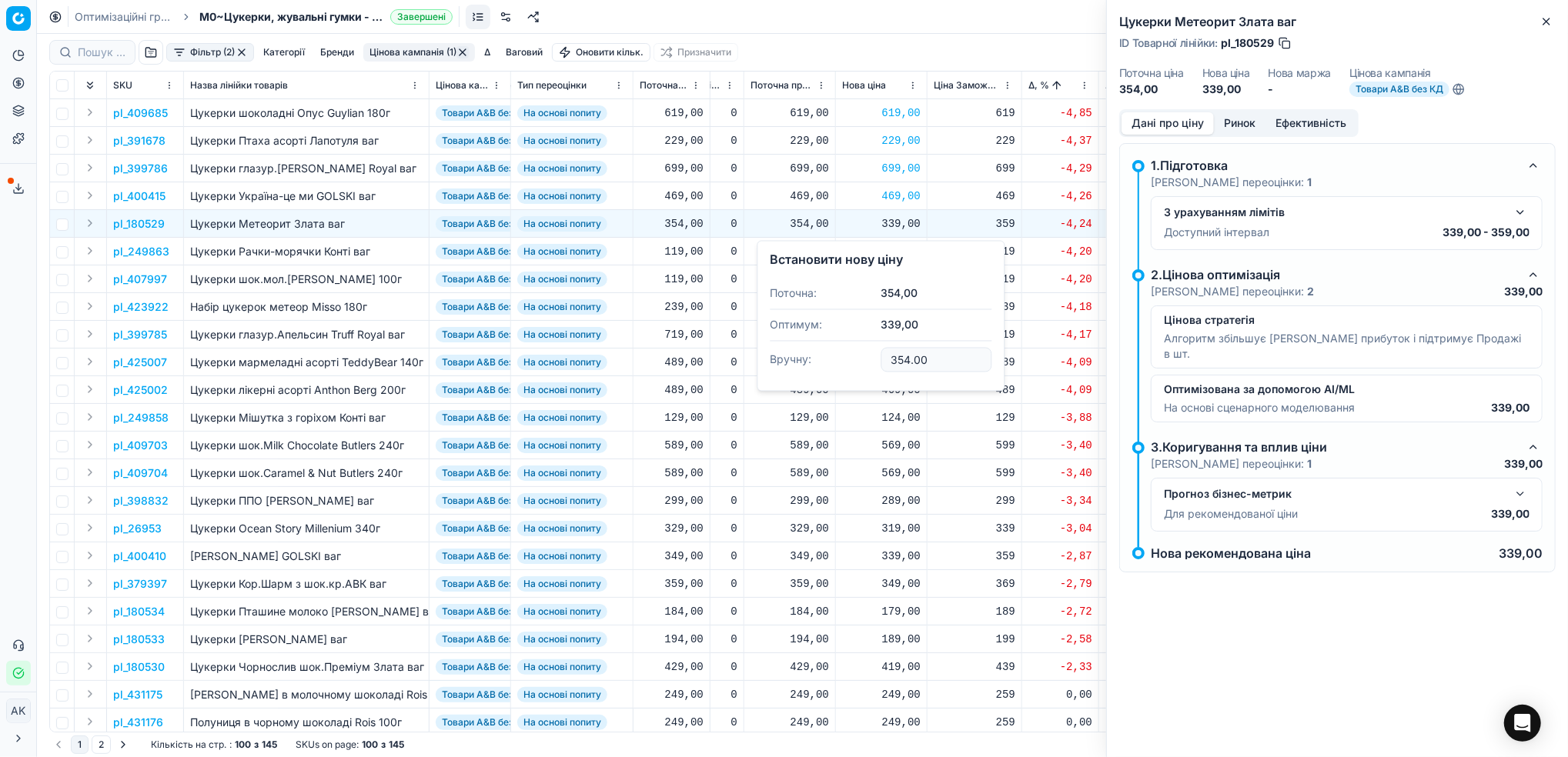
type input "354.00"
click at [134, 254] on p "pl_249863" at bounding box center [141, 252] width 56 height 16
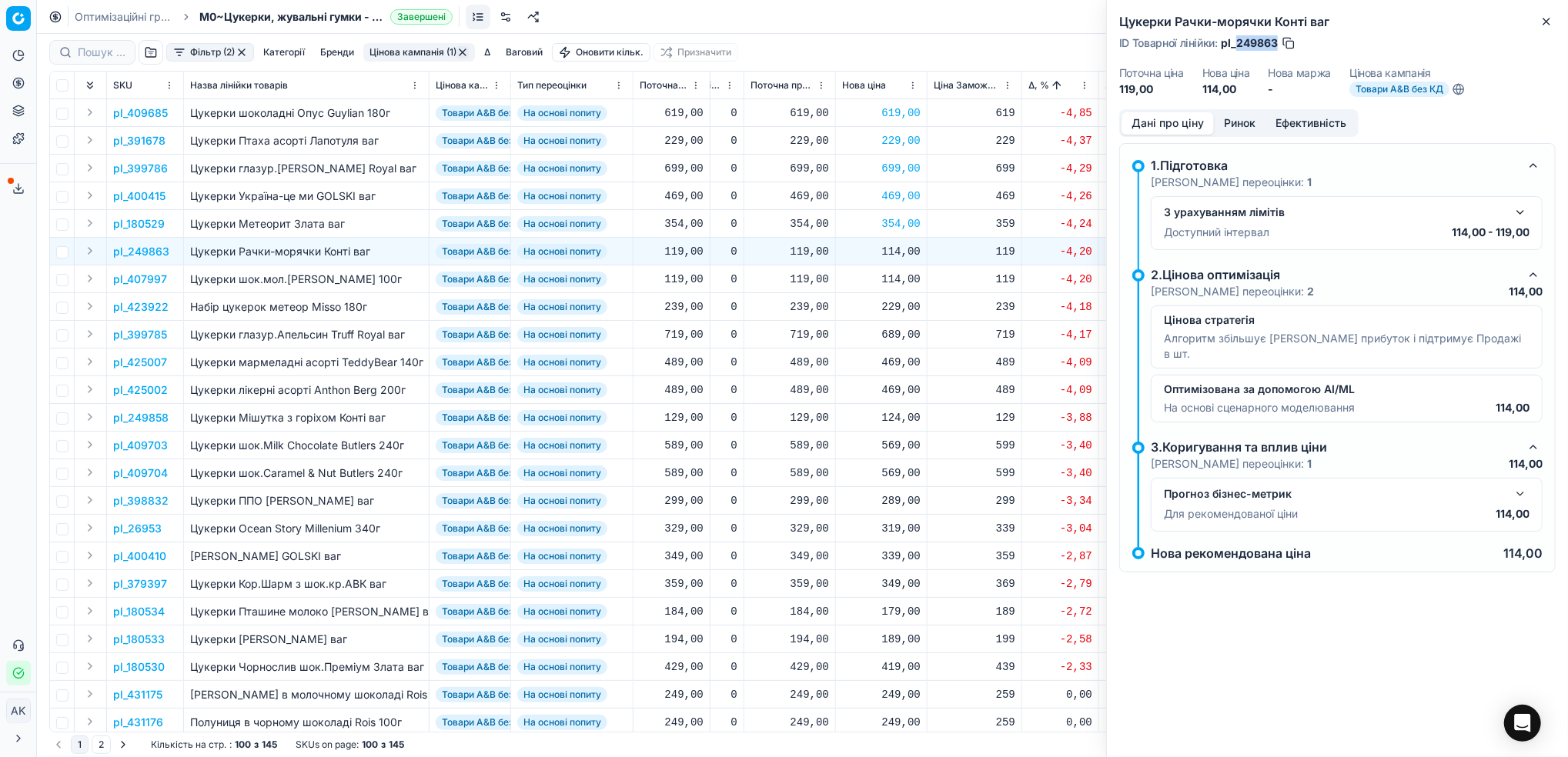
drag, startPoint x: 1275, startPoint y: 40, endPoint x: 1236, endPoint y: 39, distance: 39.0
click at [1236, 39] on span "pl_249863" at bounding box center [1249, 43] width 57 height 16
click at [895, 247] on div "114,00" at bounding box center [881, 252] width 78 height 16
click at [901, 385] on input "114.00" at bounding box center [936, 387] width 111 height 25
type input "119.00"
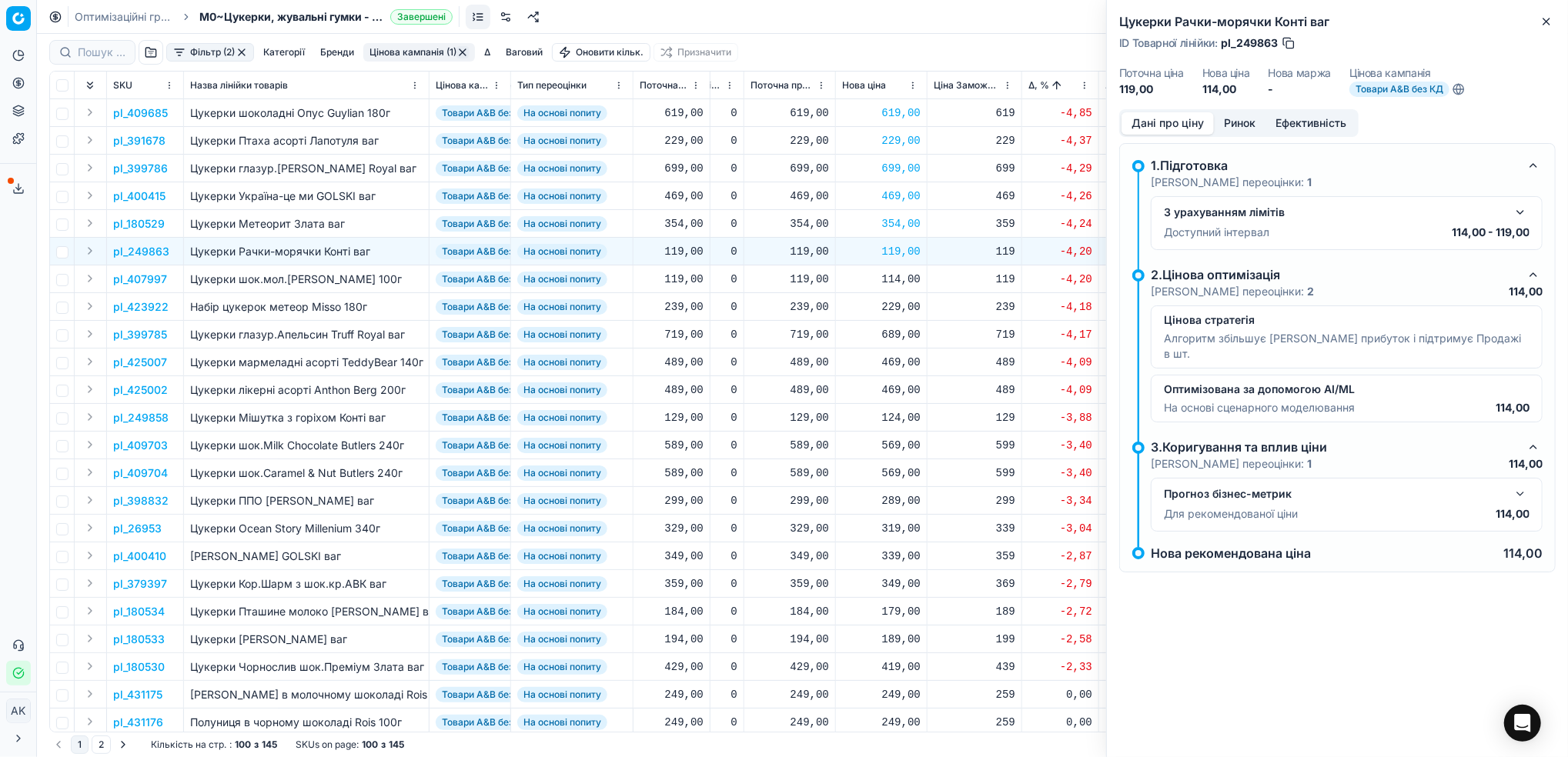
click at [138, 280] on p "pl_407997" at bounding box center [140, 280] width 54 height 16
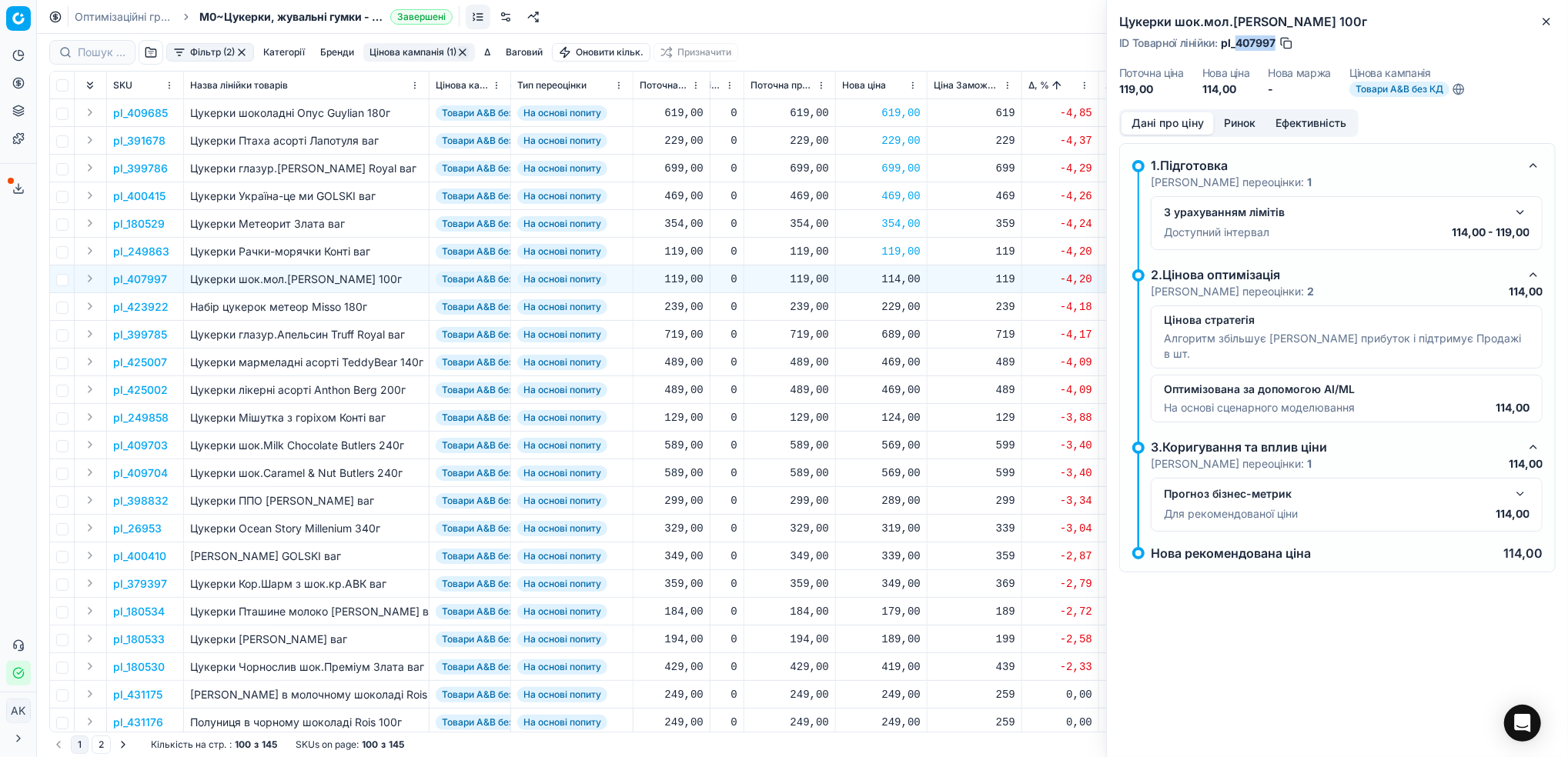
drag, startPoint x: 1274, startPoint y: 42, endPoint x: 1237, endPoint y: 43, distance: 37.0
click at [1237, 43] on span "pl_407997" at bounding box center [1248, 43] width 54 height 16
click at [895, 279] on div "114,00" at bounding box center [881, 280] width 78 height 16
click at [829, 606] on td "184,00" at bounding box center [790, 612] width 92 height 28
click at [1546, 26] on icon "button" at bounding box center [1546, 22] width 12 height 12
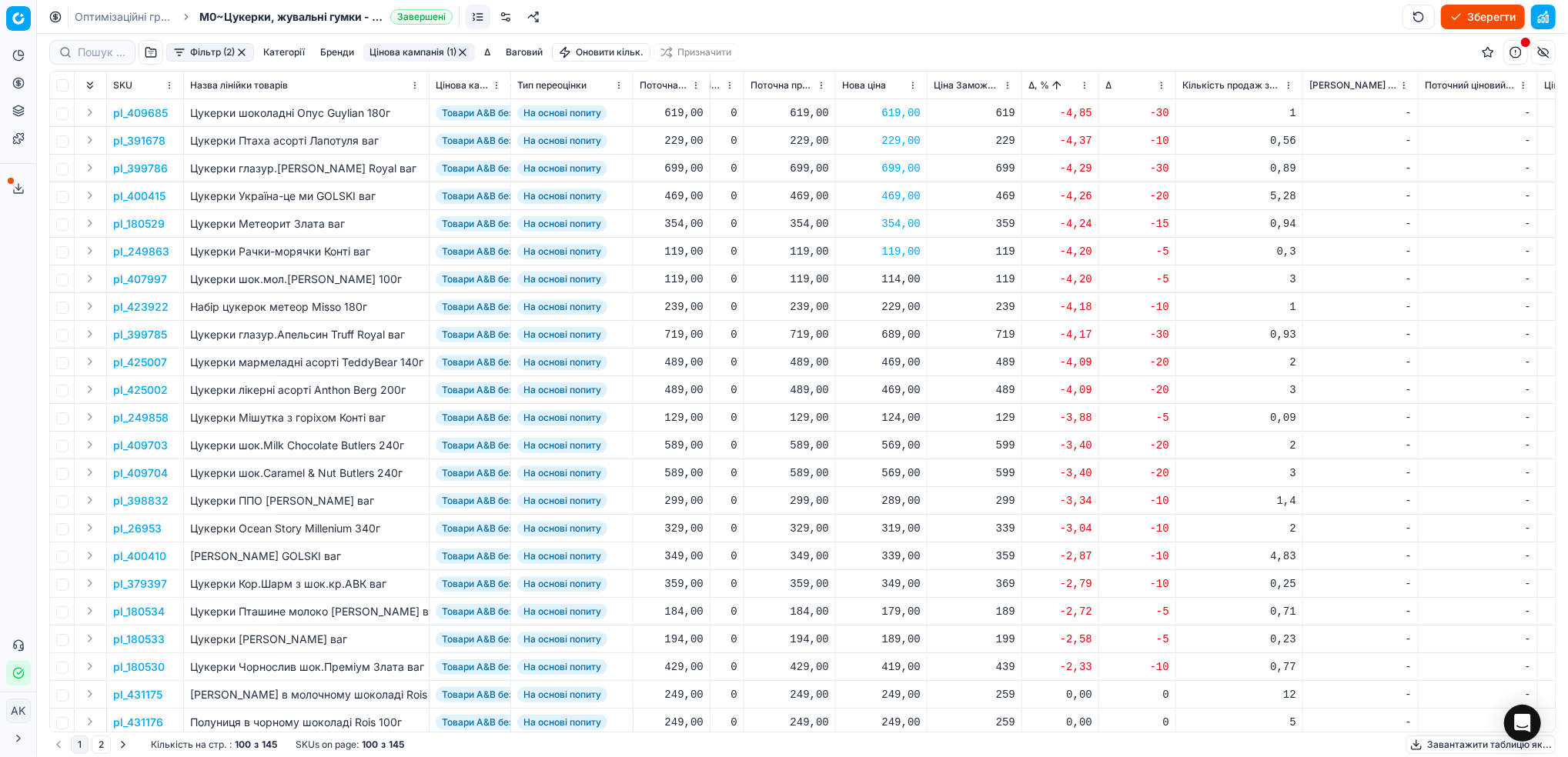
click at [146, 304] on p "pl_423922" at bounding box center [141, 307] width 55 height 16
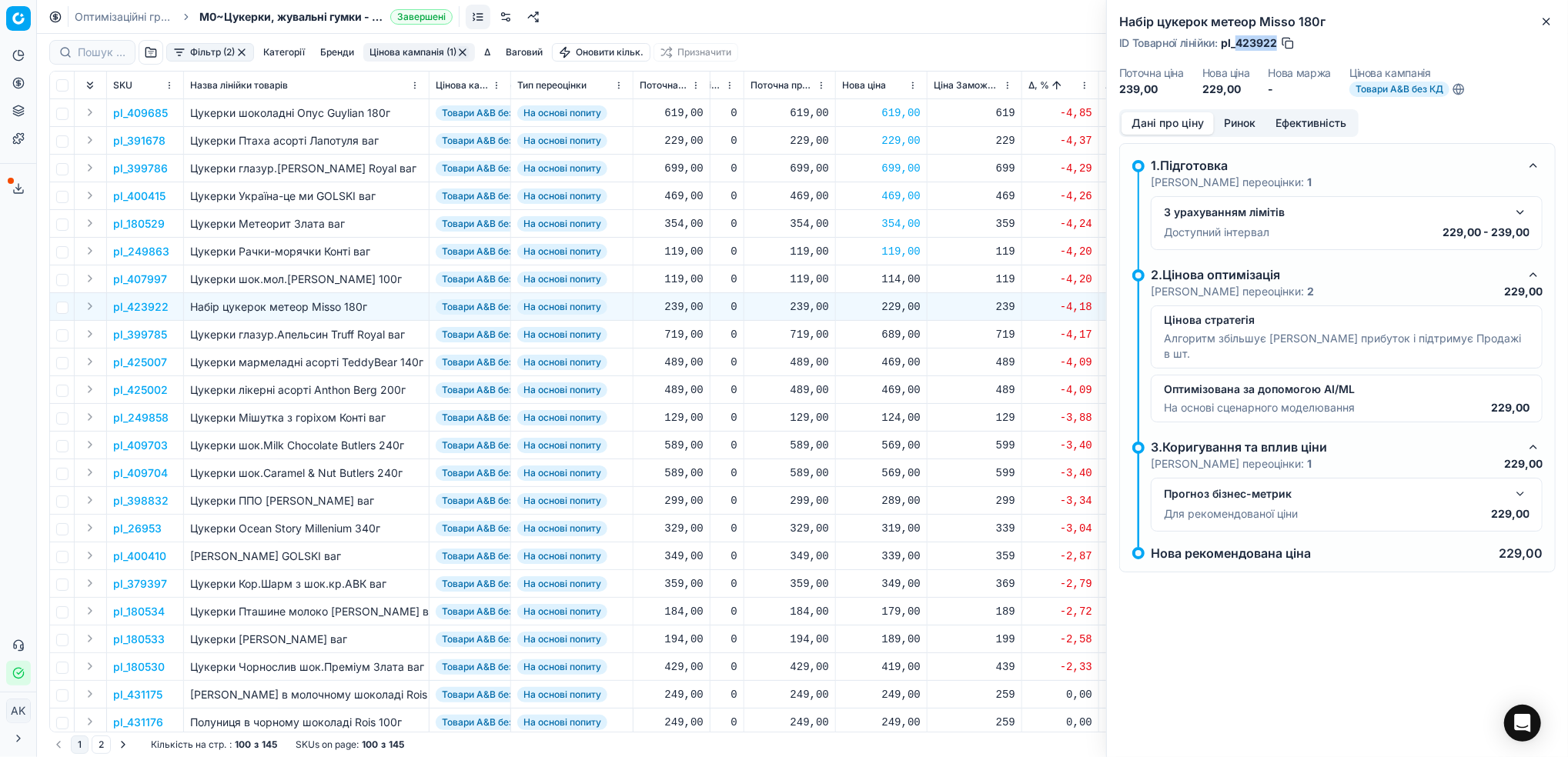
drag, startPoint x: 1274, startPoint y: 39, endPoint x: 1238, endPoint y: 40, distance: 36.0
click at [1238, 40] on span "pl_423922" at bounding box center [1249, 43] width 56 height 16
click at [895, 305] on div "229,00" at bounding box center [881, 307] width 78 height 16
click at [899, 445] on input "229.00" at bounding box center [936, 443] width 111 height 25
type input "239.00"
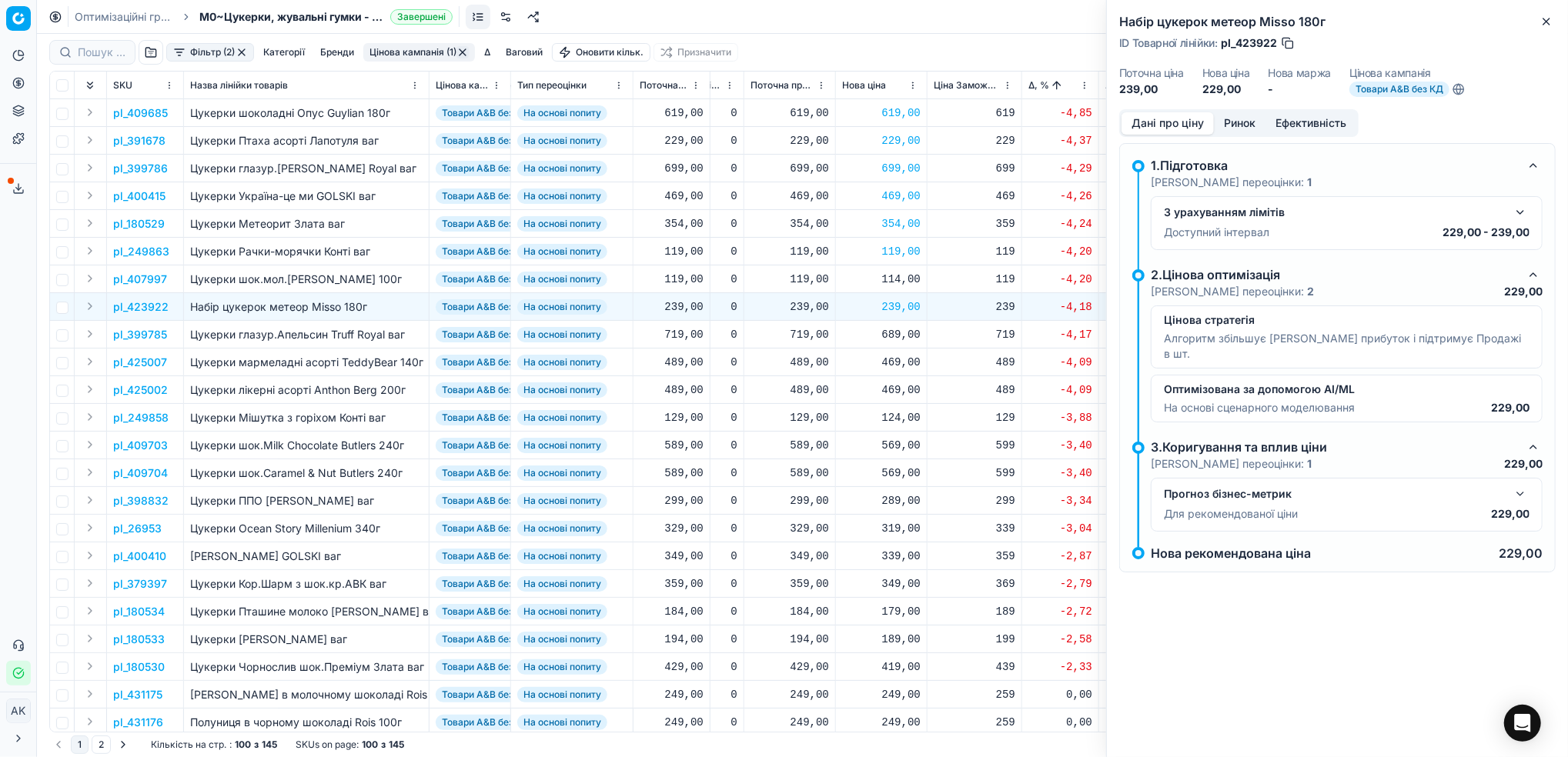
click at [136, 335] on p "pl_399785" at bounding box center [140, 335] width 54 height 16
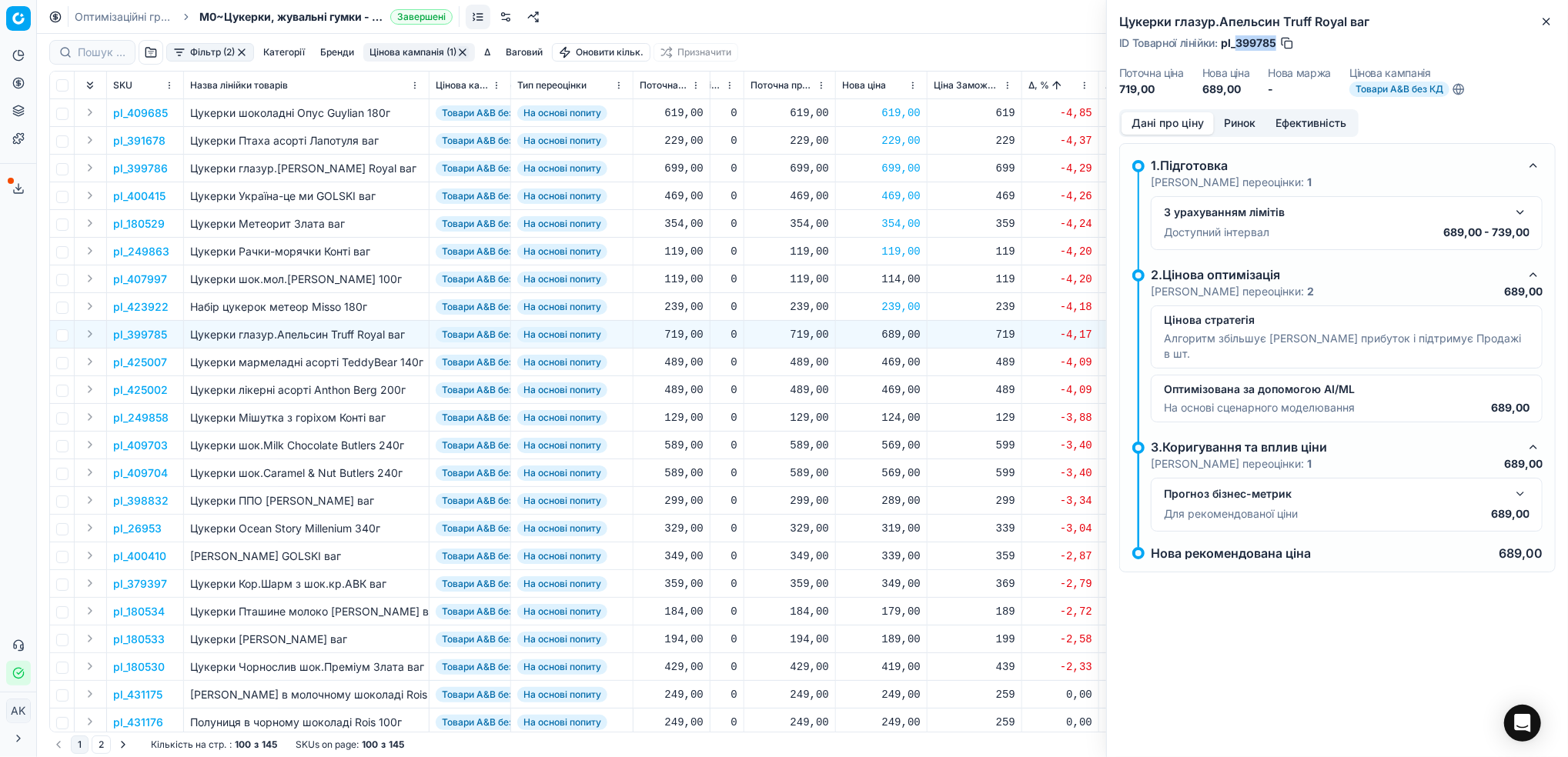
drag, startPoint x: 1274, startPoint y: 40, endPoint x: 1236, endPoint y: 37, distance: 38.1
click at [1236, 37] on span "pl_399785" at bounding box center [1248, 43] width 55 height 16
click at [1549, 23] on icon "button" at bounding box center [1546, 22] width 12 height 12
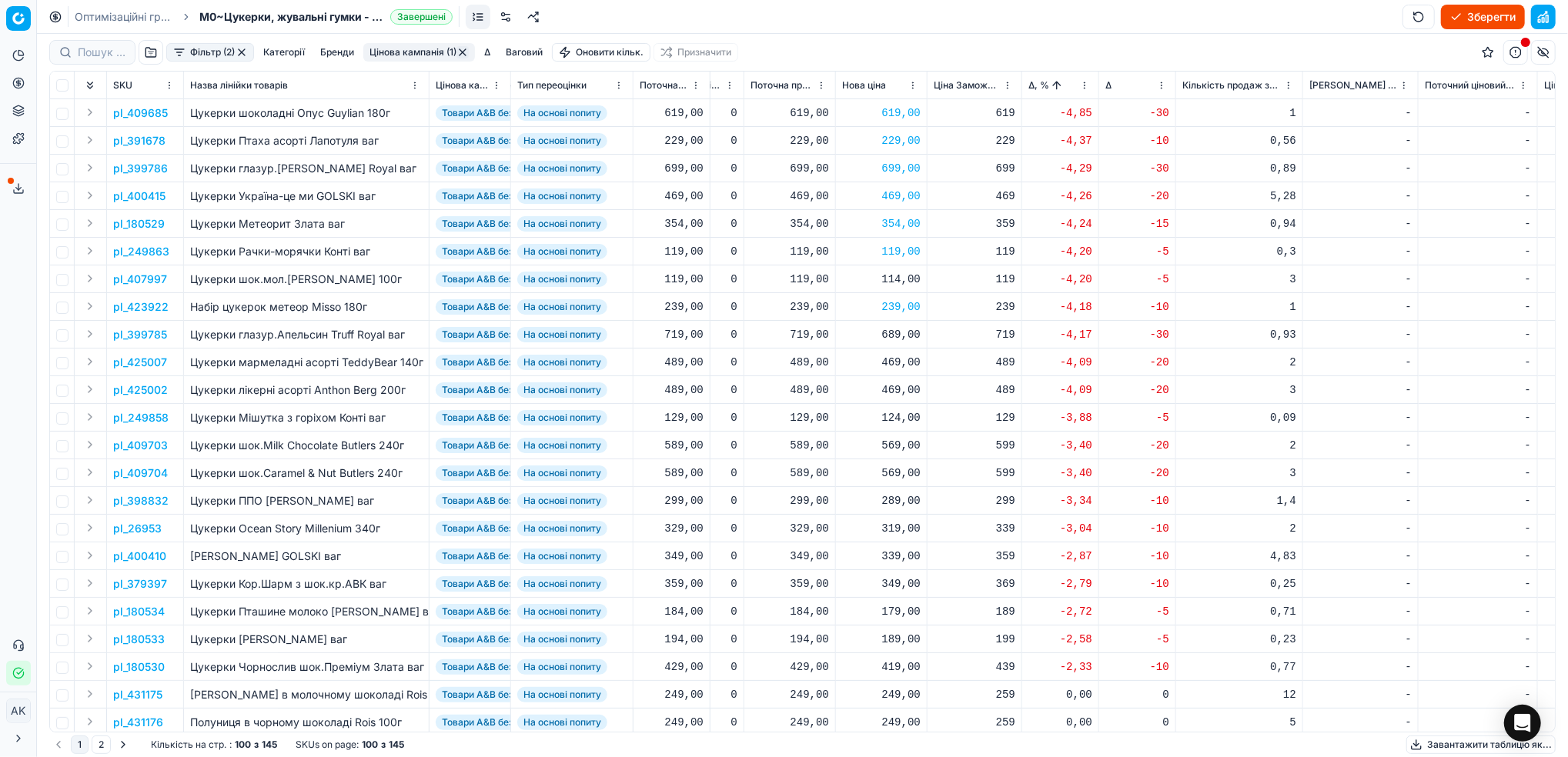
click at [896, 336] on div "689,00" at bounding box center [881, 335] width 78 height 16
click at [897, 477] on input "689.00" at bounding box center [936, 471] width 111 height 25
type input "699.00"
click at [140, 359] on p "pl_425007" at bounding box center [140, 363] width 54 height 16
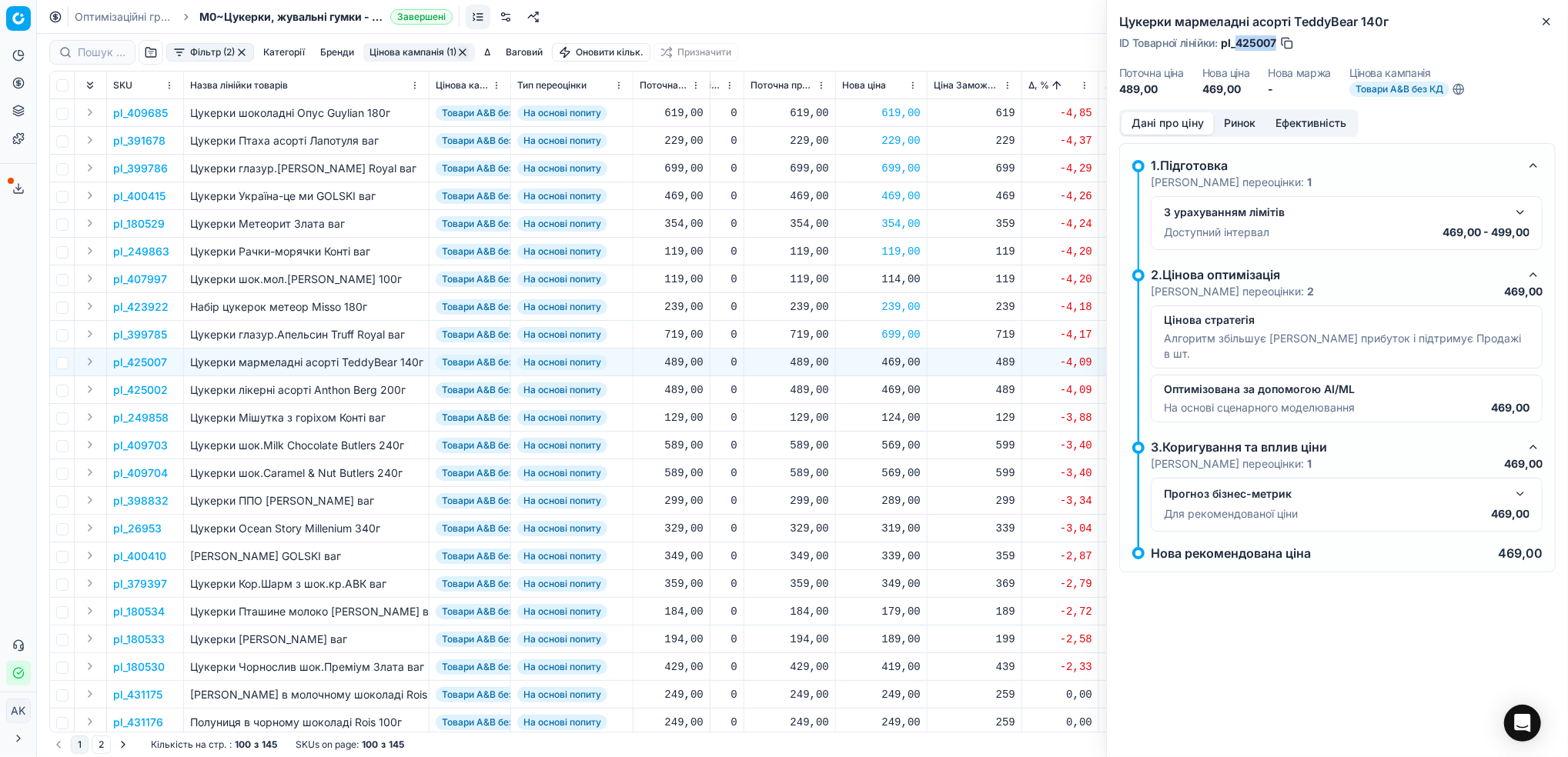
drag, startPoint x: 1276, startPoint y: 43, endPoint x: 1235, endPoint y: 46, distance: 41.1
click at [1235, 46] on div "ID Товарної лінійки : pl_425007" at bounding box center [1207, 43] width 176 height 16
click at [903, 359] on div "469,00" at bounding box center [881, 363] width 78 height 16
click at [897, 501] on input "469.00" at bounding box center [936, 498] width 111 height 25
type input "489.00"
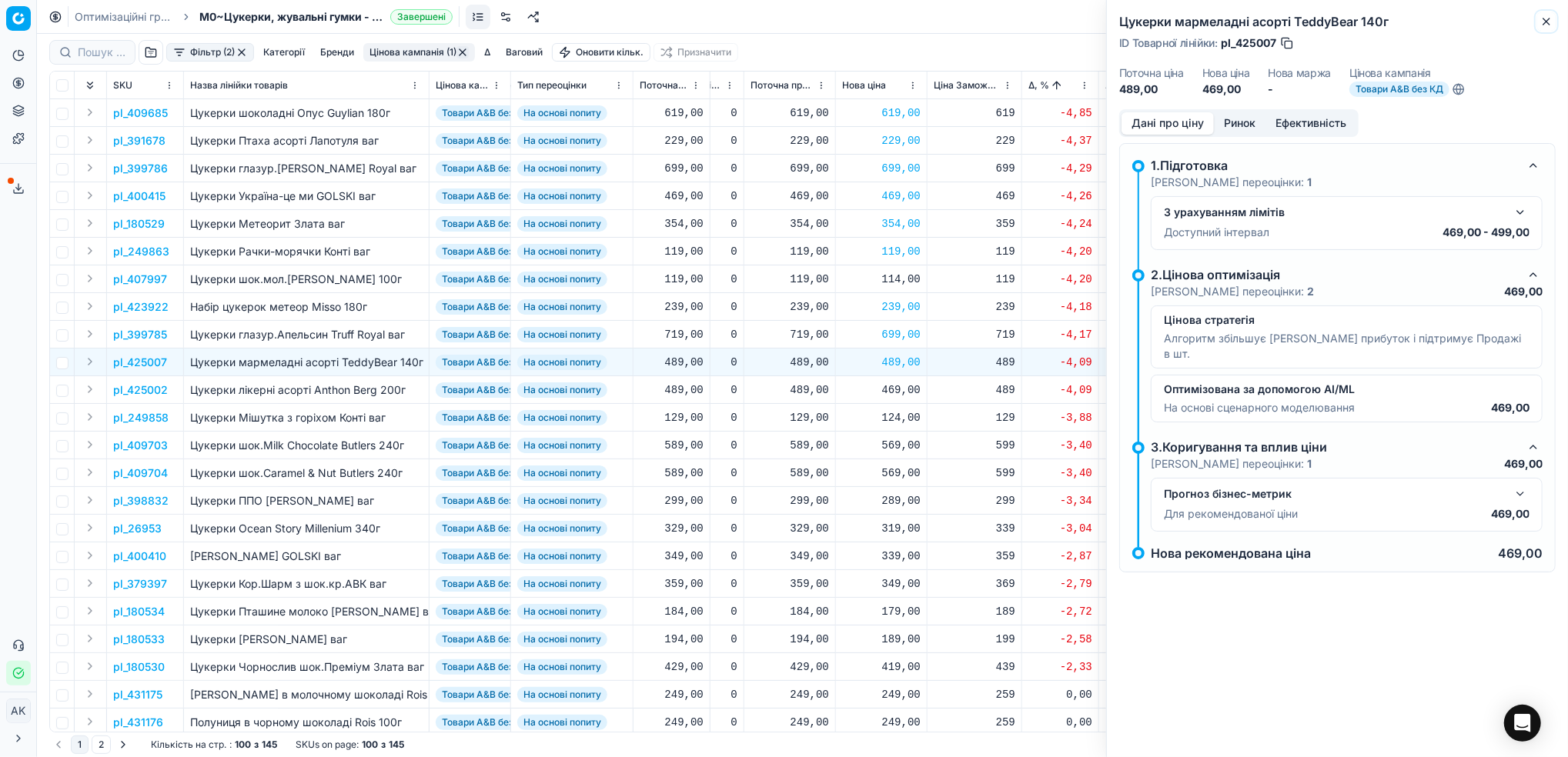
click at [1547, 26] on icon "button" at bounding box center [1546, 22] width 12 height 12
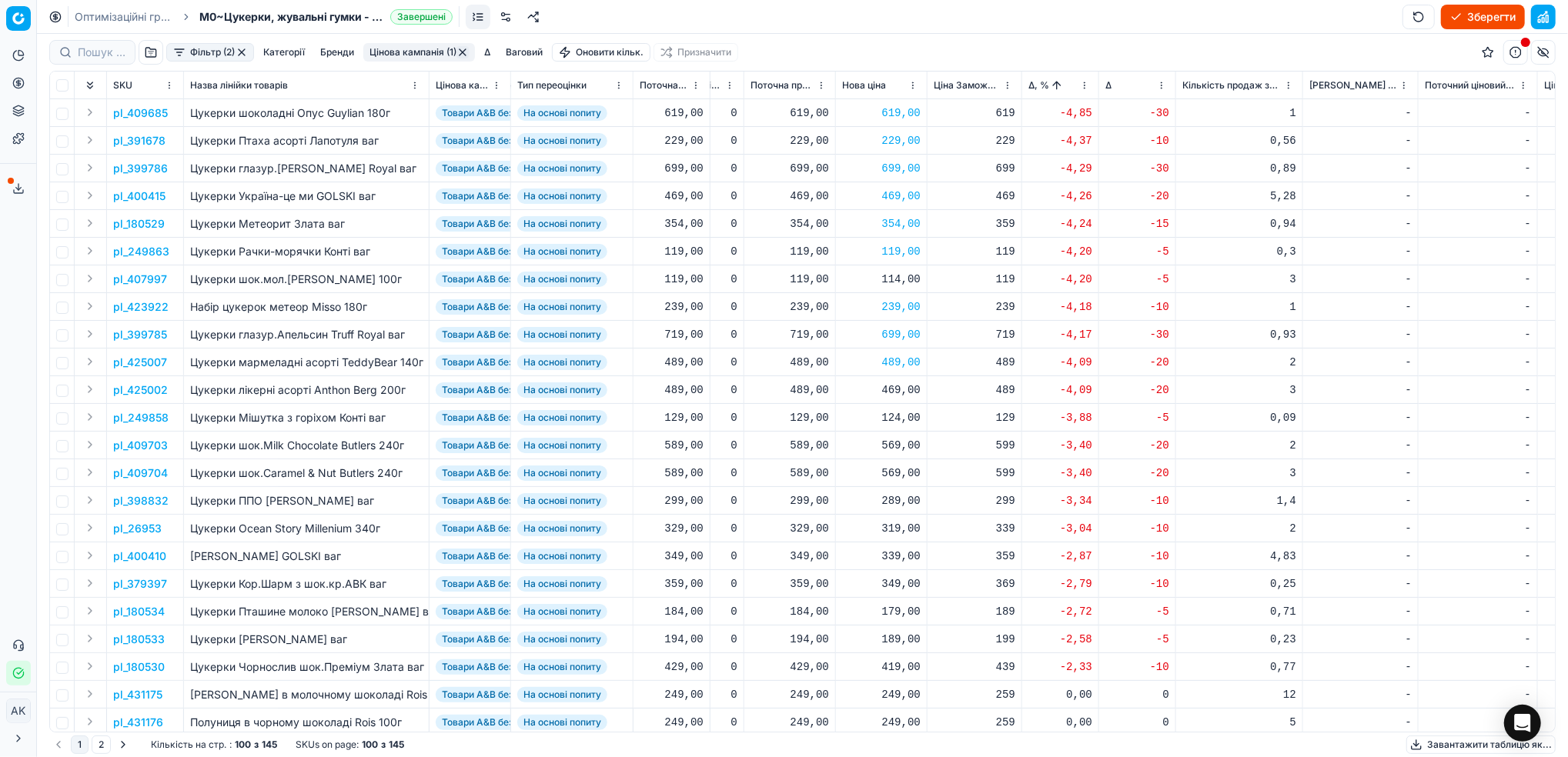
click at [142, 389] on p "pl_425002" at bounding box center [141, 390] width 54 height 16
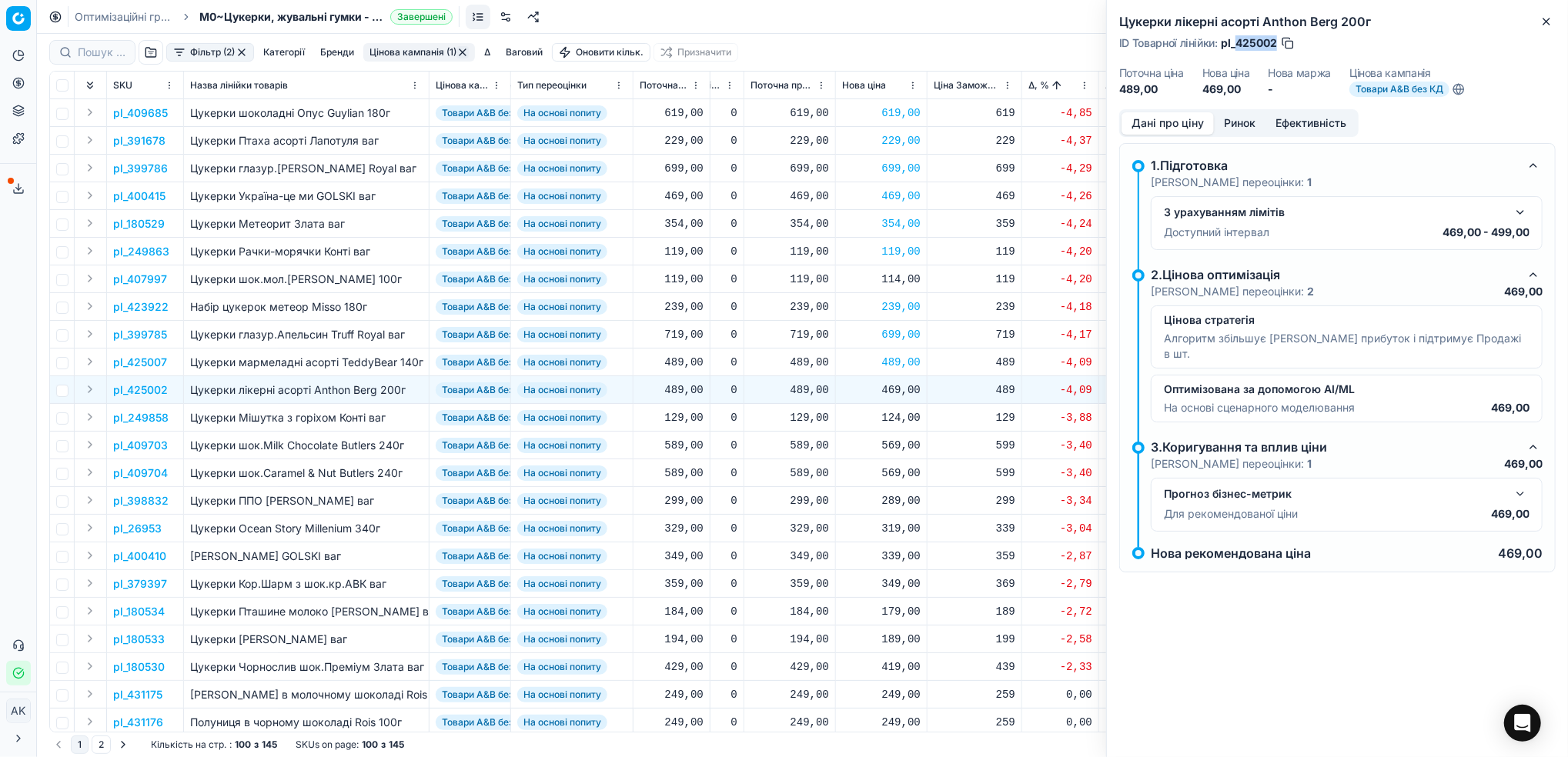
drag, startPoint x: 1277, startPoint y: 40, endPoint x: 1238, endPoint y: 43, distance: 39.1
click at [1238, 43] on span "pl_425002" at bounding box center [1249, 43] width 56 height 16
click at [892, 397] on div "469,00" at bounding box center [881, 390] width 78 height 27
click at [900, 528] on input "469.00" at bounding box center [936, 526] width 111 height 25
type input "489.00"
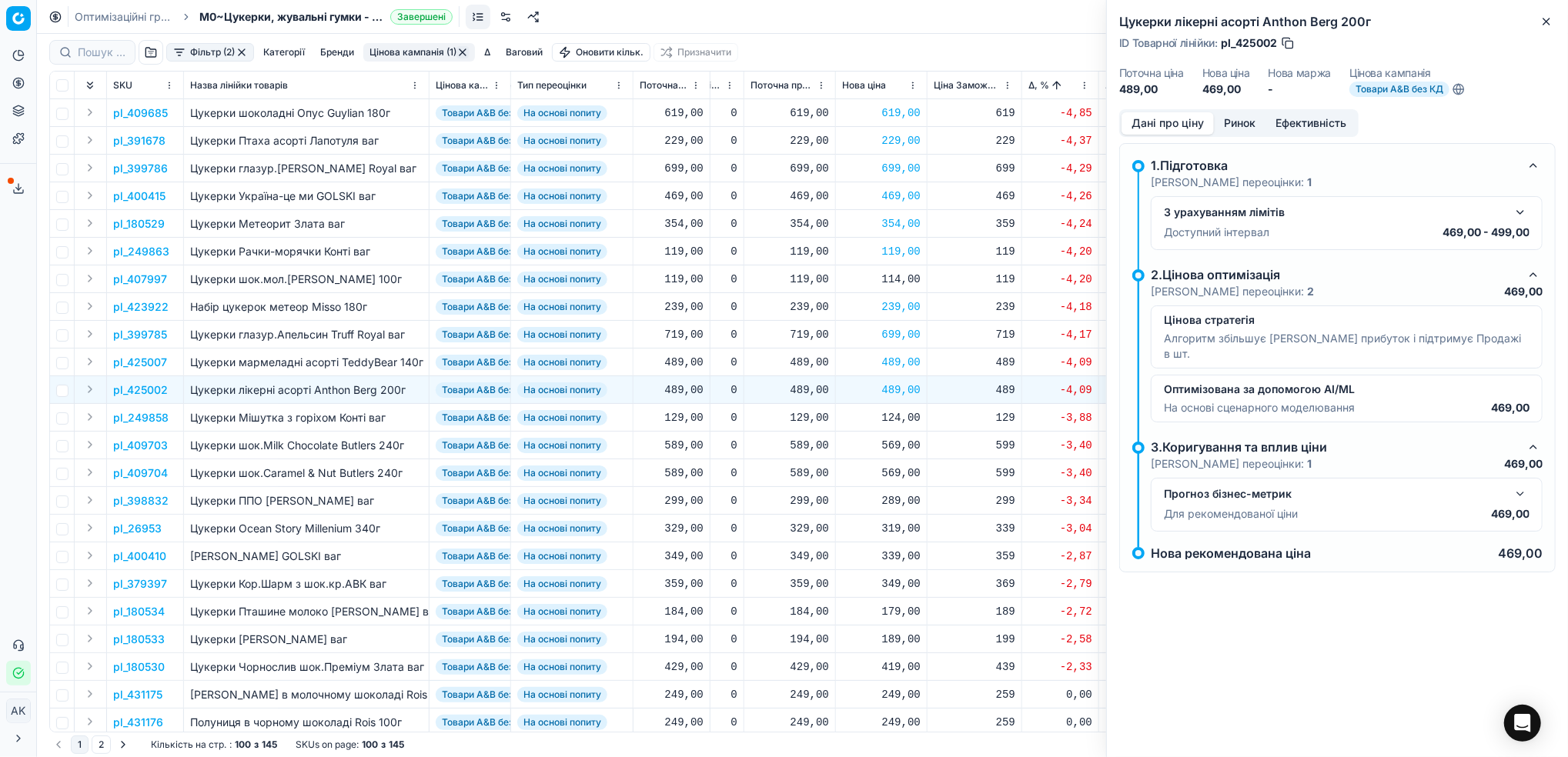
click at [133, 417] on p "pl_249858" at bounding box center [141, 418] width 55 height 16
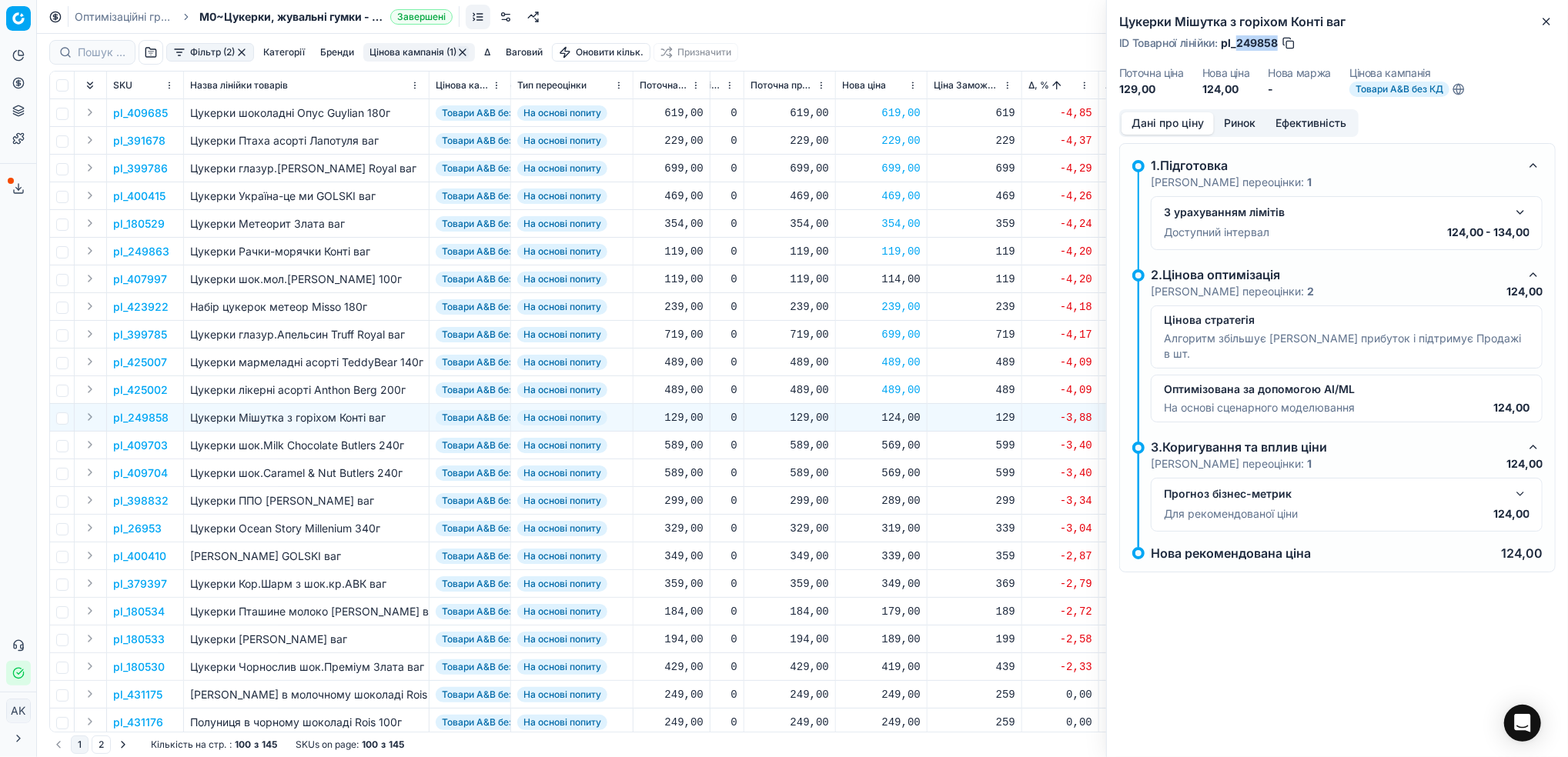
drag, startPoint x: 1277, startPoint y: 38, endPoint x: 1237, endPoint y: 43, distance: 40.3
click at [1237, 43] on span "pl_249858" at bounding box center [1249, 43] width 57 height 16
click at [885, 415] on div "124,00" at bounding box center [881, 418] width 78 height 16
click at [902, 555] on input "124.00" at bounding box center [936, 554] width 111 height 25
type input "129.00"
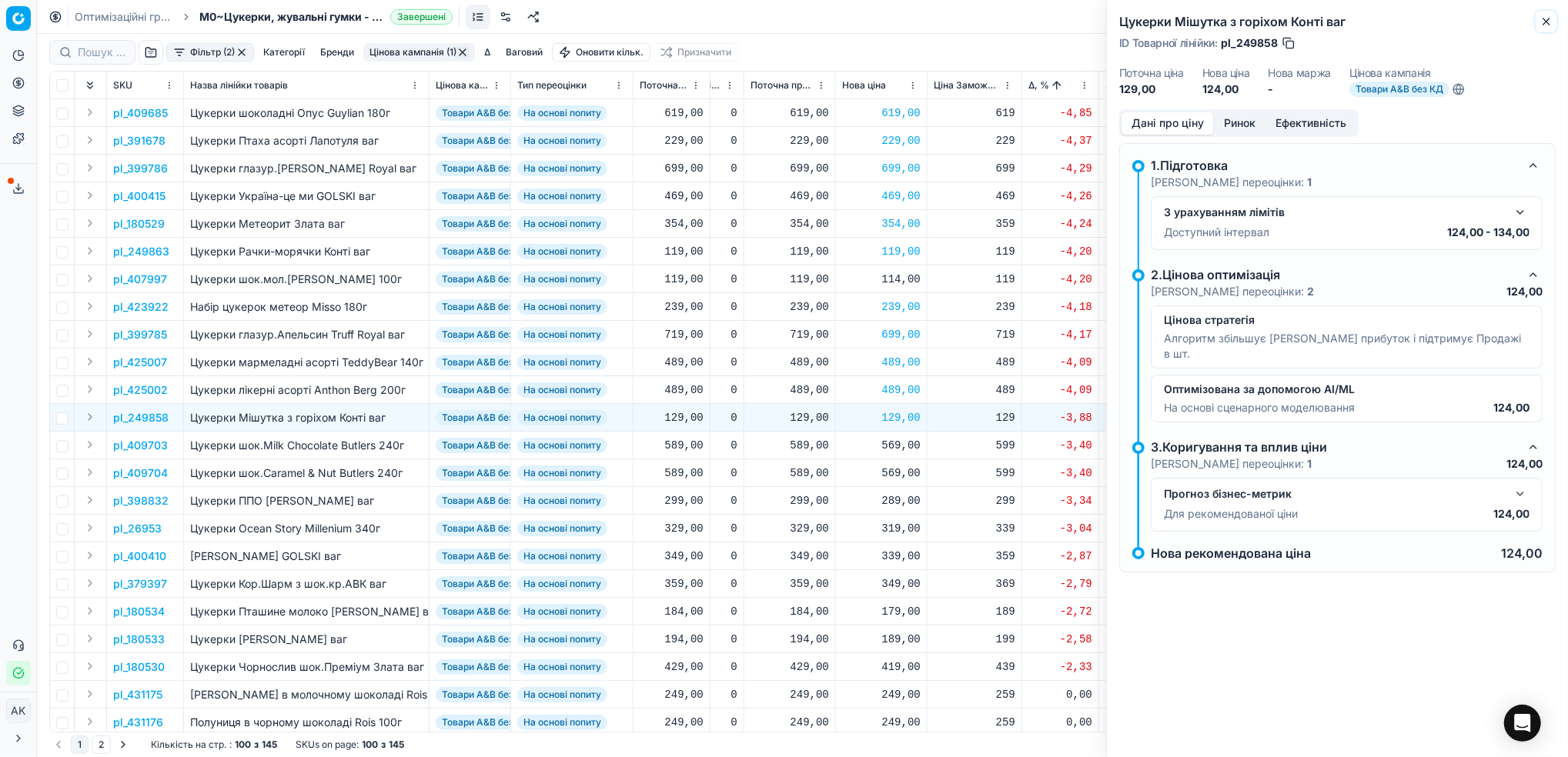
click at [1545, 22] on icon "button" at bounding box center [1546, 22] width 6 height 6
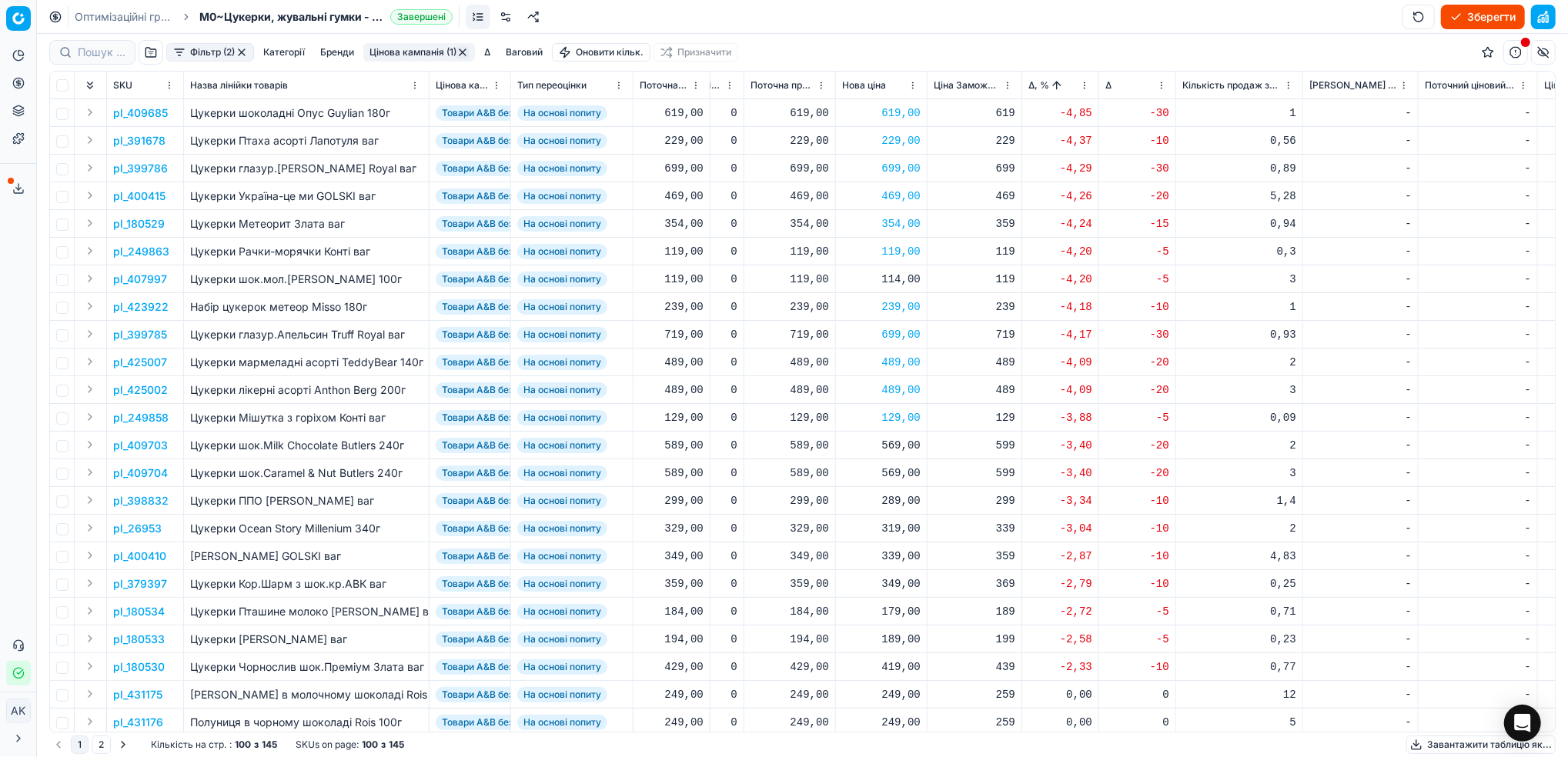
scroll to position [102, 433]
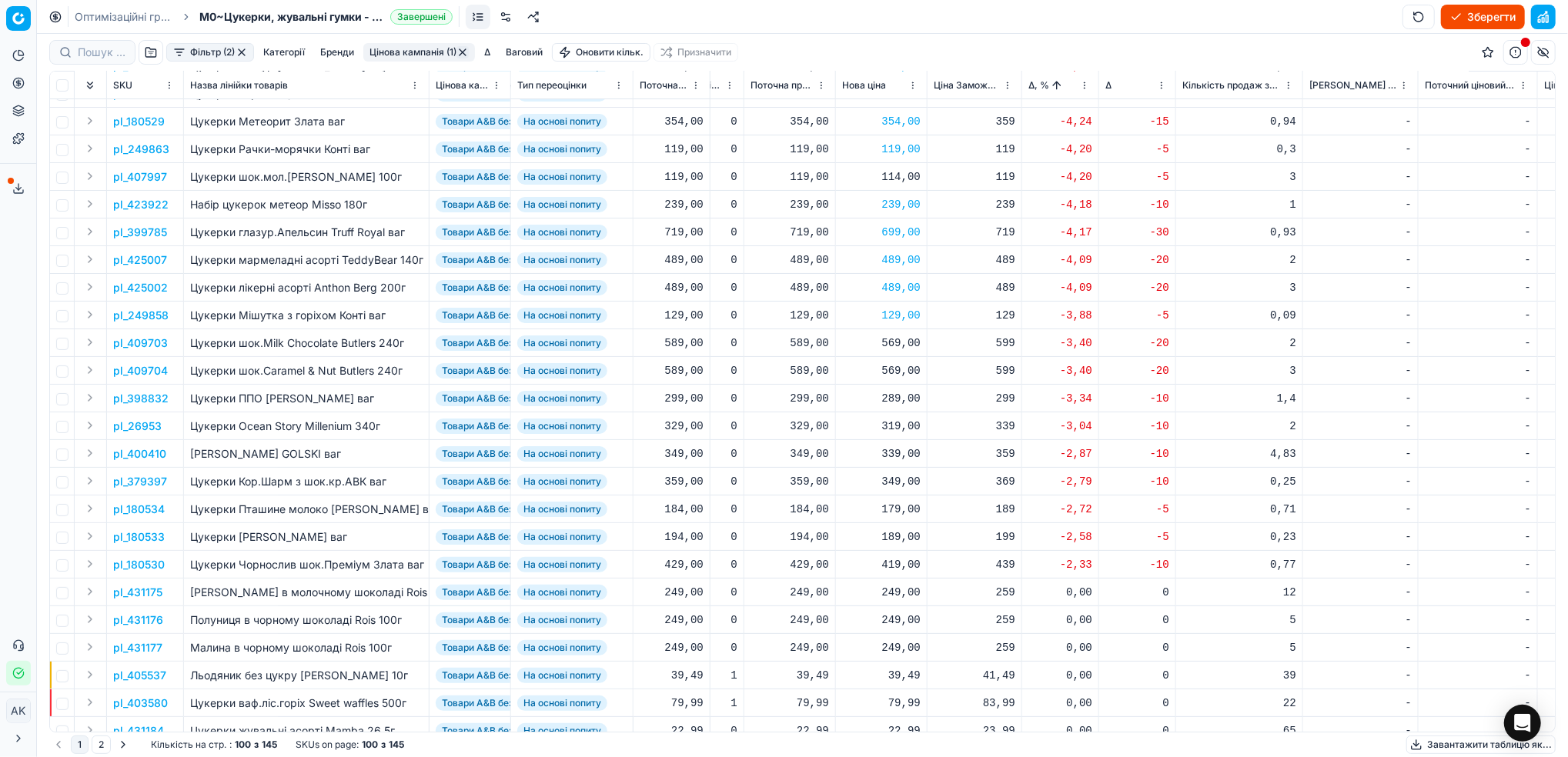
click at [132, 339] on p "pl_409703" at bounding box center [141, 343] width 54 height 16
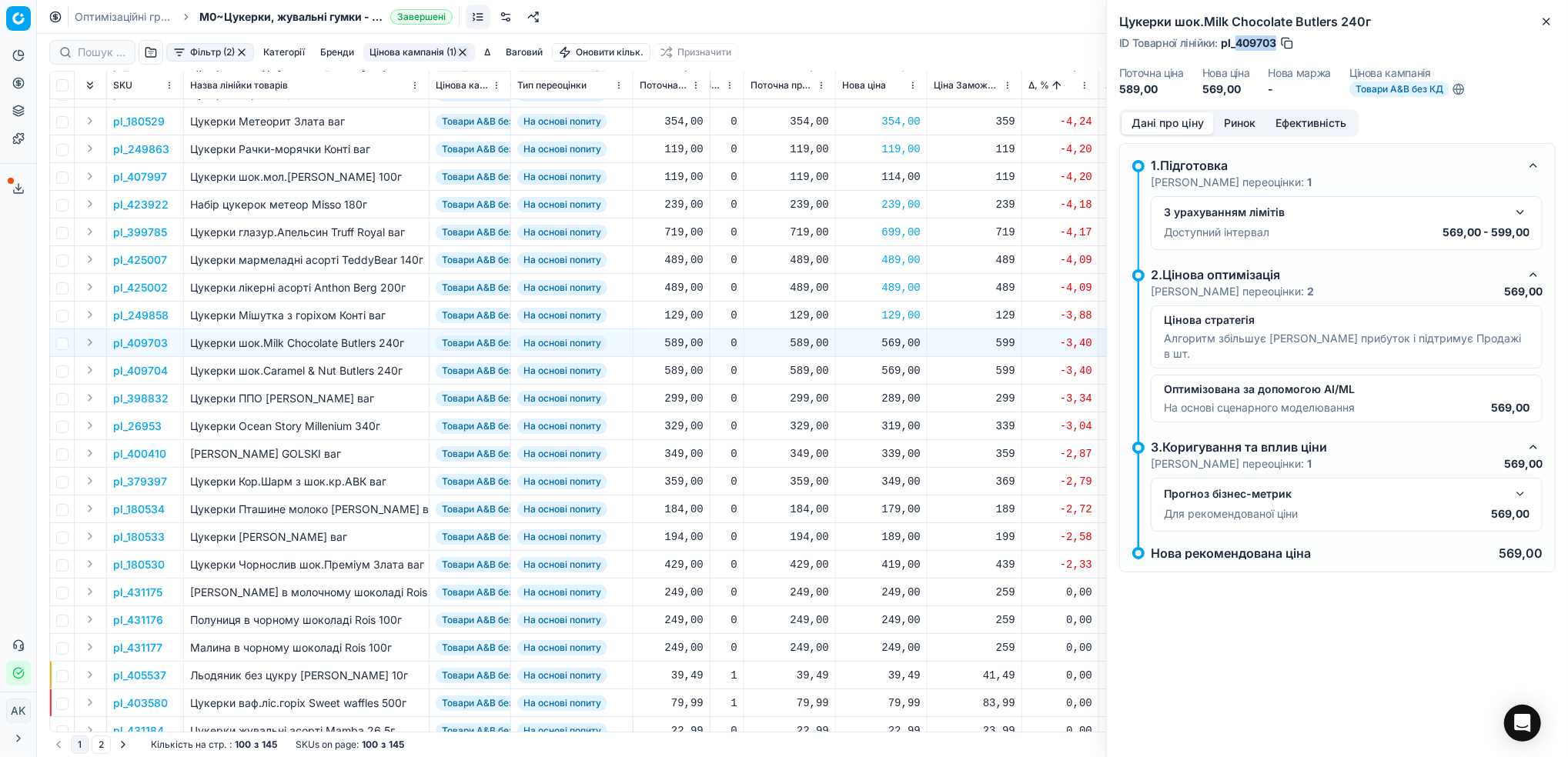
drag, startPoint x: 1277, startPoint y: 43, endPoint x: 1236, endPoint y: 47, distance: 41.2
click at [1236, 47] on div "ID Товарної лінійки : pl_409703" at bounding box center [1207, 43] width 176 height 16
click at [888, 340] on div "569,00" at bounding box center [881, 343] width 78 height 16
click at [896, 482] on input "569.00" at bounding box center [936, 478] width 111 height 25
type input "589.00"
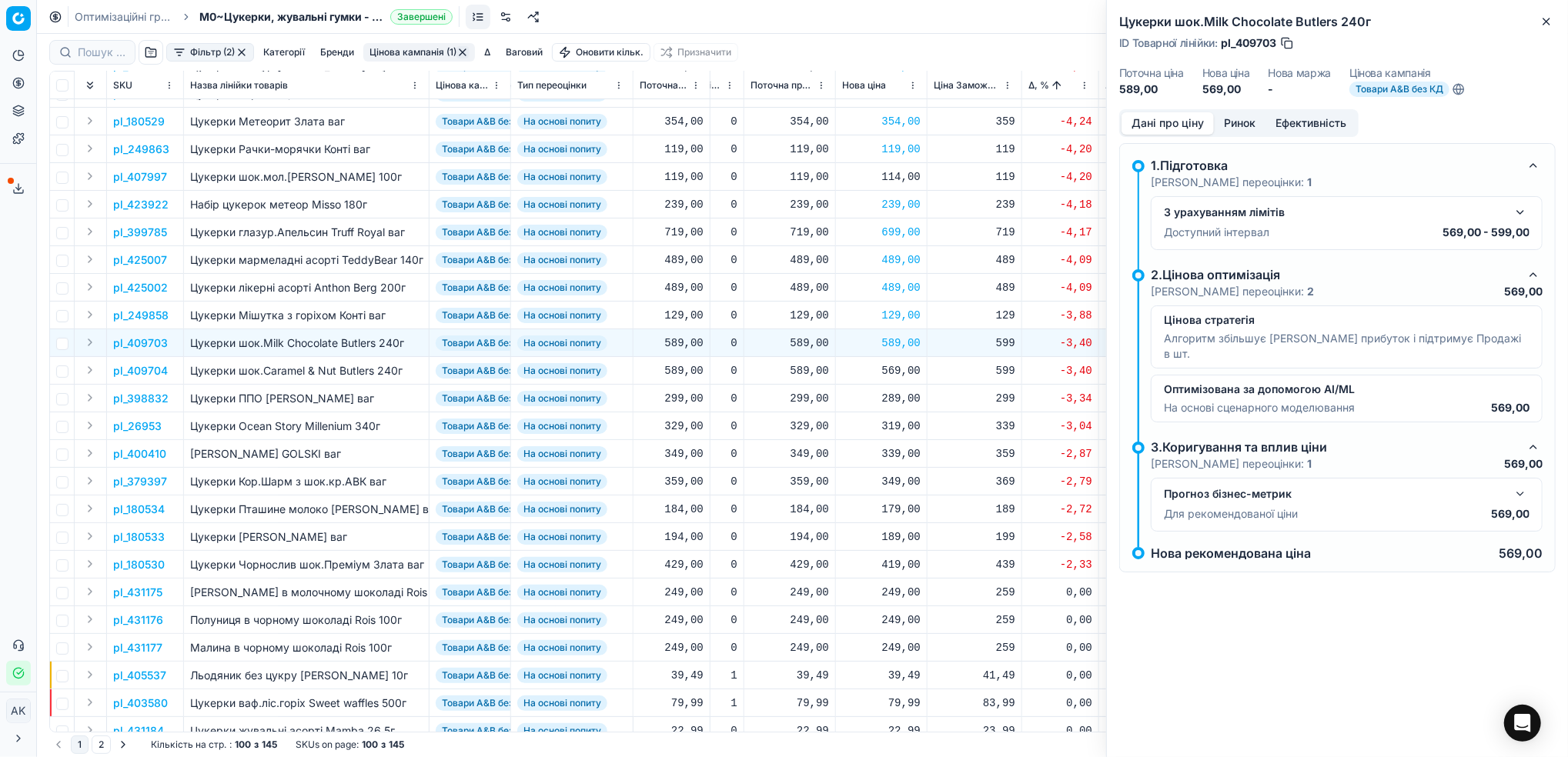
click at [144, 366] on p "pl_409704" at bounding box center [141, 371] width 54 height 16
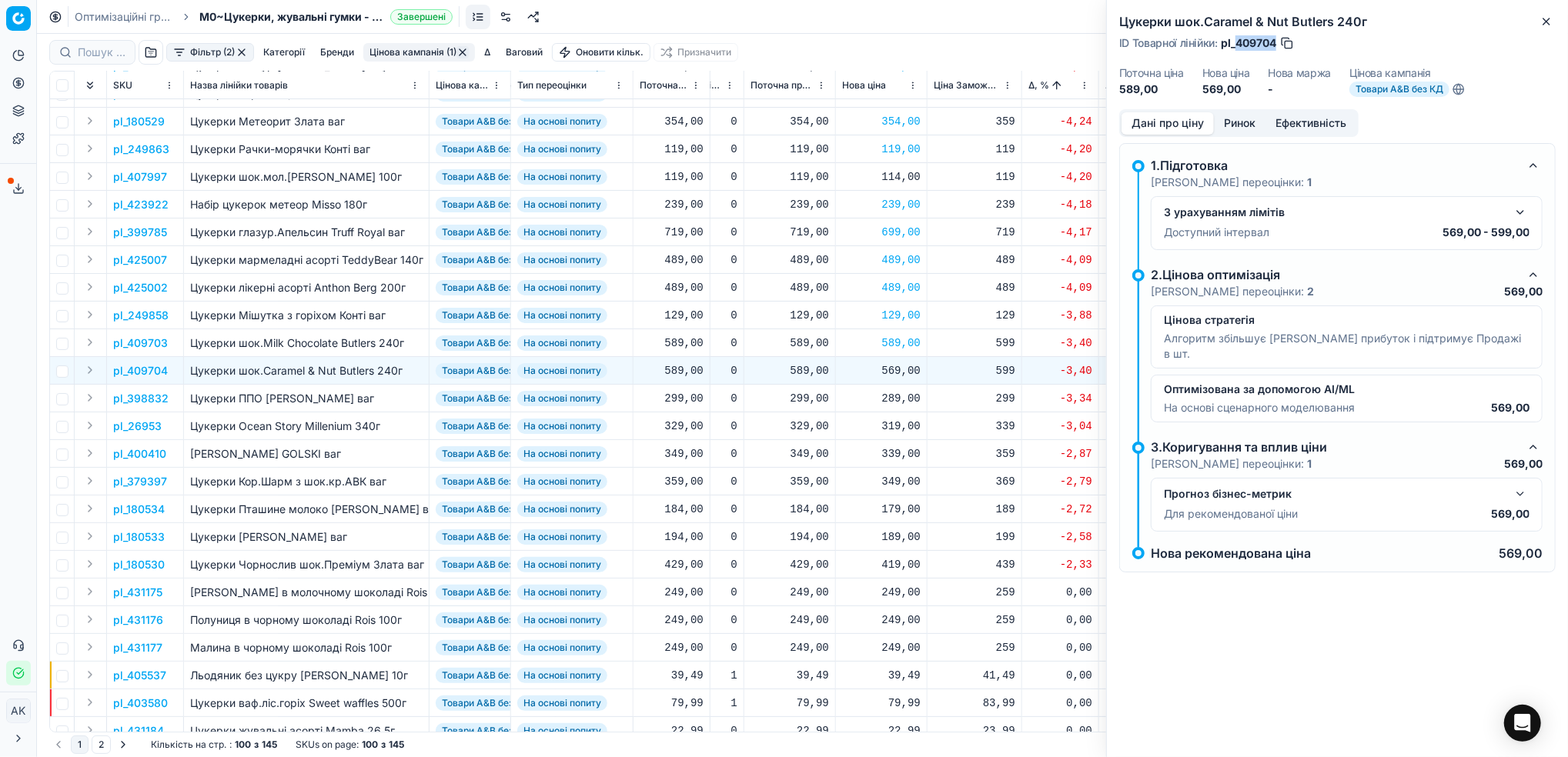
drag, startPoint x: 1275, startPoint y: 38, endPoint x: 1238, endPoint y: 40, distance: 37.1
click at [1238, 40] on span "pl_409704" at bounding box center [1248, 43] width 55 height 16
click at [892, 370] on div "569,00" at bounding box center [881, 371] width 78 height 16
click at [897, 512] on input "569.00" at bounding box center [936, 505] width 111 height 25
type input "589.00"
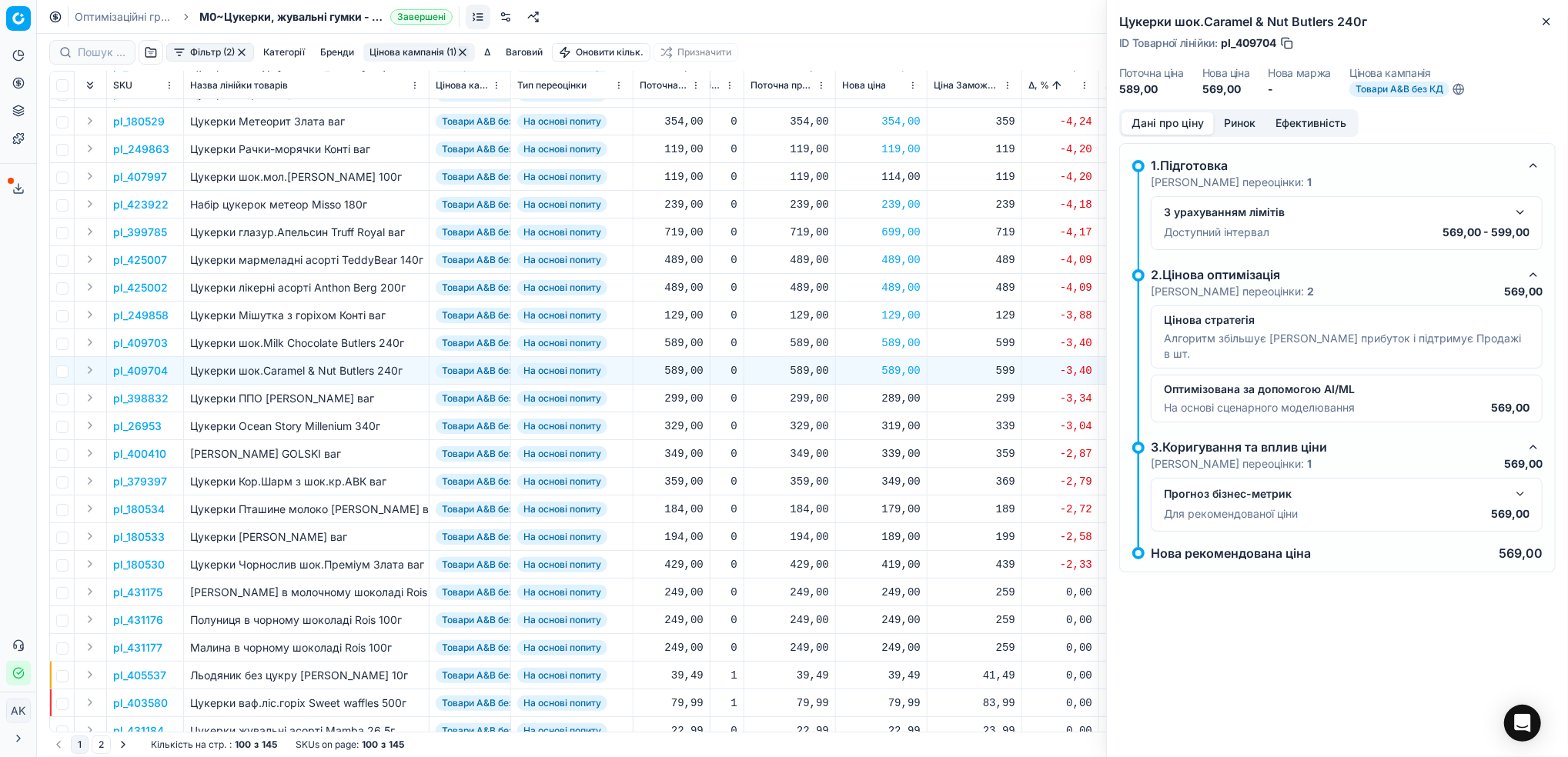
click at [138, 397] on p "pl_398832" at bounding box center [141, 398] width 55 height 16
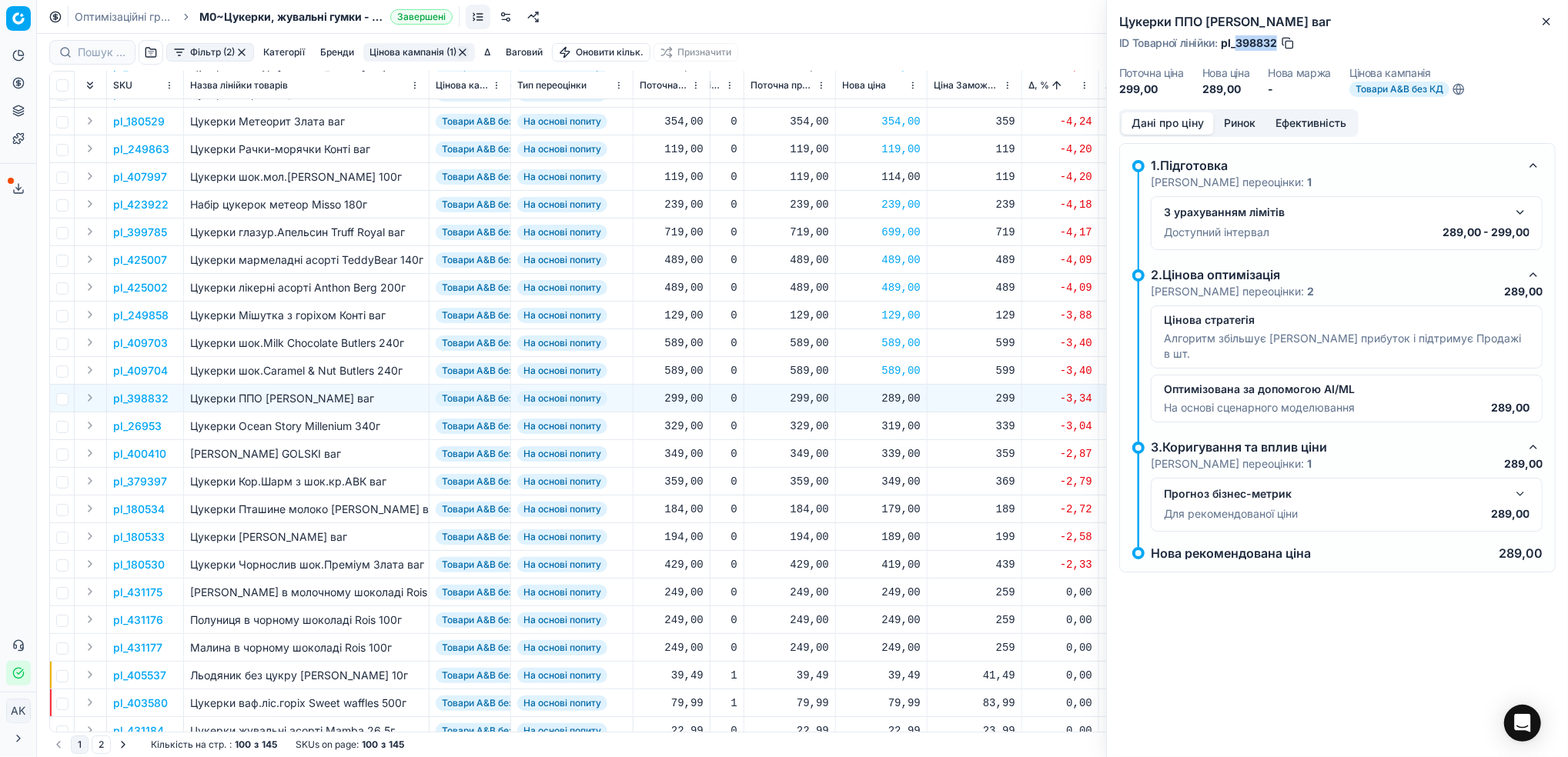
drag, startPoint x: 1276, startPoint y: 46, endPoint x: 1237, endPoint y: 47, distance: 39.0
click at [1237, 47] on span "pl_398832" at bounding box center [1249, 43] width 56 height 16
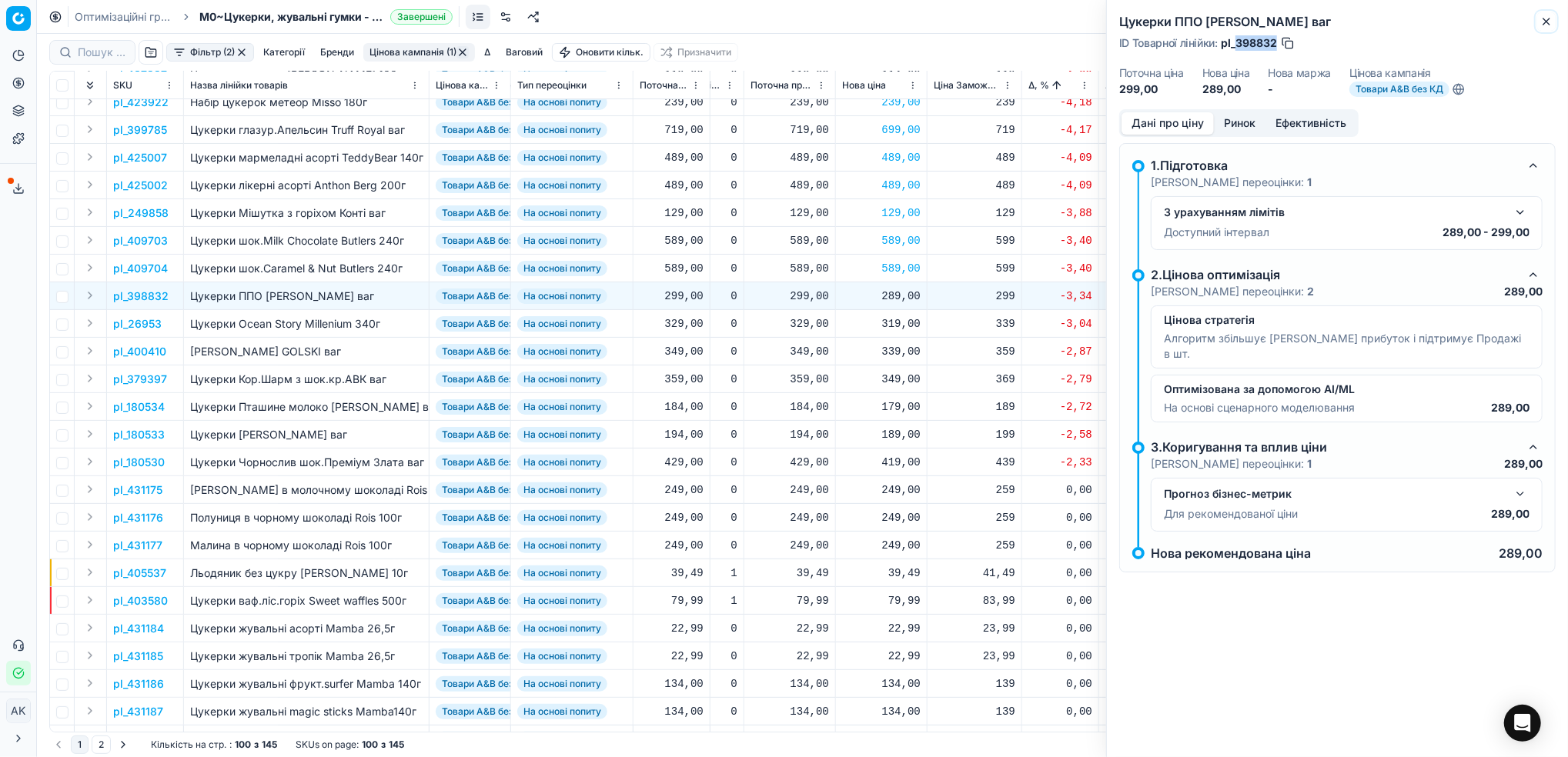
click at [1553, 30] on button "Close" at bounding box center [1546, 22] width 19 height 19
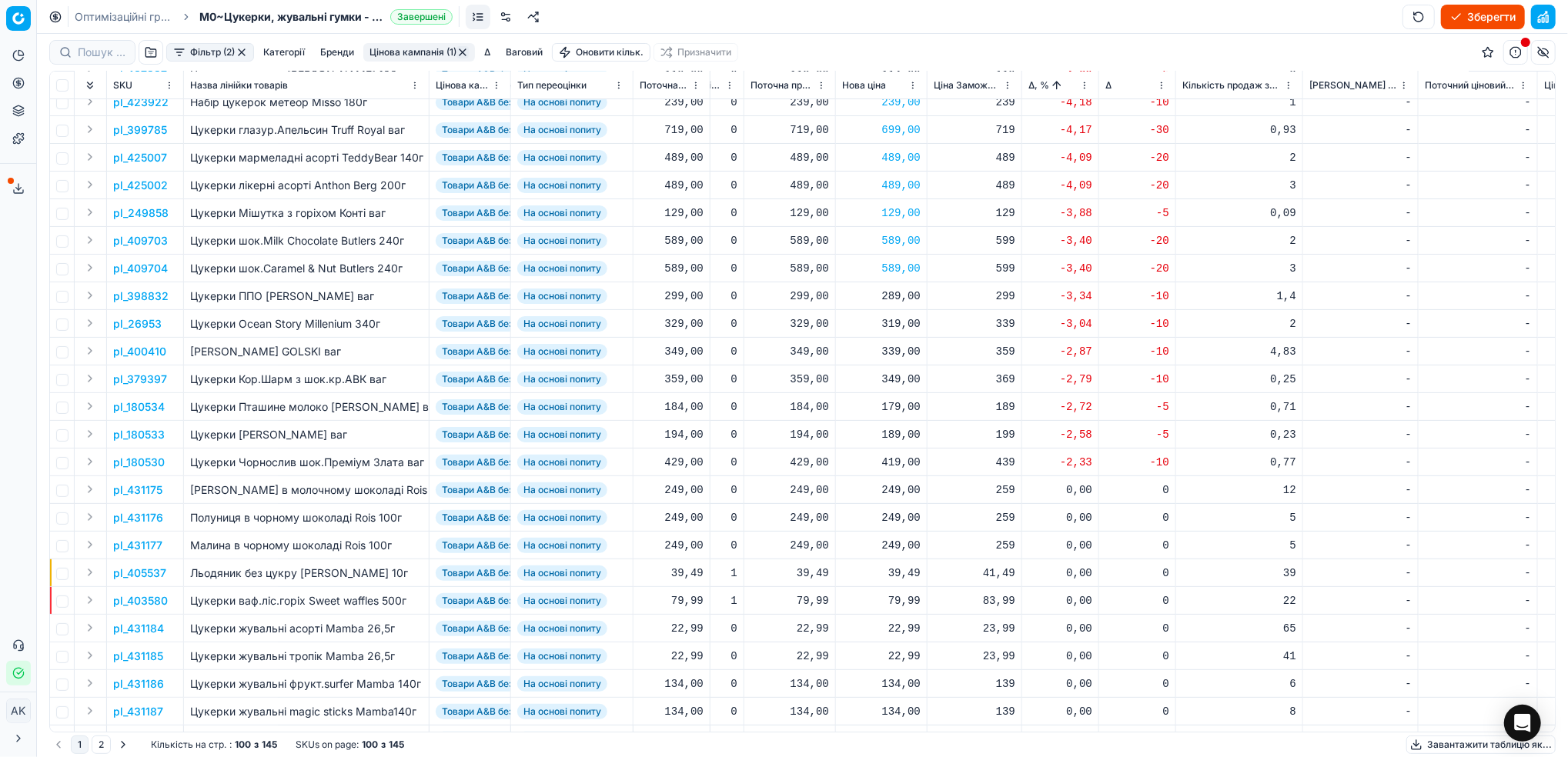
click at [133, 322] on p "pl_26953" at bounding box center [137, 324] width 48 height 16
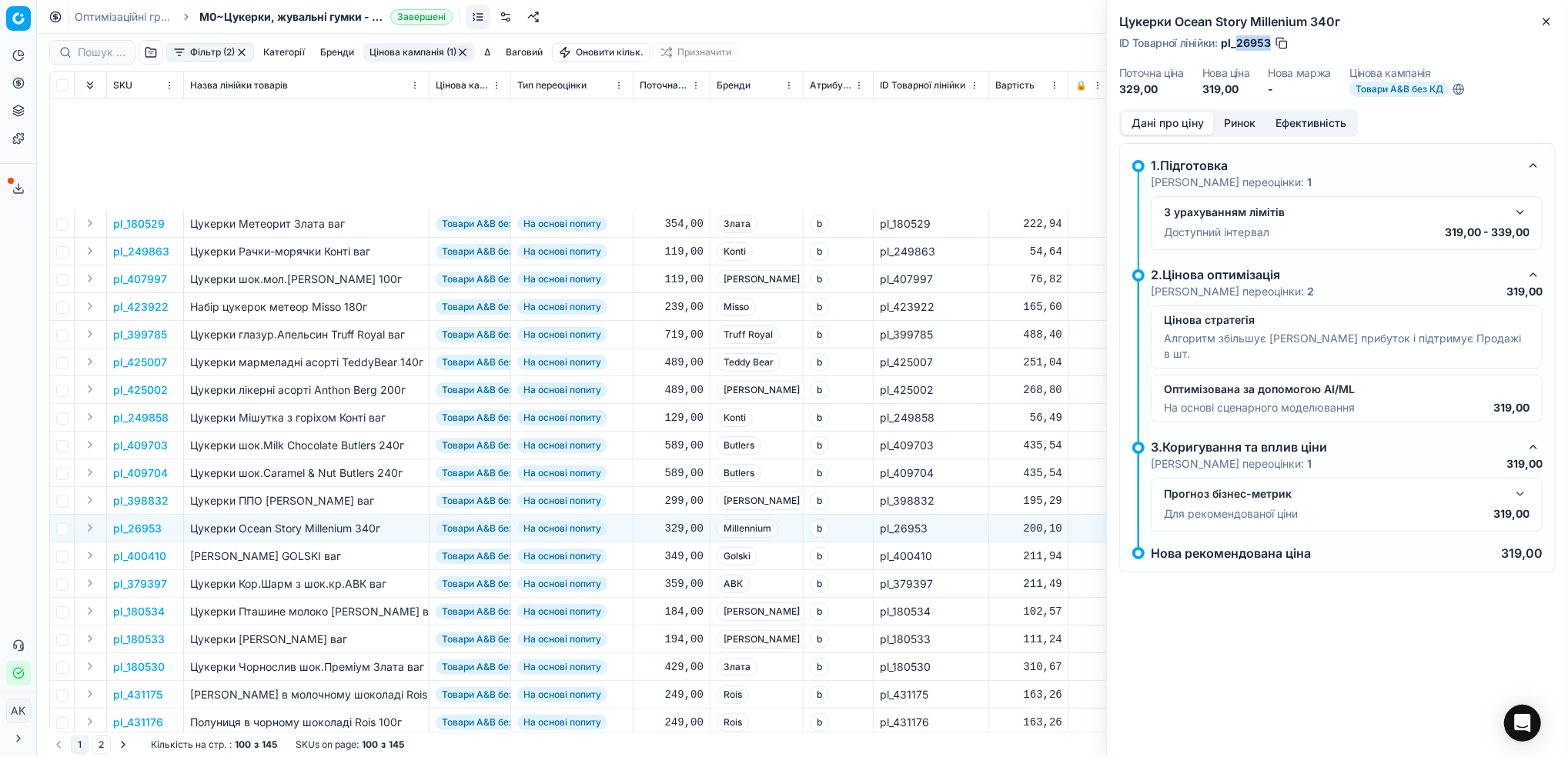
scroll to position [205, 433]
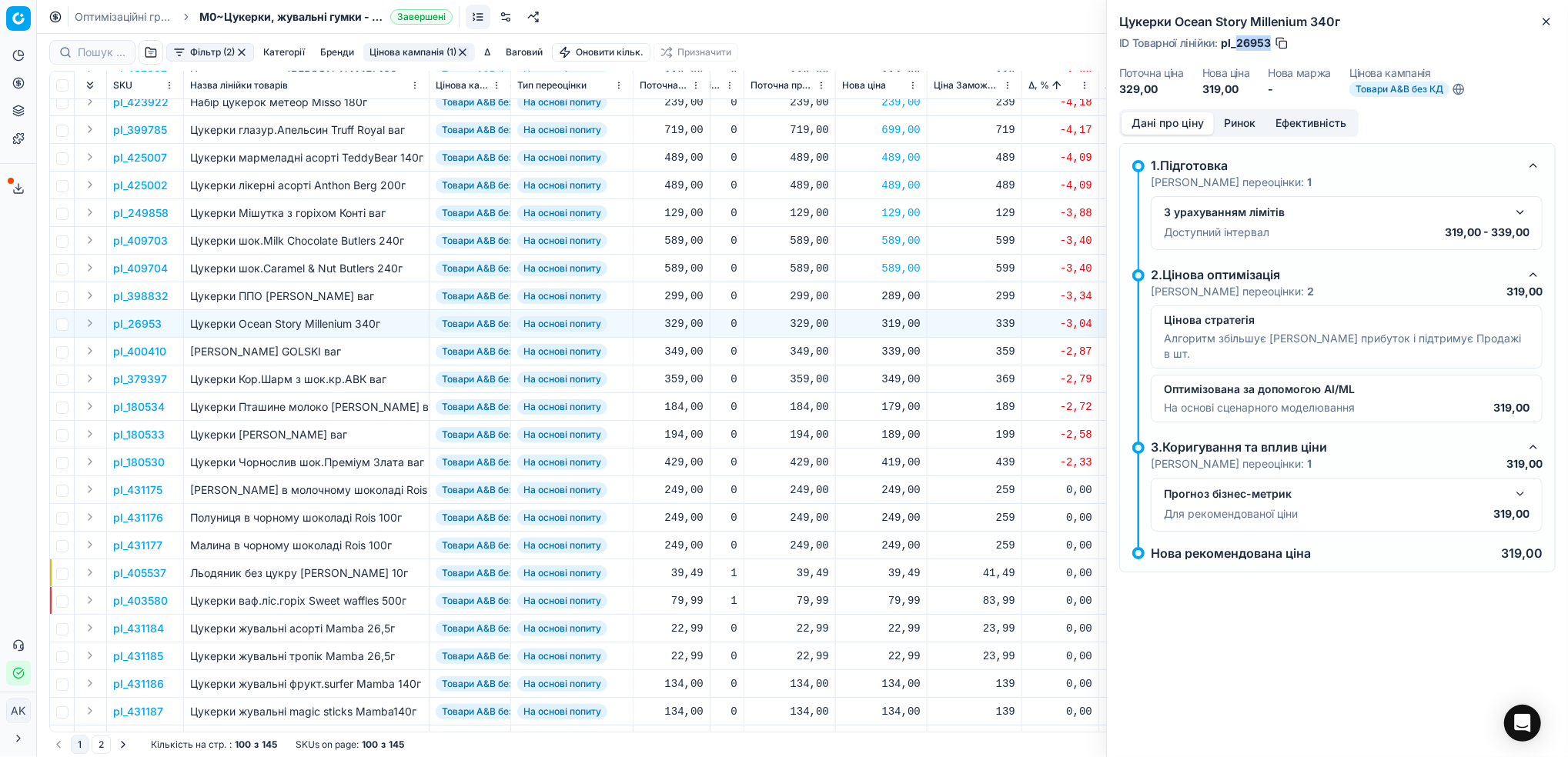
click at [1235, 42] on div "ID Товарної лінійки : pl_26953" at bounding box center [1204, 43] width 170 height 16
click at [1552, 21] on icon "button" at bounding box center [1546, 22] width 12 height 12
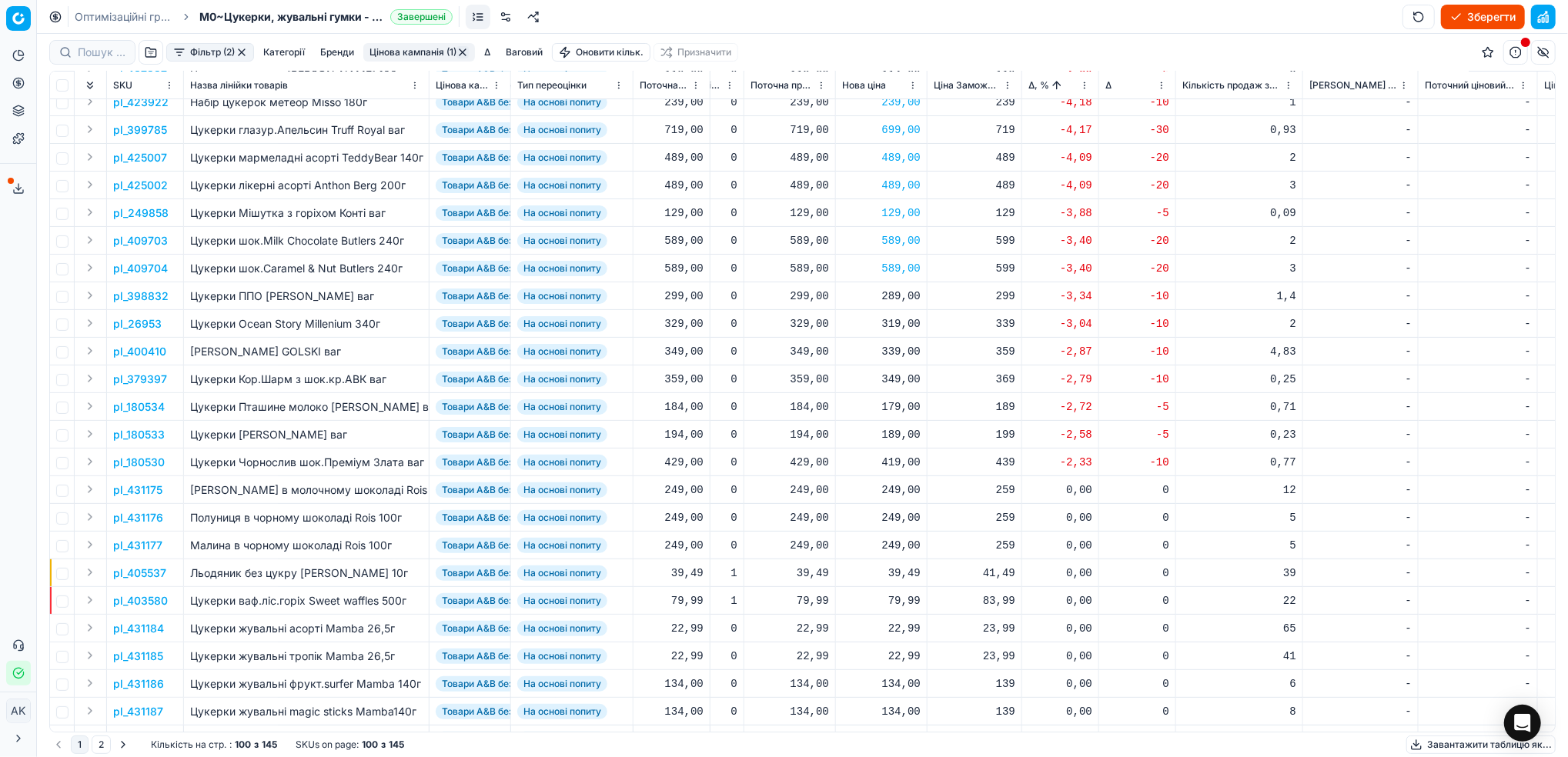
click at [895, 329] on div "319,00" at bounding box center [881, 324] width 78 height 16
click at [900, 463] on input "319.00" at bounding box center [936, 460] width 111 height 25
type input "329.00"
click at [153, 352] on p "pl_400410" at bounding box center [140, 352] width 53 height 16
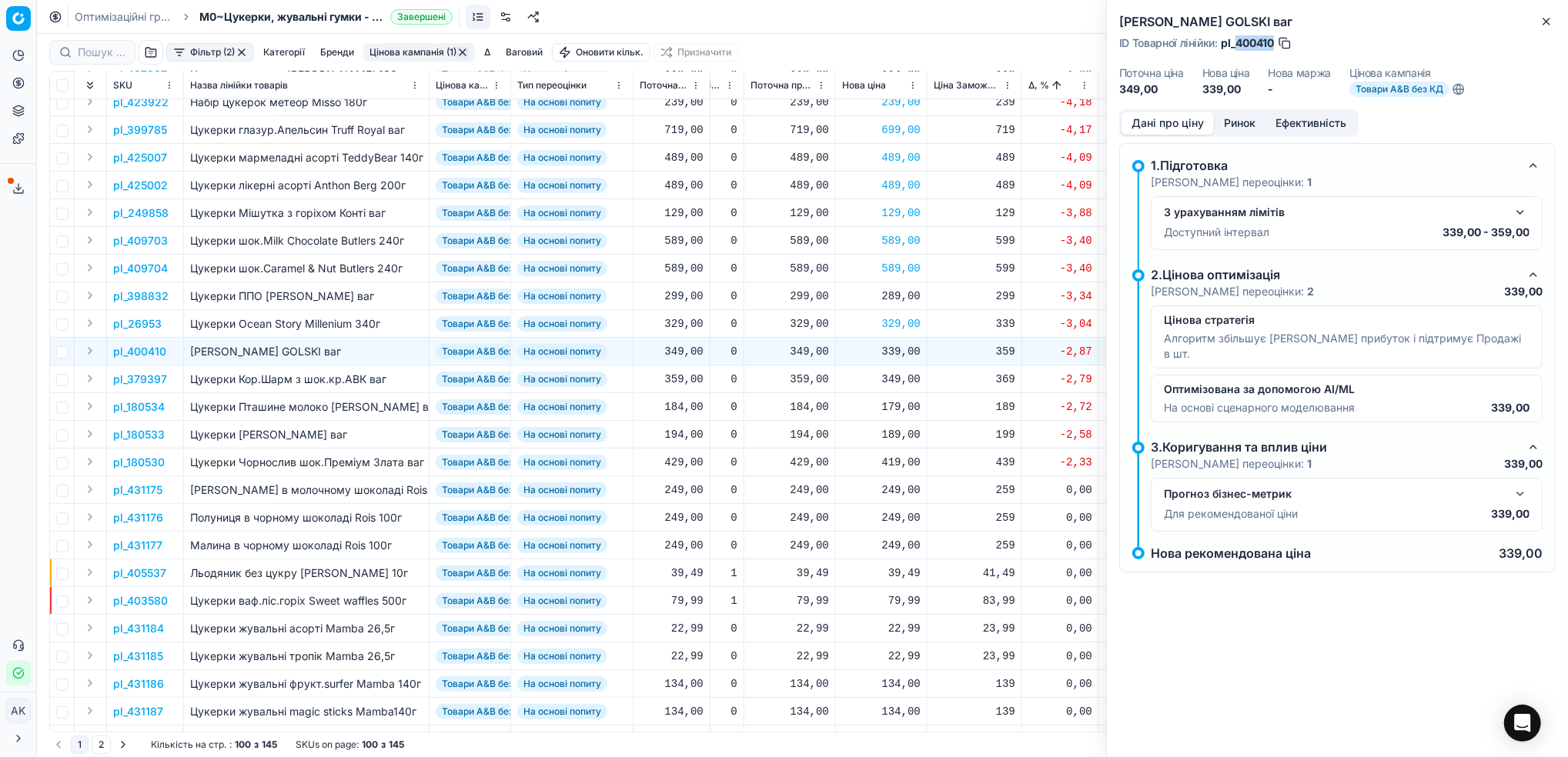
drag, startPoint x: 1276, startPoint y: 40, endPoint x: 1236, endPoint y: 46, distance: 40.4
click at [1236, 46] on div "ID Товарної лінійки : pl_400410" at bounding box center [1205, 43] width 173 height 16
copy span "400410"
click at [1538, 21] on button "Close" at bounding box center [1546, 22] width 19 height 19
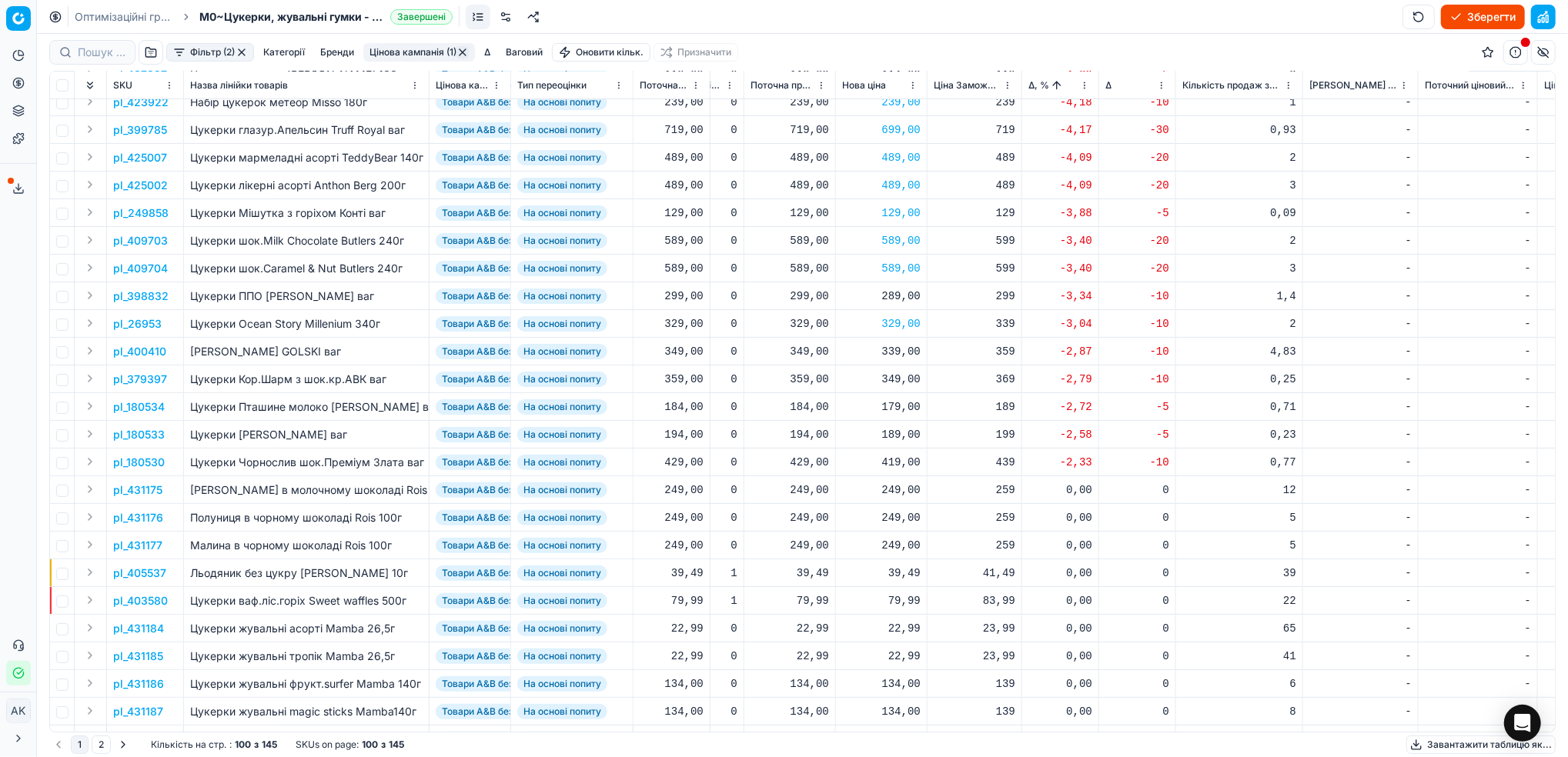
click at [131, 381] on p "pl_379397" at bounding box center [140, 380] width 54 height 16
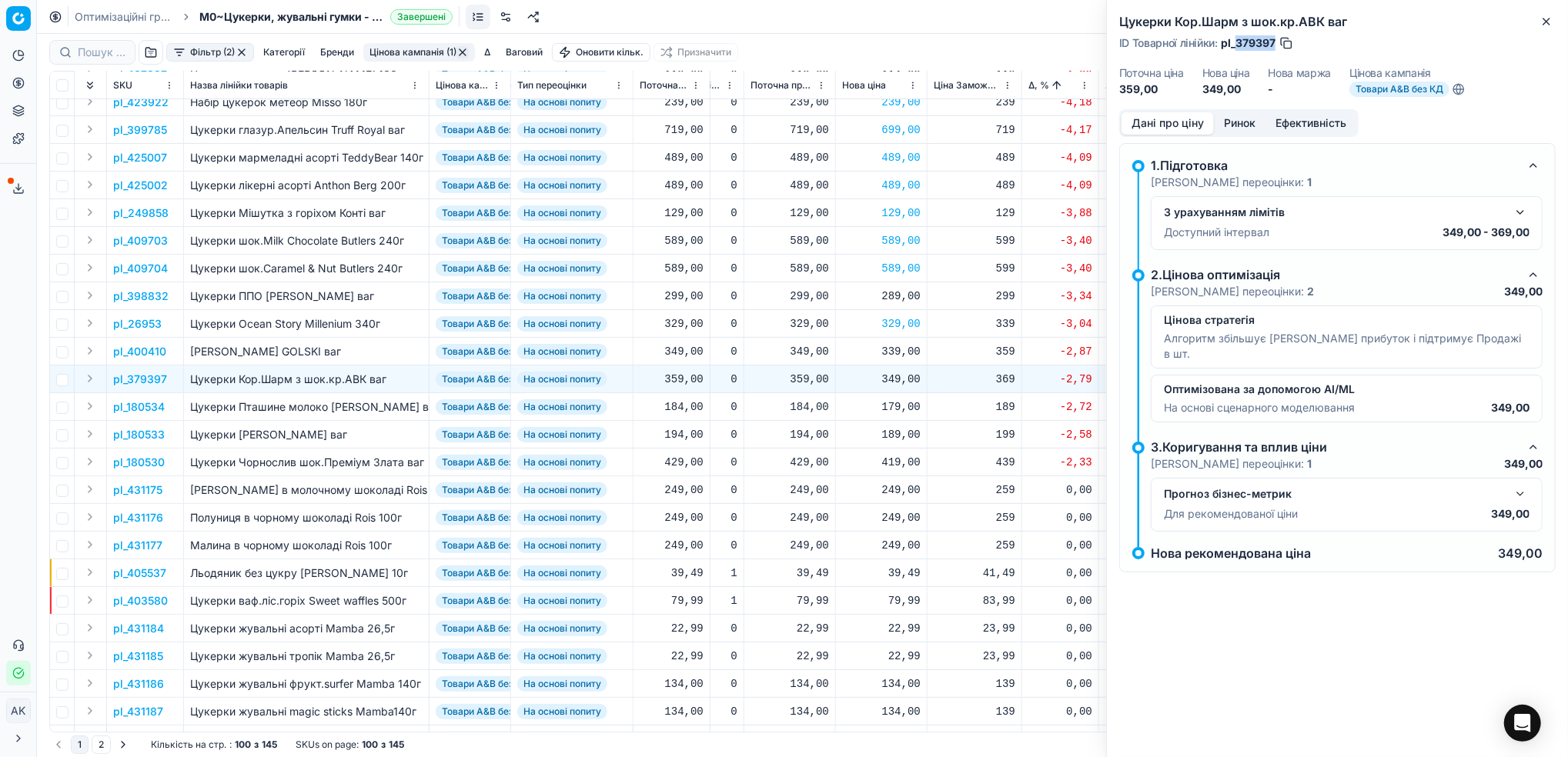
drag, startPoint x: 1275, startPoint y: 42, endPoint x: 1236, endPoint y: 44, distance: 39.1
click at [1236, 44] on span "pl_379397" at bounding box center [1248, 43] width 54 height 16
copy span "379397"
click at [885, 377] on div "349,00" at bounding box center [881, 380] width 78 height 16
click at [896, 514] on input "349.00" at bounding box center [936, 514] width 111 height 25
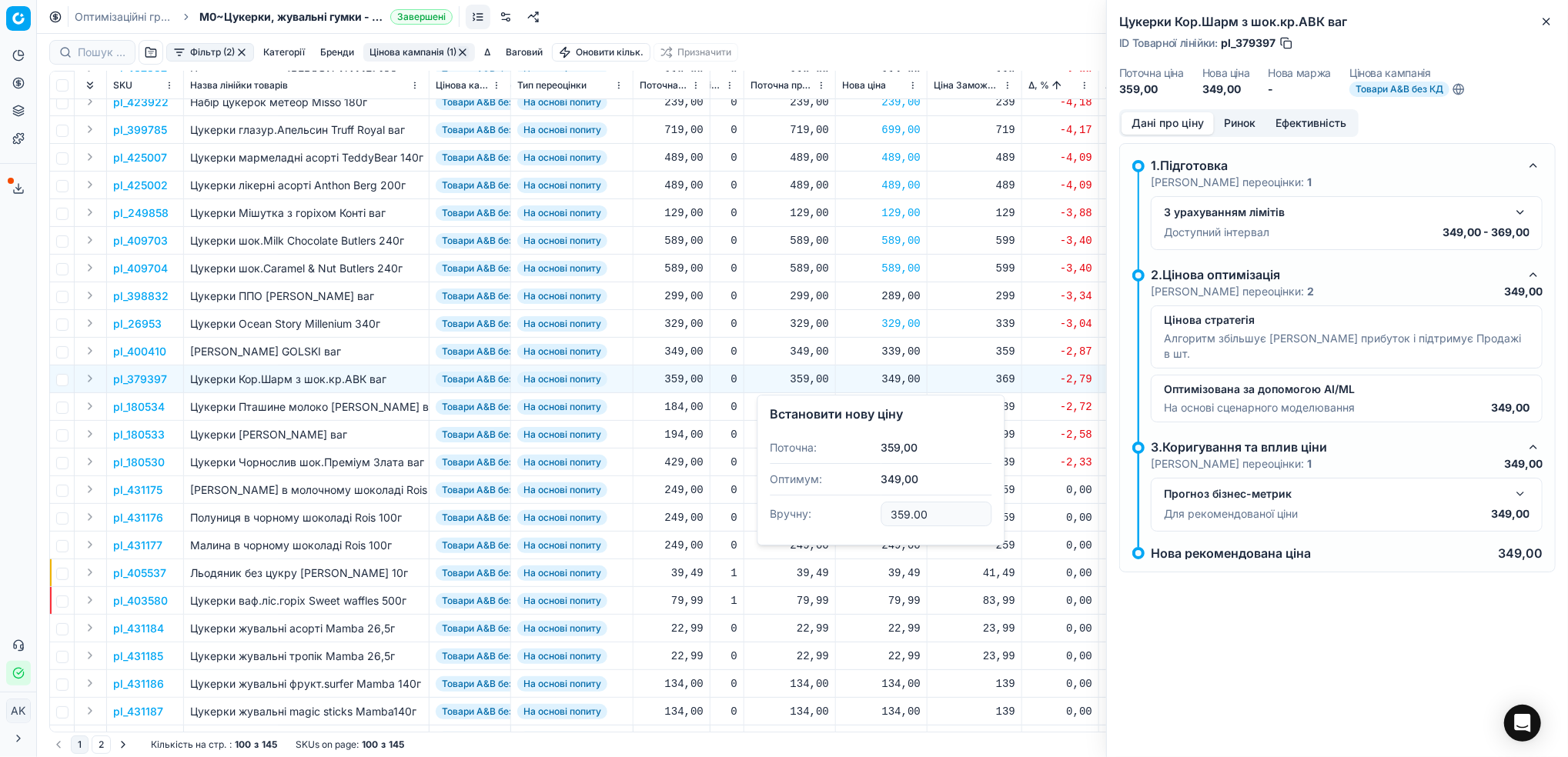
type input "359.00"
click at [1539, 26] on button "Close" at bounding box center [1546, 22] width 19 height 19
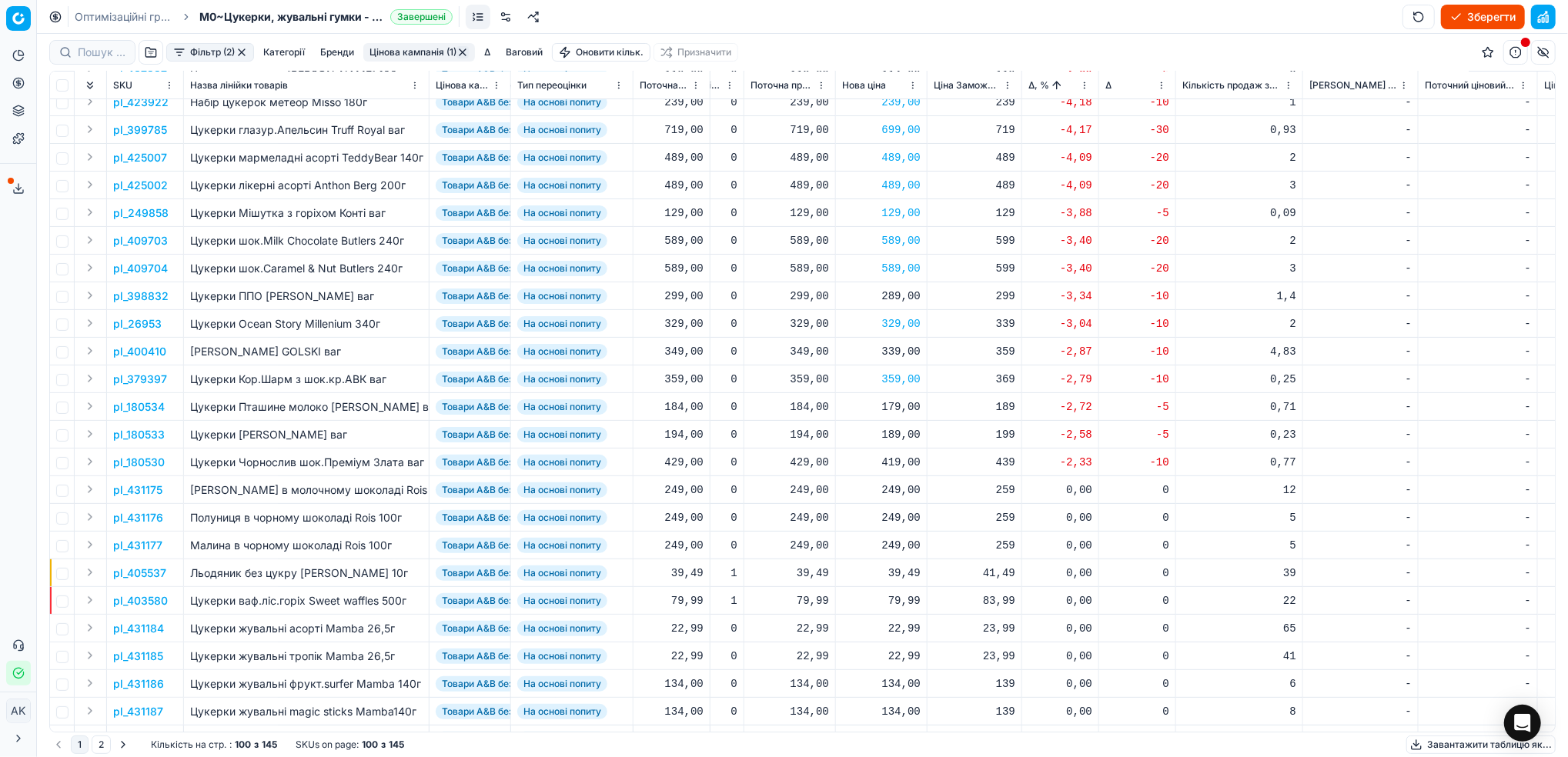
click at [148, 409] on p "pl_180534" at bounding box center [139, 407] width 51 height 16
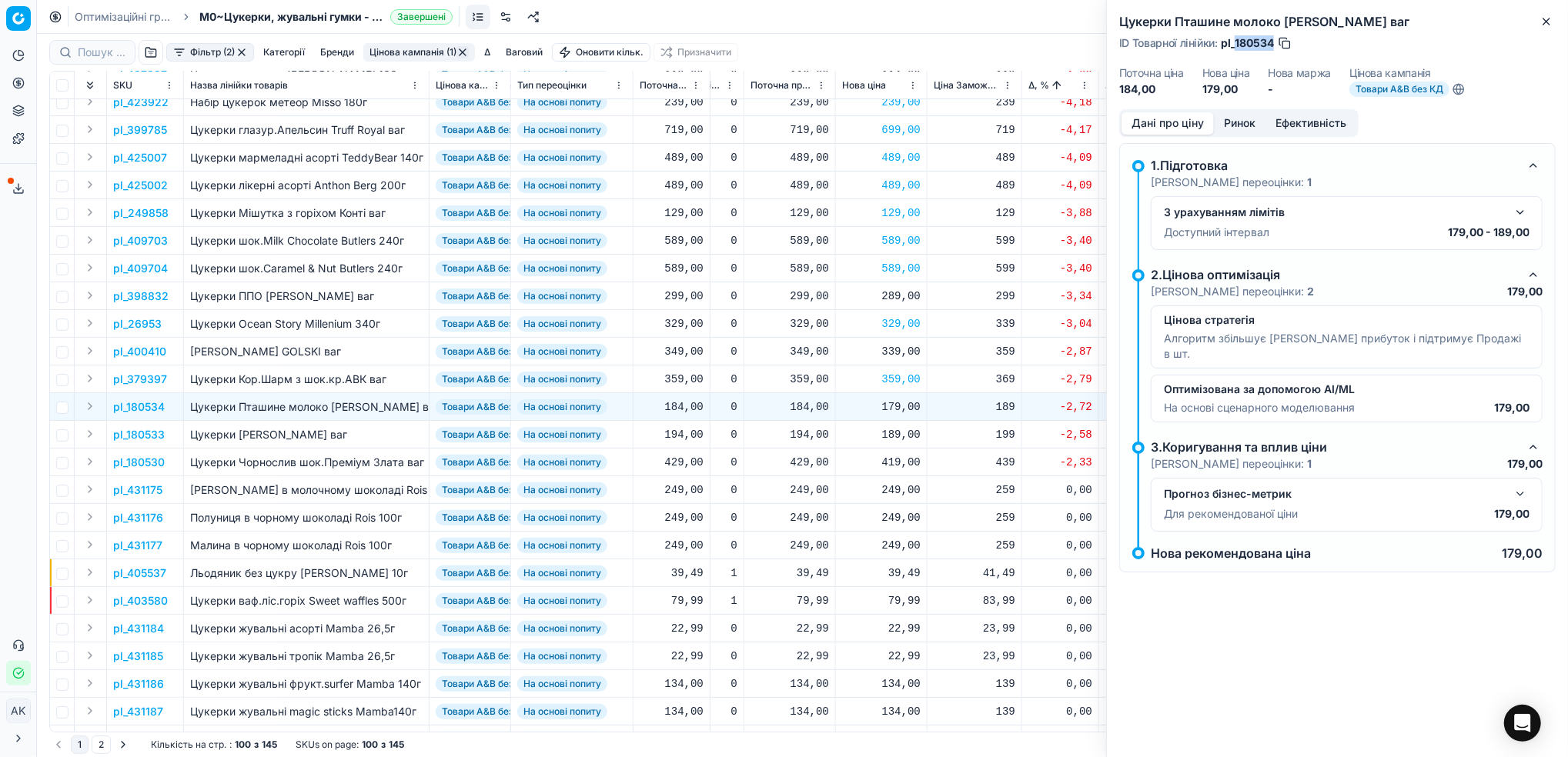
drag, startPoint x: 1274, startPoint y: 44, endPoint x: 1235, endPoint y: 47, distance: 39.1
click at [1235, 47] on div "ID Товарної лінійки : pl_180534" at bounding box center [1205, 43] width 173 height 16
copy span "180534"
click at [903, 407] on div "179,00" at bounding box center [881, 407] width 78 height 16
drag, startPoint x: 906, startPoint y: 545, endPoint x: 895, endPoint y: 545, distance: 11.0
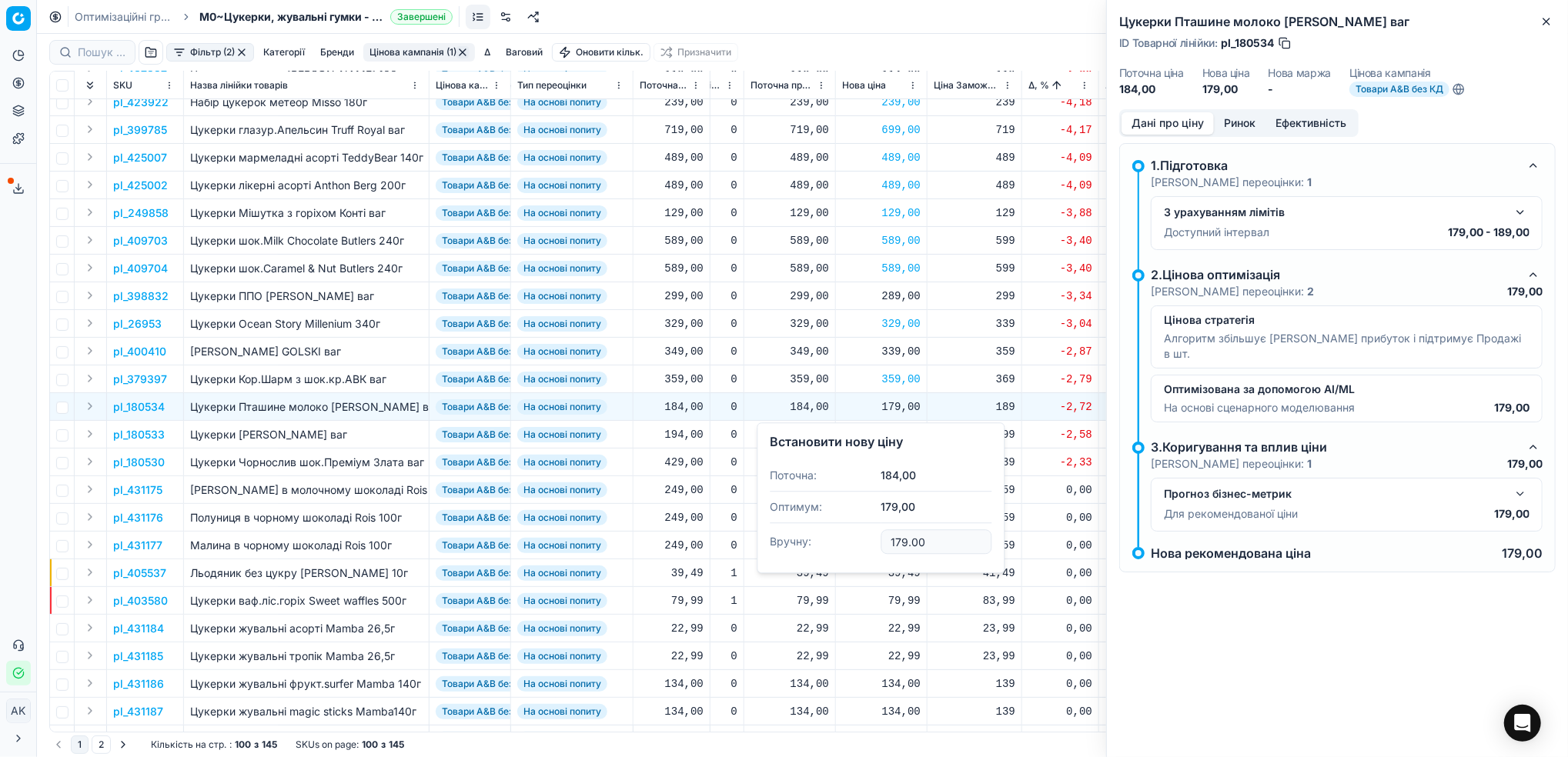
click at [895, 545] on input "179.00" at bounding box center [936, 542] width 111 height 25
type input "184.00"
click at [1545, 24] on icon "button" at bounding box center [1546, 22] width 12 height 12
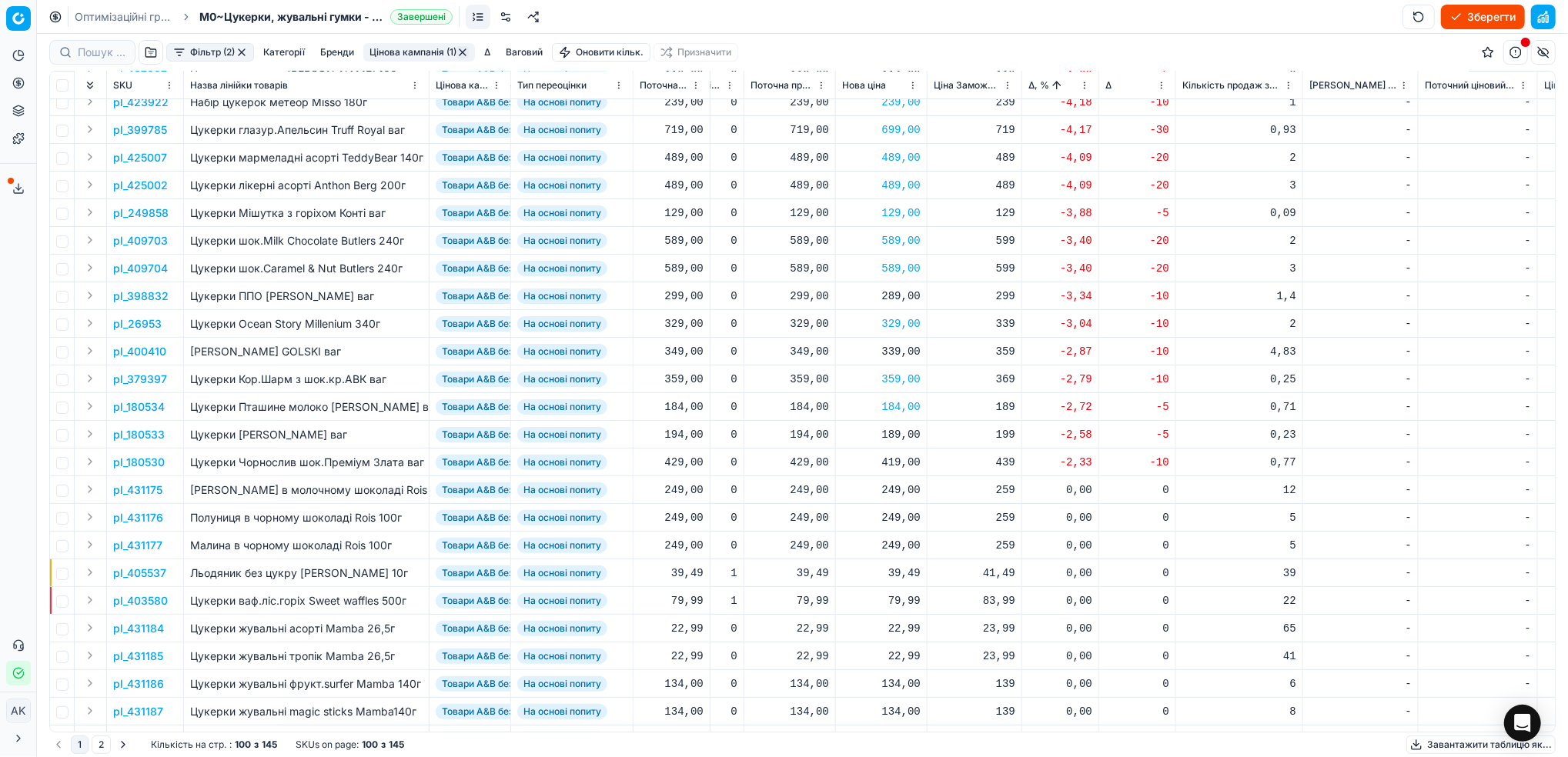
click at [128, 431] on p "pl_180533" at bounding box center [139, 435] width 51 height 16
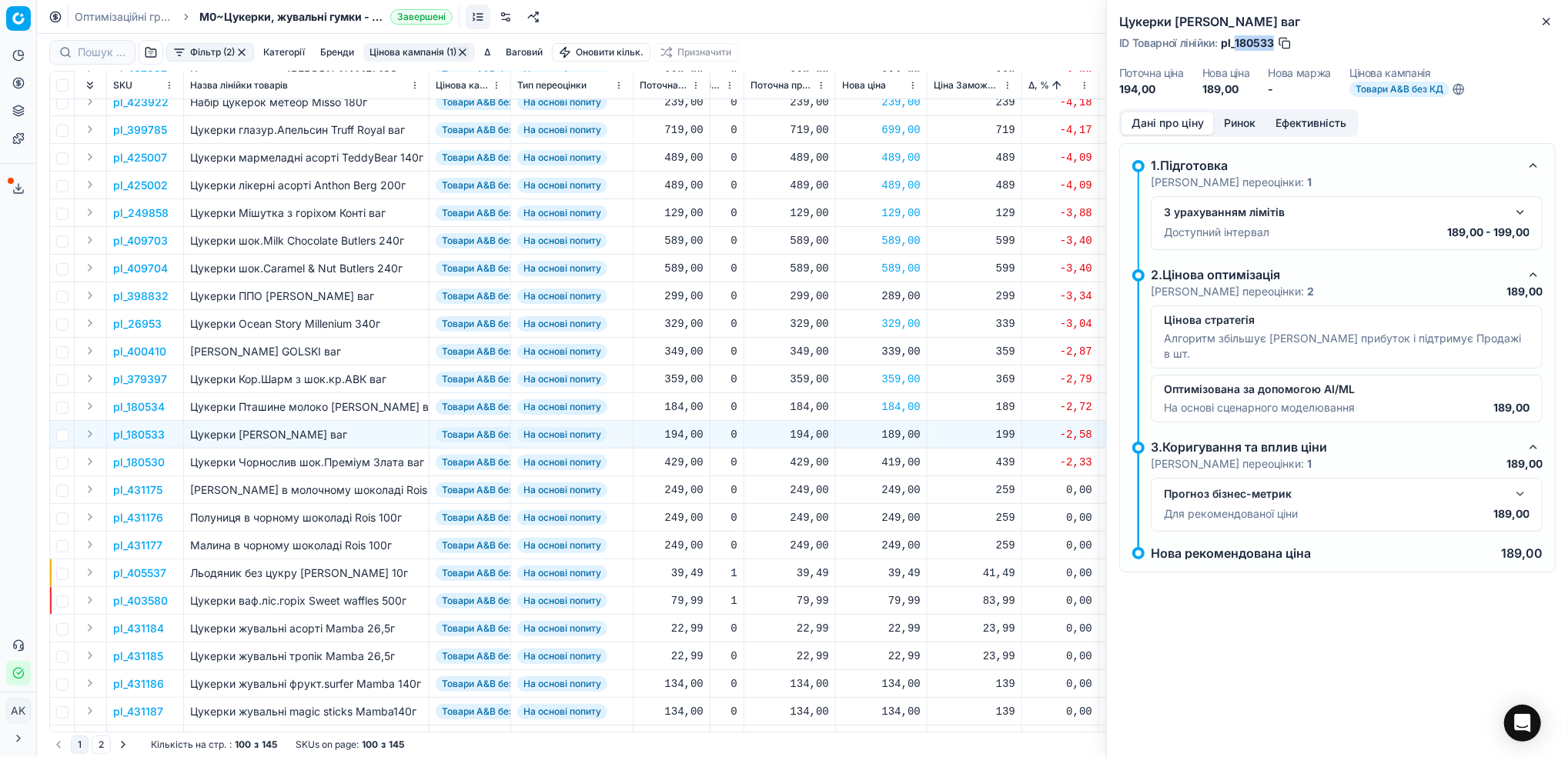
drag, startPoint x: 1274, startPoint y: 42, endPoint x: 1236, endPoint y: 43, distance: 38.0
click at [1236, 43] on div "ID Товарної лінійки : pl_180533" at bounding box center [1205, 43] width 173 height 16
copy span "180533"
click at [892, 436] on div "189,00" at bounding box center [881, 435] width 78 height 16
click at [897, 570] on input "189.00" at bounding box center [936, 570] width 111 height 25
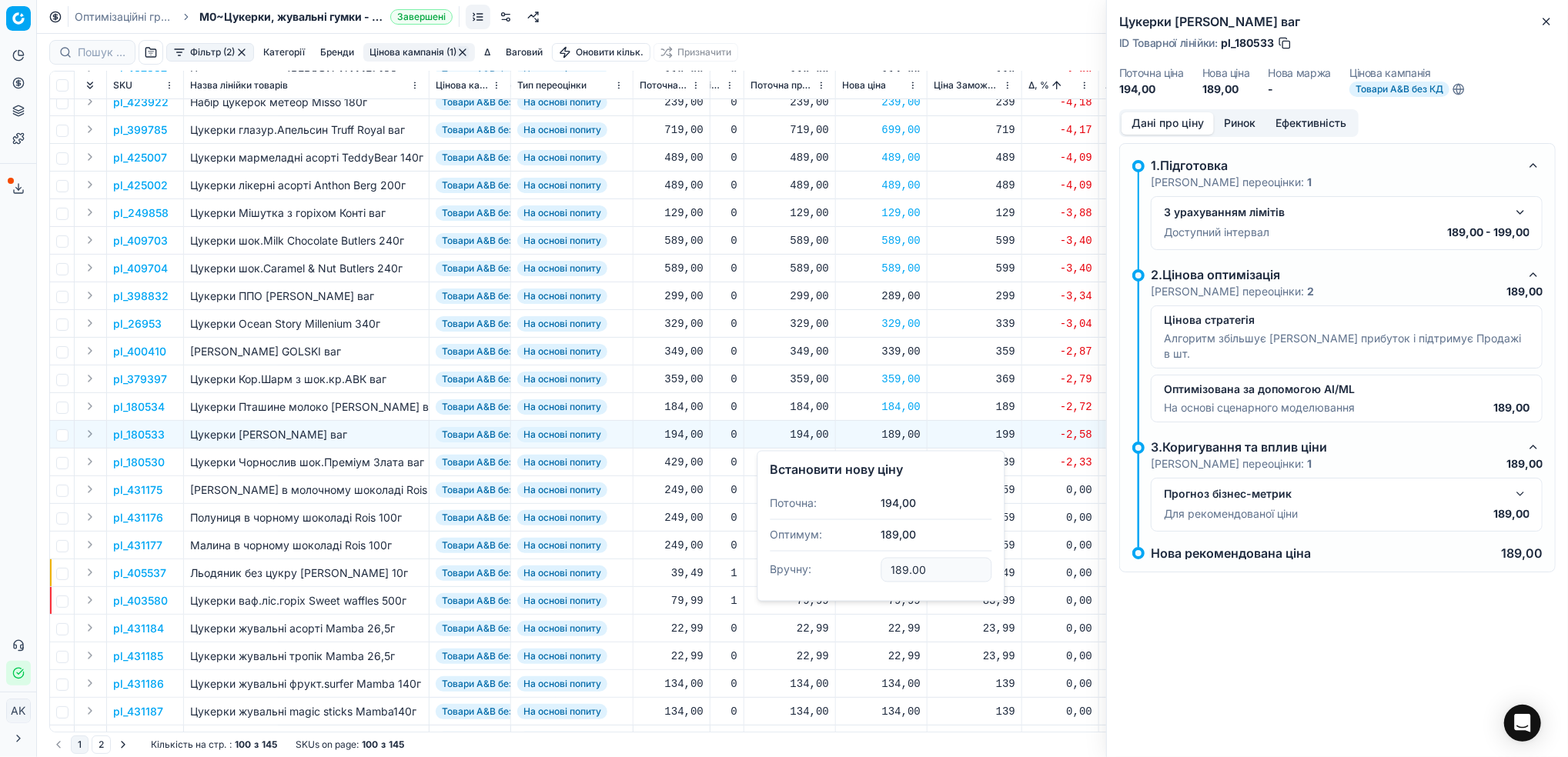
drag, startPoint x: 906, startPoint y: 570, endPoint x: 895, endPoint y: 572, distance: 11.2
click at [895, 572] on input "189.00" at bounding box center [936, 570] width 111 height 25
type input "194.00"
click at [1545, 16] on icon "button" at bounding box center [1546, 22] width 12 height 12
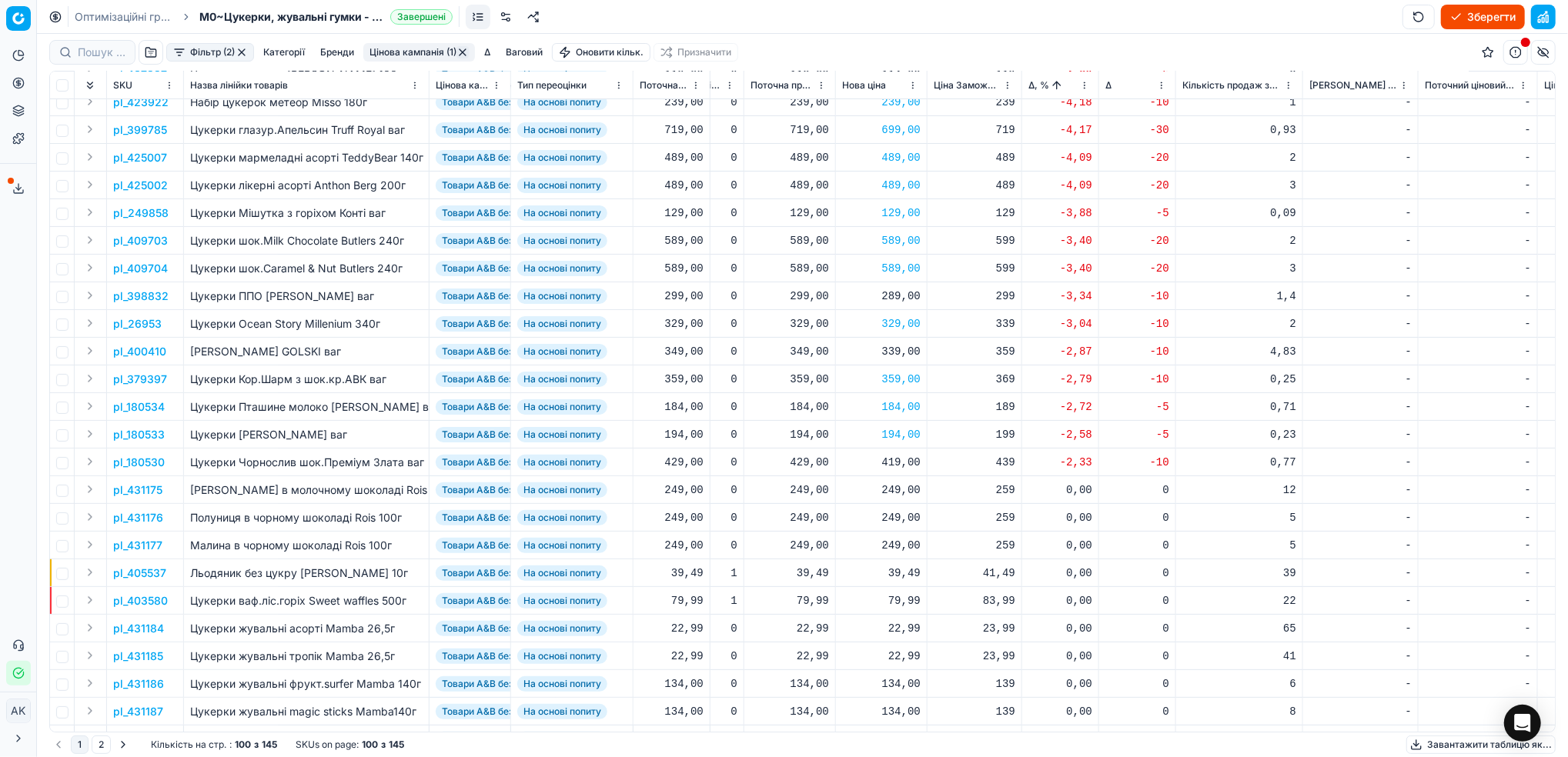
click at [127, 459] on p "pl_180530" at bounding box center [139, 463] width 51 height 16
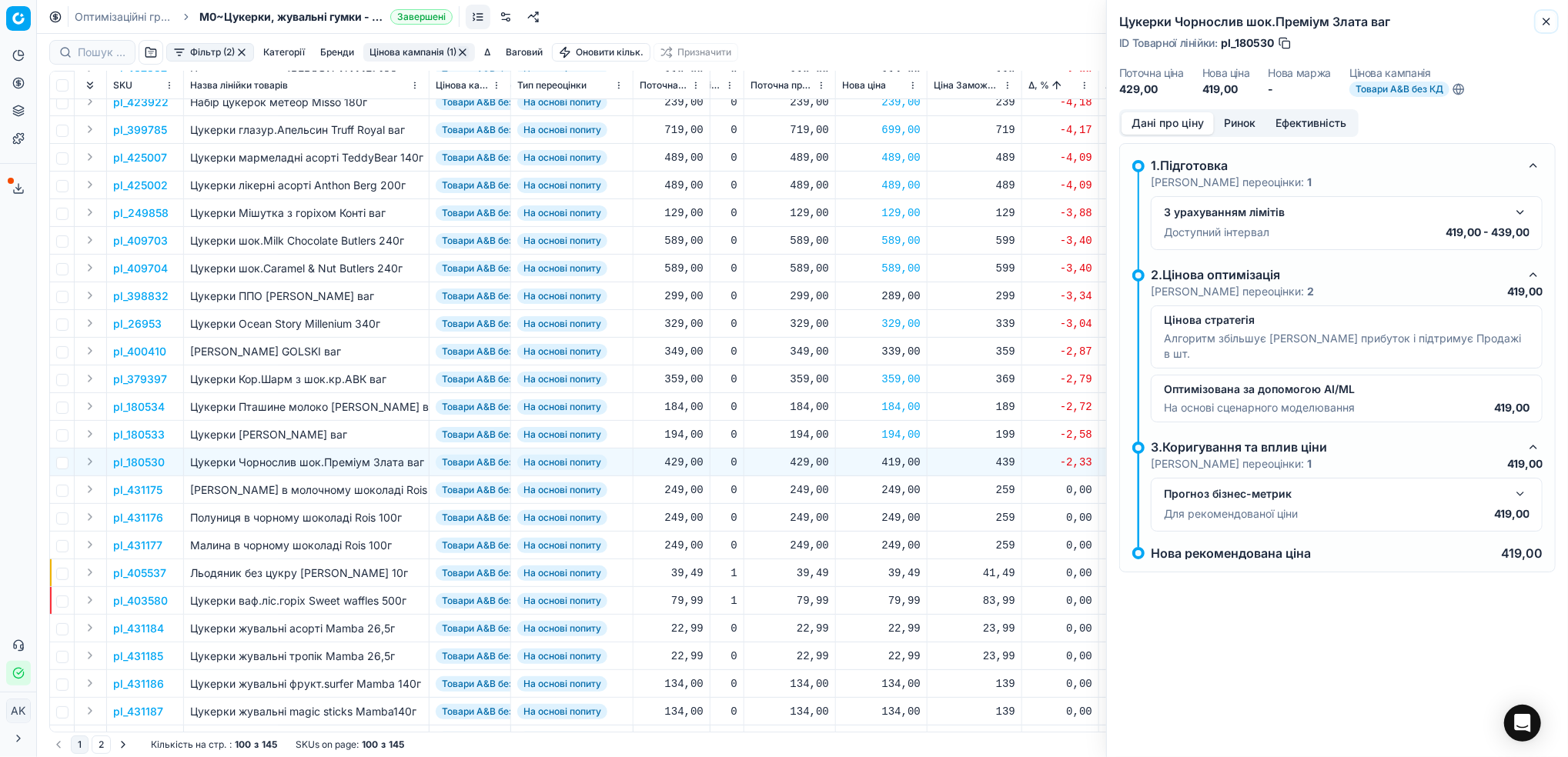
click at [1550, 19] on icon "button" at bounding box center [1546, 22] width 12 height 12
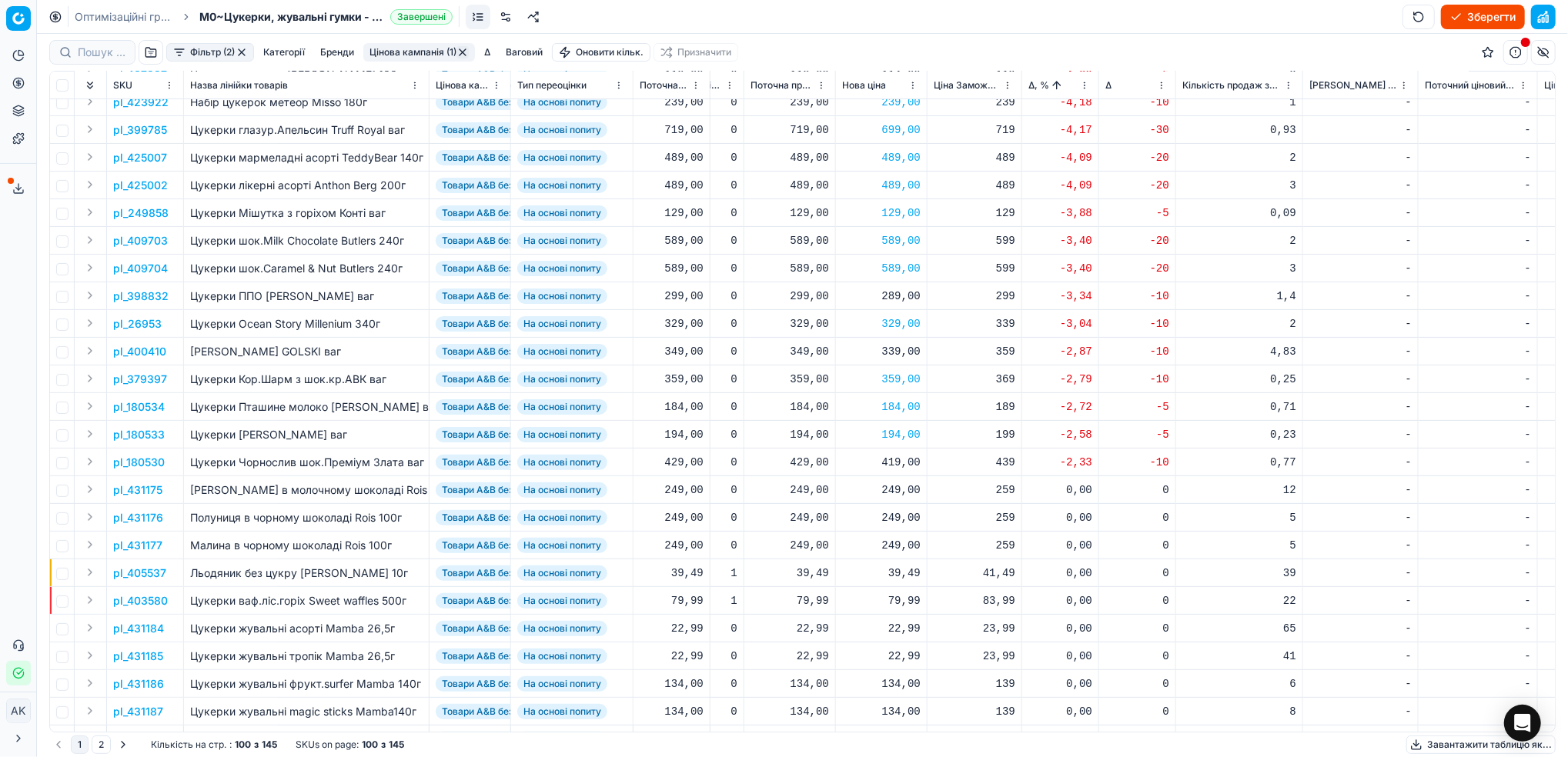
click at [130, 465] on p "pl_180530" at bounding box center [139, 463] width 51 height 16
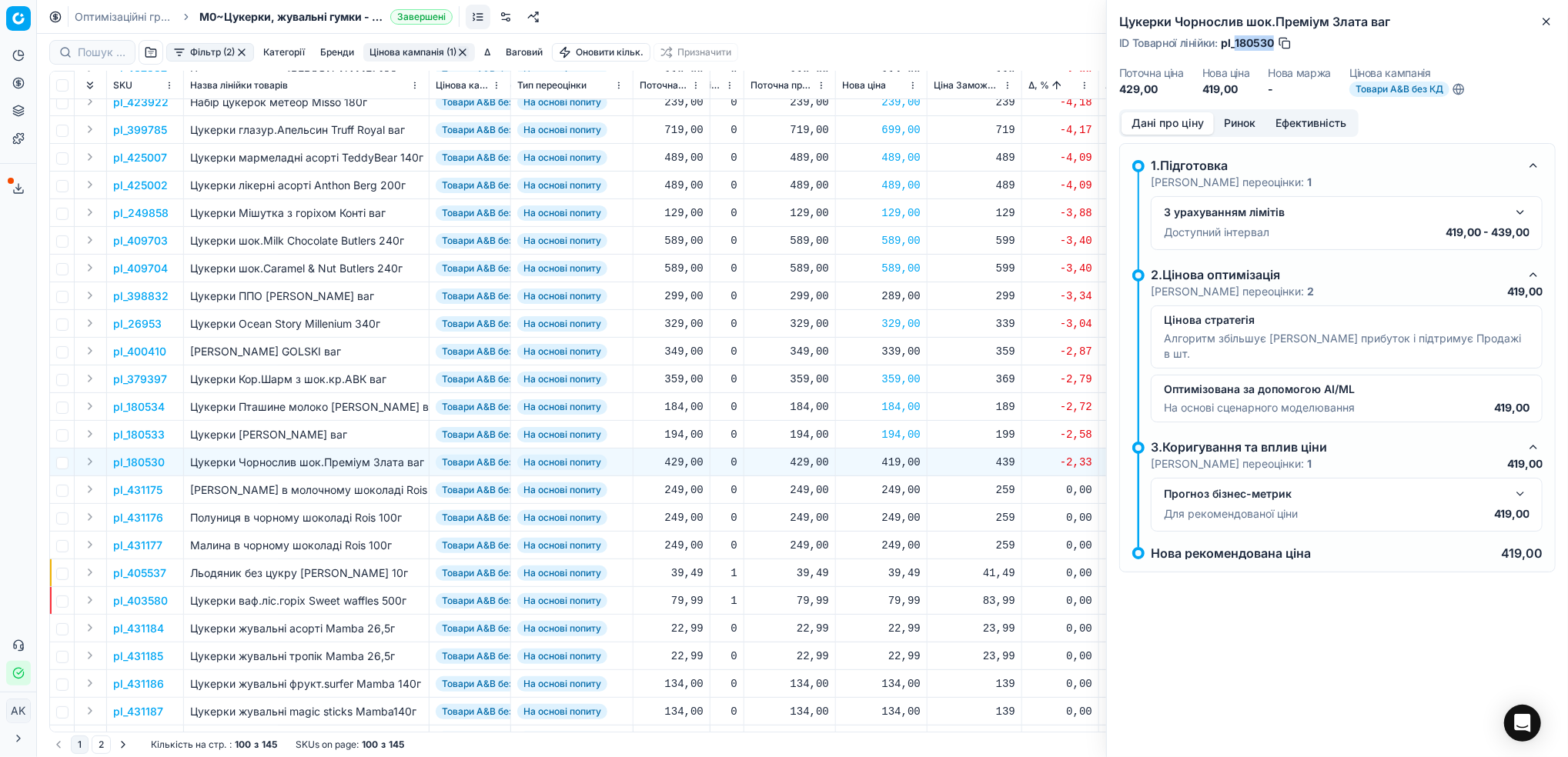
drag, startPoint x: 1274, startPoint y: 43, endPoint x: 1236, endPoint y: 44, distance: 38.0
click at [1236, 44] on span "pl_180530" at bounding box center [1247, 43] width 53 height 16
copy span "180530"
click at [892, 463] on div "419,00" at bounding box center [881, 463] width 78 height 16
click at [899, 597] on input "419.00" at bounding box center [936, 598] width 111 height 25
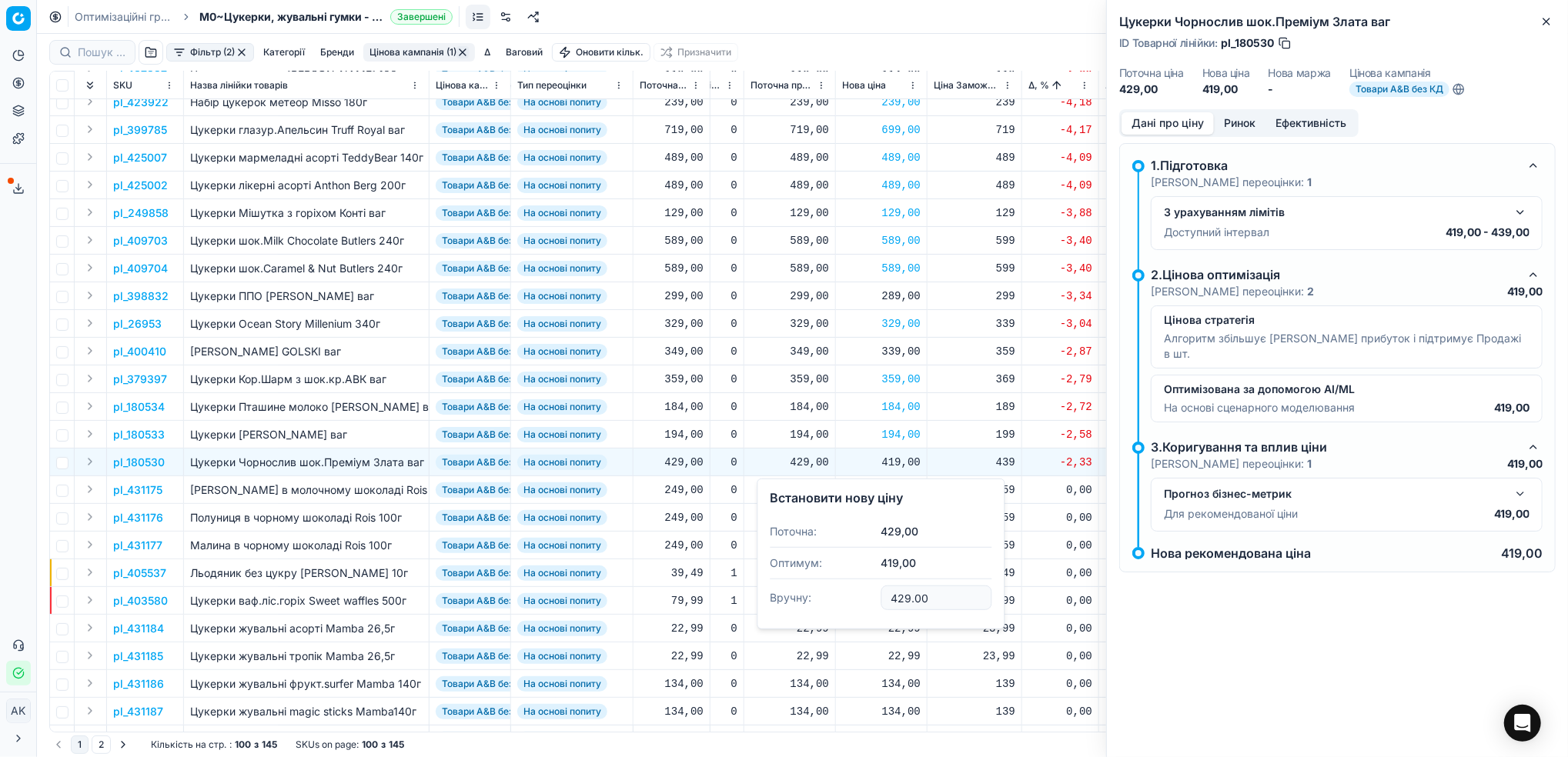
type input "429.00"
click at [1541, 22] on icon "button" at bounding box center [1546, 22] width 12 height 12
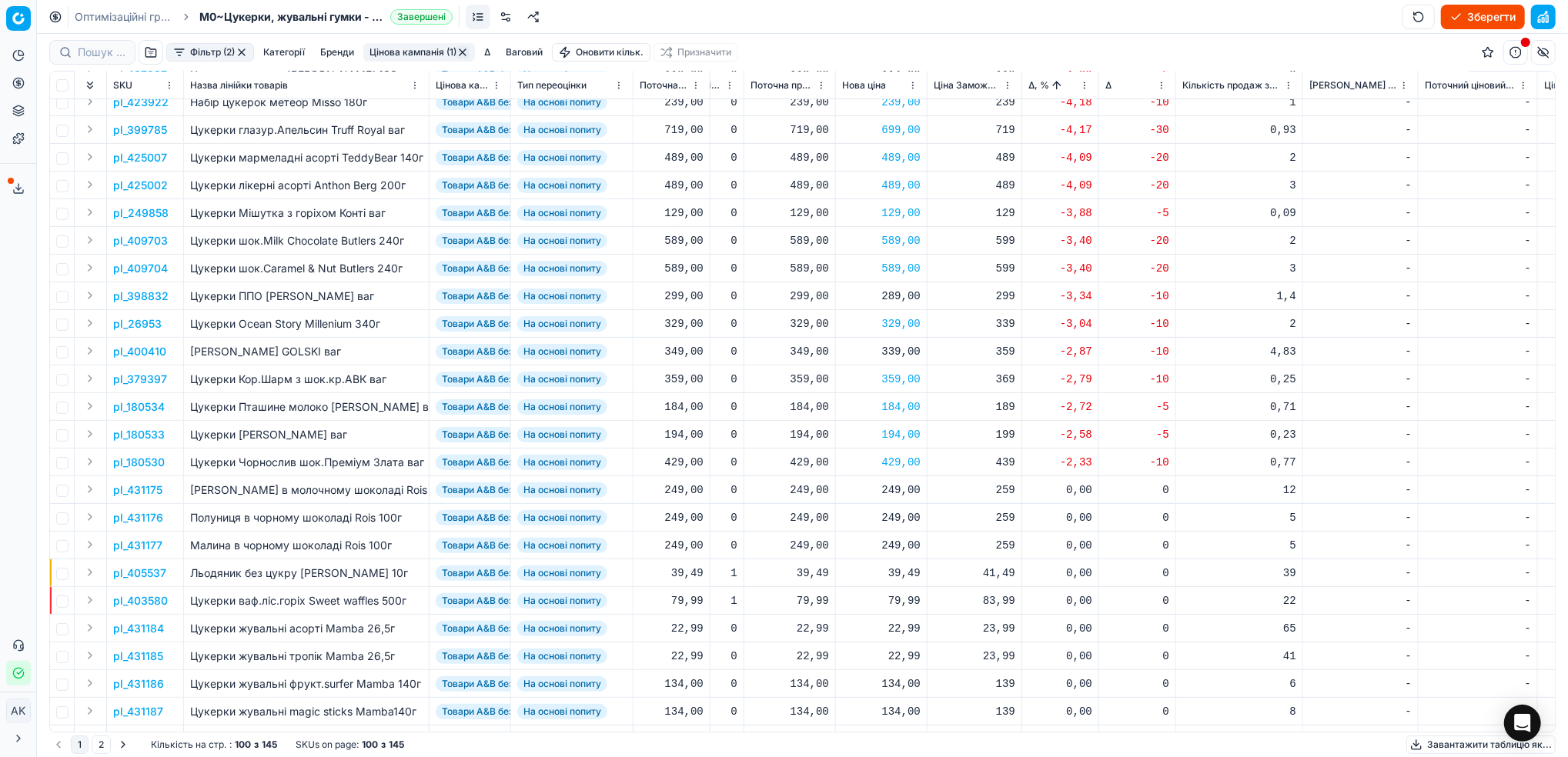
scroll to position [0, 433]
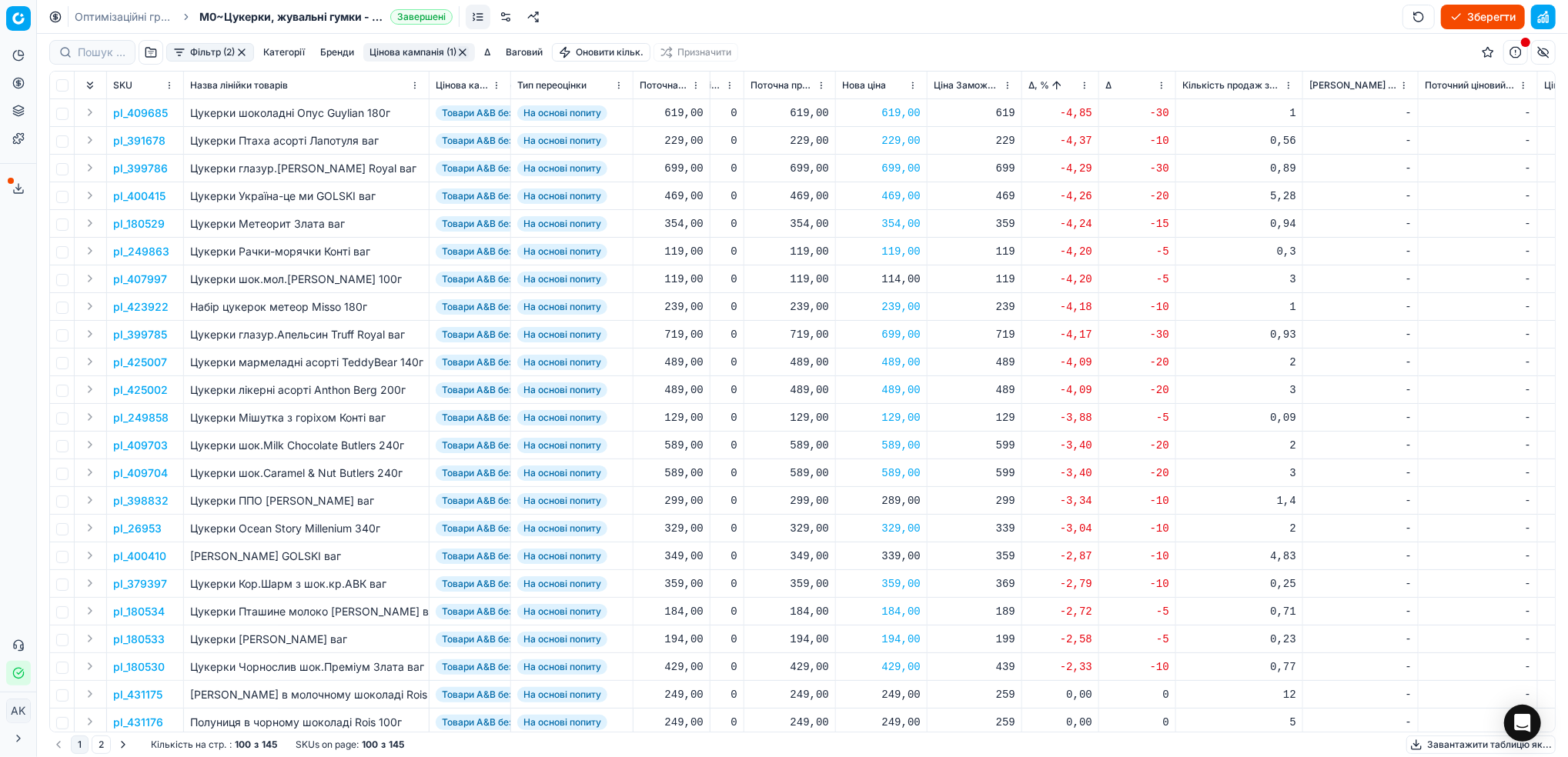
click at [1083, 91] on html "Pricing platform Аналітика Цінова оптимізація Асортимент продукції Шаблони Серв…" at bounding box center [784, 378] width 1568 height 757
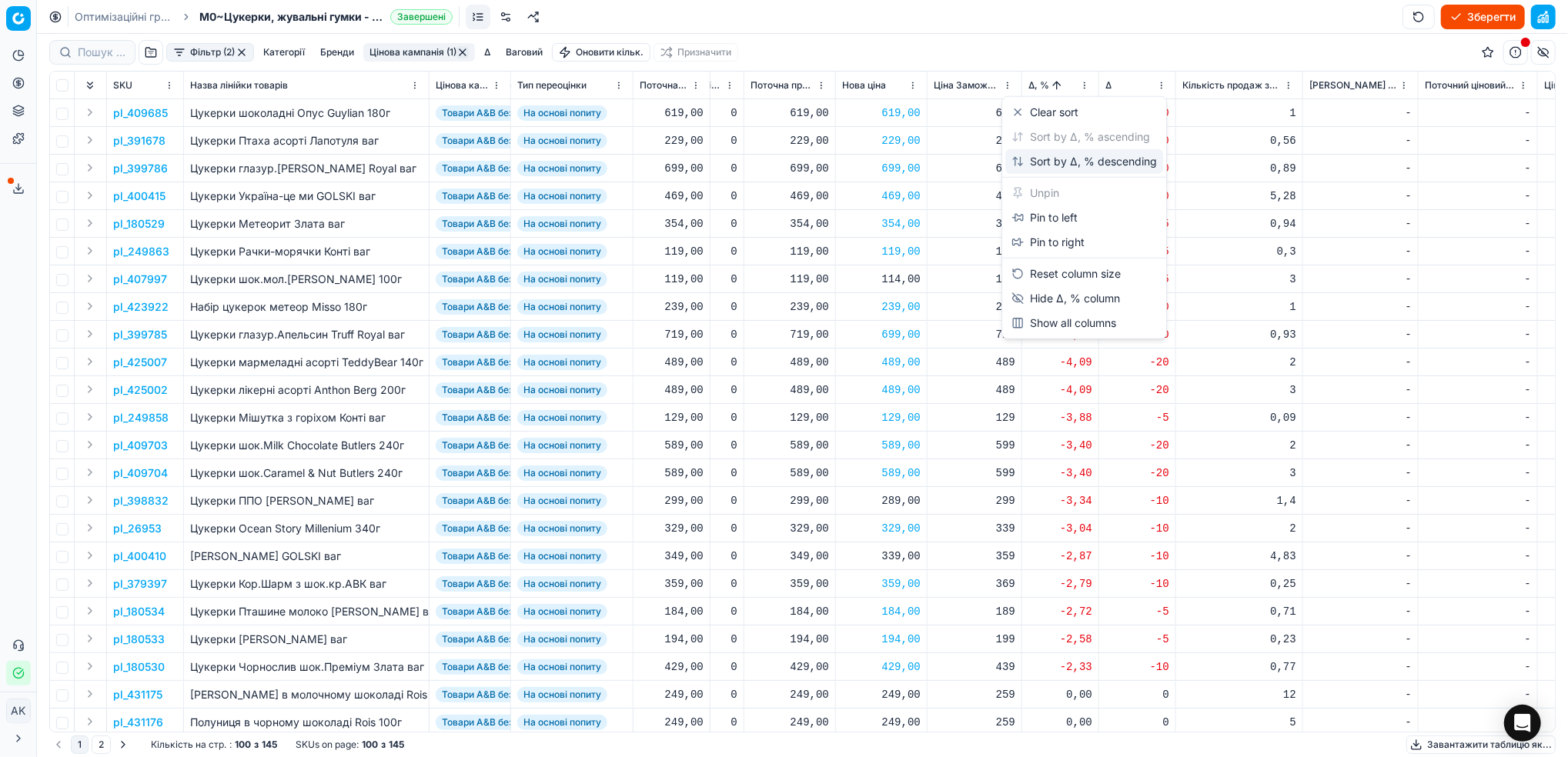
click at [1043, 160] on div "Sort by Δ, % descending" at bounding box center [1083, 161] width 145 height 16
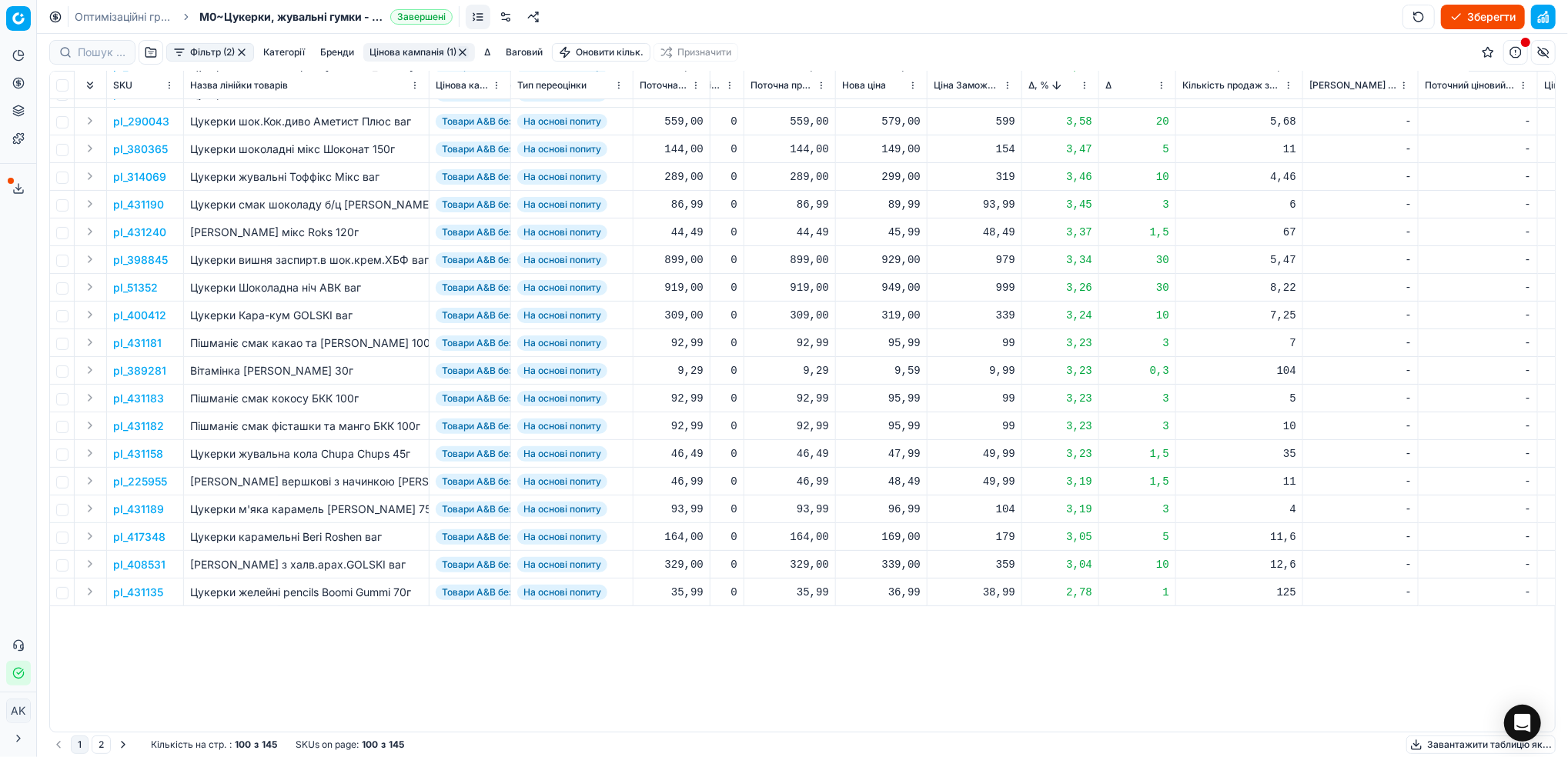
scroll to position [0, 433]
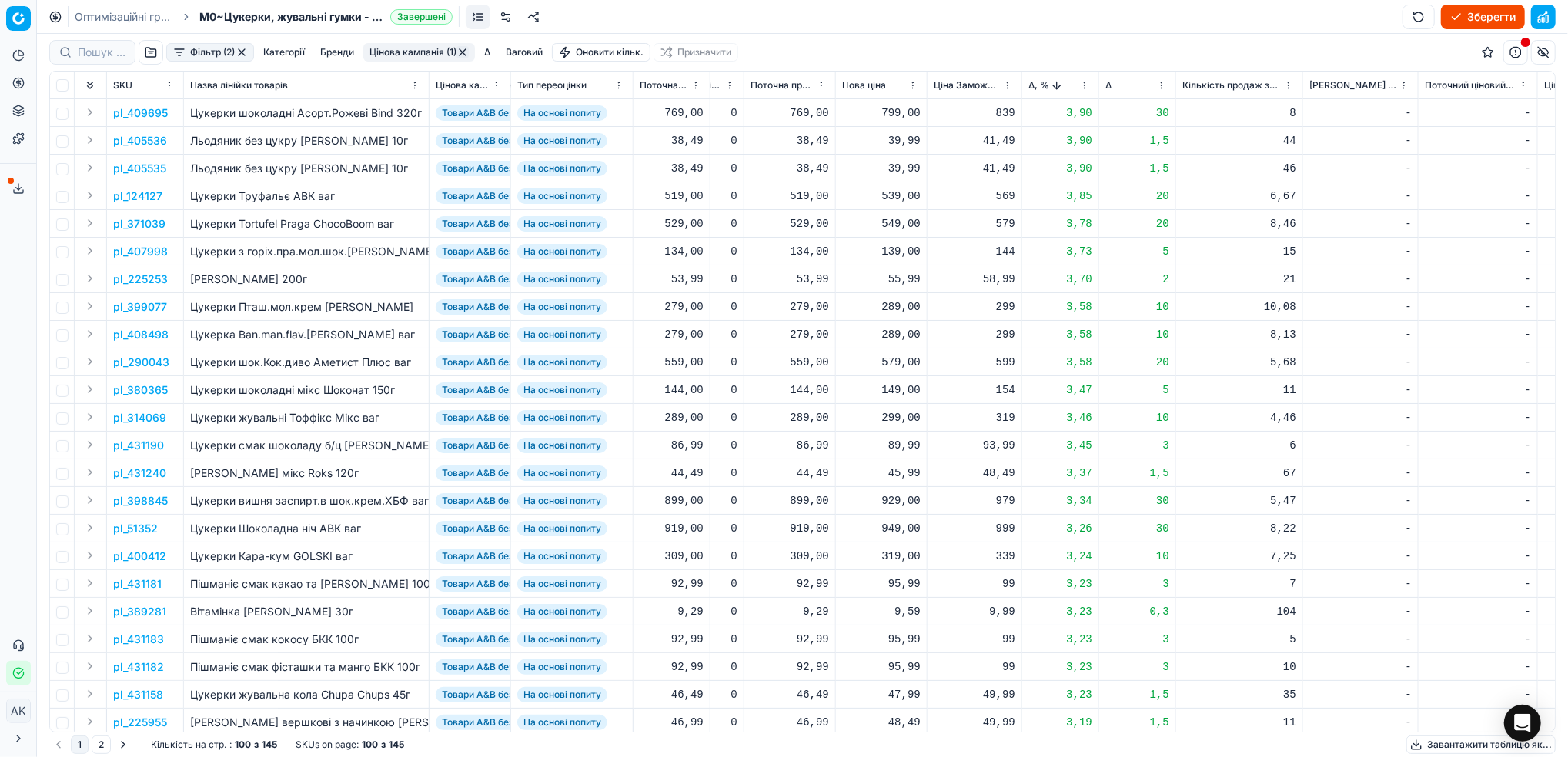
click at [146, 107] on p "pl_409695" at bounding box center [141, 113] width 54 height 16
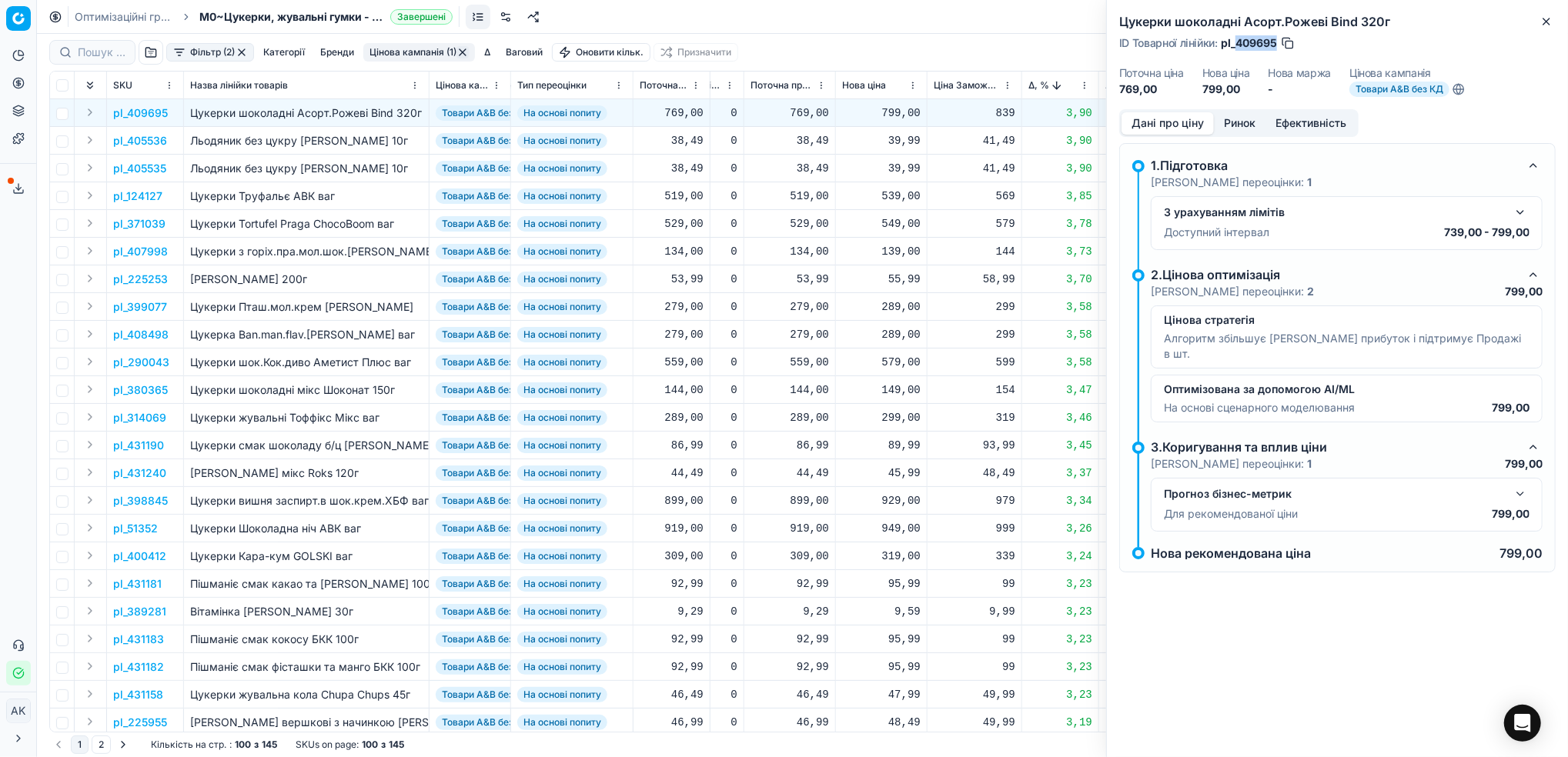
drag, startPoint x: 1278, startPoint y: 46, endPoint x: 1236, endPoint y: 42, distance: 42.2
click at [1236, 42] on div "ID Товарної лінійки : pl_409695" at bounding box center [1207, 43] width 176 height 16
copy span "409695"
click at [1544, 30] on div "Цукерки шоколадні Асорт.Рожеві Bind 320г ID Товарної лінійки : pl_409695 Поточн…" at bounding box center [1337, 378] width 462 height 757
click at [1536, 29] on h2 "Цукерки шоколадні Асорт.Рожеві Bind 320г" at bounding box center [1337, 22] width 436 height 19
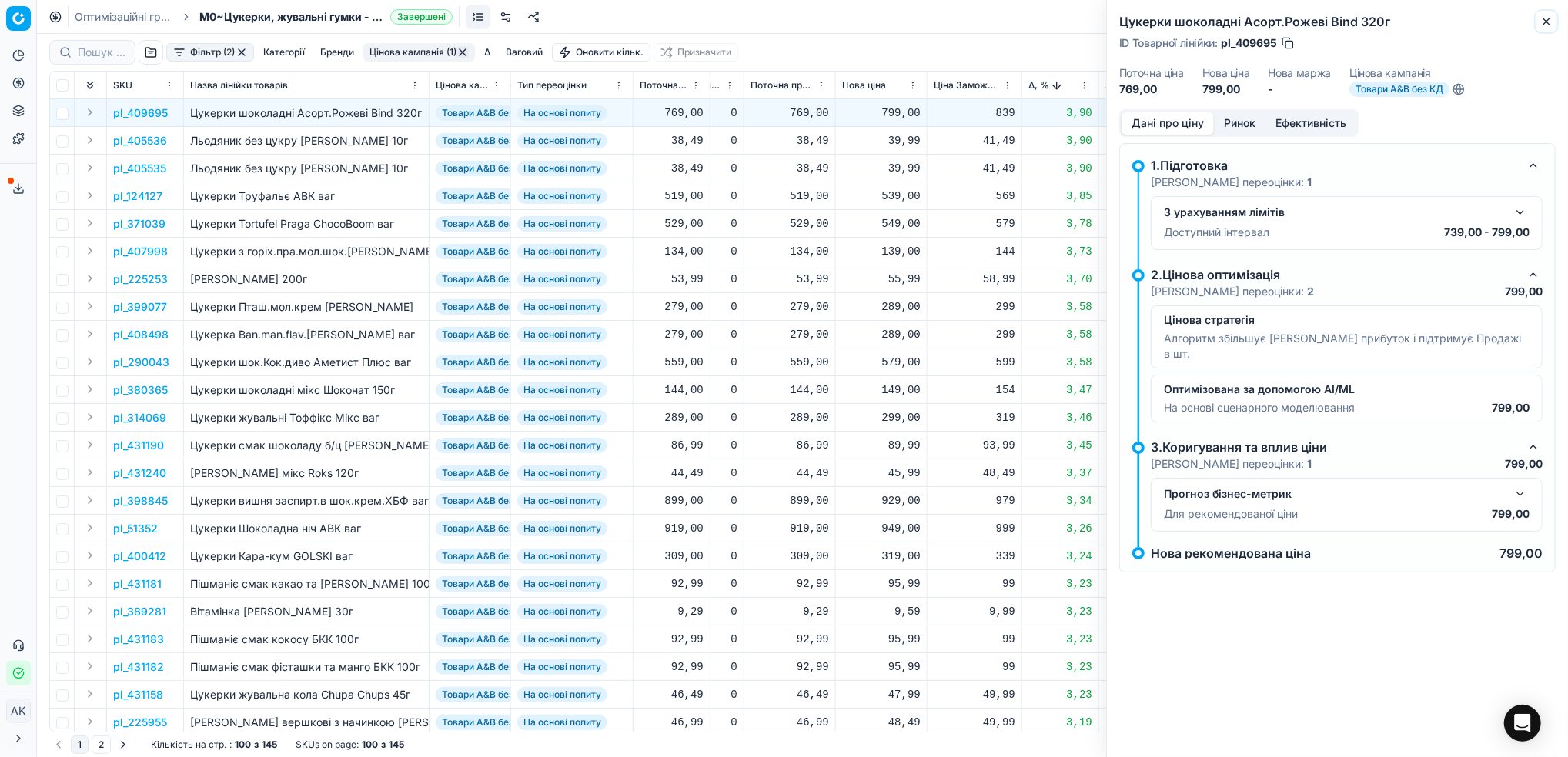
click at [1545, 26] on icon "button" at bounding box center [1546, 22] width 12 height 12
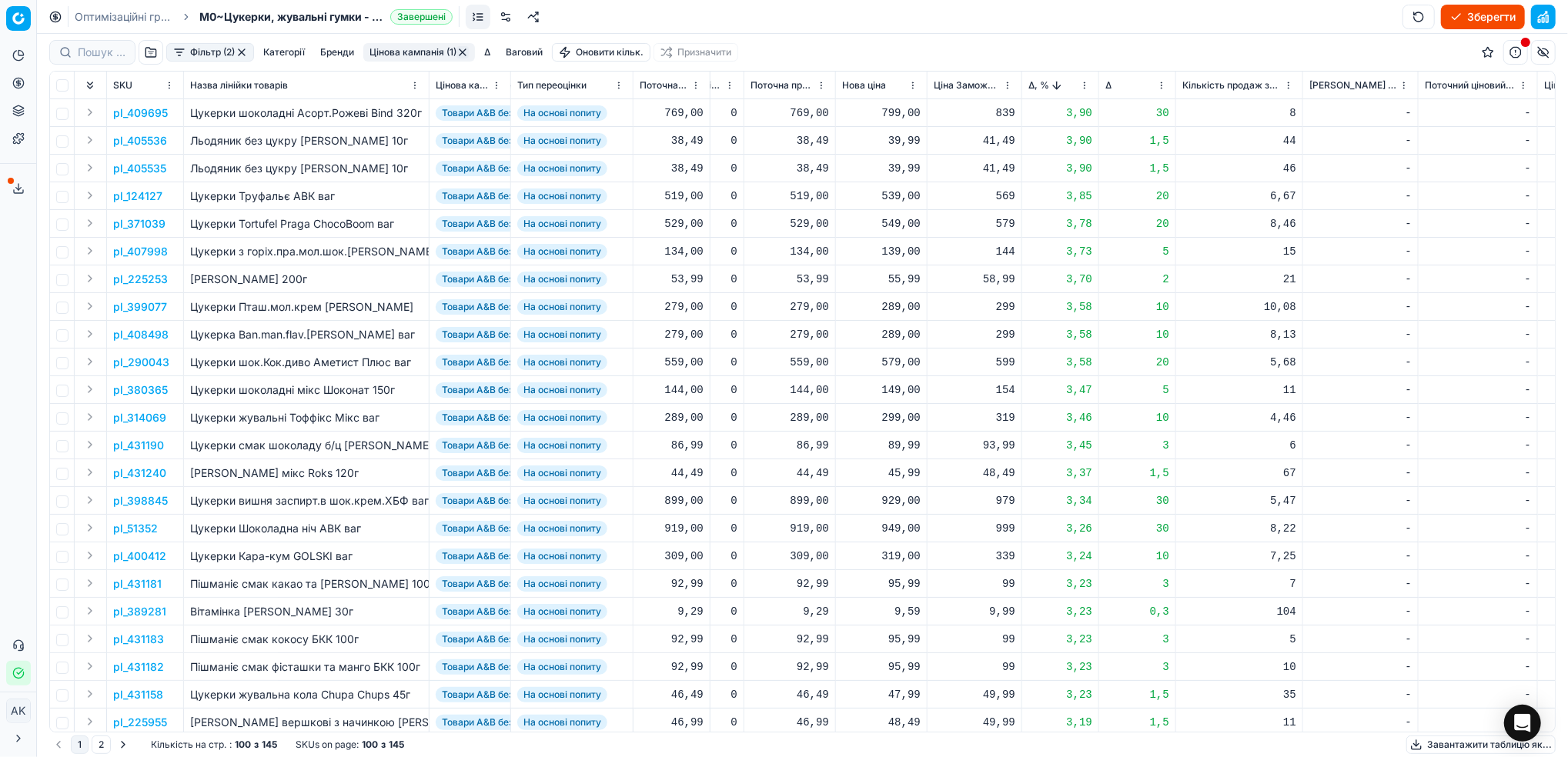
click at [899, 111] on div "799,00" at bounding box center [881, 113] width 78 height 16
click at [894, 247] on input "799.00" at bounding box center [936, 249] width 111 height 25
type input "749.00"
click at [141, 140] on p "pl_405536" at bounding box center [140, 141] width 54 height 16
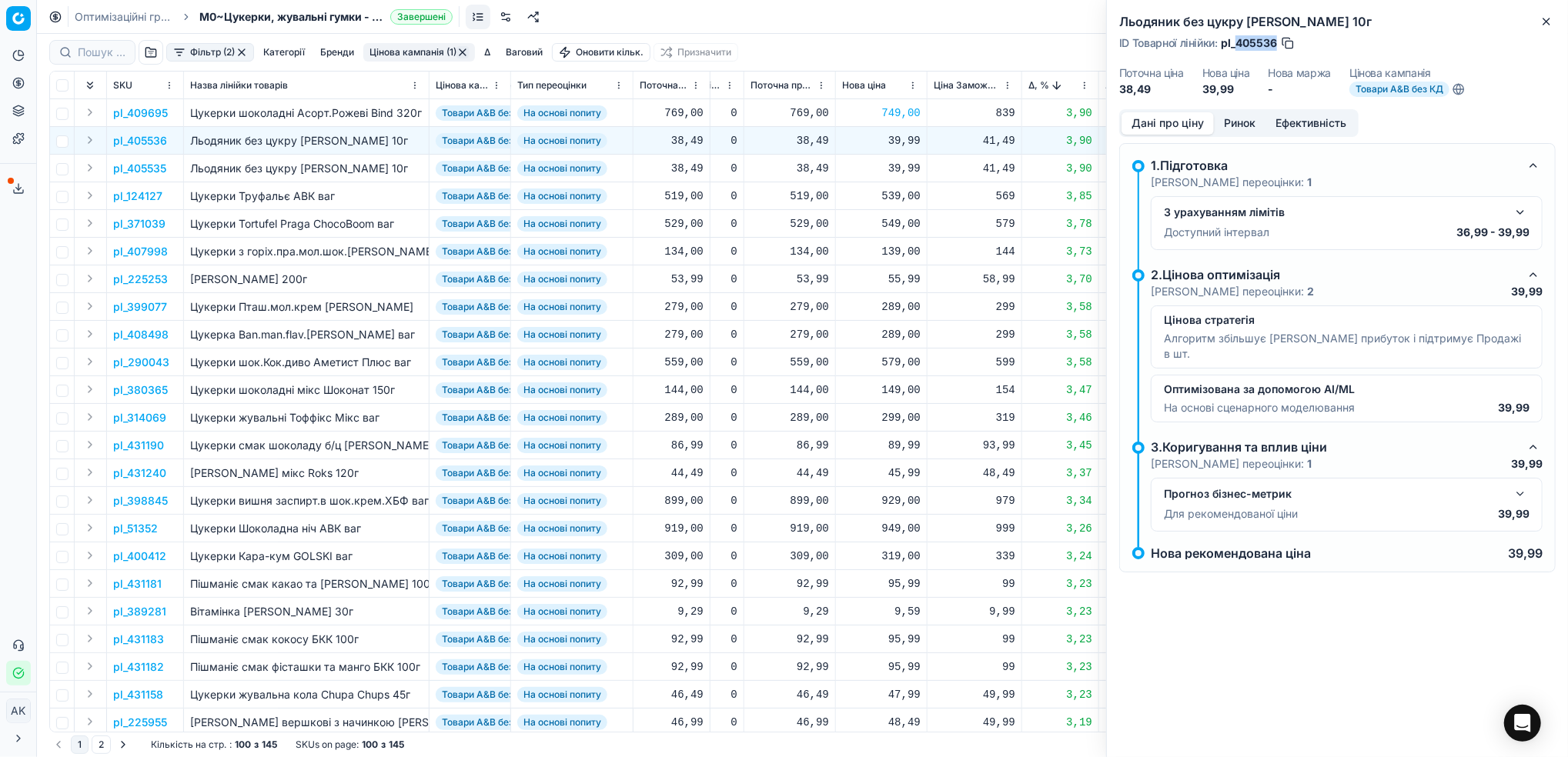
drag, startPoint x: 1276, startPoint y: 43, endPoint x: 1238, endPoint y: 43, distance: 38.0
click at [1238, 43] on span "pl_405536" at bounding box center [1249, 43] width 56 height 16
copy span "405536"
click at [893, 143] on div "39,99" at bounding box center [881, 141] width 78 height 16
click at [896, 278] on input "39.99" at bounding box center [936, 276] width 111 height 25
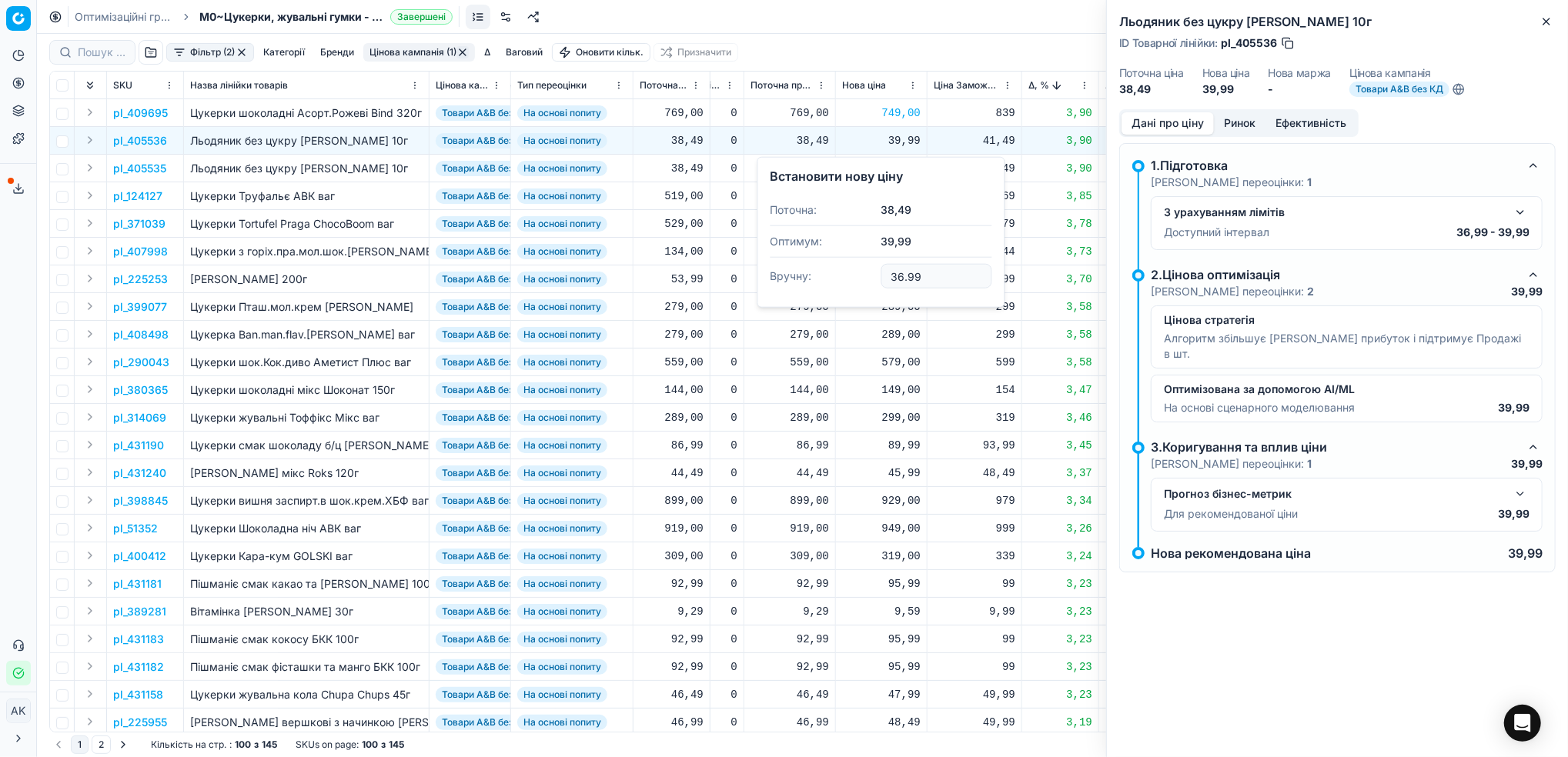
type input "36.99"
click at [144, 164] on p "pl_405535" at bounding box center [140, 168] width 53 height 16
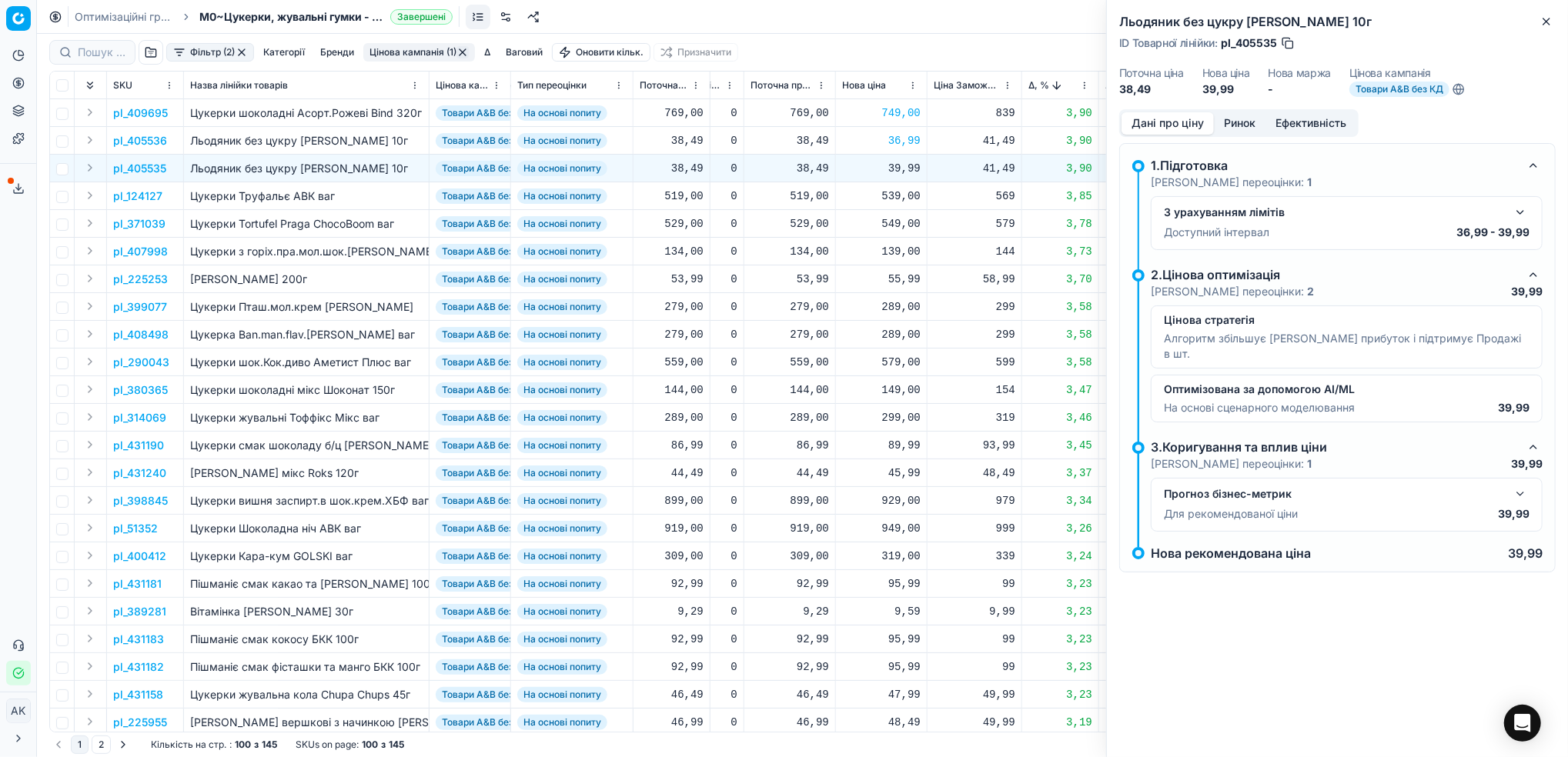
click at [905, 175] on div "39,99" at bounding box center [881, 168] width 78 height 27
click at [900, 307] on input "39.99" at bounding box center [936, 304] width 111 height 25
type input "36.99"
click at [128, 198] on p "pl_124127" at bounding box center [137, 196] width 49 height 16
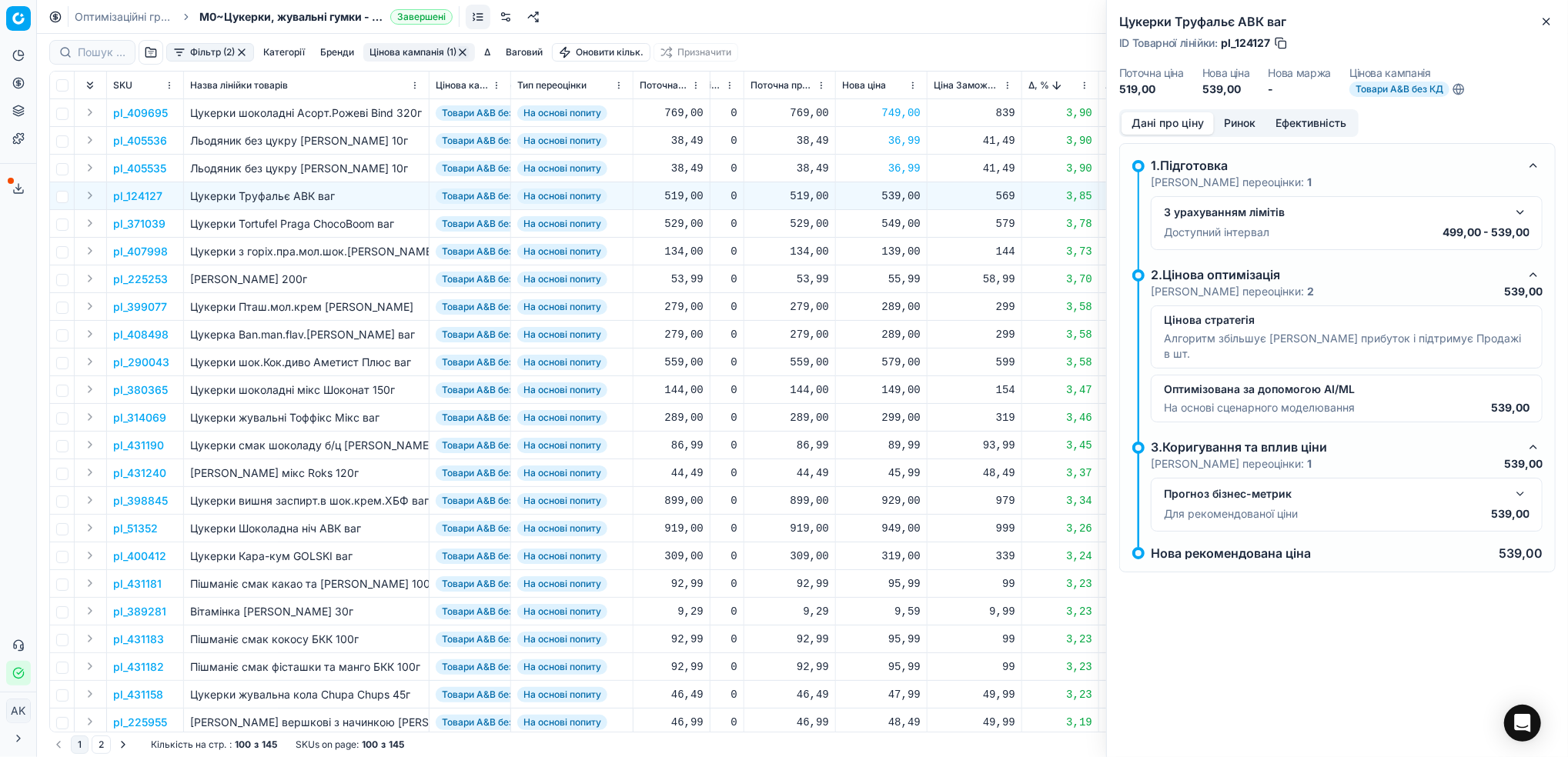
click at [1524, 217] on button "button" at bounding box center [1520, 213] width 19 height 19
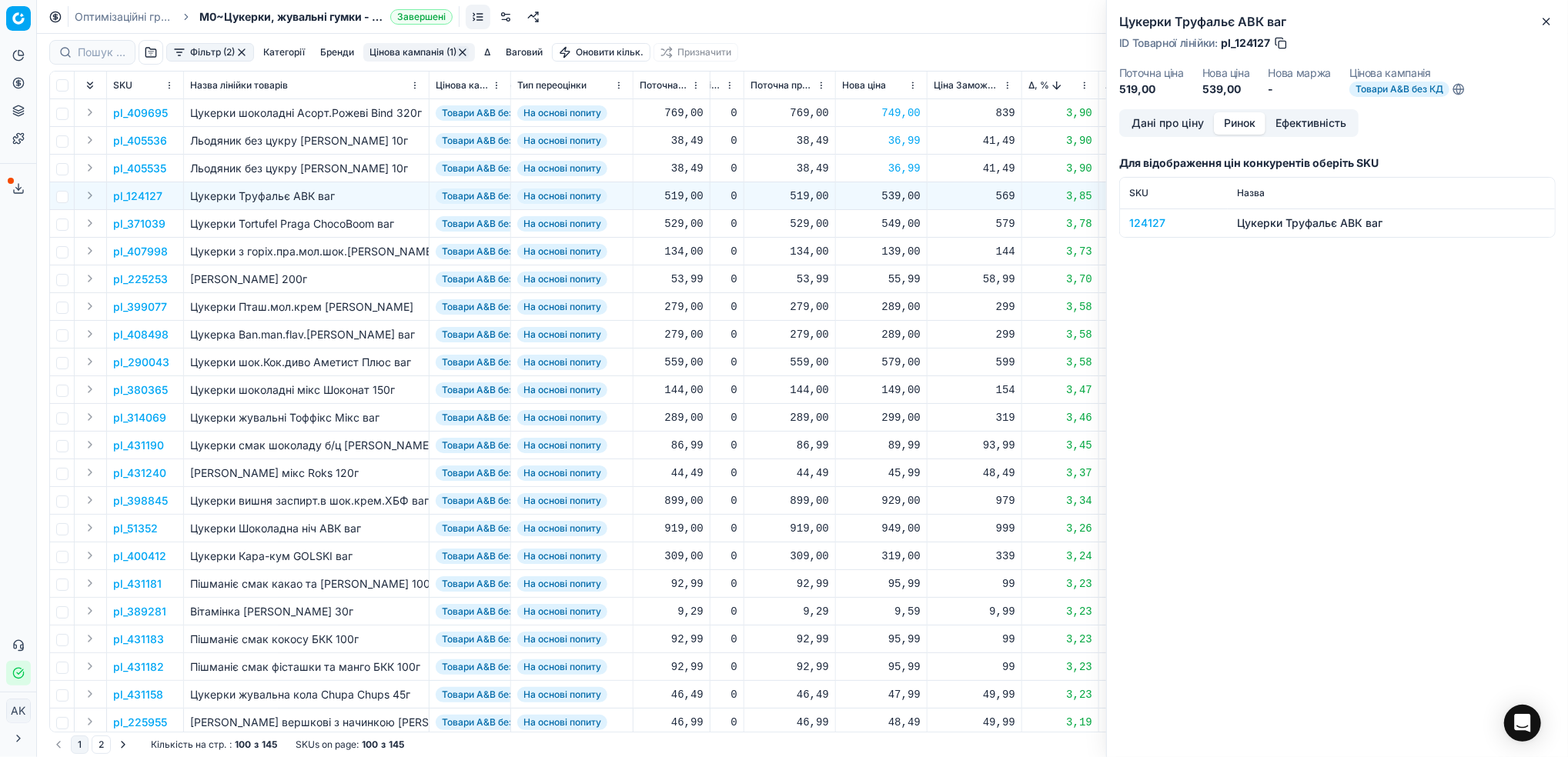
click at [1239, 127] on button "Ринок" at bounding box center [1239, 123] width 51 height 23
click at [1151, 226] on div "124127" at bounding box center [1173, 223] width 89 height 16
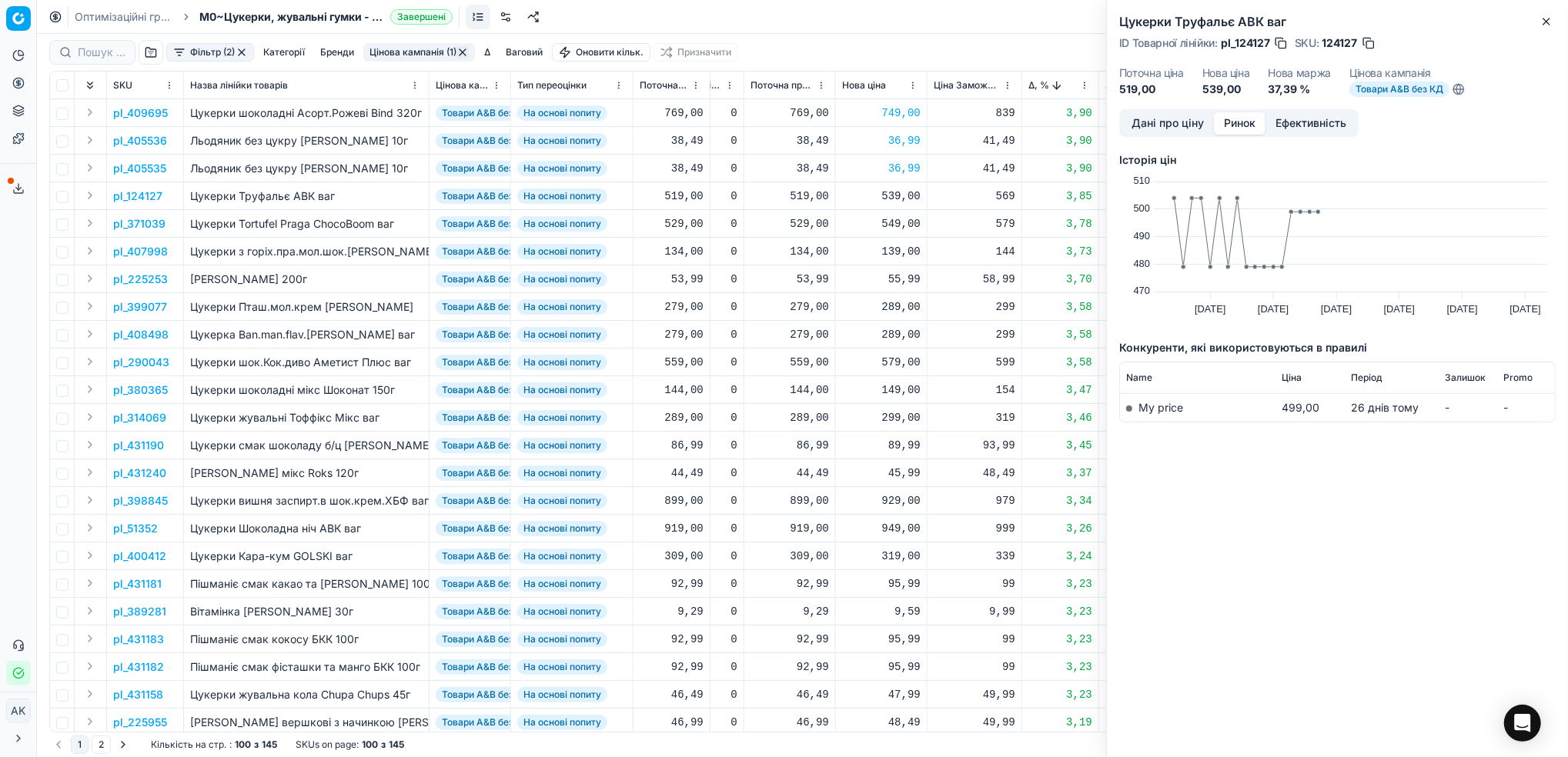
click at [1147, 126] on button "Дані про ціну" at bounding box center [1167, 123] width 92 height 23
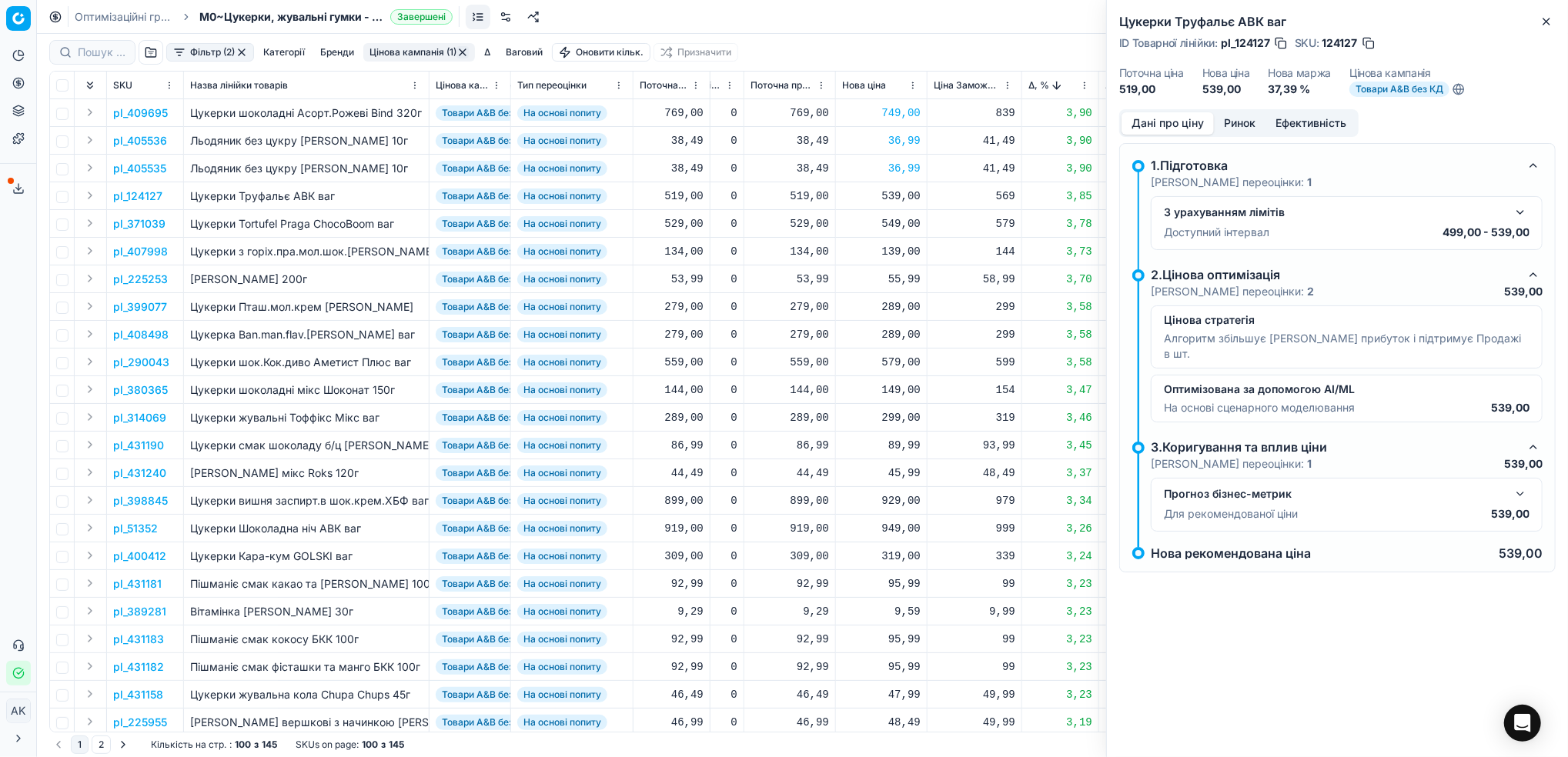
click at [1372, 43] on button "button" at bounding box center [1368, 43] width 16 height 16
click at [1535, 23] on h2 "Цукерки Труфальє АВК ваг" at bounding box center [1337, 22] width 436 height 19
click at [904, 195] on div "539,00" at bounding box center [881, 196] width 78 height 16
drag, startPoint x: 908, startPoint y: 332, endPoint x: 867, endPoint y: 327, distance: 41.3
click at [867, 327] on dl "Поточна: 519,00 Оптимум: 539,00 Вручну: 539.00" at bounding box center [880, 300] width 221 height 100
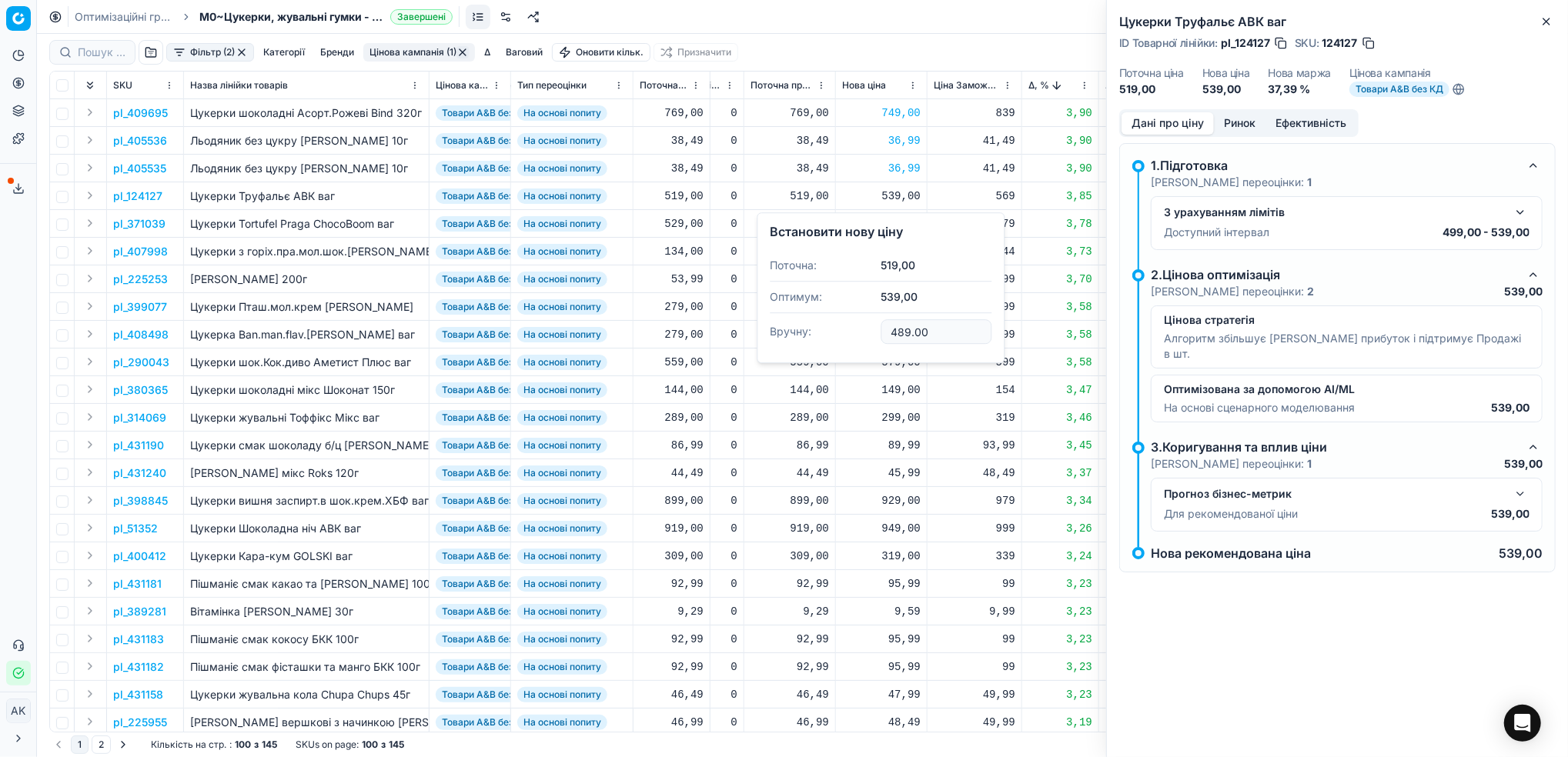
type input "489.00"
click at [124, 225] on p "pl_371039" at bounding box center [139, 224] width 52 height 16
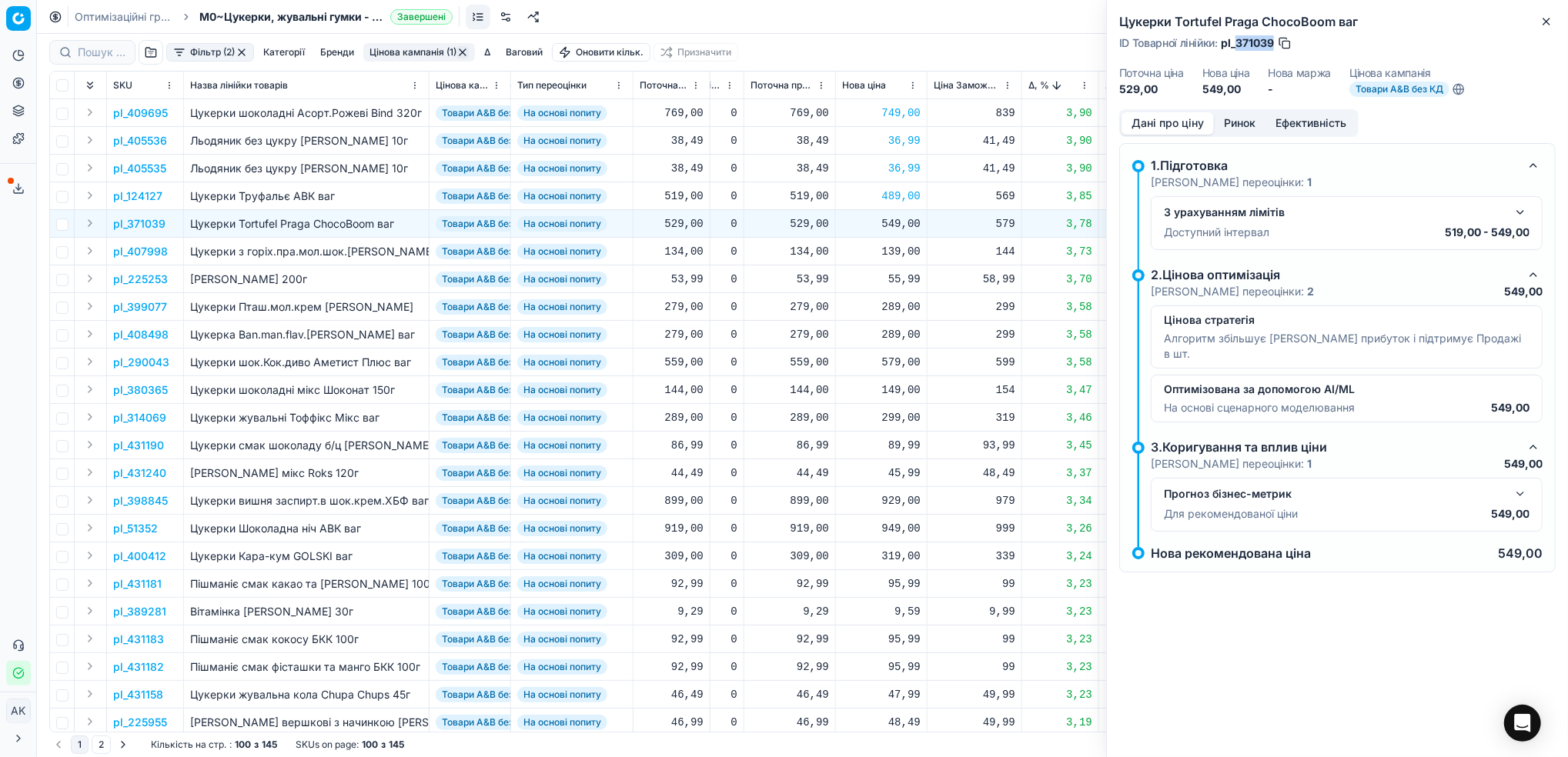
drag, startPoint x: 1275, startPoint y: 43, endPoint x: 1238, endPoint y: 47, distance: 37.2
click at [1238, 47] on div "ID Товарної лінійки : pl_371039" at bounding box center [1205, 43] width 173 height 16
copy span "371039"
click at [892, 227] on div "549,00" at bounding box center [881, 224] width 78 height 16
drag, startPoint x: 902, startPoint y: 358, endPoint x: 894, endPoint y: 358, distance: 8.0
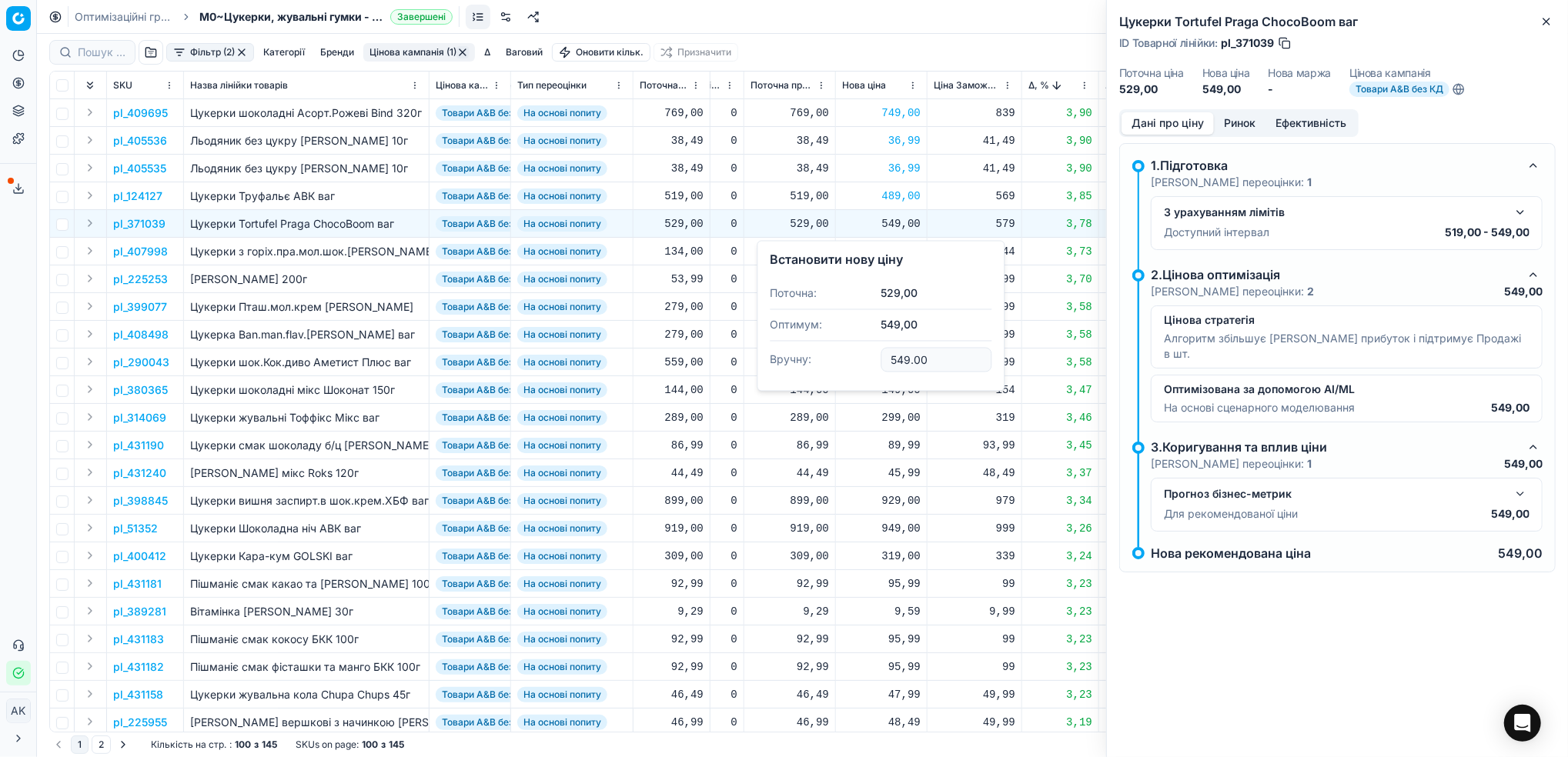
click at [894, 358] on input "549.00" at bounding box center [936, 360] width 111 height 25
type input "539.00"
click at [146, 256] on p "pl_407998" at bounding box center [141, 252] width 54 height 16
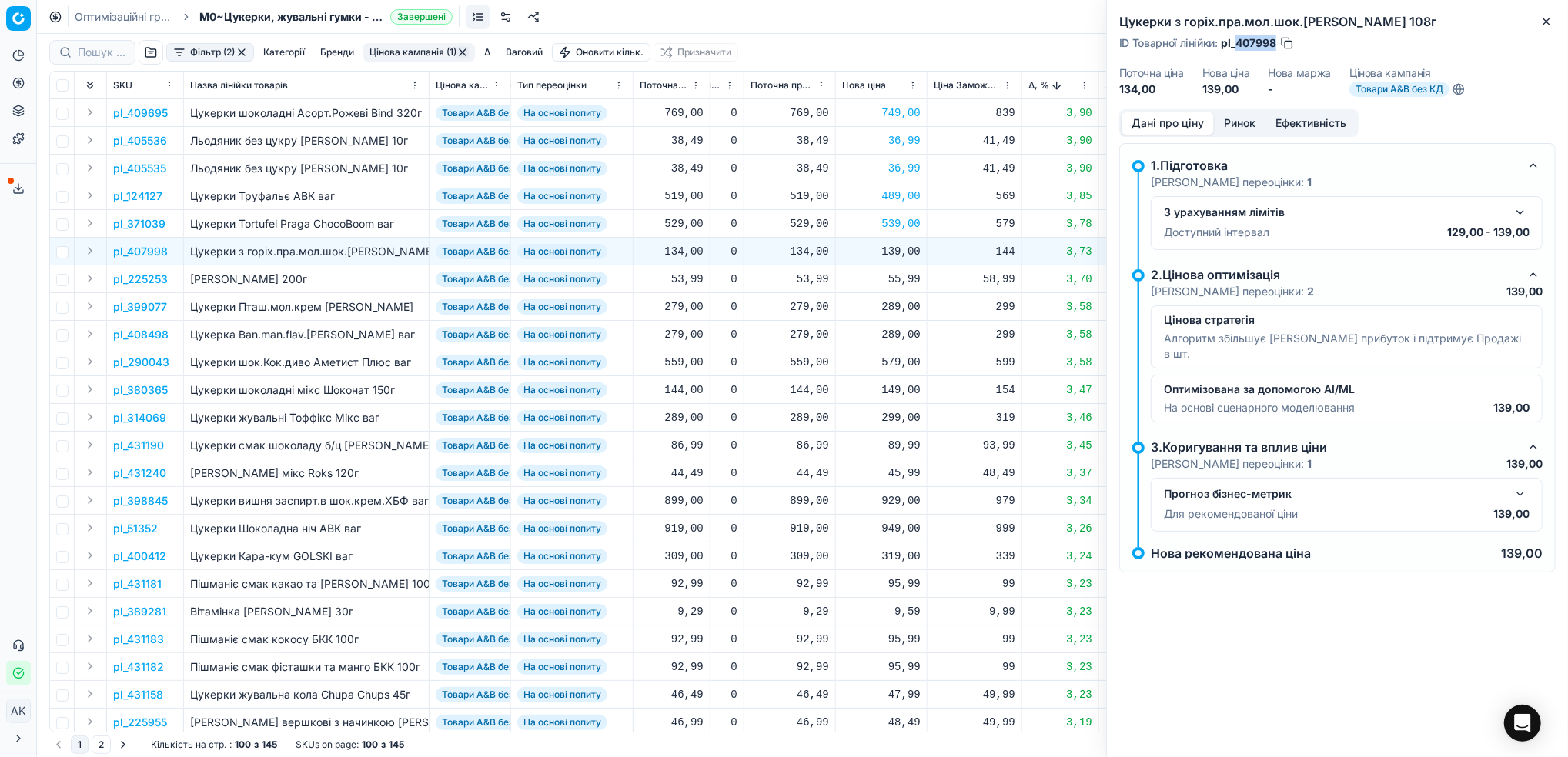
drag, startPoint x: 1277, startPoint y: 41, endPoint x: 1237, endPoint y: 43, distance: 40.0
click at [1237, 43] on div "ID Товарної лінійки : pl_407998" at bounding box center [1207, 43] width 176 height 16
copy span "407998"
click at [890, 255] on div "139,00" at bounding box center [881, 252] width 78 height 16
click at [893, 386] on input "139.00" at bounding box center [936, 387] width 111 height 25
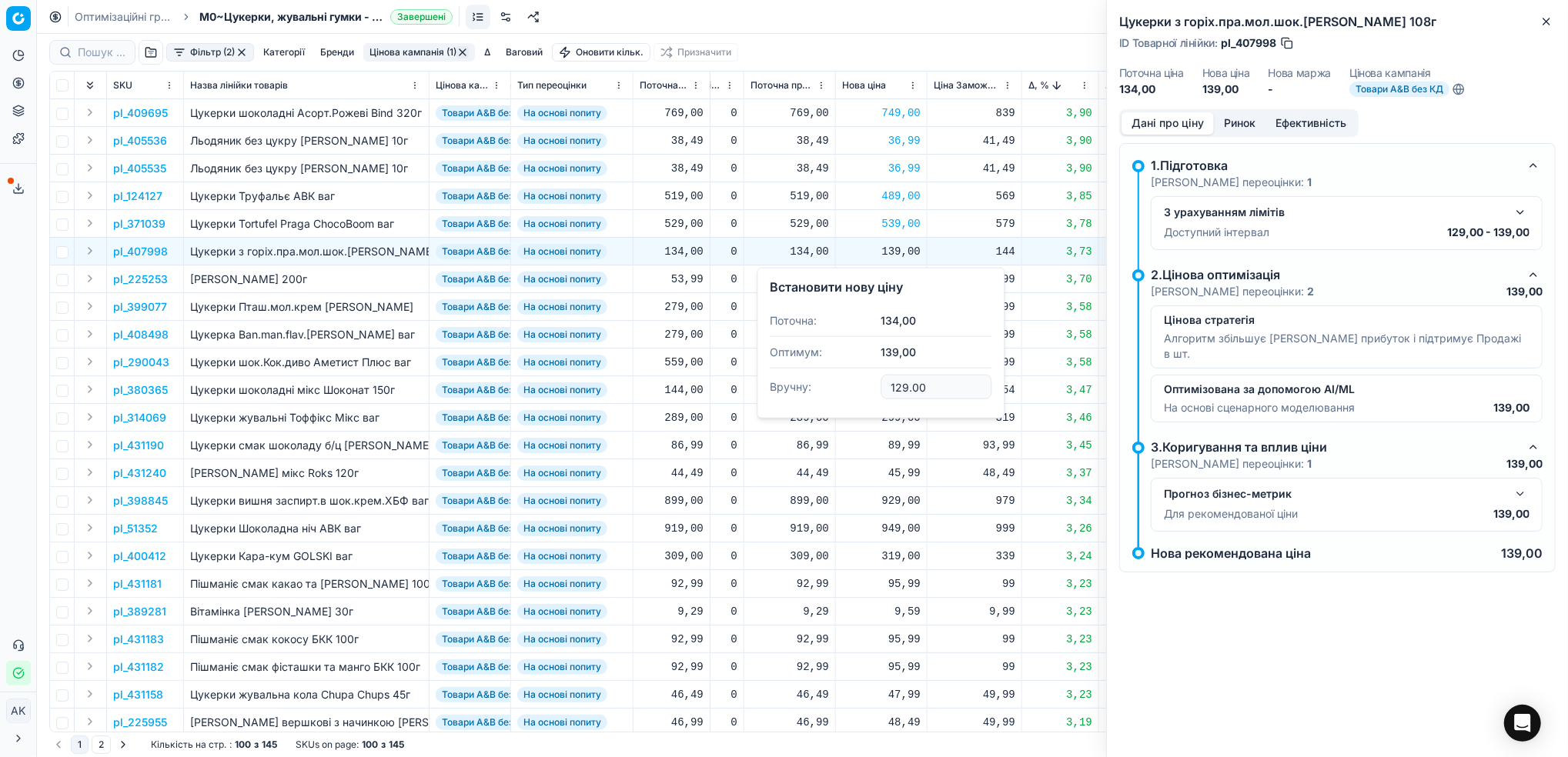
type input "129.00"
click at [142, 276] on p "pl_225253" at bounding box center [141, 280] width 54 height 16
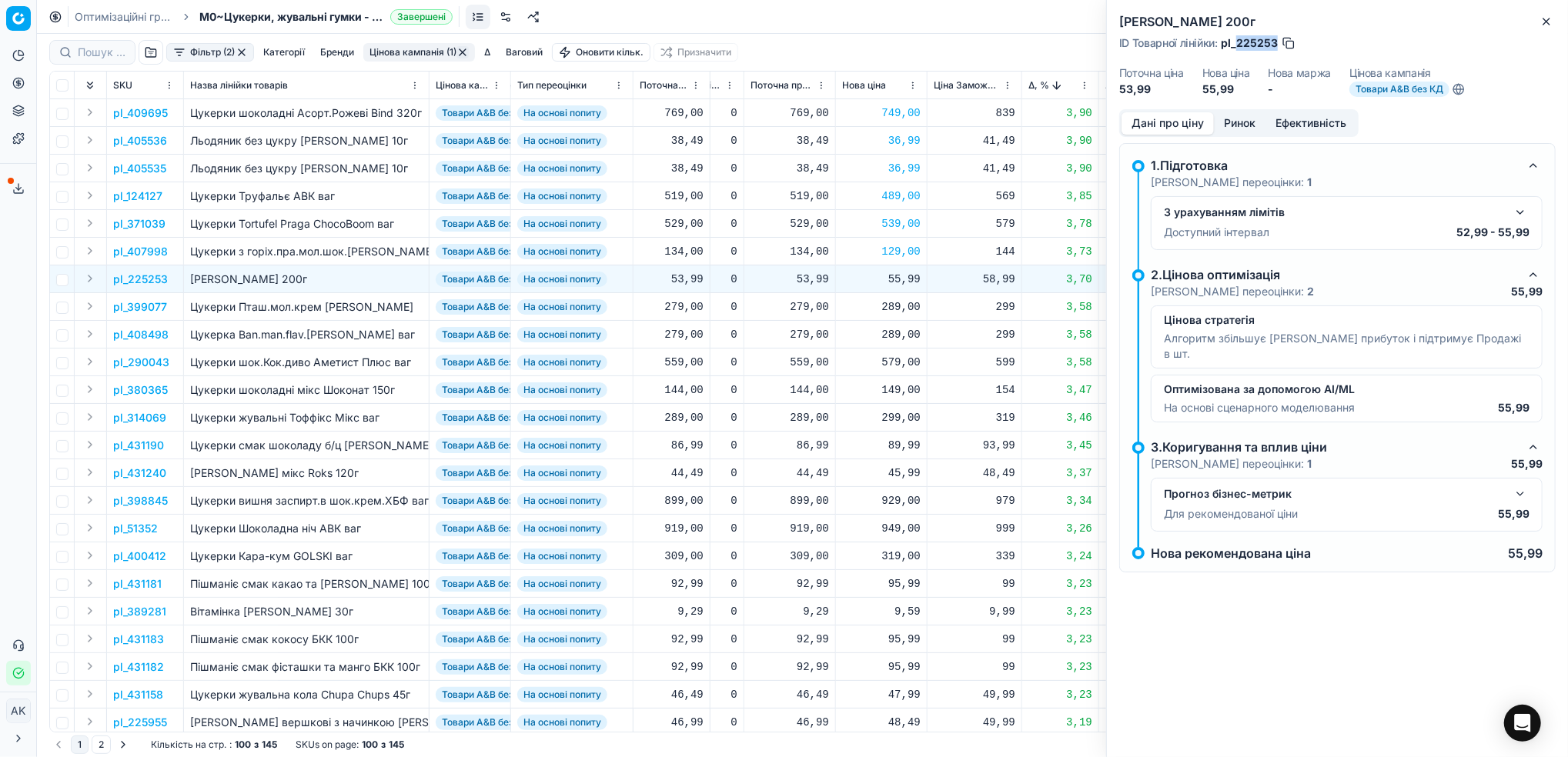
drag, startPoint x: 1274, startPoint y: 43, endPoint x: 1236, endPoint y: 44, distance: 38.0
click at [1236, 44] on span "pl_225253" at bounding box center [1249, 43] width 57 height 16
copy span "225253"
click at [138, 308] on p "pl_399077" at bounding box center [140, 307] width 54 height 16
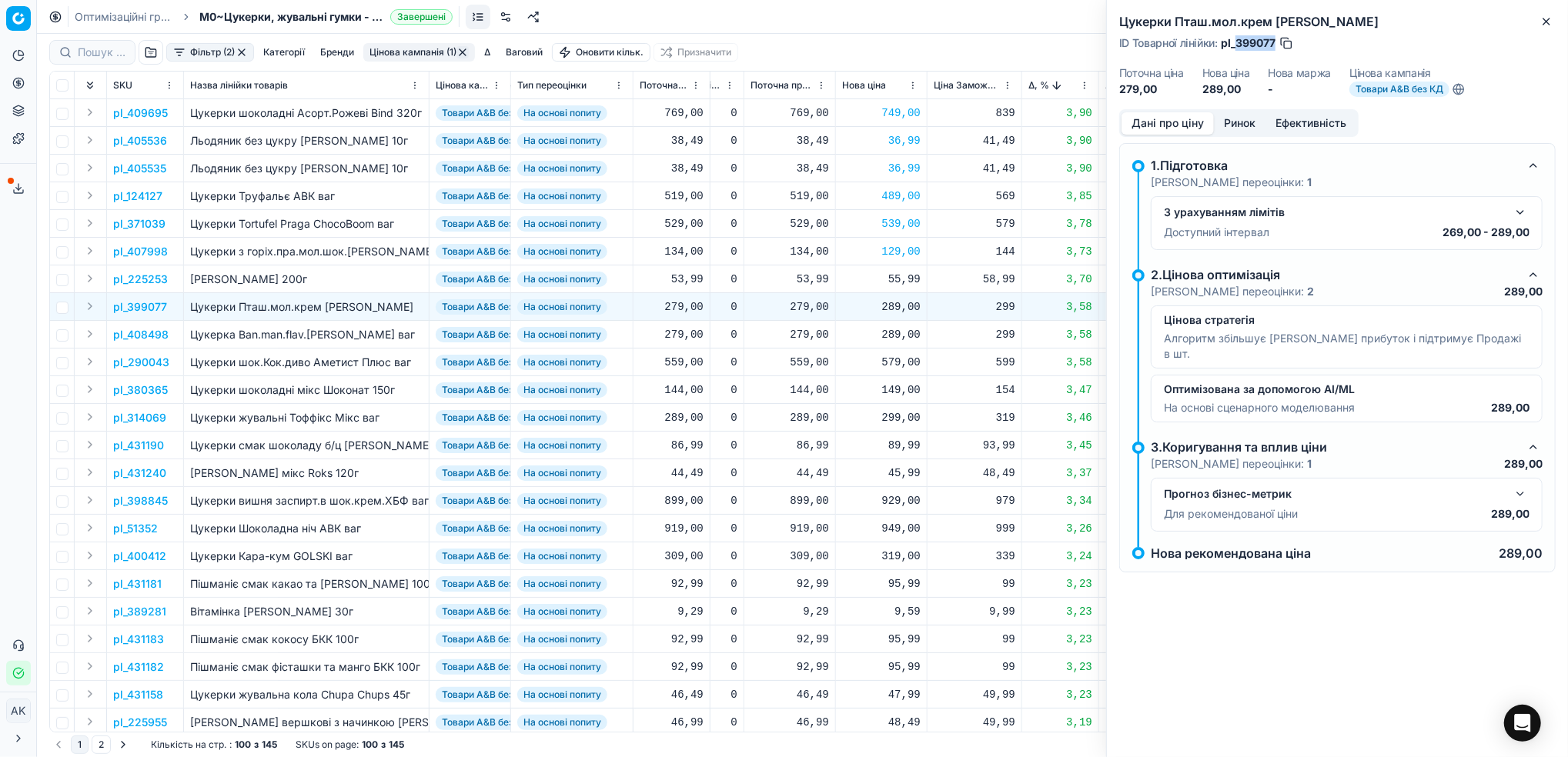
drag, startPoint x: 1274, startPoint y: 43, endPoint x: 1236, endPoint y: 42, distance: 38.0
click at [1236, 42] on span "pl_399077" at bounding box center [1248, 43] width 54 height 16
click at [1545, 16] on icon "button" at bounding box center [1546, 22] width 12 height 12
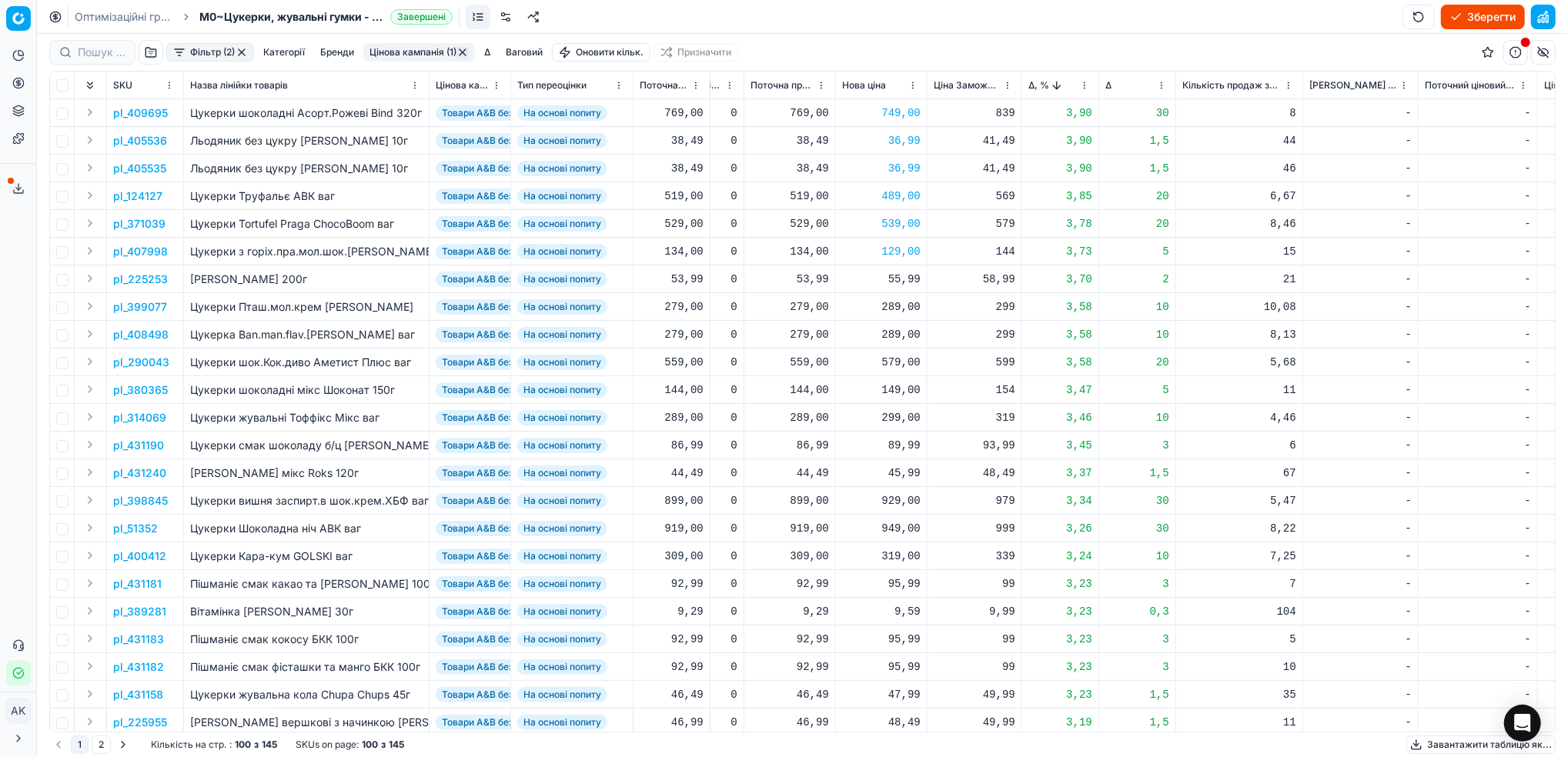
click at [140, 362] on p "pl_290043" at bounding box center [141, 363] width 56 height 16
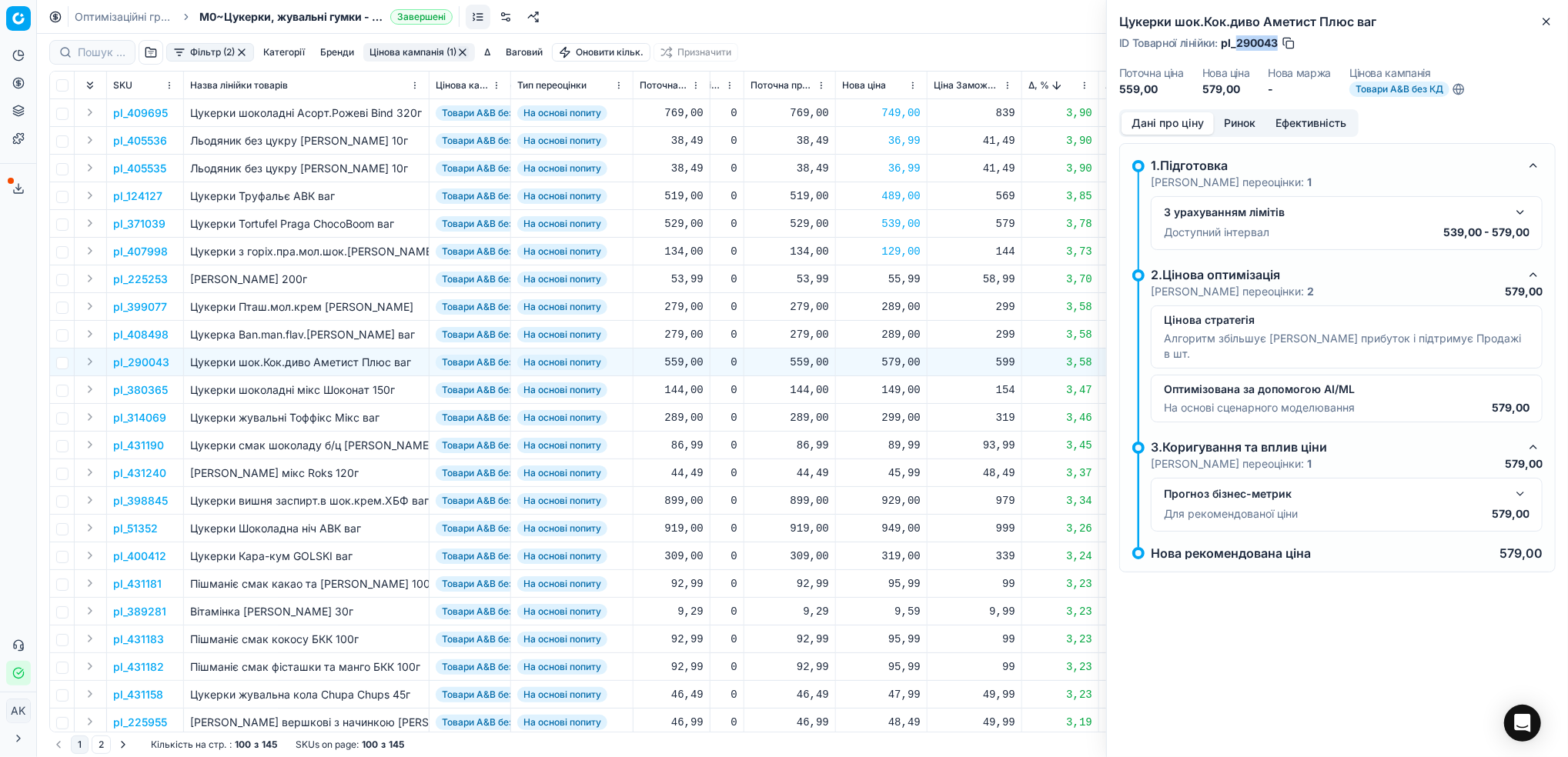
drag, startPoint x: 1278, startPoint y: 44, endPoint x: 1238, endPoint y: 40, distance: 40.2
click at [1238, 40] on div "ID Товарної лінійки : pl_290043" at bounding box center [1208, 43] width 177 height 16
click at [890, 368] on div "579,00" at bounding box center [881, 363] width 78 height 16
click at [899, 495] on input "579.00" at bounding box center [936, 498] width 111 height 25
type input "529.00"
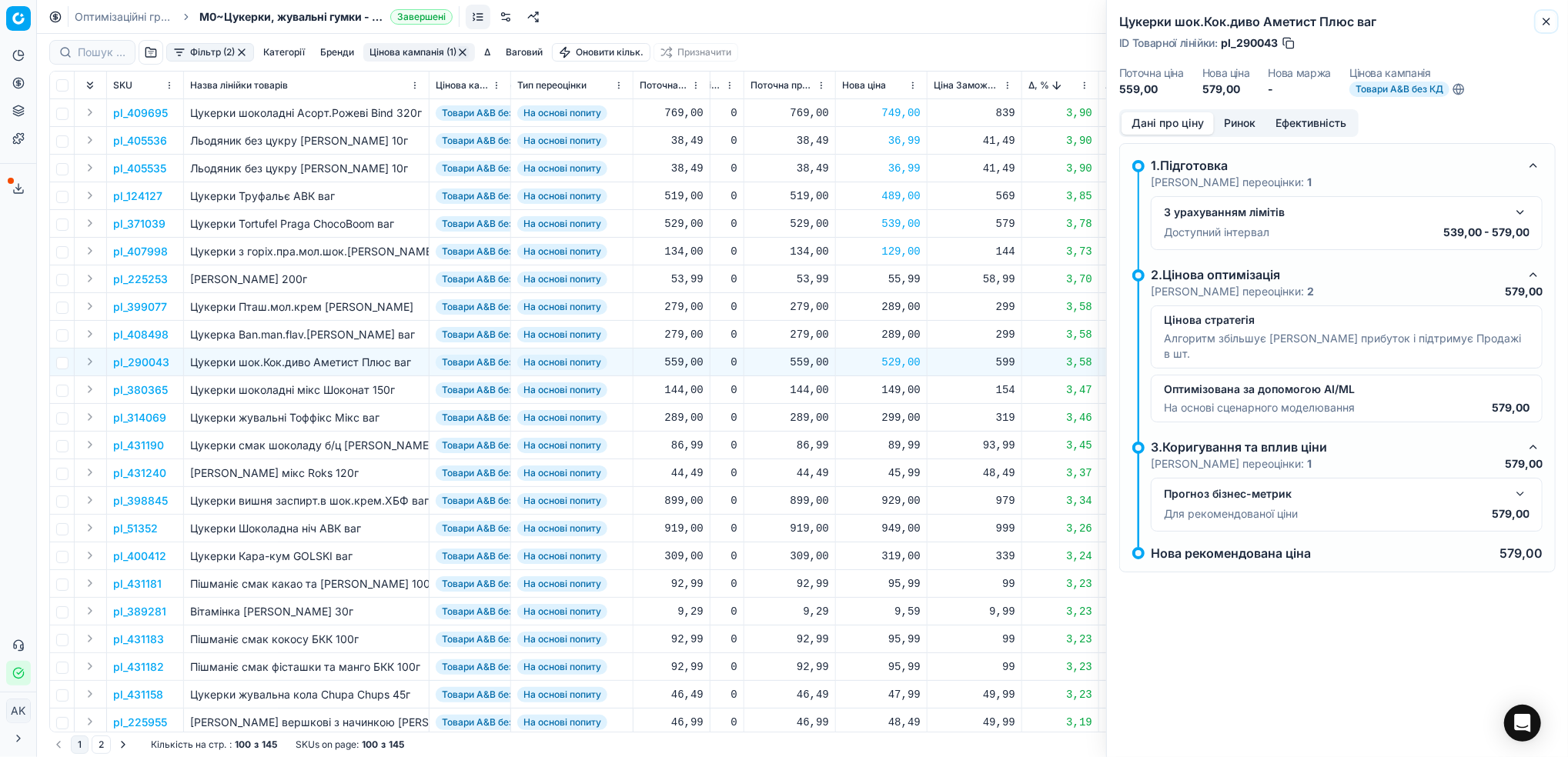
click at [1545, 23] on icon "button" at bounding box center [1546, 22] width 6 height 6
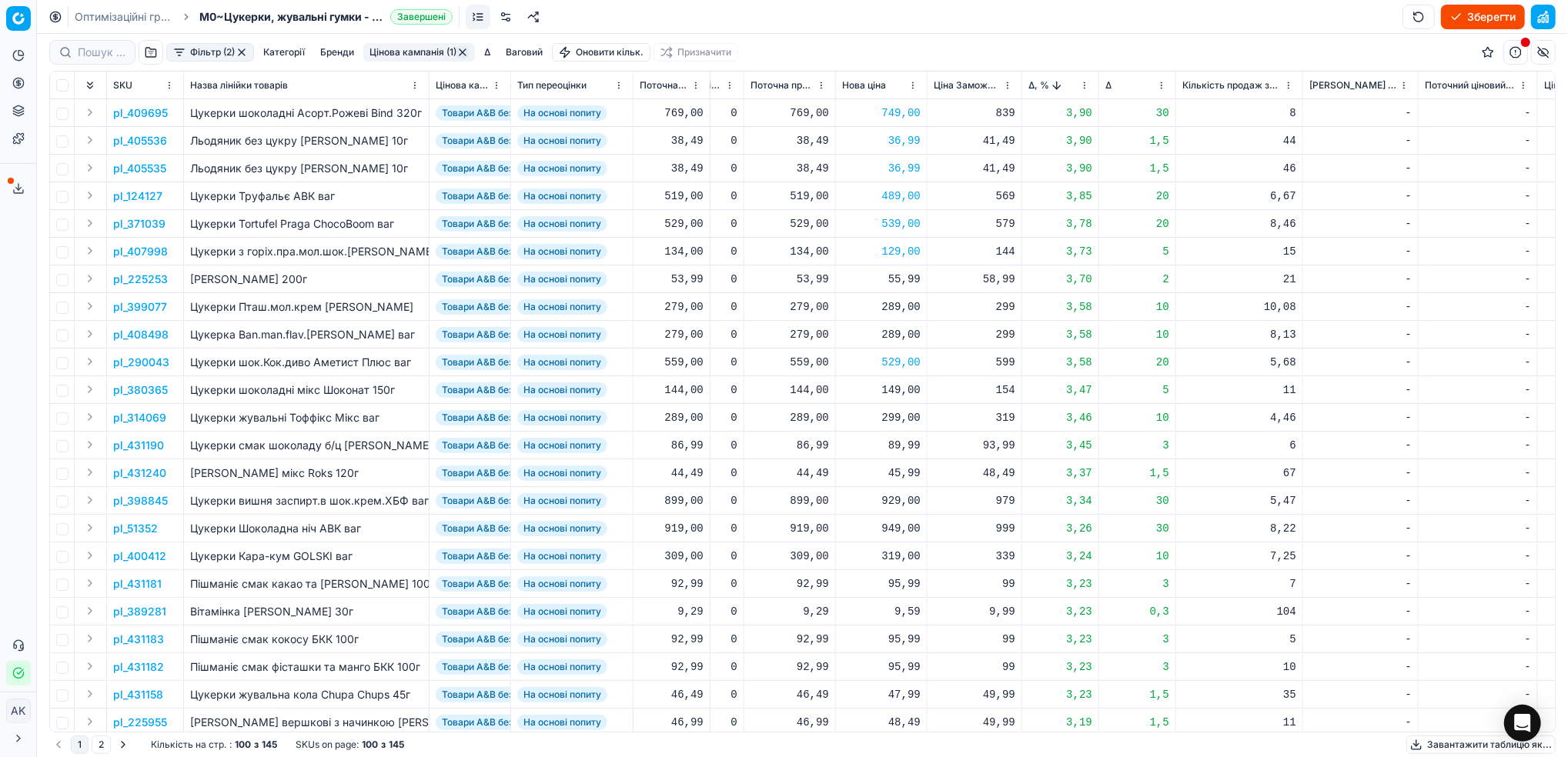
click at [141, 389] on p "pl_380365" at bounding box center [141, 390] width 54 height 16
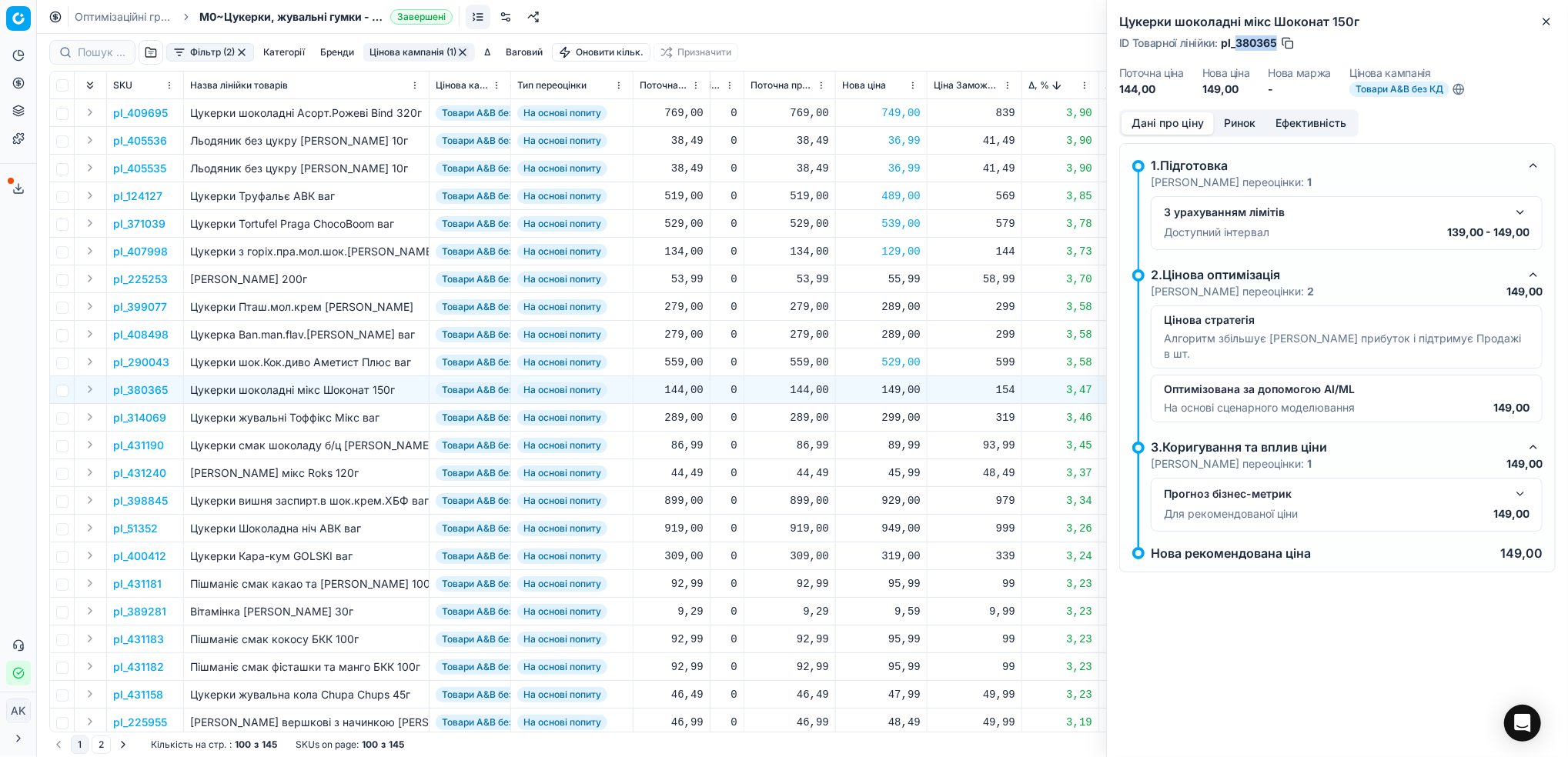
drag, startPoint x: 1275, startPoint y: 40, endPoint x: 1236, endPoint y: 40, distance: 39.0
click at [1236, 40] on span "pl_380365" at bounding box center [1249, 43] width 56 height 16
click at [139, 413] on p "pl_314069" at bounding box center [140, 418] width 53 height 16
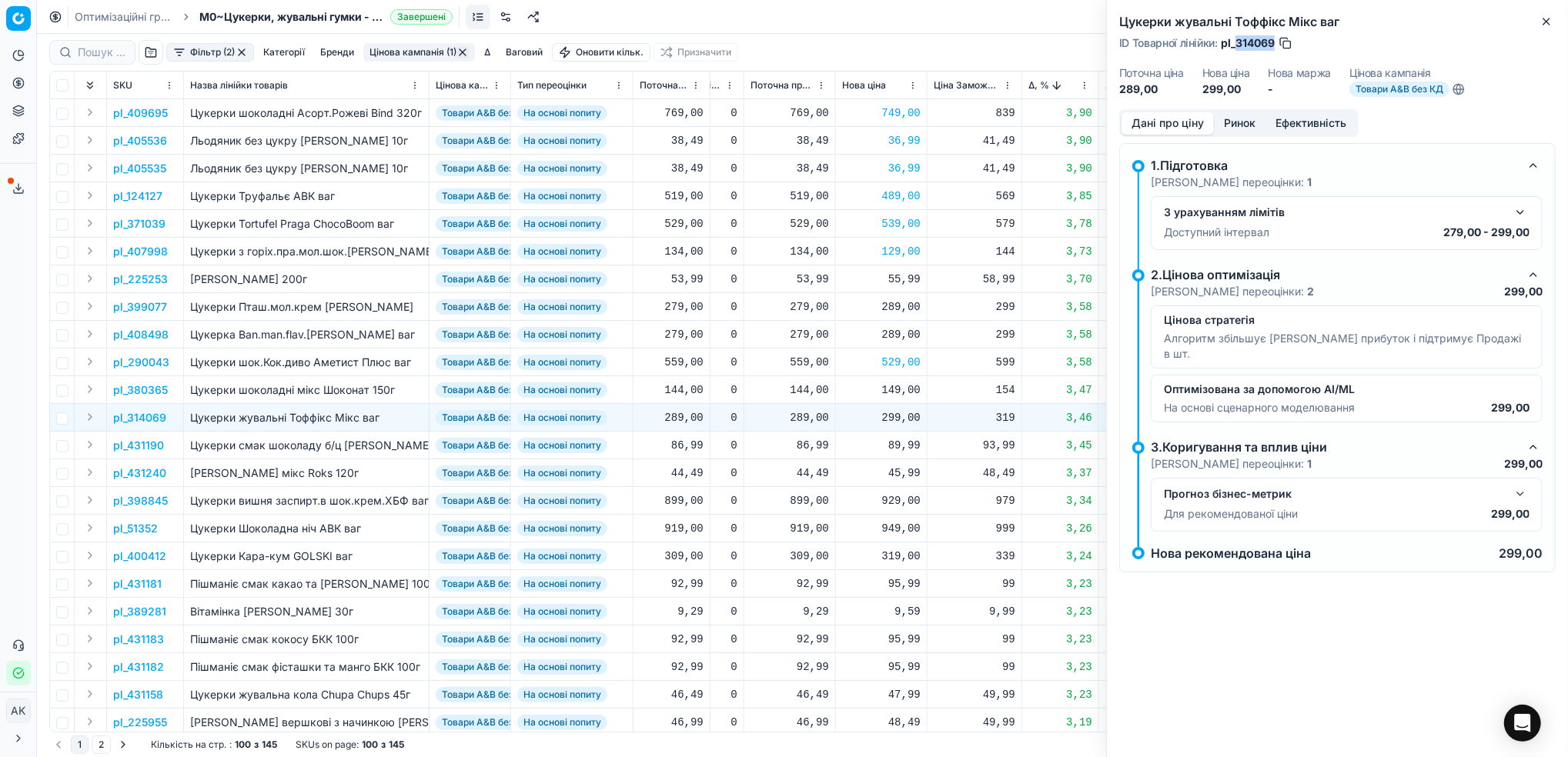
drag, startPoint x: 1274, startPoint y: 40, endPoint x: 1237, endPoint y: 41, distance: 37.0
click at [1237, 41] on span "pl_314069" at bounding box center [1247, 43] width 54 height 16
click at [895, 415] on div "299,00" at bounding box center [881, 418] width 78 height 16
drag, startPoint x: 902, startPoint y: 551, endPoint x: 878, endPoint y: 552, distance: 24.0
click at [878, 552] on dl "Поточна: 289,00 Оптимум: 299,00 Вручну: 299.00" at bounding box center [880, 521] width 221 height 100
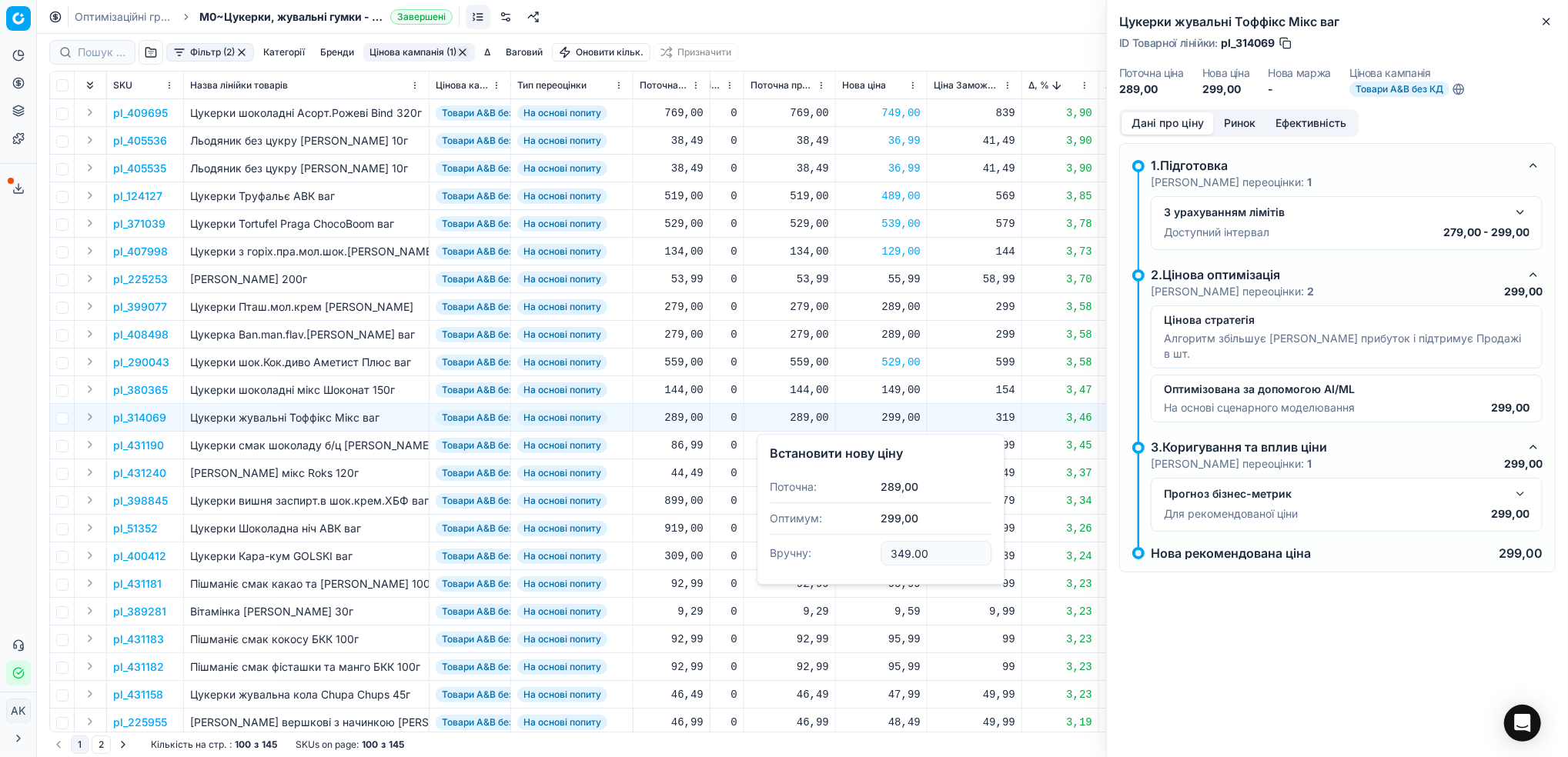
type input "349.00"
click at [1541, 27] on icon "button" at bounding box center [1546, 22] width 12 height 12
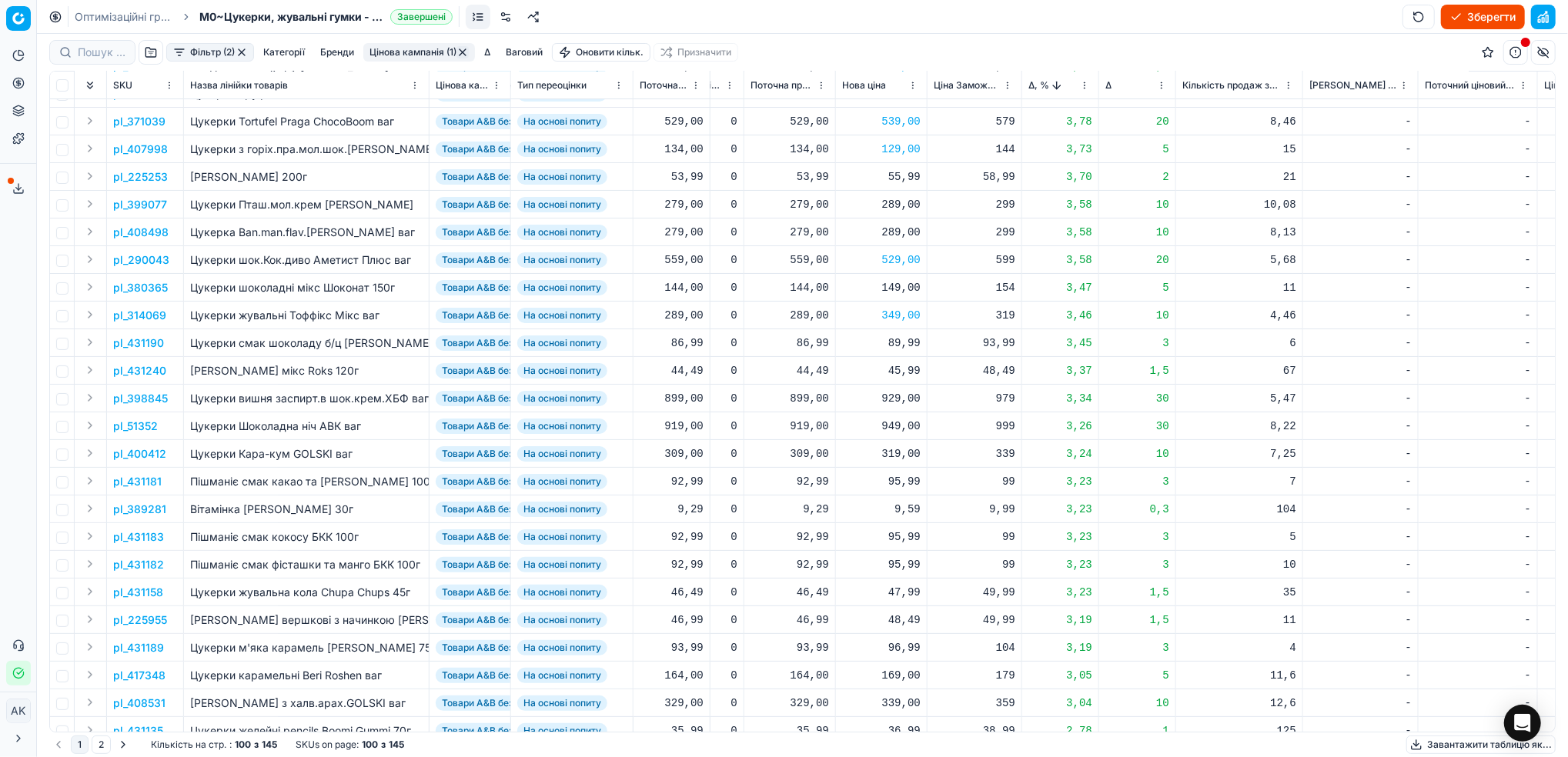
scroll to position [205, 433]
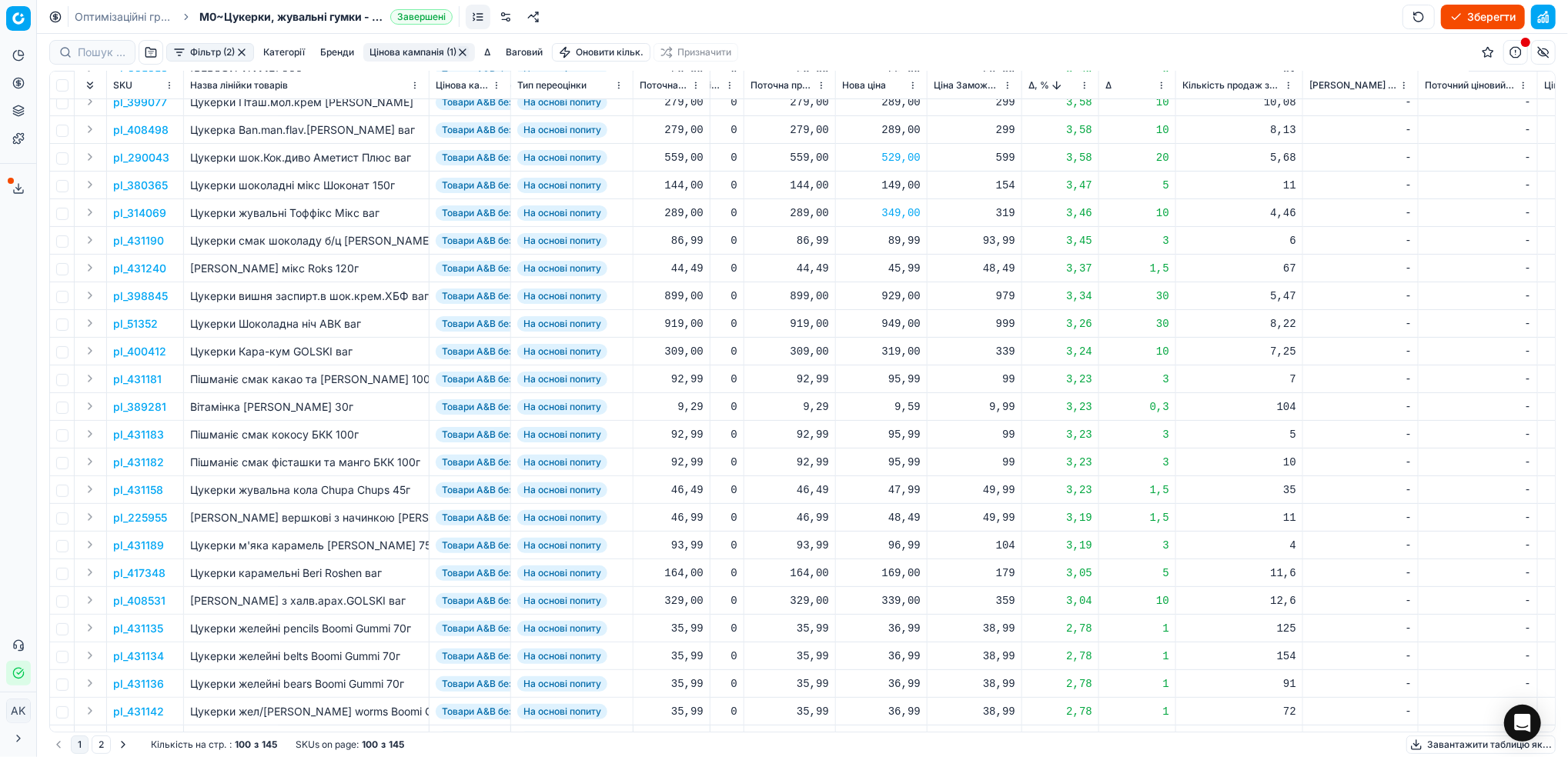
click at [144, 297] on p "pl_398845" at bounding box center [141, 297] width 54 height 16
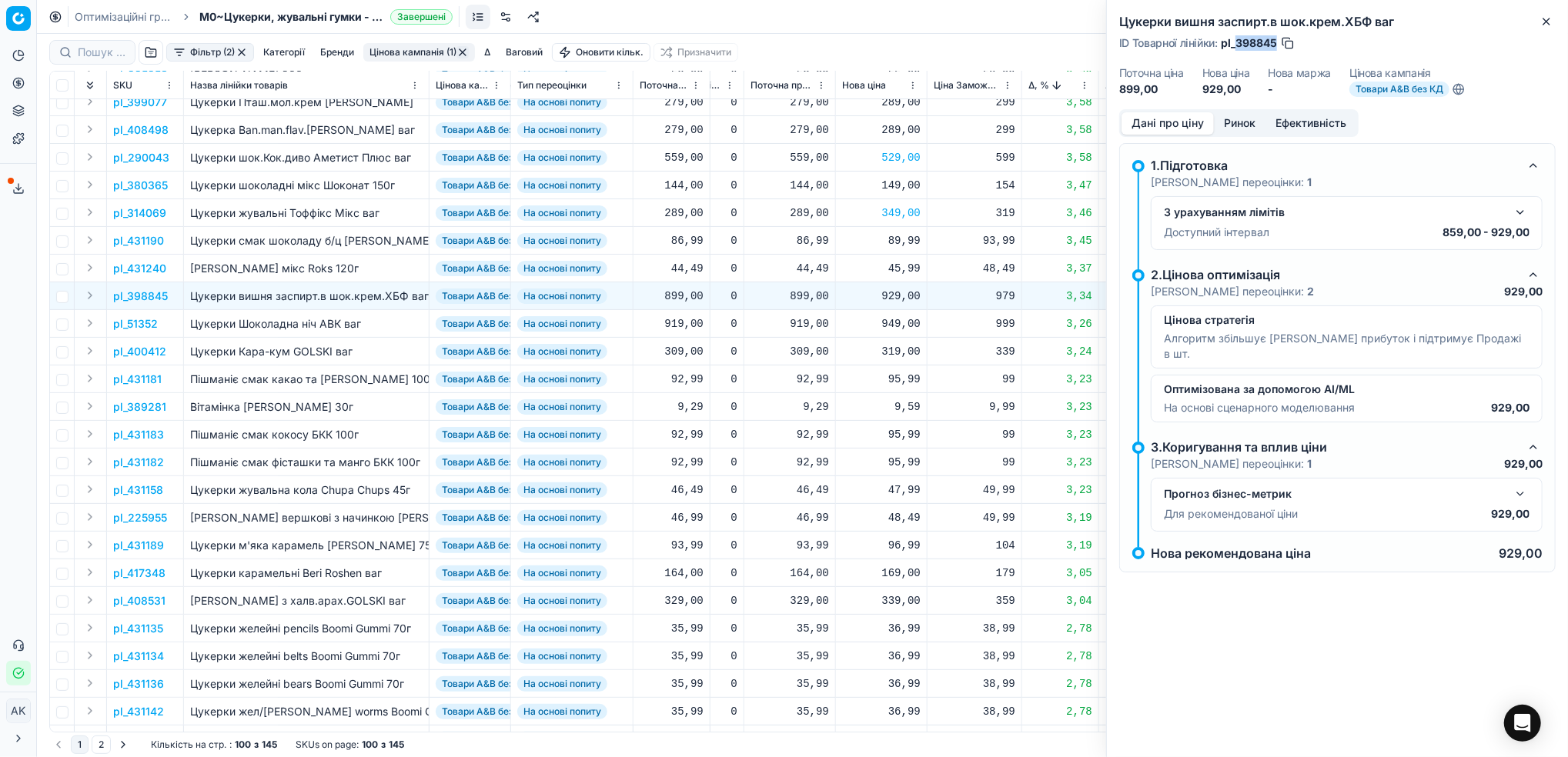
drag, startPoint x: 1277, startPoint y: 41, endPoint x: 1237, endPoint y: 44, distance: 40.1
click at [1237, 44] on span "pl_398845" at bounding box center [1249, 43] width 56 height 16
click at [892, 297] on div "929,00" at bounding box center [881, 297] width 78 height 16
drag, startPoint x: 902, startPoint y: 430, endPoint x: 875, endPoint y: 425, distance: 27.5
click at [875, 425] on dl "Поточна: 899,00 Оптимум: 929,00 Вручну: 929.00" at bounding box center [880, 399] width 221 height 100
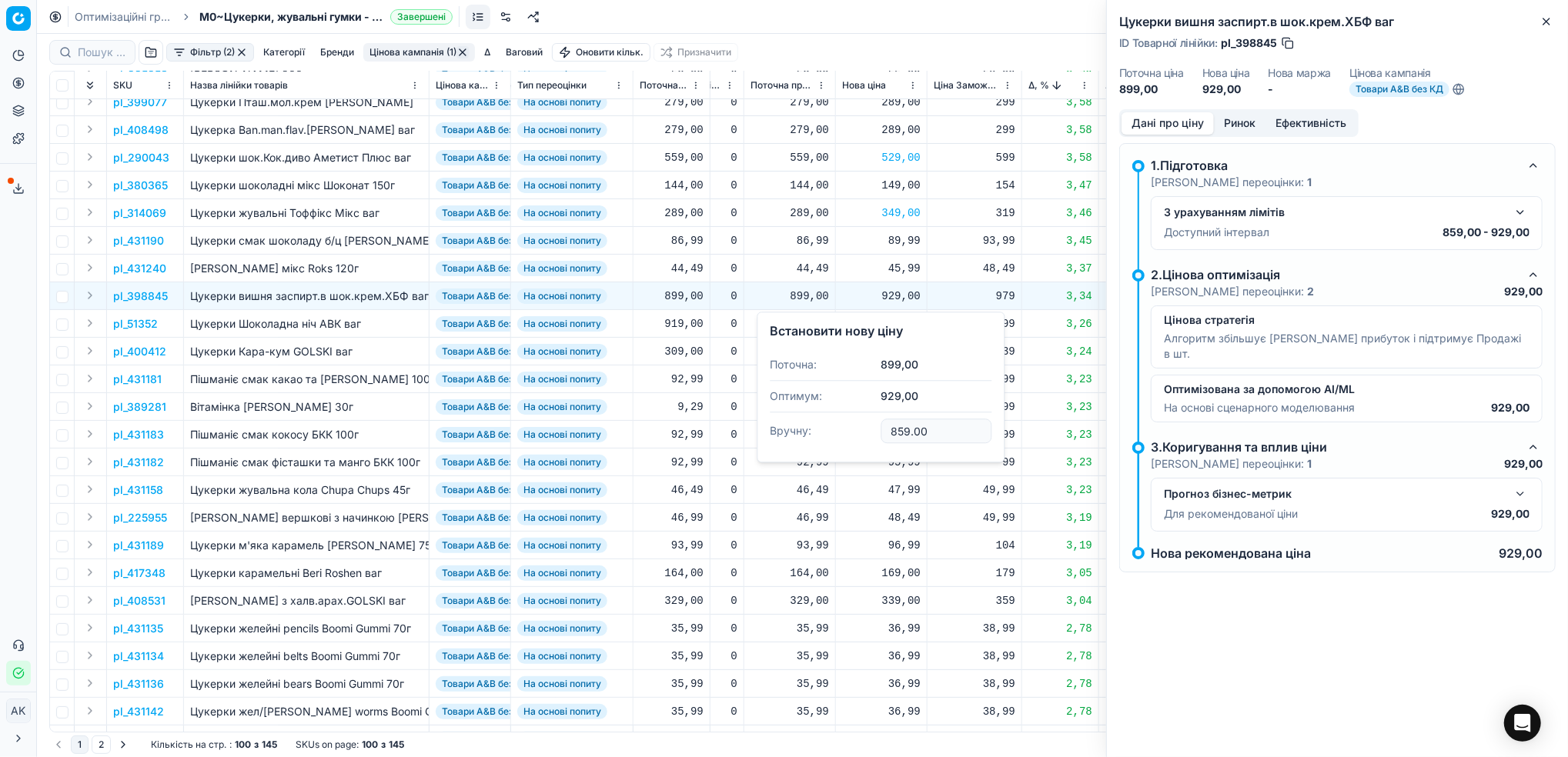
type input "859.00"
click at [1548, 23] on icon "button" at bounding box center [1546, 22] width 12 height 12
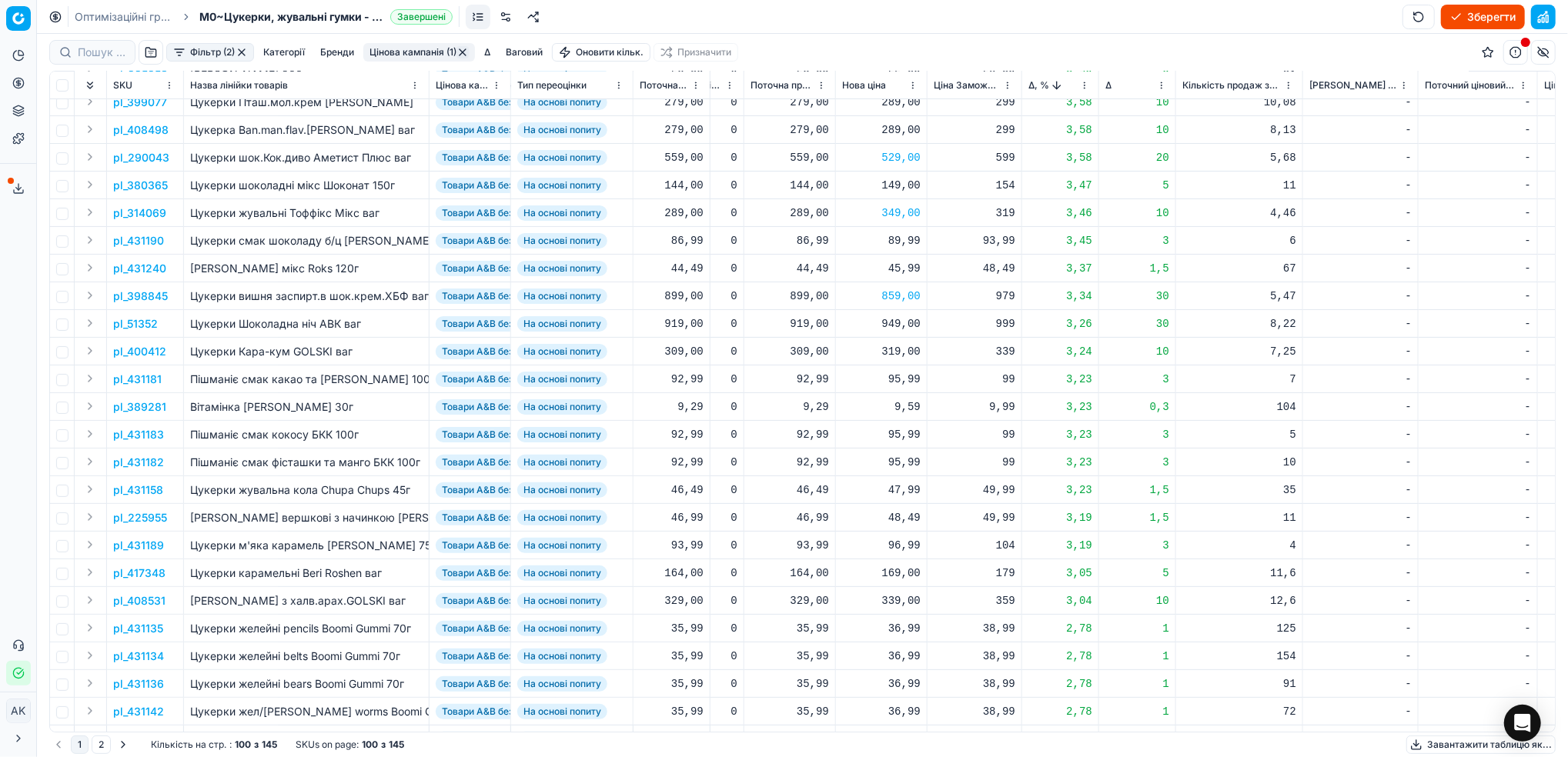
click at [126, 327] on p "pl_51352" at bounding box center [135, 324] width 44 height 16
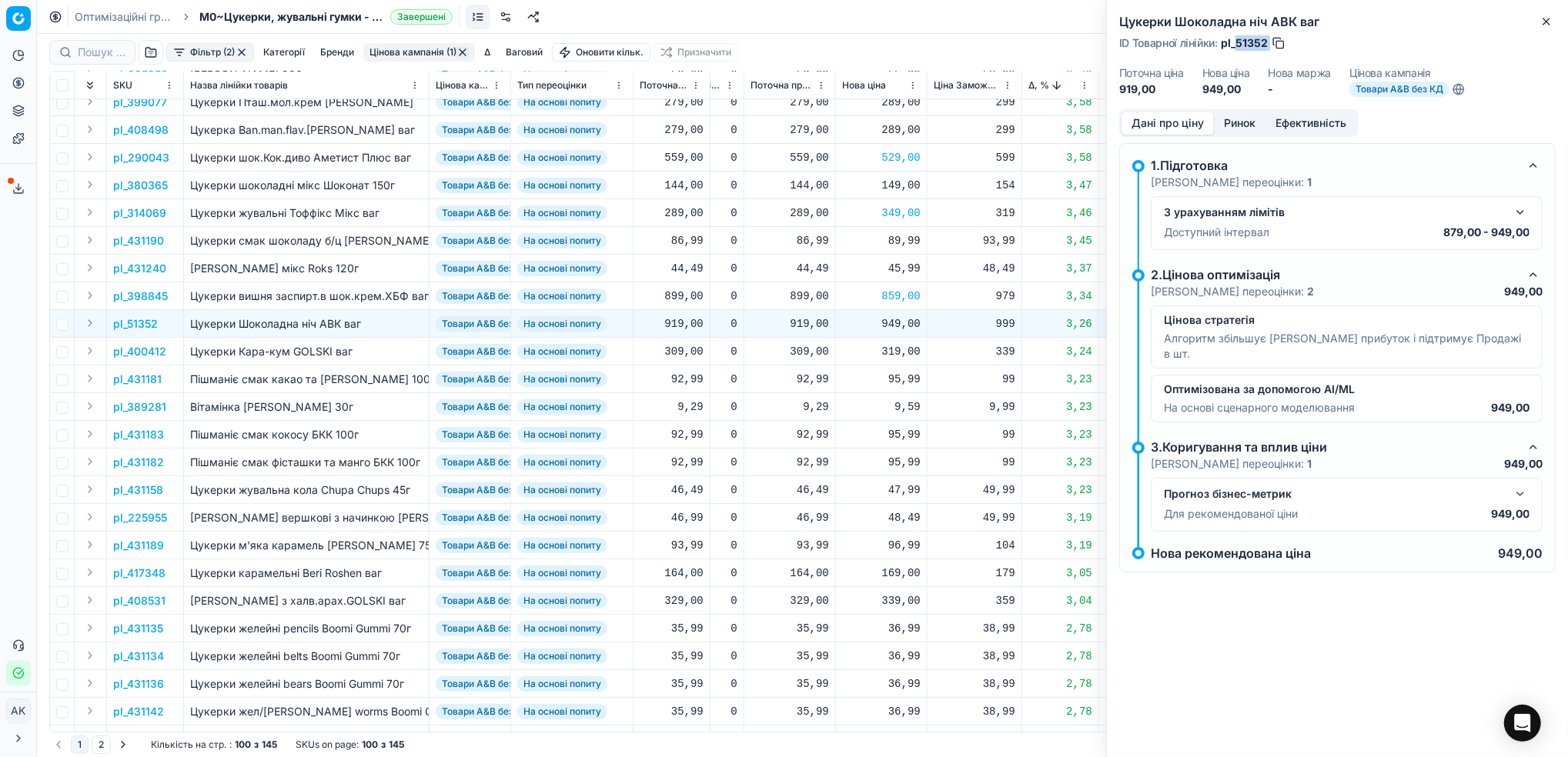
drag, startPoint x: 1269, startPoint y: 42, endPoint x: 1235, endPoint y: 40, distance: 34.1
click at [1235, 40] on div "ID Товарної лінійки : pl_51352" at bounding box center [1202, 43] width 167 height 16
click at [901, 324] on div "949,00" at bounding box center [881, 324] width 78 height 16
drag, startPoint x: 904, startPoint y: 460, endPoint x: 871, endPoint y: 462, distance: 33.1
click at [871, 462] on dl "Поточна: 919,00 Оптимум: 949,00 Вручну: 949.00" at bounding box center [880, 428] width 221 height 100
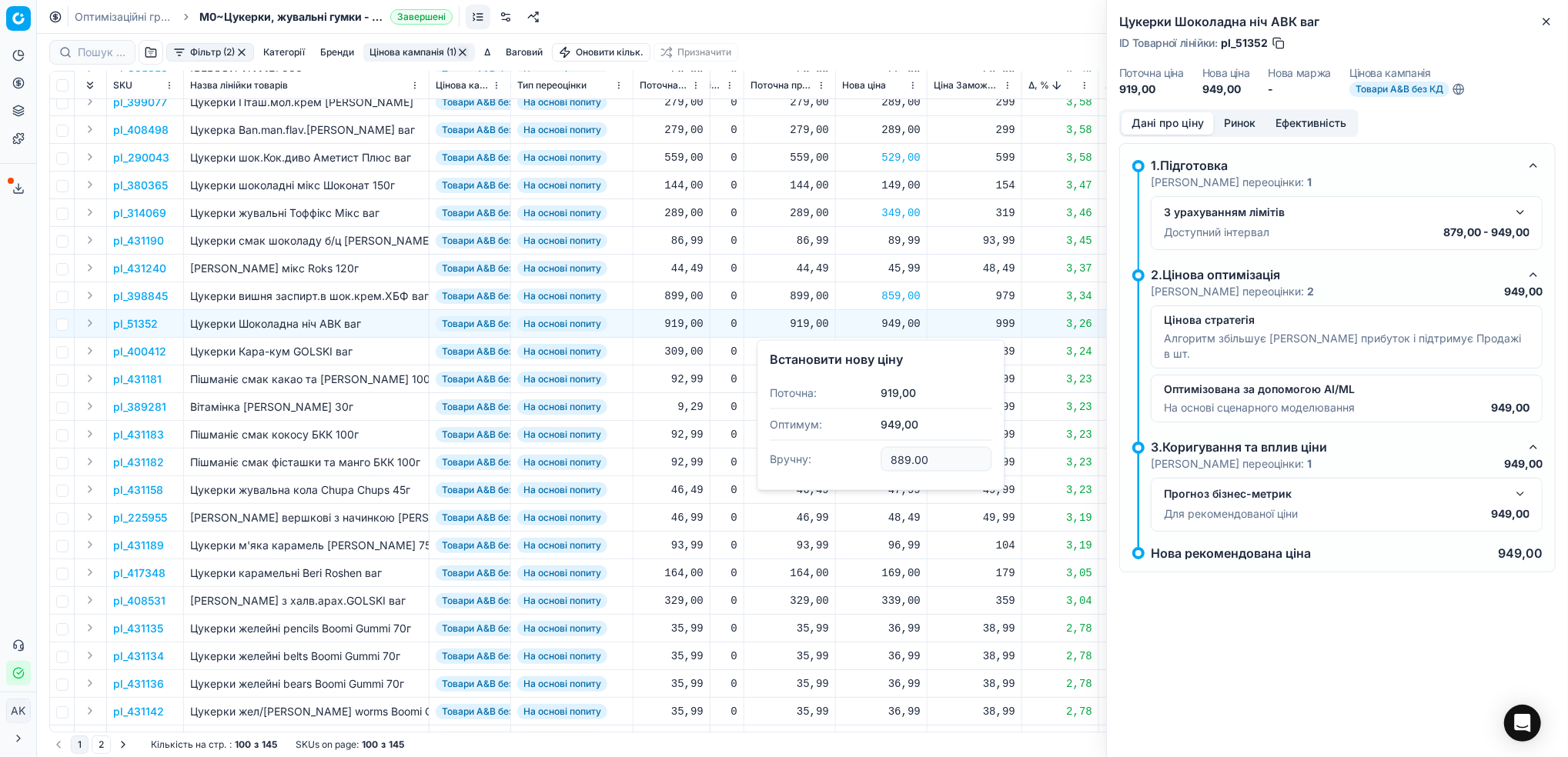
type input "889.00"
click at [1547, 26] on icon "button" at bounding box center [1546, 22] width 12 height 12
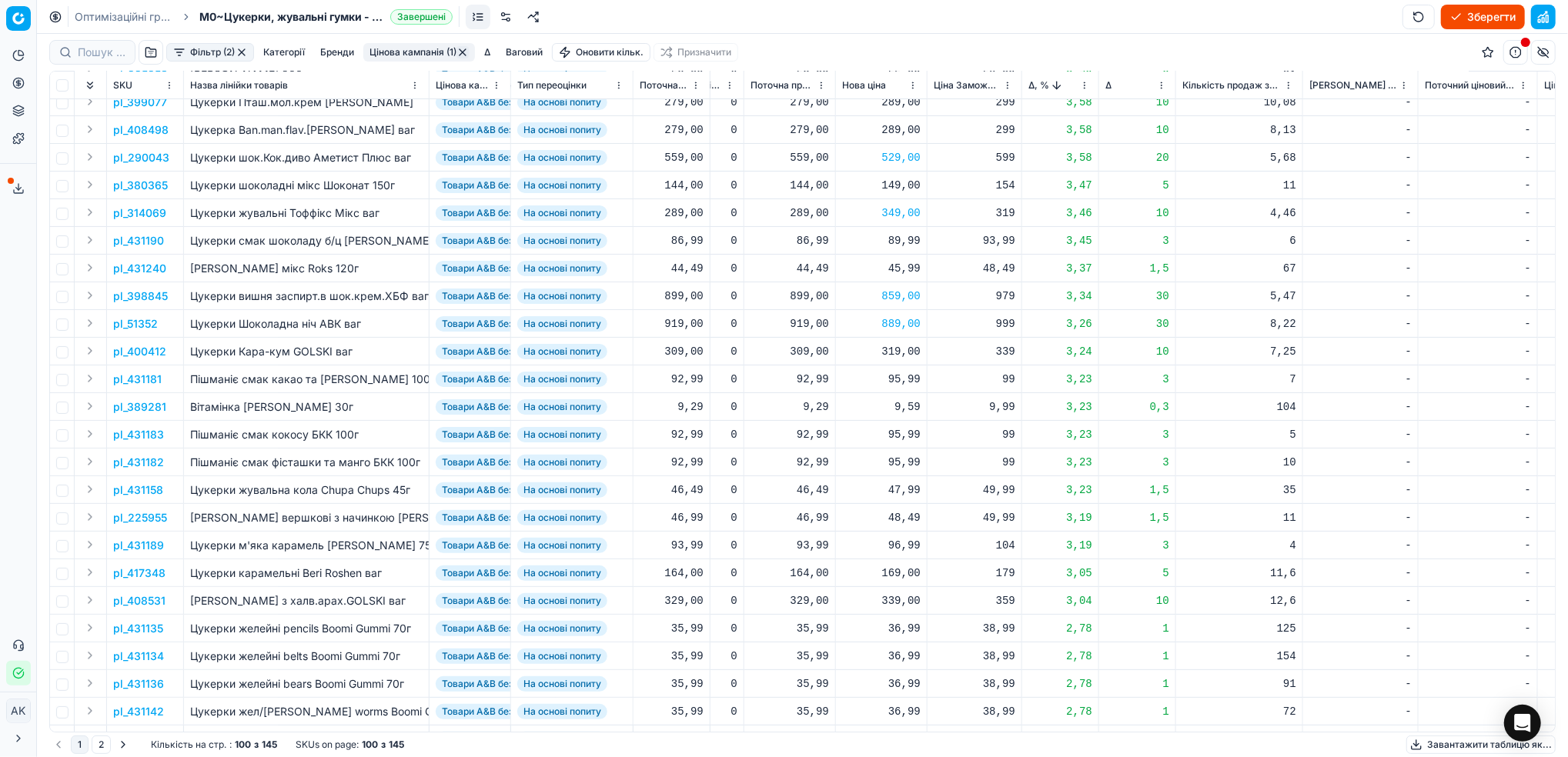
click at [133, 349] on p "pl_400412" at bounding box center [140, 352] width 53 height 16
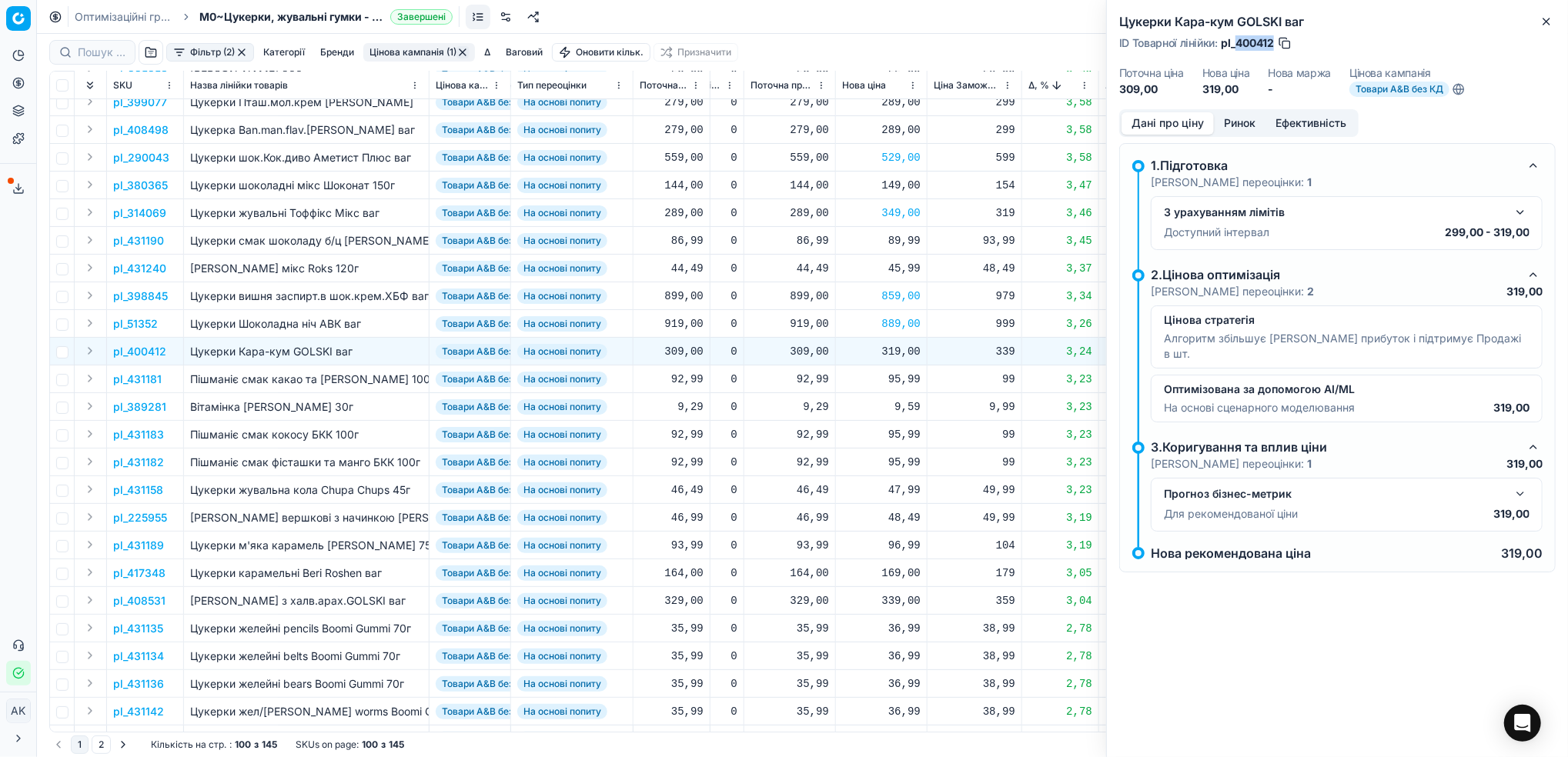
drag, startPoint x: 1275, startPoint y: 43, endPoint x: 1236, endPoint y: 41, distance: 39.1
click at [1236, 41] on div "ID Товарної лінійки : pl_400412" at bounding box center [1205, 43] width 173 height 16
click at [899, 346] on div "319,00" at bounding box center [881, 352] width 78 height 16
click at [897, 489] on input "319.00" at bounding box center [936, 487] width 111 height 25
type input "309.00"
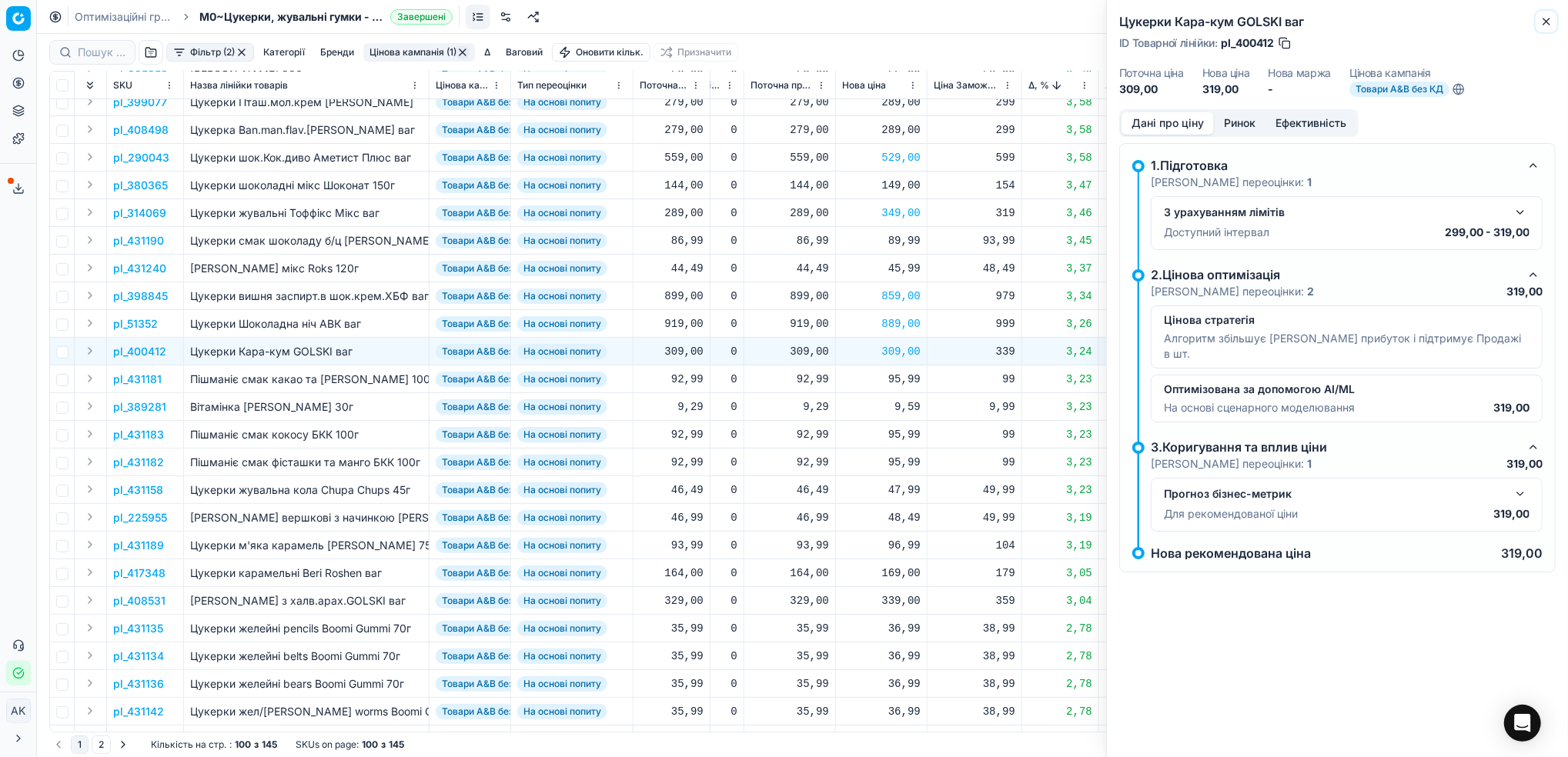
click at [1552, 27] on icon "button" at bounding box center [1546, 22] width 12 height 12
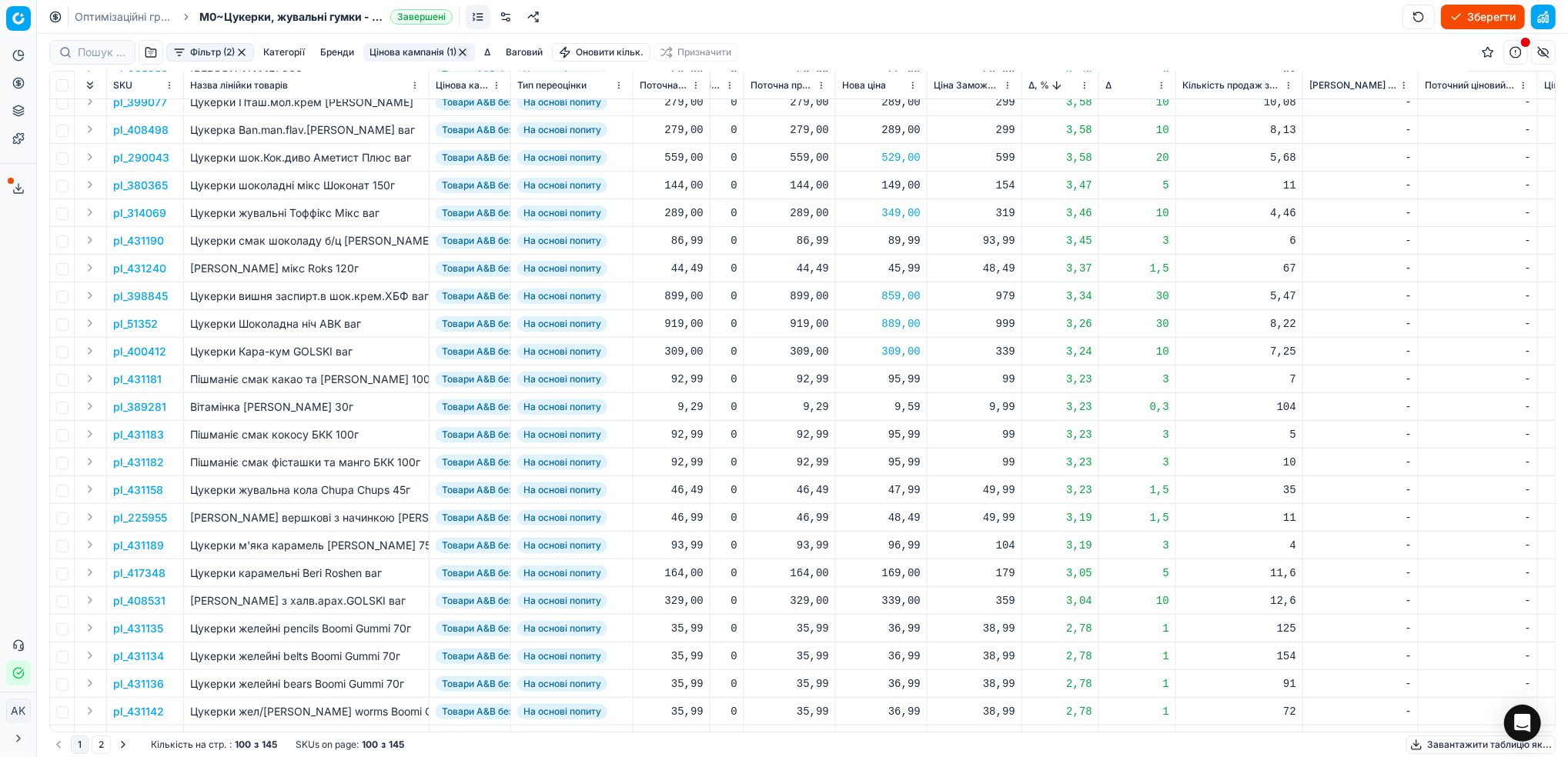
scroll to position [307, 433]
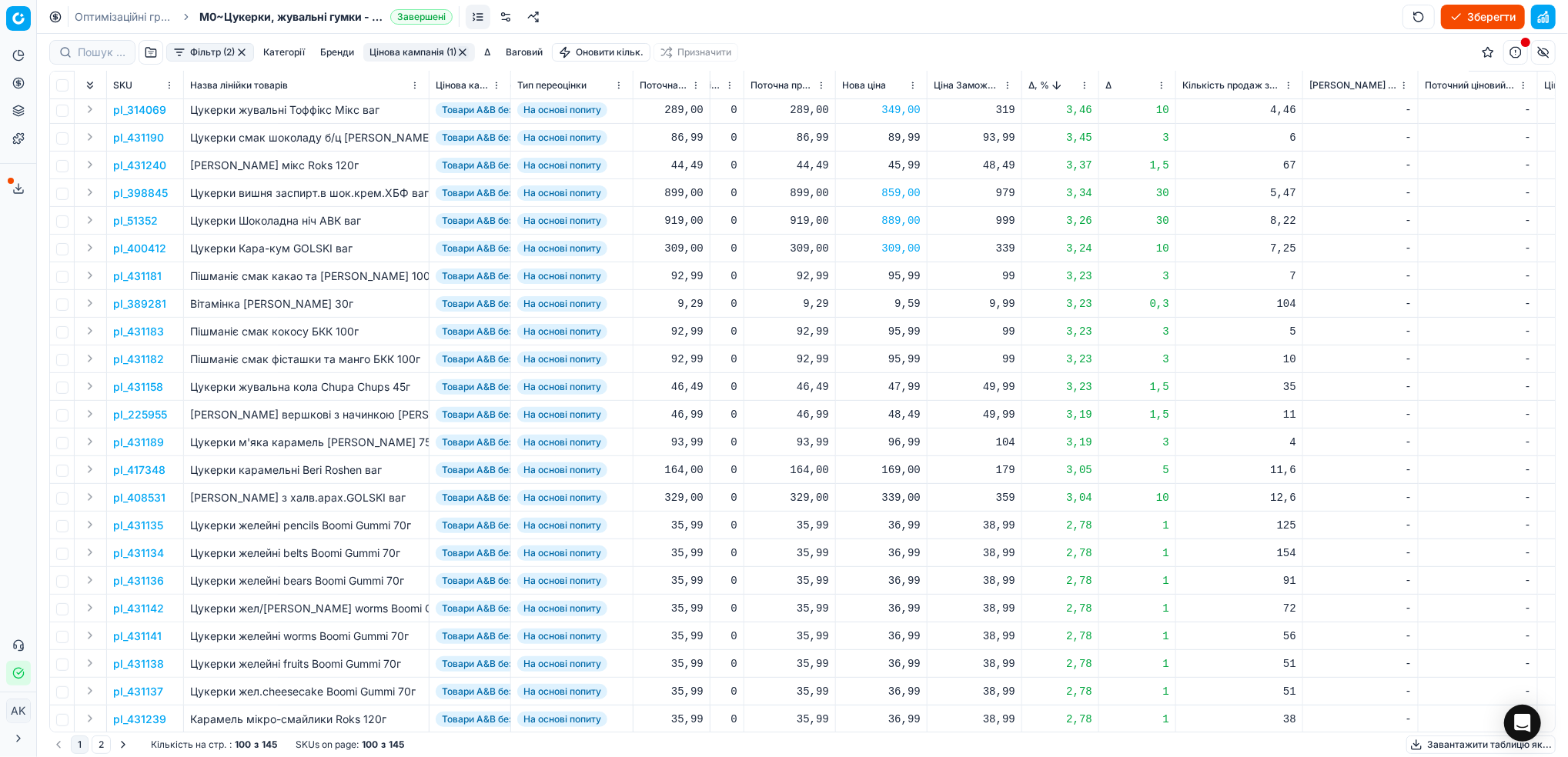
click at [131, 278] on p "pl_431181" at bounding box center [137, 276] width 48 height 16
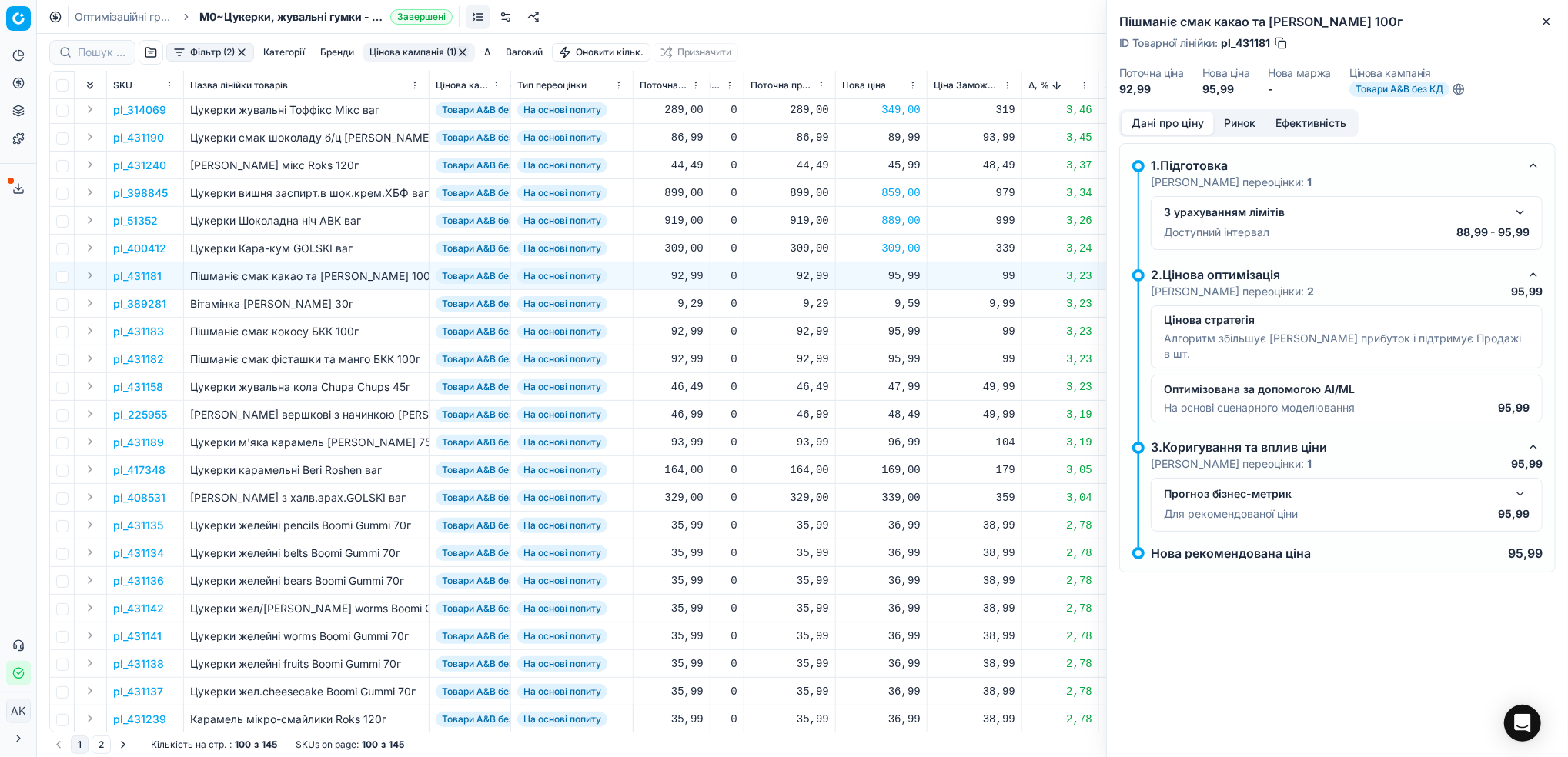
drag, startPoint x: 1274, startPoint y: 41, endPoint x: 1239, endPoint y: 41, distance: 35.0
click at [1239, 41] on div "ID Товарної лінійки : pl_431181" at bounding box center [1204, 43] width 169 height 16
drag, startPoint x: 1272, startPoint y: 43, endPoint x: 1236, endPoint y: 43, distance: 36.0
click at [1236, 43] on div "ID Товарної лінійки : pl_431181" at bounding box center [1204, 43] width 169 height 16
click at [894, 279] on div "95,99" at bounding box center [881, 276] width 78 height 16
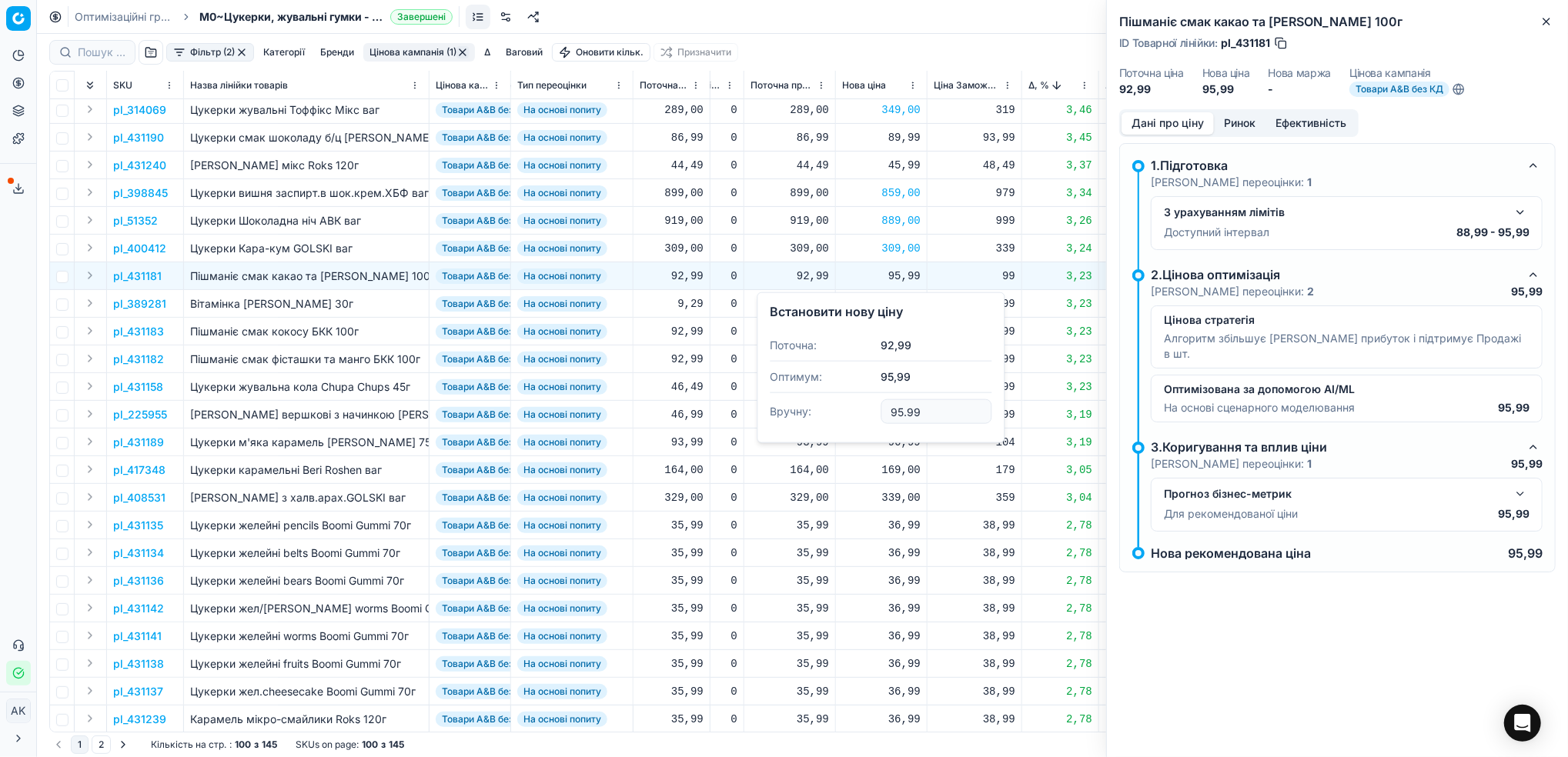
drag, startPoint x: 902, startPoint y: 415, endPoint x: 889, endPoint y: 420, distance: 13.9
click at [889, 420] on input "95.99" at bounding box center [936, 411] width 111 height 25
type input "84.99"
click at [1552, 29] on button "Close" at bounding box center [1546, 22] width 19 height 19
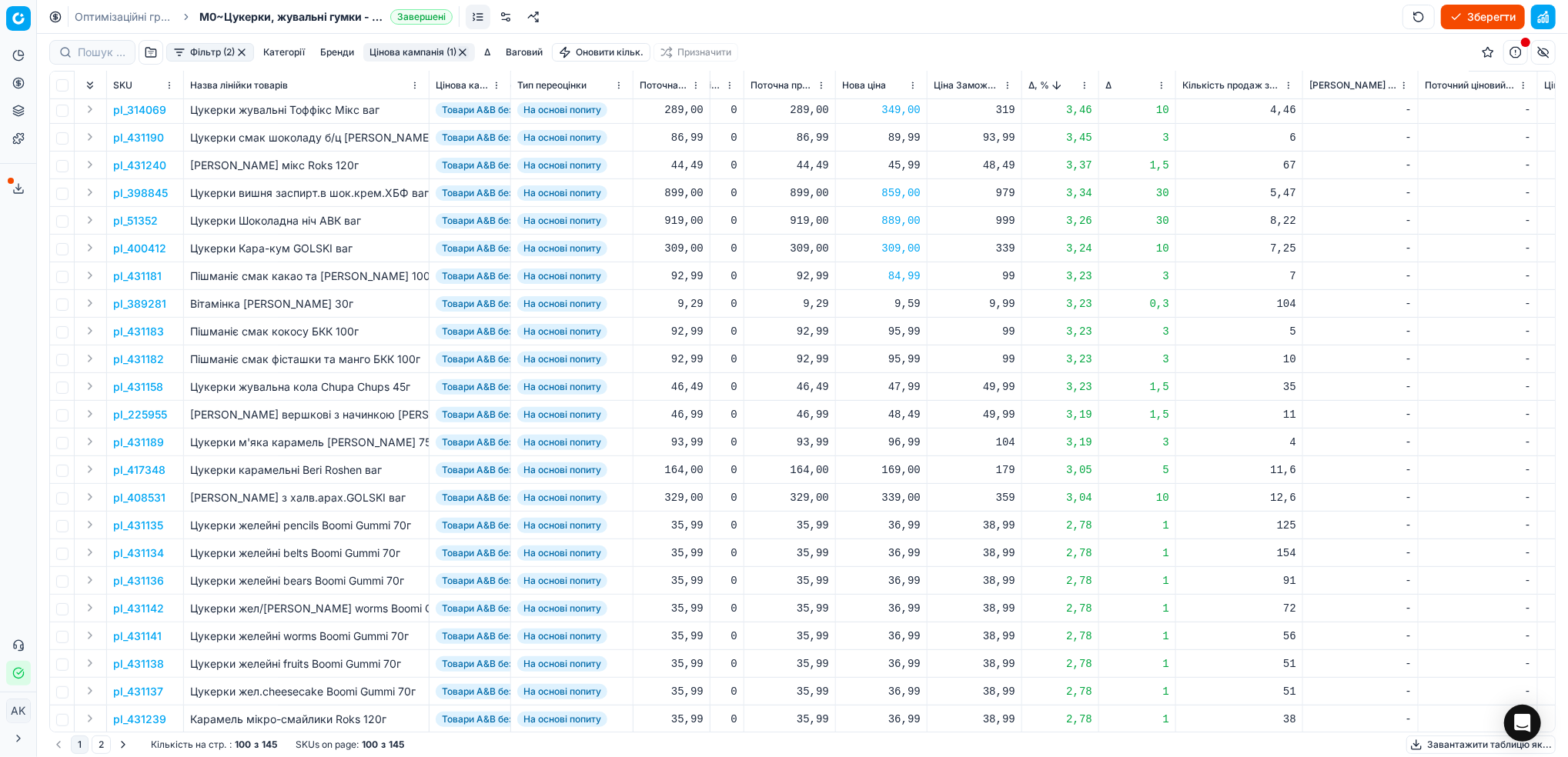
click at [895, 335] on div "95,99" at bounding box center [881, 332] width 78 height 16
drag, startPoint x: 902, startPoint y: 469, endPoint x: 885, endPoint y: 467, distance: 17.1
click at [885, 467] on input "95.99" at bounding box center [936, 467] width 111 height 25
type input "84.99"
click at [901, 363] on div "95,99" at bounding box center [881, 359] width 78 height 16
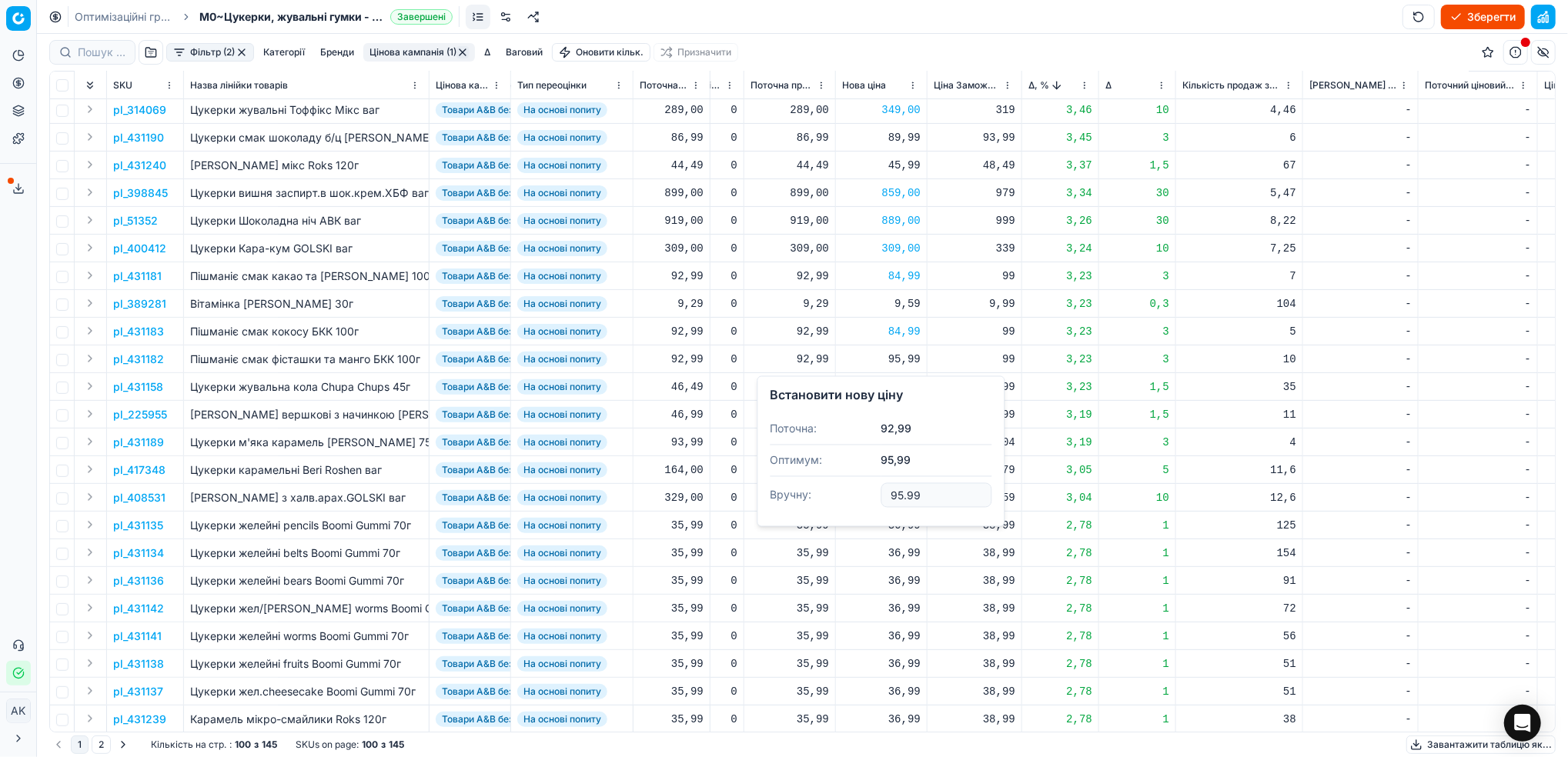
drag, startPoint x: 904, startPoint y: 494, endPoint x: 889, endPoint y: 495, distance: 15.0
click at [889, 495] on input "95.99" at bounding box center [936, 495] width 111 height 25
type input "84.99"
click at [139, 362] on p "pl_431182" at bounding box center [138, 359] width 50 height 16
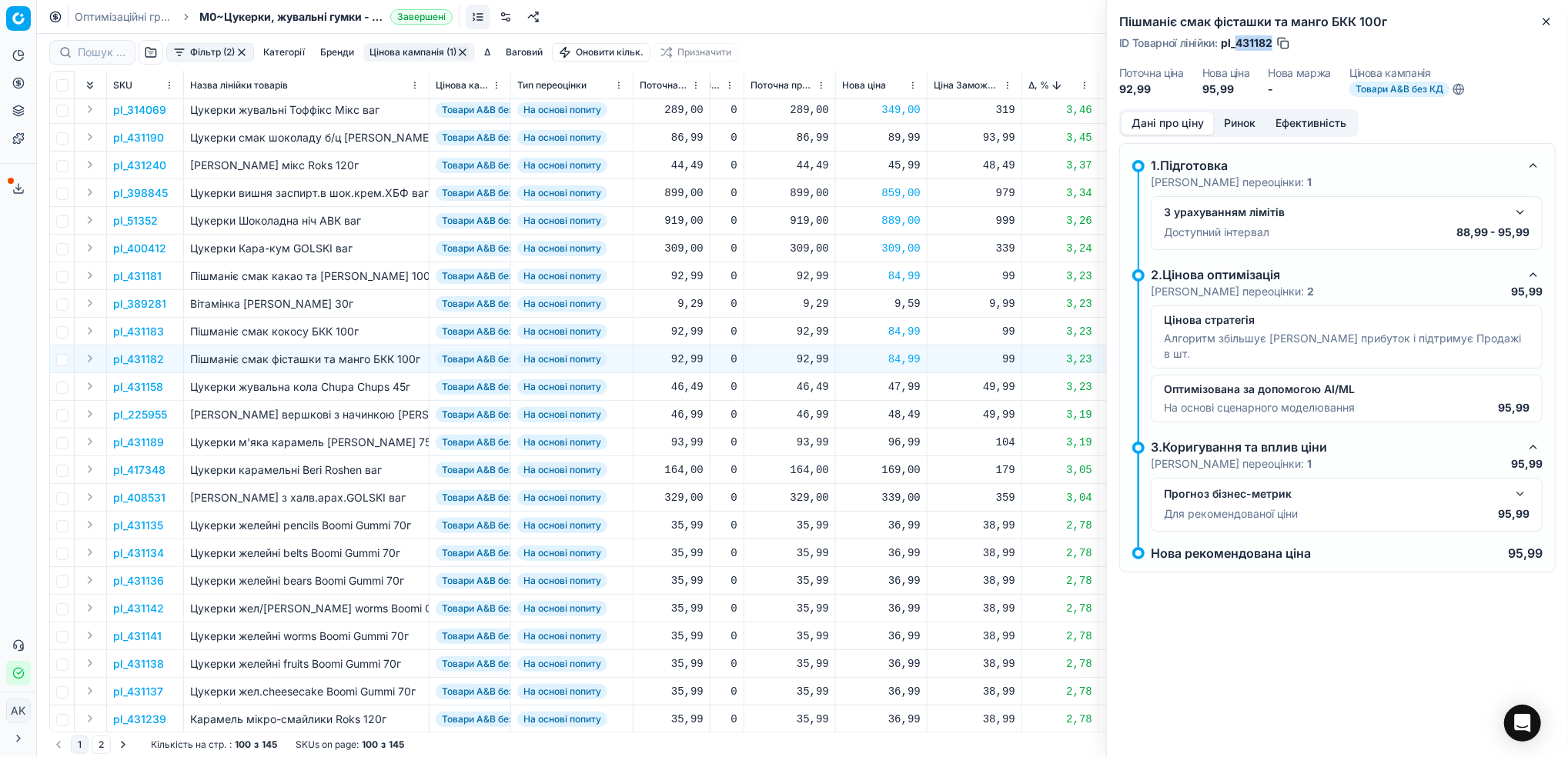
drag, startPoint x: 1272, startPoint y: 43, endPoint x: 1237, endPoint y: 43, distance: 35.0
click at [1237, 43] on span "pl_431182" at bounding box center [1246, 43] width 51 height 16
click at [1549, 19] on icon "button" at bounding box center [1546, 22] width 12 height 12
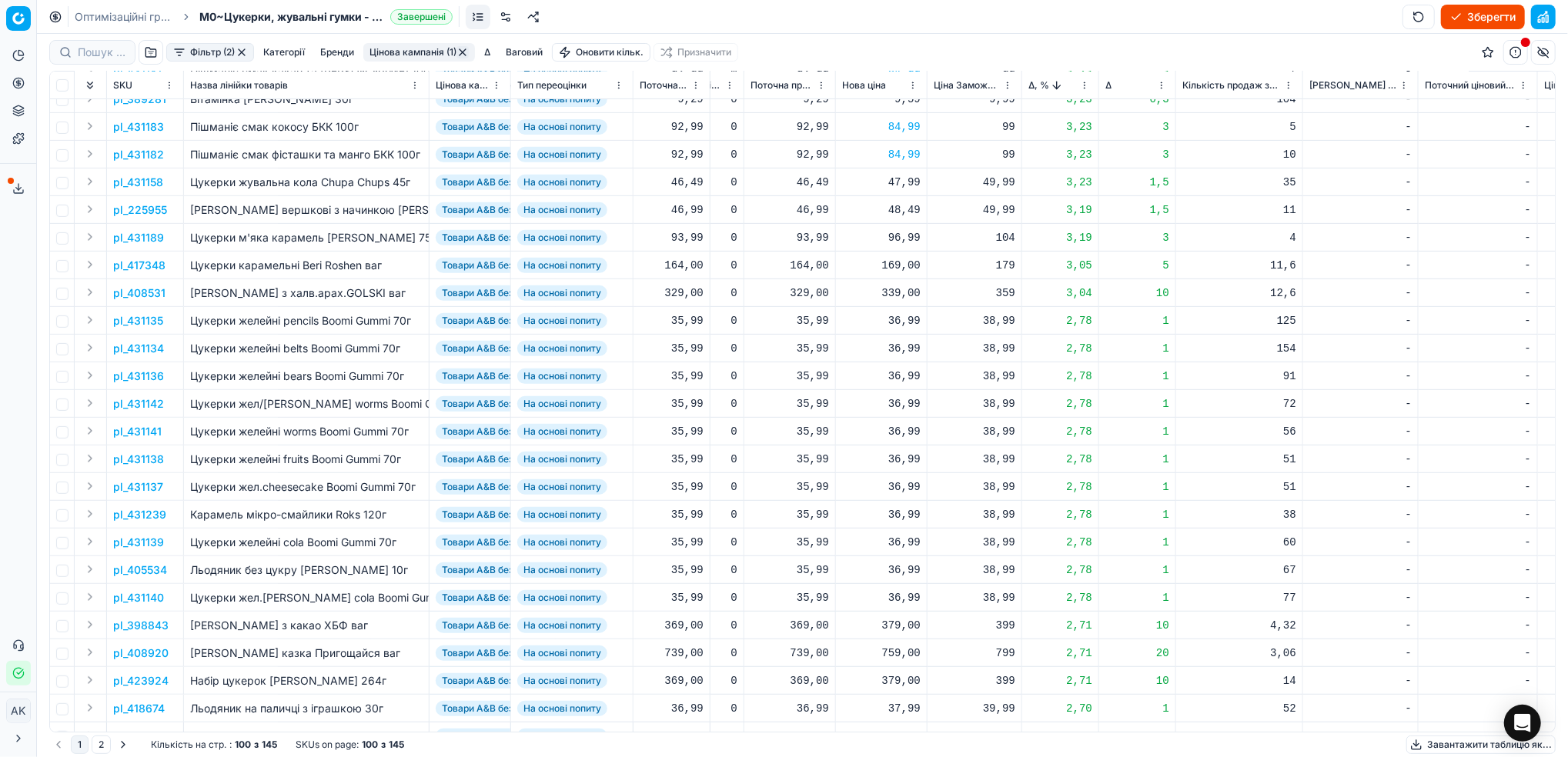
scroll to position [410, 433]
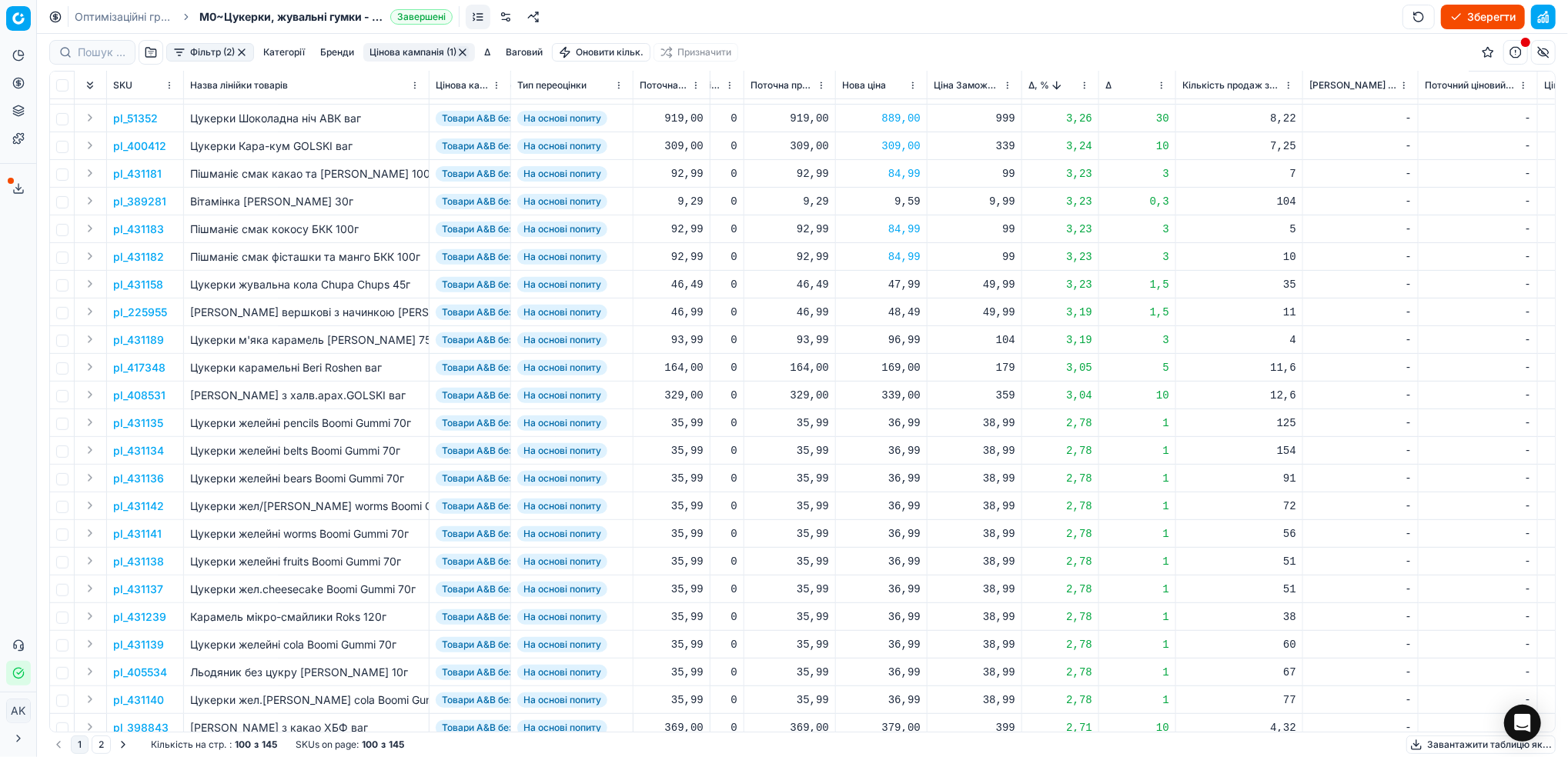
click at [131, 423] on p "pl_431135" at bounding box center [138, 423] width 50 height 16
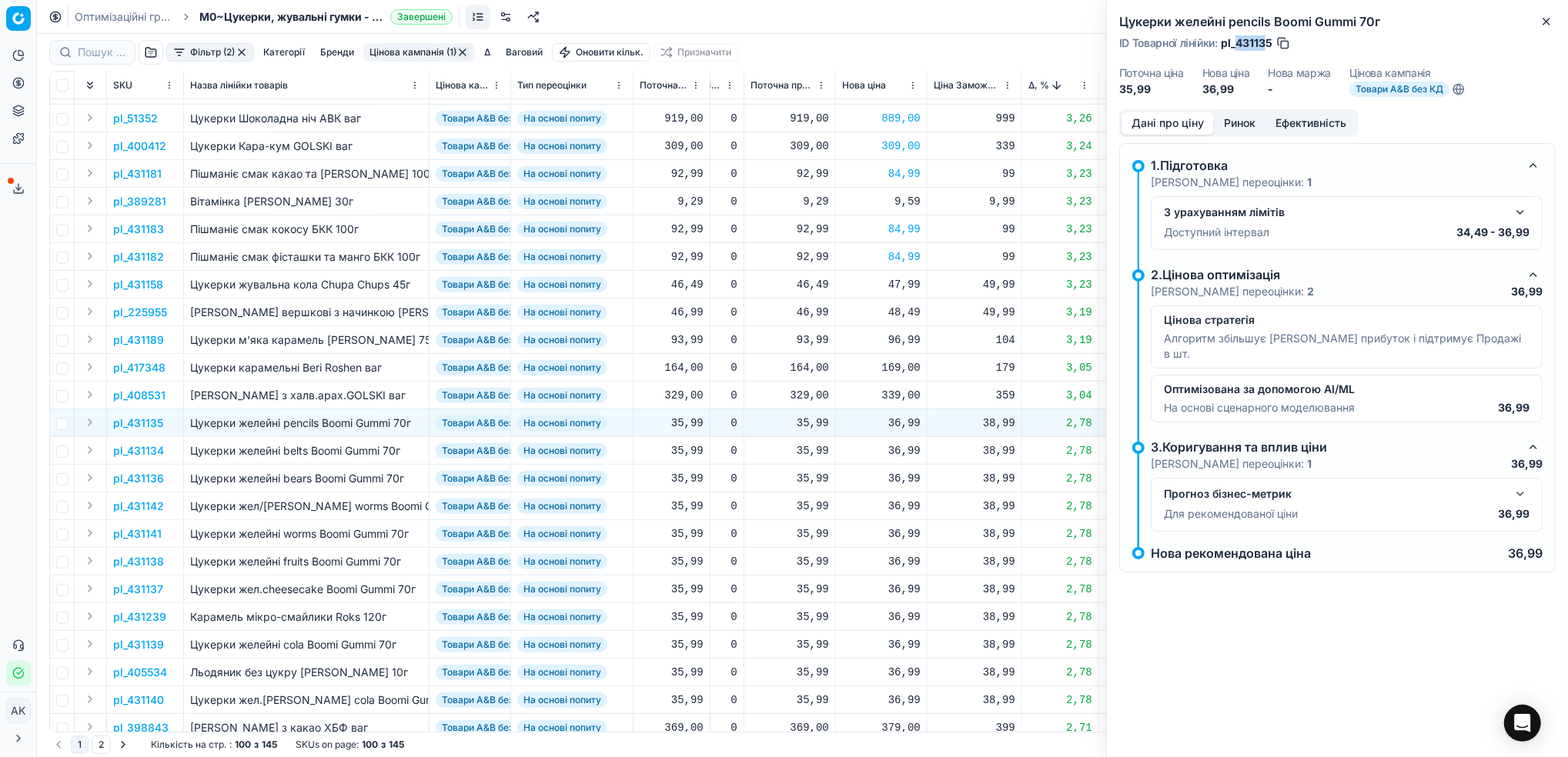
drag, startPoint x: 1268, startPoint y: 43, endPoint x: 1236, endPoint y: 43, distance: 32.0
click at [1236, 43] on span "pl_431135" at bounding box center [1246, 43] width 51 height 16
drag, startPoint x: 1236, startPoint y: 43, endPoint x: 1333, endPoint y: 32, distance: 97.6
click at [1333, 32] on div "Цукерки желейні pencils Boomi Gummi 70г ID Товарної лінійки : pl_431135 Поточна…" at bounding box center [1337, 54] width 461 height 109
drag, startPoint x: 1271, startPoint y: 46, endPoint x: 1236, endPoint y: 50, distance: 35.2
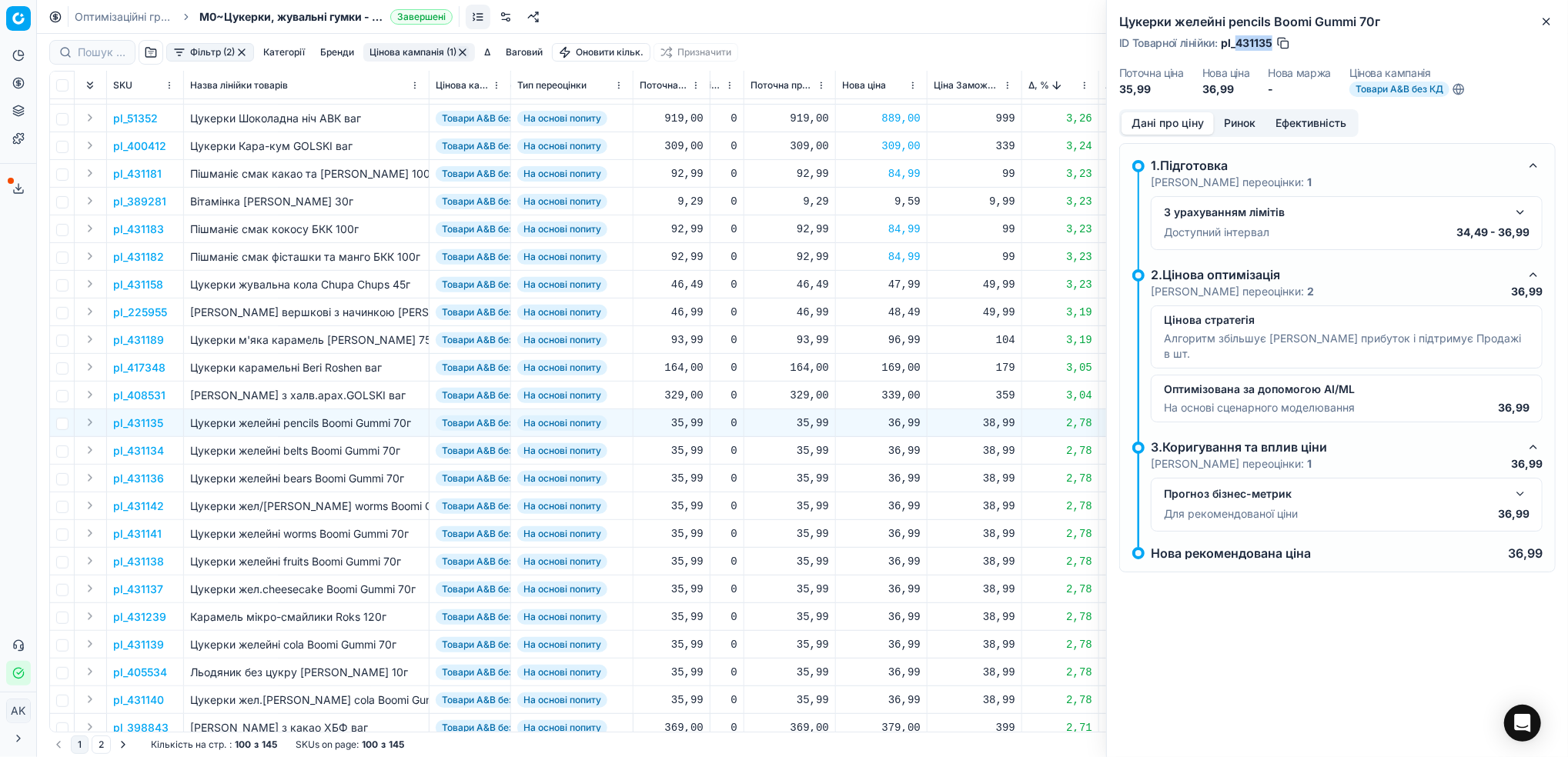
click at [1236, 50] on span "pl_431135" at bounding box center [1246, 43] width 51 height 16
click at [1544, 12] on button "Close" at bounding box center [1546, 22] width 19 height 19
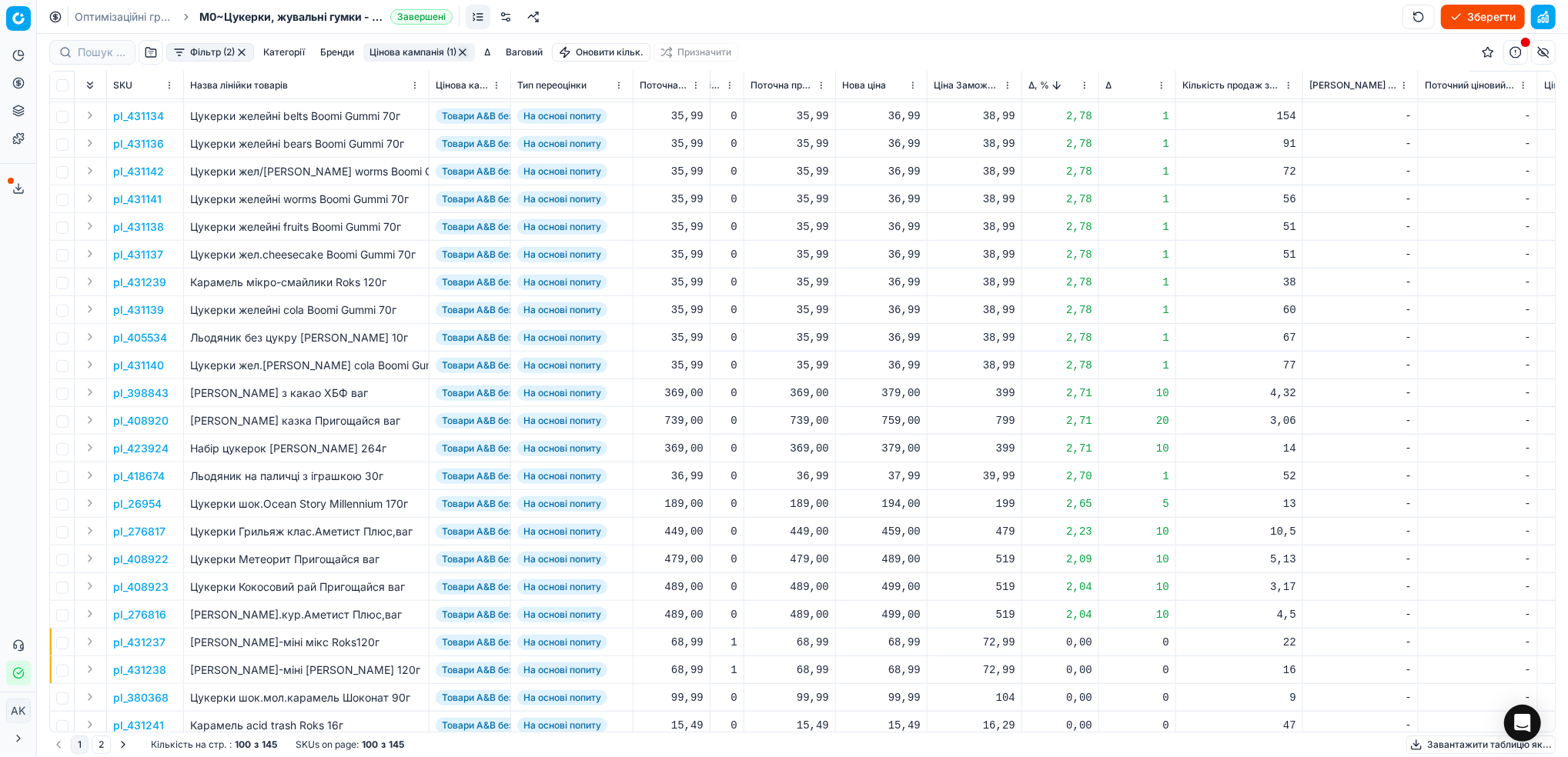
scroll to position [820, 433]
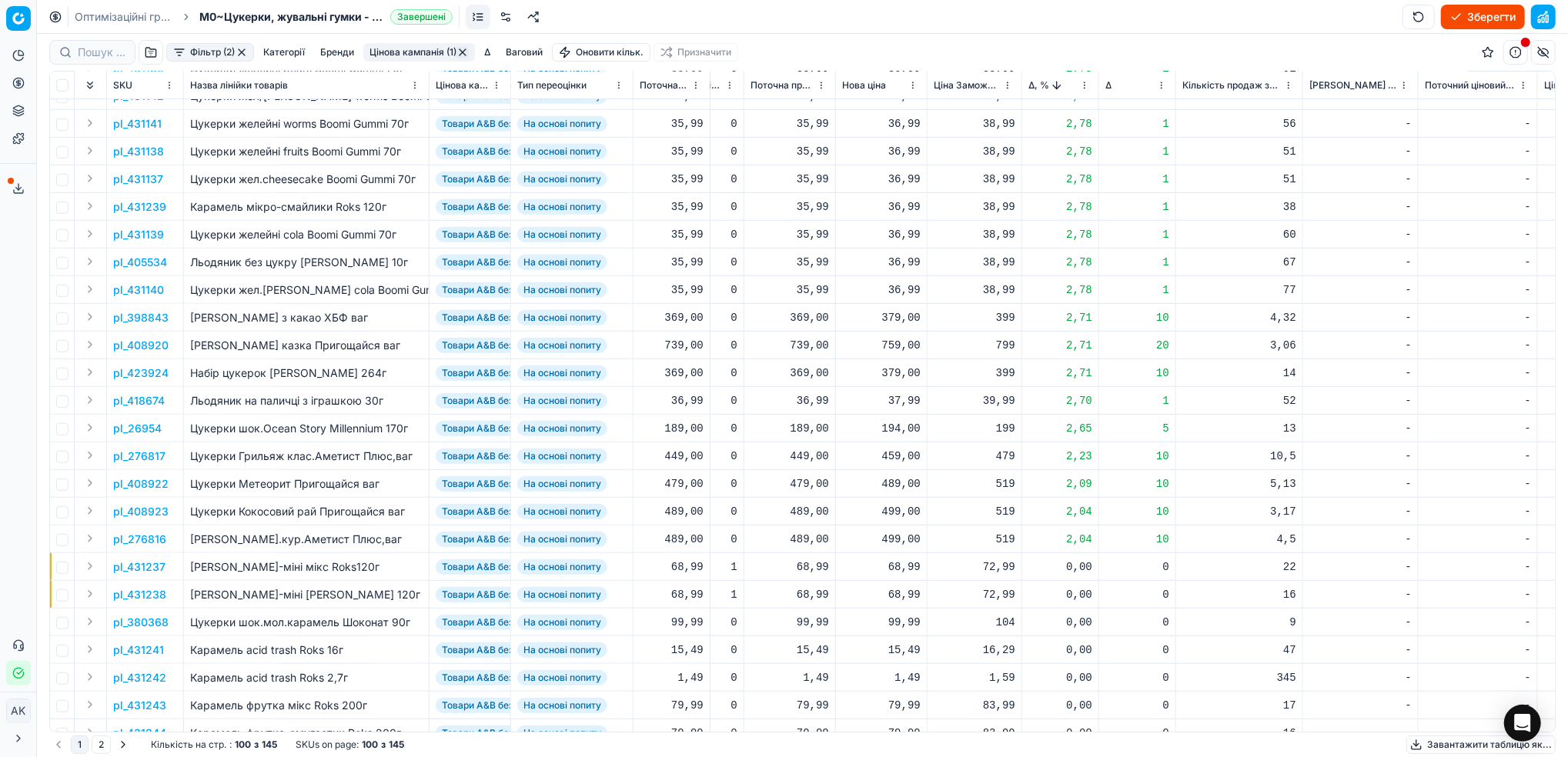
click at [137, 314] on p "pl_398843" at bounding box center [141, 318] width 55 height 16
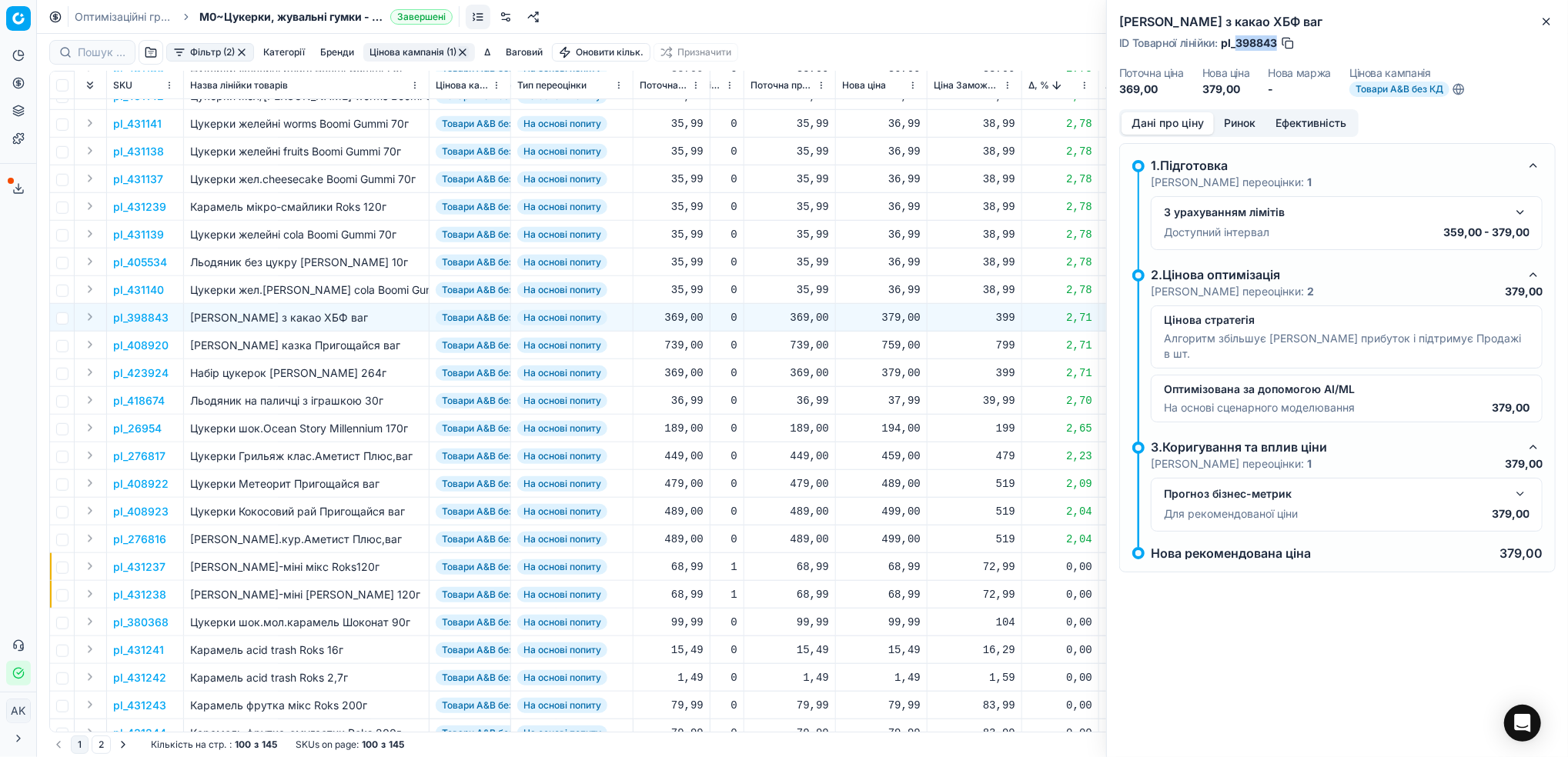
drag, startPoint x: 1278, startPoint y: 40, endPoint x: 1236, endPoint y: 45, distance: 42.3
click at [1236, 45] on div "ID Товарної лінійки : pl_398843" at bounding box center [1207, 43] width 176 height 16
click at [1545, 27] on icon "button" at bounding box center [1546, 22] width 12 height 12
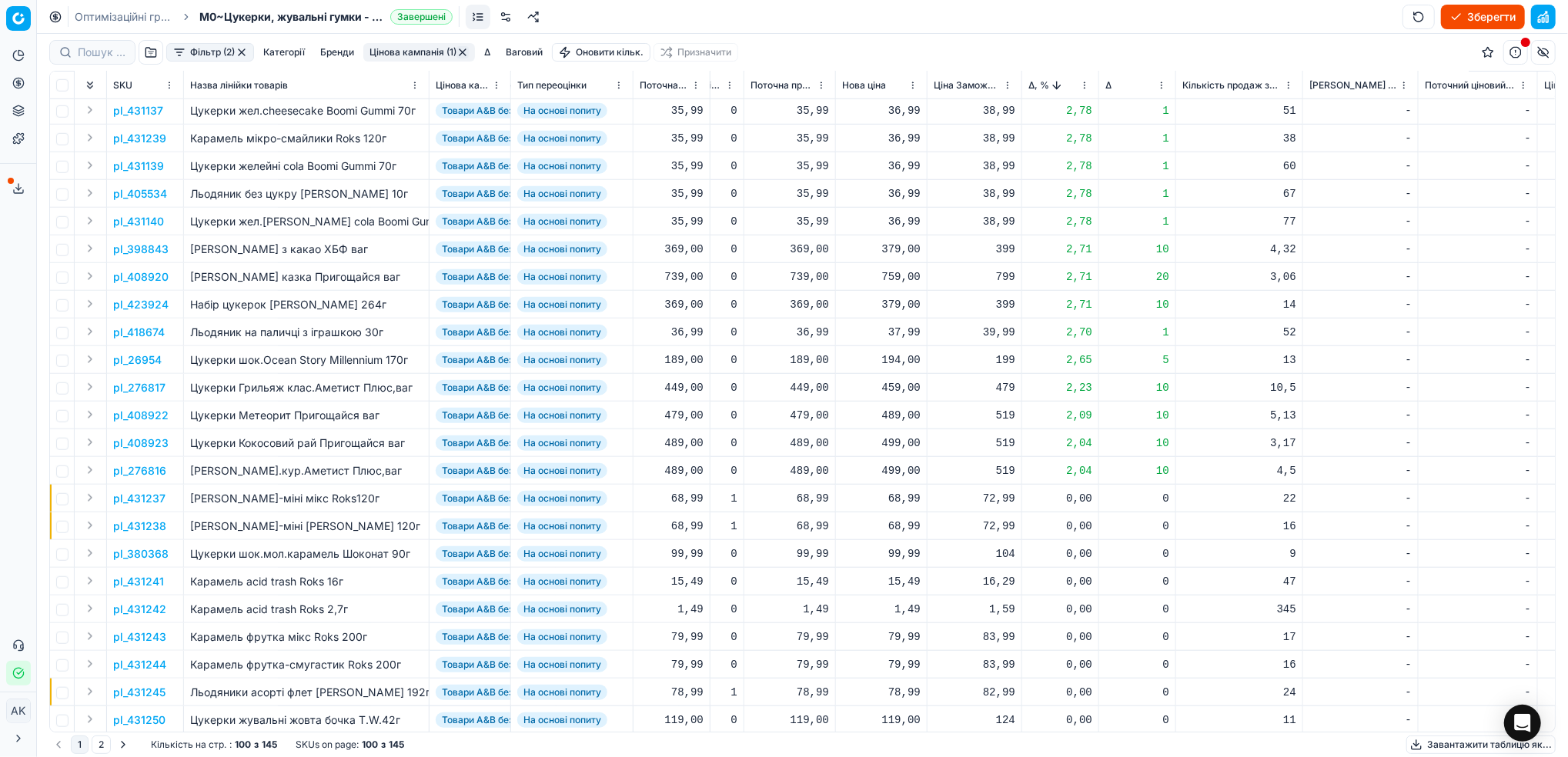
scroll to position [923, 433]
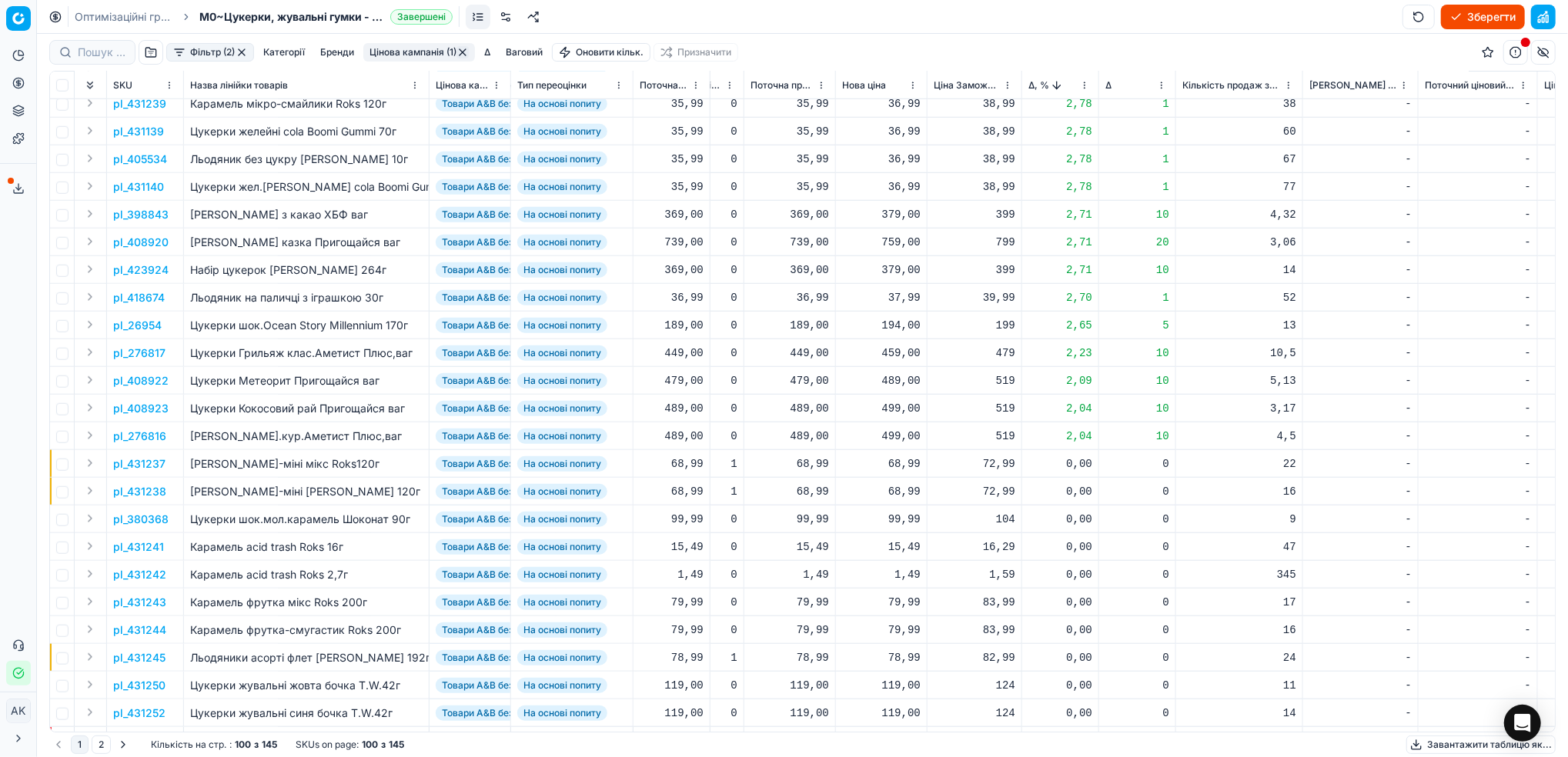
click at [148, 383] on p "pl_408922" at bounding box center [141, 381] width 55 height 16
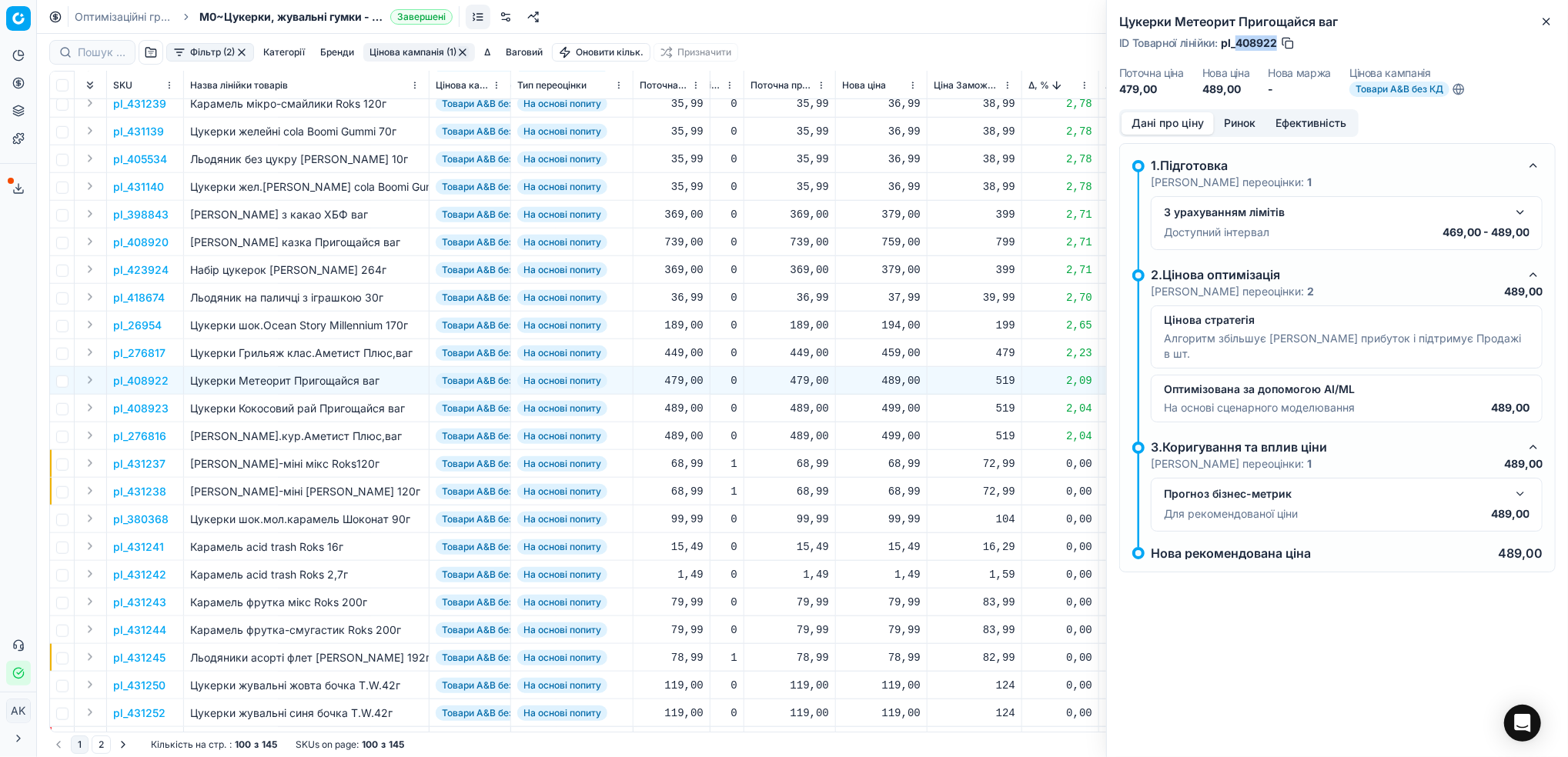
drag, startPoint x: 1275, startPoint y: 41, endPoint x: 1236, endPoint y: 44, distance: 39.1
click at [1236, 44] on span "pl_408922" at bounding box center [1249, 43] width 56 height 16
click at [1542, 26] on icon "button" at bounding box center [1546, 22] width 12 height 12
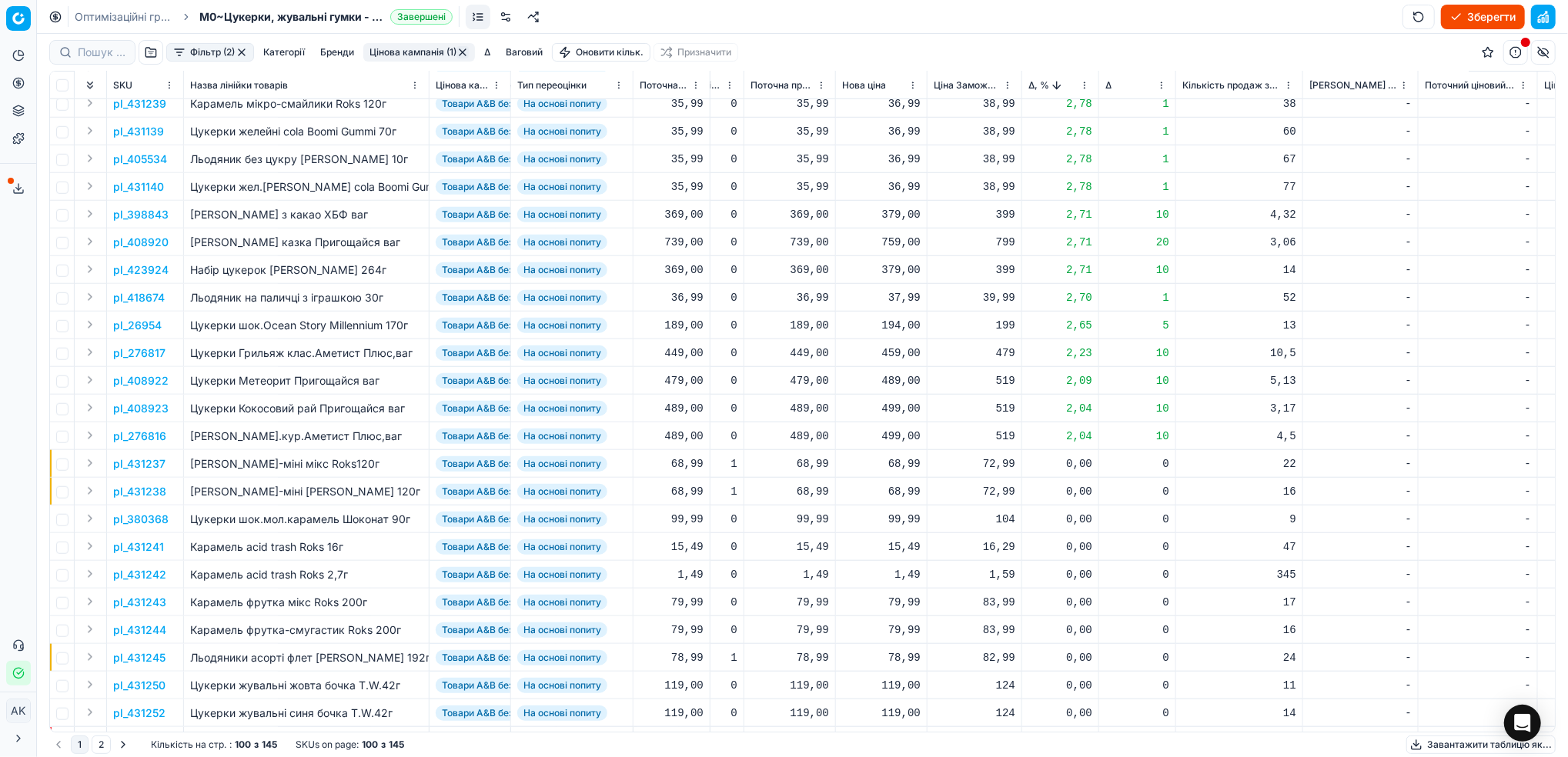
click at [136, 408] on p "pl_408923" at bounding box center [141, 408] width 55 height 16
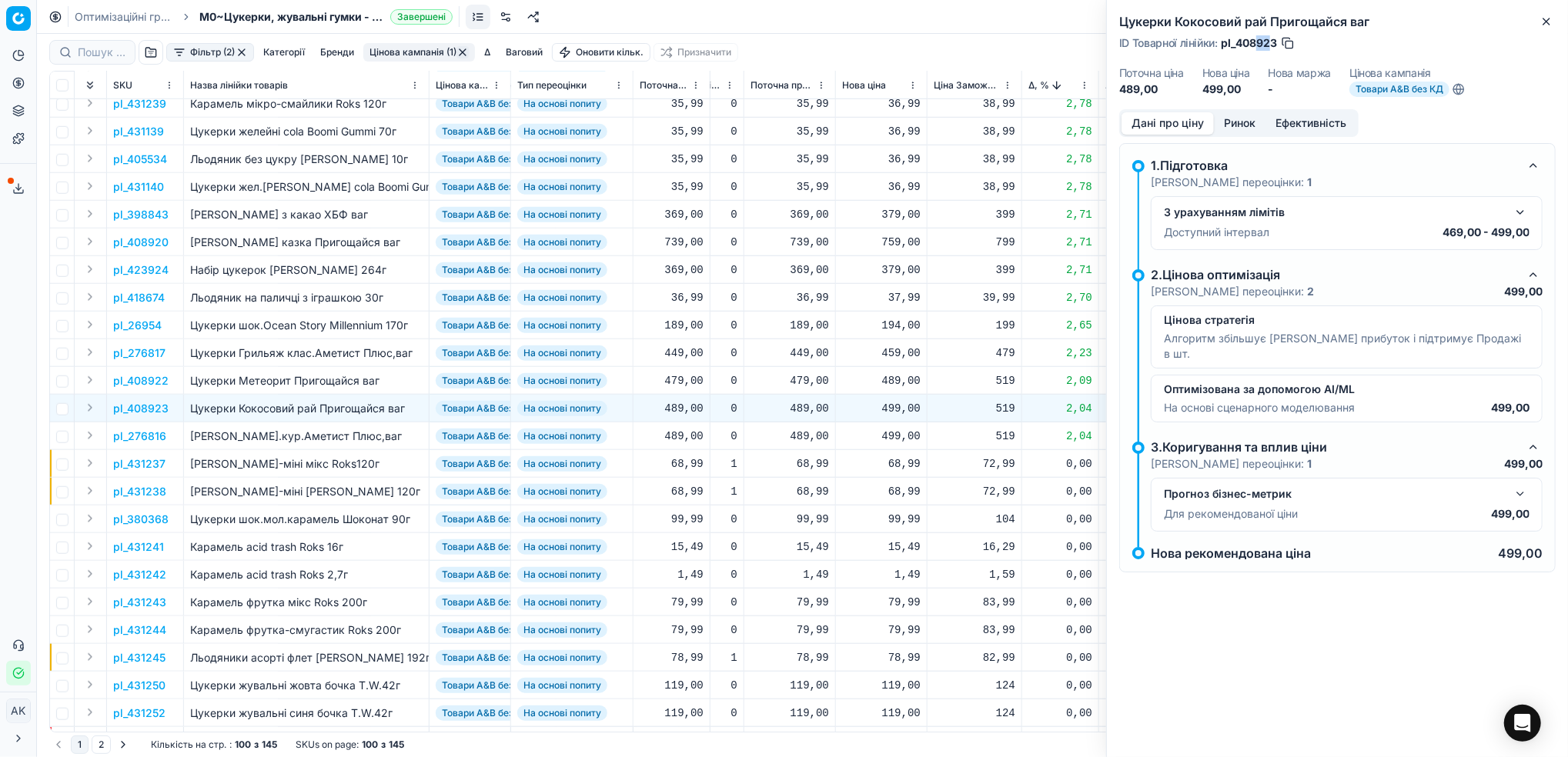
drag, startPoint x: 1274, startPoint y: 38, endPoint x: 1256, endPoint y: 37, distance: 18.0
click at [1256, 37] on span "pl_408923" at bounding box center [1249, 43] width 56 height 16
drag, startPoint x: 1279, startPoint y: 39, endPoint x: 1236, endPoint y: 40, distance: 43.0
click at [1236, 40] on div "ID Товарної лінійки : pl_408923" at bounding box center [1207, 43] width 176 height 16
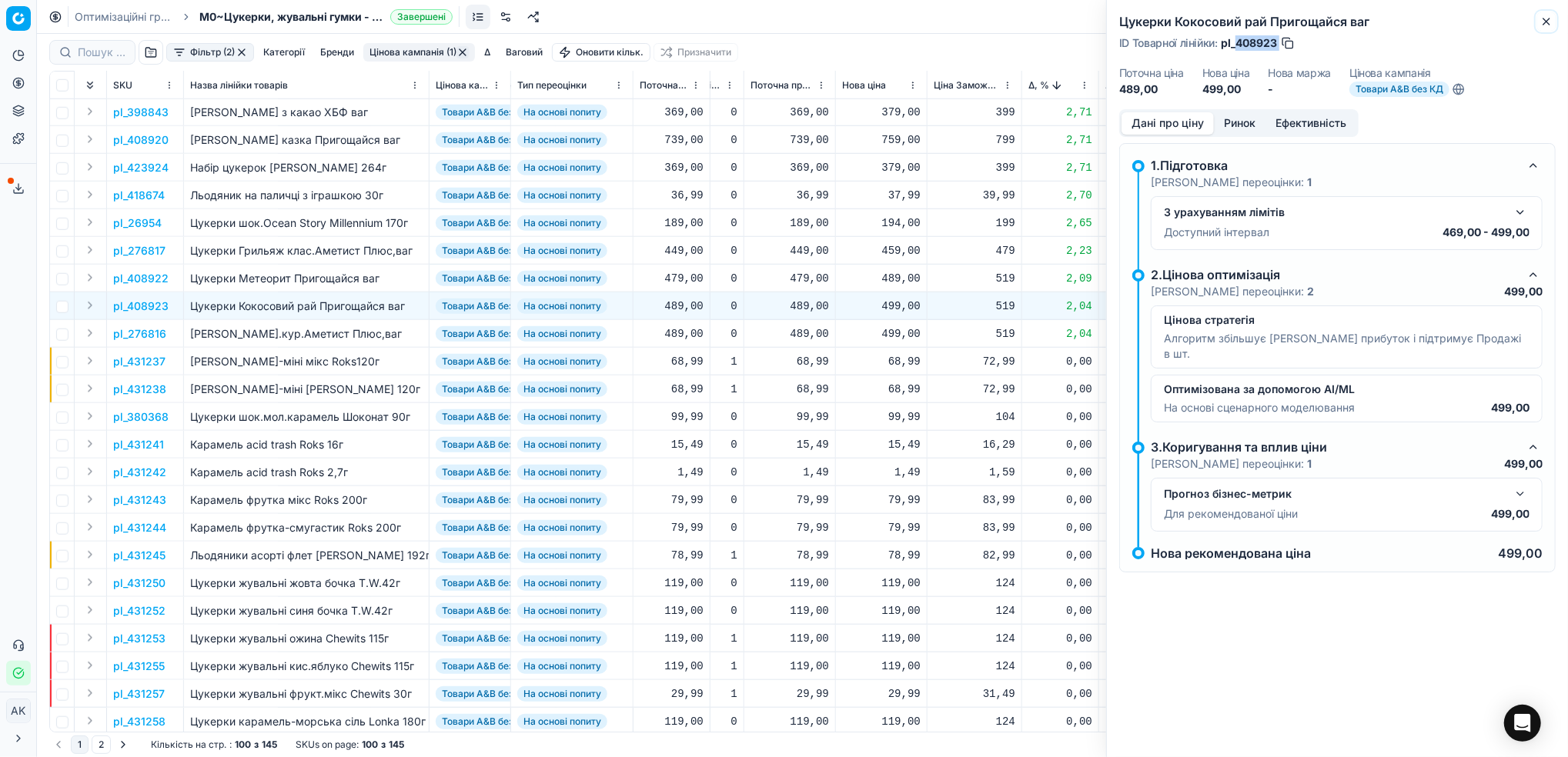
drag, startPoint x: 1552, startPoint y: 23, endPoint x: 1486, endPoint y: 64, distance: 77.7
click at [1552, 23] on icon "button" at bounding box center [1546, 22] width 12 height 12
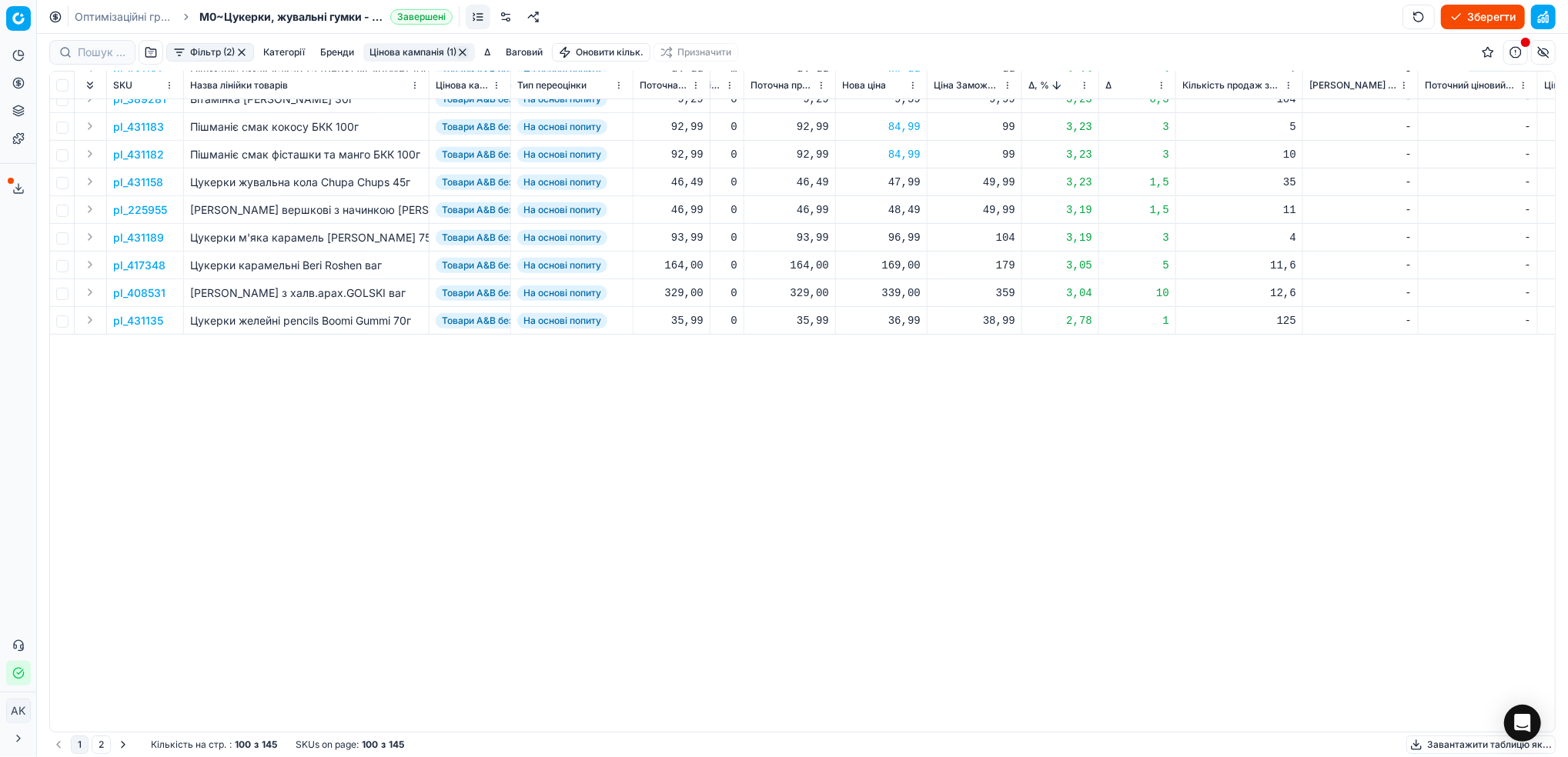
scroll to position [0, 433]
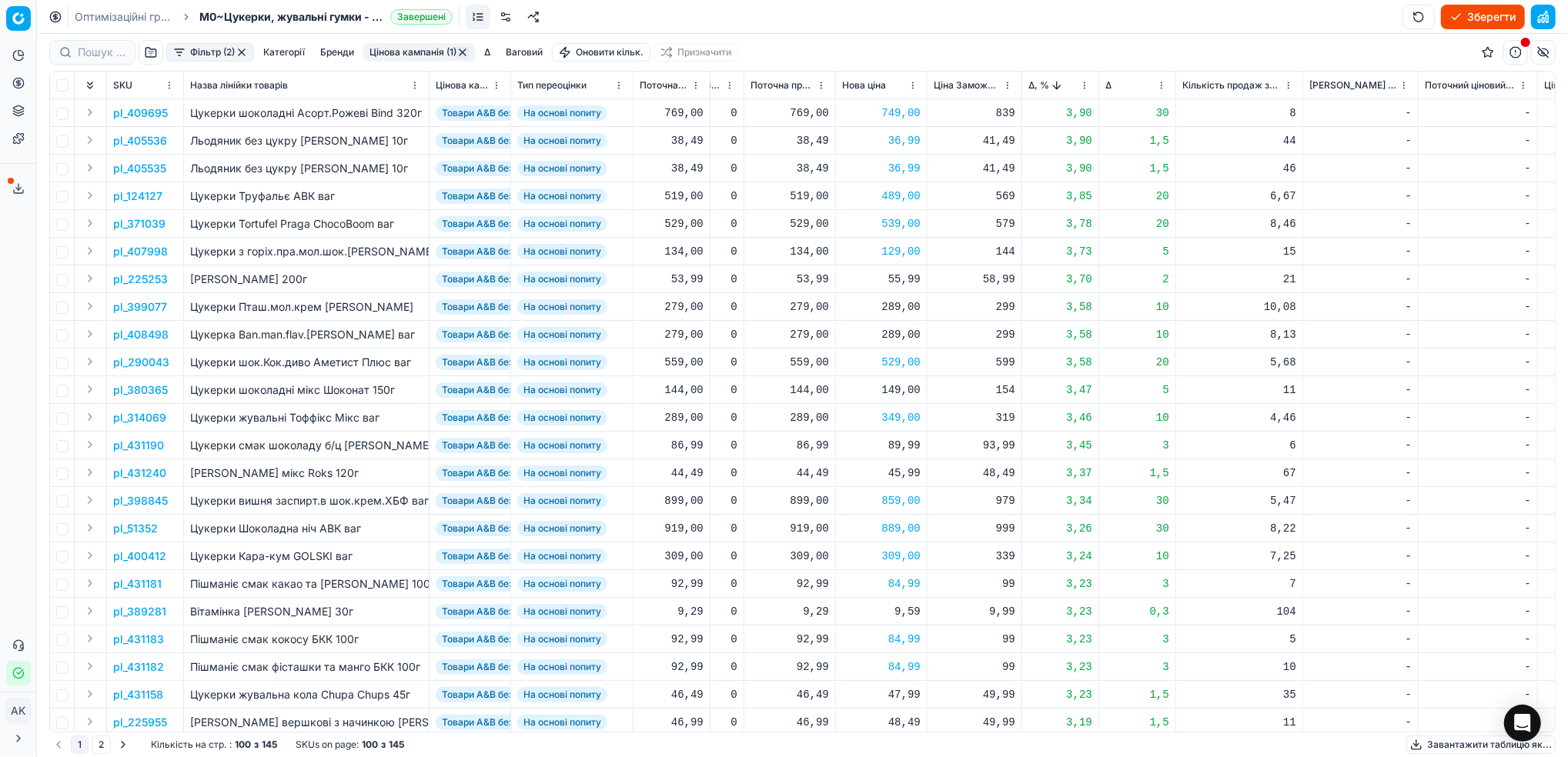
click at [400, 57] on button "Цінова кампанія (1)" at bounding box center [419, 52] width 112 height 19
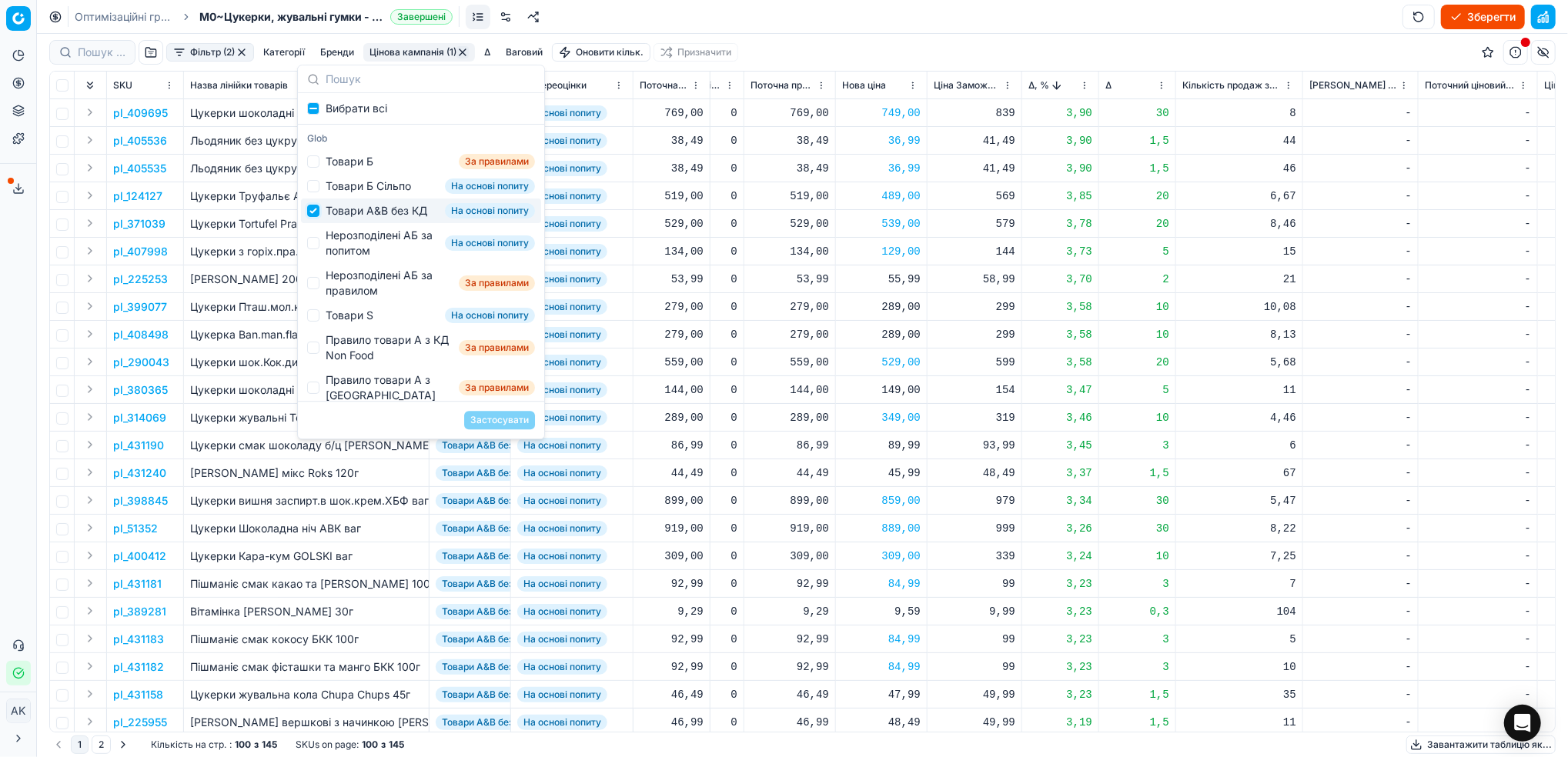
click at [317, 217] on input "Suggestions" at bounding box center [313, 211] width 12 height 12
checkbox input "false"
click at [317, 249] on input "Suggestions" at bounding box center [313, 243] width 12 height 12
checkbox input "true"
click at [490, 425] on button "Застосувати" at bounding box center [499, 420] width 71 height 19
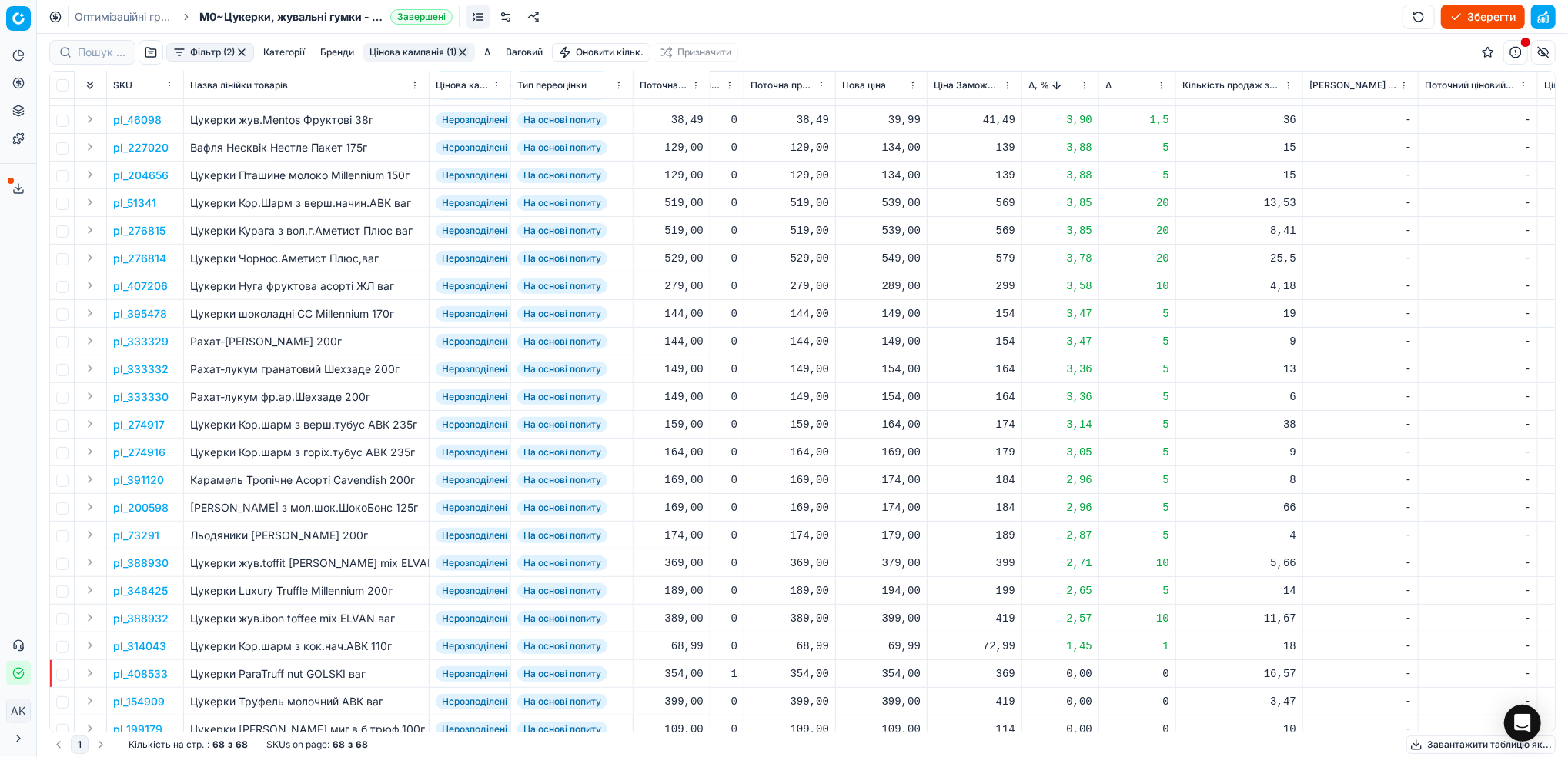
scroll to position [410, 433]
click at [129, 200] on p "pl_51341" at bounding box center [134, 202] width 43 height 16
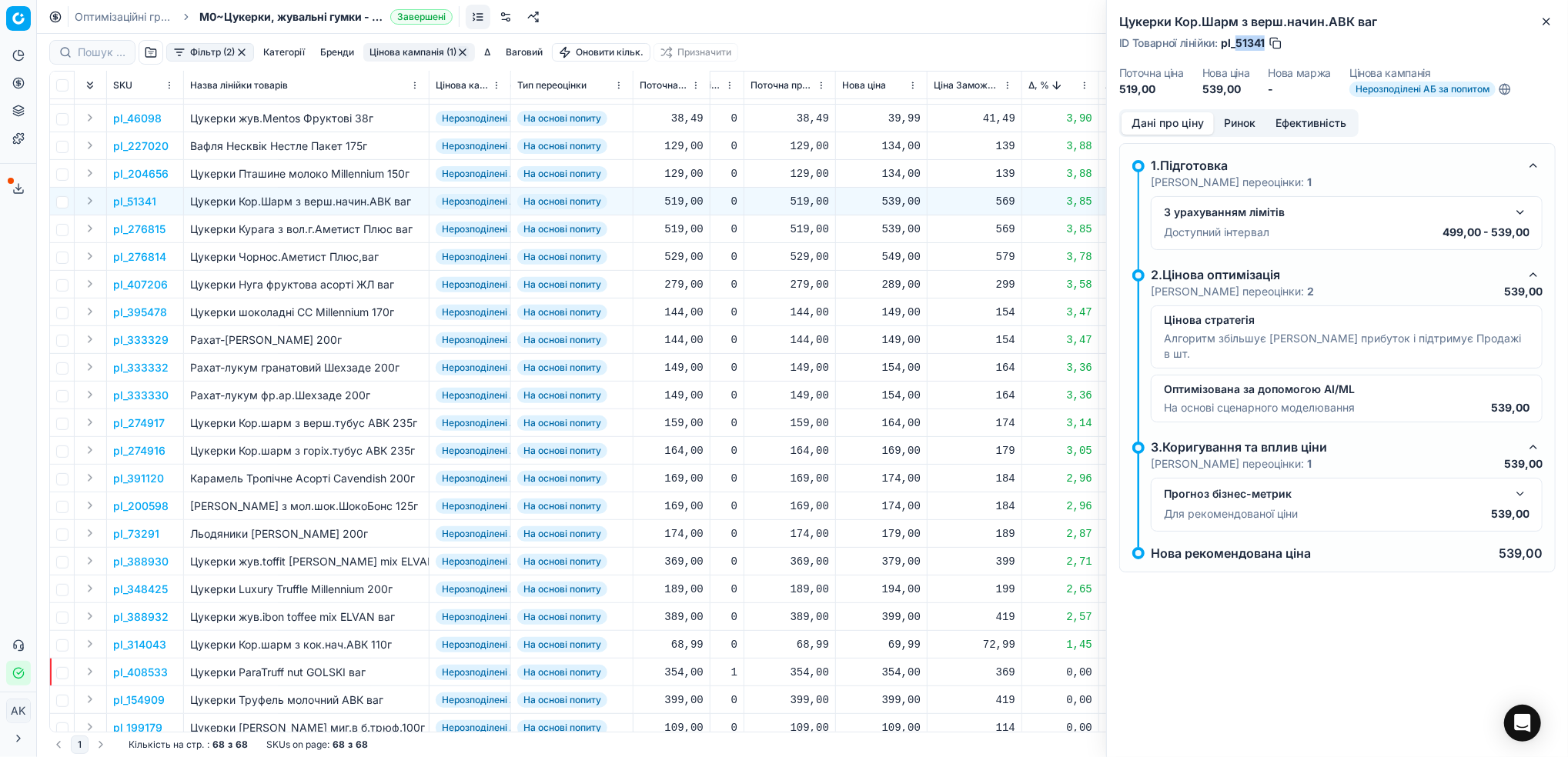
drag, startPoint x: 1265, startPoint y: 39, endPoint x: 1236, endPoint y: 41, distance: 29.1
click at [1236, 41] on div "ID Товарної лінійки : pl_51341" at bounding box center [1201, 43] width 164 height 16
click at [1545, 22] on icon "button" at bounding box center [1546, 22] width 12 height 12
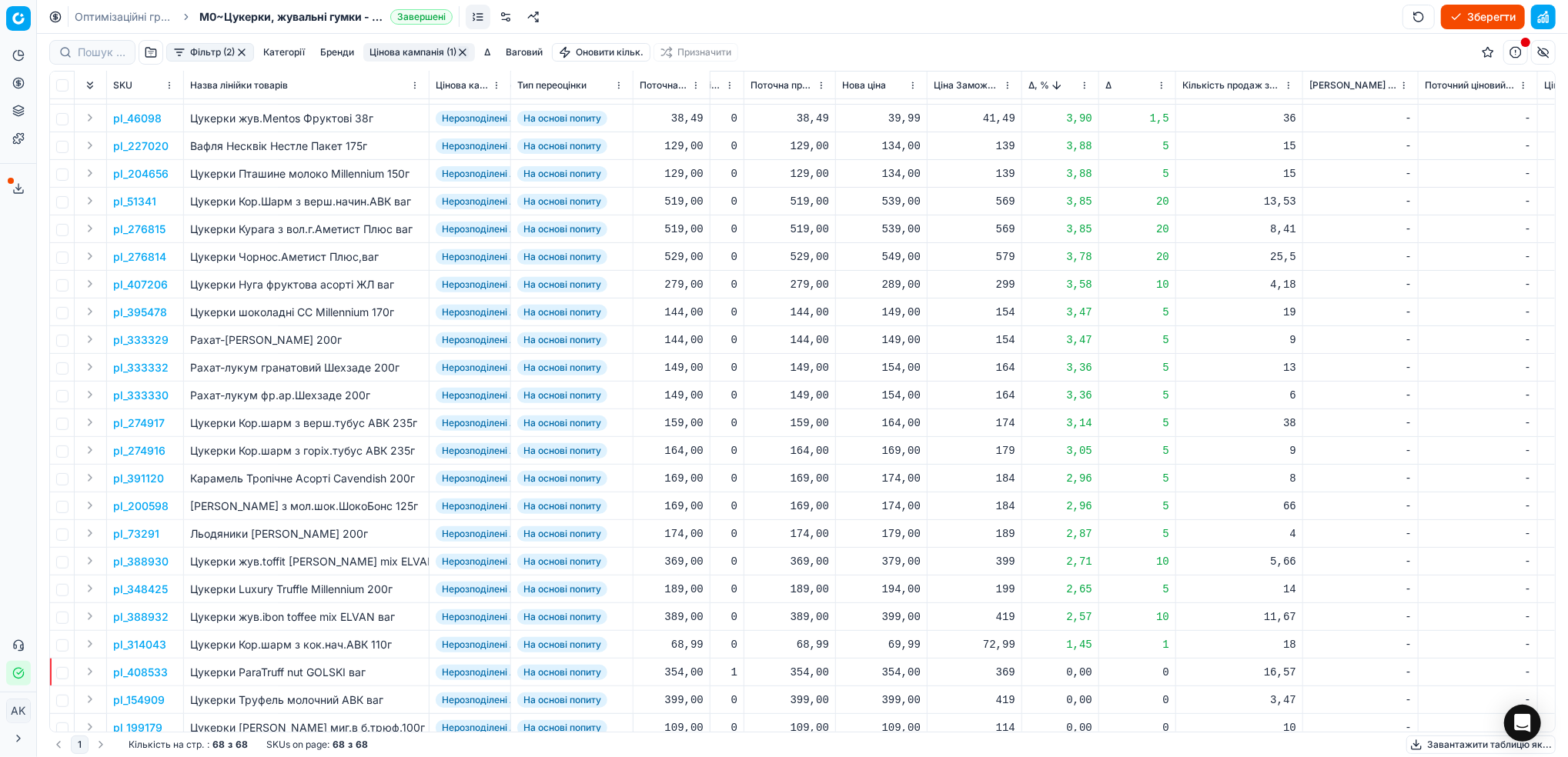
click at [888, 202] on div "539,00" at bounding box center [881, 202] width 78 height 16
click at [127, 198] on p "pl_51341" at bounding box center [134, 202] width 43 height 16
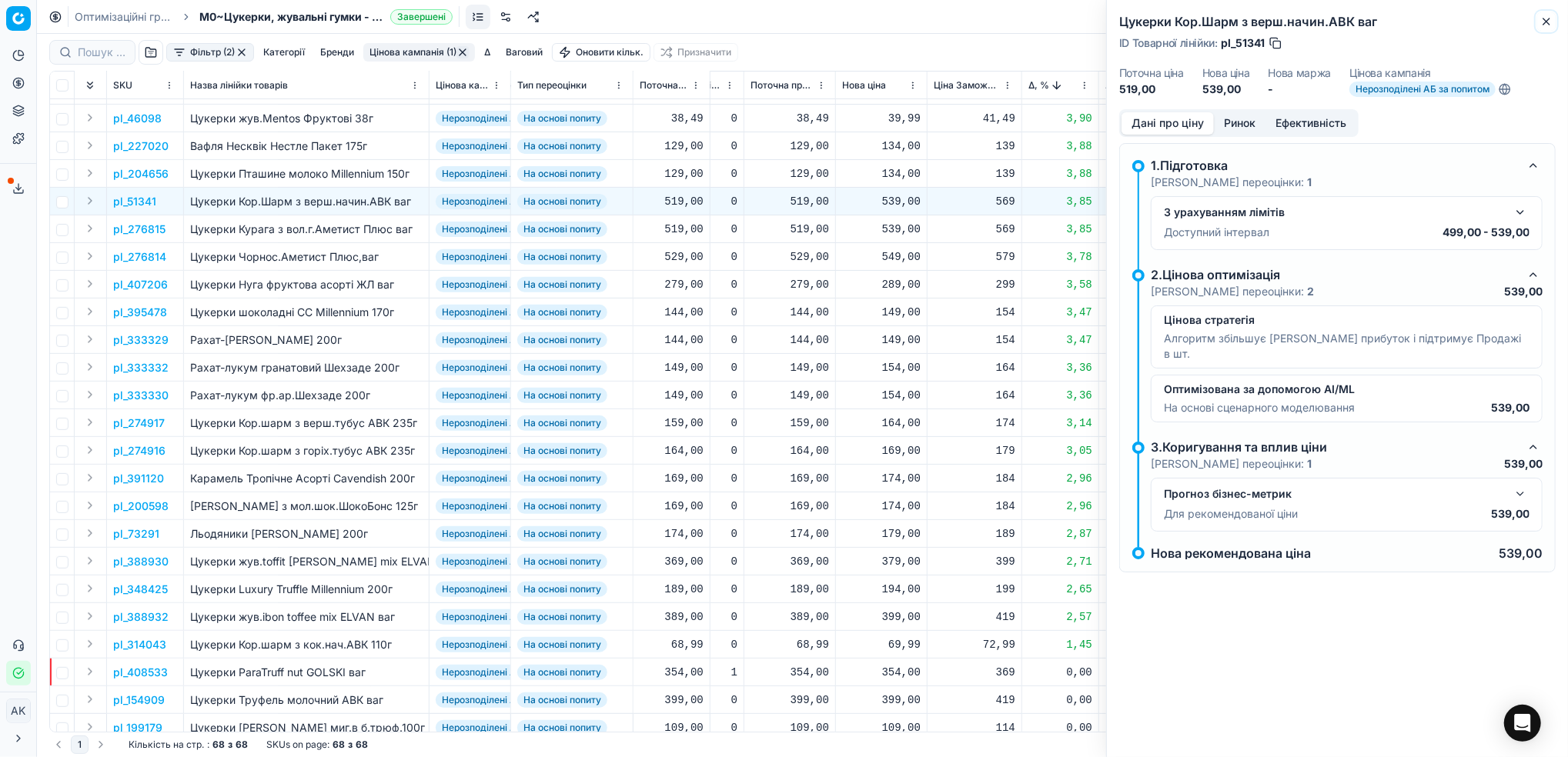
click at [1540, 20] on icon "button" at bounding box center [1546, 22] width 12 height 12
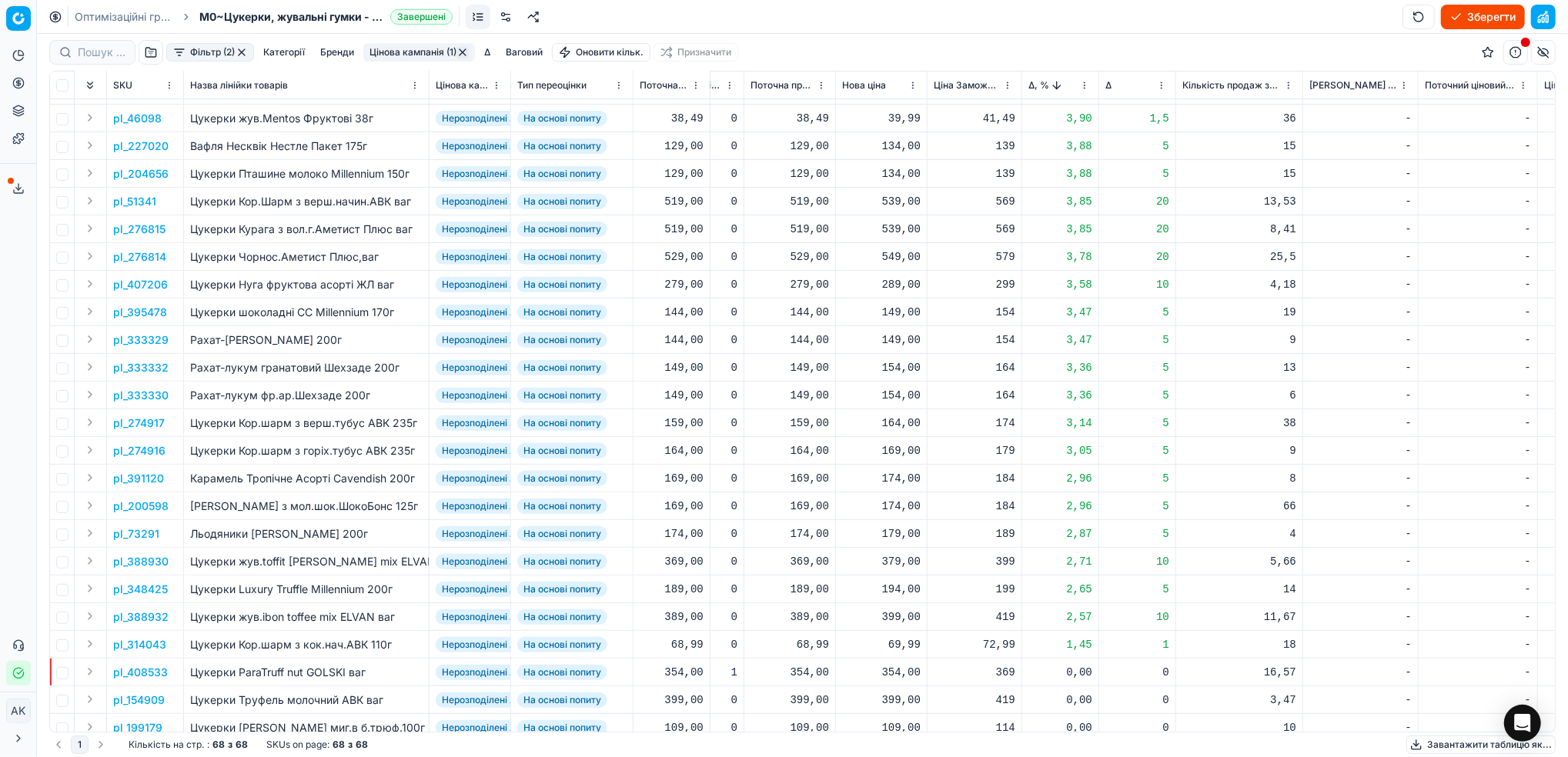
click at [895, 207] on div "539,00" at bounding box center [881, 202] width 78 height 16
drag, startPoint x: 903, startPoint y: 335, endPoint x: 892, endPoint y: 337, distance: 11.2
click at [892, 337] on input "539.00" at bounding box center [936, 337] width 111 height 25
type input "499.00"
click at [137, 231] on p "pl_276815" at bounding box center [139, 229] width 52 height 16
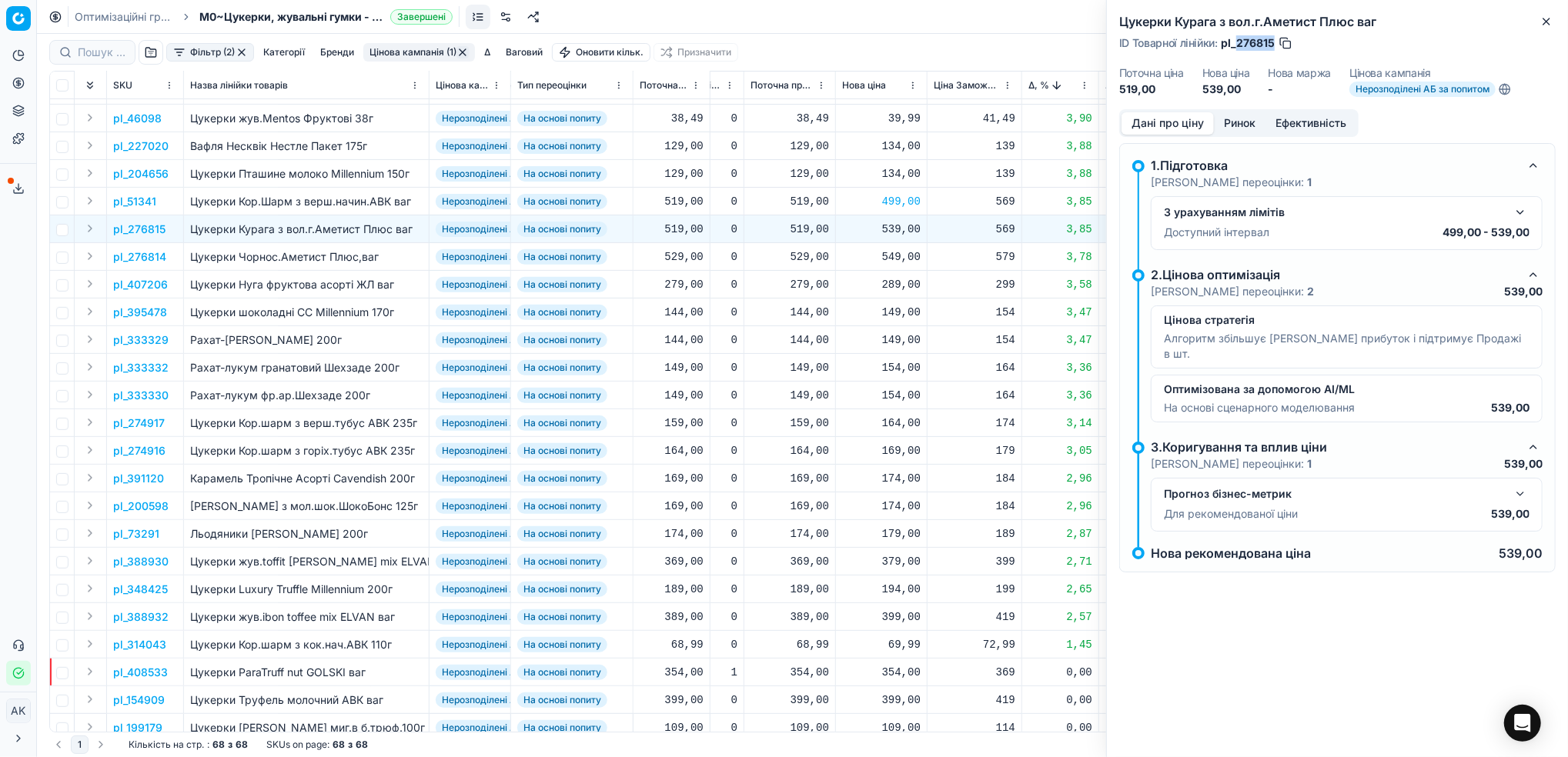
drag, startPoint x: 1274, startPoint y: 41, endPoint x: 1236, endPoint y: 41, distance: 38.0
click at [1236, 41] on span "pl_276815" at bounding box center [1247, 43] width 54 height 16
click at [1545, 31] on div "Цукерки Курага з вол.г.Аметист Плюс ваг ID Товарної лінійки : pl_276815 Поточна…" at bounding box center [1337, 54] width 461 height 109
click at [1544, 24] on icon "button" at bounding box center [1546, 22] width 12 height 12
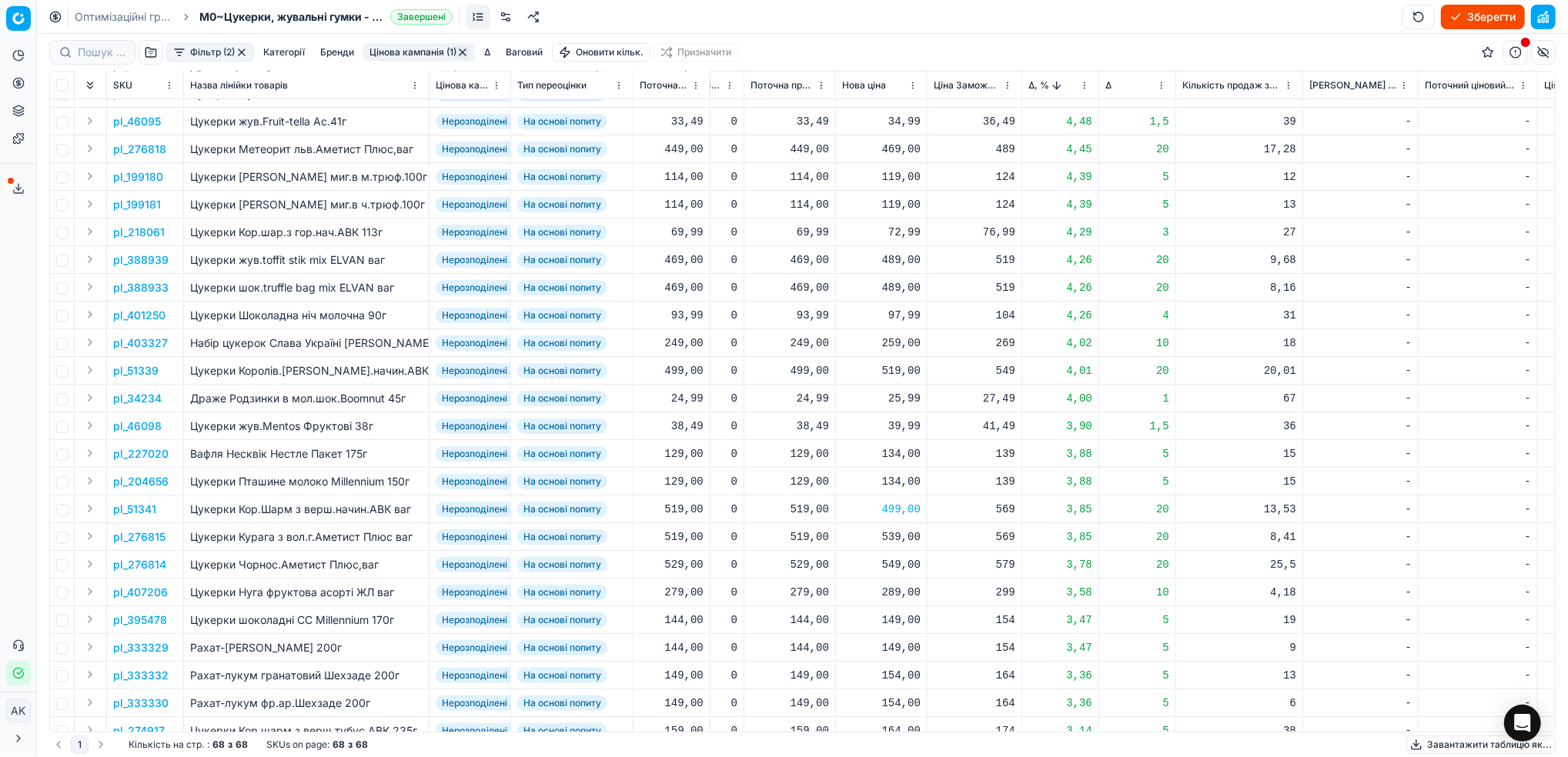
scroll to position [0, 433]
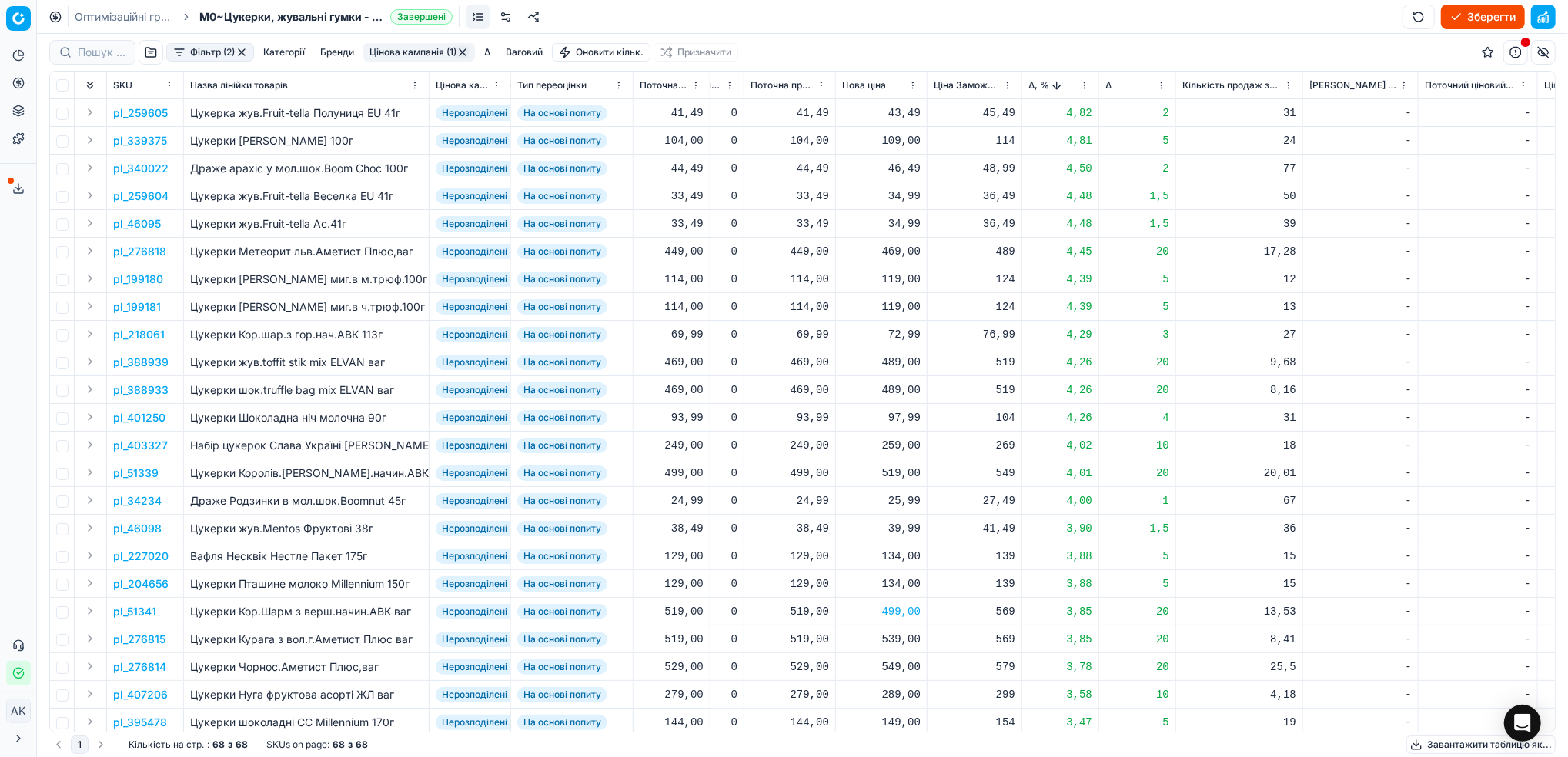
click at [1080, 86] on html "Pricing platform Аналітика Цінова оптимізація Асортимент продукції Шаблони Серв…" at bounding box center [784, 378] width 1568 height 757
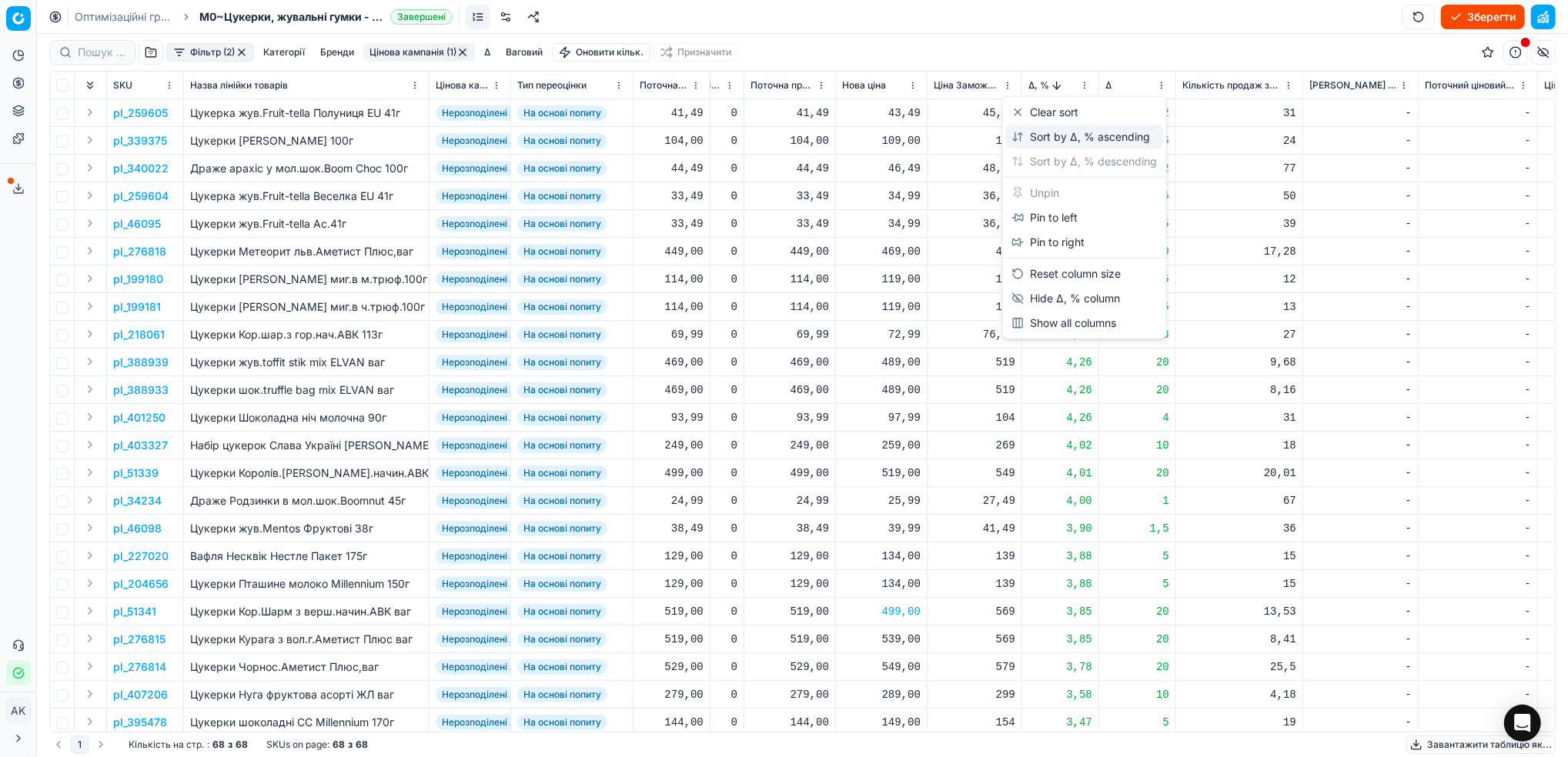
click at [1048, 138] on div "Sort by Δ, % ascending" at bounding box center [1080, 137] width 138 height 16
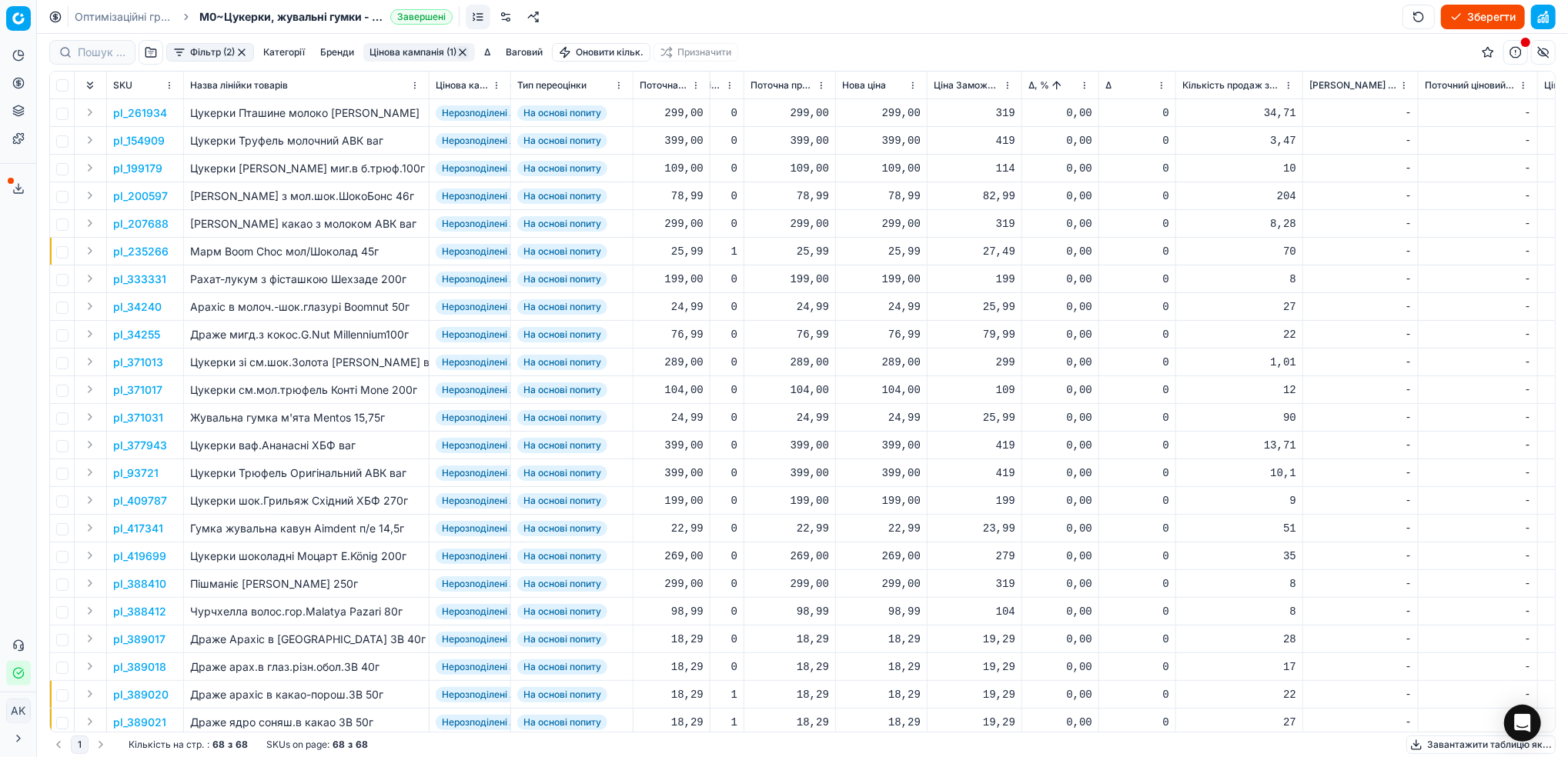
click at [437, 50] on button "Цінова кампанія (1)" at bounding box center [419, 52] width 112 height 19
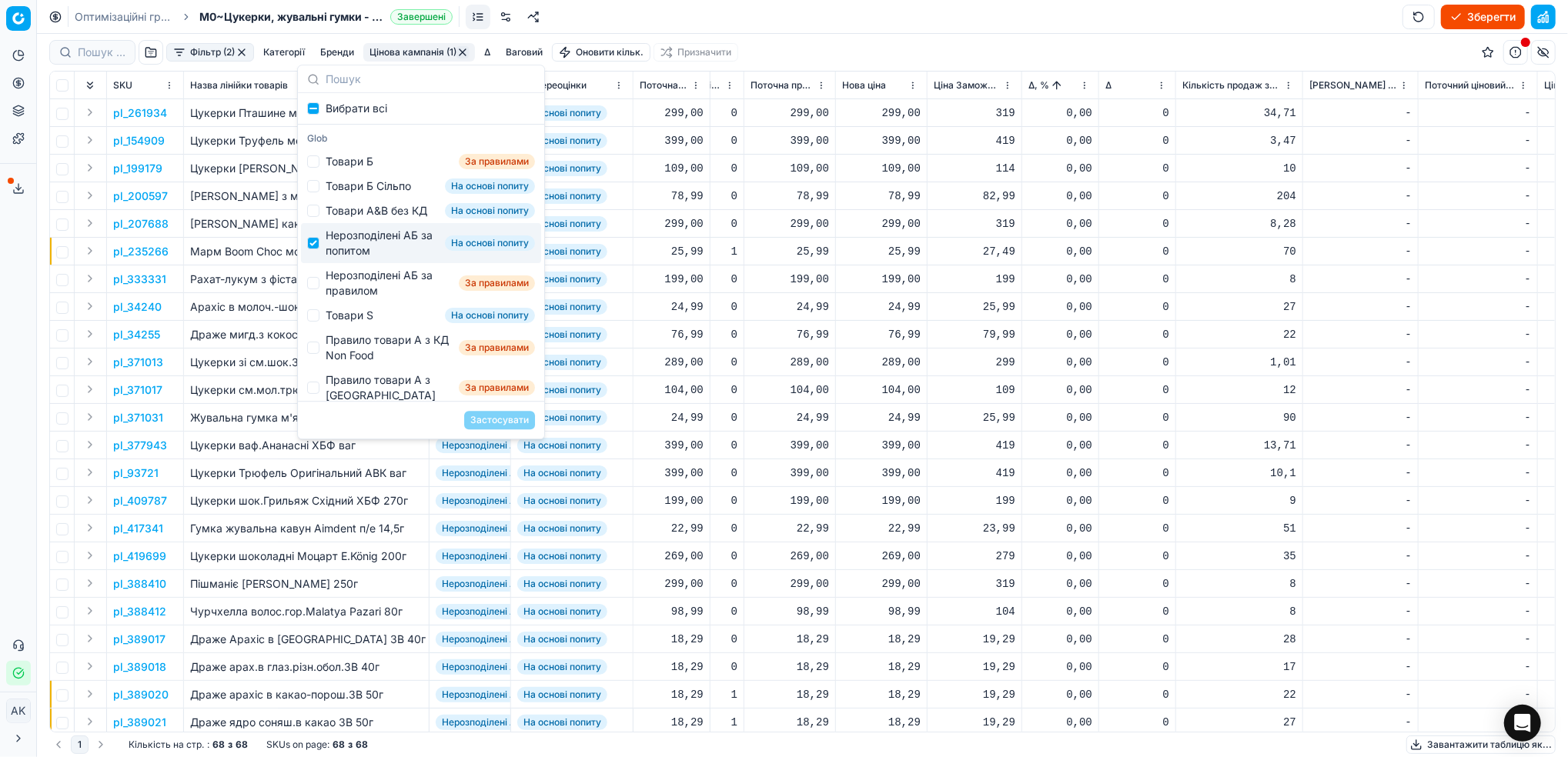
click at [322, 263] on div "Нерозподілені АБ за попитом На основі попиту" at bounding box center [420, 243] width 240 height 40
checkbox input "false"
click at [308, 290] on input "Suggestions" at bounding box center [313, 283] width 12 height 12
checkbox input "true"
click at [470, 419] on button "Застосувати" at bounding box center [499, 420] width 71 height 19
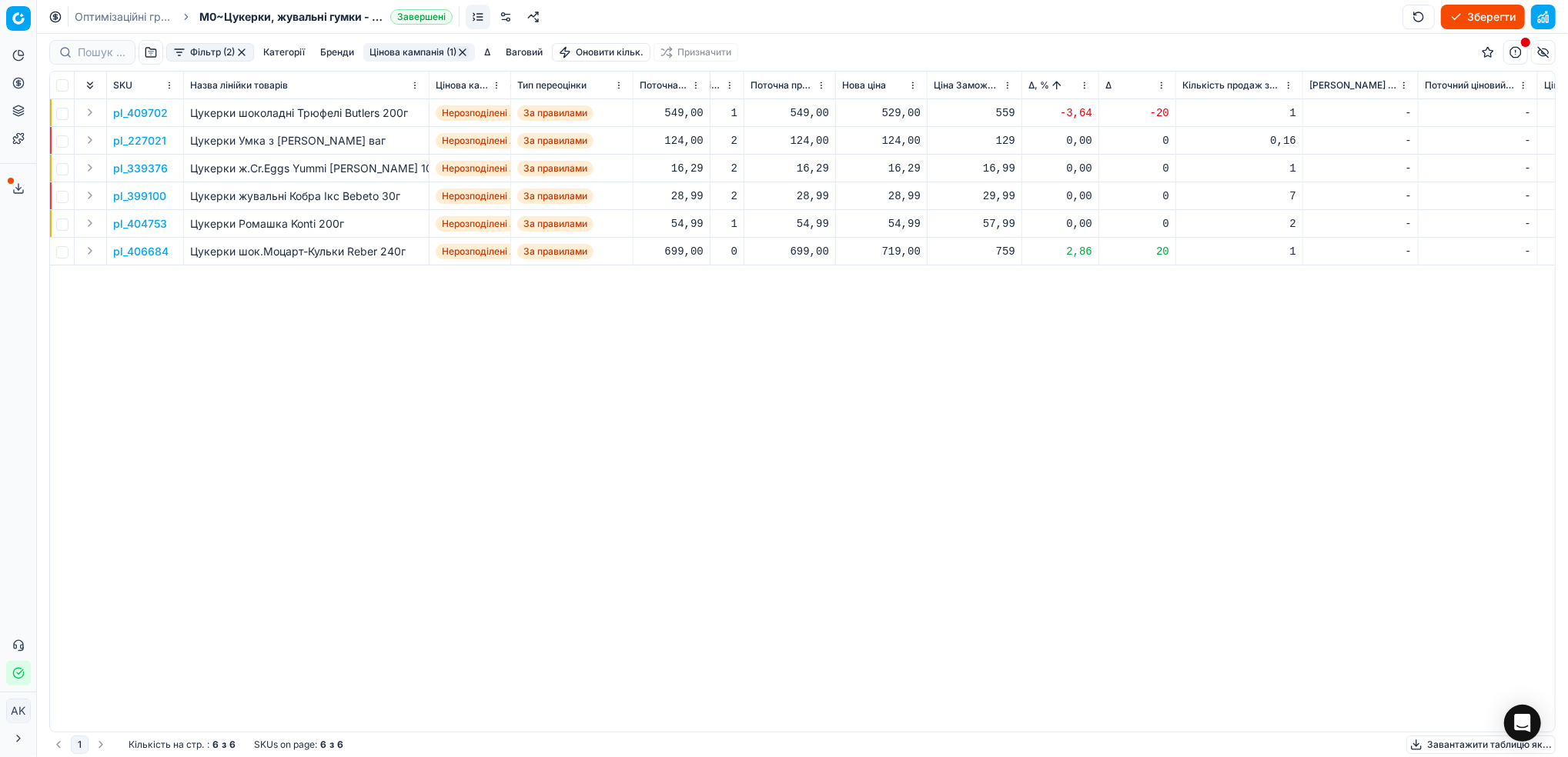
click at [127, 111] on p "pl_409702" at bounding box center [141, 113] width 54 height 16
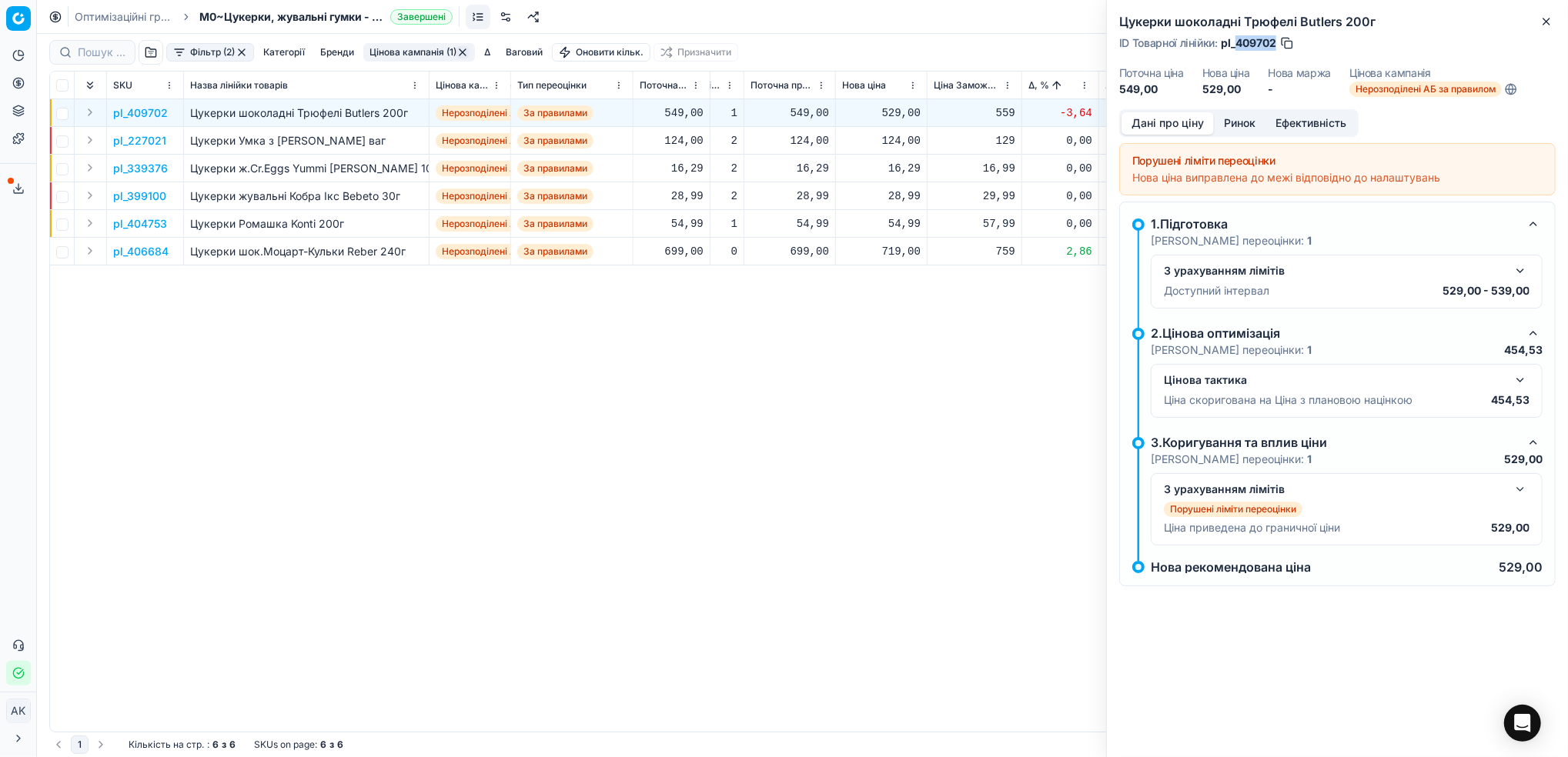
drag, startPoint x: 1274, startPoint y: 45, endPoint x: 1236, endPoint y: 47, distance: 38.1
click at [1236, 47] on span "pl_409702" at bounding box center [1248, 43] width 55 height 16
click at [1545, 19] on icon "button" at bounding box center [1546, 22] width 12 height 12
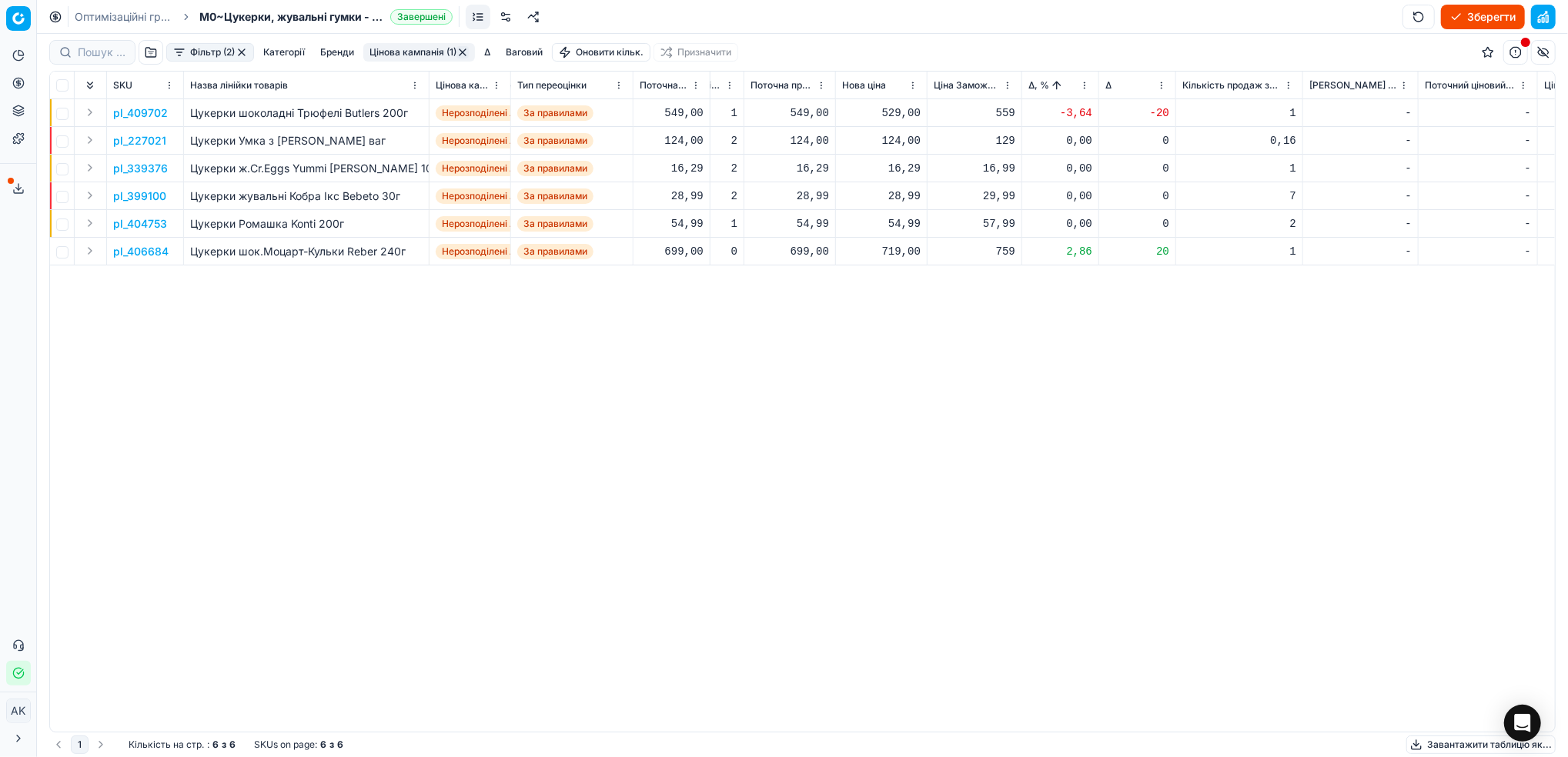
click at [902, 113] on div "529,00" at bounding box center [881, 113] width 78 height 16
click at [899, 247] on input "529.00" at bounding box center [936, 249] width 111 height 25
type input "549.00"
click at [148, 255] on p "pl_406684" at bounding box center [141, 252] width 55 height 16
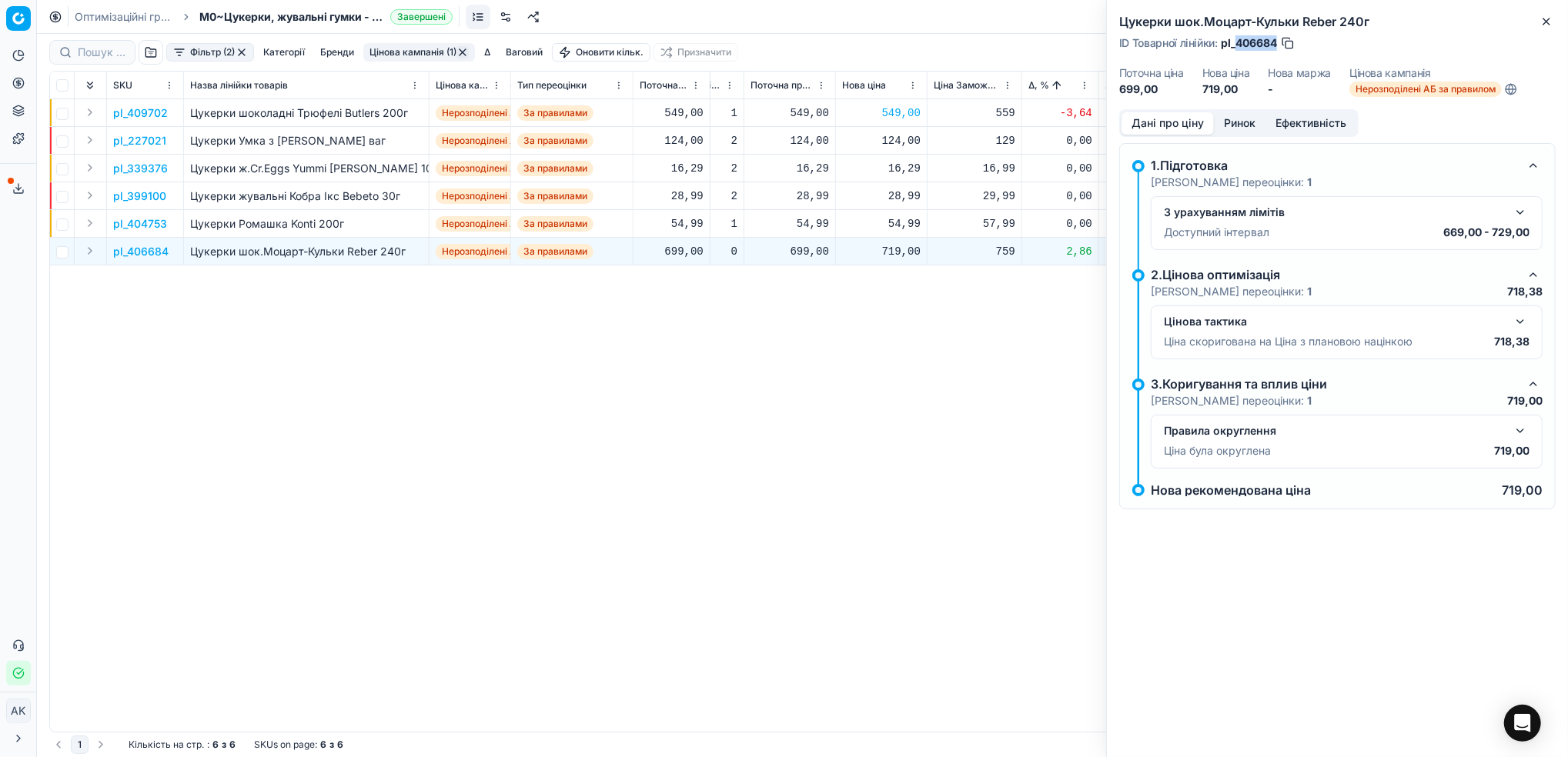
drag, startPoint x: 1277, startPoint y: 38, endPoint x: 1235, endPoint y: 38, distance: 42.0
click at [1235, 38] on span "pl_406684" at bounding box center [1249, 43] width 56 height 16
click at [1546, 24] on icon "button" at bounding box center [1546, 22] width 12 height 12
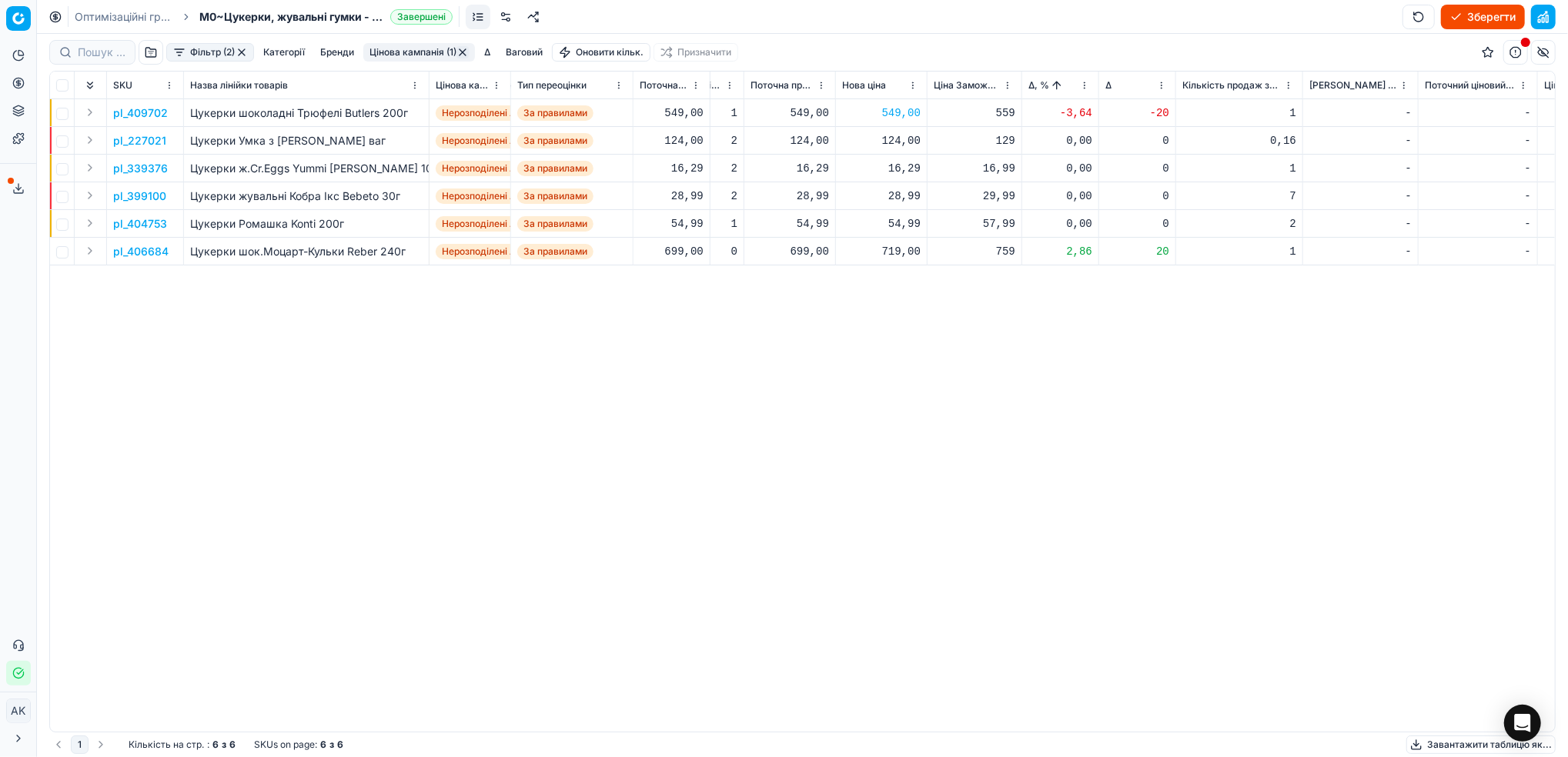
click at [905, 245] on div "719,00" at bounding box center [881, 252] width 78 height 16
drag, startPoint x: 903, startPoint y: 383, endPoint x: 888, endPoint y: 384, distance: 15.0
click at [888, 384] on input "719.00" at bounding box center [936, 387] width 111 height 25
type input "699.00"
click at [468, 50] on button "button" at bounding box center [463, 52] width 12 height 12
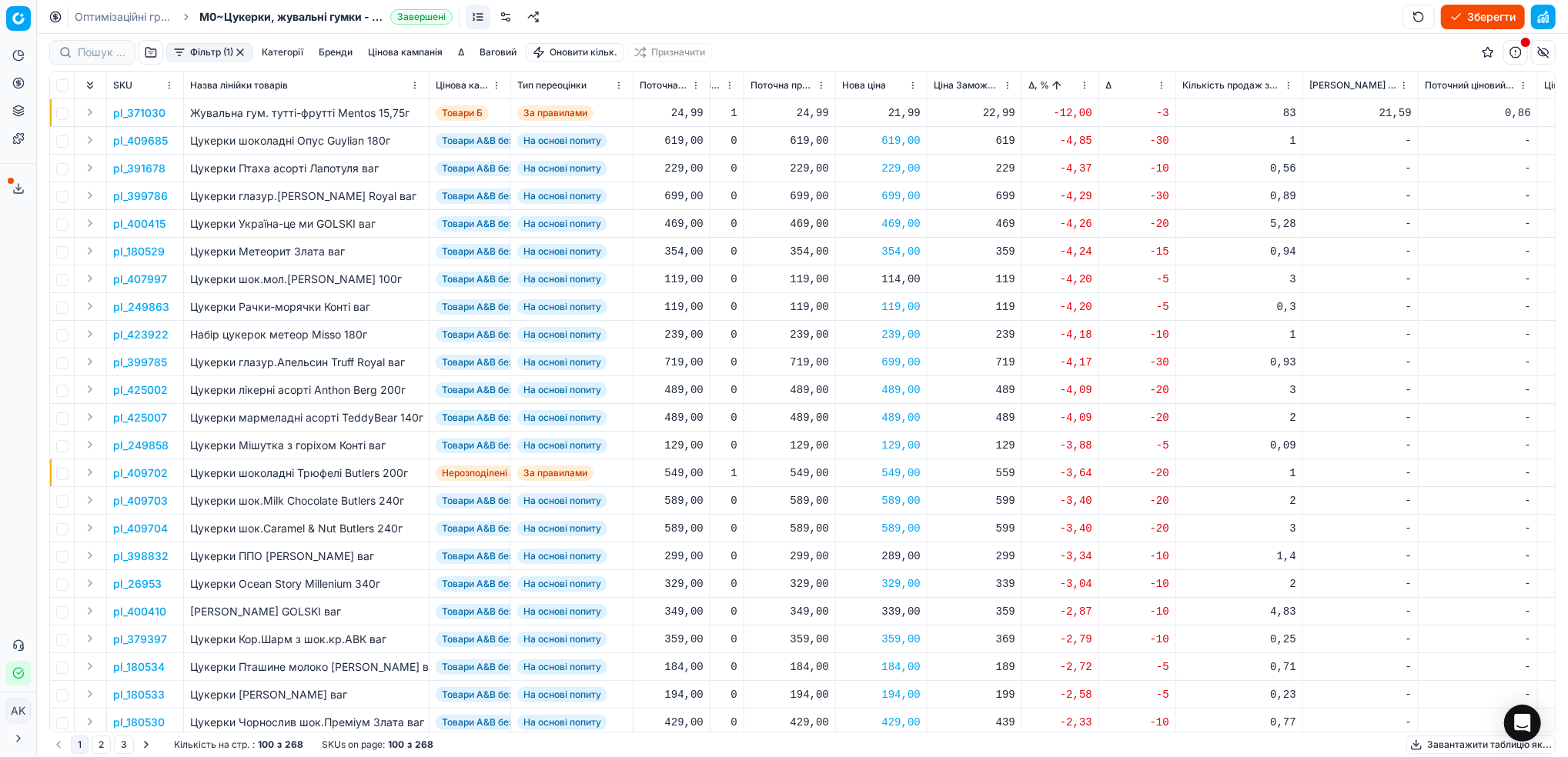
click at [246, 55] on button "button" at bounding box center [240, 52] width 12 height 12
click at [1460, 15] on button "Зберегти" at bounding box center [1483, 17] width 84 height 25
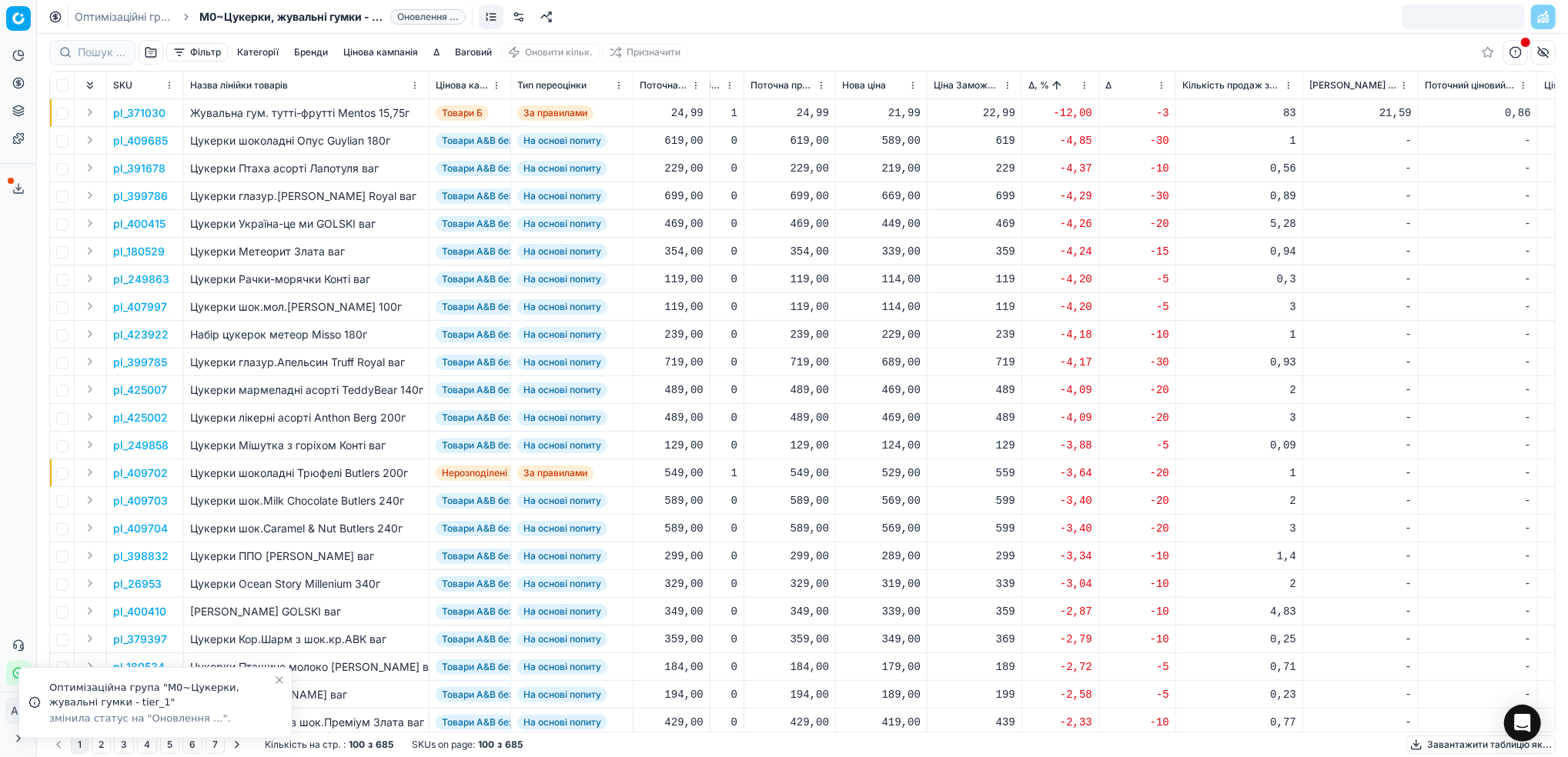
drag, startPoint x: 108, startPoint y: 11, endPoint x: 197, endPoint y: 44, distance: 94.9
click at [108, 11] on link "Оптимізаційні групи" at bounding box center [123, 17] width 99 height 16
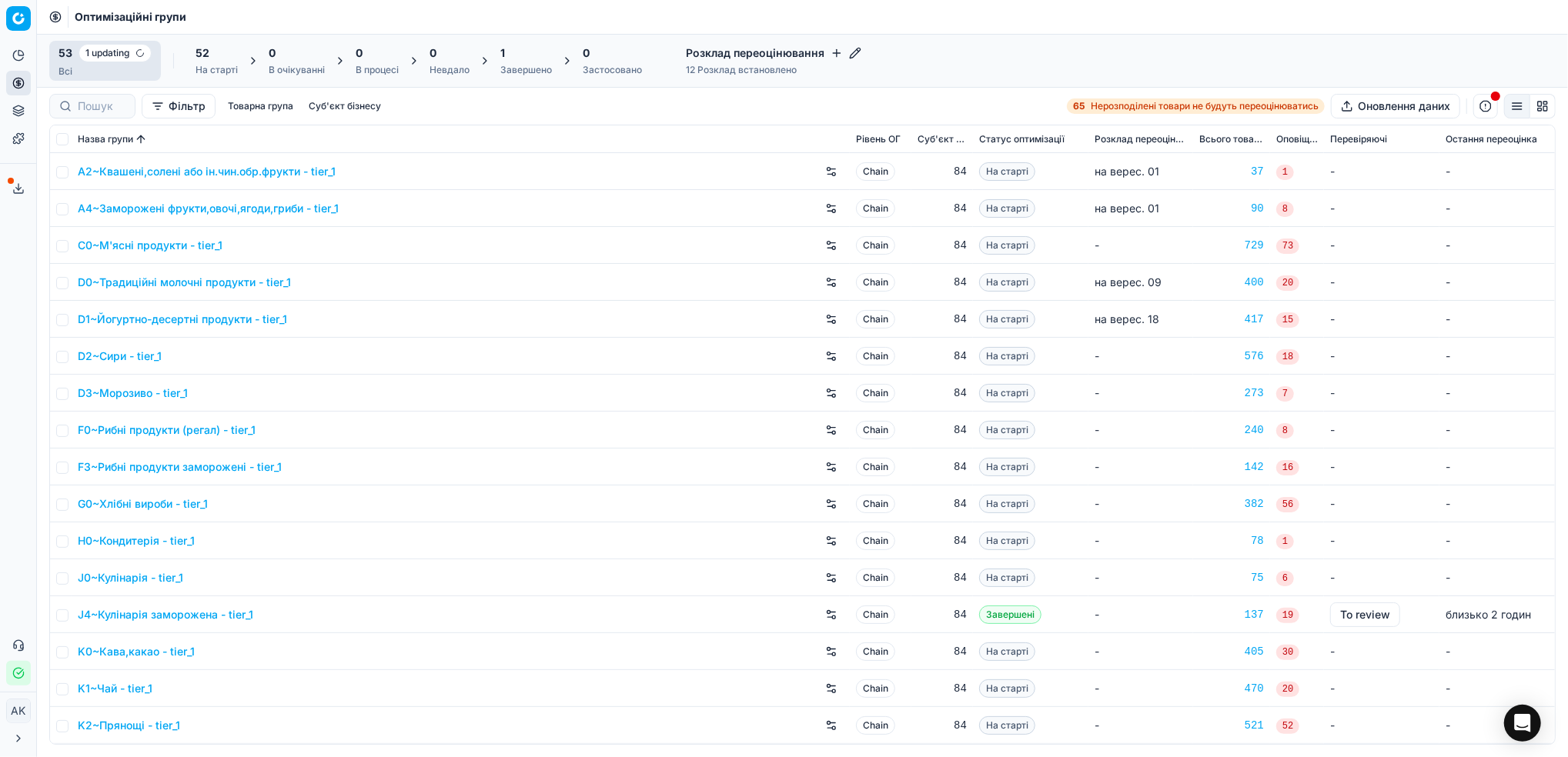
click at [527, 61] on div "1 Завершено" at bounding box center [526, 61] width 51 height 31
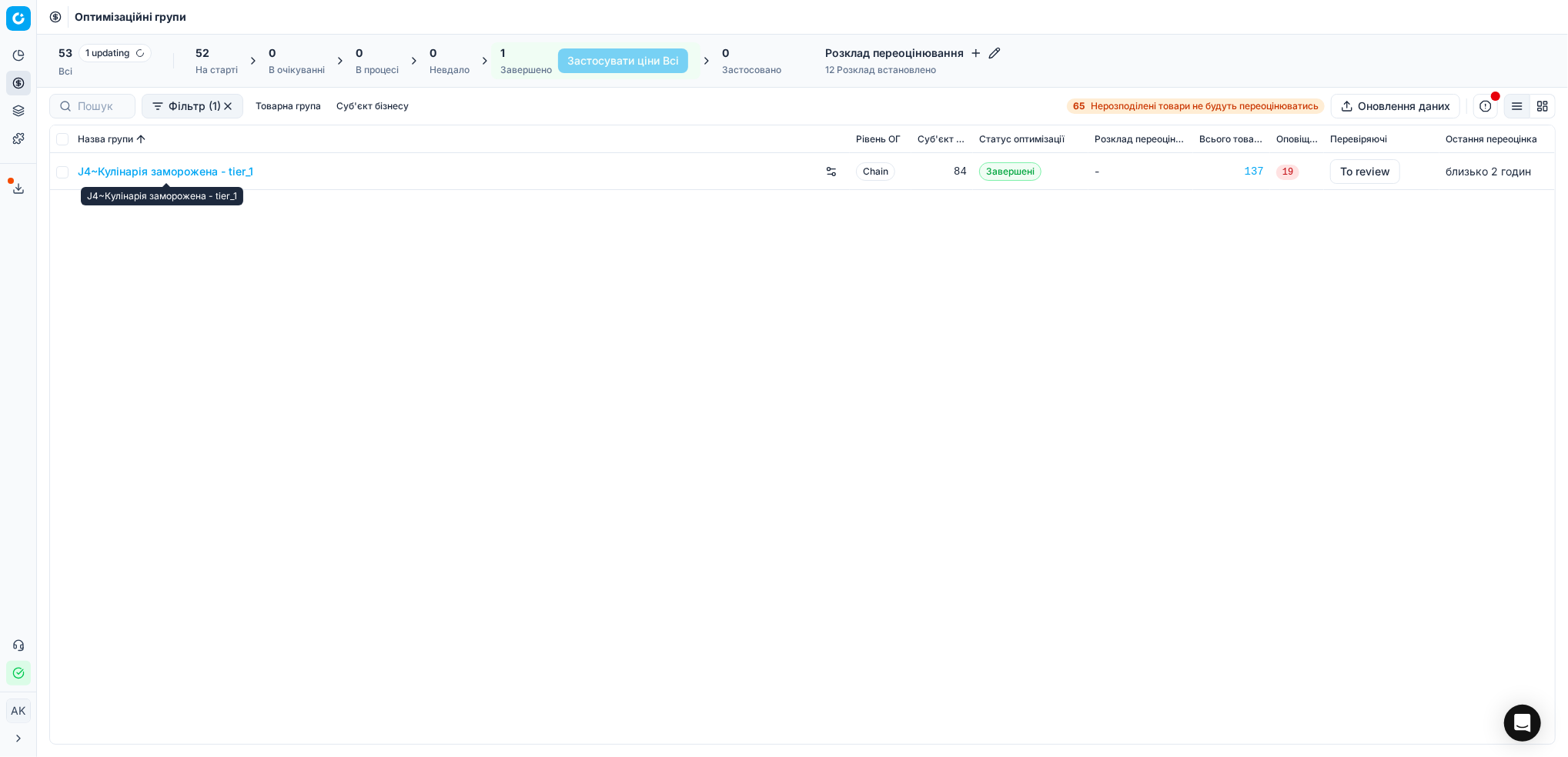
click at [171, 165] on link "J4~Кулінарія заморожена - tier_1" at bounding box center [165, 172] width 176 height 16
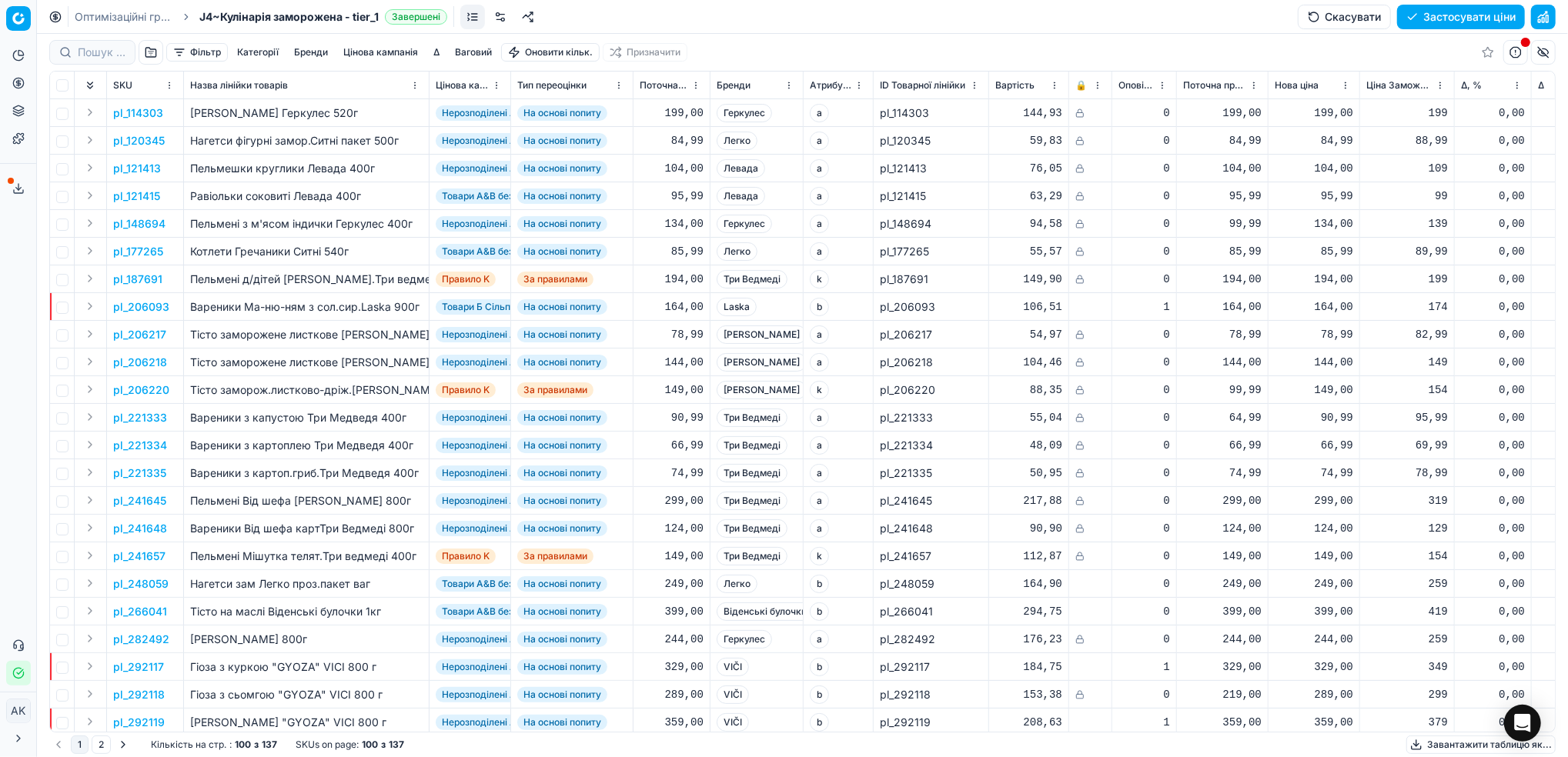
click at [1421, 15] on button "Застосувати ціни" at bounding box center [1461, 17] width 127 height 25
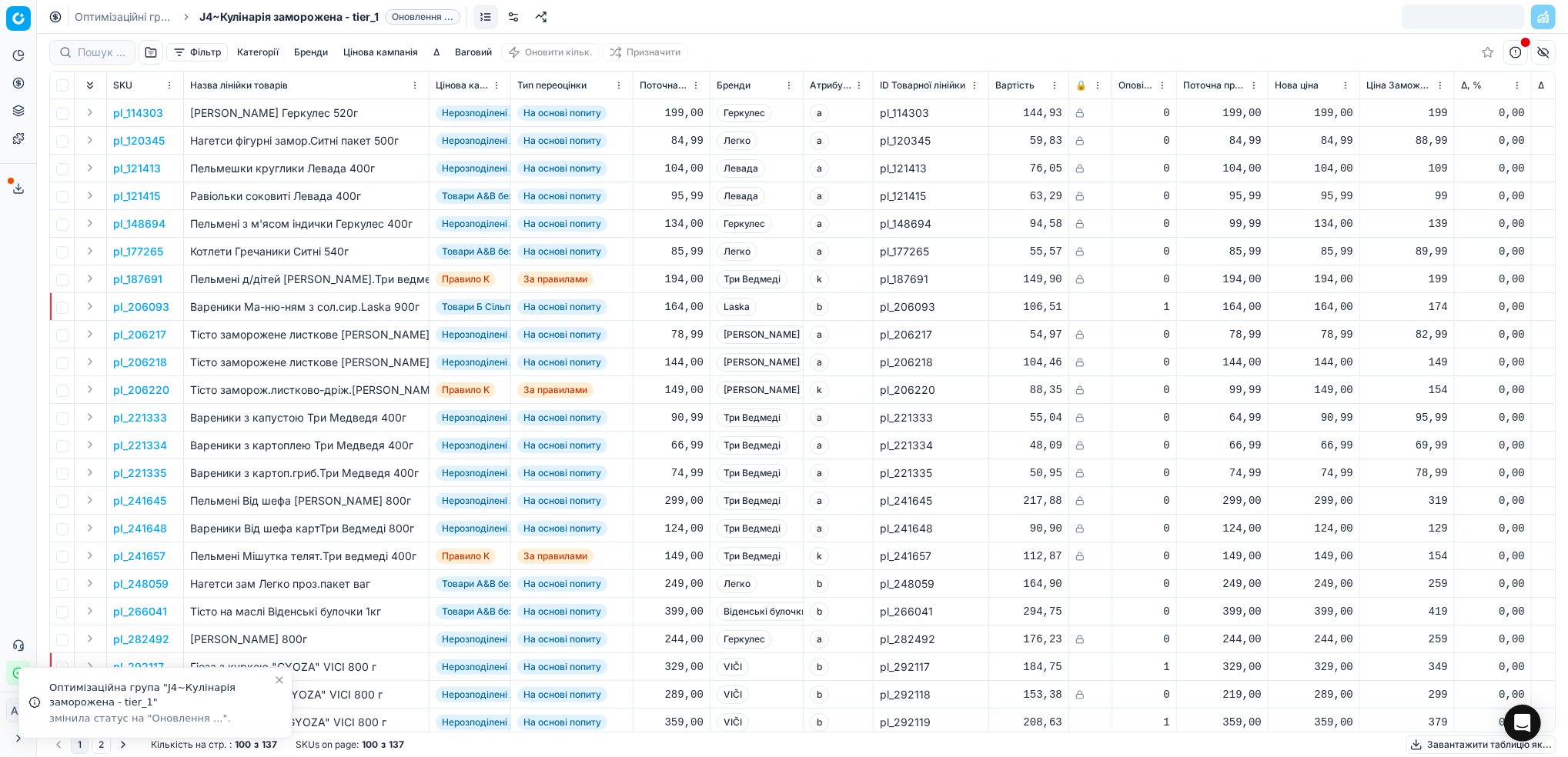
click at [90, 17] on link "Оптимізаційні групи" at bounding box center [123, 17] width 99 height 16
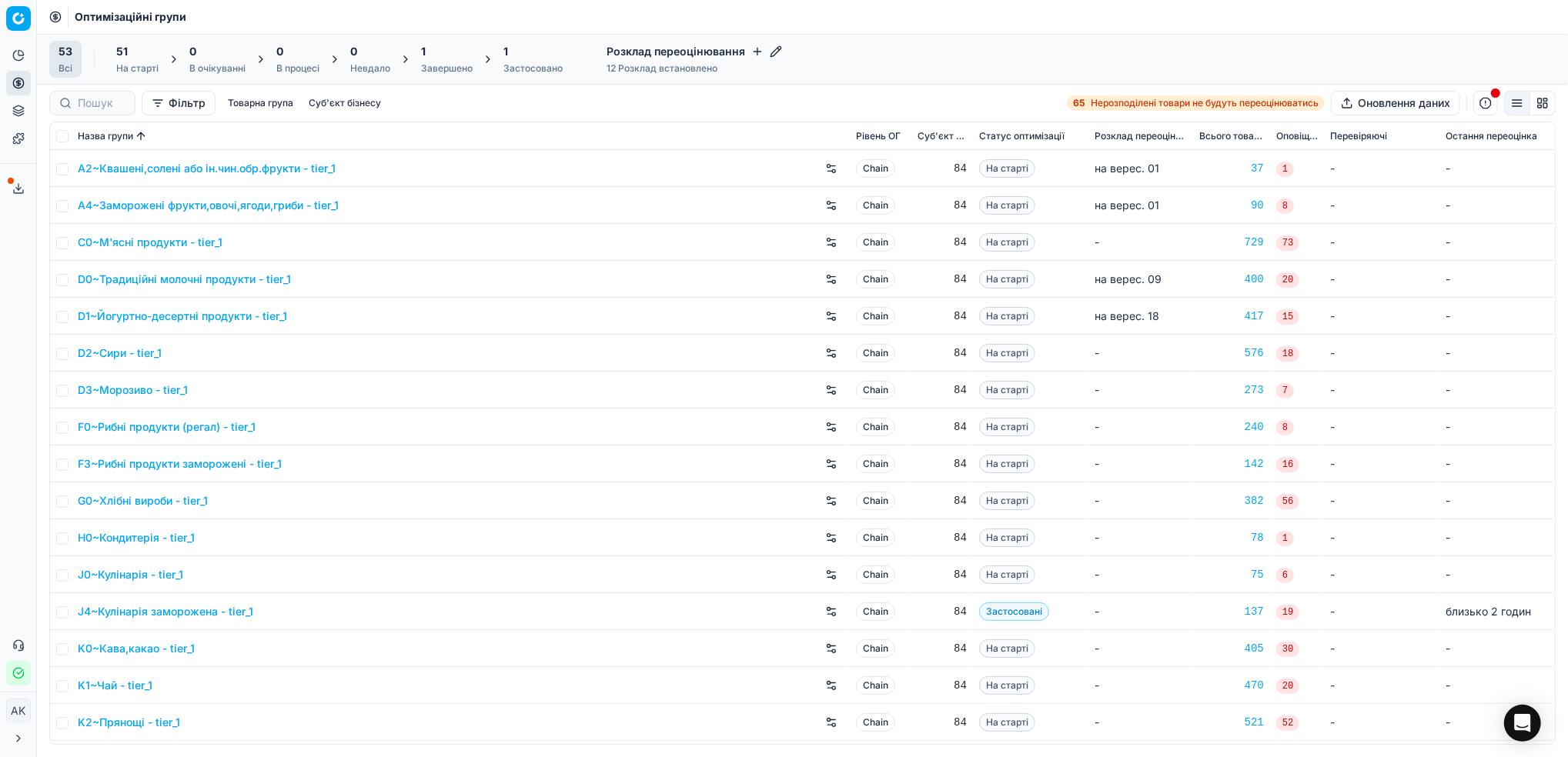
click at [429, 71] on div "Завершено" at bounding box center [447, 68] width 51 height 12
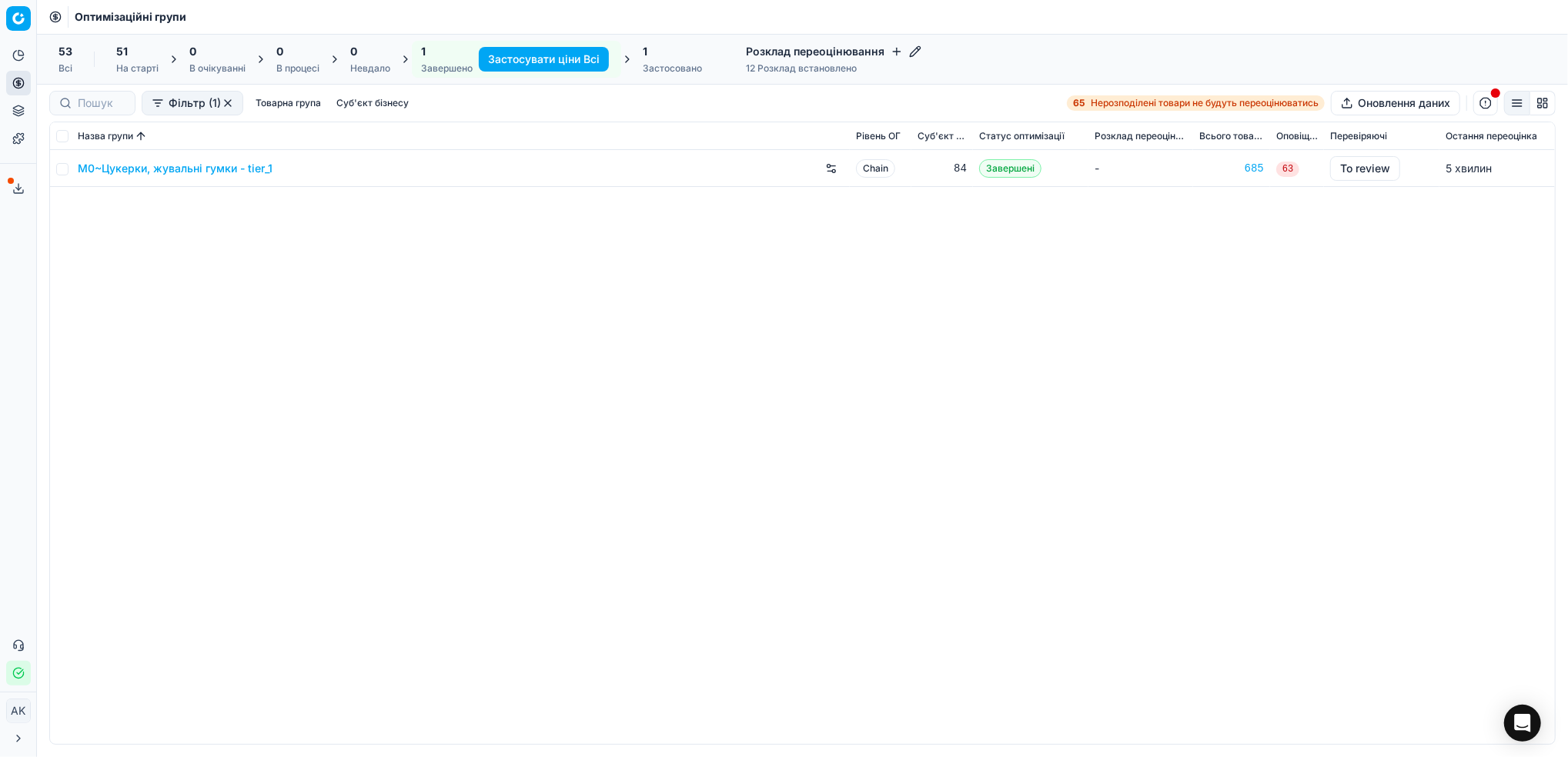
click at [190, 174] on link "M0~Цукерки, жувальні гумки - tier_1" at bounding box center [175, 168] width 195 height 16
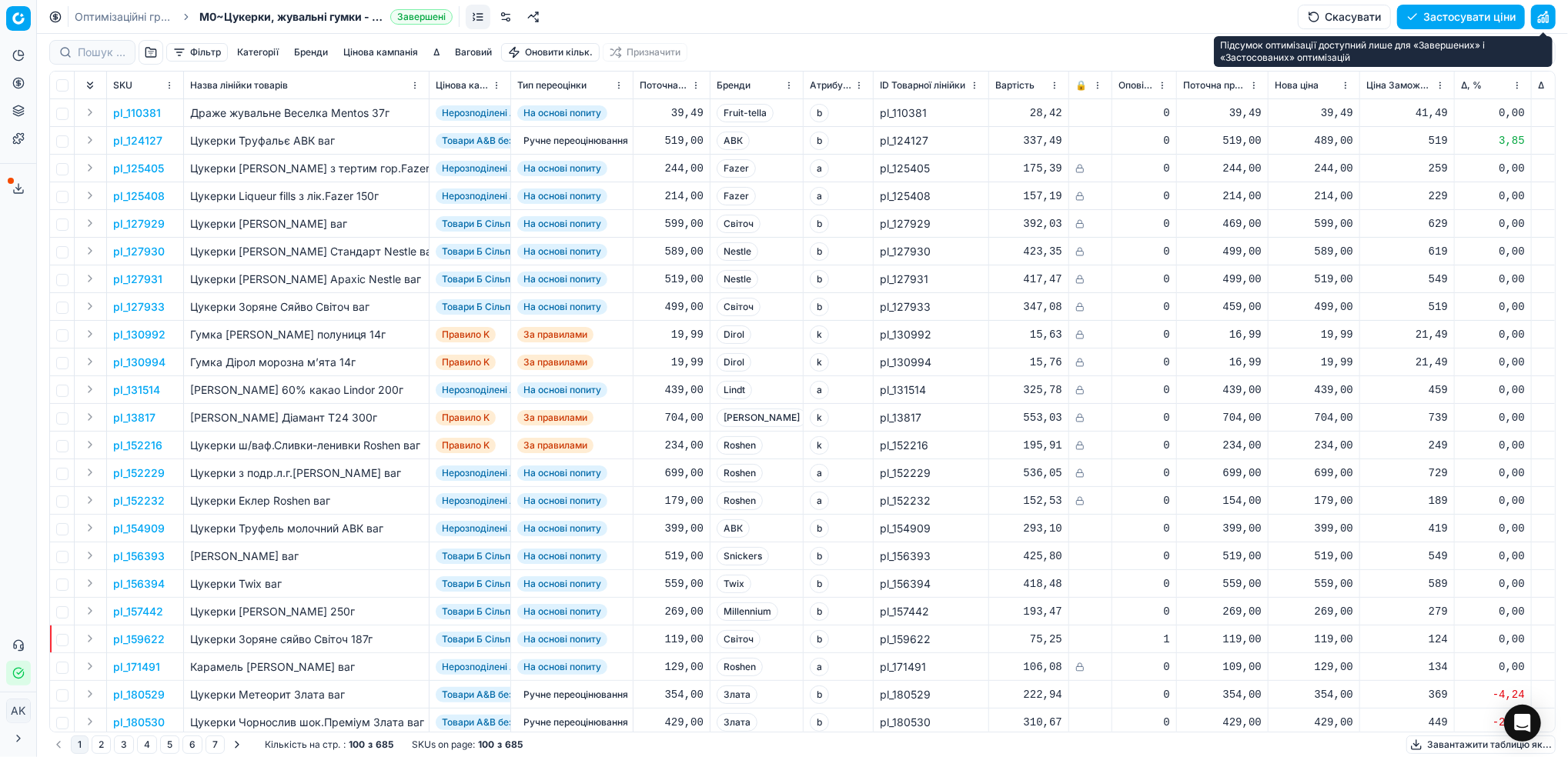
click at [1543, 22] on button "button" at bounding box center [1543, 17] width 25 height 25
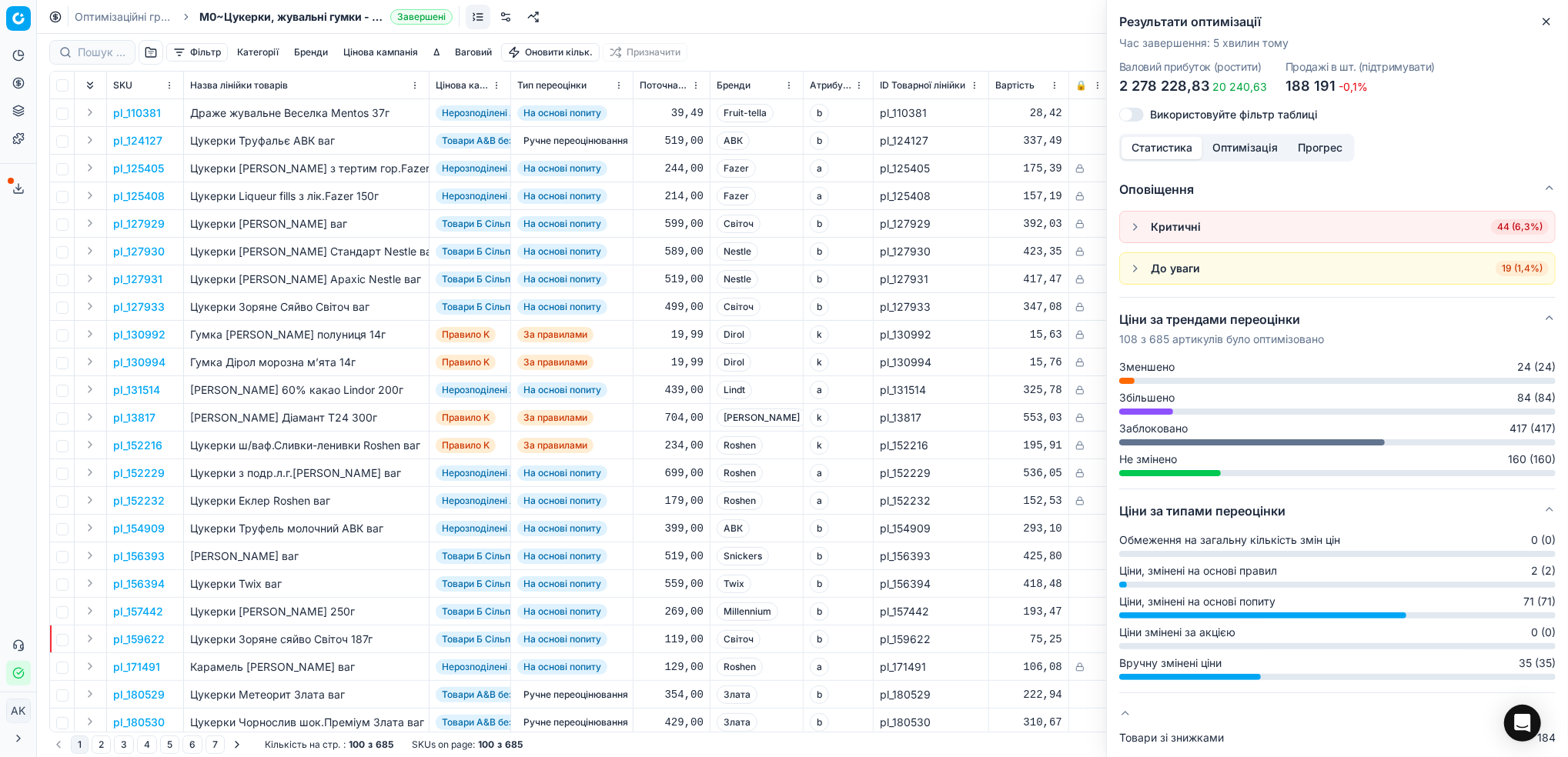
click at [1552, 19] on icon "button" at bounding box center [1546, 22] width 12 height 12
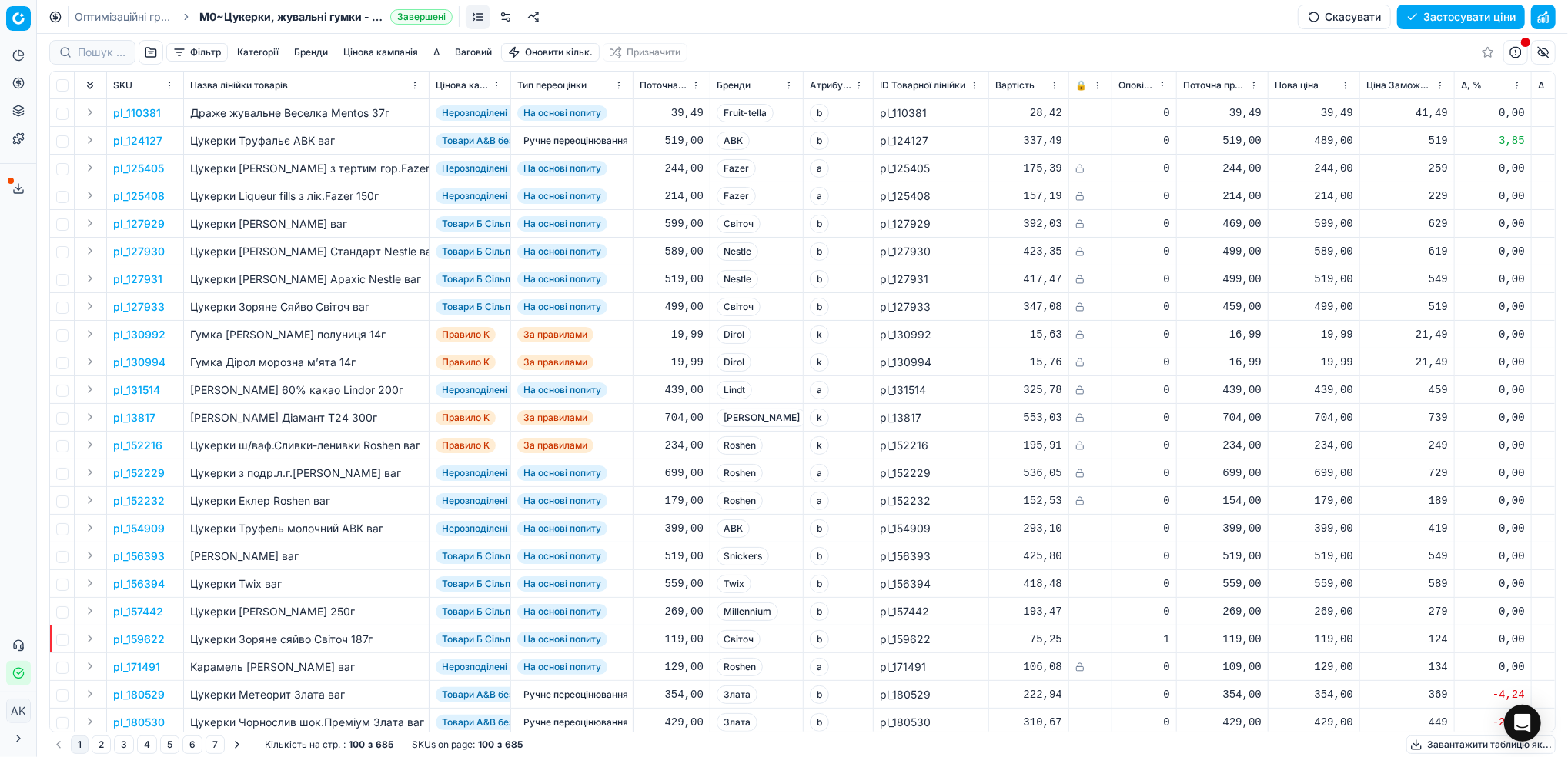
click at [1468, 21] on button "Застосувати ціни" at bounding box center [1461, 17] width 127 height 25
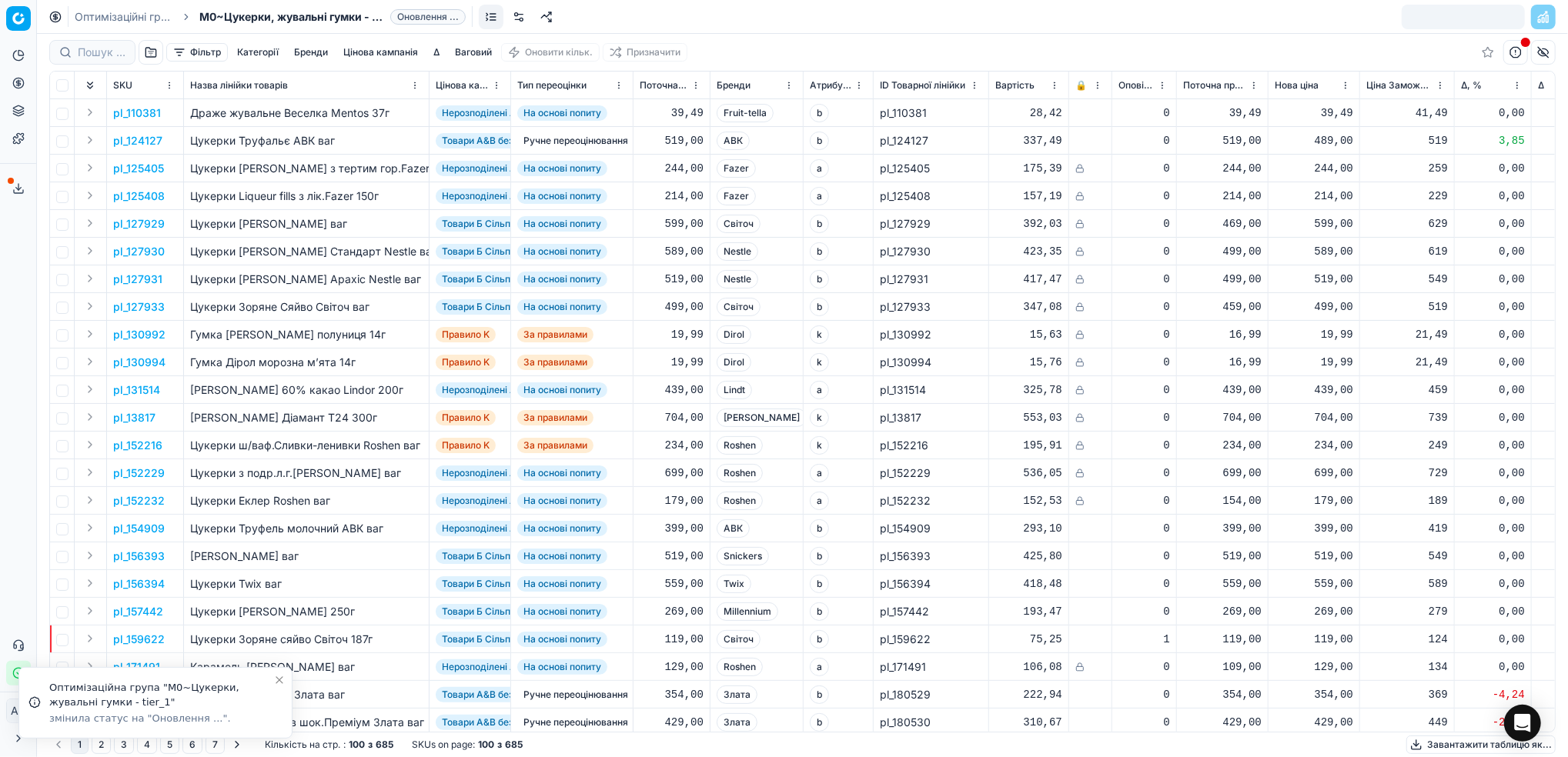
click at [109, 12] on link "Оптимізаційні групи" at bounding box center [123, 17] width 99 height 16
